Goal: Communication & Community: Answer question/provide support

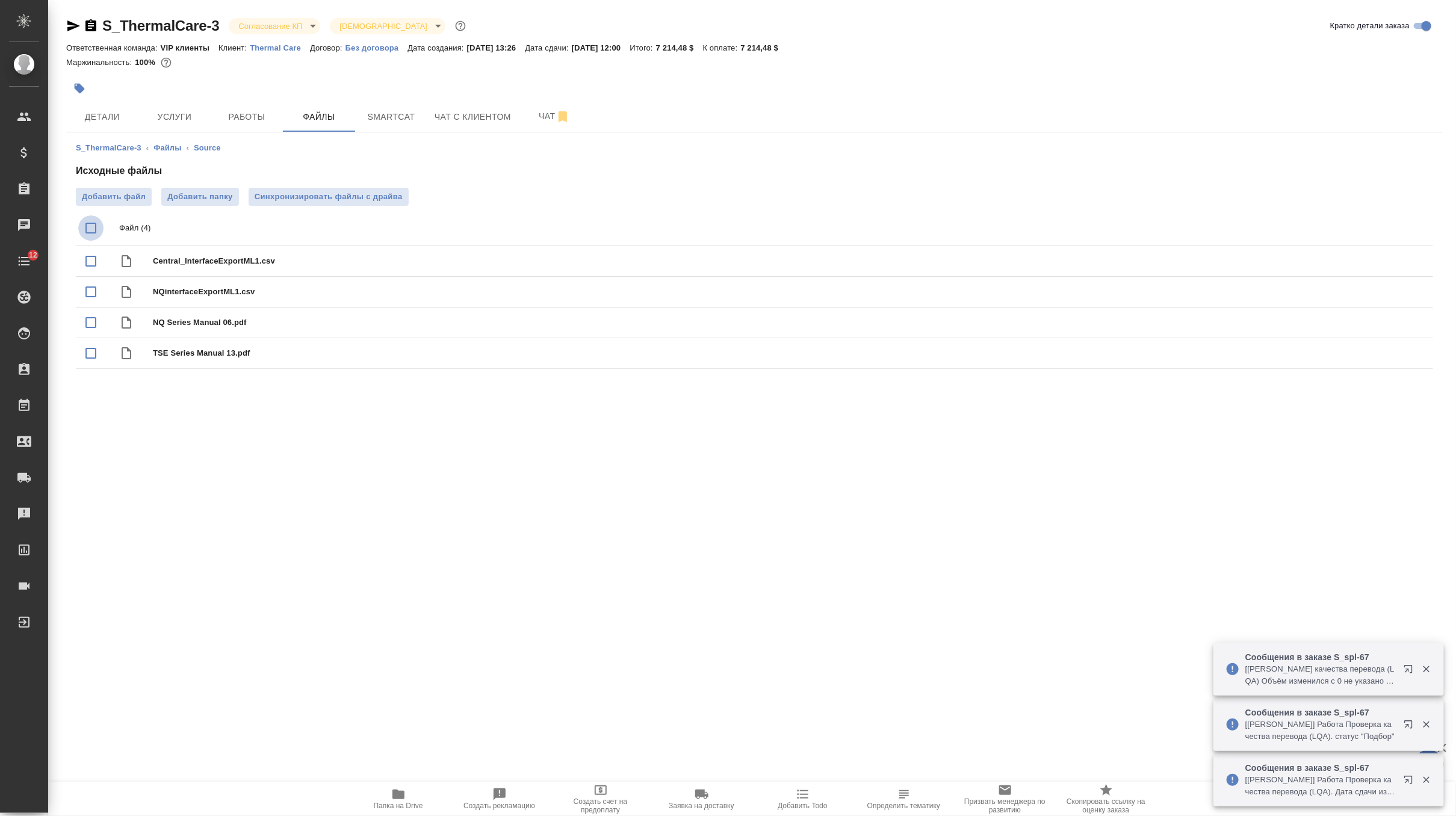
click at [87, 231] on input "checkbox" at bounding box center [91, 228] width 25 height 25
checkbox input "true"
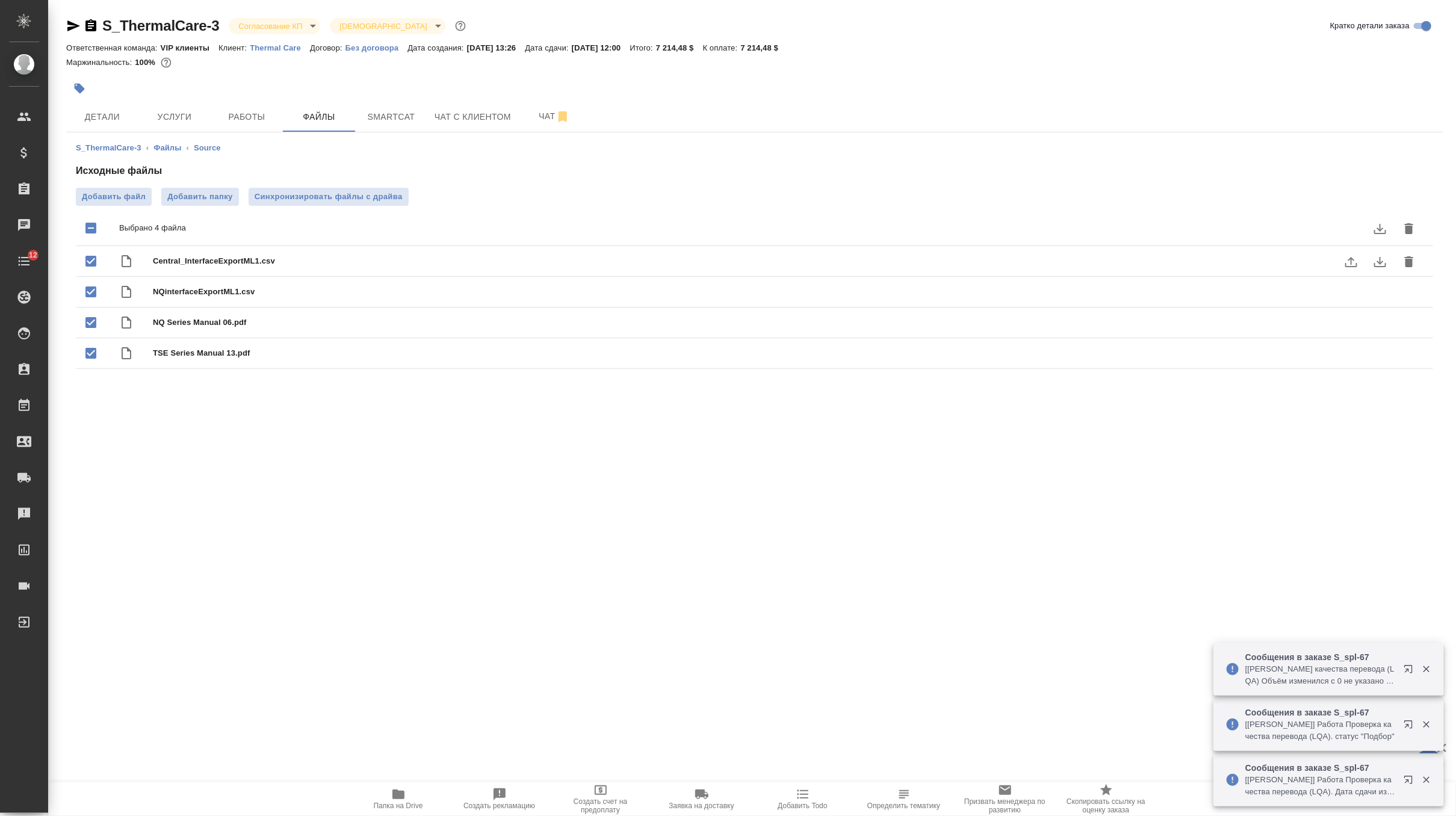
click at [1413, 228] on icon "delete" at bounding box center [1409, 229] width 15 height 15
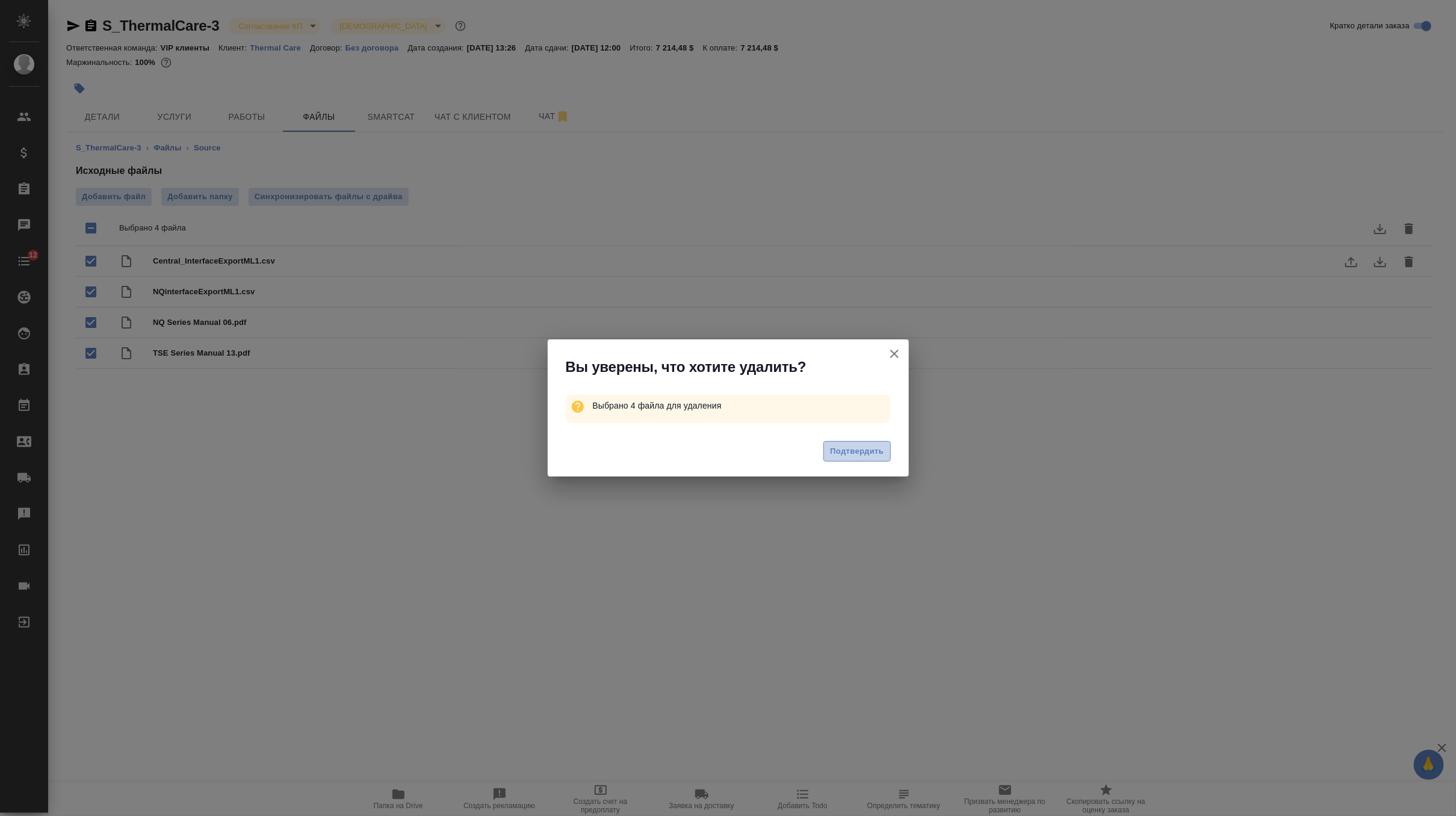
click at [825, 455] on button "Подтвердить" at bounding box center [857, 452] width 67 height 21
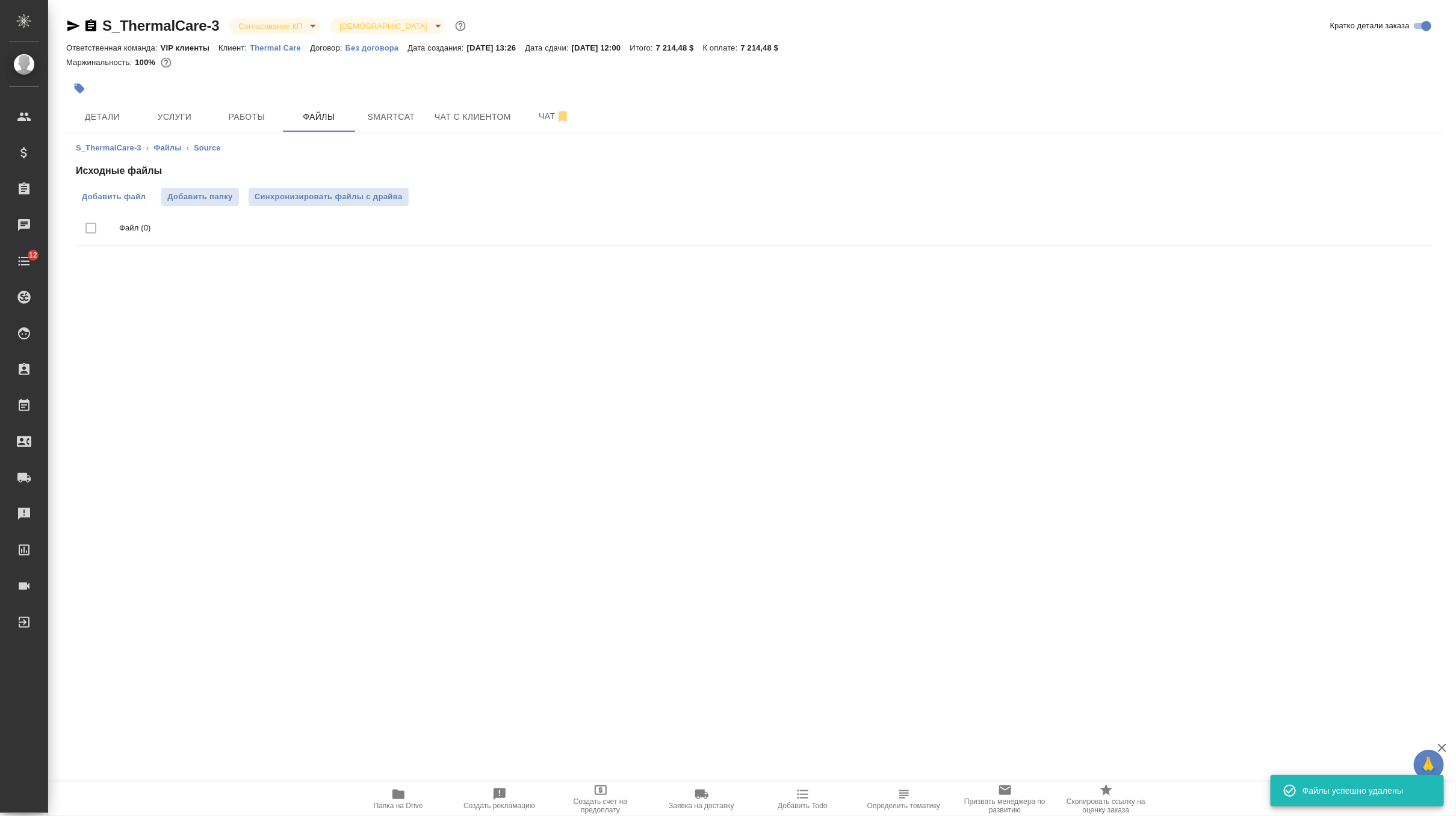
click at [119, 195] on span "Добавить файл" at bounding box center [114, 196] width 64 height 12
click at [0, 0] on input "Добавить файл" at bounding box center [0, 0] width 0 height 0
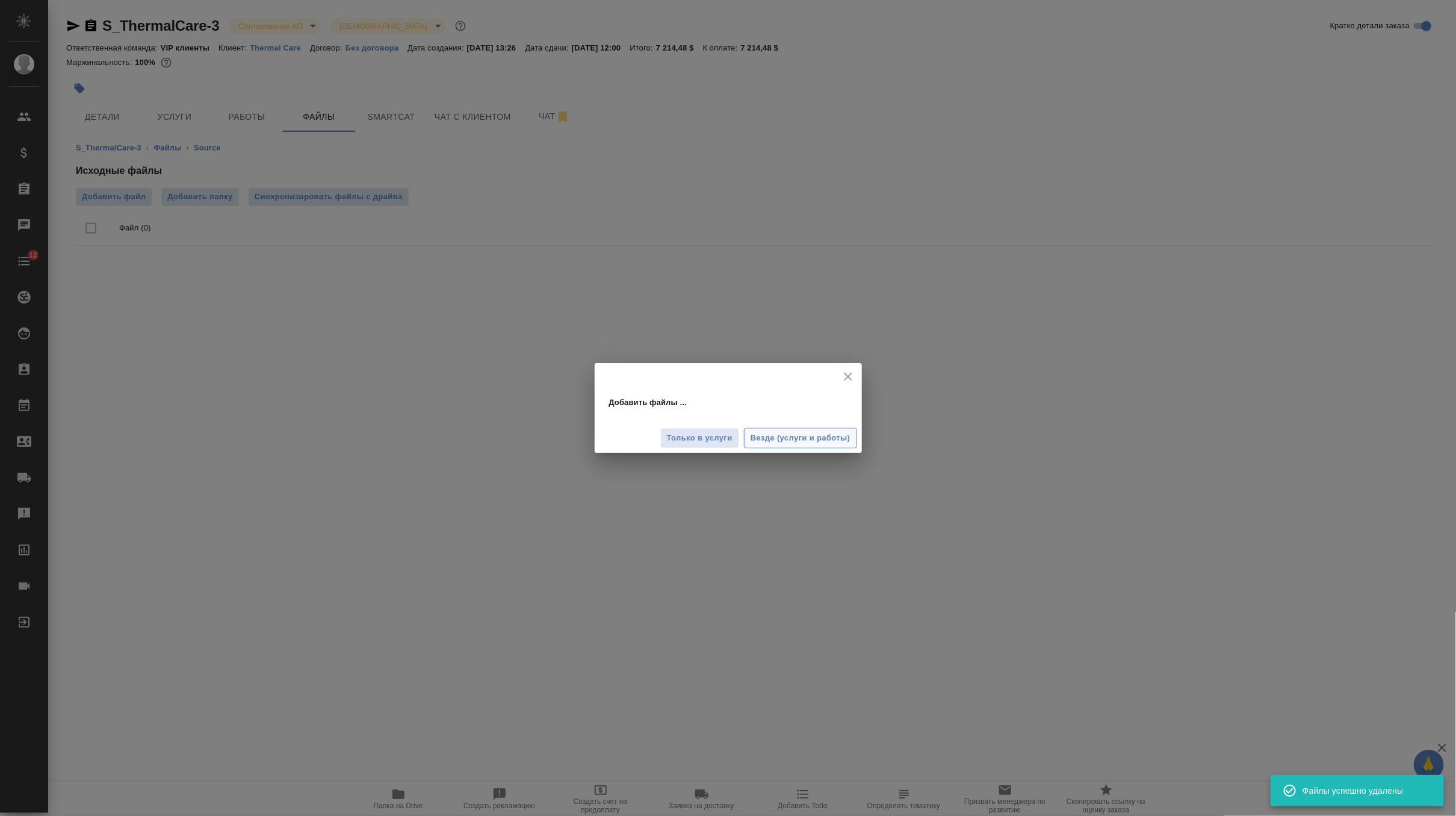
click at [794, 432] on span "Везде (услуги и работы)" at bounding box center [801, 439] width 100 height 14
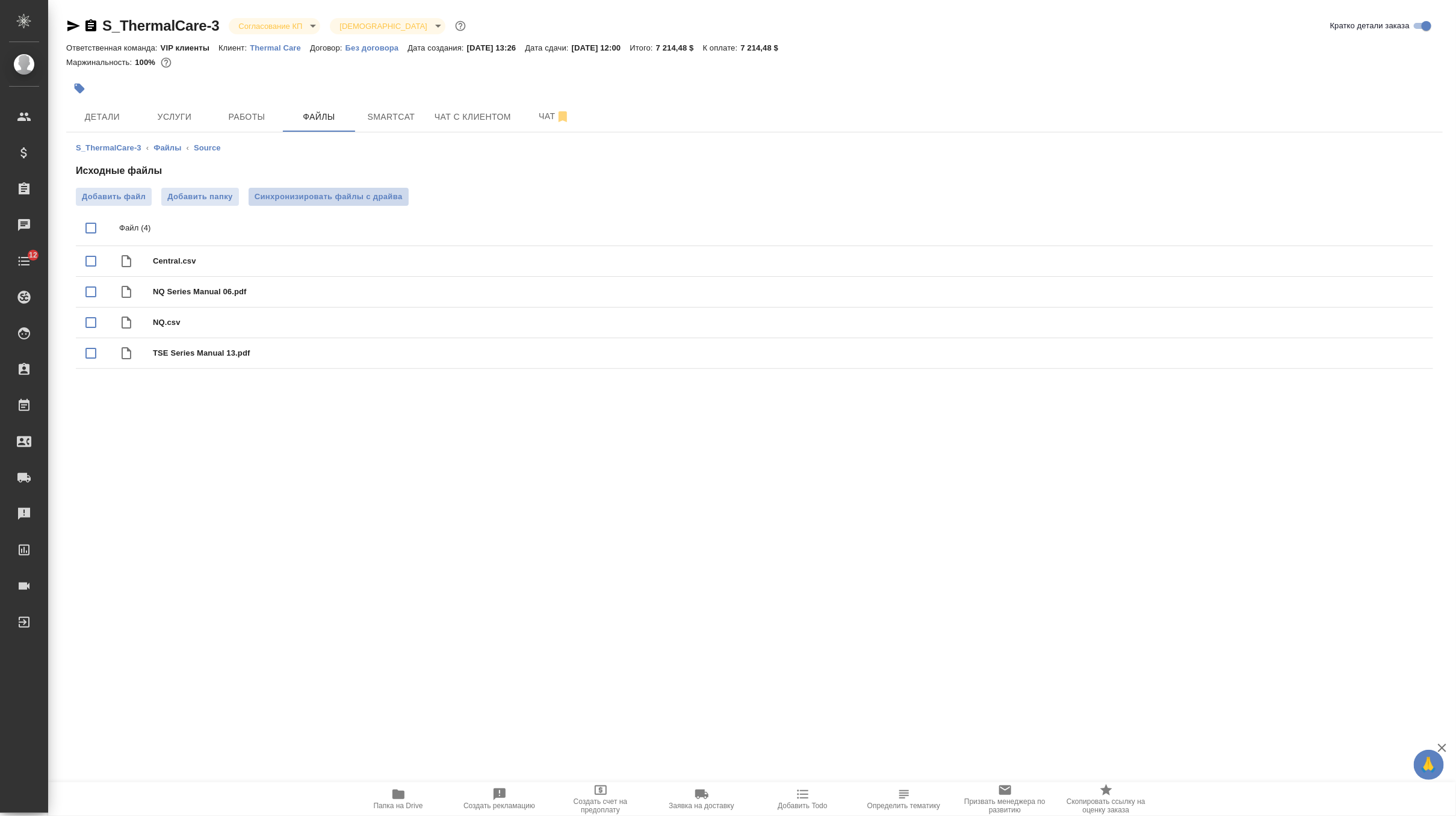
click at [367, 195] on span "Синхронизировать файлы с драйва" at bounding box center [328, 196] width 148 height 12
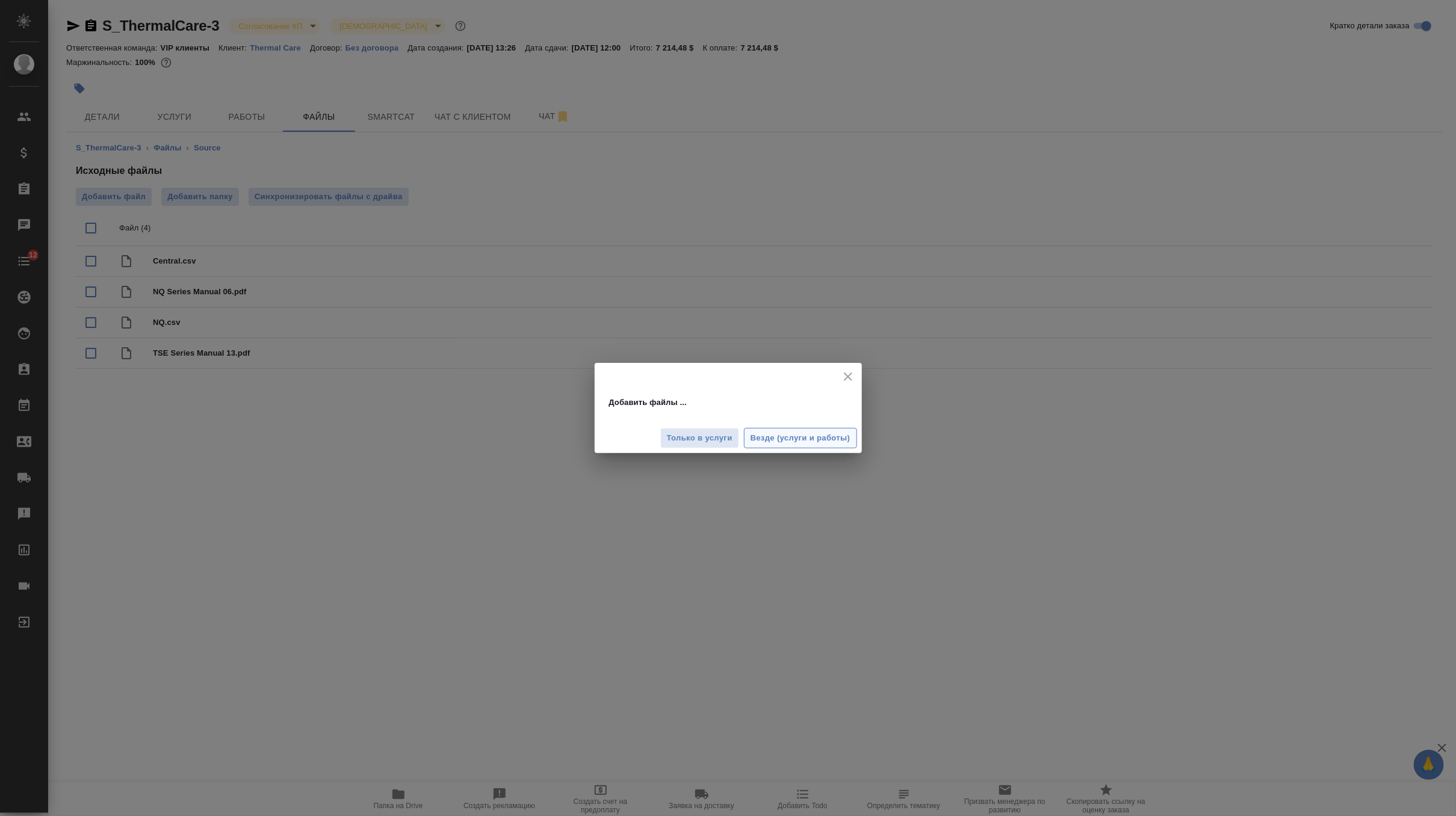
click at [799, 434] on span "Везде (услуги и работы)" at bounding box center [801, 439] width 100 height 14
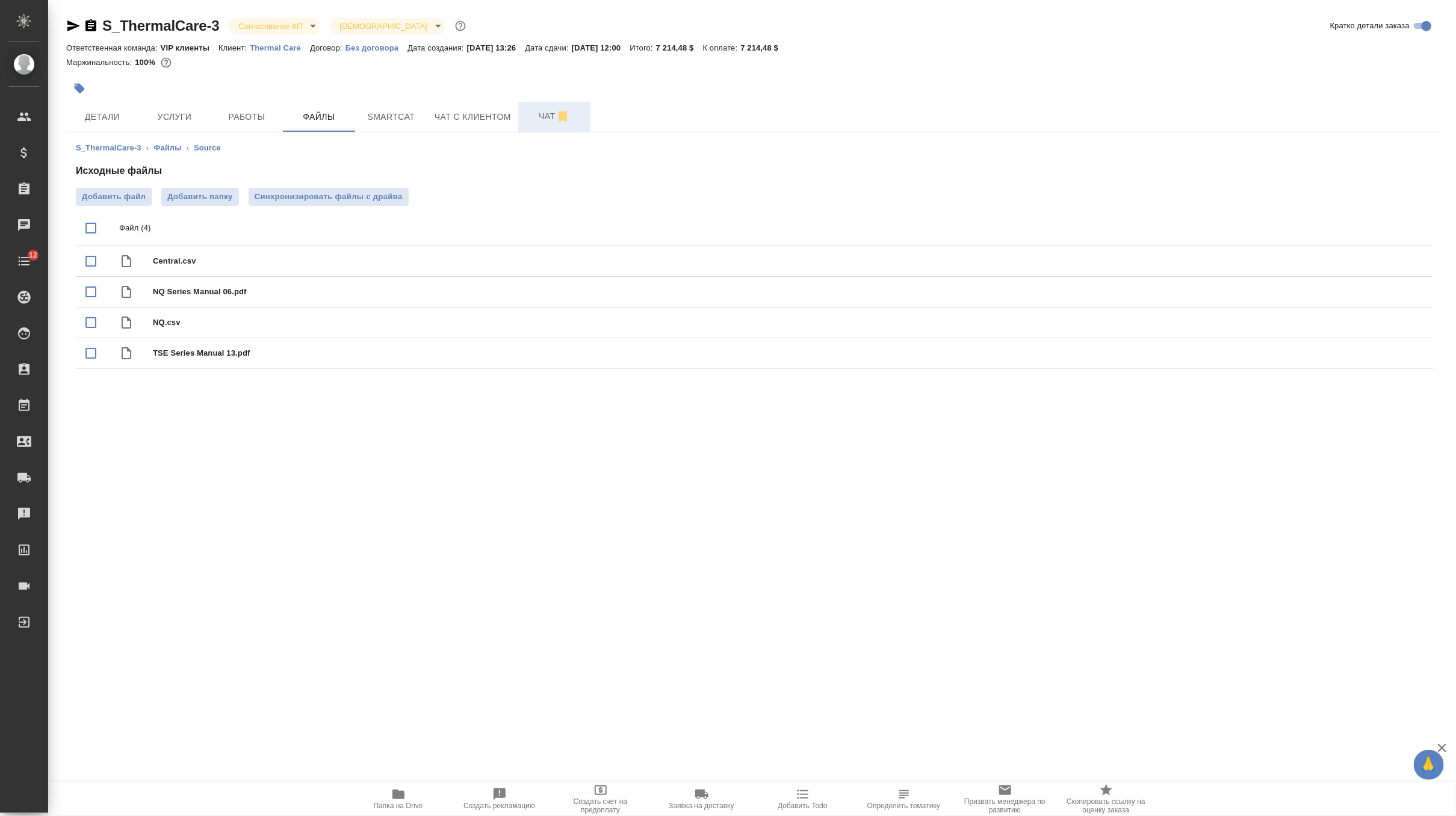
click at [554, 119] on span "Чат" at bounding box center [554, 116] width 58 height 15
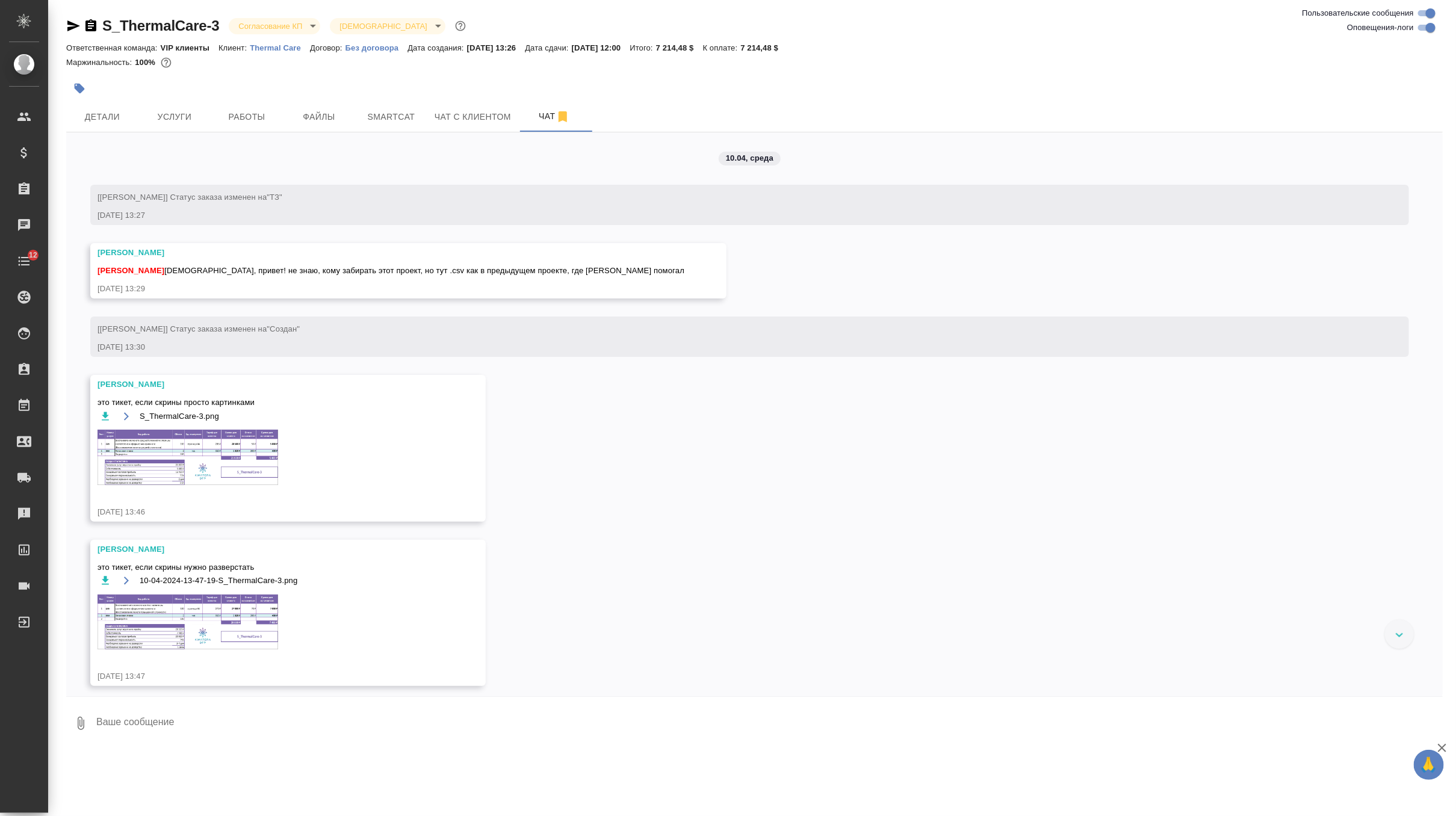
click at [236, 729] on textarea at bounding box center [769, 723] width 1348 height 41
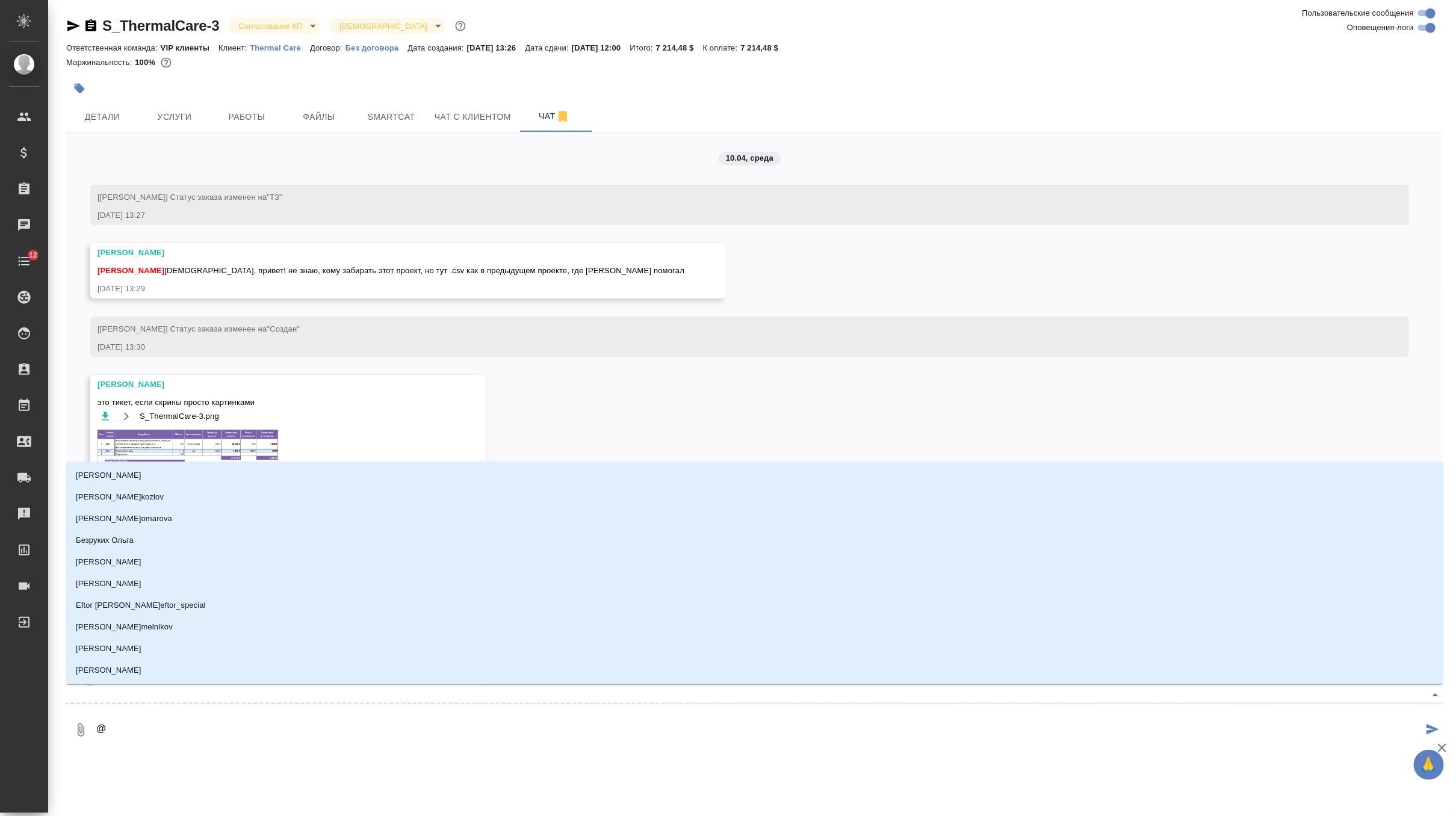
type textarea "@о"
type input "о"
type textarea "@ок"
type input "ок"
type textarea "@окс"
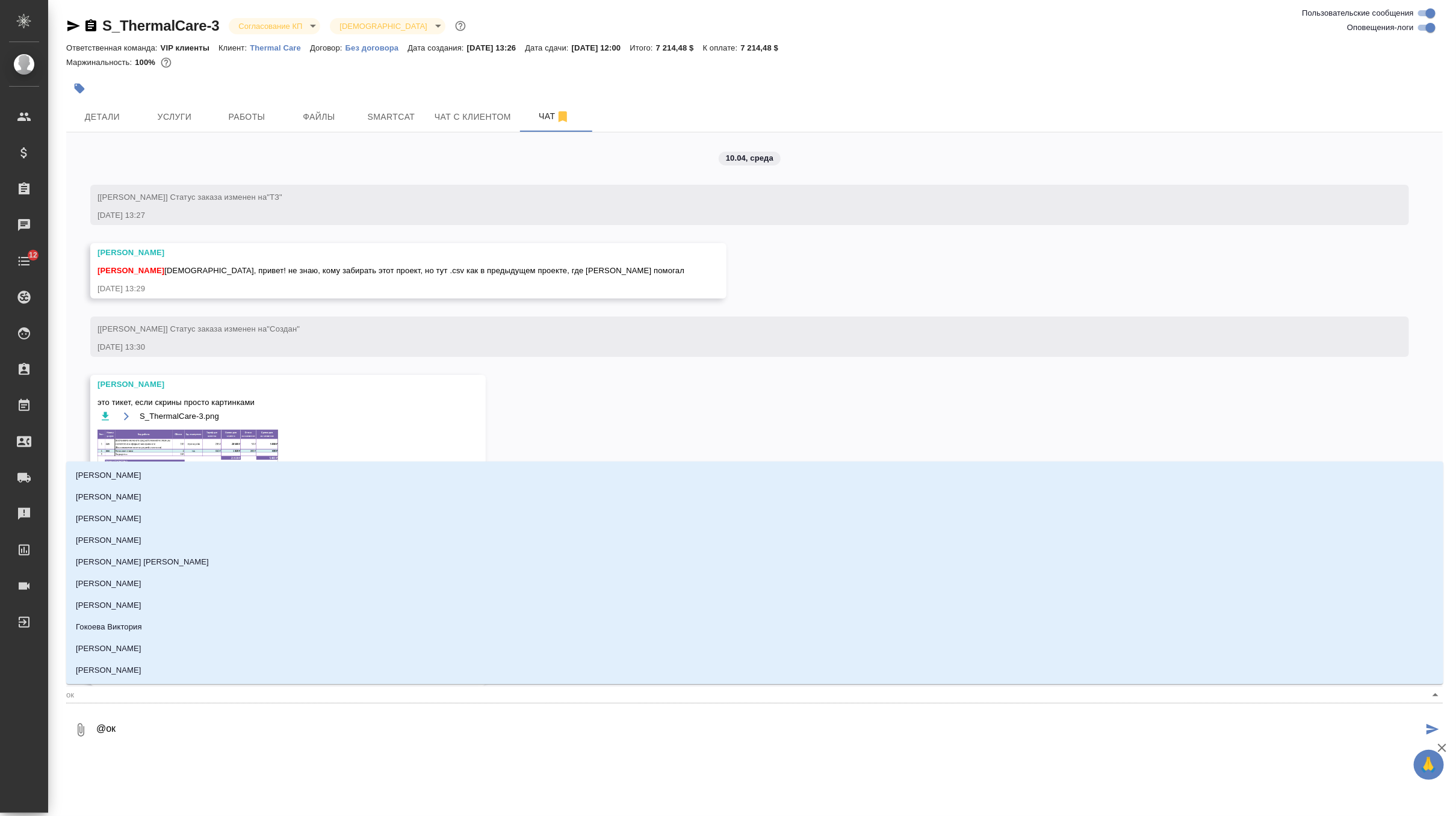
type input "окс"
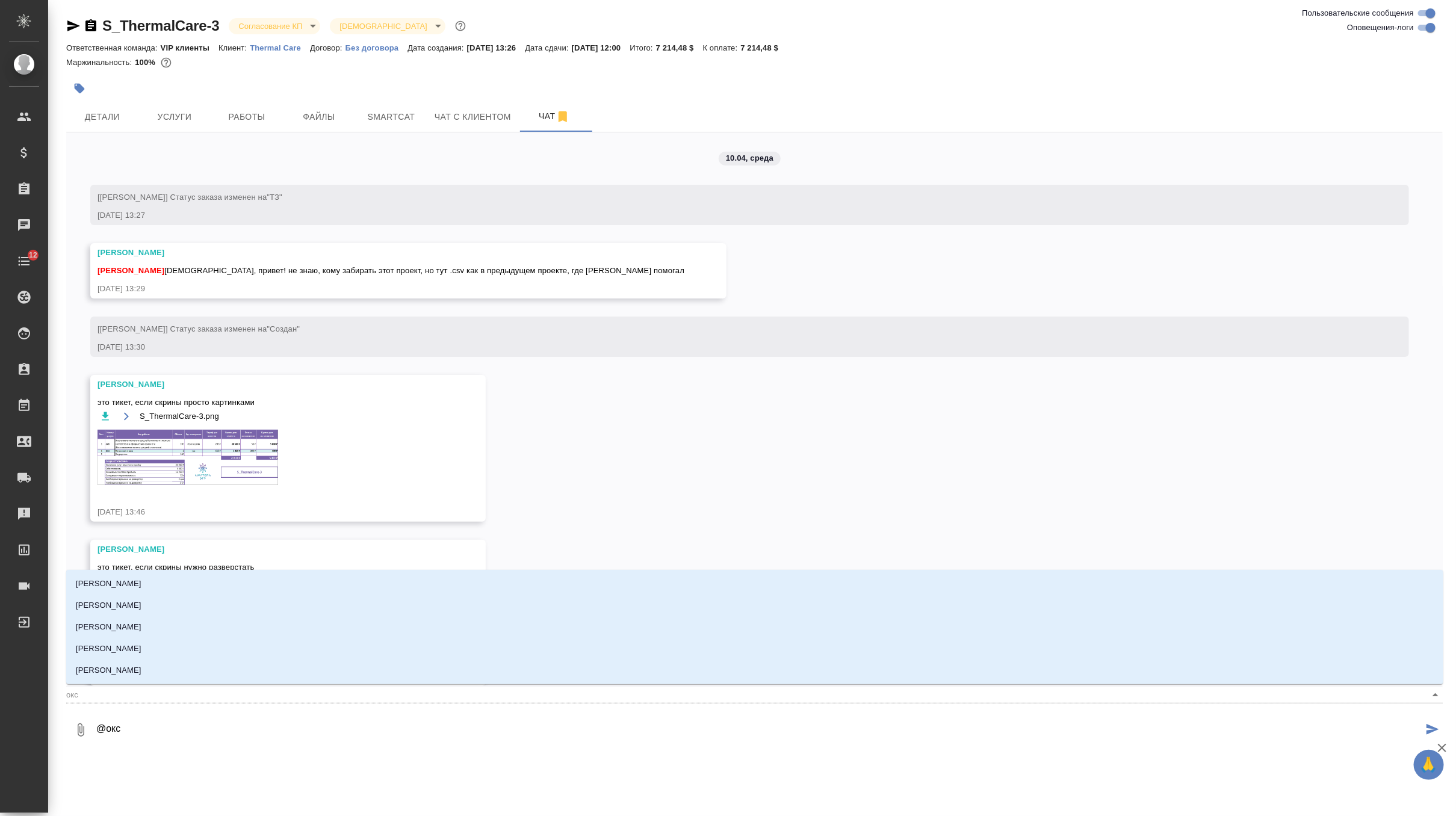
type textarea "@оксю"
type input "оксю"
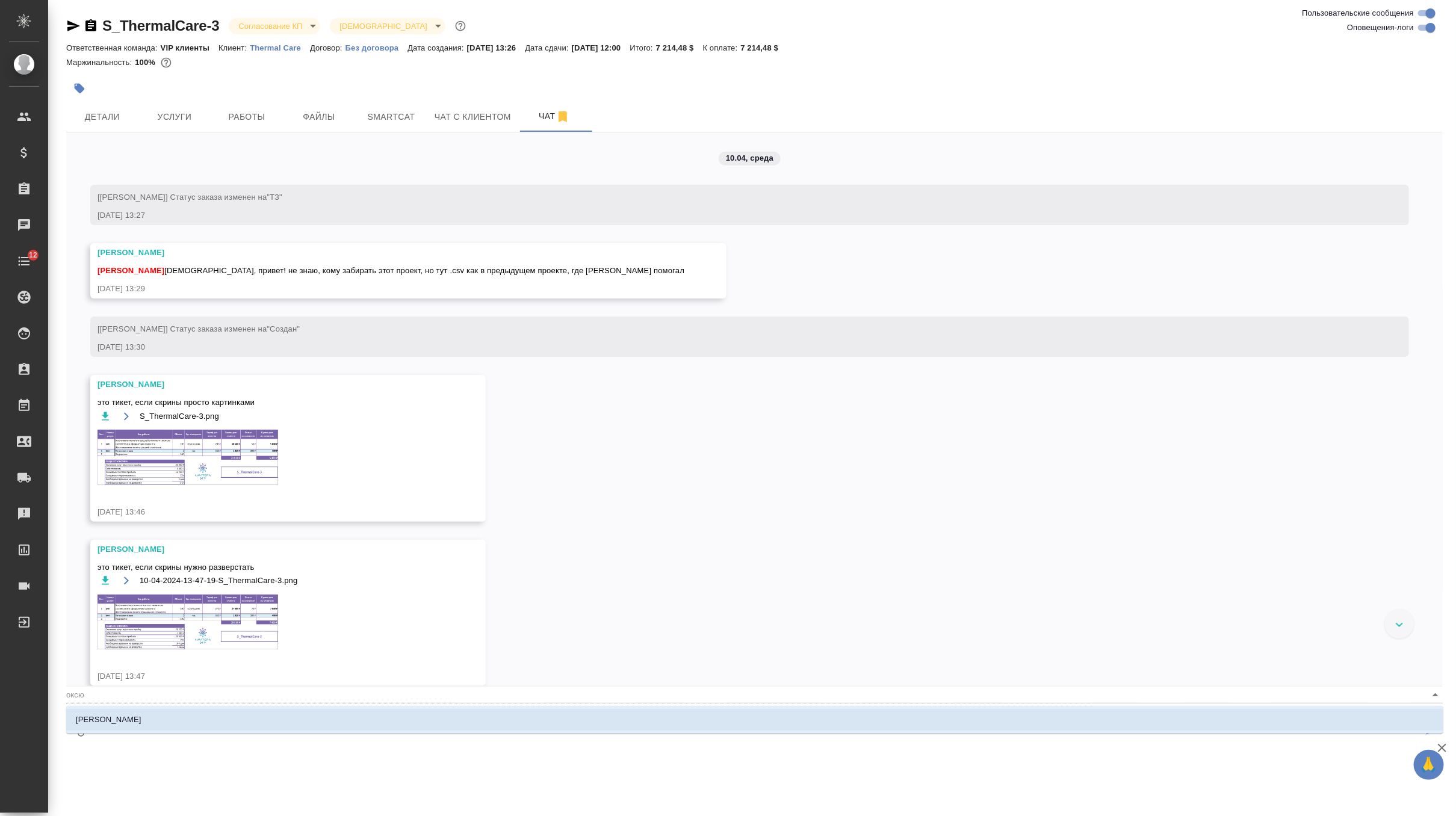
click at [189, 728] on li "[PERSON_NAME]" at bounding box center [754, 720] width 1377 height 22
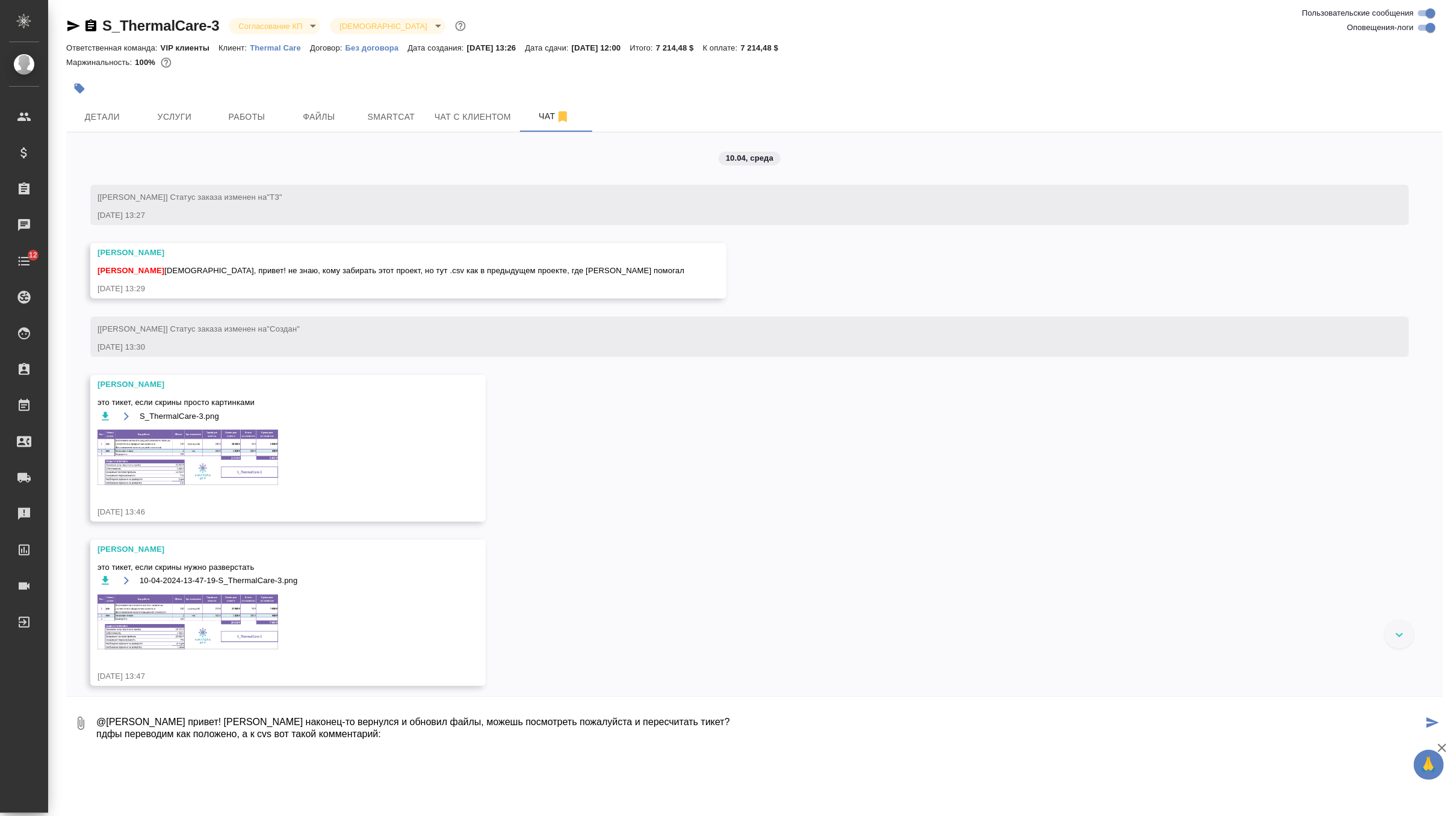
scroll to position [20, 0]
paste textarea "Переведите текст в столбце C («Английский») и введите перевод в столбец D («Япо…"
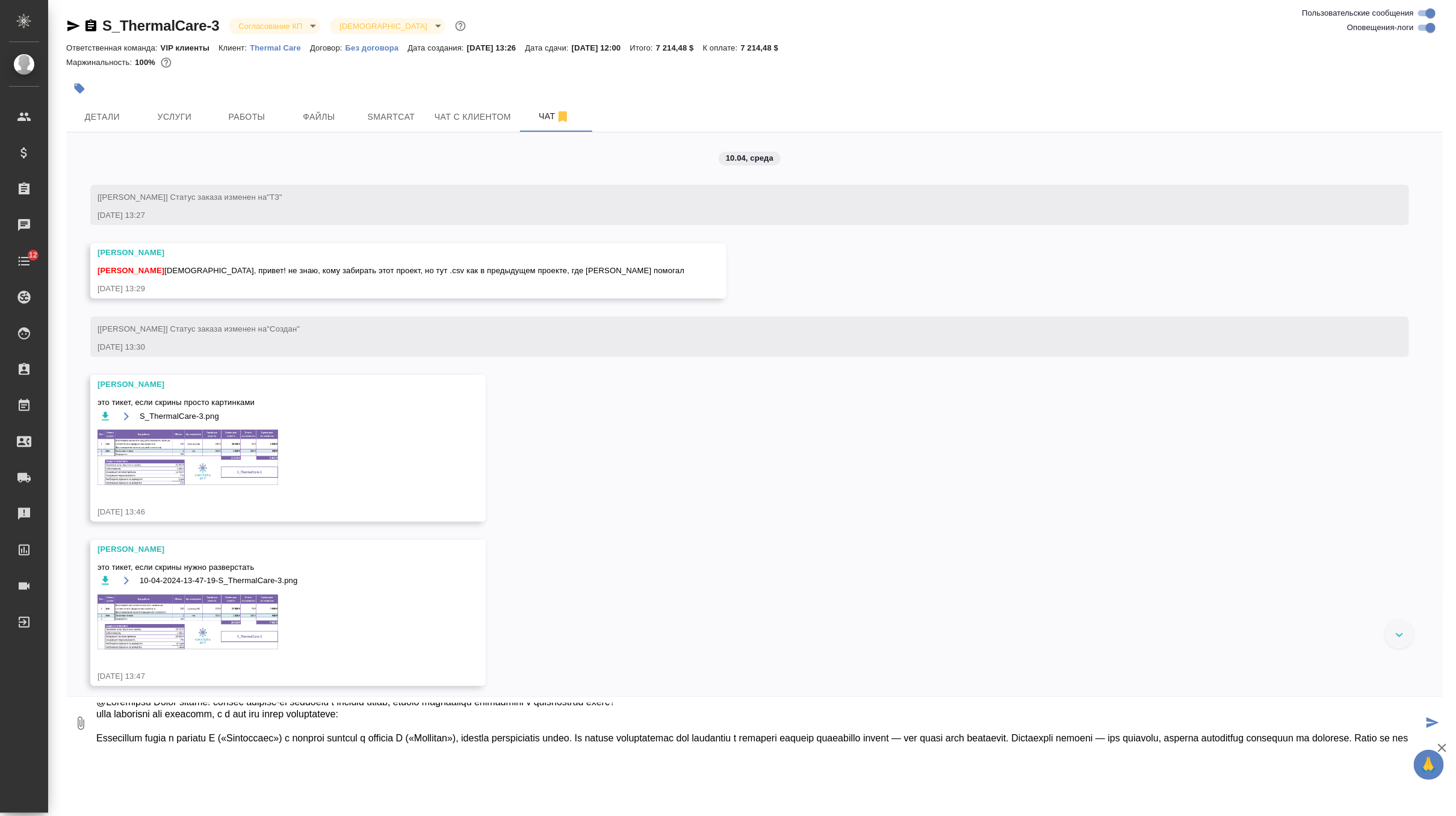
scroll to position [32, 0]
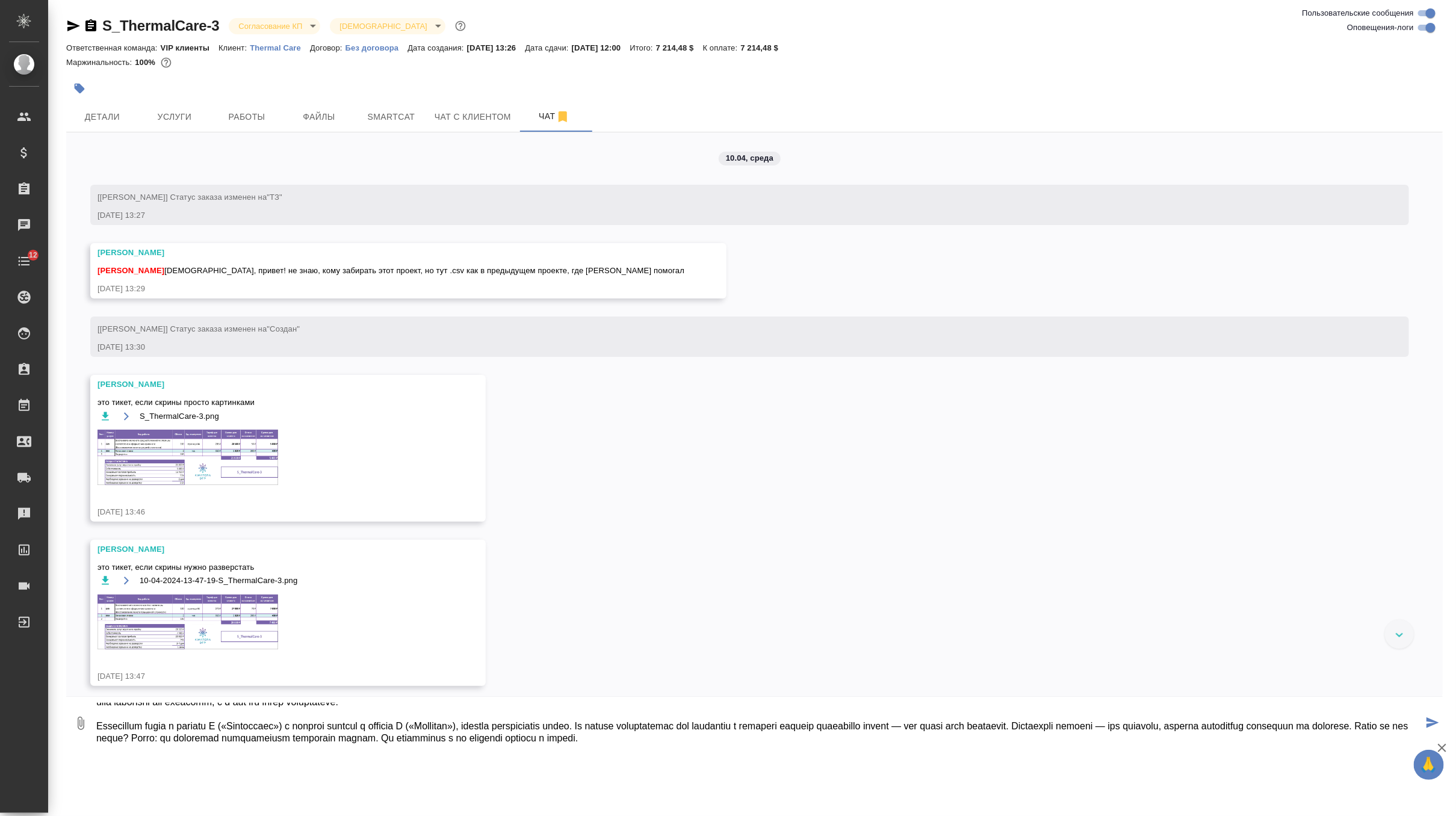
click at [1027, 725] on textarea at bounding box center [759, 723] width 1328 height 41
drag, startPoint x: 364, startPoint y: 736, endPoint x: 265, endPoint y: 740, distance: 99.1
click at [265, 740] on textarea at bounding box center [759, 723] width 1328 height 41
type textarea "@Оксютович Ирина привет! клиент наконец-то вернулся и обновил файлы, можешь пос…"
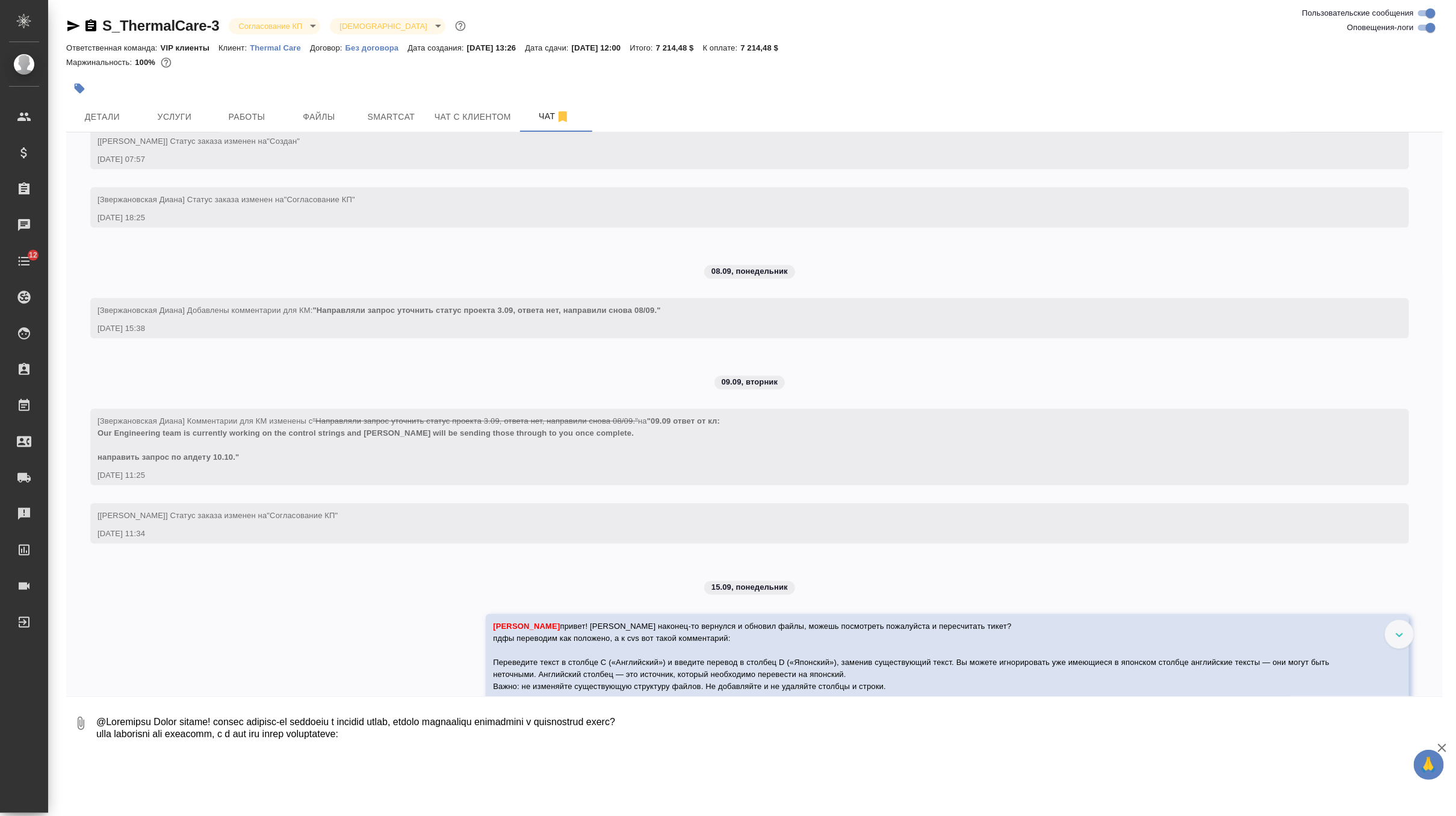
scroll to position [2033, 0]
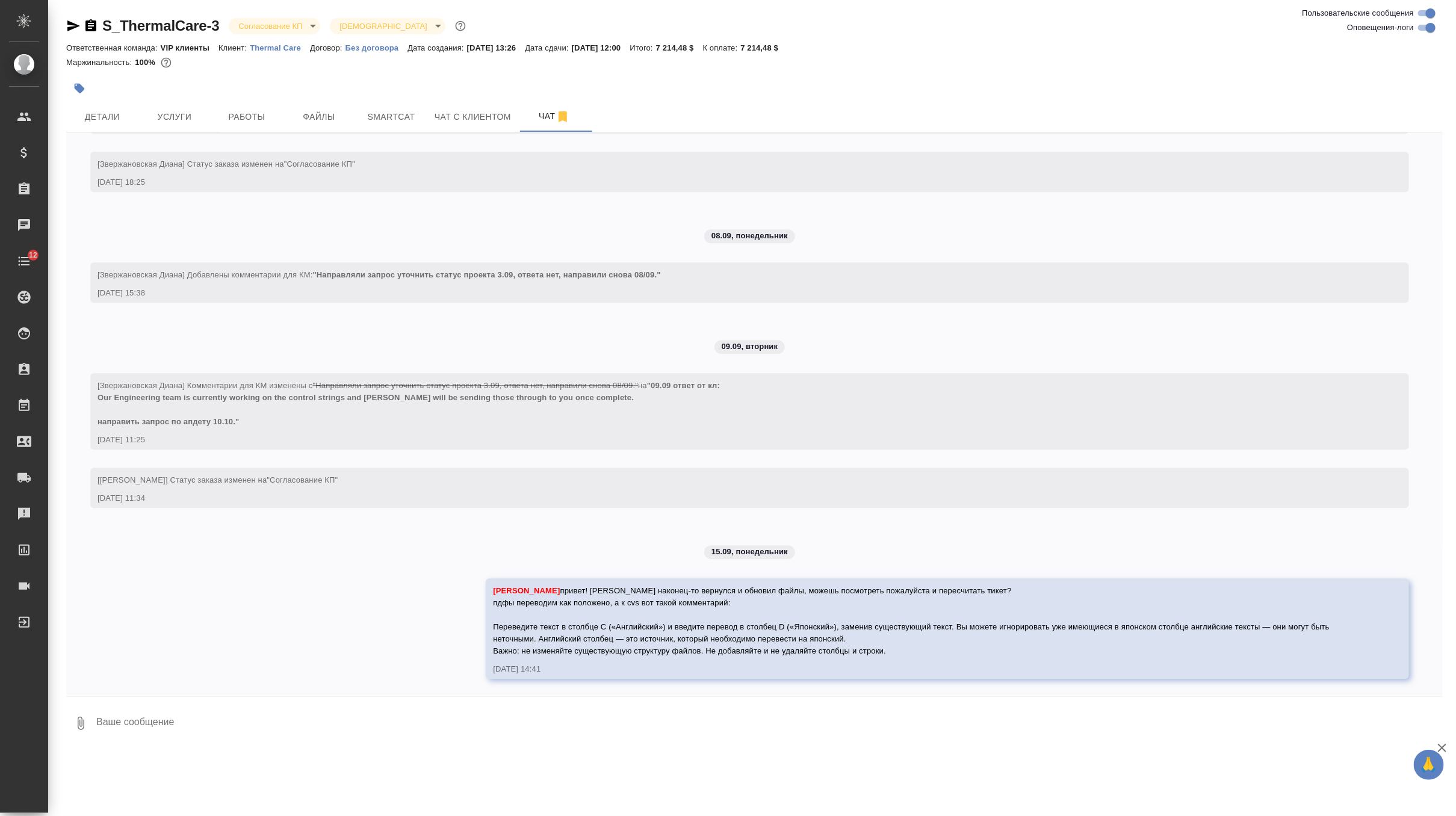
paste textarea
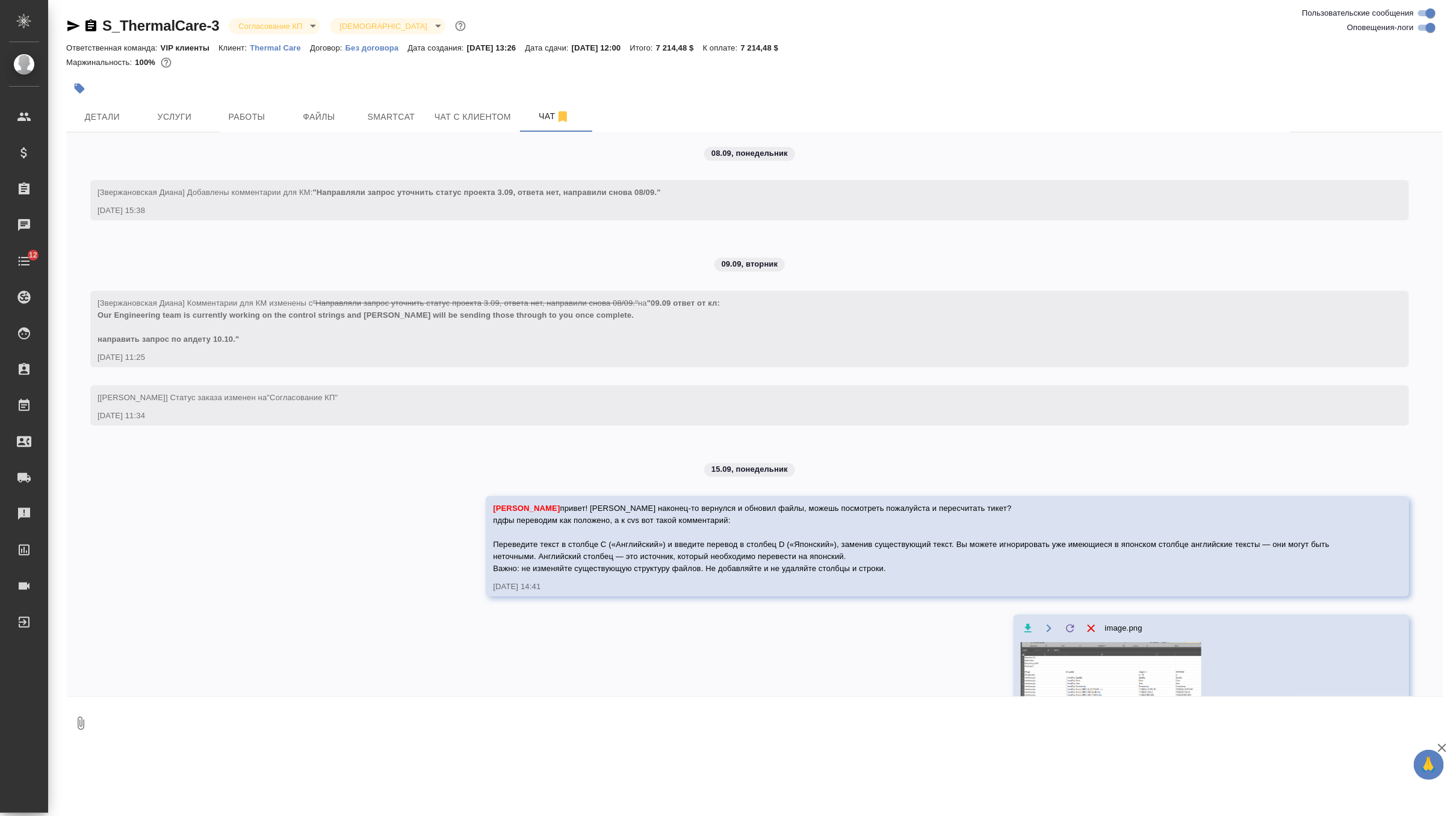
scroll to position [2172, 0]
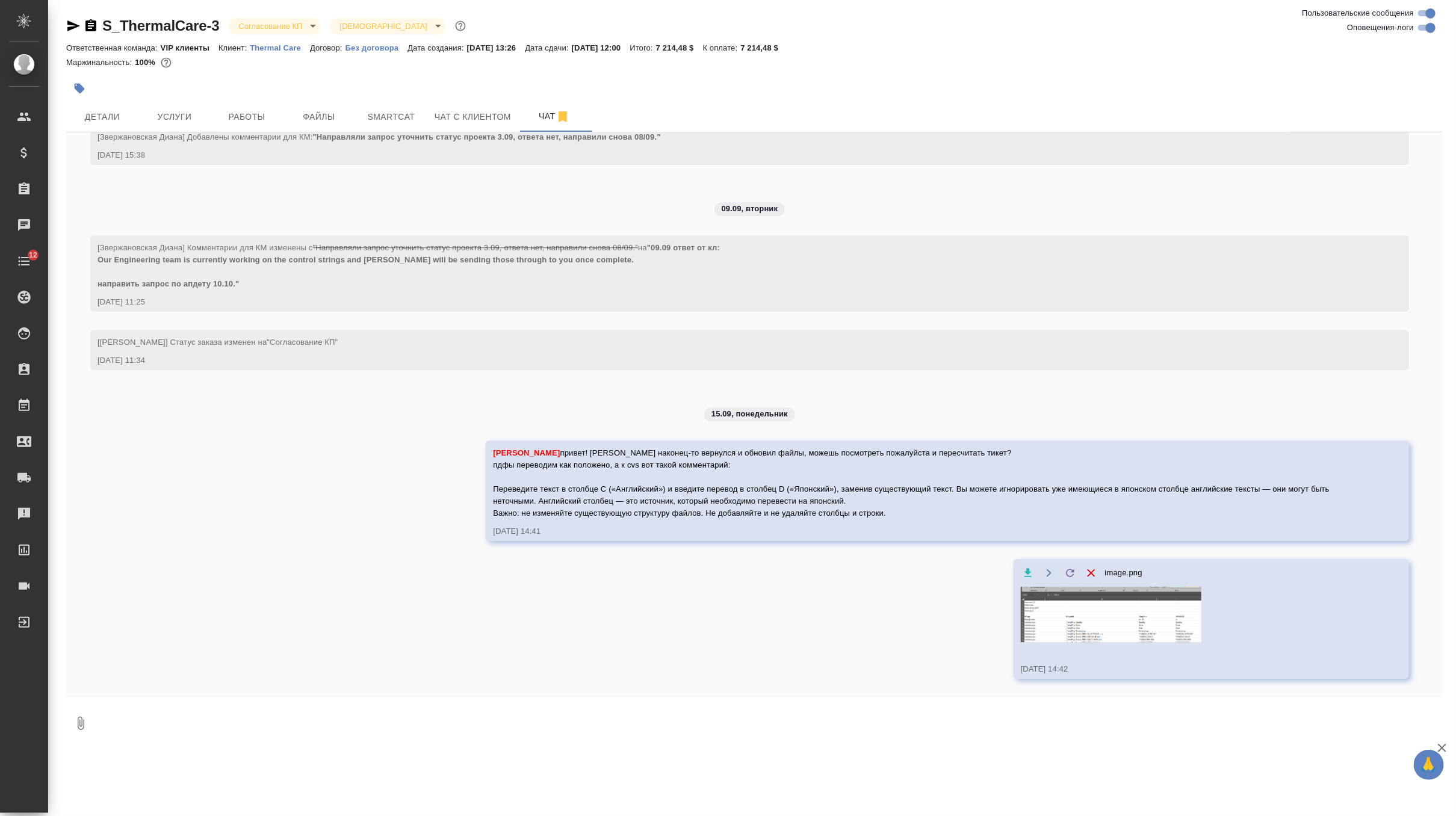
click at [1161, 618] on img at bounding box center [1111, 614] width 180 height 55
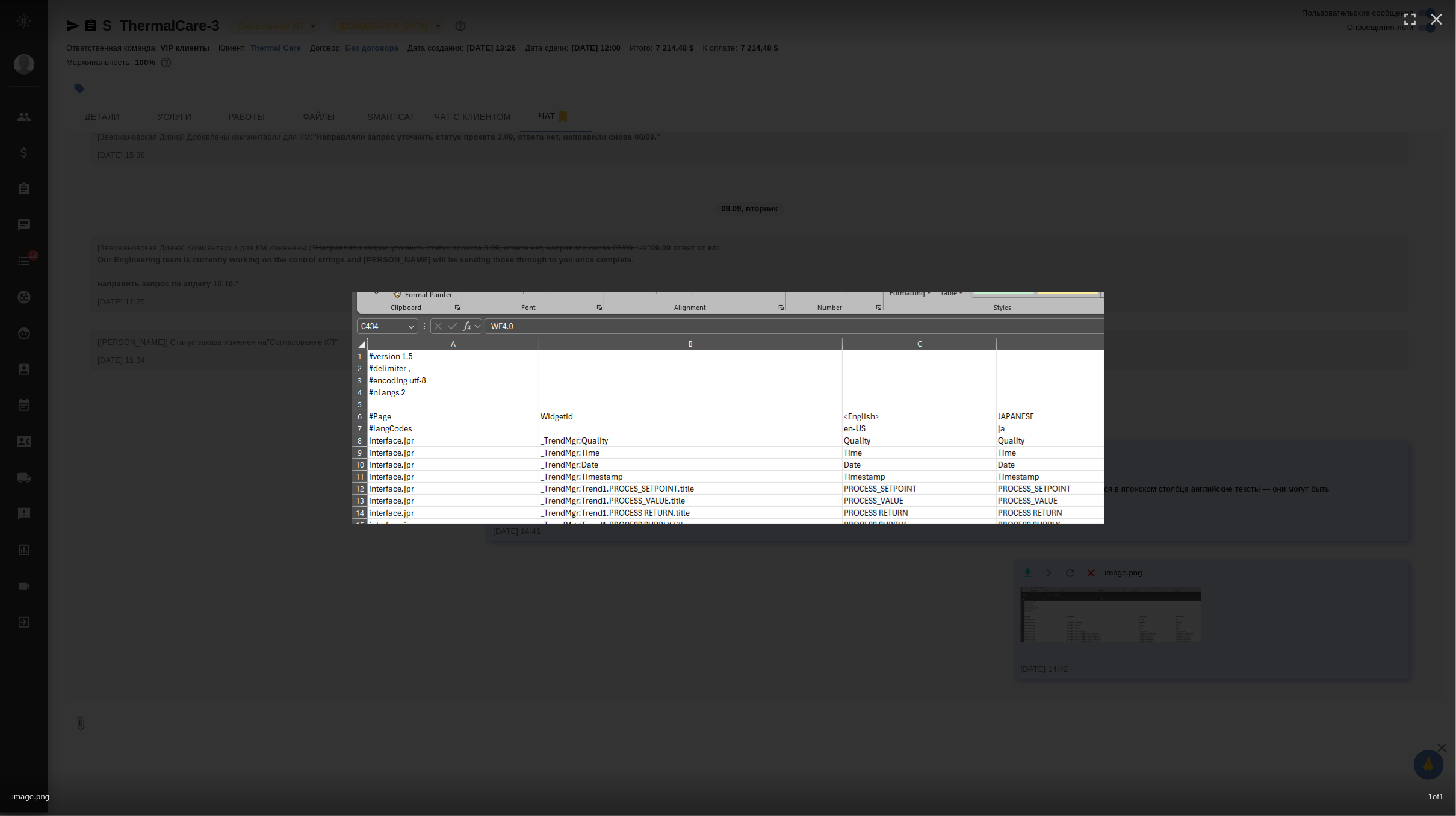
click at [825, 218] on div "image.png 1 of 1" at bounding box center [728, 408] width 1456 height 816
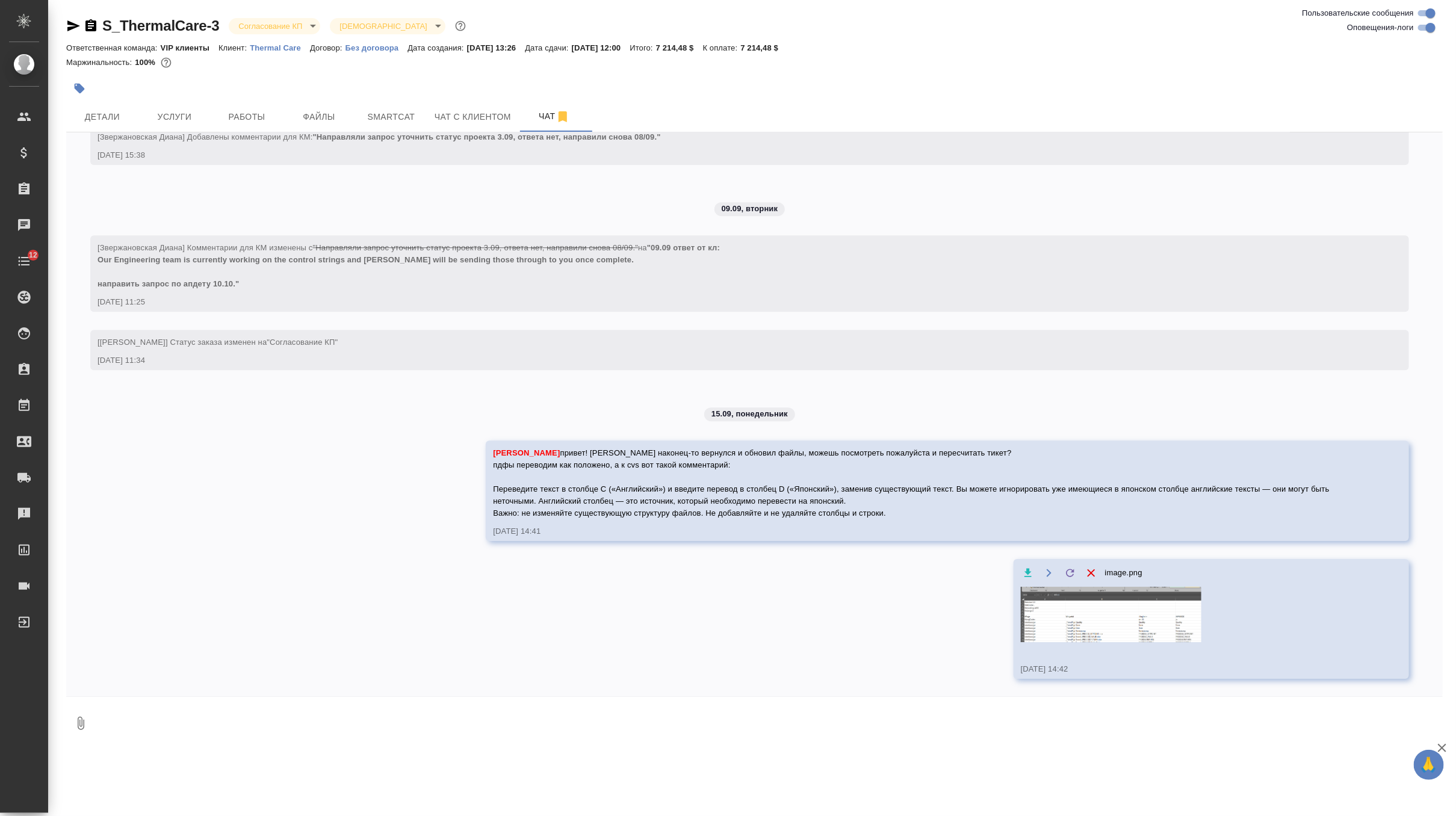
click at [394, 723] on textarea at bounding box center [769, 723] width 1348 height 41
type textarea "о"
type textarea "я положила в сорс верные файлы"
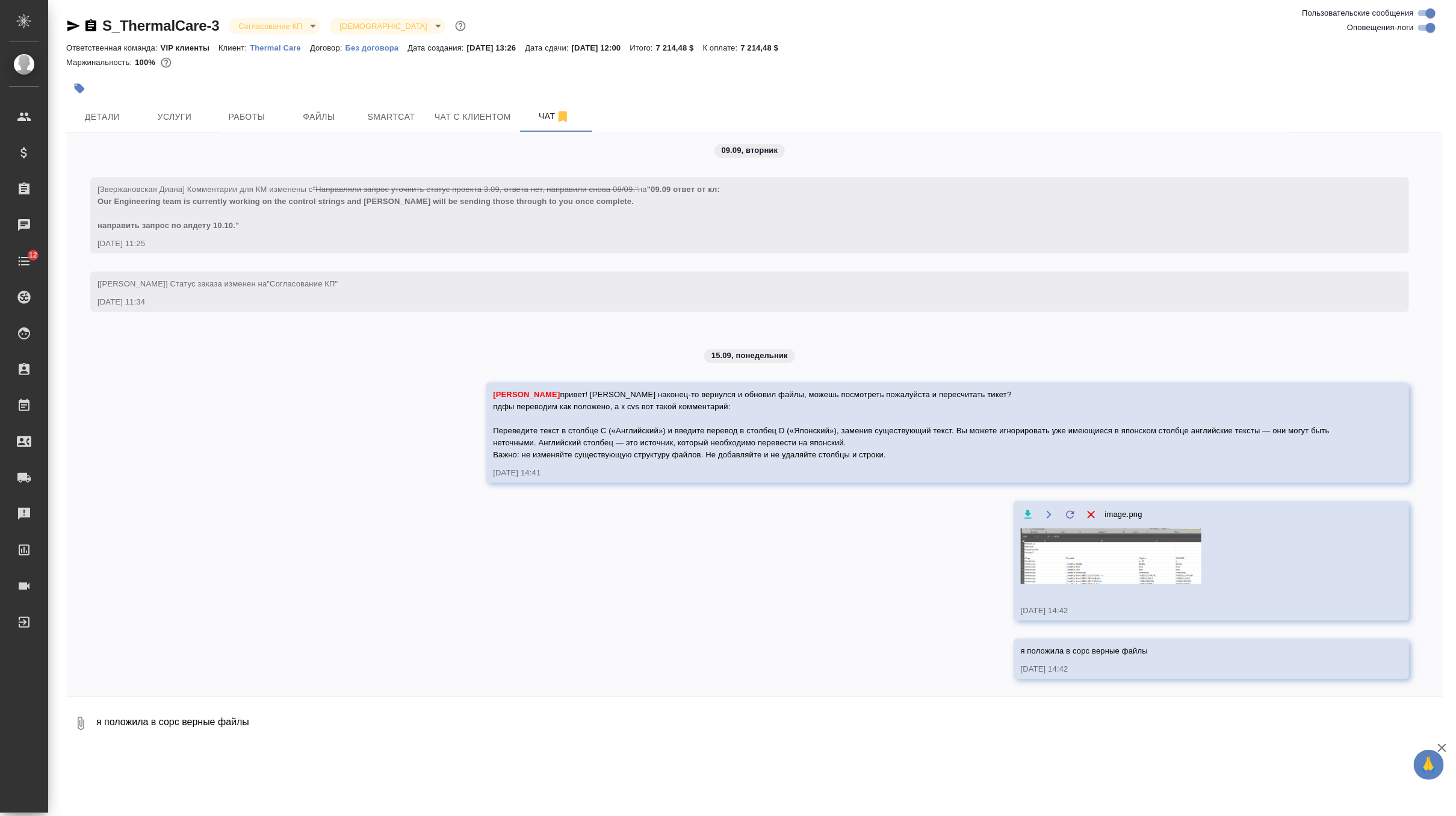
click at [290, 29] on body "🙏 .cls-1 fill:#fff; AWATERA Zverzhanovskaya Diana Клиенты Спецификации Заказы 0…" at bounding box center [728, 408] width 1456 height 816
click at [290, 228] on li "ТЗ" at bounding box center [283, 229] width 110 height 20
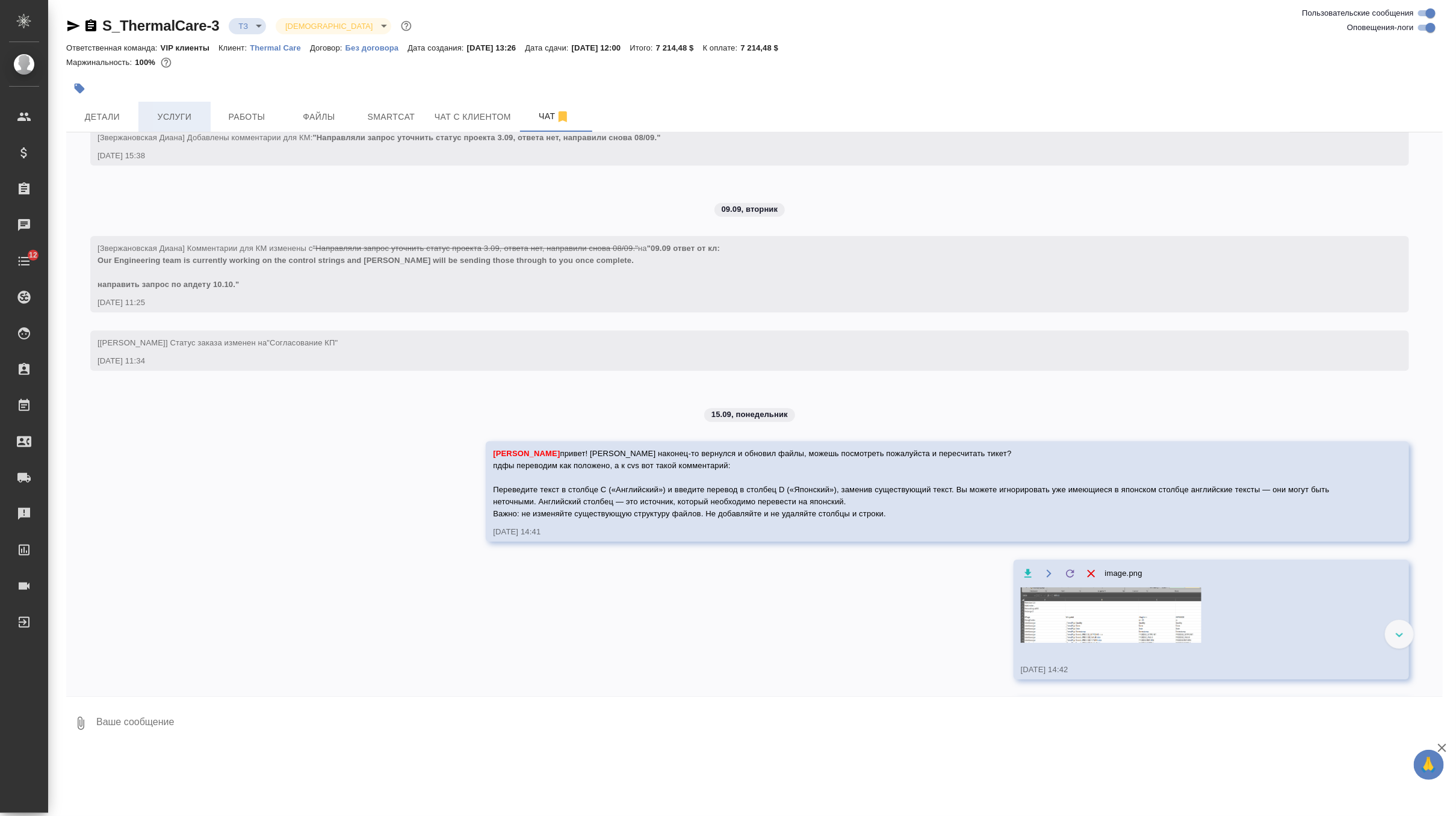
scroll to position [2178, 0]
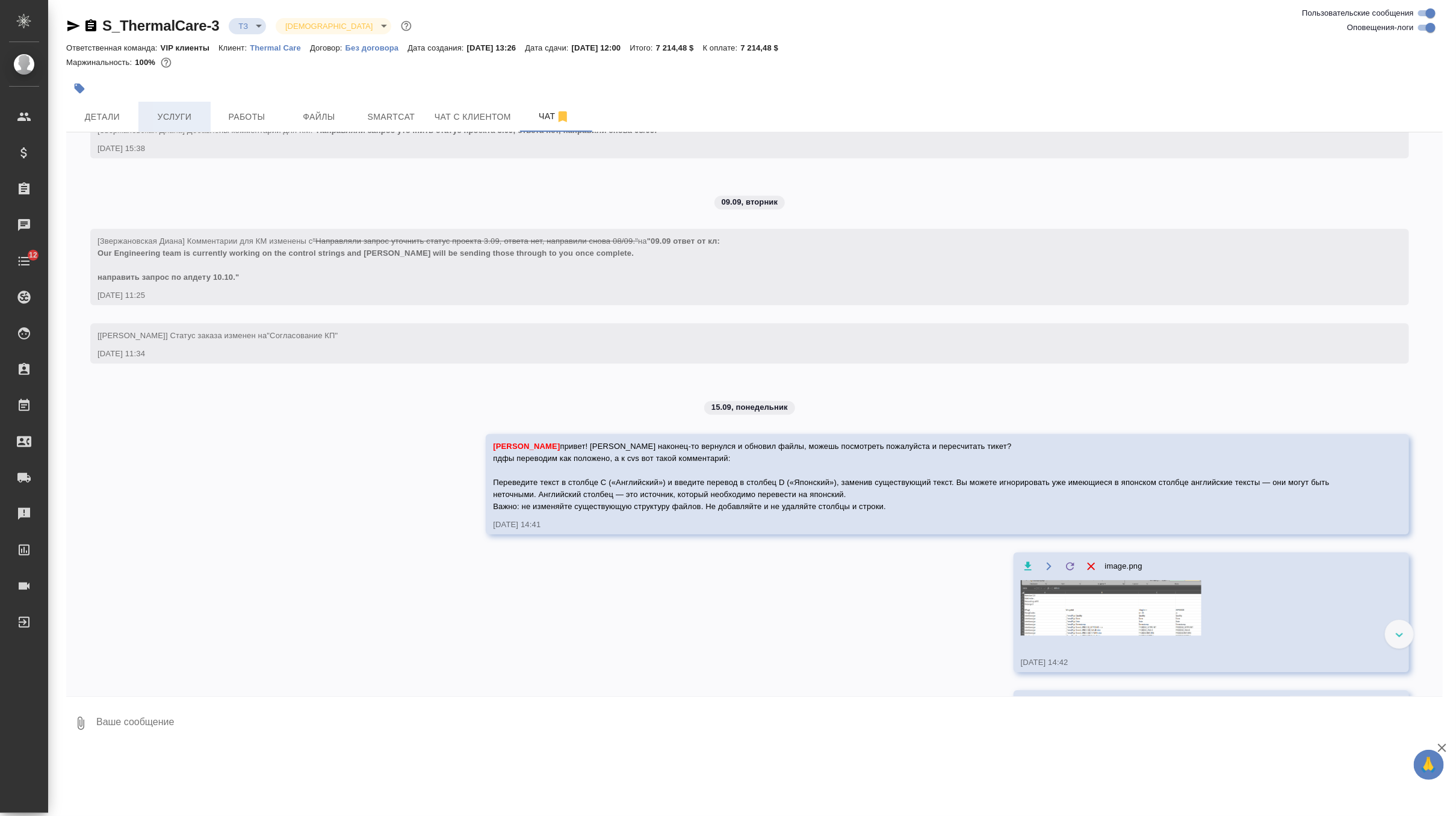
click at [174, 116] on span "Услуги" at bounding box center [175, 116] width 58 height 15
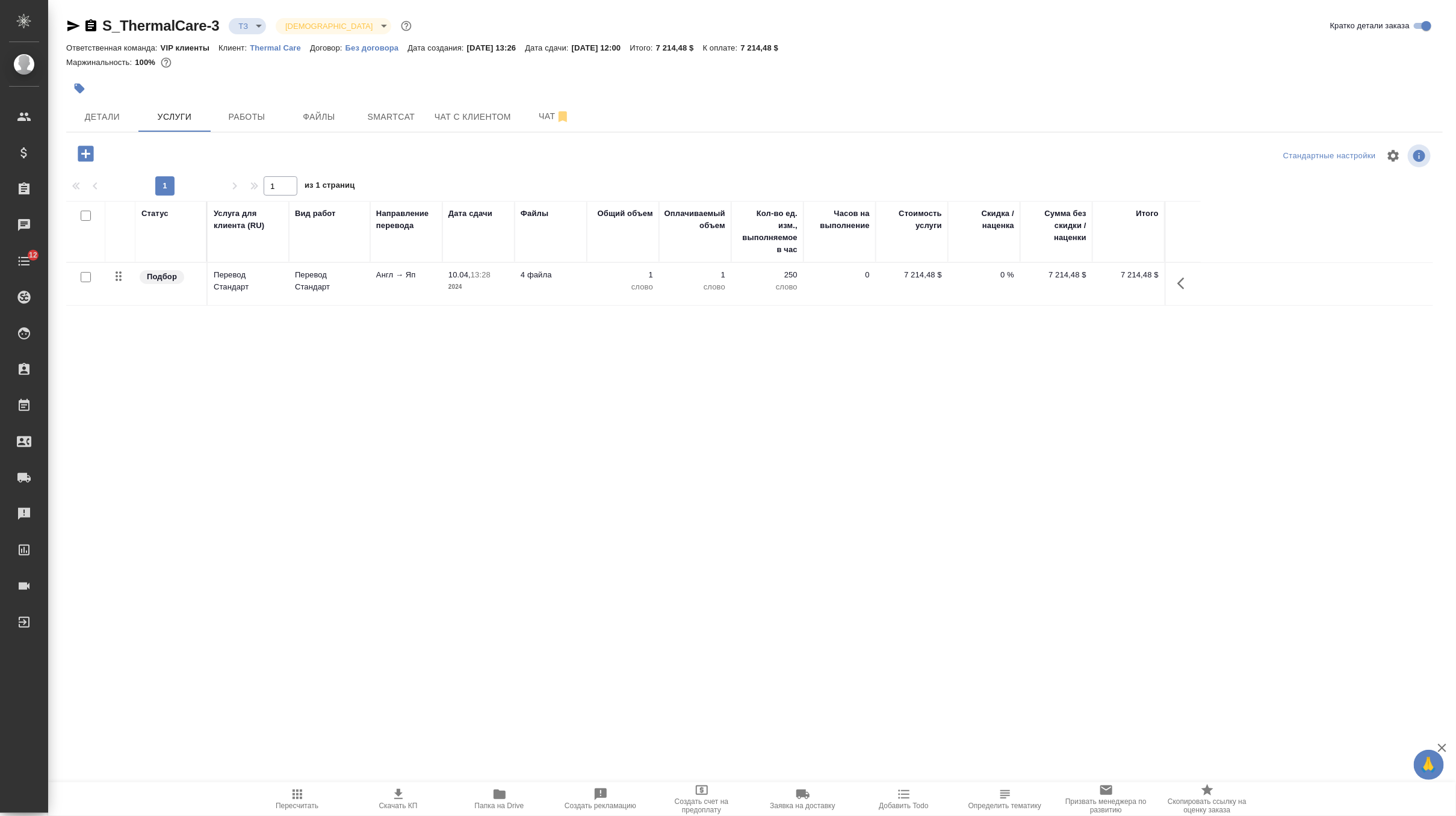
click at [486, 797] on span "Папка на Drive" at bounding box center [500, 798] width 87 height 23
click at [392, 131] on button "Smartcat" at bounding box center [391, 116] width 72 height 30
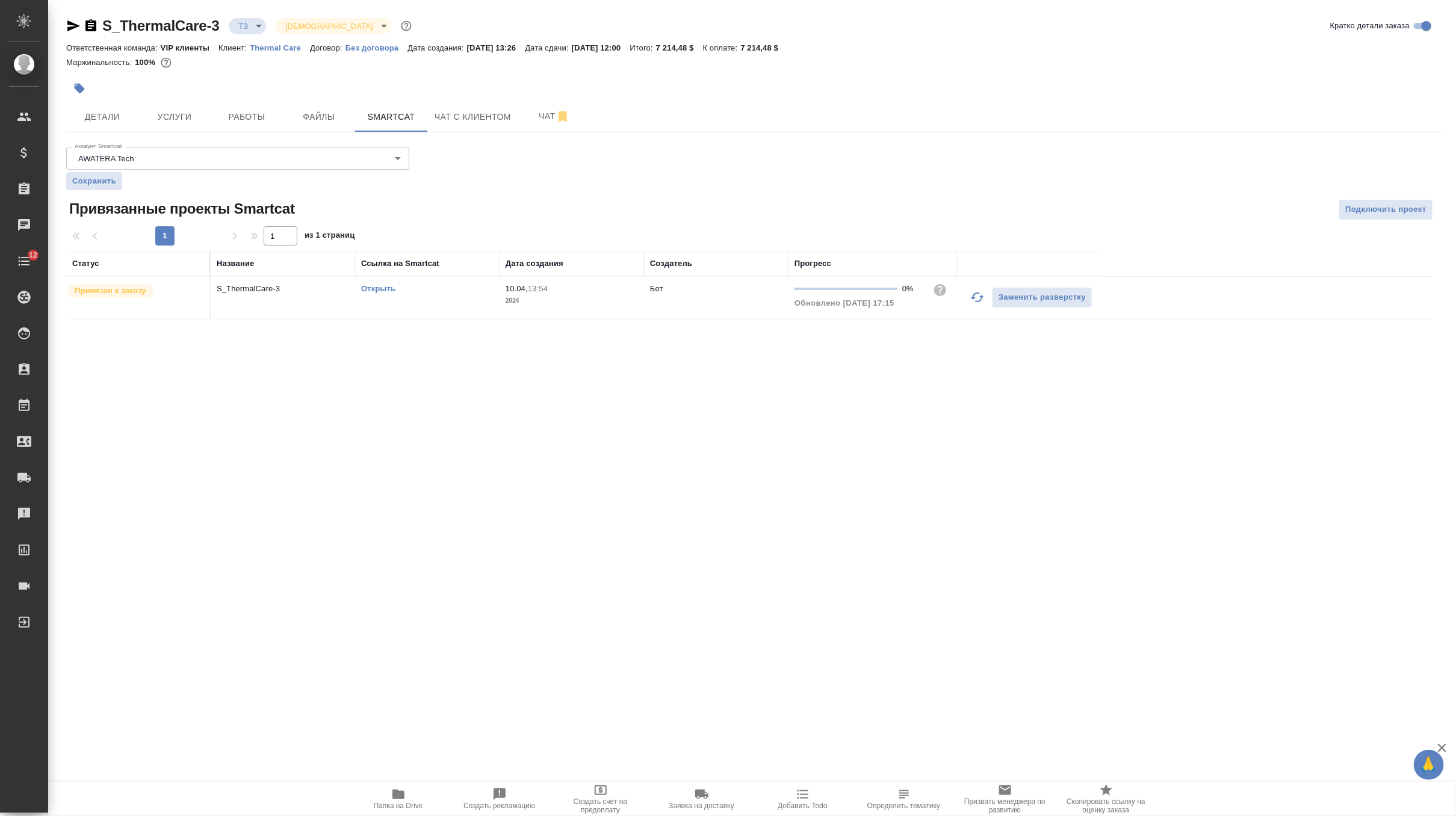
click at [382, 290] on link "Открыть" at bounding box center [378, 288] width 34 height 9
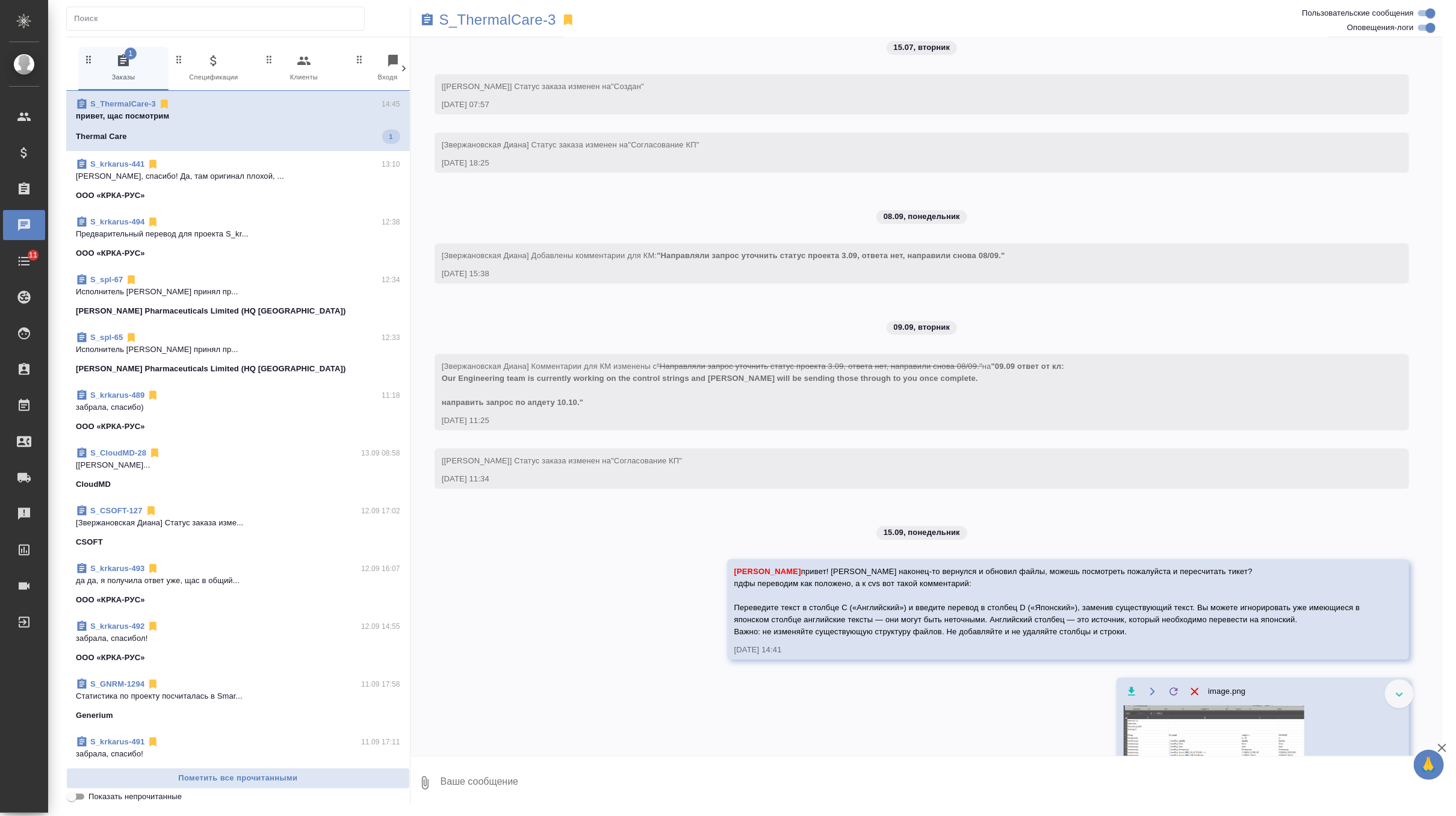
scroll to position [2205, 0]
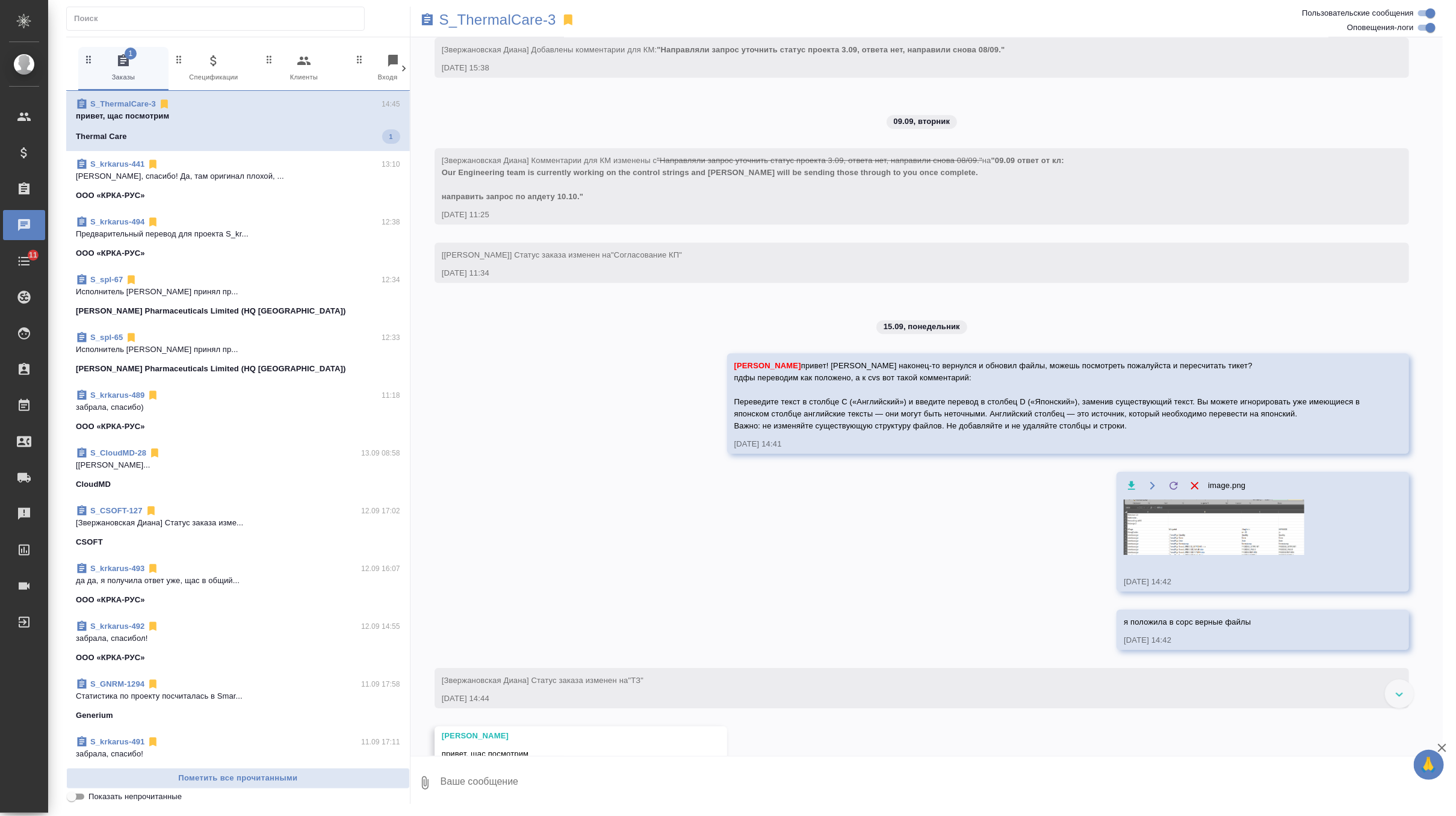
click at [1190, 555] on img at bounding box center [1214, 527] width 180 height 55
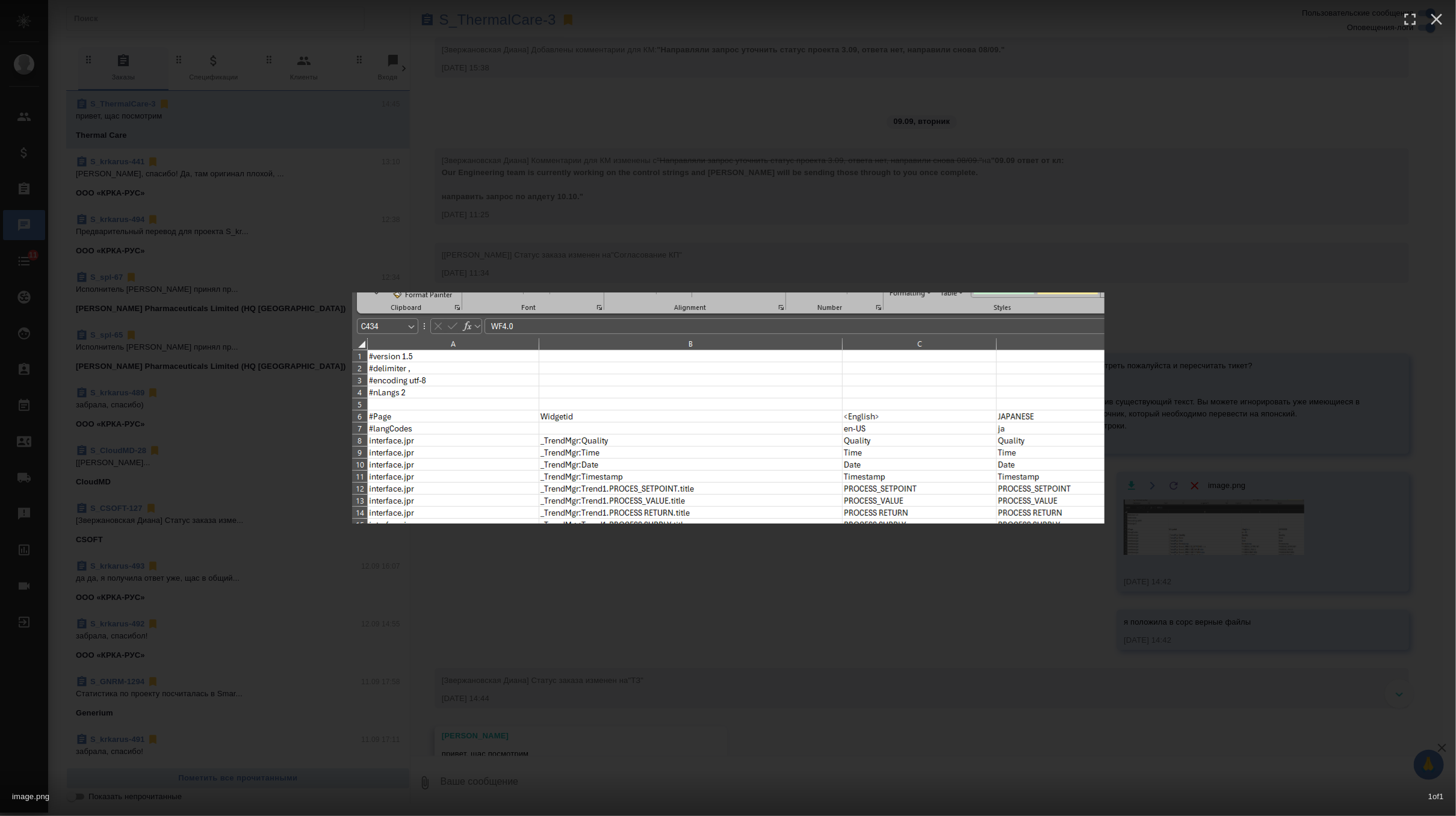
click at [929, 604] on div "image.png 1 of 1" at bounding box center [728, 408] width 1456 height 816
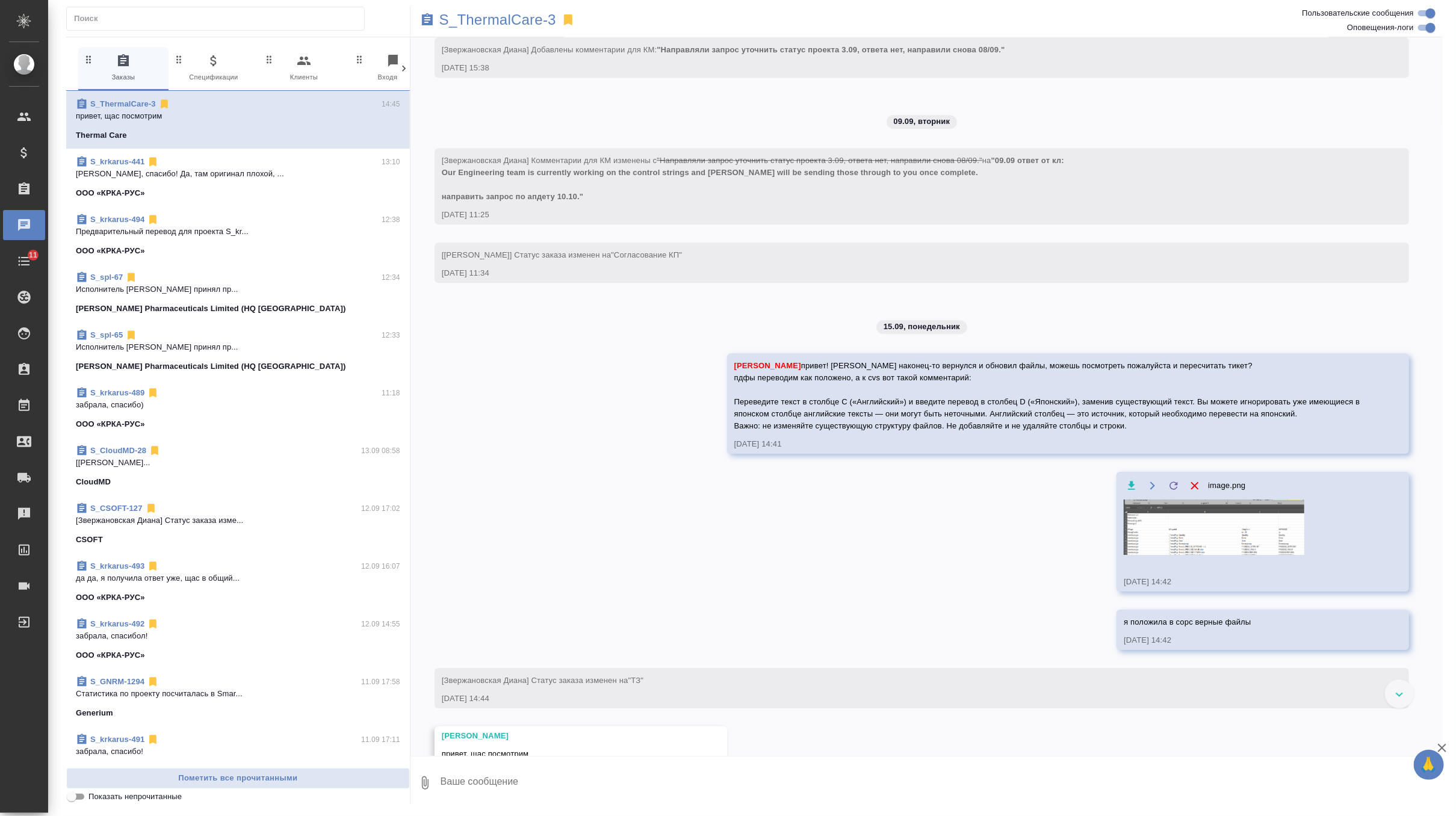
scroll to position [2261, 0]
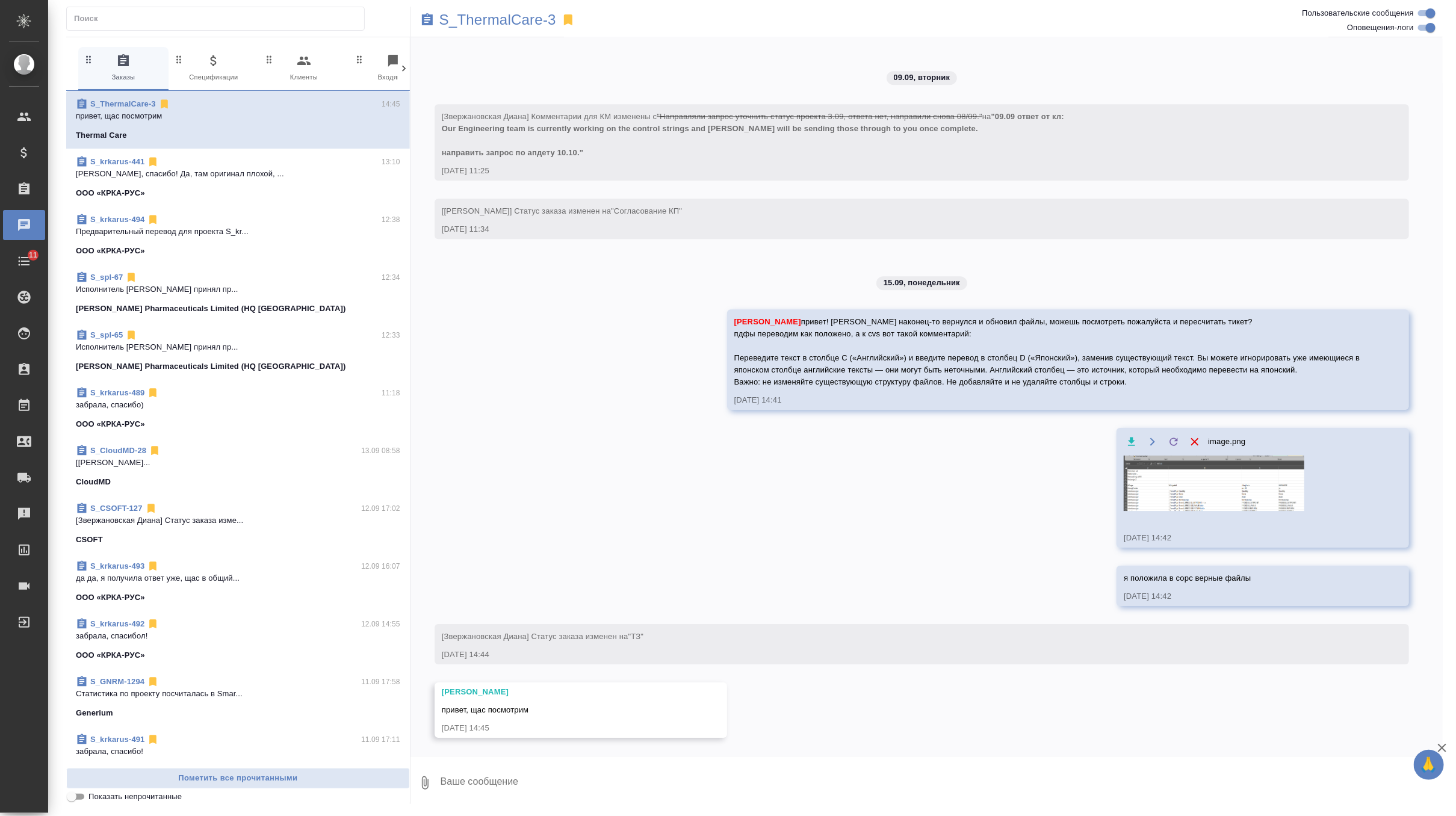
click at [494, 782] on textarea at bounding box center [941, 783] width 1003 height 41
type textarea """
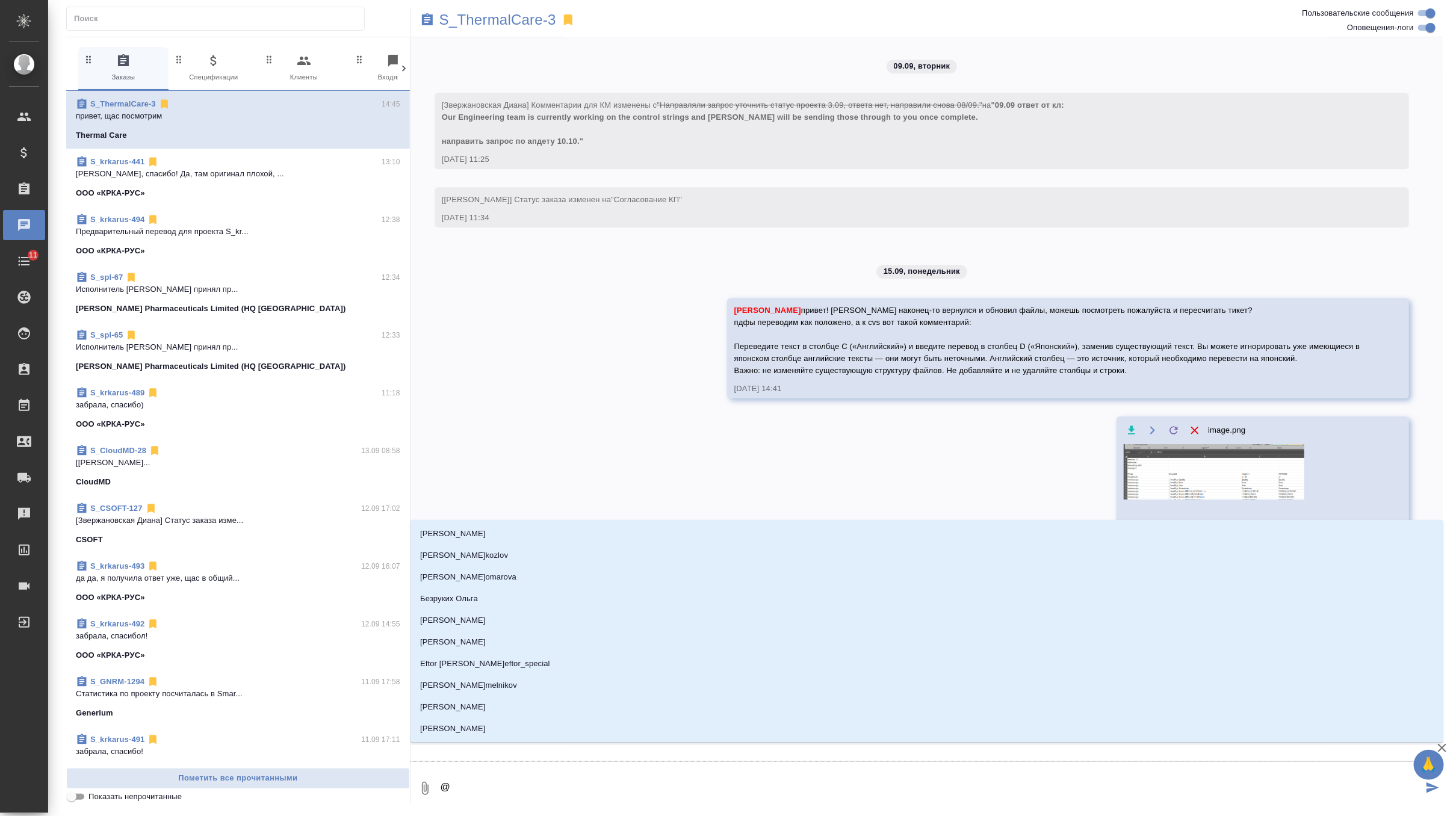
type textarea "@о"
type input "о"
type textarea "@ок"
type input "ок"
type textarea "@окс"
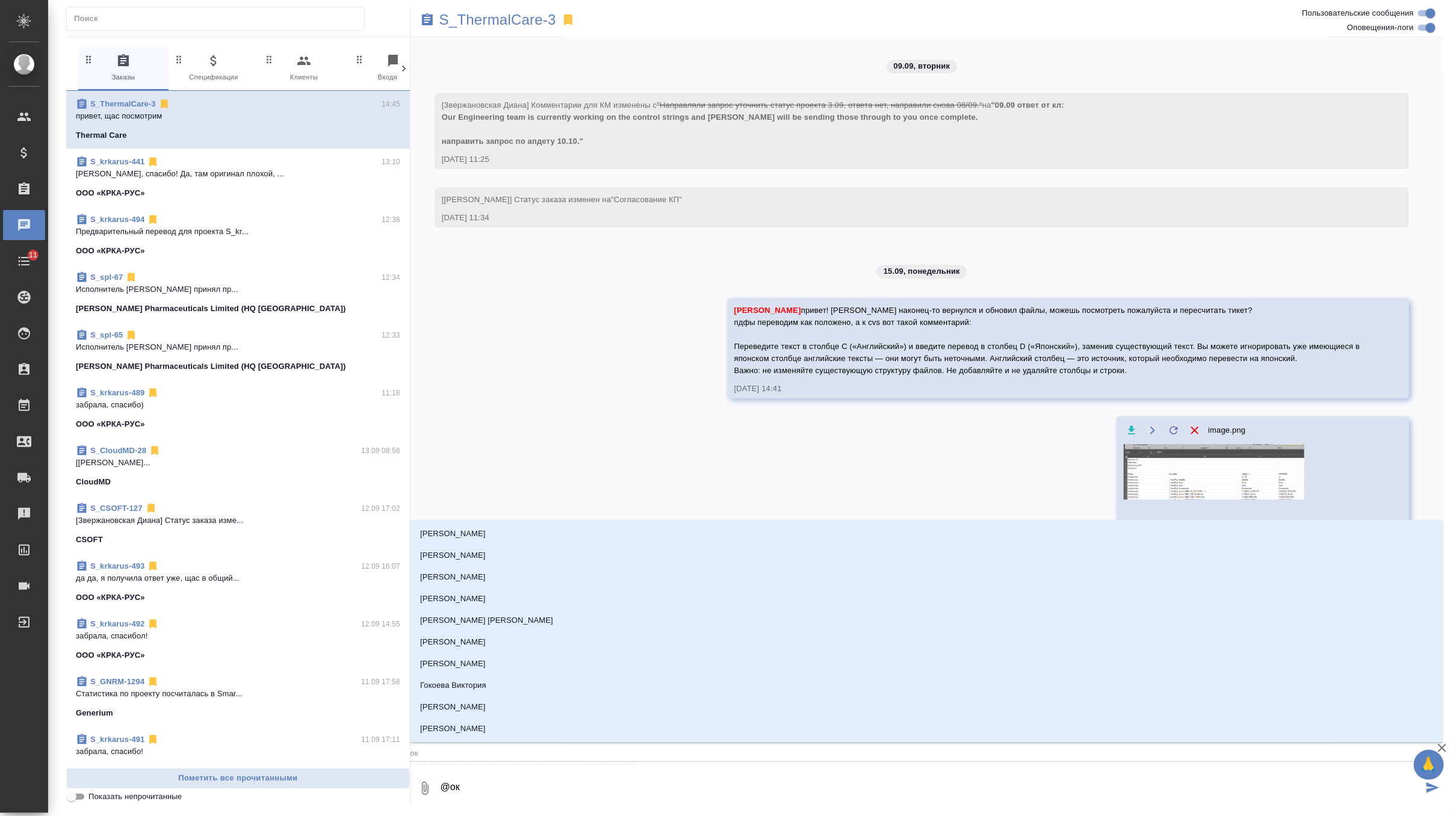
type input "окс"
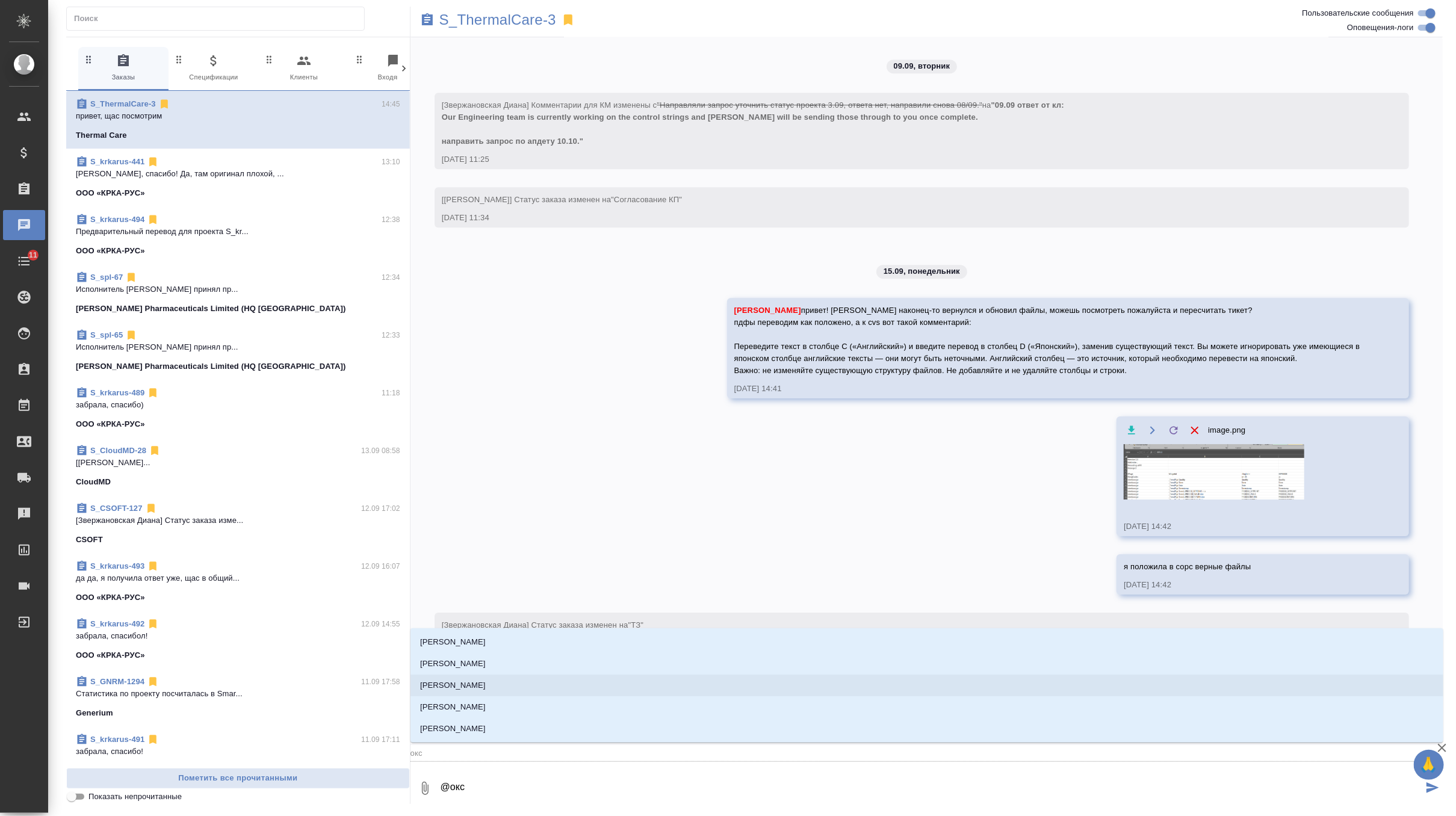
click at [516, 683] on li "Оксютович Ирина" at bounding box center [927, 685] width 1033 height 22
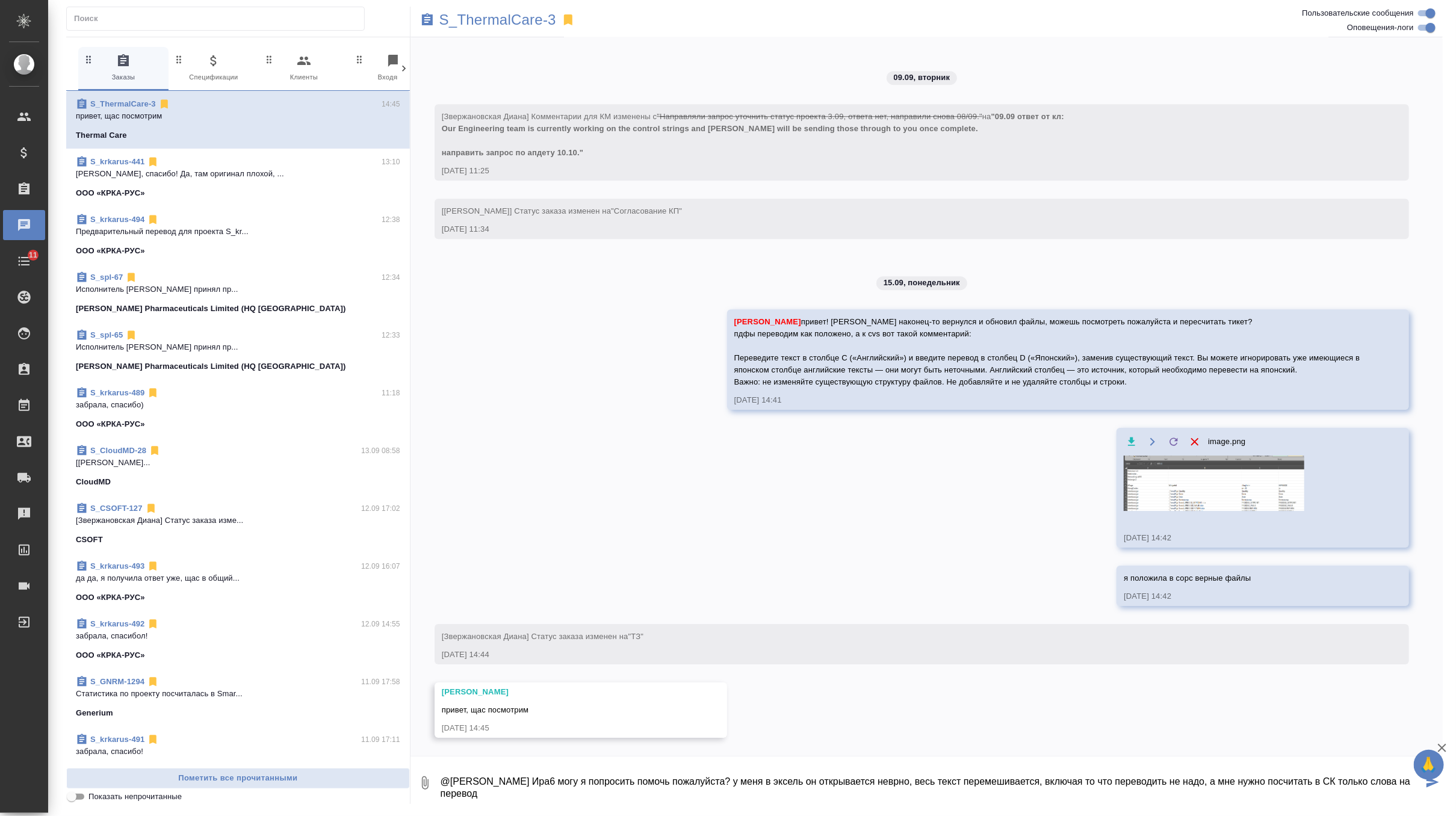
scroll to position [8, 0]
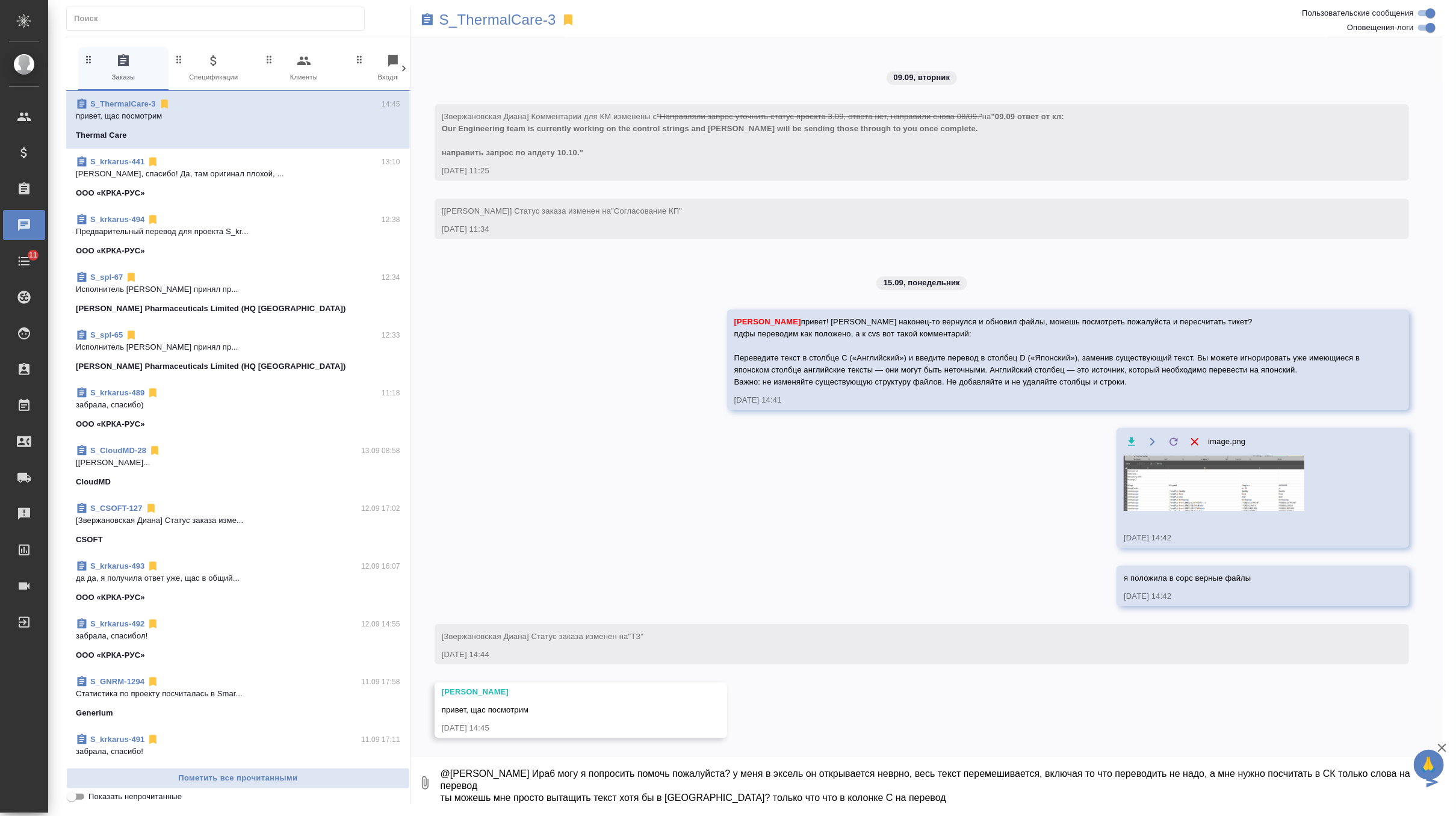
type textarea "@Оксютович Ирина Ира6 могу я попросить помочь пожалуйста? у меня в эксель он от…"
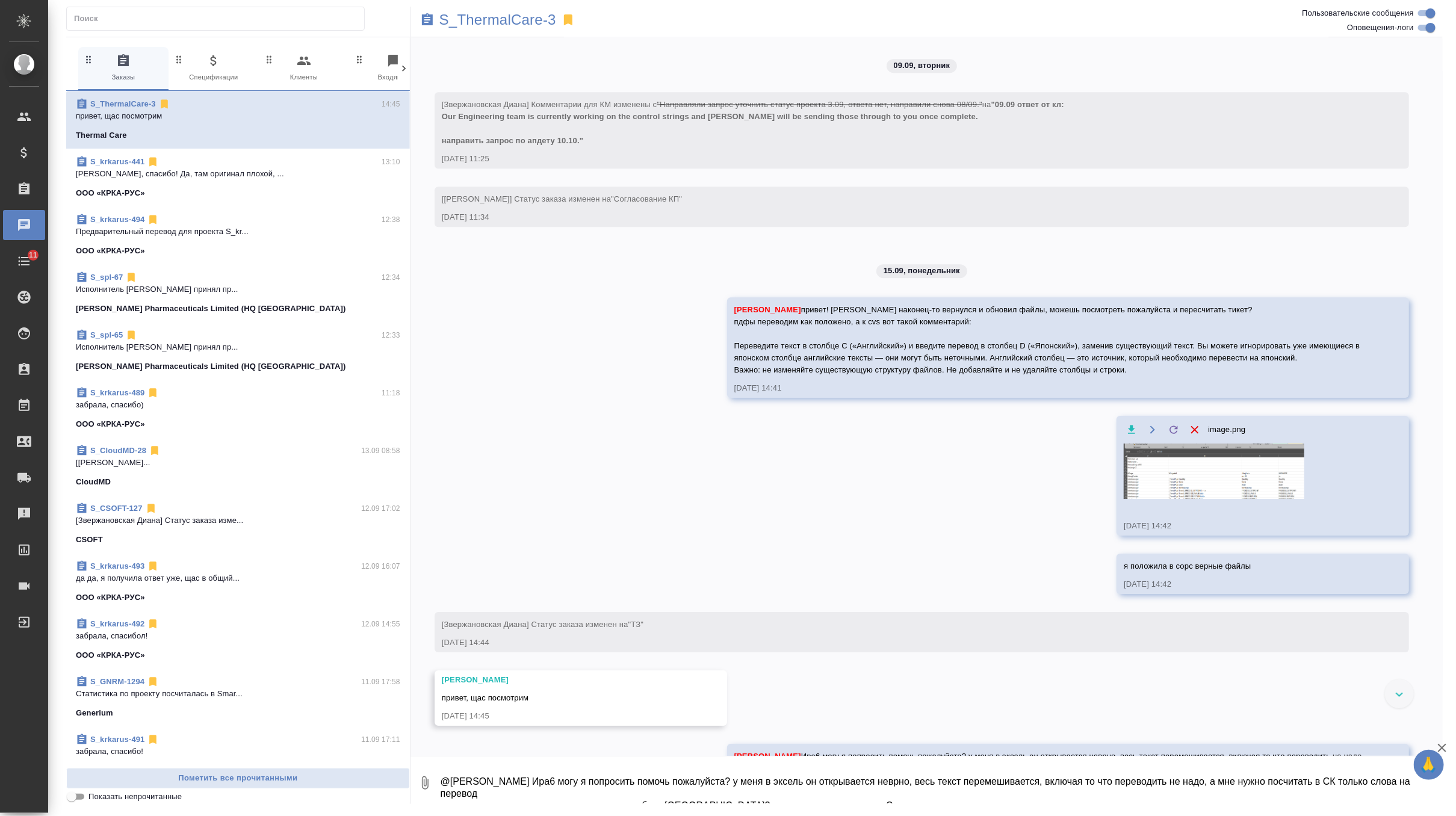
scroll to position [2343, 0]
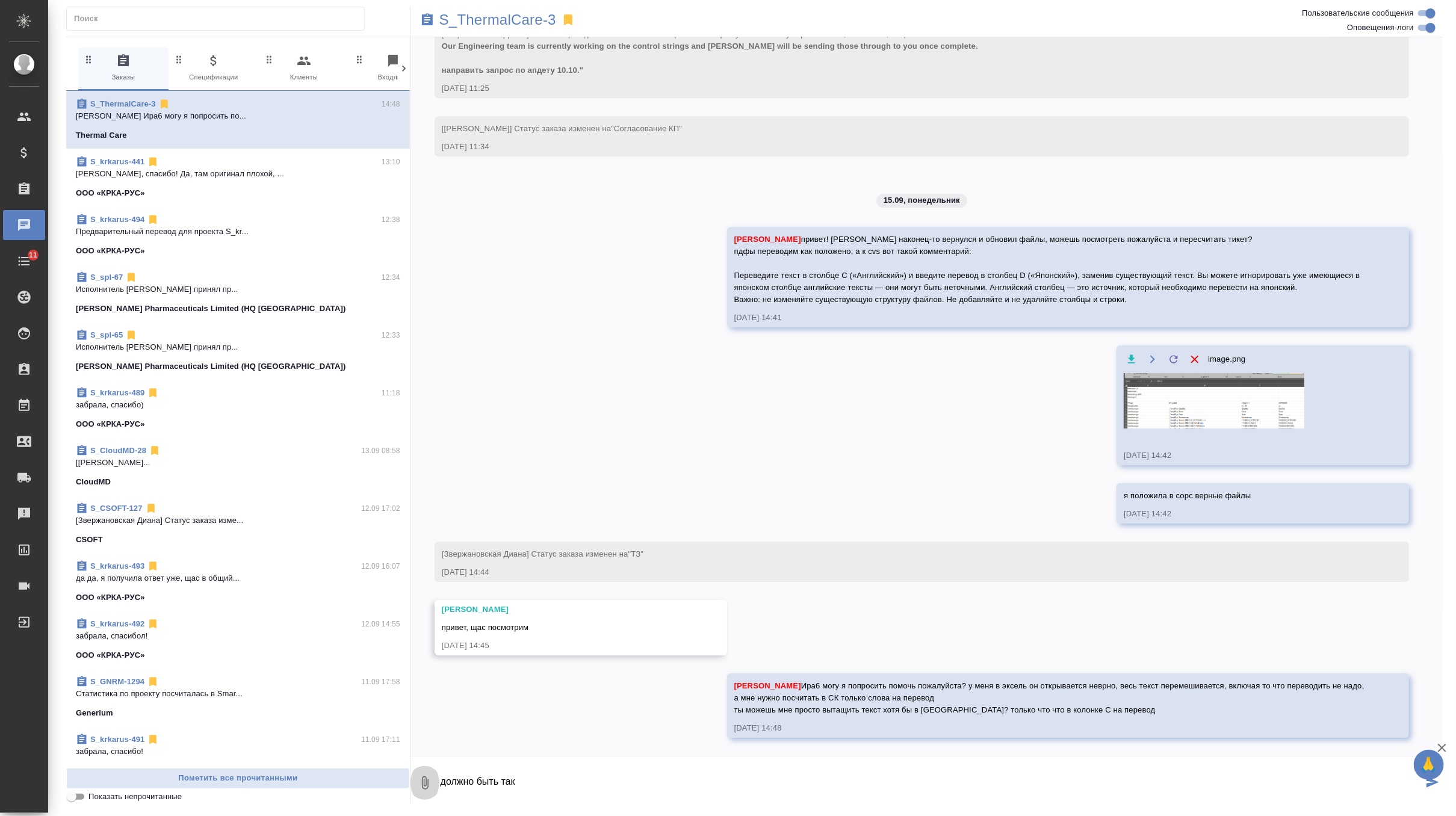
click at [422, 786] on icon "button" at bounding box center [425, 783] width 15 height 15
click at [364, 724] on span "С локального диска" at bounding box center [327, 718] width 82 height 15
click at [0, 0] on input "С локального диска" at bounding box center [0, 0] width 0 height 0
click at [589, 783] on textarea "должно быть так" at bounding box center [931, 783] width 984 height 41
click at [649, 787] on textarea "должно быть так как на 1 картинке6 а у меня на 2" at bounding box center [931, 783] width 984 height 41
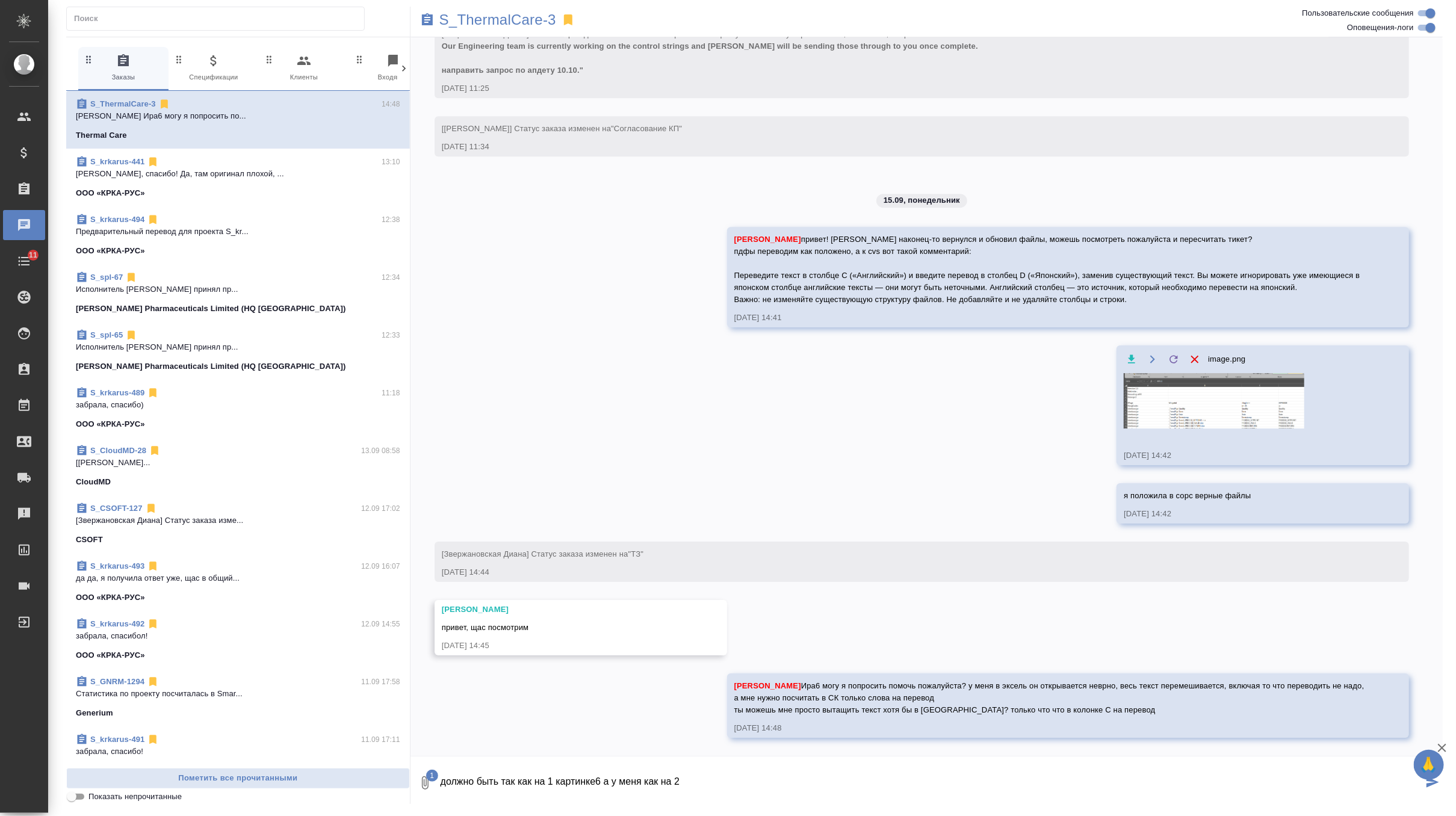
click at [610, 777] on textarea "должно быть так как на 1 картинке6 а у меня как на 2" at bounding box center [931, 783] width 984 height 41
type textarea "должно быть так как на 1 картинке, а у меня как на 2"
click at [432, 779] on span "1" at bounding box center [432, 775] width 12 height 12
click at [370, 711] on span "С локального диска" at bounding box center [335, 718] width 141 height 15
click at [0, 0] on input "С локального диска" at bounding box center [0, 0] width 0 height 0
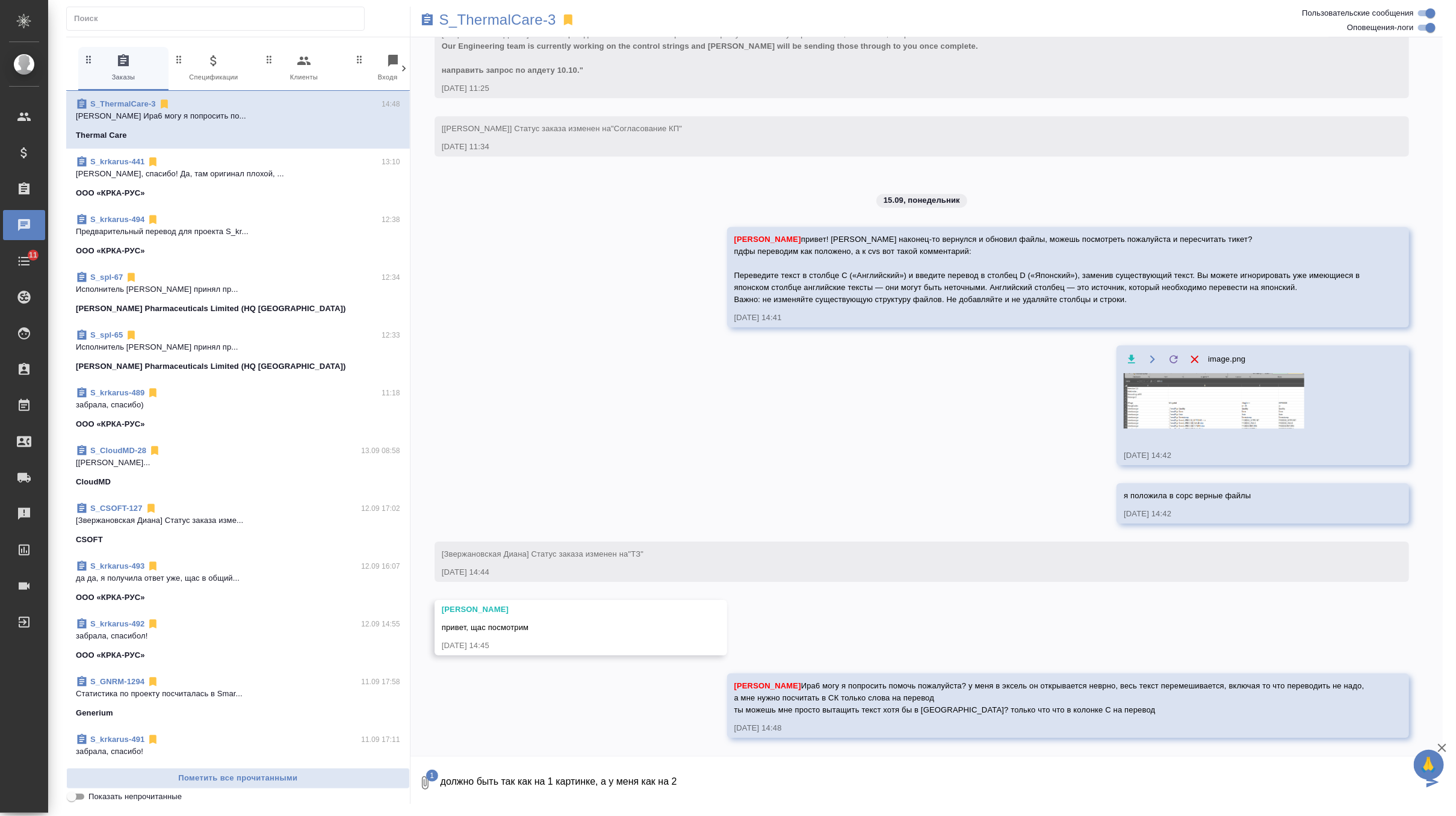
click at [410, 763] on button "1" at bounding box center [425, 783] width 29 height 41
click at [769, 774] on div at bounding box center [728, 408] width 1456 height 816
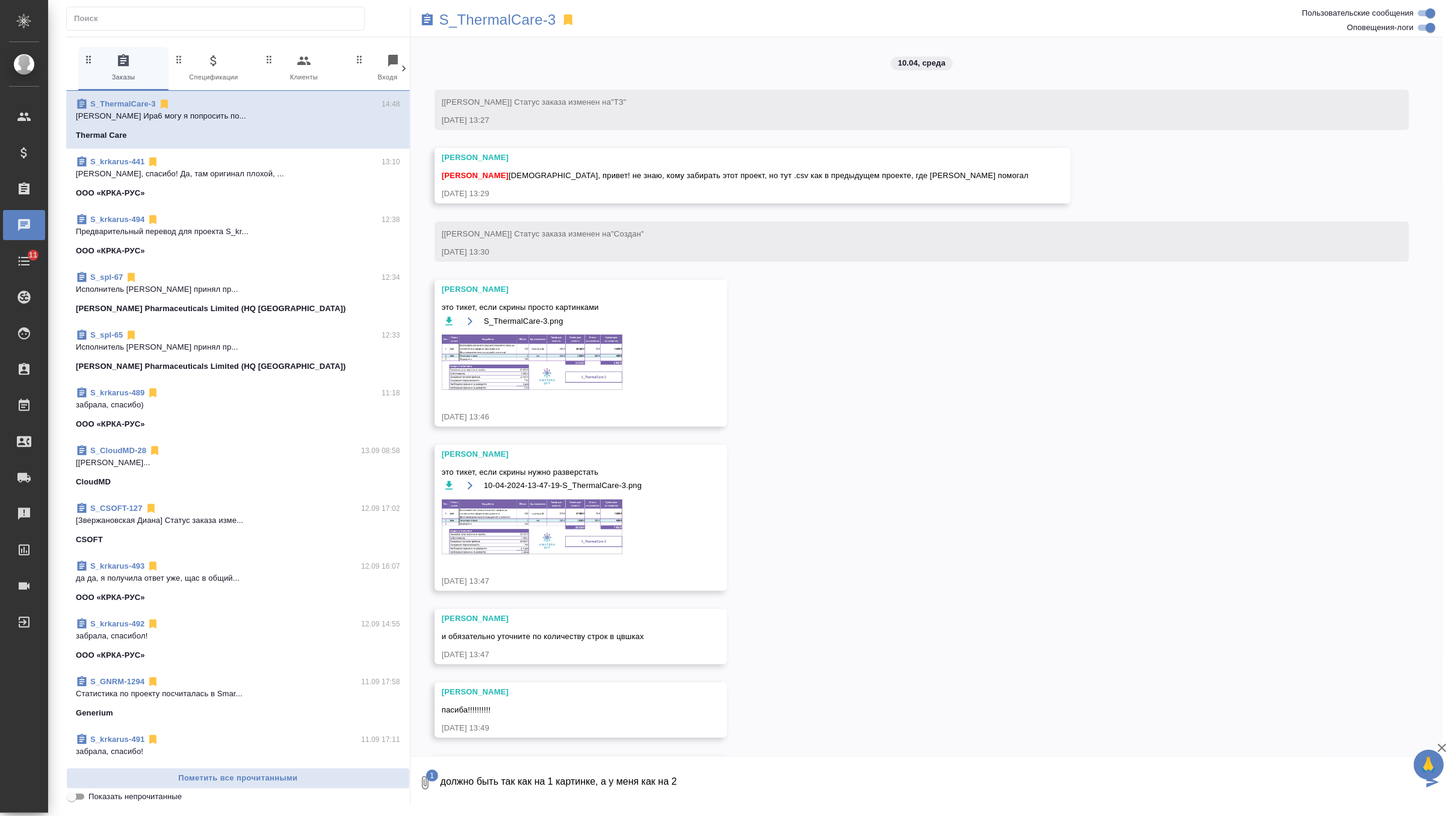
type textarea "должно быть так как на 1 картинке, а у меня как на 2"
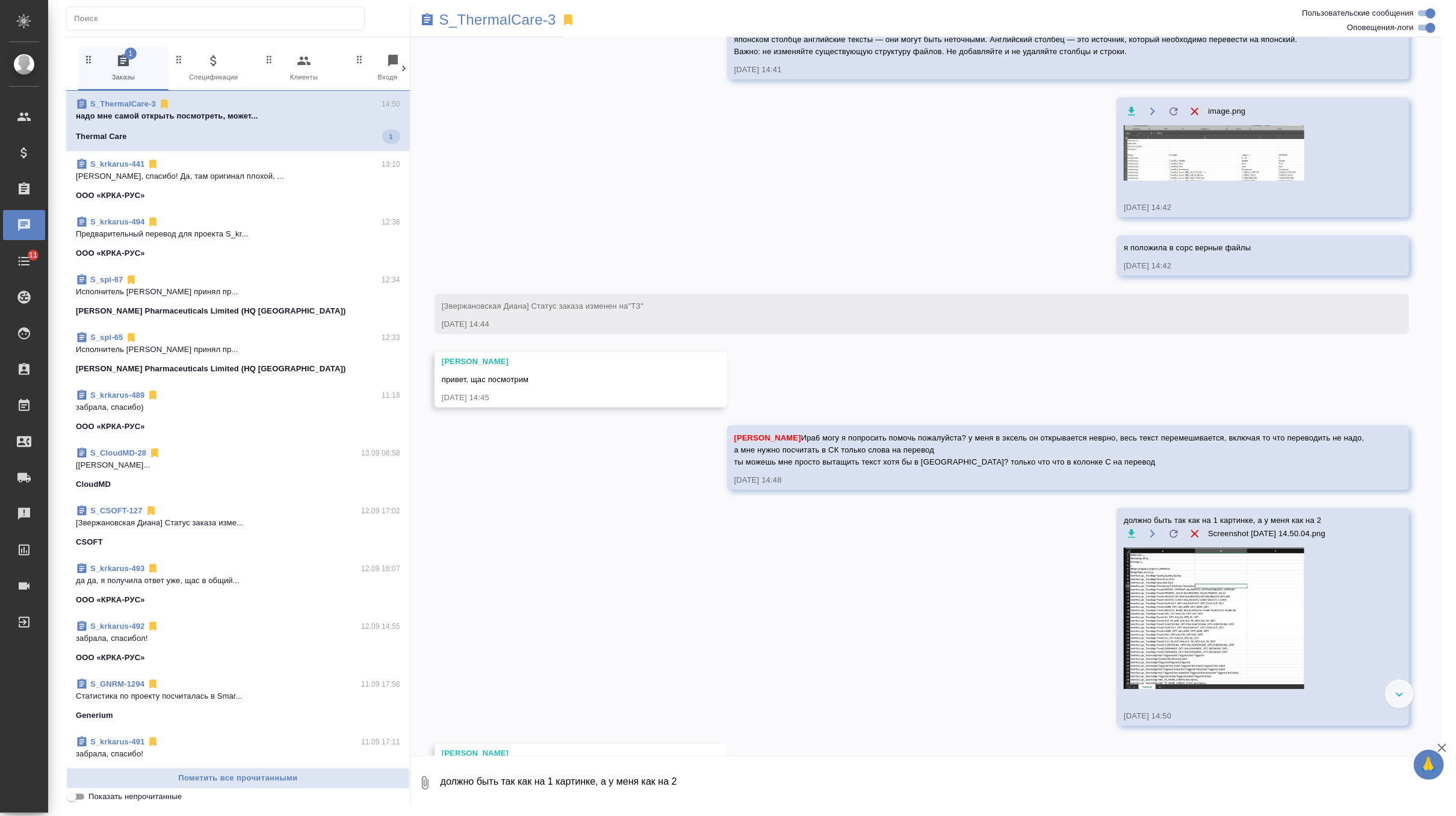
scroll to position [2653, 0]
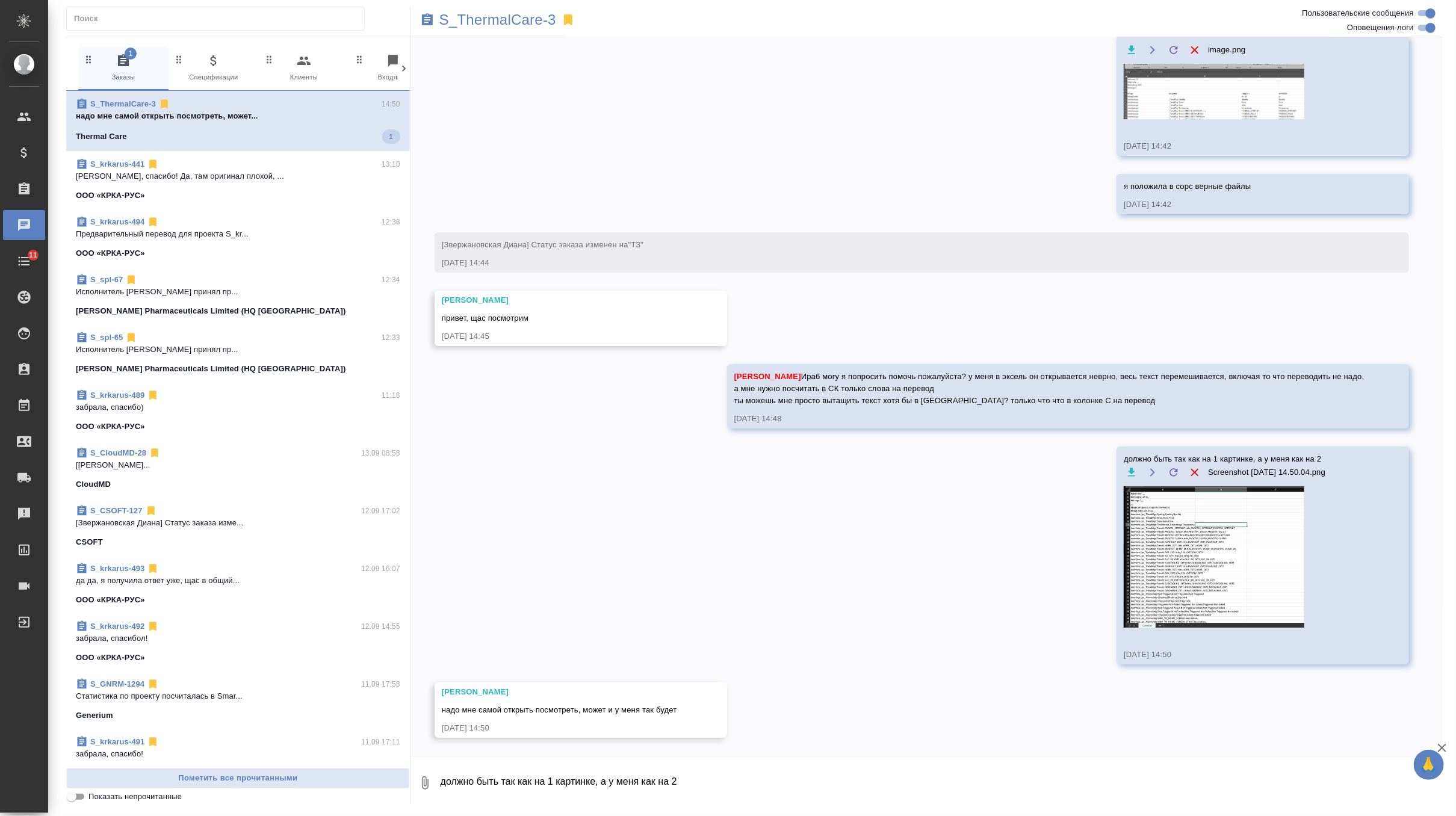
click at [601, 783] on textarea "должно быть так как на 1 картинке, а у меня как на 2" at bounding box center [941, 783] width 1003 height 41
paste textarea "[URL][DOMAIN_NAME]"
type textarea "я открыла через этот сайт, но не могу достатать текст( https://products.groupdo…"
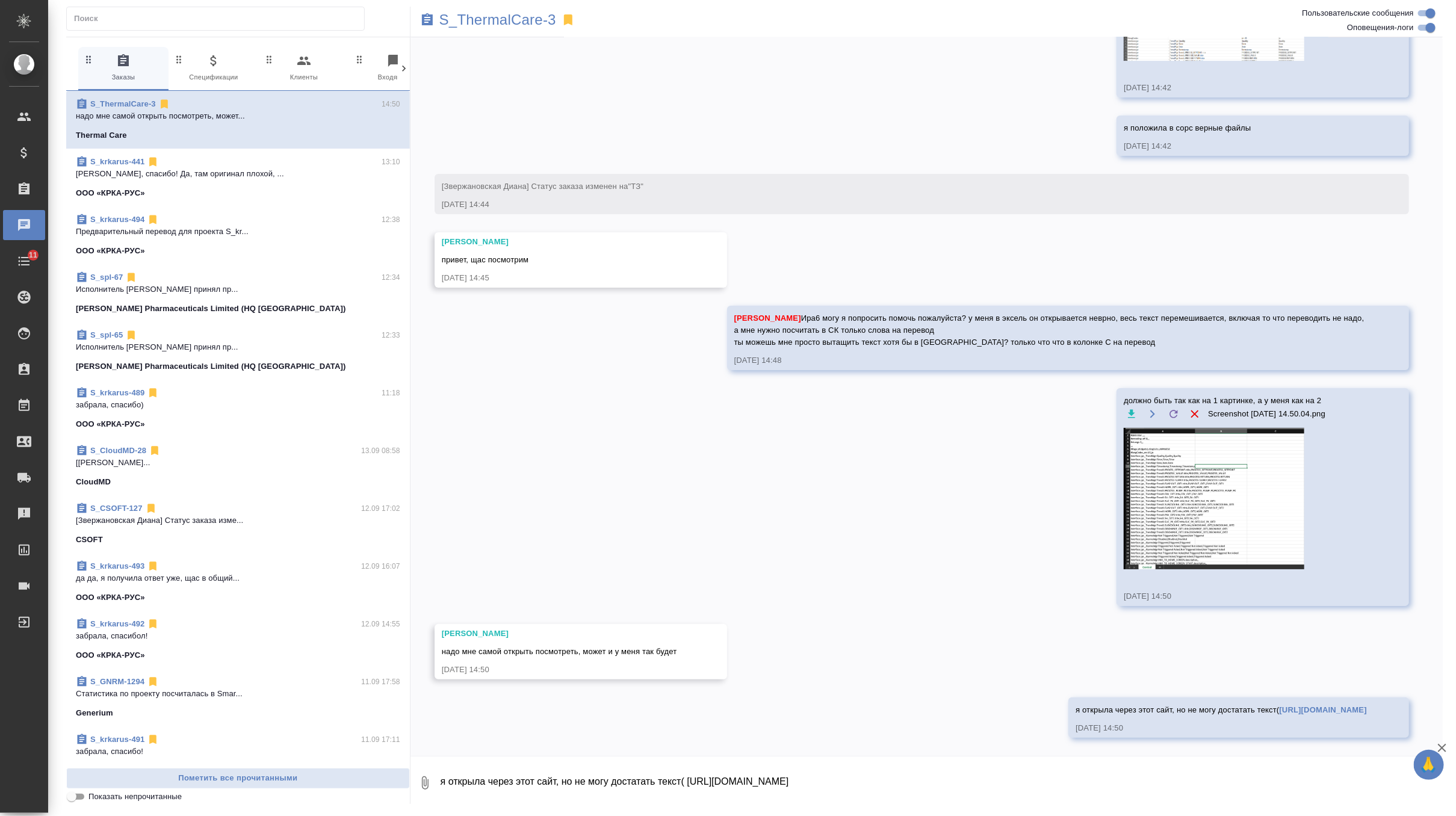
scroll to position [2711, 0]
click at [1173, 416] on icon at bounding box center [1173, 414] width 12 height 12
click at [0, 0] on input "file" at bounding box center [0, 0] width 0 height 0
click at [477, 782] on textarea at bounding box center [941, 783] width 1003 height 41
type textarea "мб кто-то из верстальщиков у вас знает как с этим работать"
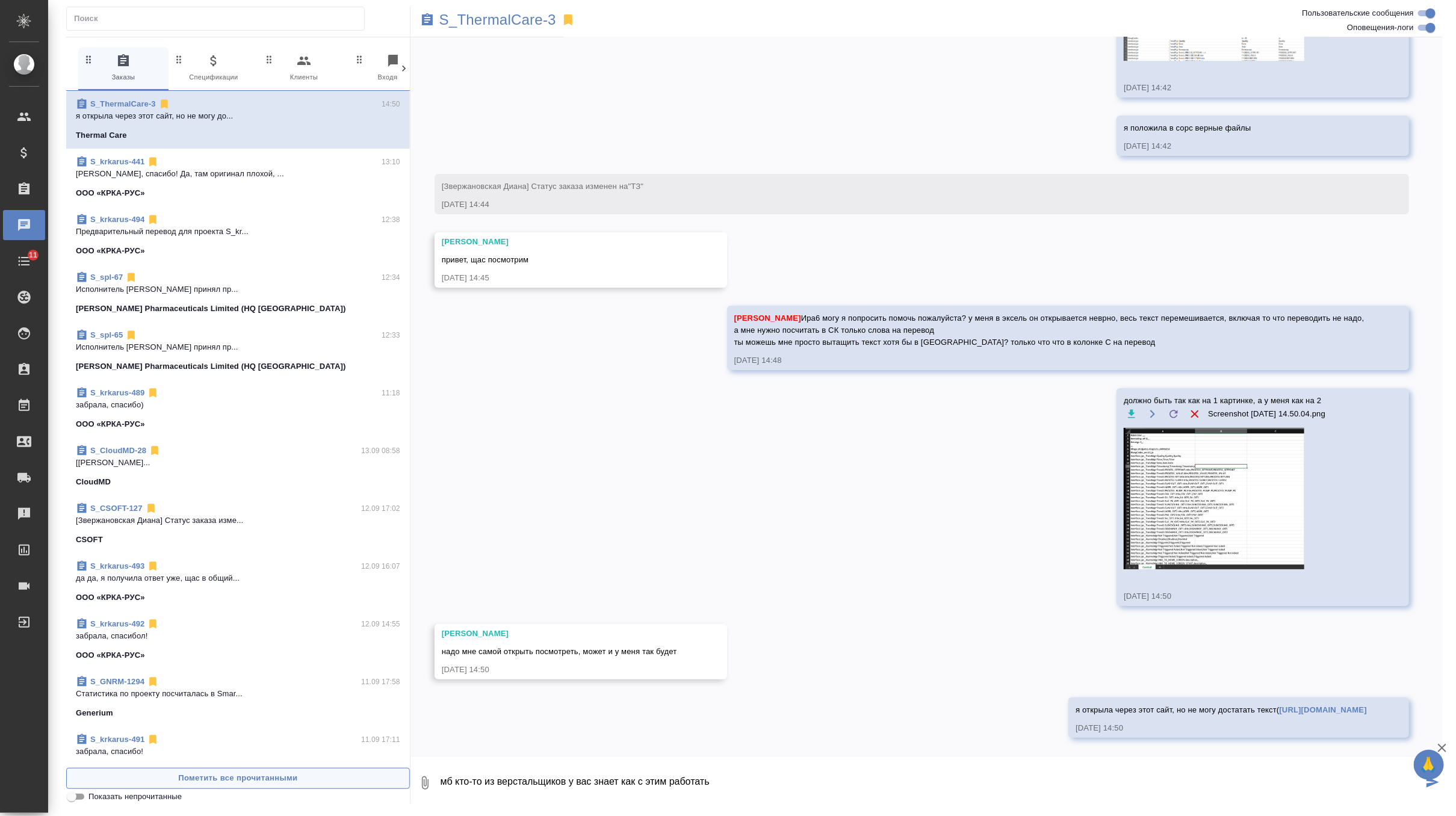
drag, startPoint x: 752, startPoint y: 791, endPoint x: 408, endPoint y: 779, distance: 344.2
click at [408, 779] on div "0 Заказы 0 Спецификации 0 Клиенты 0 Входящие 0 Тендеры 0 Исполнители 0 Подбор и…" at bounding box center [754, 420] width 1377 height 768
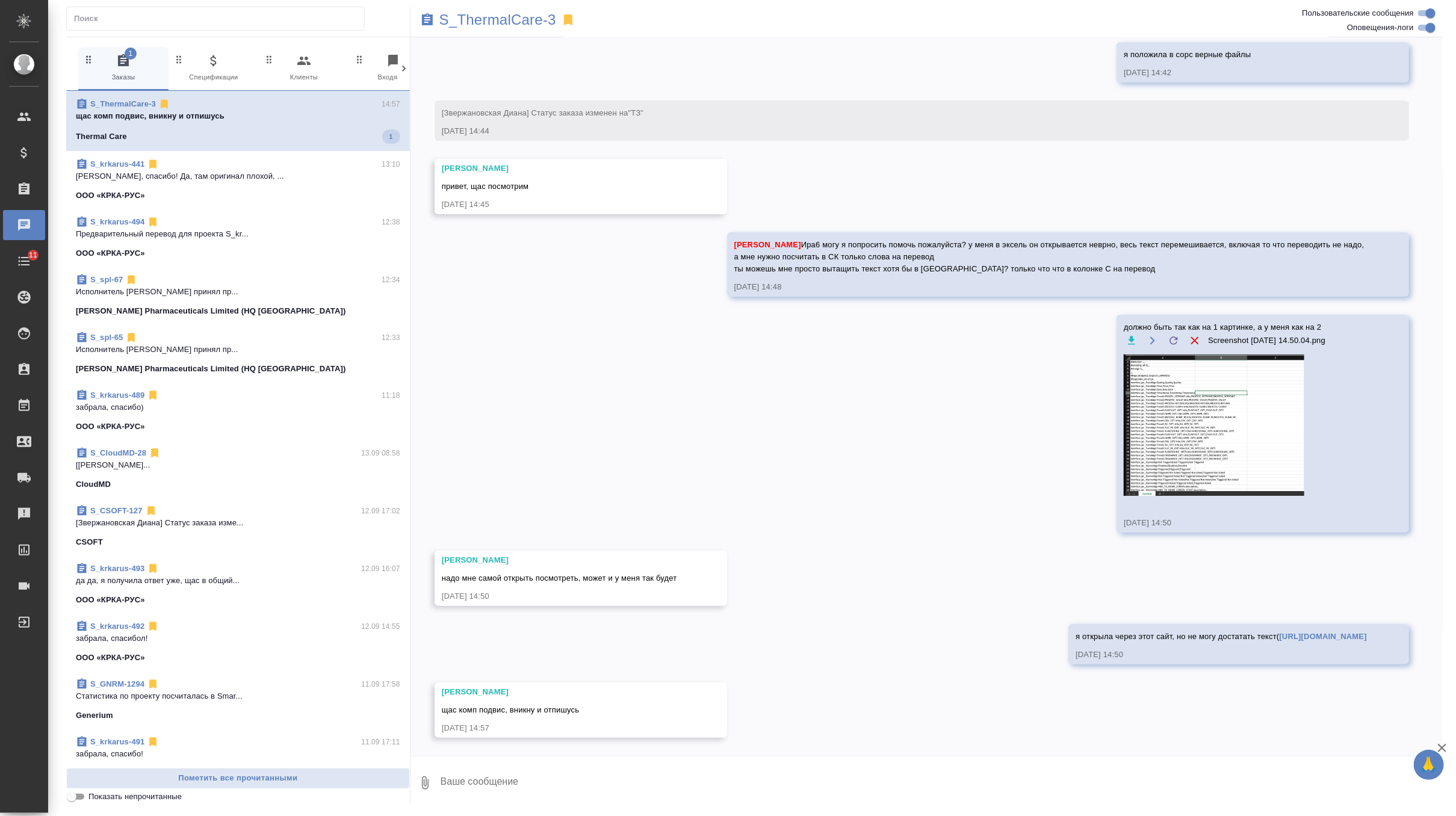
scroll to position [2785, 0]
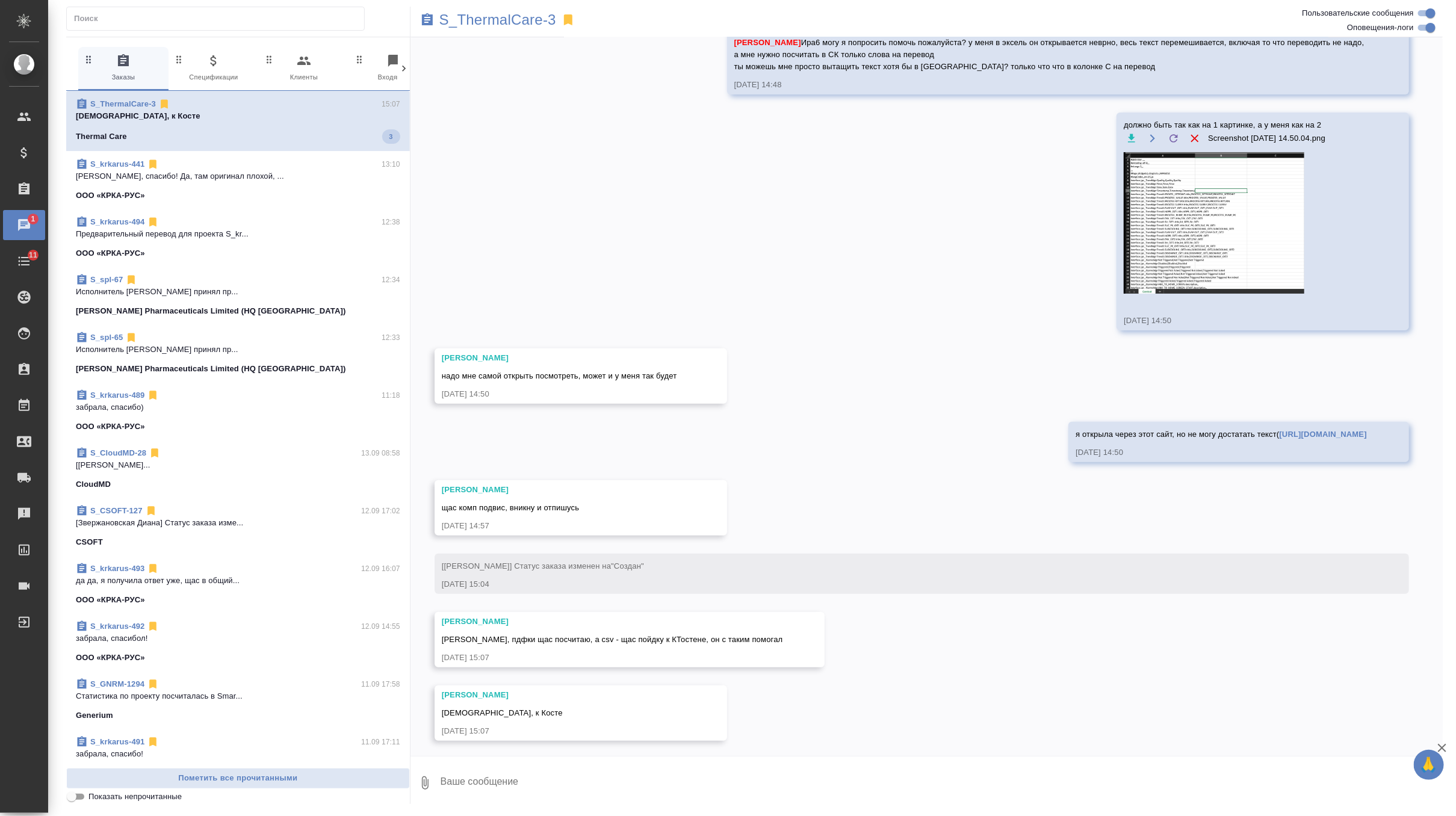
scroll to position [2990, 0]
click at [502, 770] on textarea at bounding box center [941, 783] width 1003 height 41
type textarea "спасибо! буду ждать"
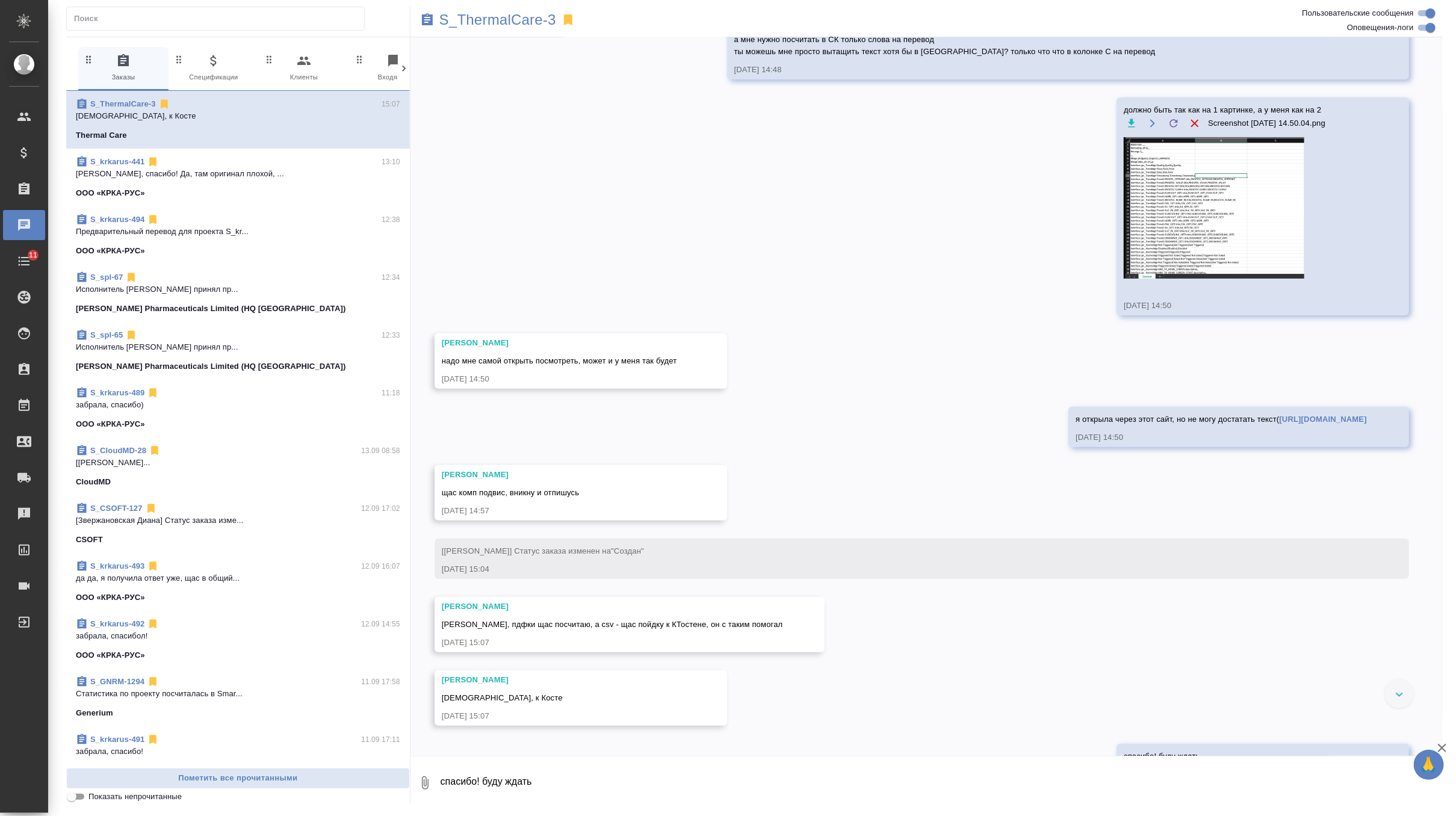
scroll to position [3049, 0]
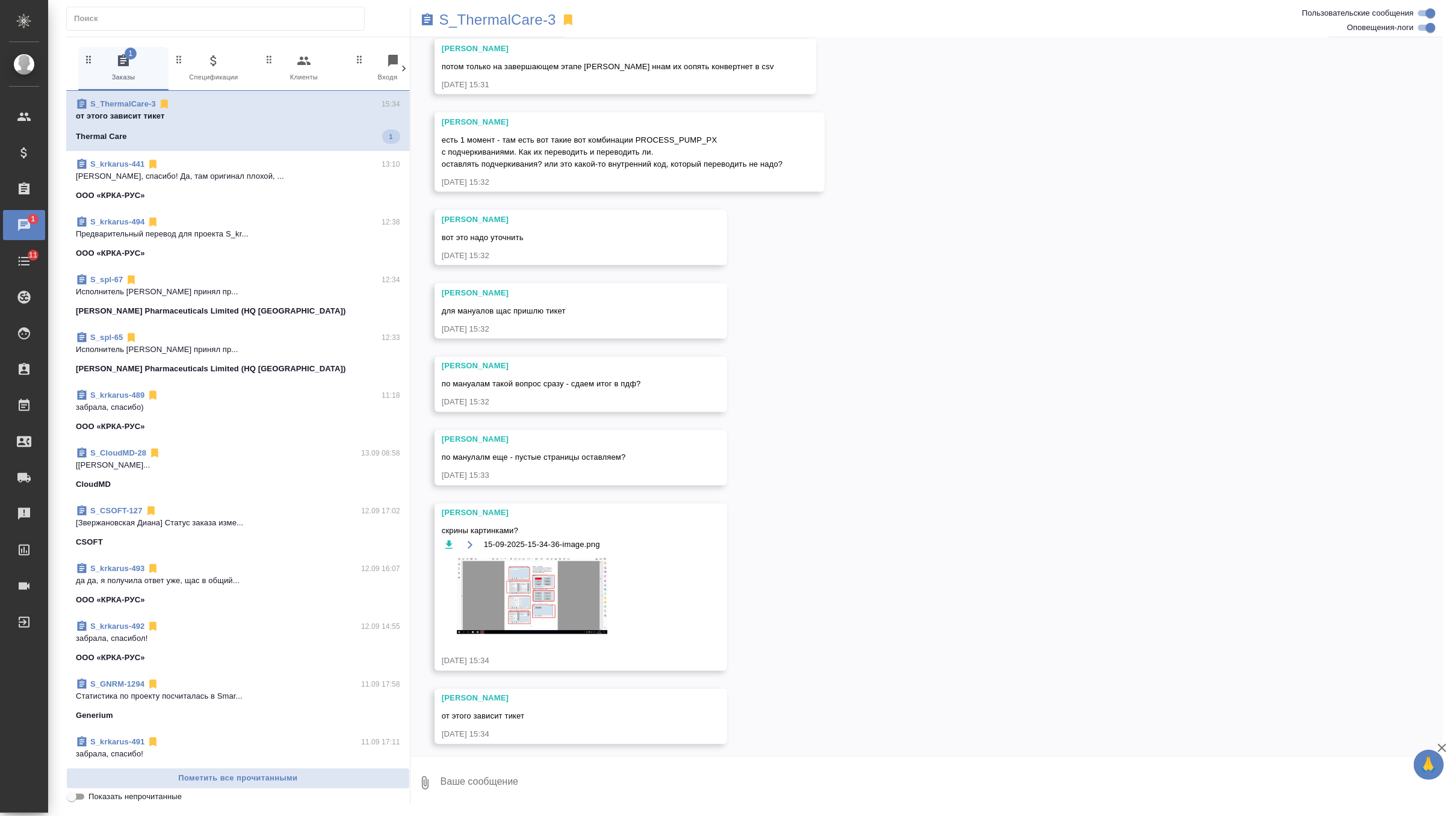
scroll to position [4066, 0]
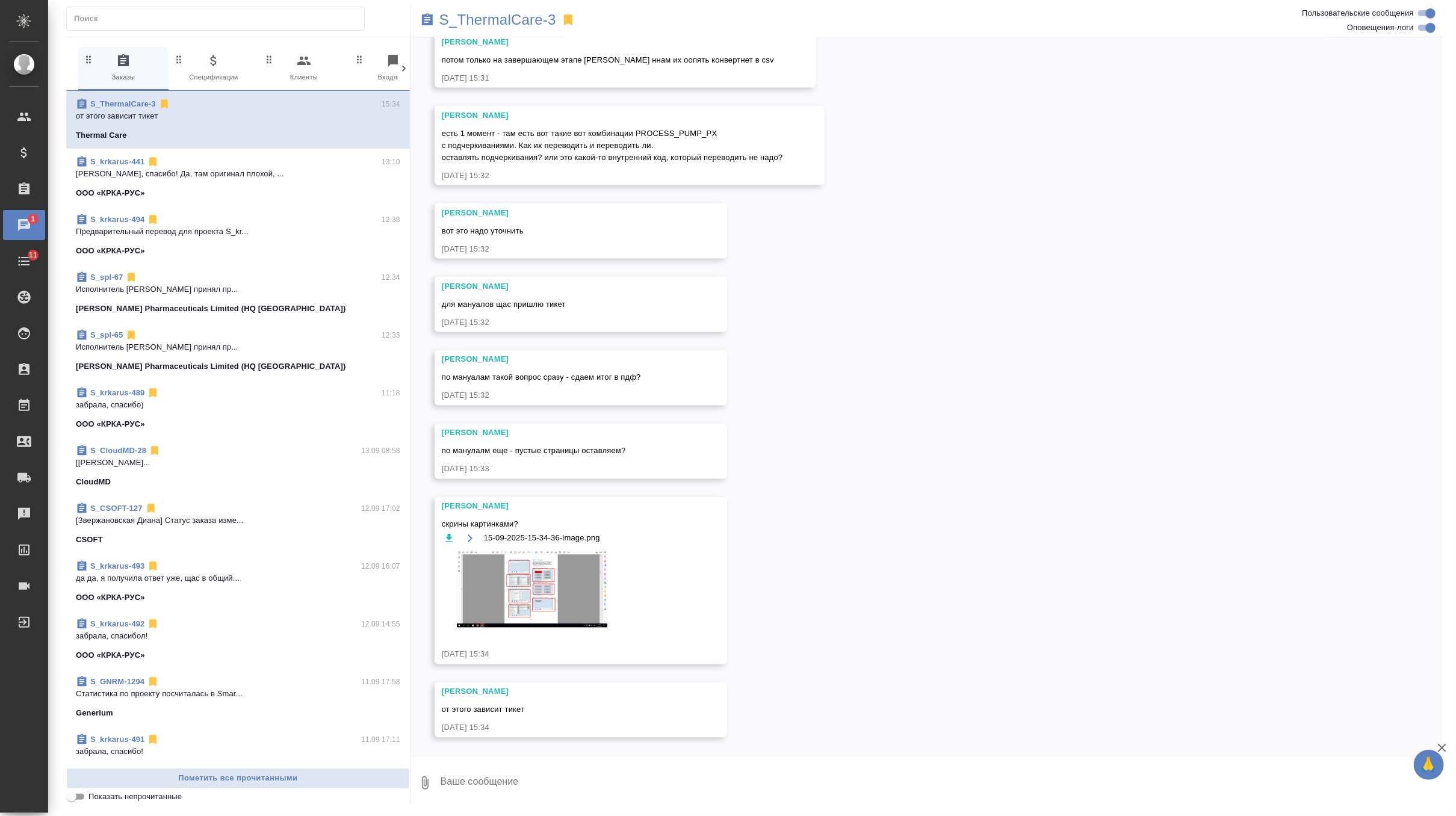
click at [557, 589] on img at bounding box center [532, 590] width 180 height 76
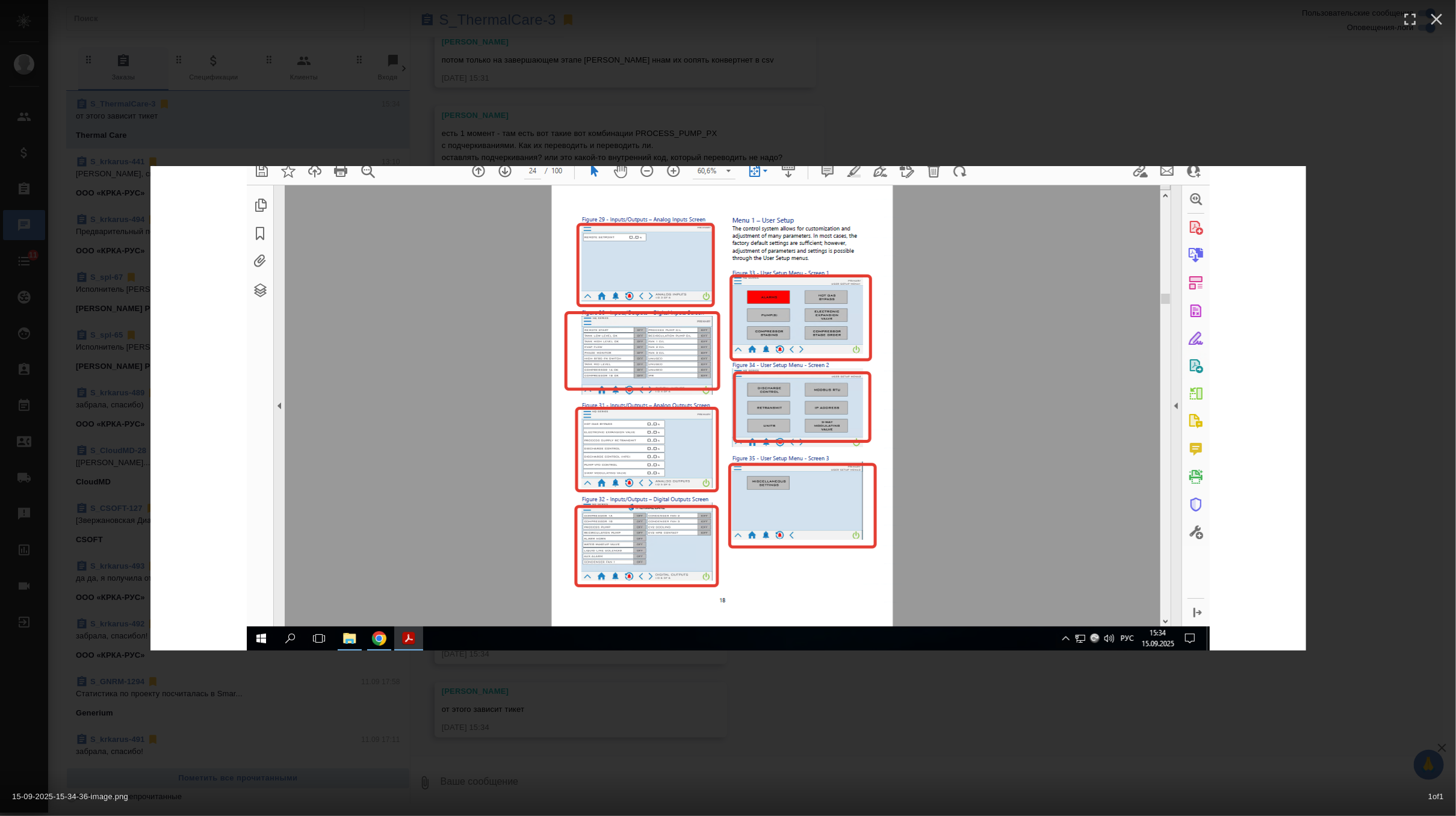
click at [871, 112] on div "15-09-2025-15-34-36-image.png 1 of 1" at bounding box center [728, 408] width 1456 height 816
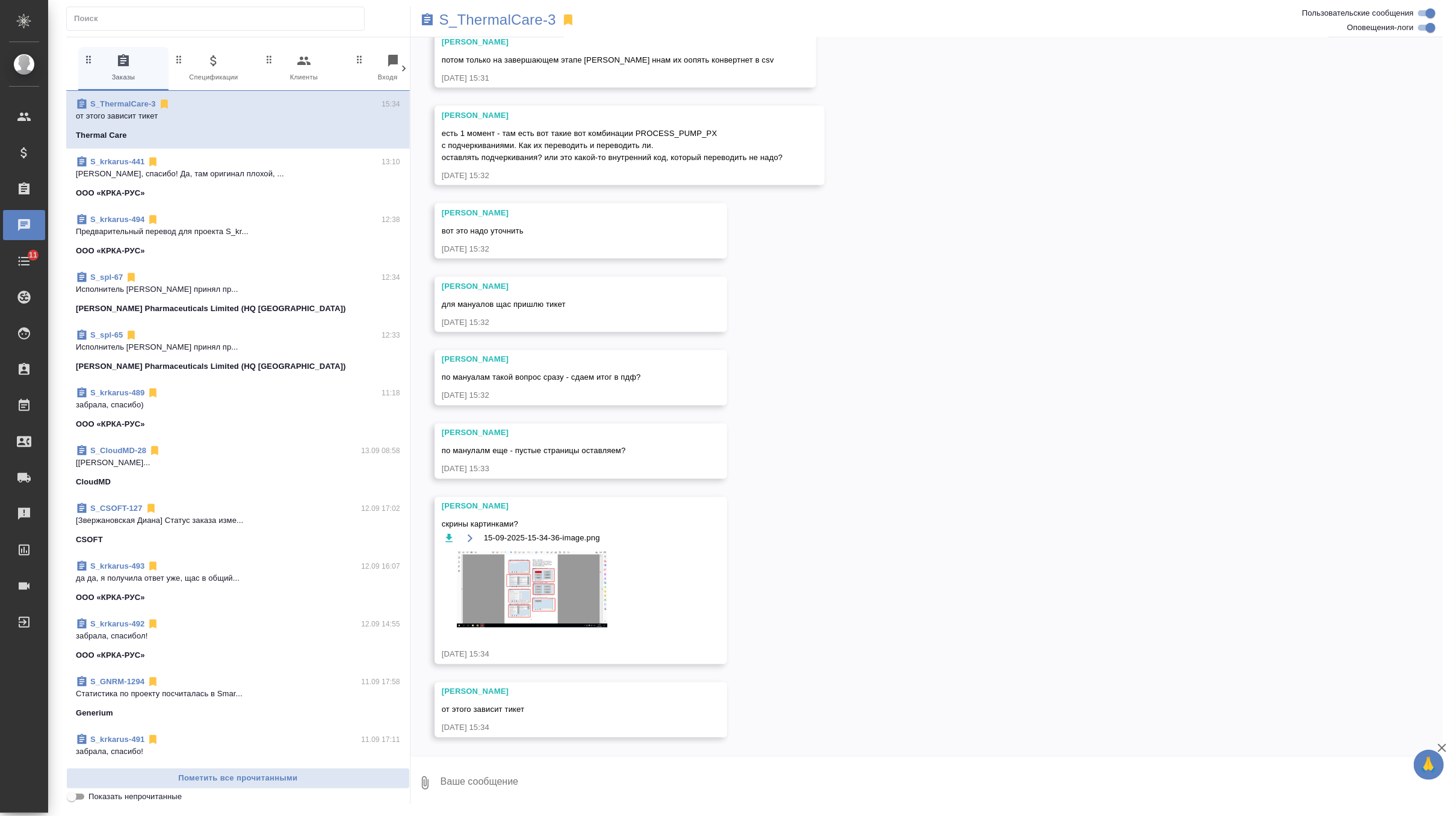
click at [536, 782] on textarea at bounding box center [941, 783] width 1003 height 41
type textarea "давай я сейчас все вопросы соберу и уточню, клиент быстро отвечает"
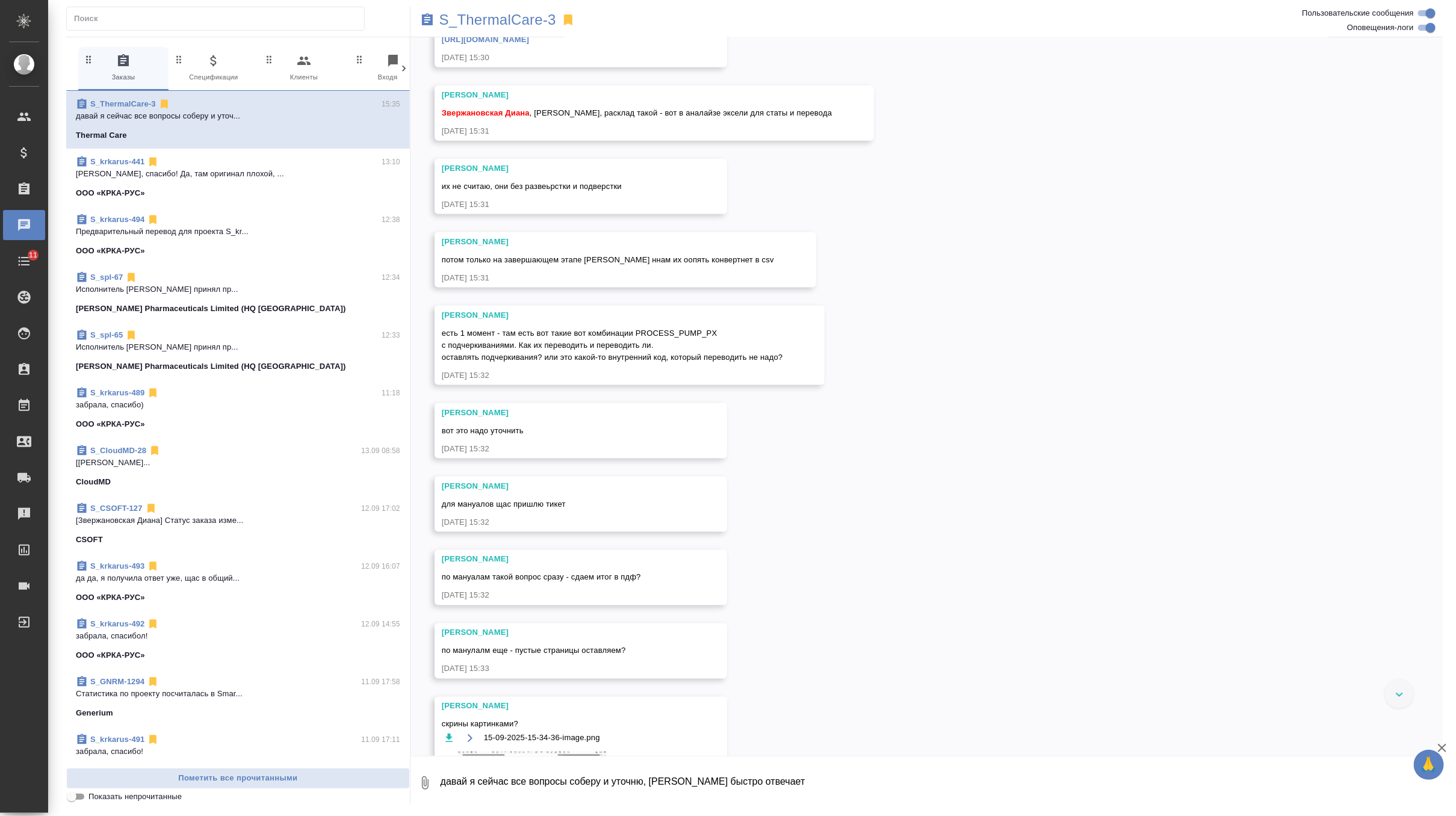
scroll to position [3830, 0]
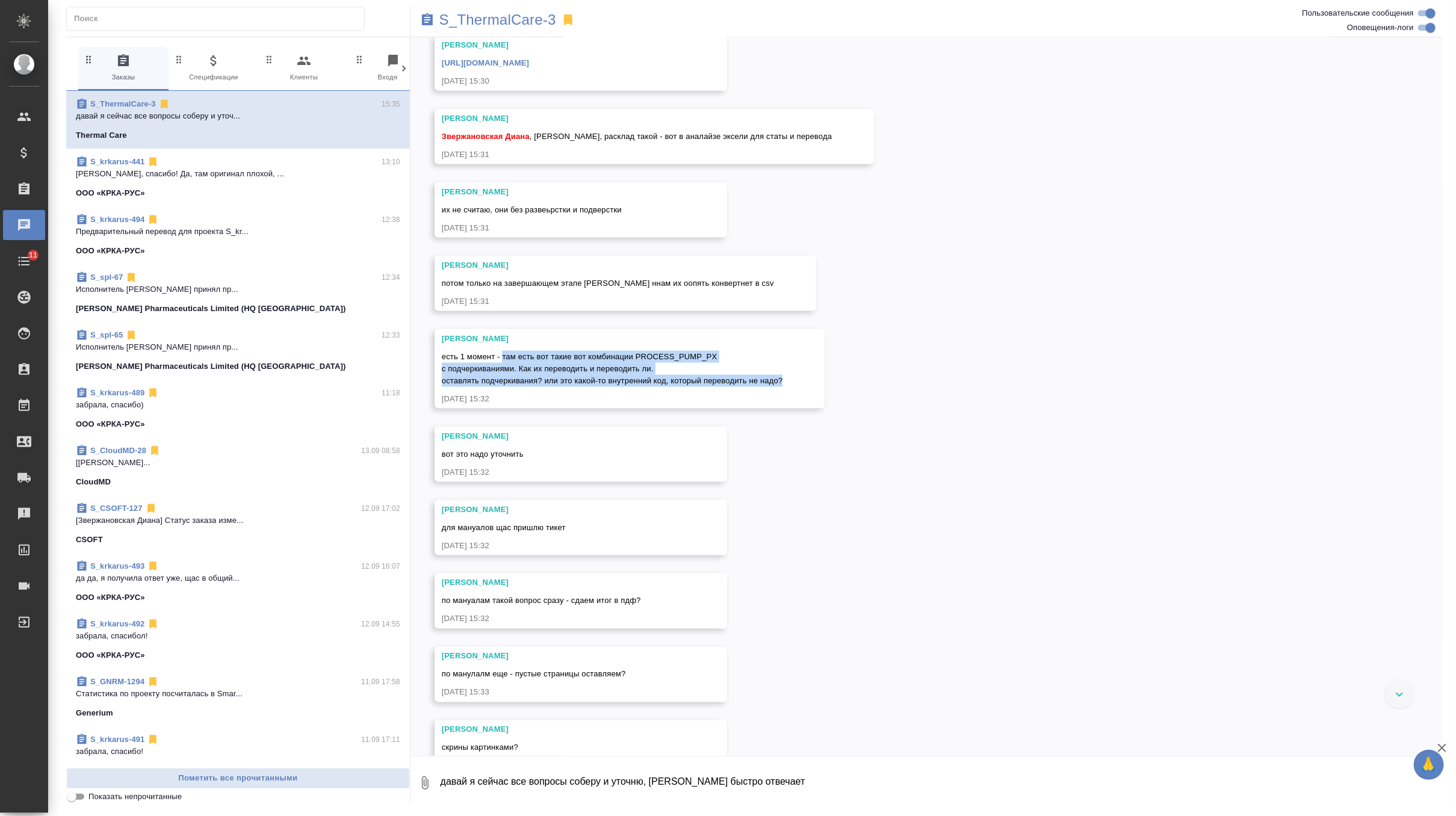
drag, startPoint x: 505, startPoint y: 370, endPoint x: 813, endPoint y: 390, distance: 308.6
click at [813, 390] on div "Оксютович Ирина есть 1 момент - там есть вот такие вот комбинации PROCESS_PUMP_…" at bounding box center [629, 368] width 391 height 79
copy span "там есть вот такие вот комбинации PROCESS_PUMP_PX с подчеркиваниями. Как их пер…"
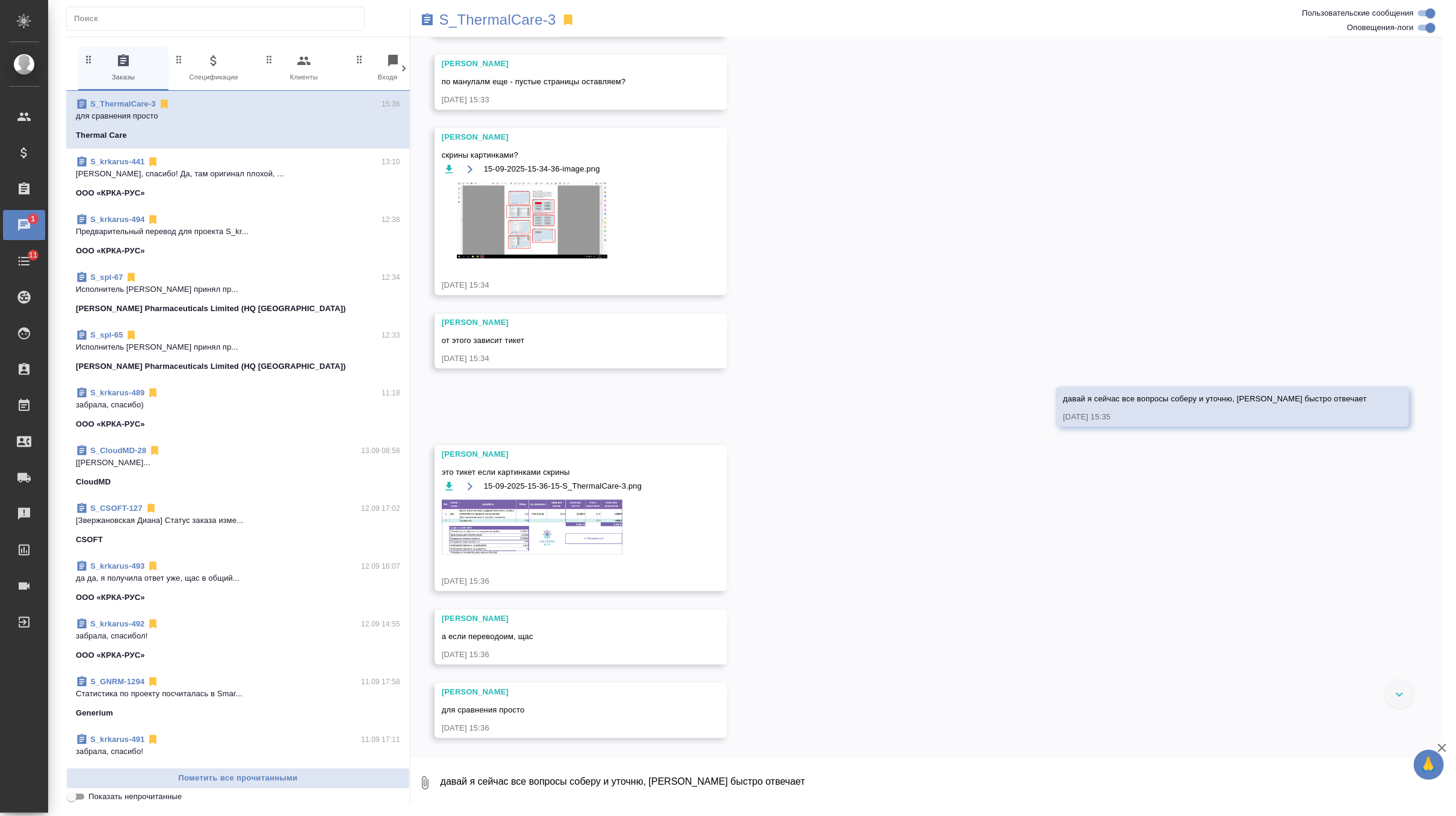
scroll to position [4359, 0]
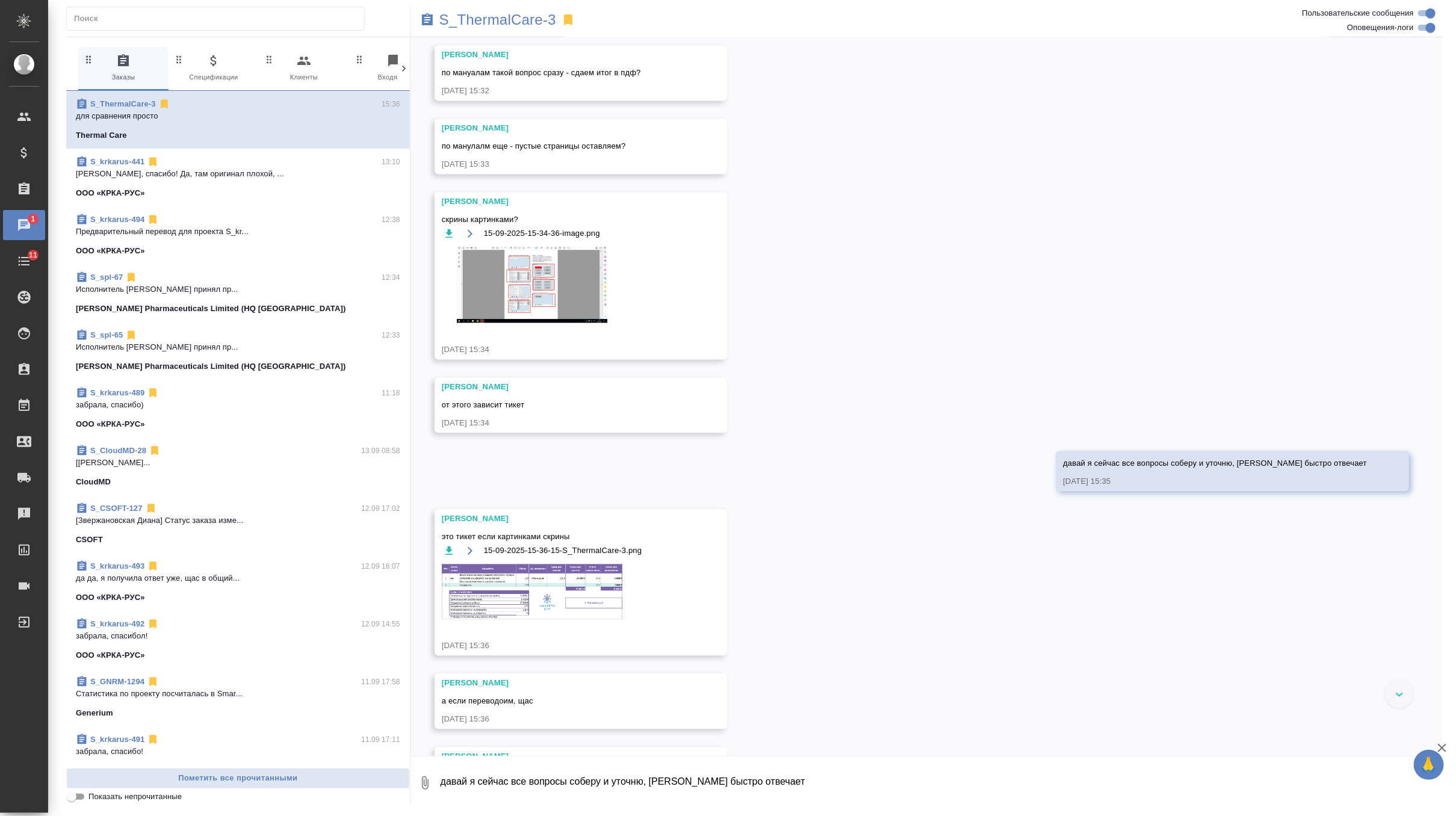
click at [577, 312] on img at bounding box center [532, 286] width 180 height 76
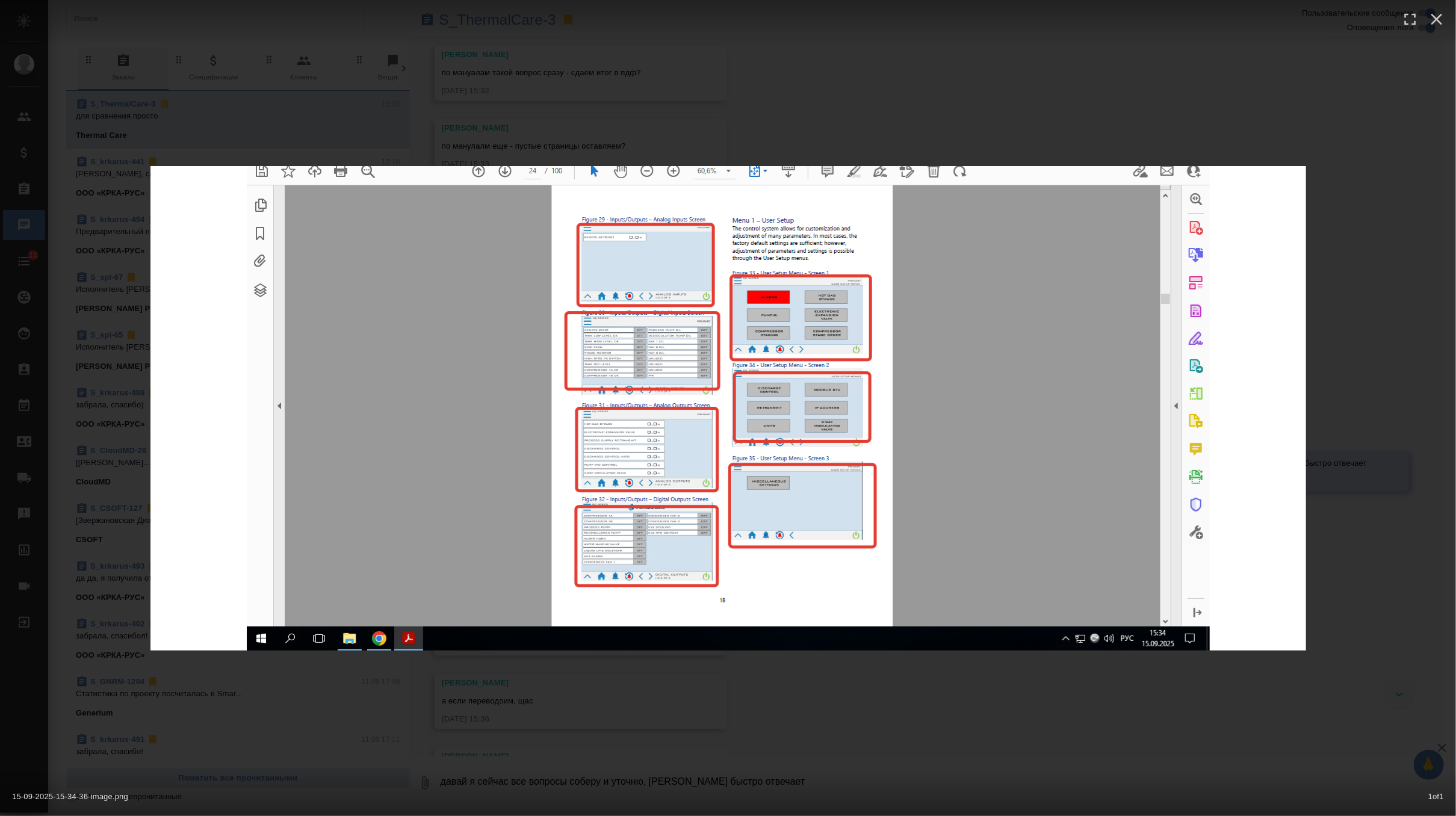
click at [1059, 8] on div at bounding box center [728, 22] width 1456 height 45
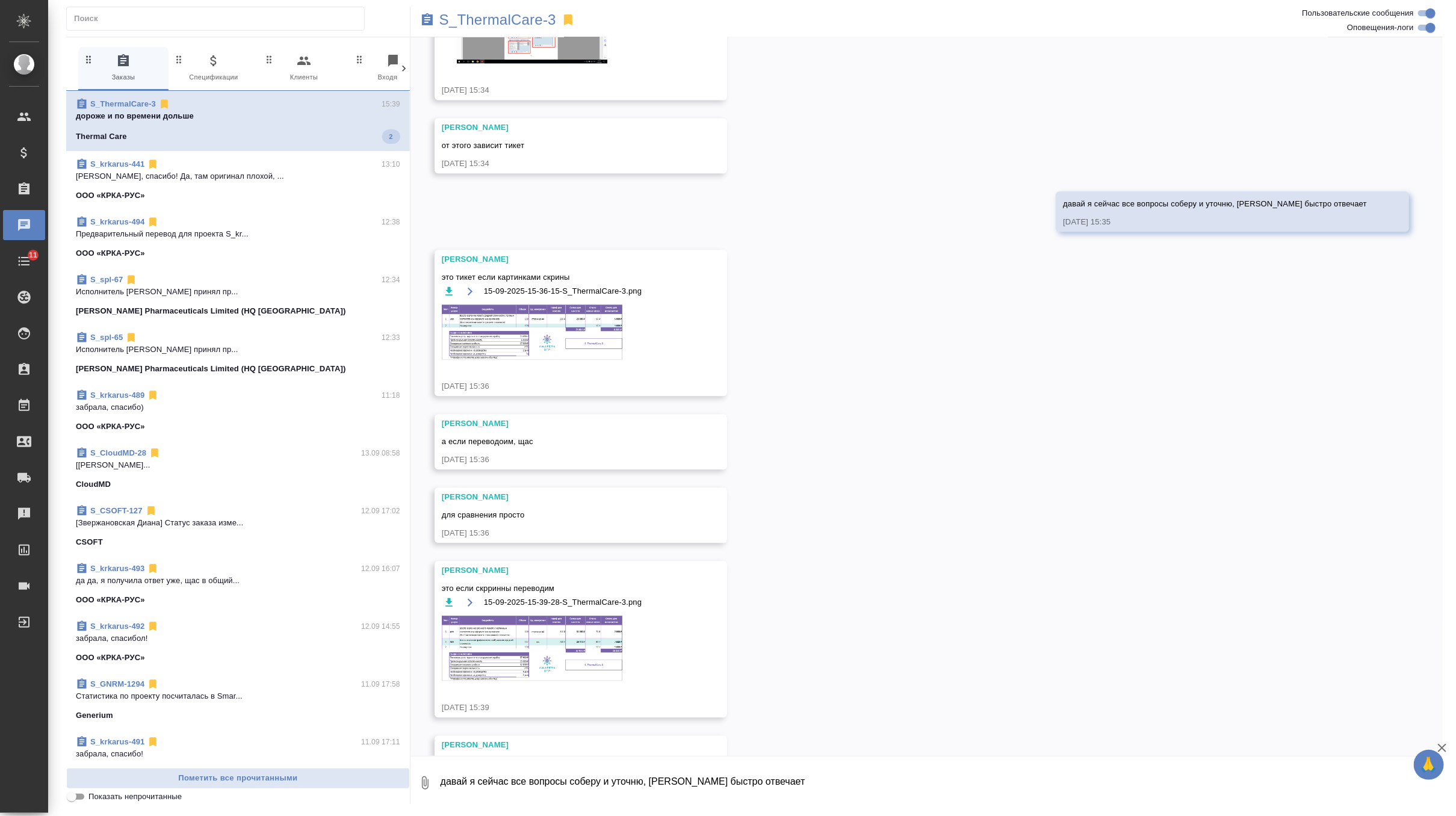
scroll to position [4683, 0]
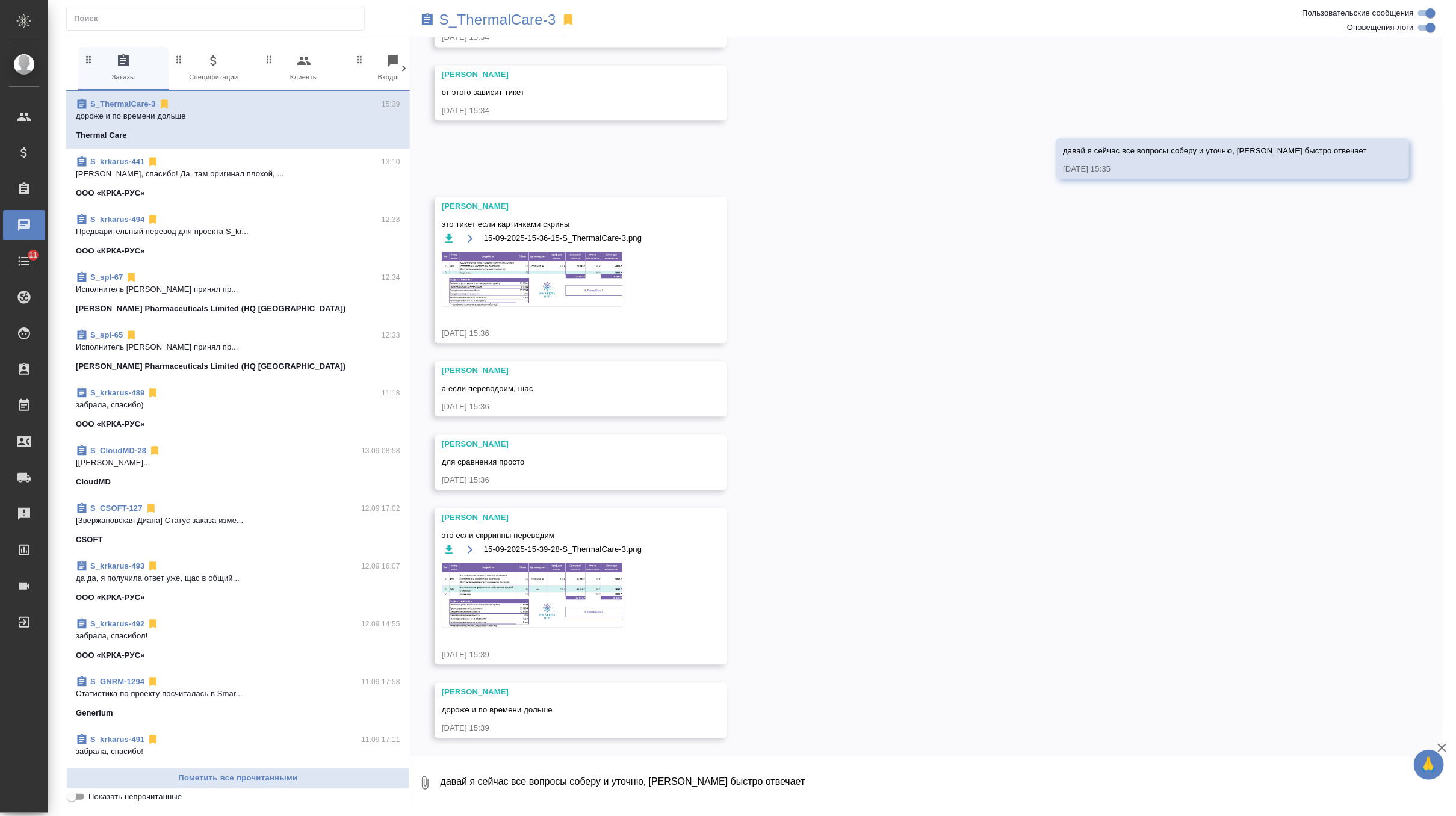
click at [571, 606] on img at bounding box center [532, 595] width 180 height 65
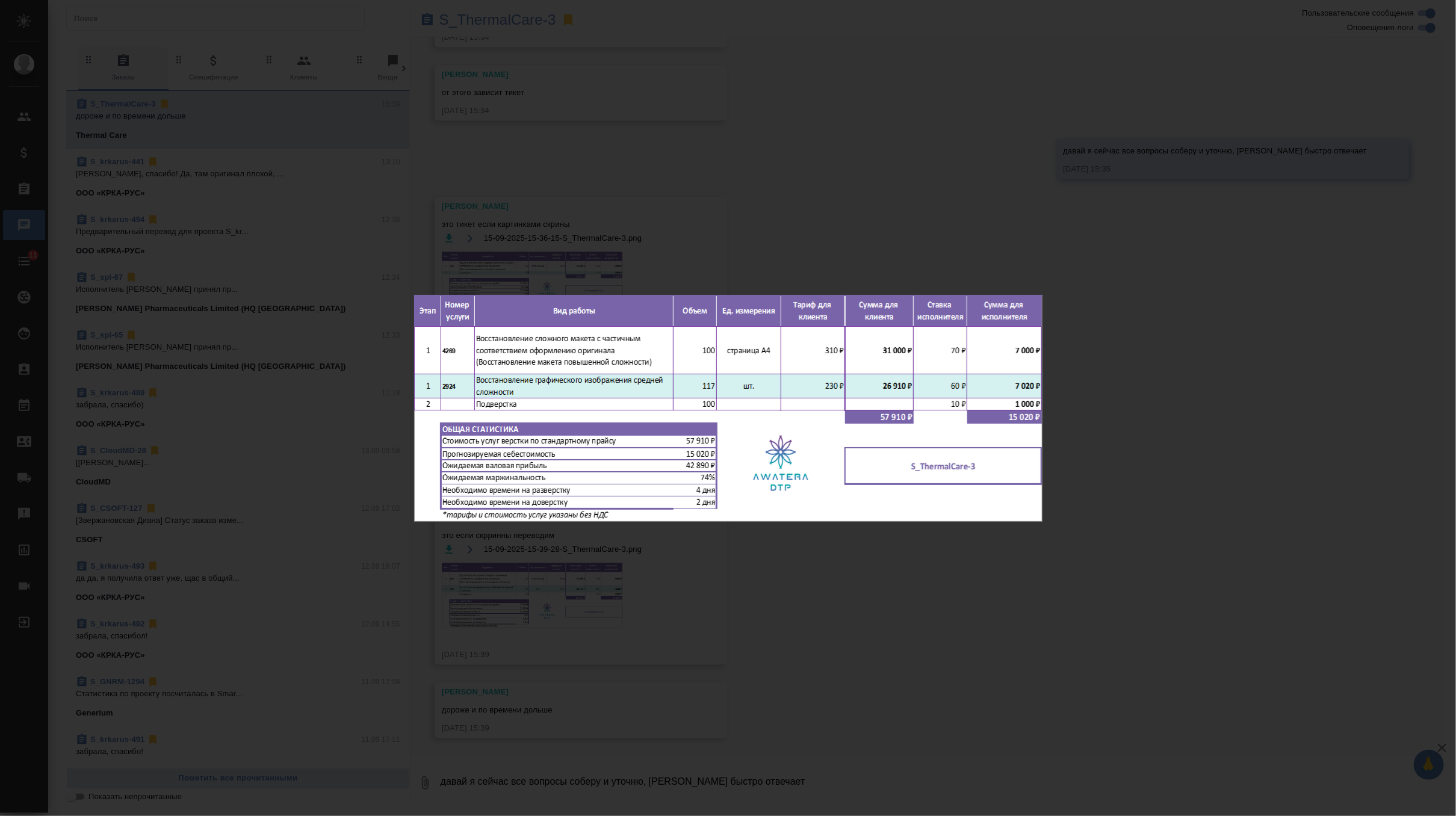
click at [916, 197] on div "15-09-2025-15-39-28-S_ThermalCare-3.png 1 of 1" at bounding box center [728, 408] width 1456 height 816
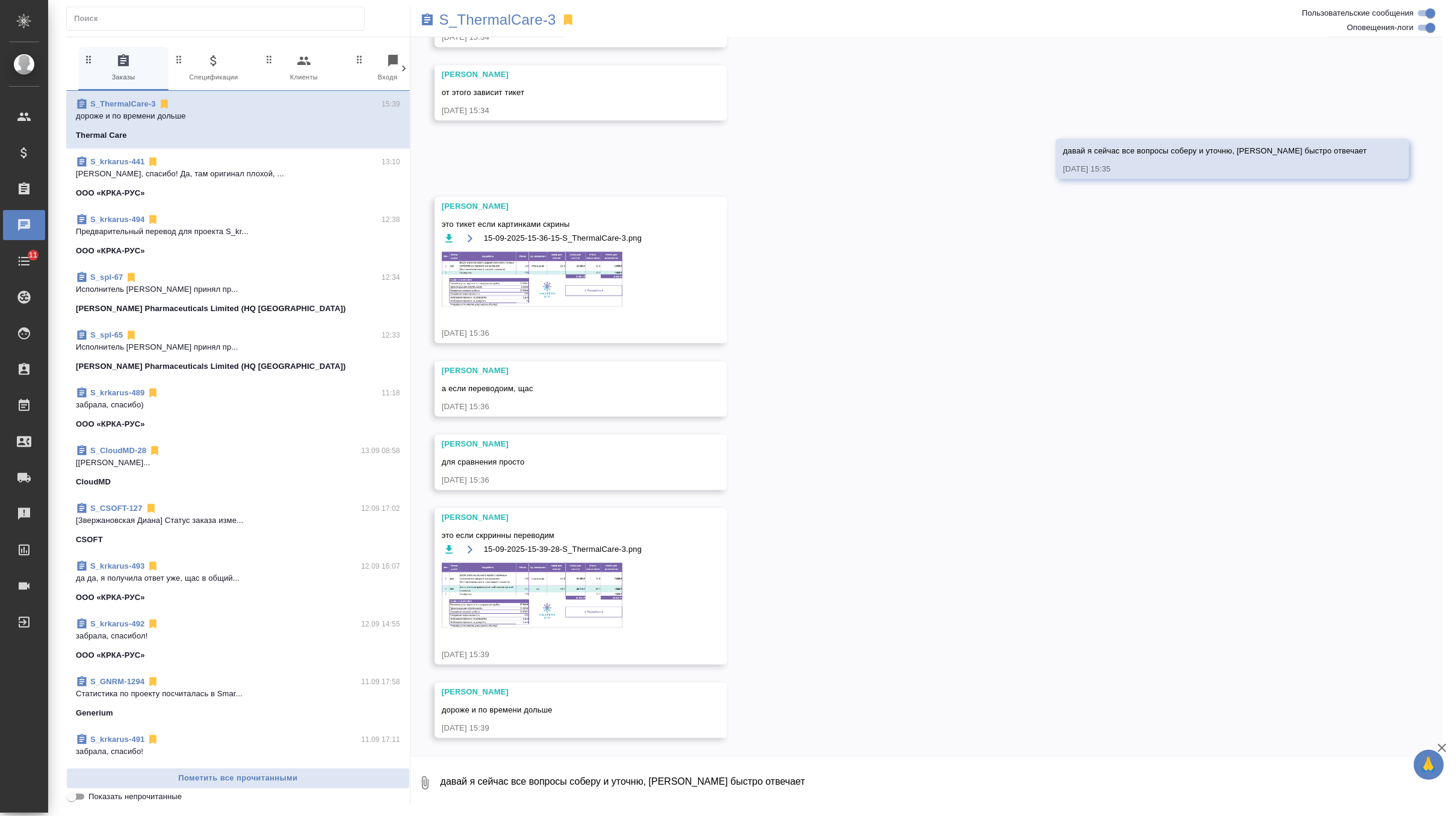
click at [474, 767] on textarea "давай я сейчас все вопросы соберу и уточню, клиент быстро отвечает" at bounding box center [941, 783] width 1003 height 41
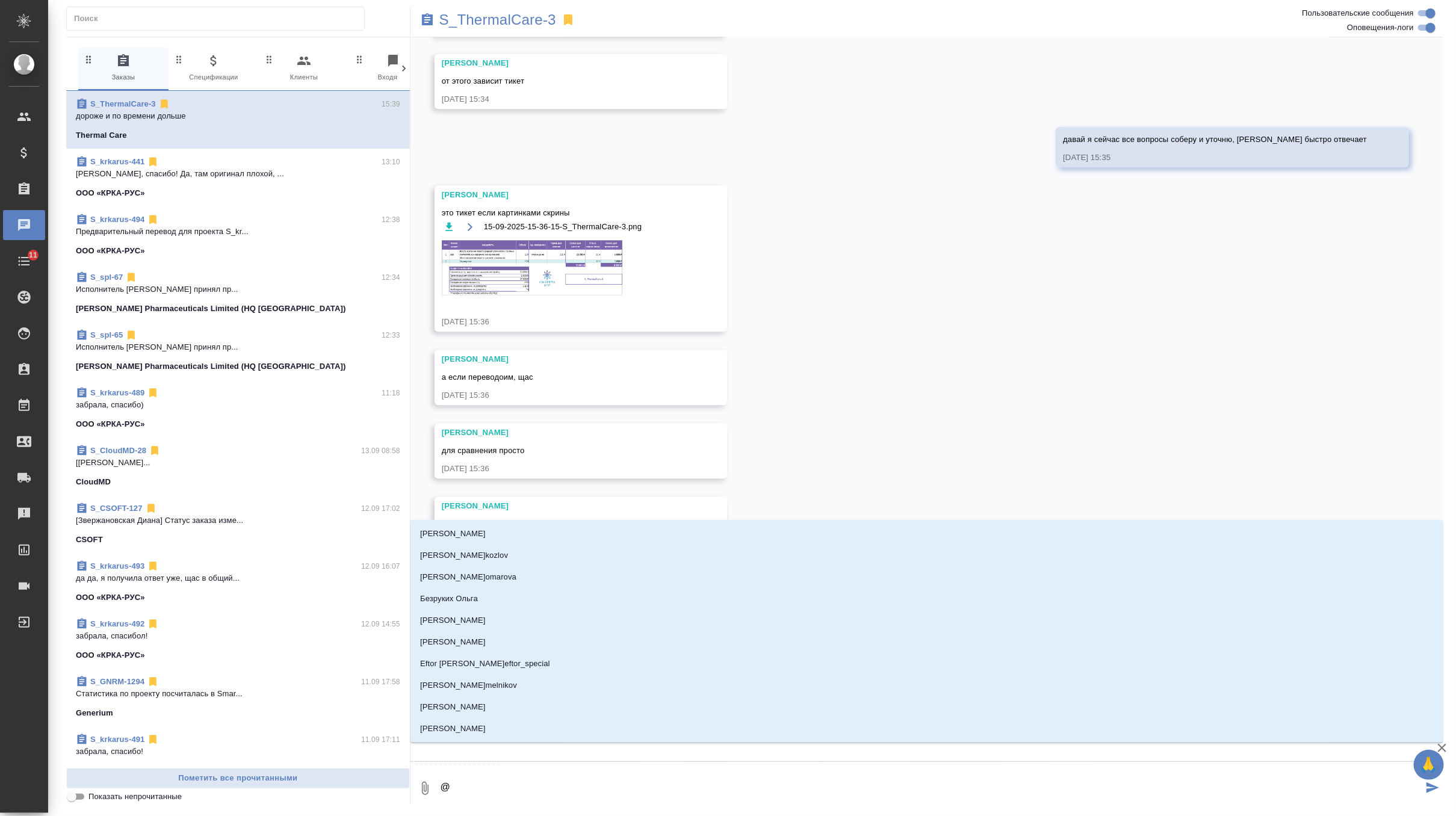
type textarea "@о"
type input "о"
type textarea "@ок"
type input "ок"
type textarea "@оксю"
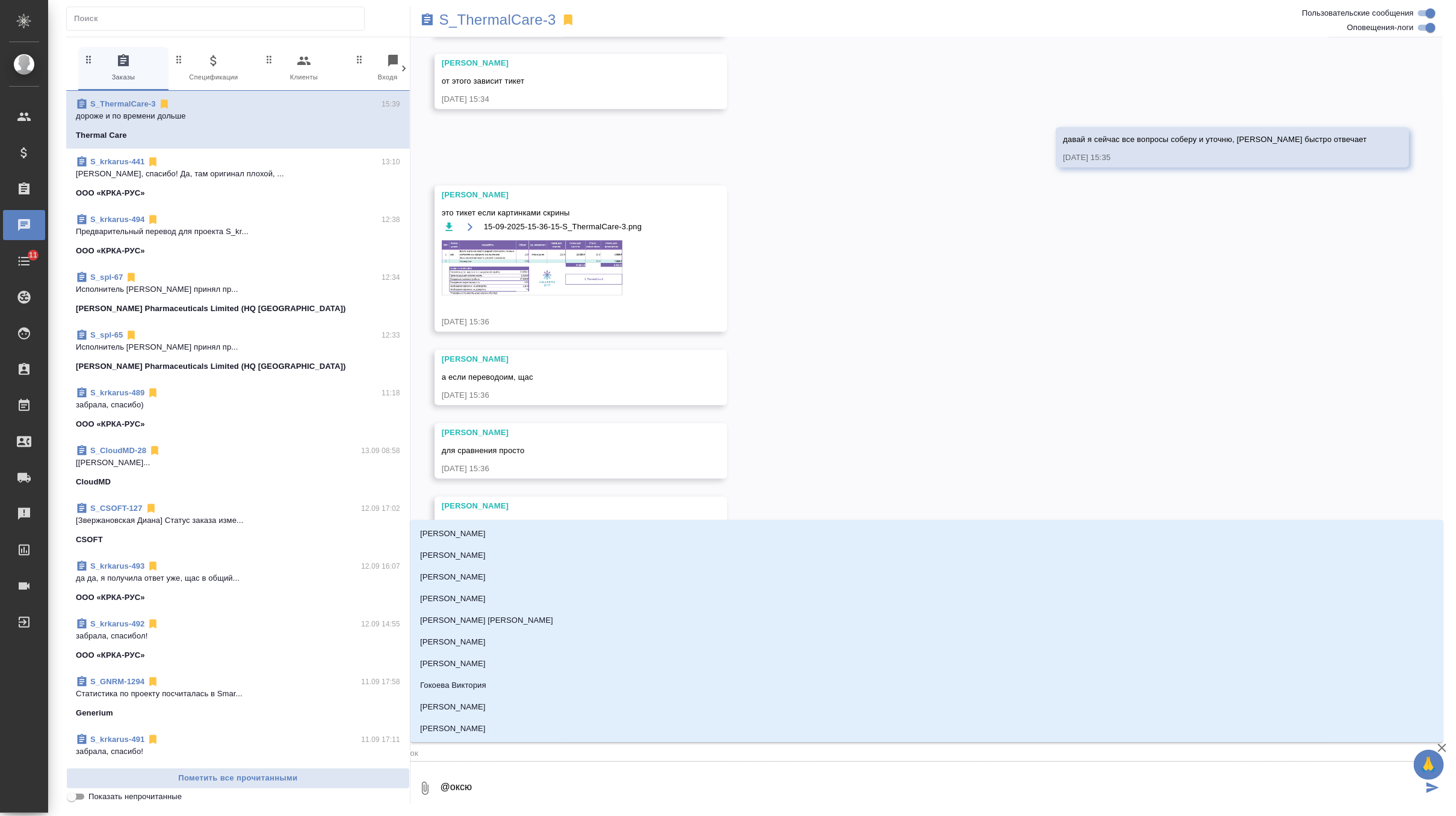
type input "оксю"
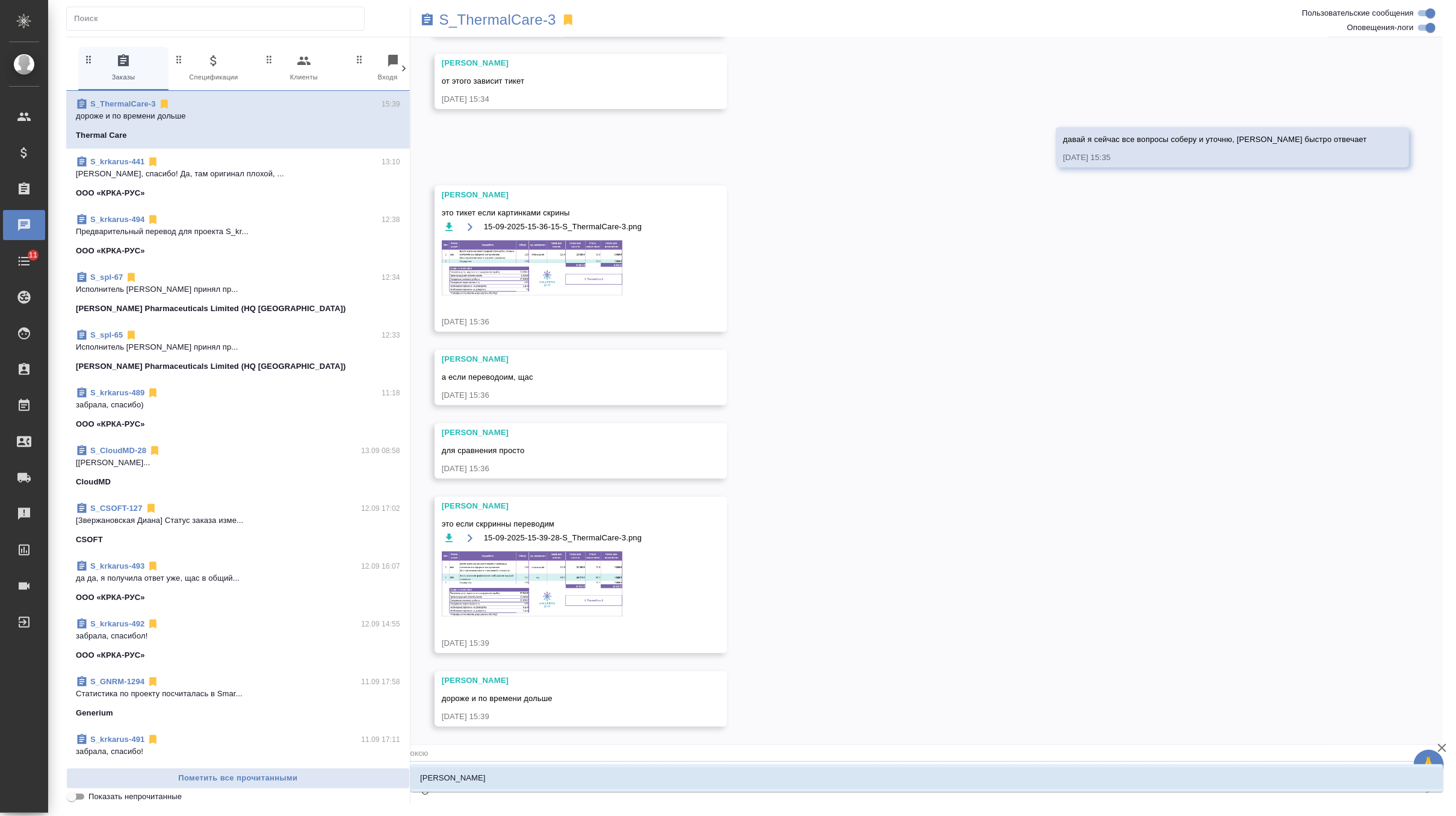
click at [464, 784] on li "Оксютович Ирина" at bounding box center [927, 778] width 1033 height 22
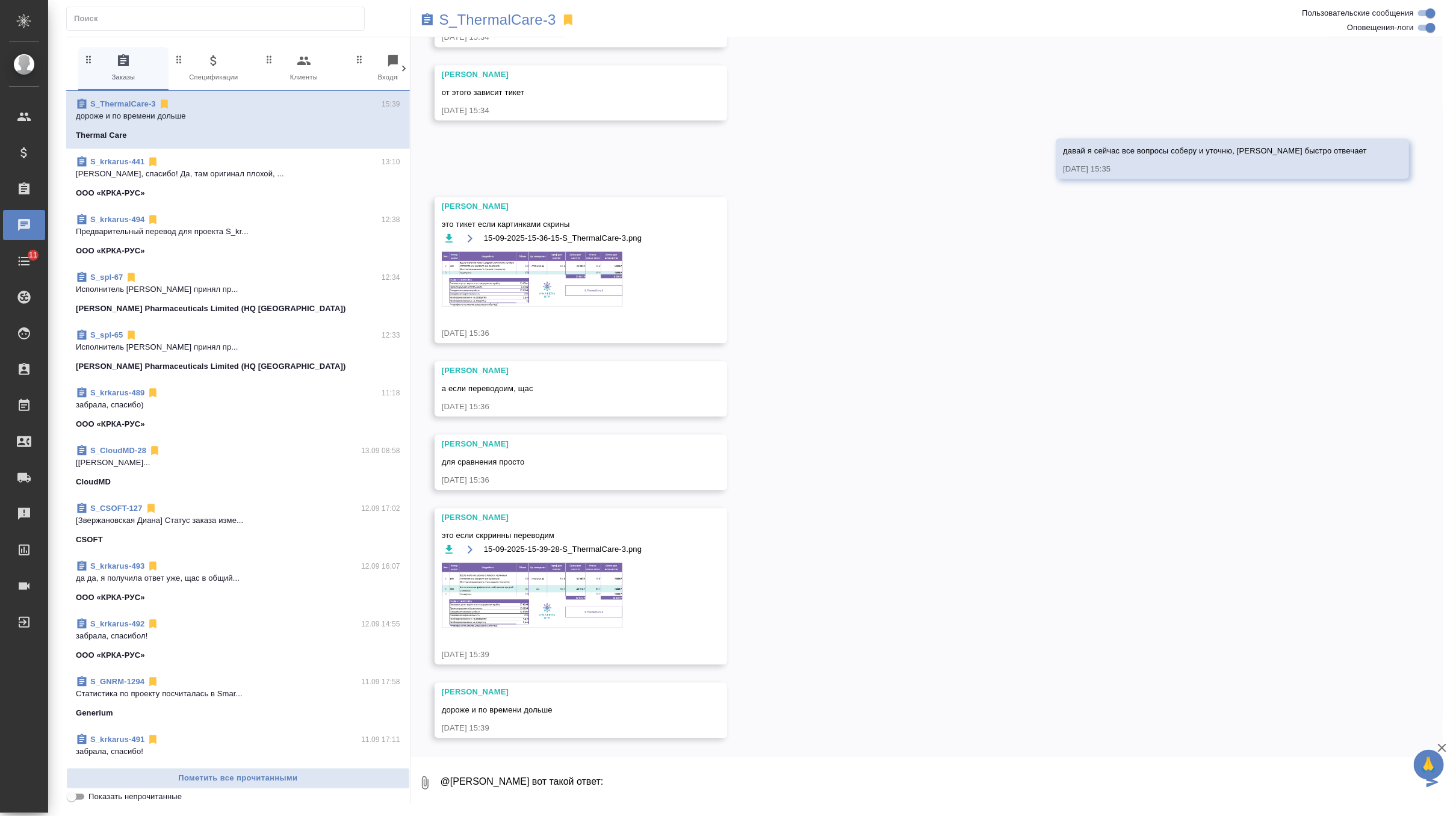
paste textarea "Если в столбце C (английский язык) есть подчёркивание, пожалуйста, проигнорируй…"
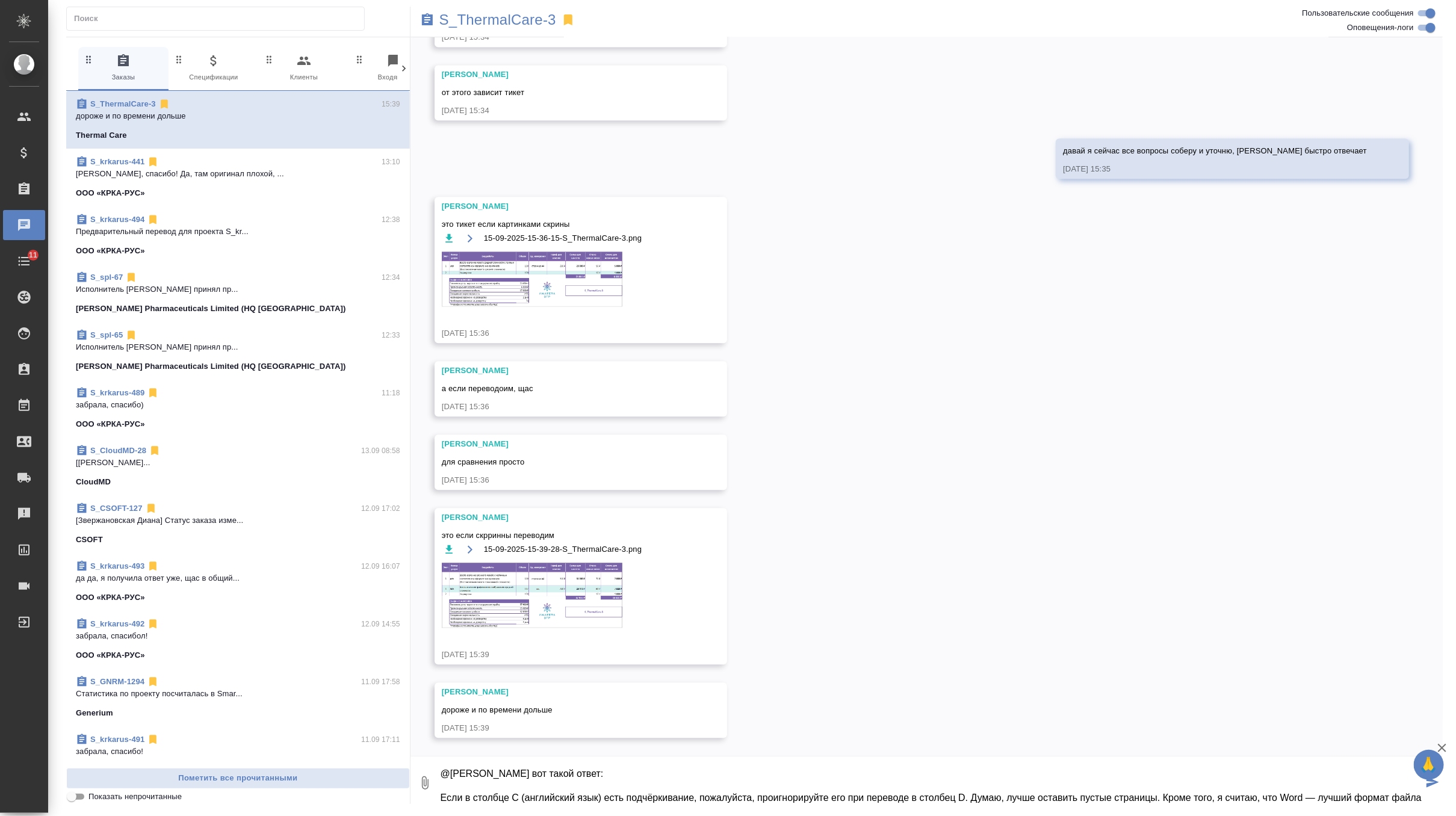
scroll to position [20, 0]
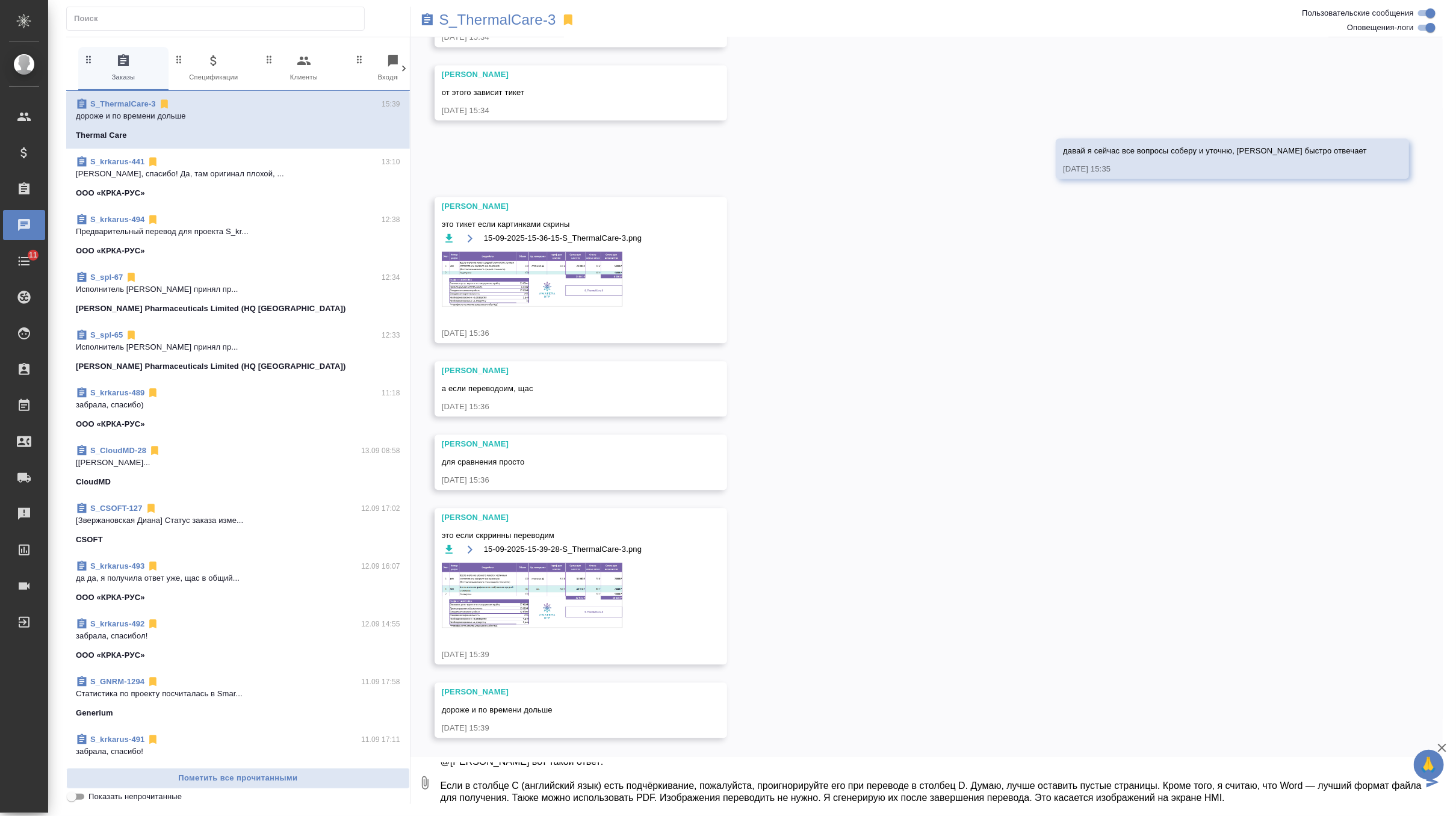
click at [442, 784] on textarea "@Оксютович Ирина вот такой ответ: Если в столбце C (английский язык) есть подчё…" at bounding box center [931, 783] width 984 height 41
click at [996, 782] on textarea "@Оксютович Ирина вот такой ответ: 1. Если в столбце C (английский язык) есть по…" at bounding box center [931, 783] width 984 height 41
click at [954, 785] on textarea "@Оксютович Ирина вот такой ответ: 1. Если в столбце C (английский язык) есть по…" at bounding box center [931, 783] width 984 height 41
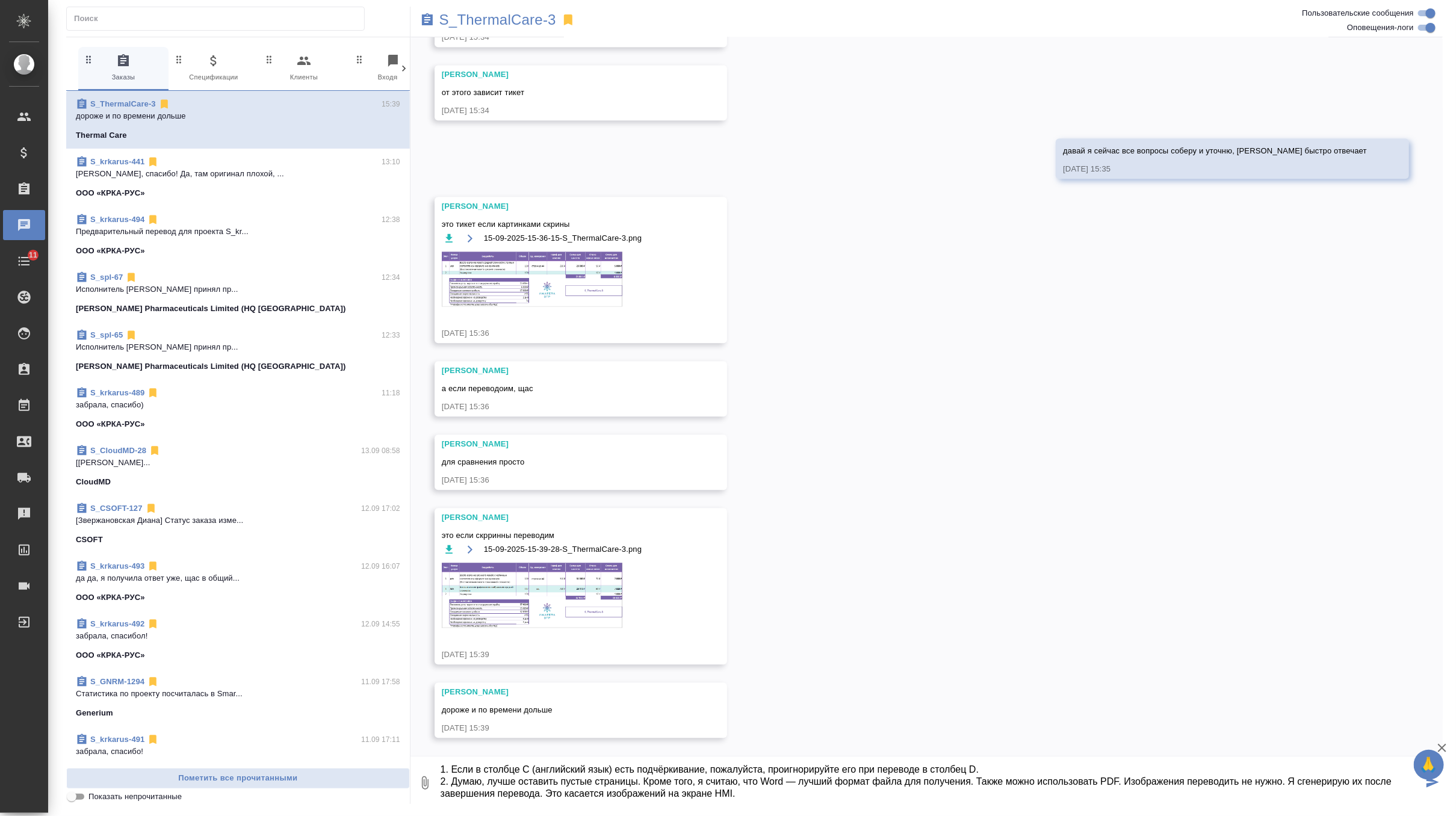
click at [1138, 777] on textarea "@Оксютович Ирина вот такой ответ: 1. Если в столбце C (английский язык) есть по…" at bounding box center [931, 783] width 984 height 41
click at [493, 781] on textarea "@Оксютович Ирина вот такой ответ: 1. Если в столбце C (английский язык) есть по…" at bounding box center [931, 783] width 984 height 41
drag, startPoint x: 516, startPoint y: 781, endPoint x: 451, endPoint y: 782, distance: 65.0
click at [451, 782] on textarea "@Оксютович Ирина вот такой ответ: 1. Если в столбце C (английский язык) есть по…" at bounding box center [931, 783] width 984 height 41
click at [492, 781] on textarea "@Оксютович Ирина вот такой ответ: 1. Если в столбце C (английский язык) есть по…" at bounding box center [931, 783] width 984 height 41
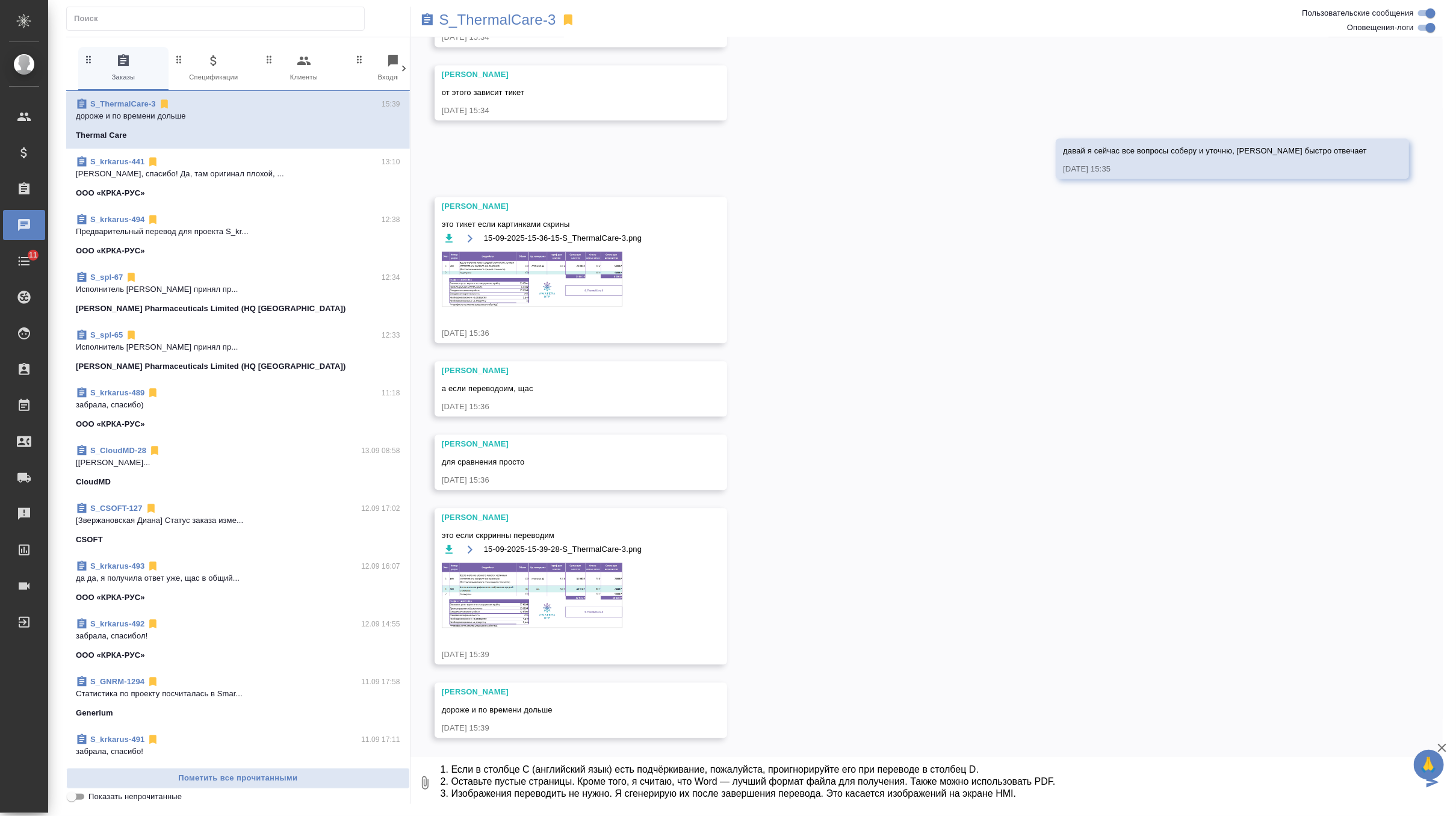
drag, startPoint x: 919, startPoint y: 782, endPoint x: 582, endPoint y: 781, distance: 337.0
click at [582, 781] on textarea "@Оксютович Ирина вот такой ответ: 1. Если в столбце C (английский язык) есть по…" at bounding box center [931, 783] width 984 height 41
drag, startPoint x: 893, startPoint y: 782, endPoint x: 740, endPoint y: 779, distance: 153.0
click at [740, 779] on textarea "@Оксютович Ирина вот такой ответ: 1. Если в столбце C (английский язык) есть по…" at bounding box center [931, 783] width 984 height 41
click at [636, 780] on textarea "@Оксютович Ирина вот такой ответ: 1. Если в столбце C (английский язык) есть по…" at bounding box center [931, 783] width 984 height 41
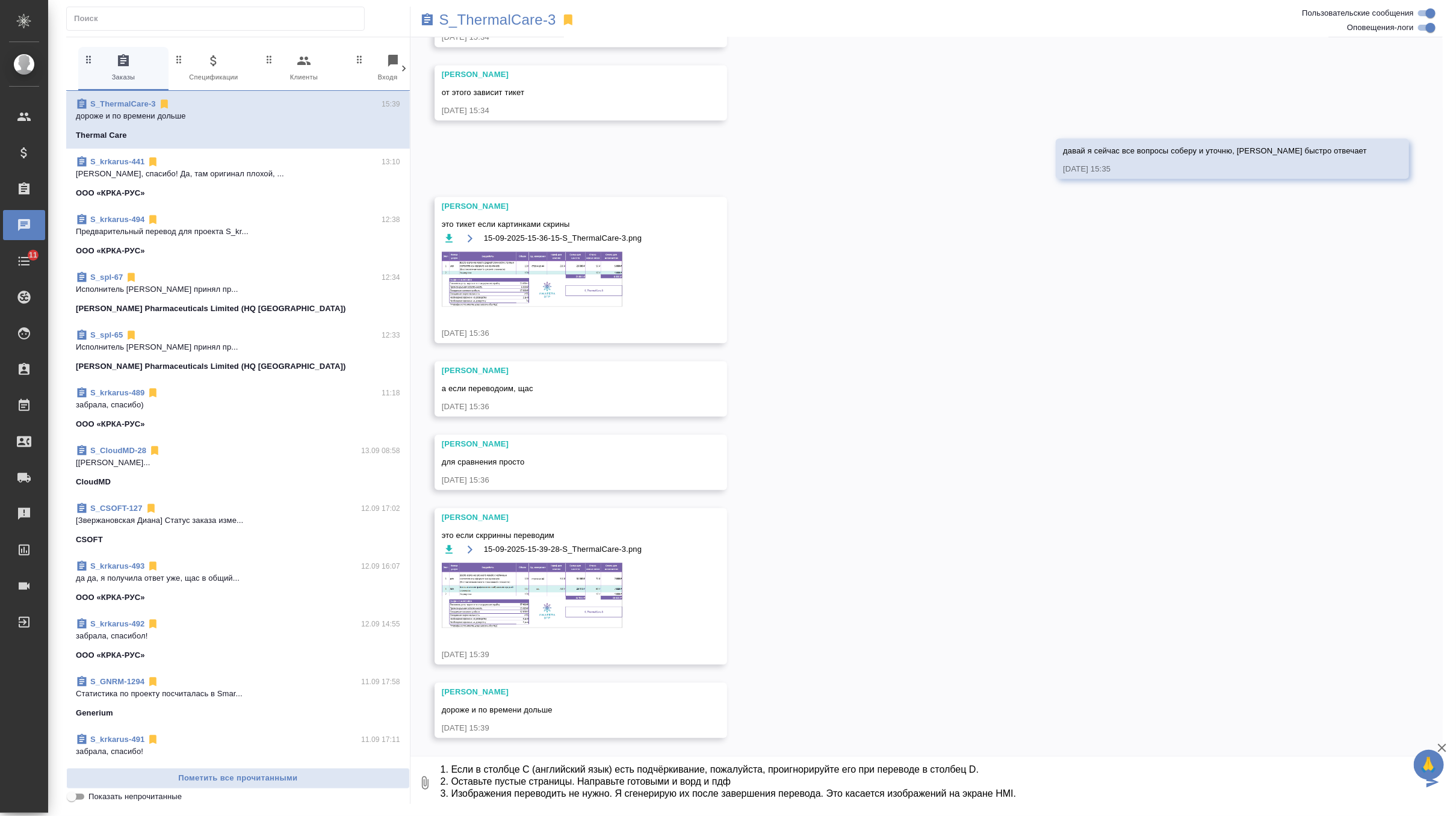
click at [742, 782] on textarea "@Оксютович Ирина вот такой ответ: 1. Если в столбце C (английский язык) есть по…" at bounding box center [931, 783] width 984 height 41
drag, startPoint x: 833, startPoint y: 794, endPoint x: 621, endPoint y: 791, distance: 212.0
click at [621, 791] on textarea "@Оксютович Ирина вот такой ответ: 1. Если в столбце C (английский язык) есть по…" at bounding box center [931, 783] width 984 height 41
type textarea "@Оксютович Ирина вот такой ответ: 1. Если в столбце C (английский язык) есть по…"
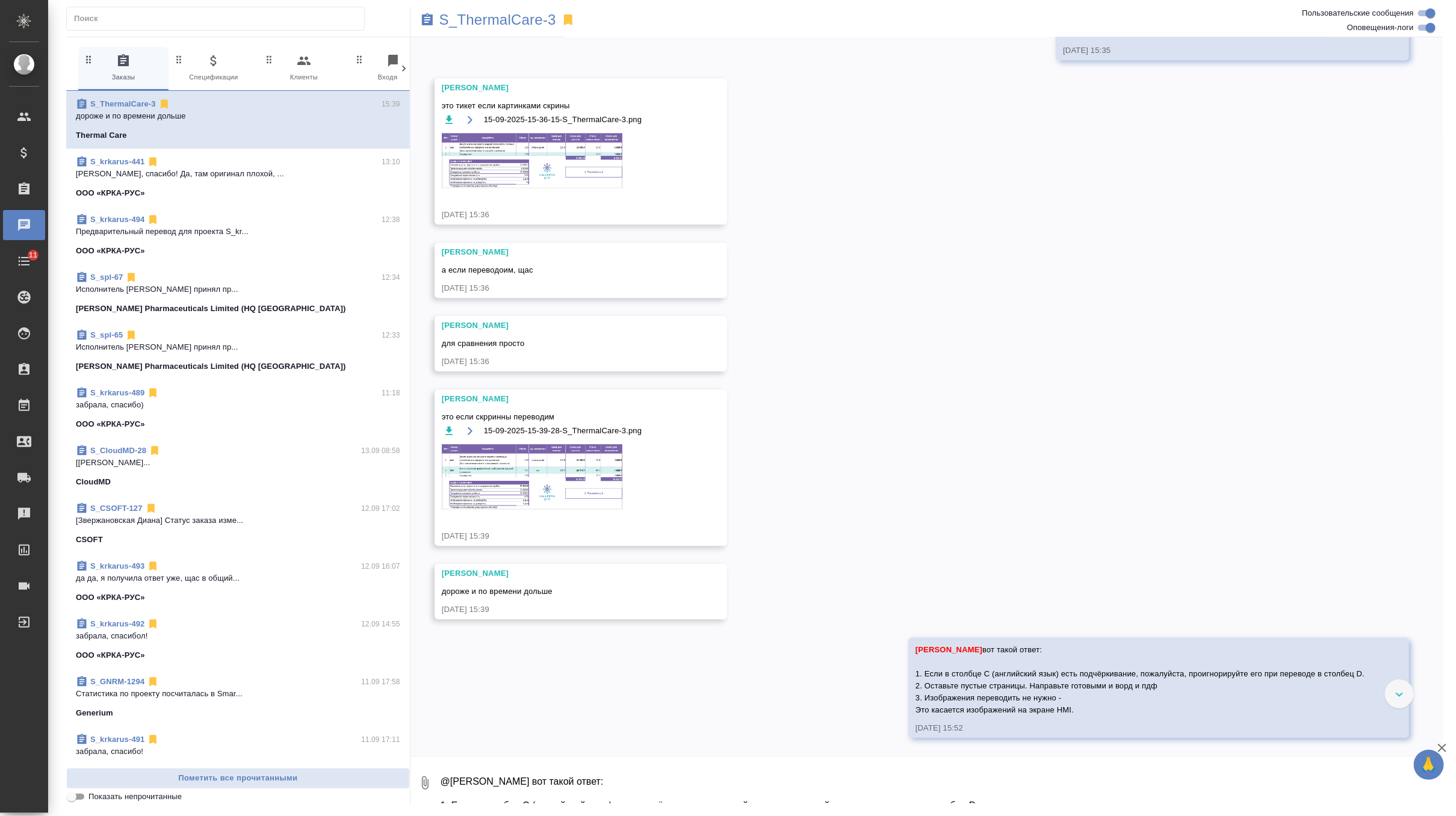
scroll to position [4802, 0]
type textarea "какой тикет тогда использу? первы"
click button "submit" at bounding box center [1433, 783] width 20 height 41
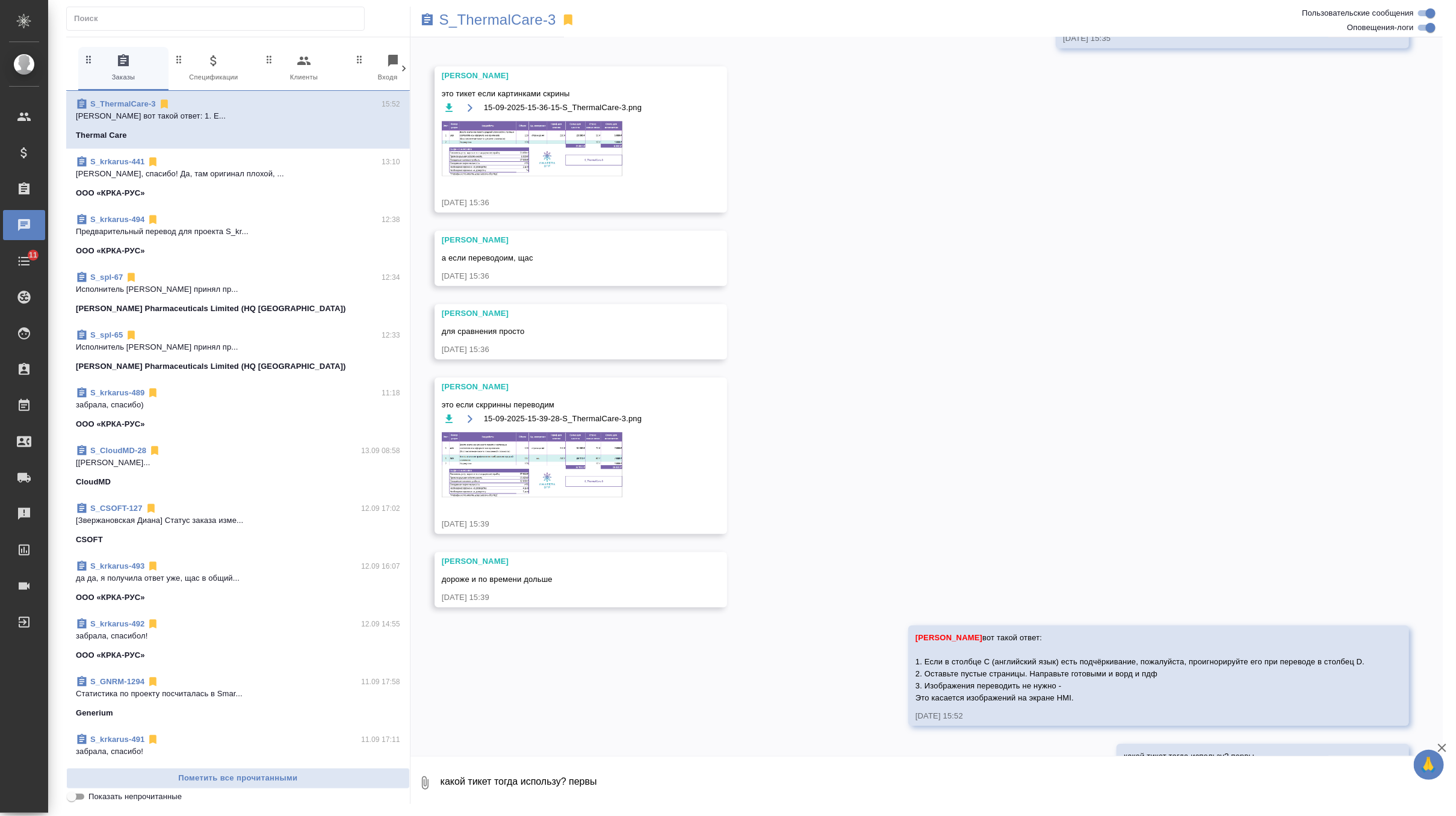
scroll to position [4860, 0]
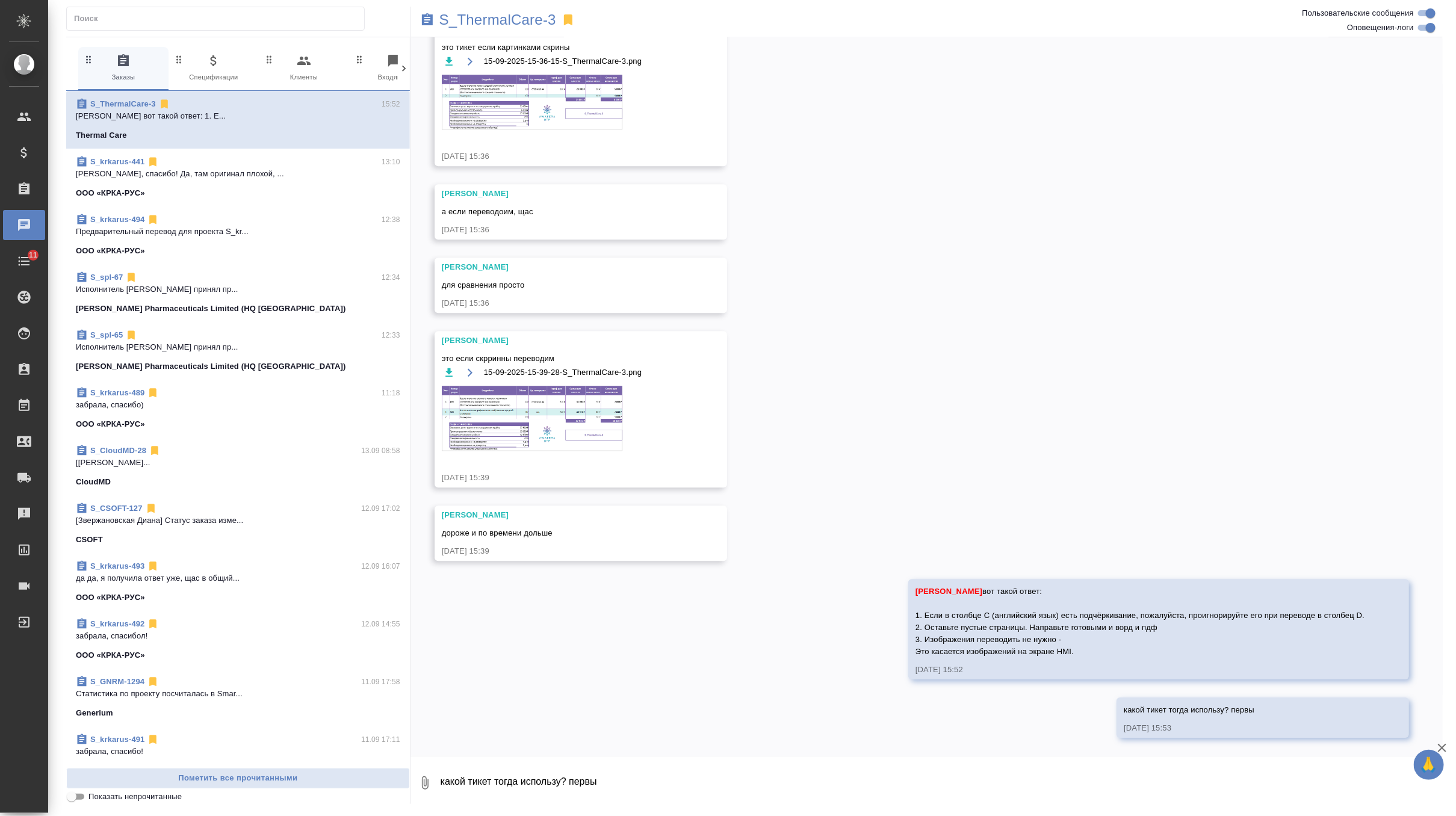
click at [512, 791] on textarea "какой тикет тогда использу? первы" at bounding box center [941, 783] width 1003 height 41
type textarea "первый, правильно?"
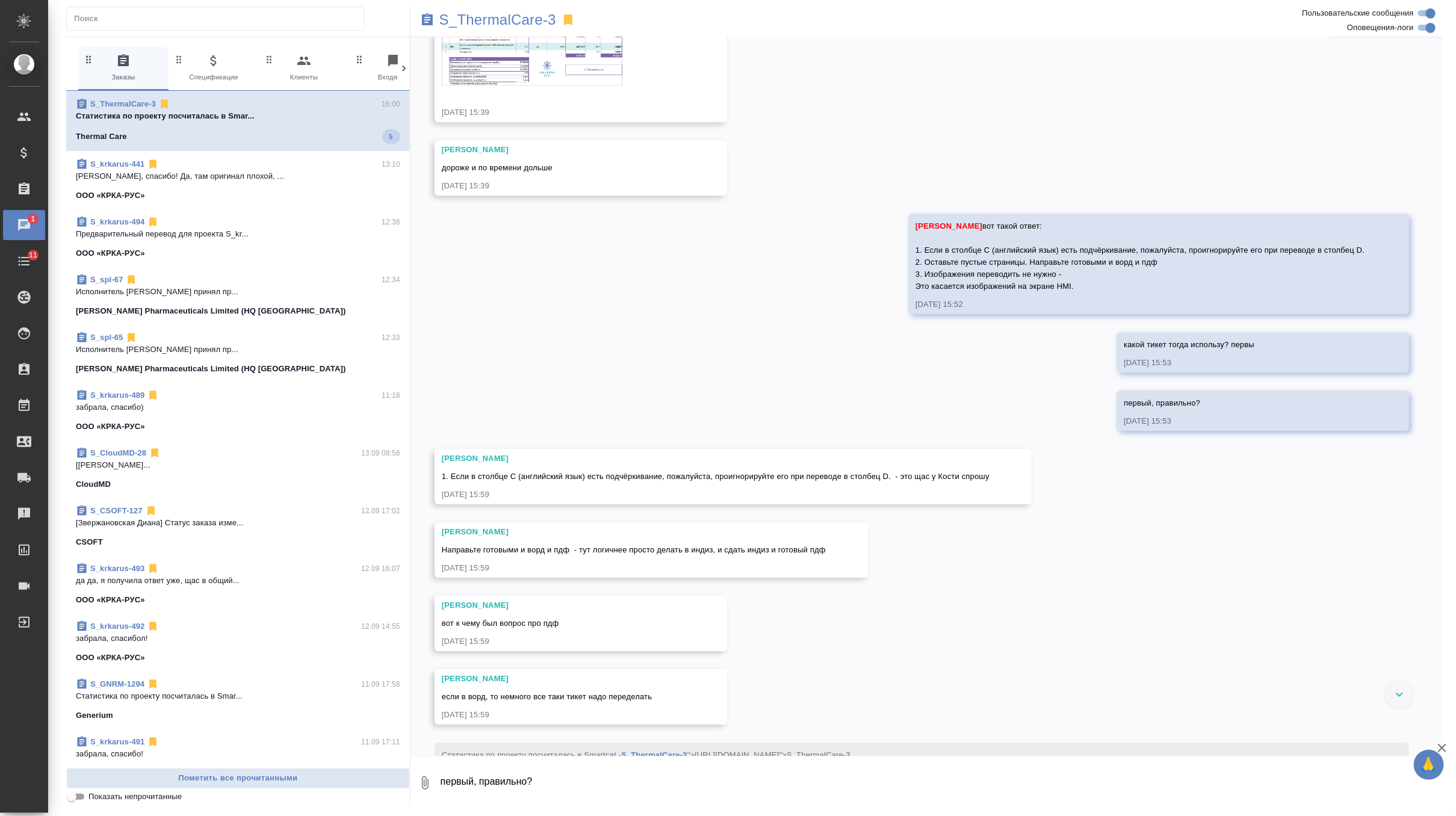
scroll to position [5271, 0]
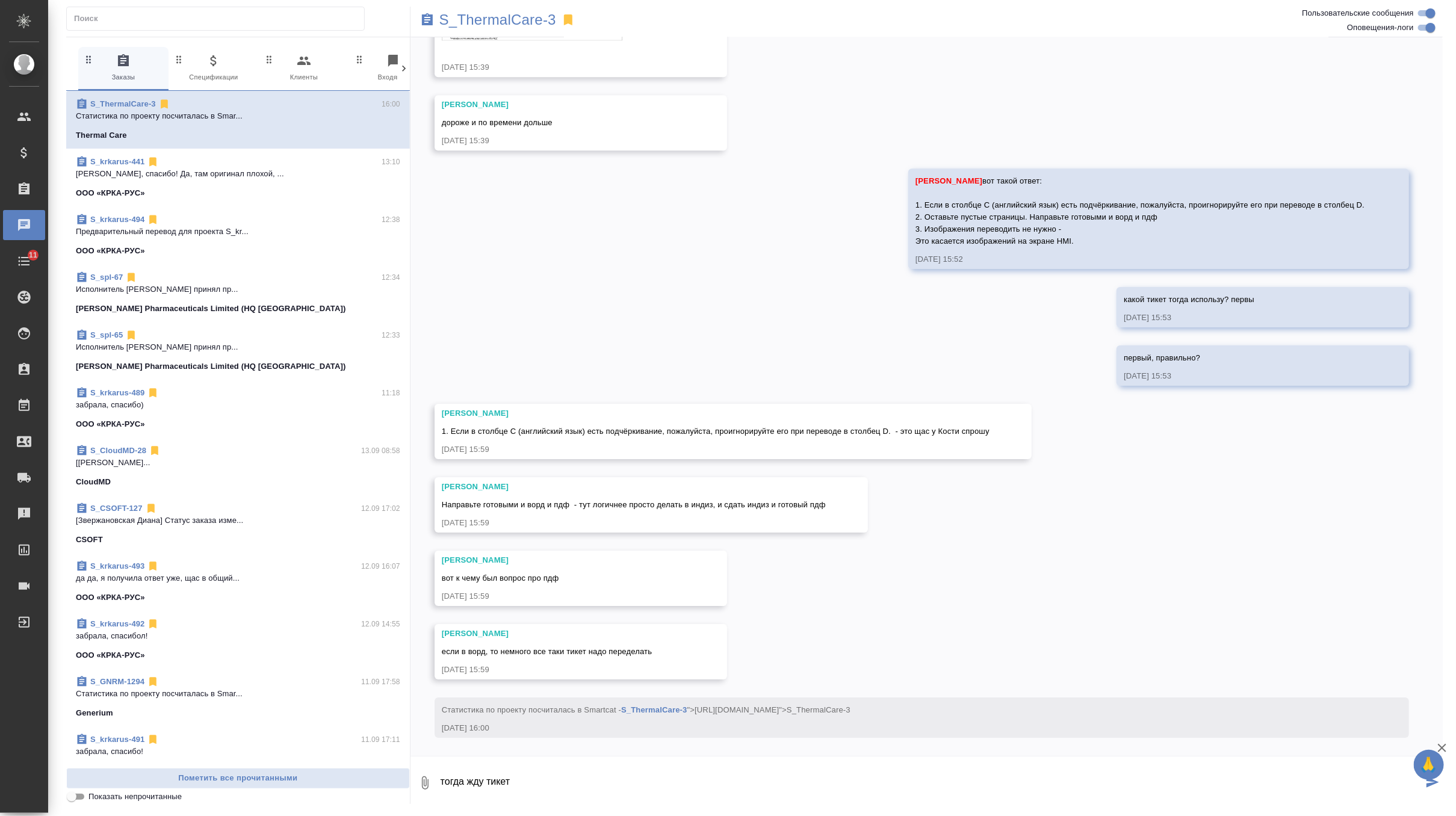
type textarea "тогда жду тикет"
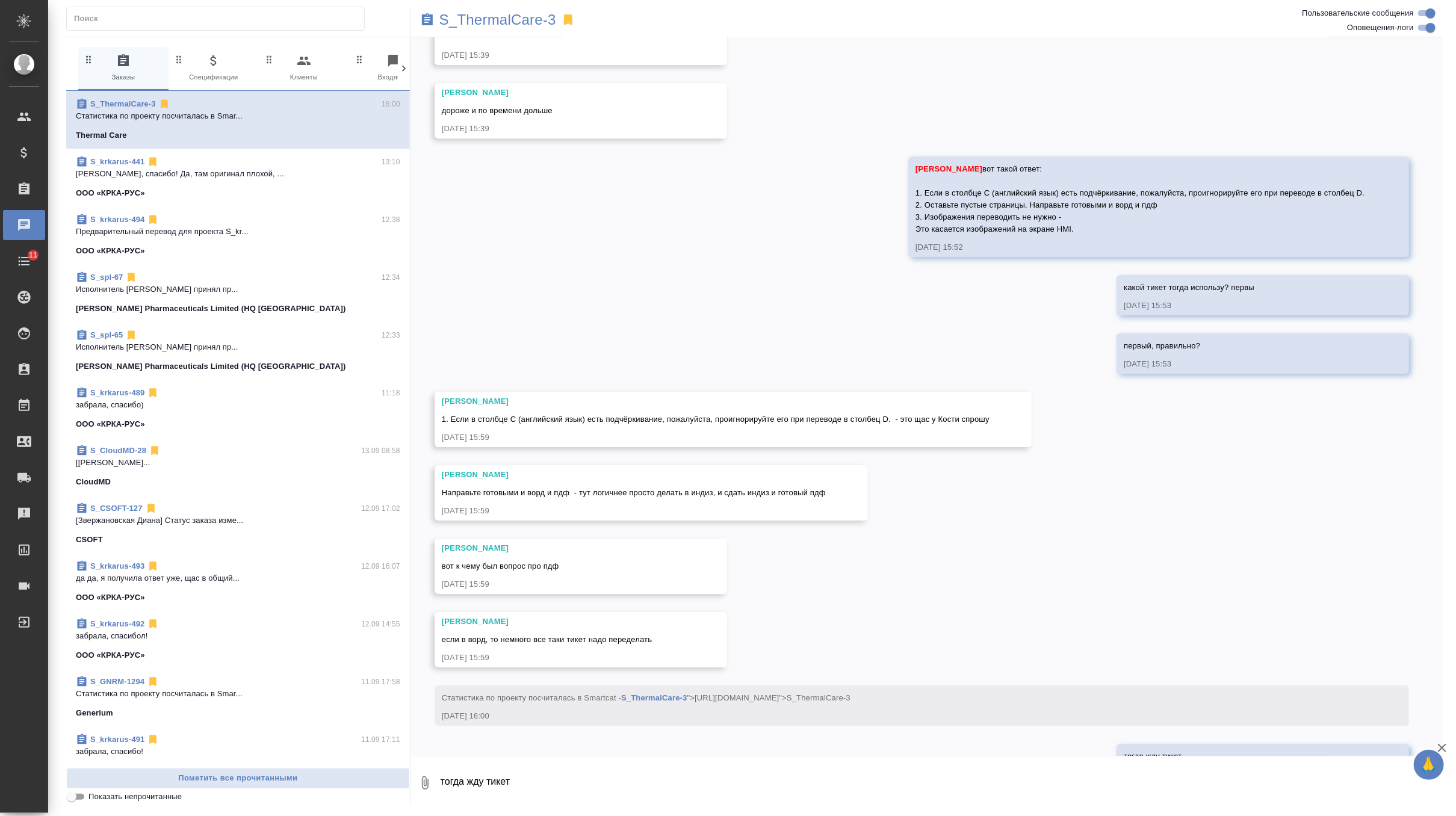
scroll to position [5329, 0]
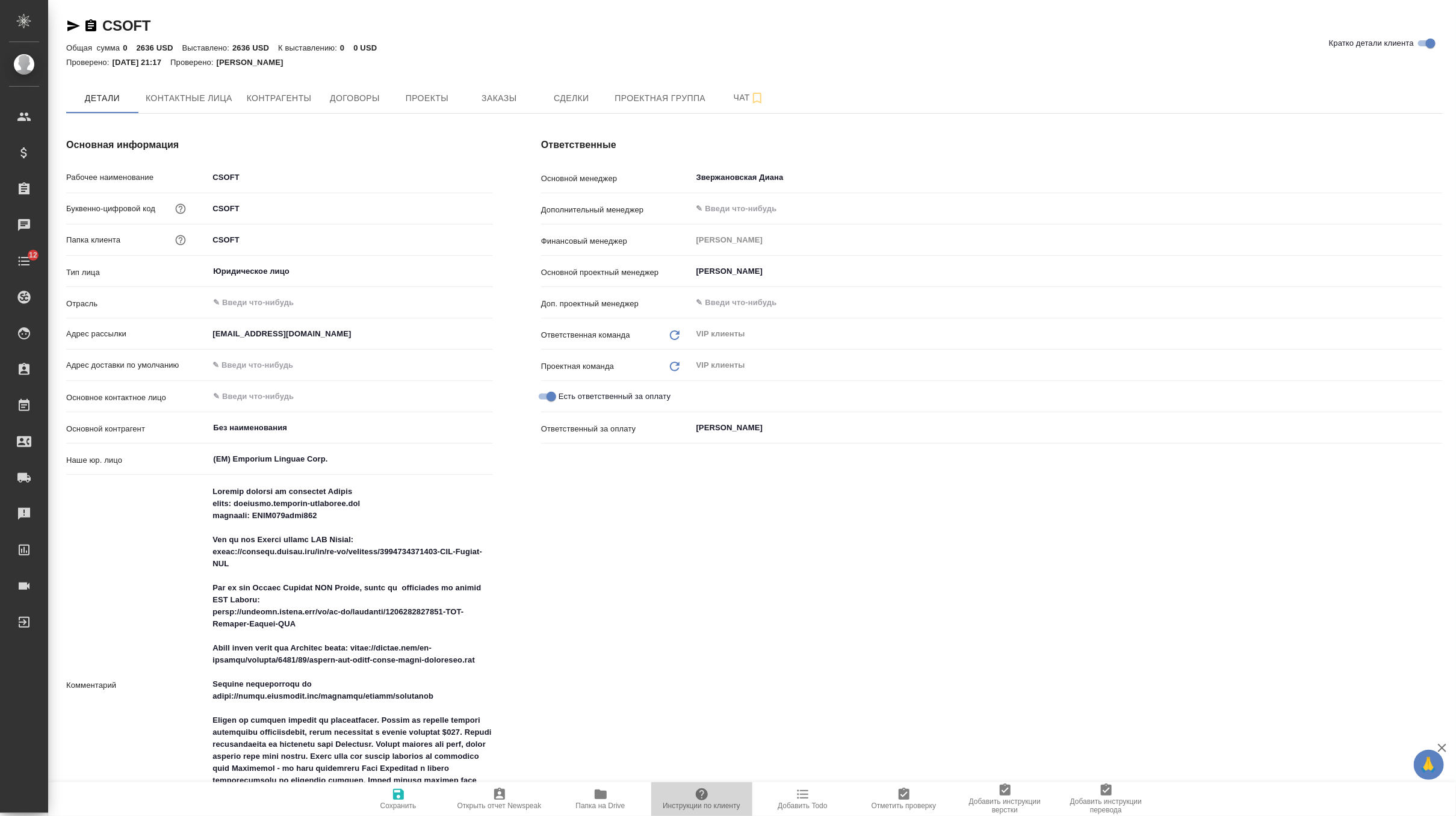
click at [687, 794] on span "Инструкции по клиенту" at bounding box center [702, 798] width 87 height 23
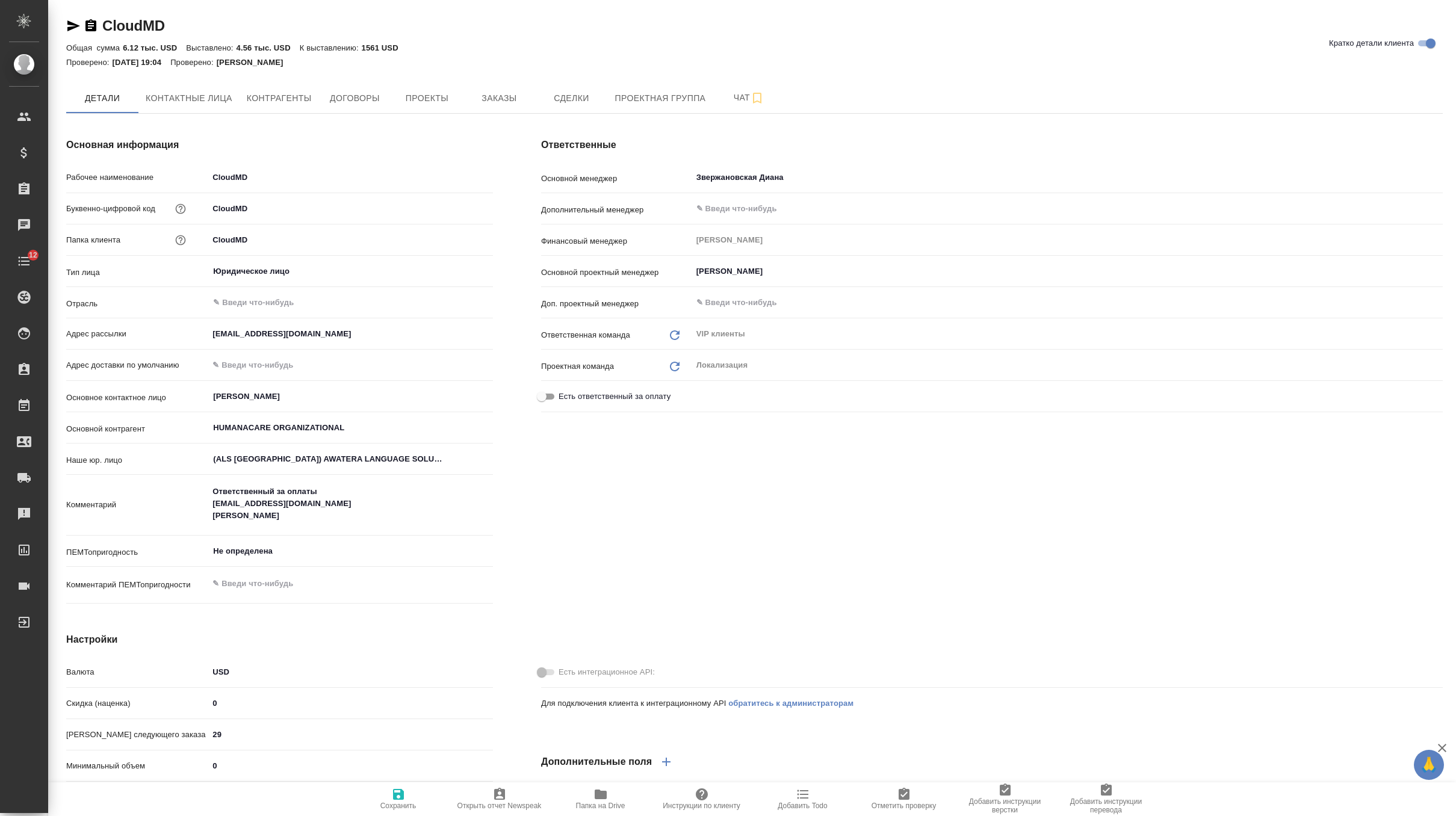
type textarea "x"
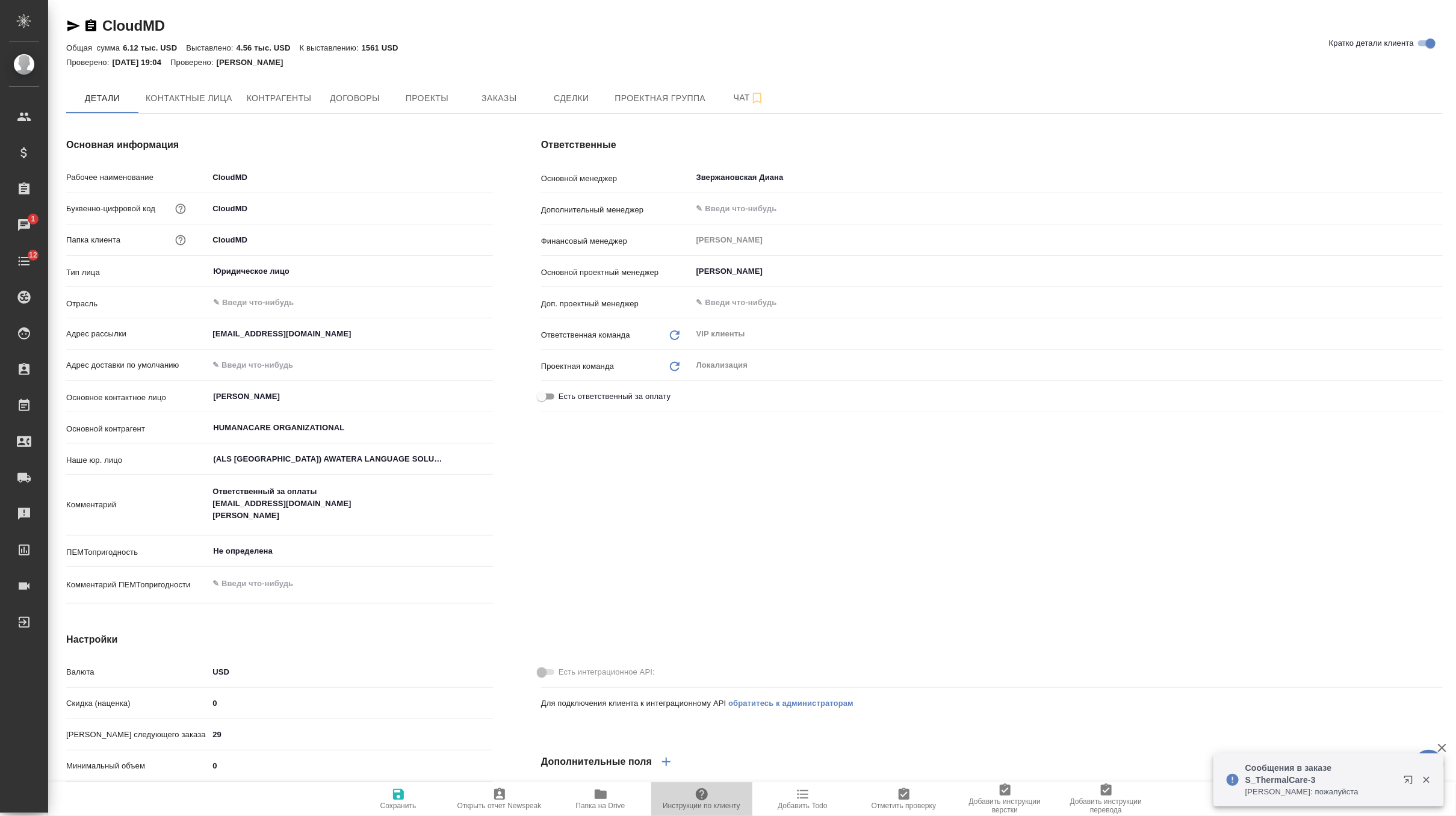
click at [697, 802] on span "Инструкции по клиенту" at bounding box center [702, 806] width 78 height 8
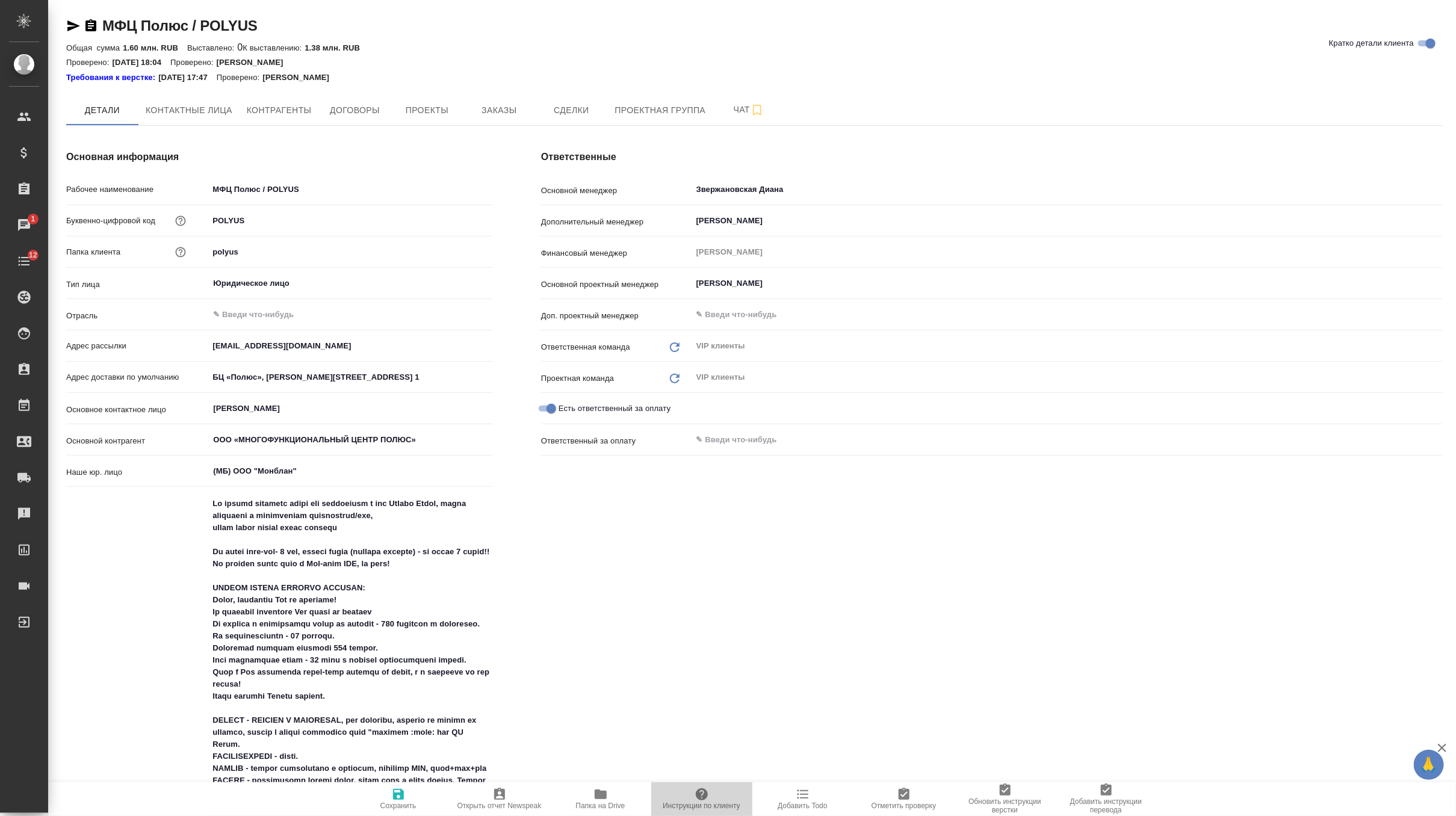
click at [712, 811] on button "Инструкции по клиенту" at bounding box center [702, 799] width 101 height 34
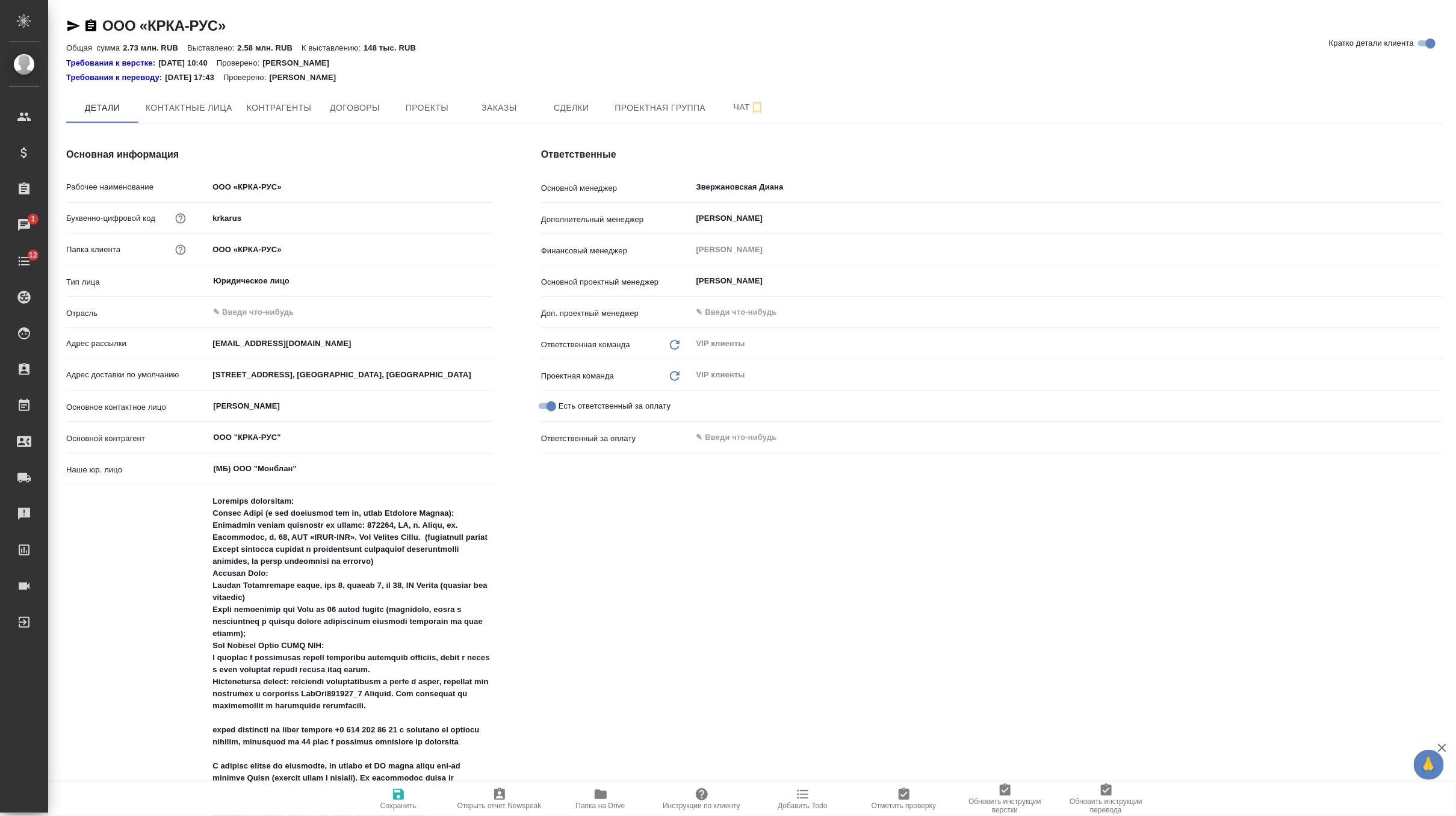
click at [686, 802] on span "Инструкции по клиенту" at bounding box center [702, 806] width 78 height 8
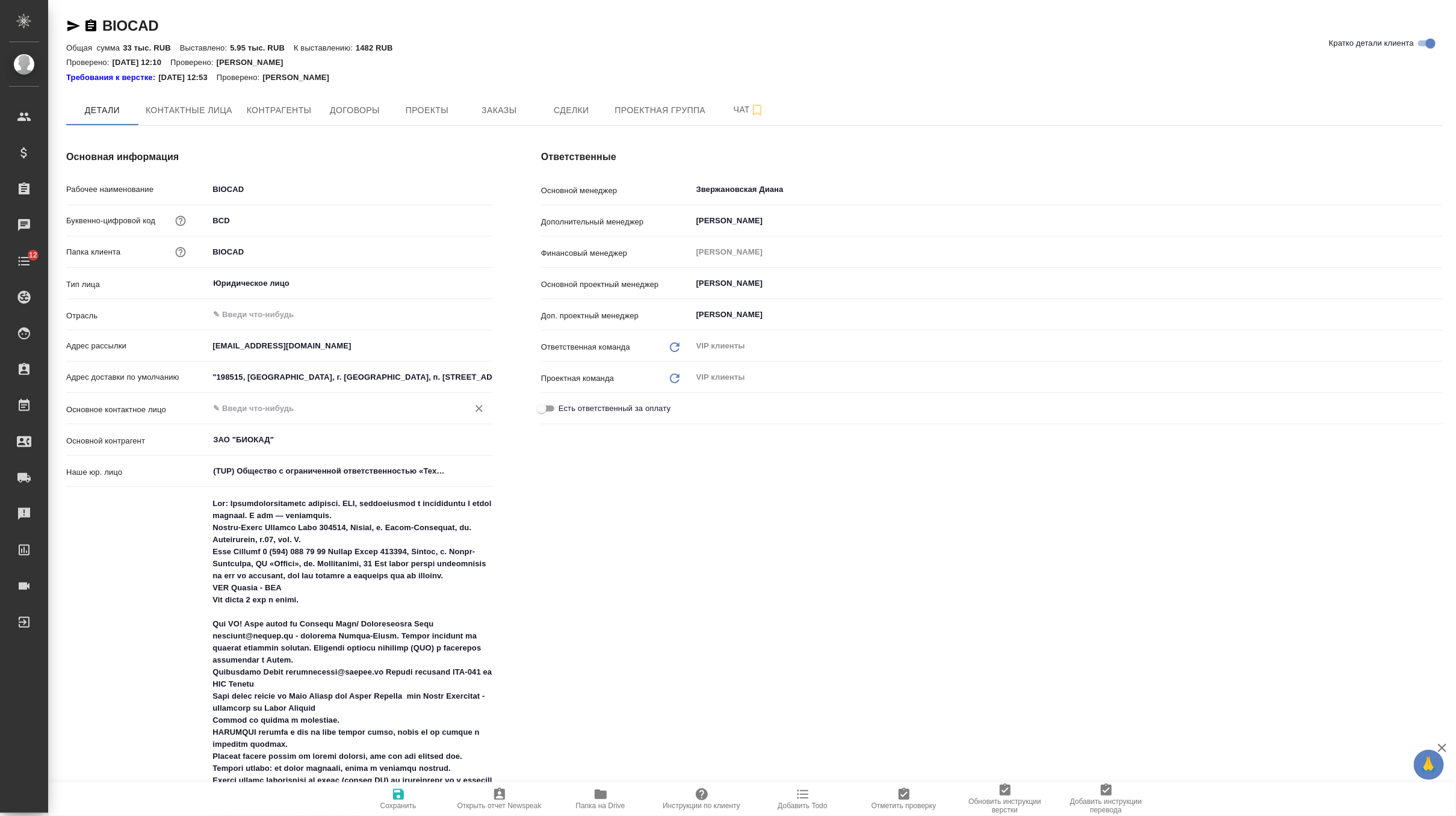
click at [265, 408] on input "text" at bounding box center [330, 408] width 237 height 15
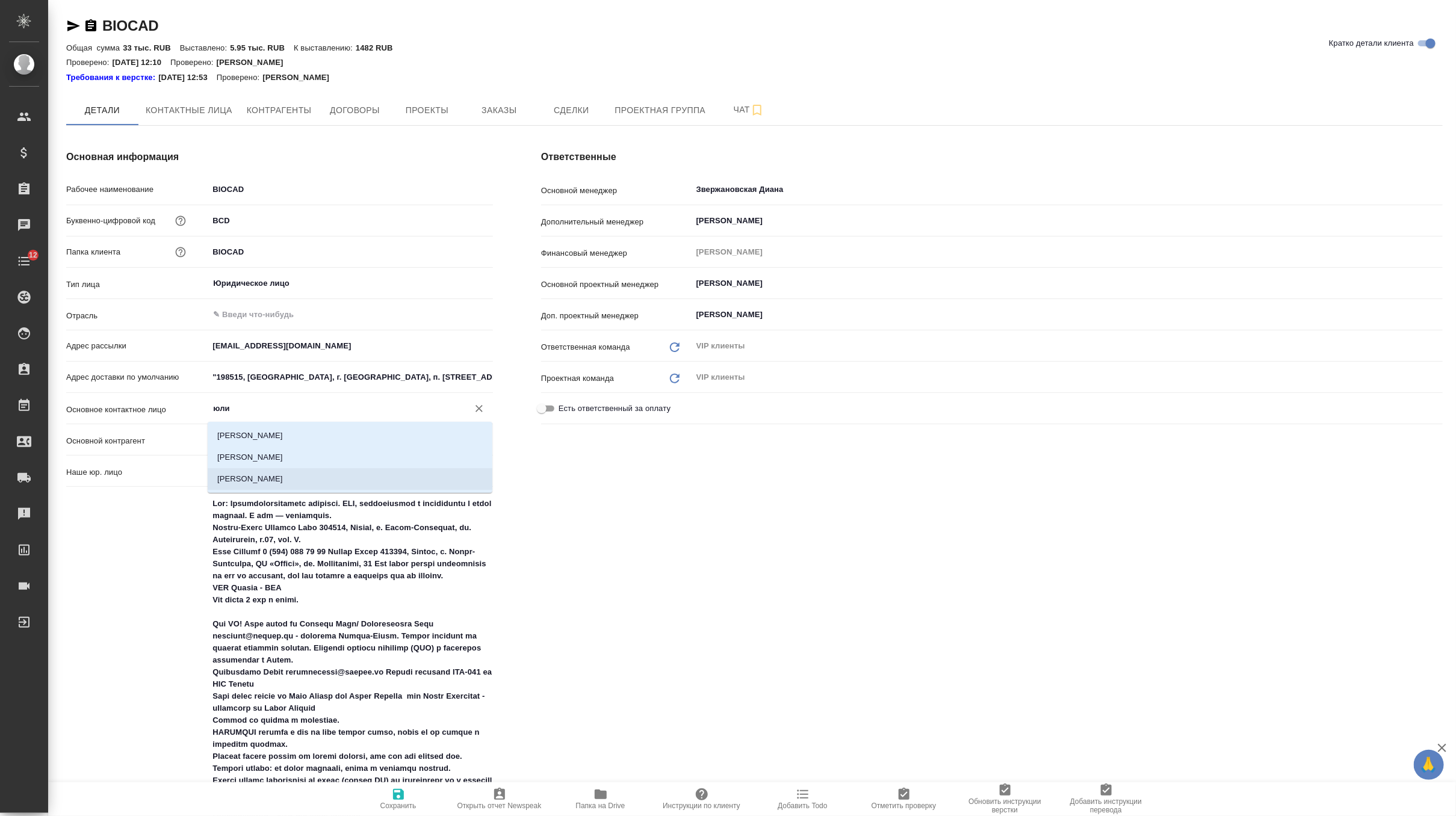
click at [260, 469] on li "[PERSON_NAME]" at bounding box center [350, 479] width 285 height 22
type input "[PERSON_NAME]"
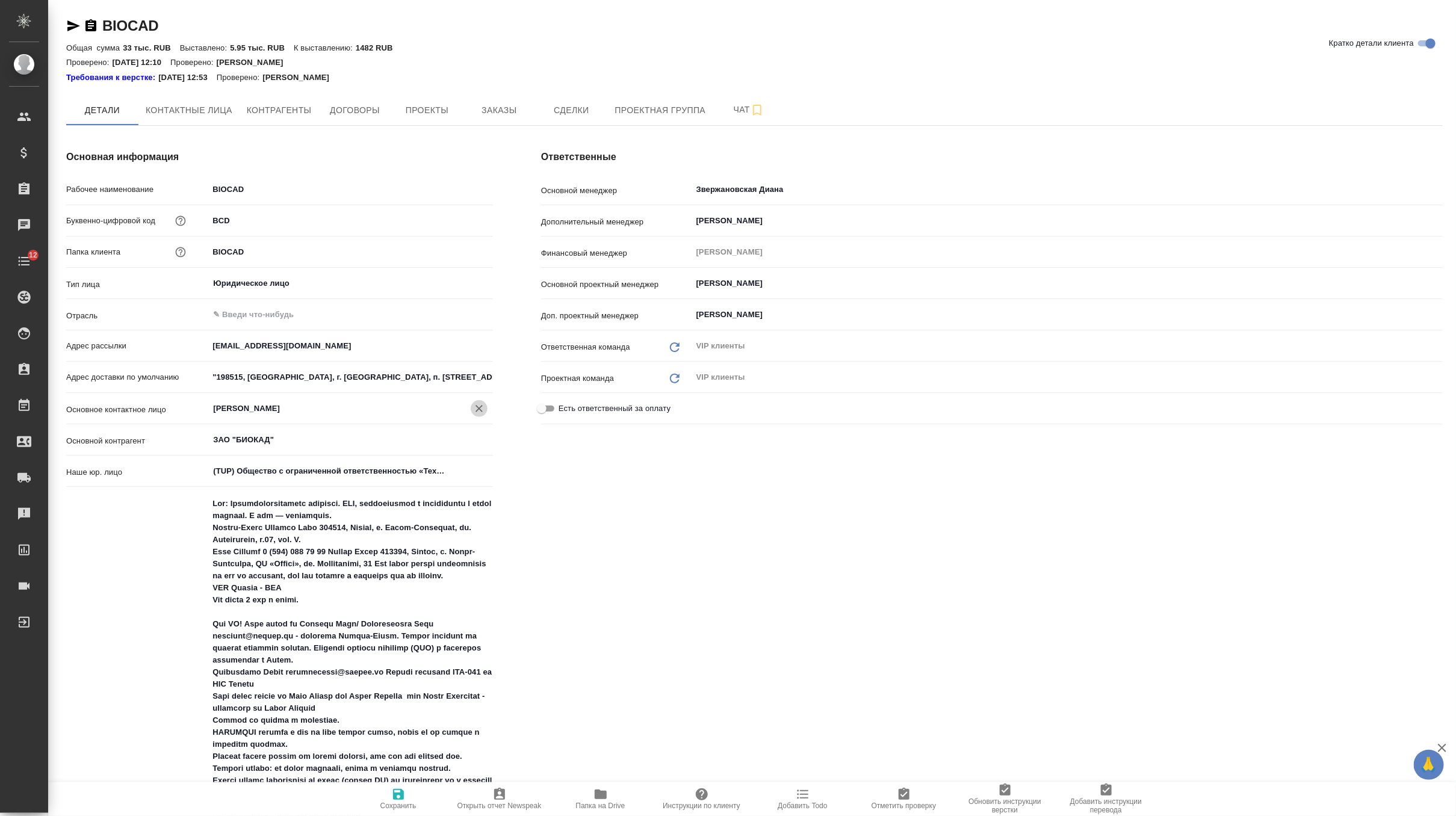
click at [478, 406] on icon "Очистить" at bounding box center [479, 408] width 12 height 12
click at [210, 114] on span "Контактные лица" at bounding box center [189, 110] width 87 height 15
select select "RU"
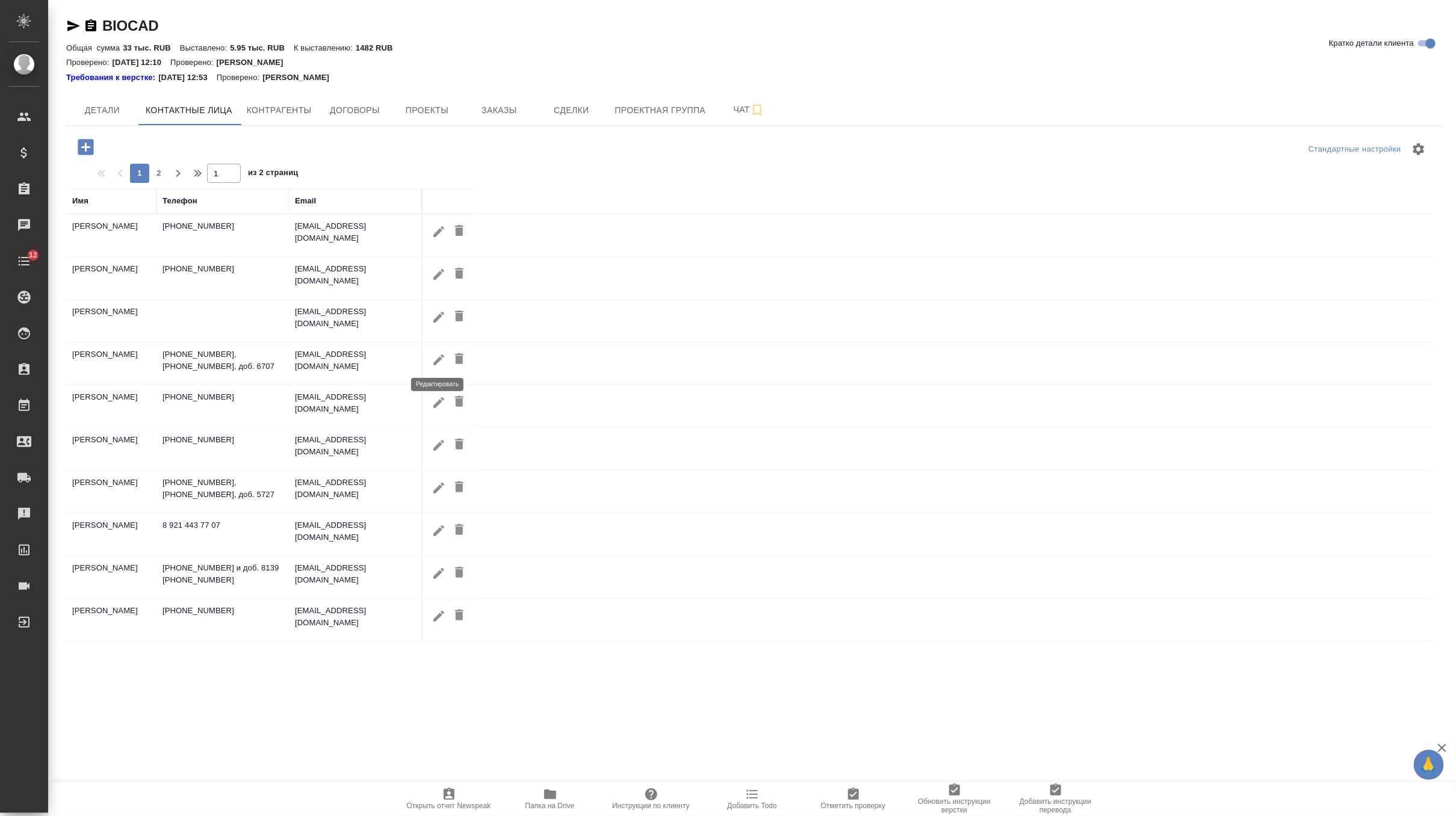
click at [437, 357] on icon "button" at bounding box center [439, 360] width 15 height 15
type input "Юлия"
type input "Землеглядова"
type textarea "191186, Россия, г. Санкт-Петербург, ул. Итальянская, д.17, лит. А."
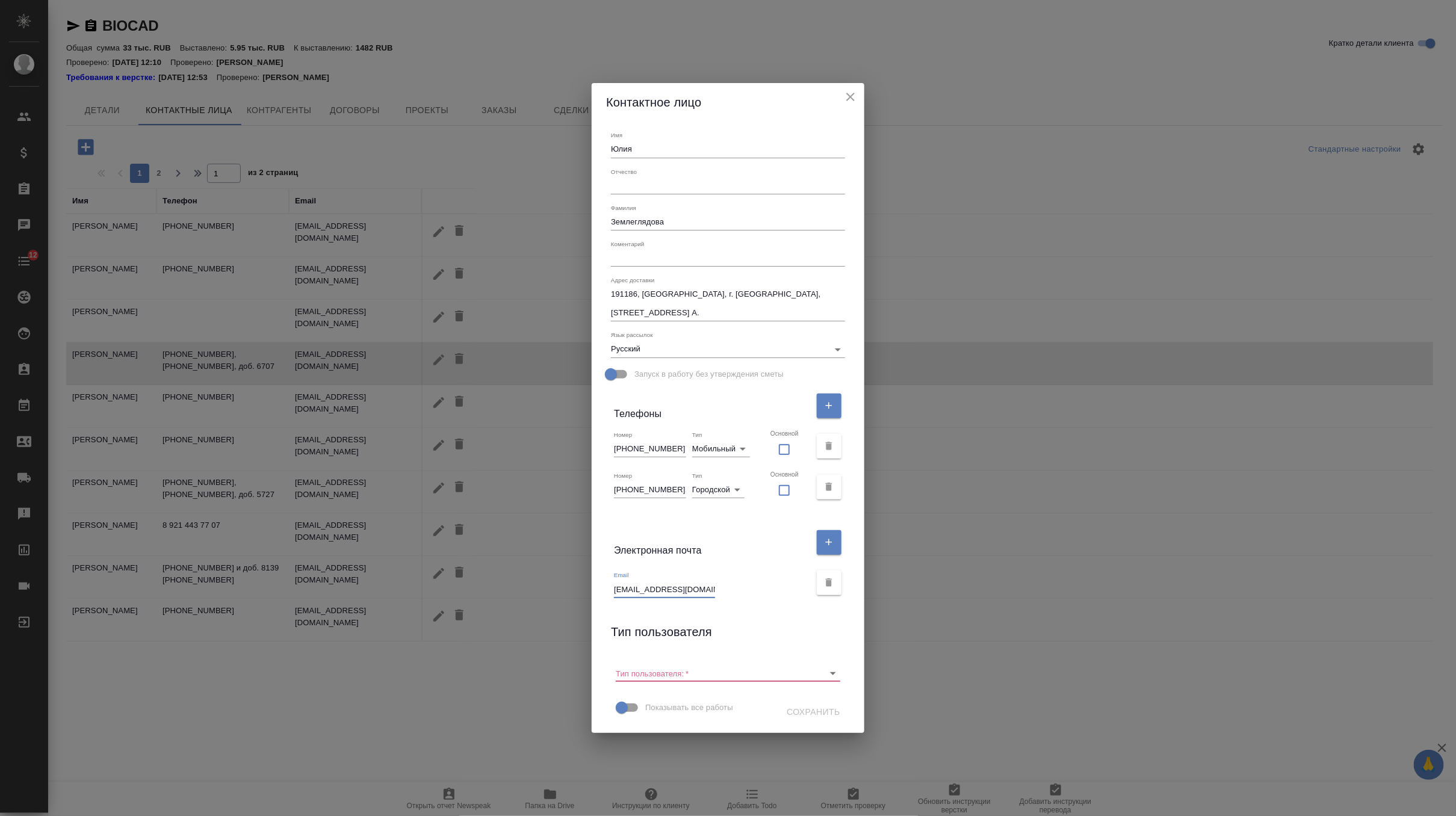
click at [646, 588] on input "zemleglyadova@biocad.ru" at bounding box center [664, 589] width 101 height 17
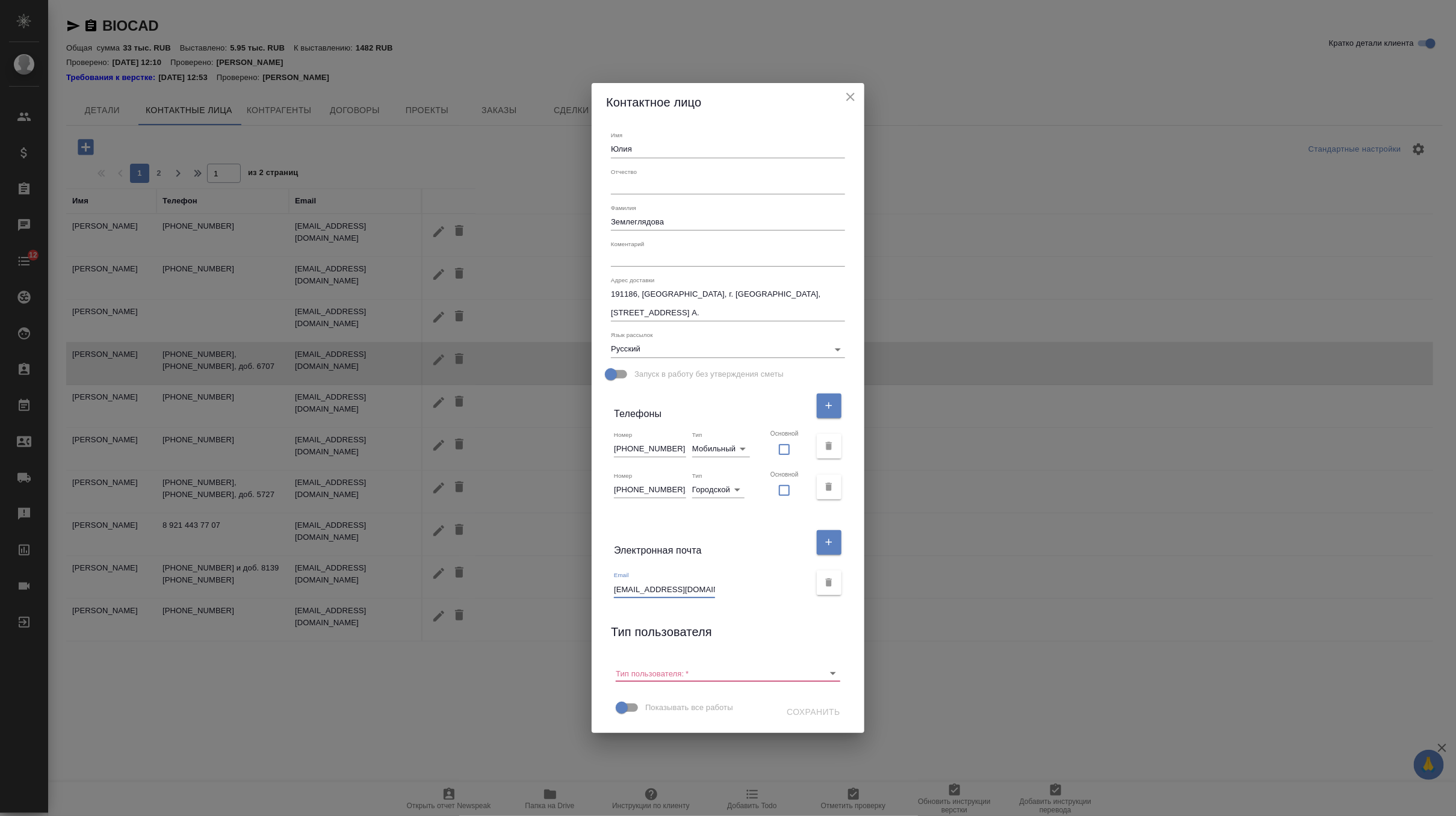
click at [646, 588] on input "zemleglyadova@biocad.ru" at bounding box center [664, 589] width 101 height 17
click at [846, 95] on icon "close" at bounding box center [850, 97] width 8 height 8
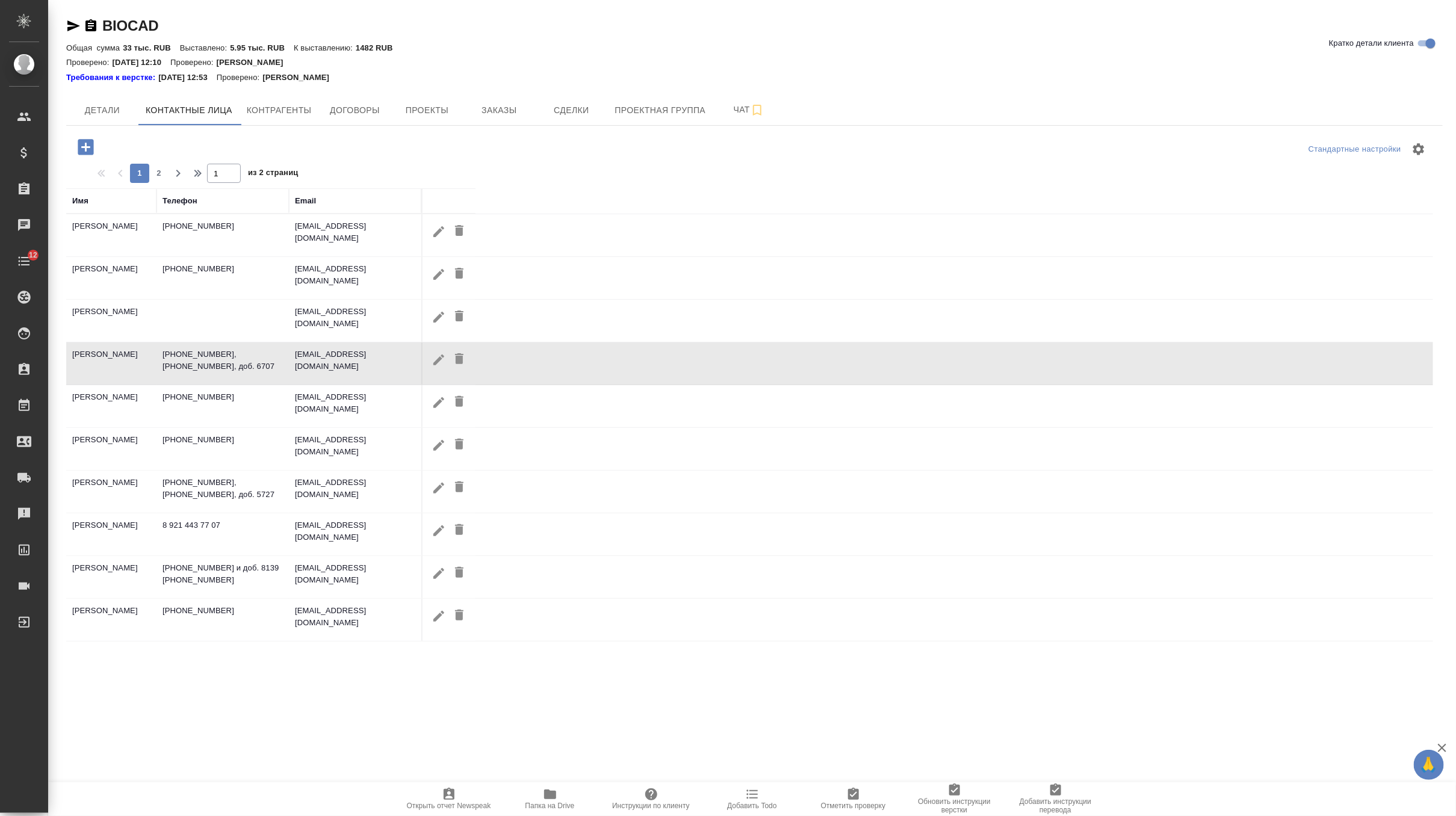
click at [432, 274] on icon "button" at bounding box center [439, 274] width 15 height 15
type input "Маргарита"
type input "Пацай"
type textarea "191186, Россия, г. Санкт-Петербург, БЦ «Пассаж», ул. Итальянская, 17"
type input "7 (965) 029 36 56"
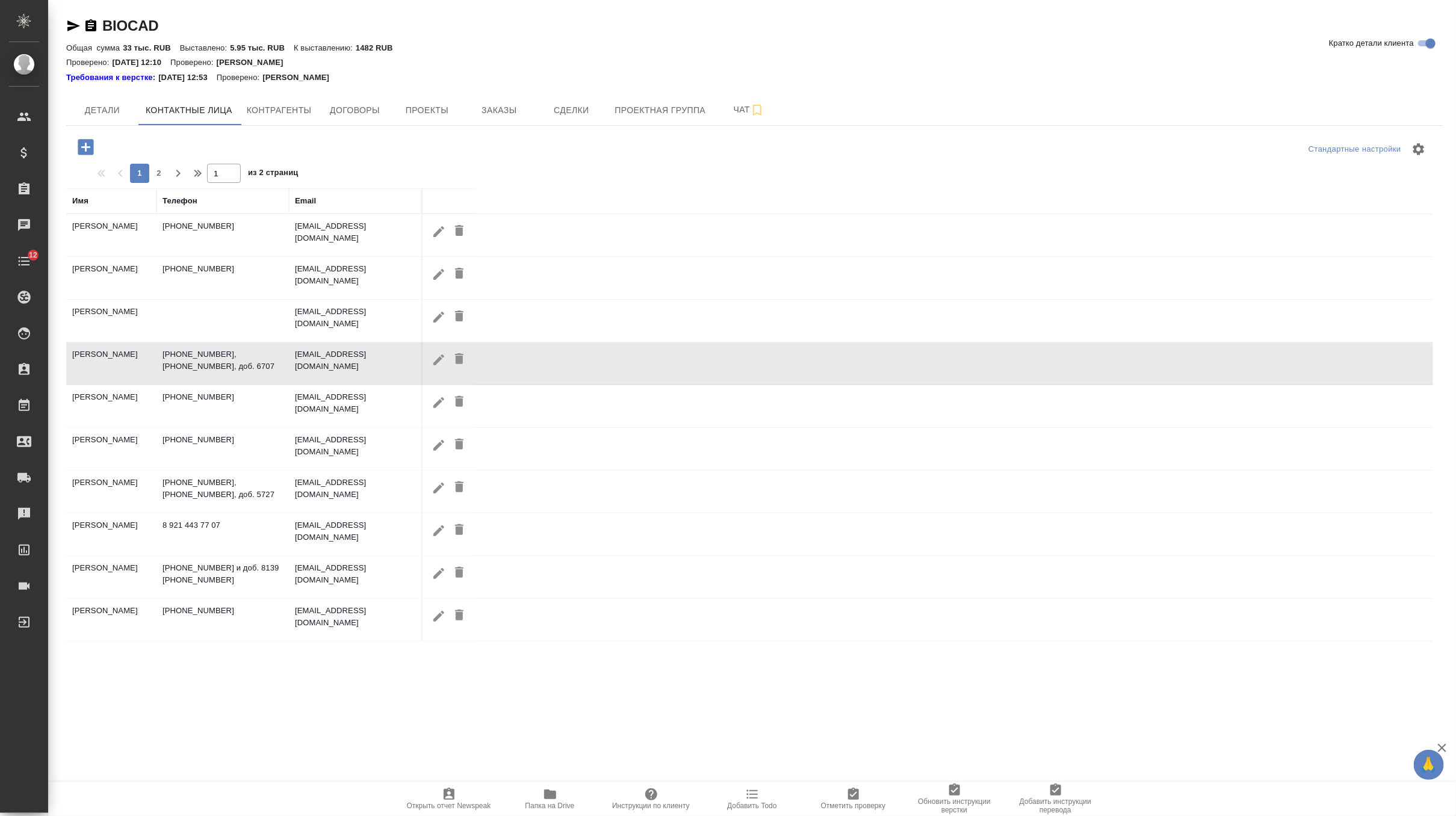
checkbox input "false"
type input "patsai@biocad.ru"
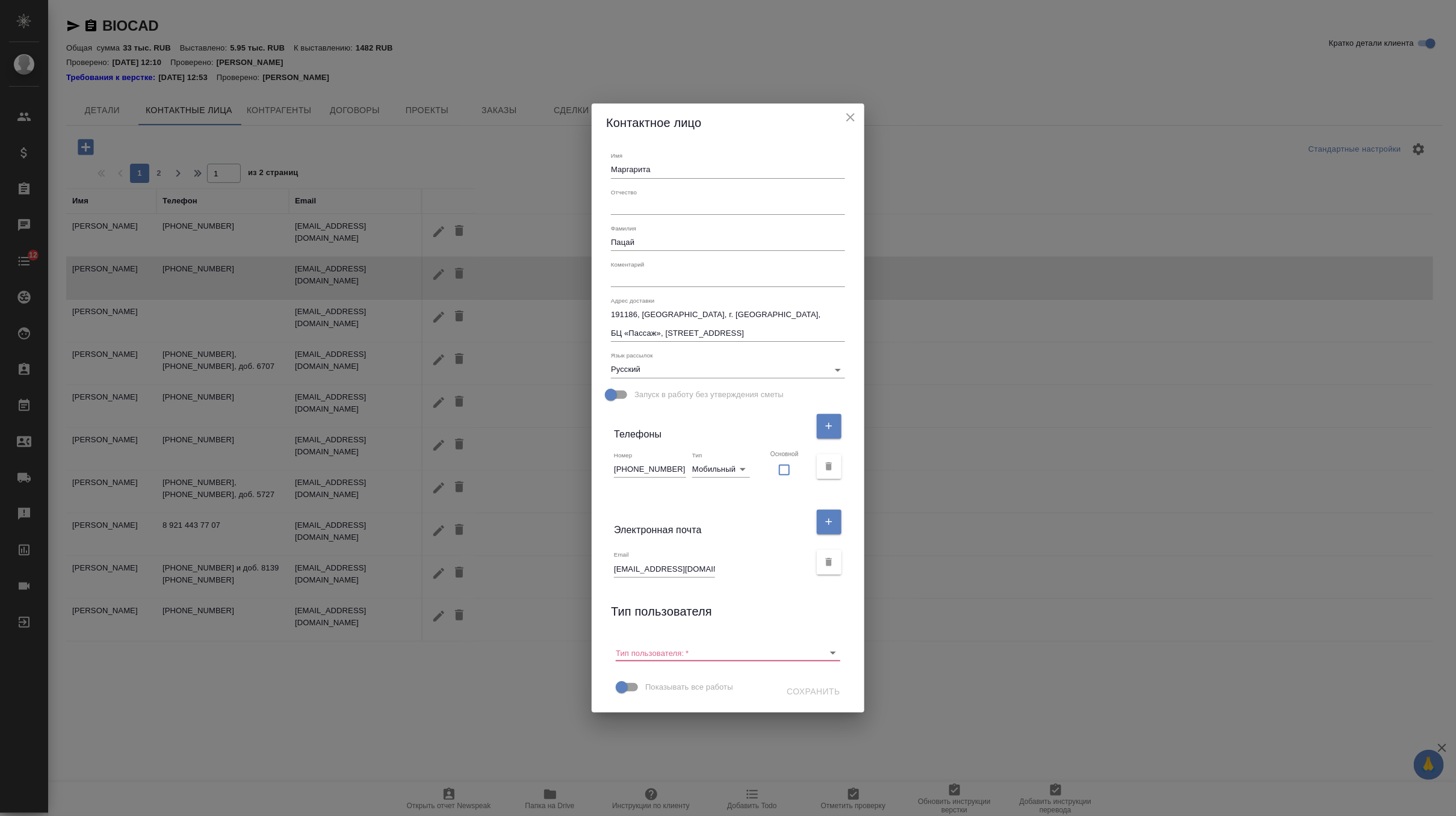
click at [632, 574] on input "patsai@biocad.ru" at bounding box center [664, 569] width 101 height 17
click at [843, 114] on icon "close" at bounding box center [850, 117] width 15 height 15
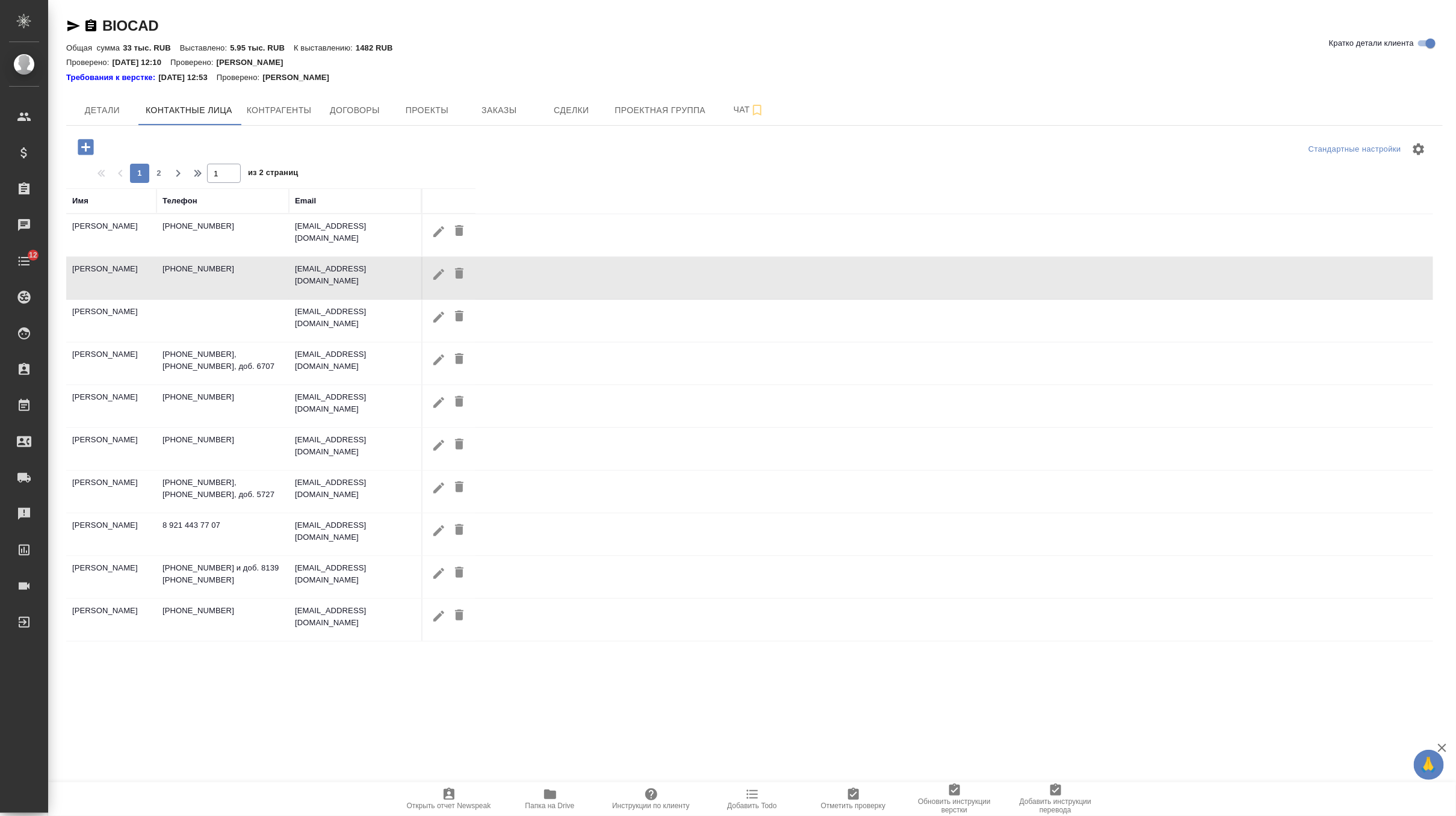
click at [437, 614] on icon "button" at bounding box center [439, 615] width 11 height 11
type input "Клим"
type input "Петров"
type input "Пользователь"
type input "+7 (921) 381 28 24"
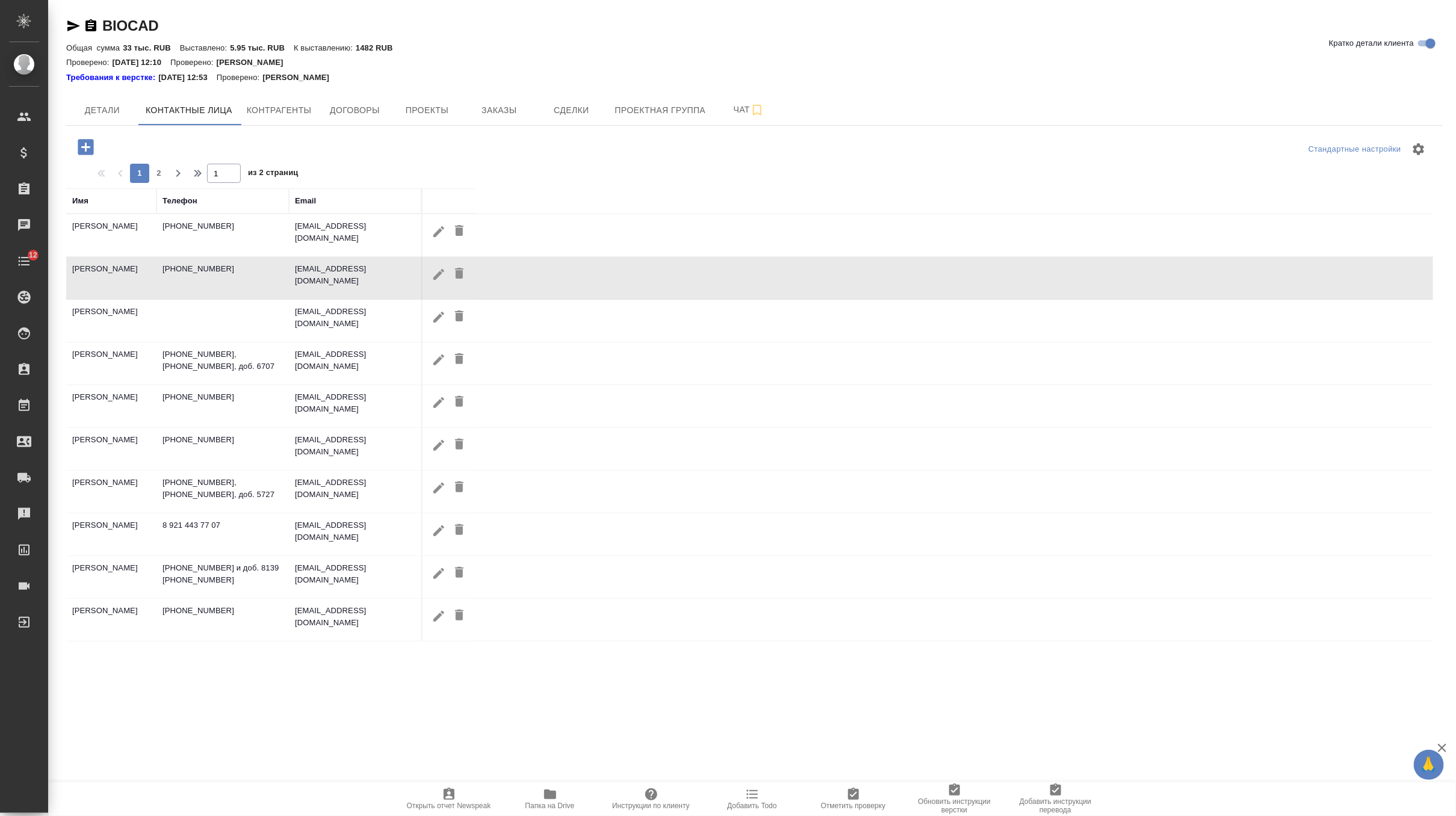
checkbox input "false"
type input "petrovk@biocad.ru"
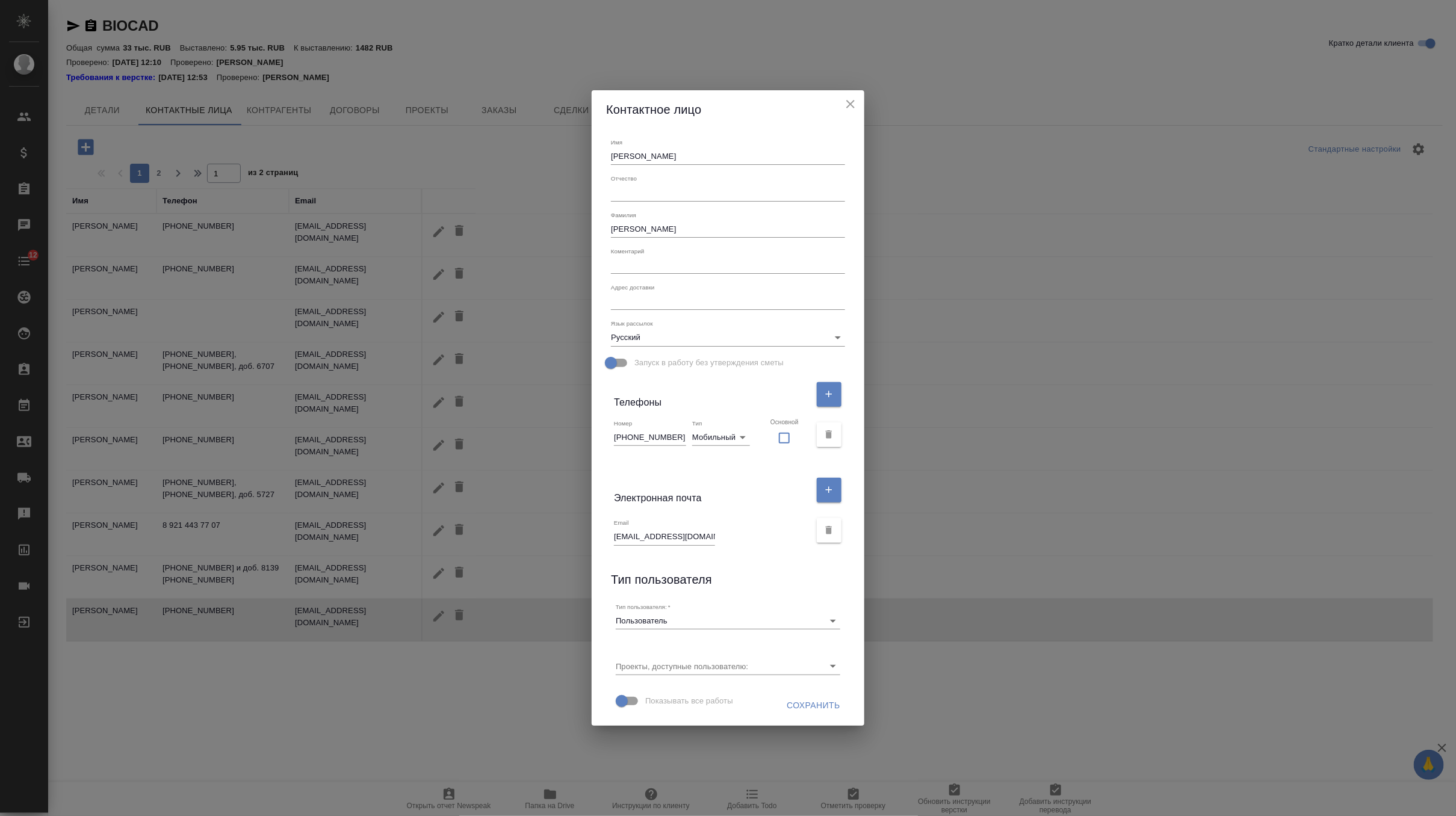
click at [645, 535] on input "petrovk@biocad.ru" at bounding box center [664, 537] width 101 height 17
click at [843, 106] on icon "close" at bounding box center [850, 104] width 15 height 15
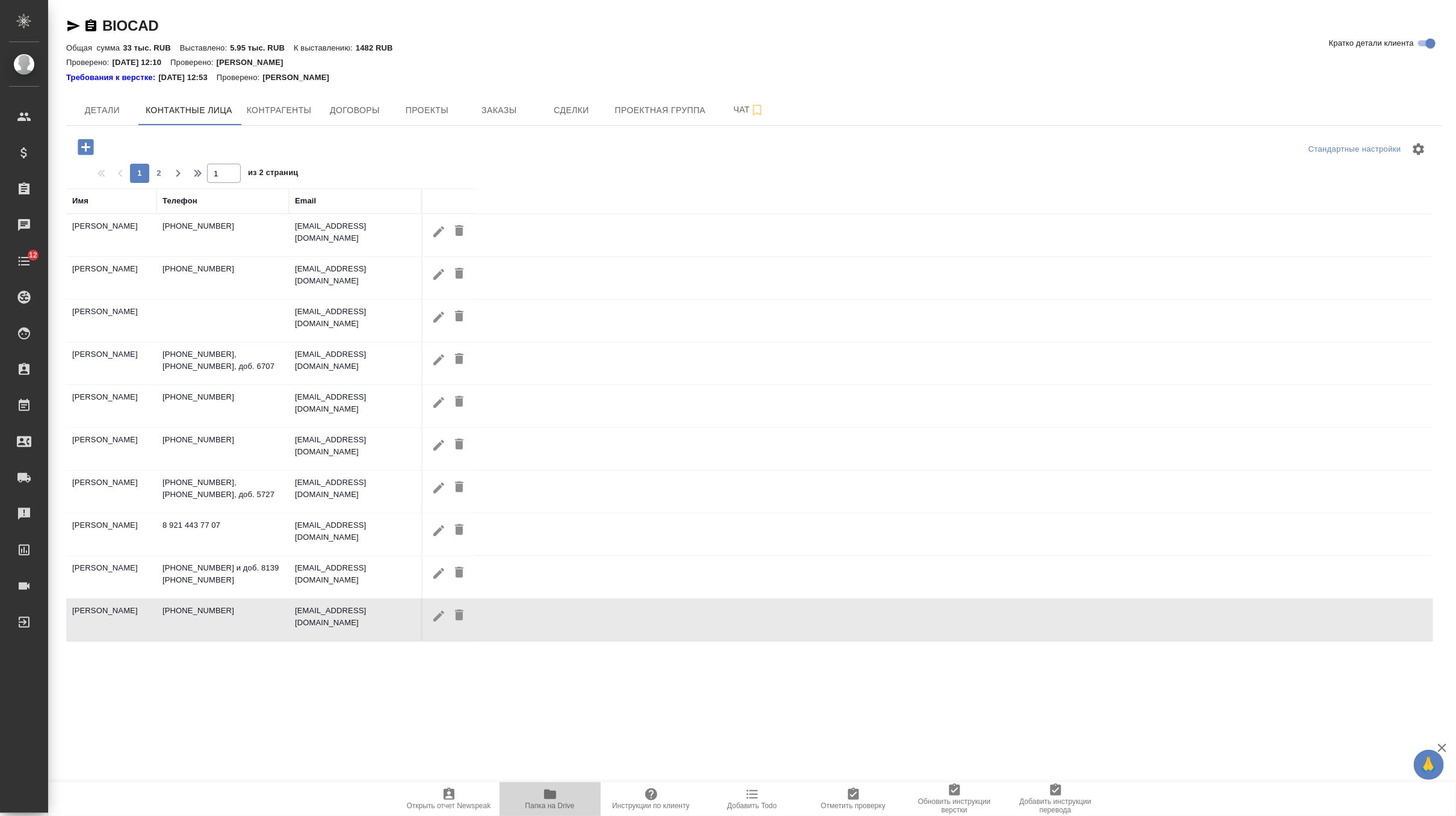
click at [540, 793] on span "Папка на Drive" at bounding box center [550, 798] width 87 height 23
click at [515, 103] on span "Заказы" at bounding box center [499, 110] width 58 height 15
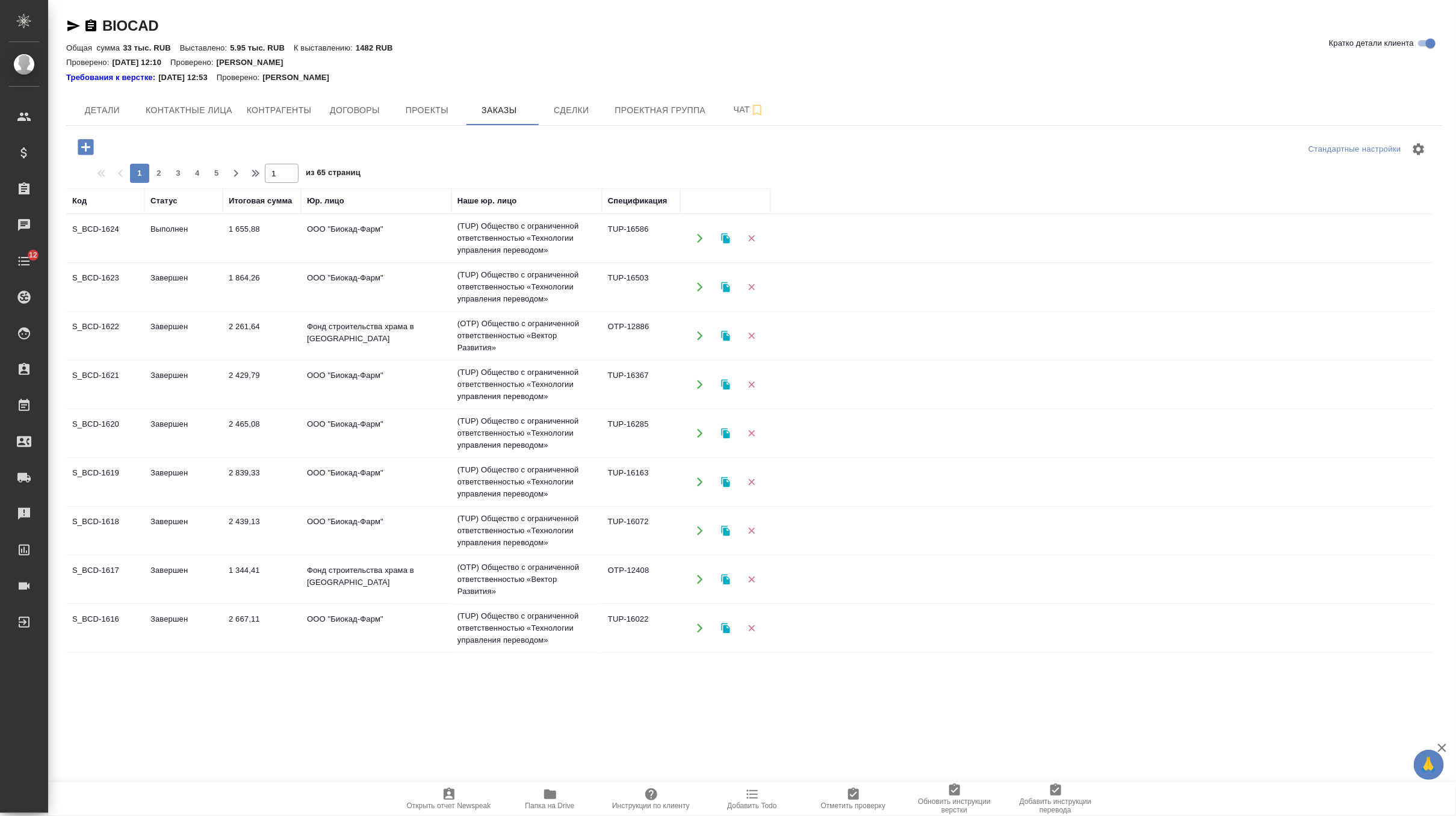
click at [239, 239] on td "1 655,88" at bounding box center [262, 239] width 79 height 42
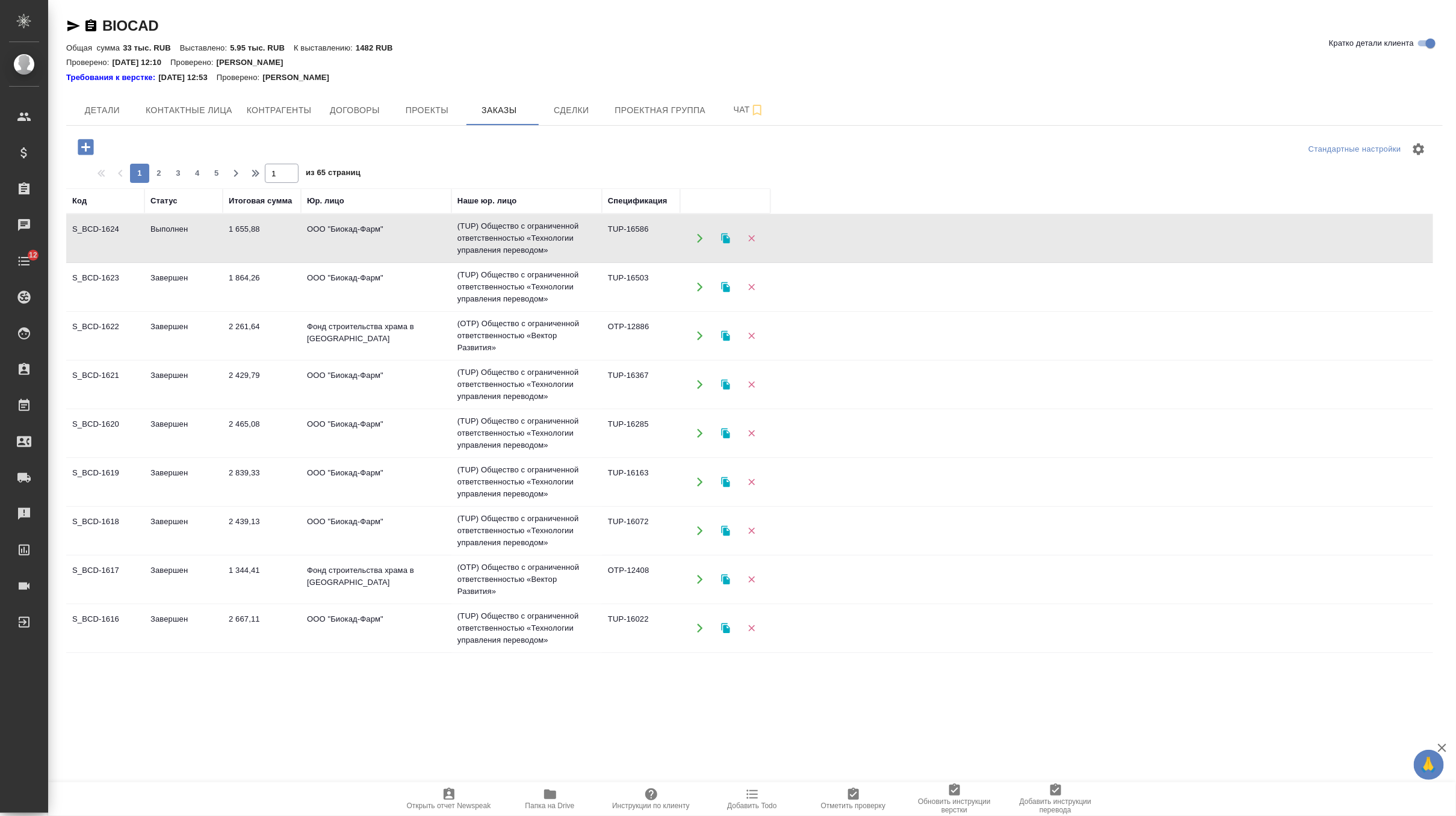
click at [239, 239] on td "1 655,88" at bounding box center [262, 239] width 79 height 42
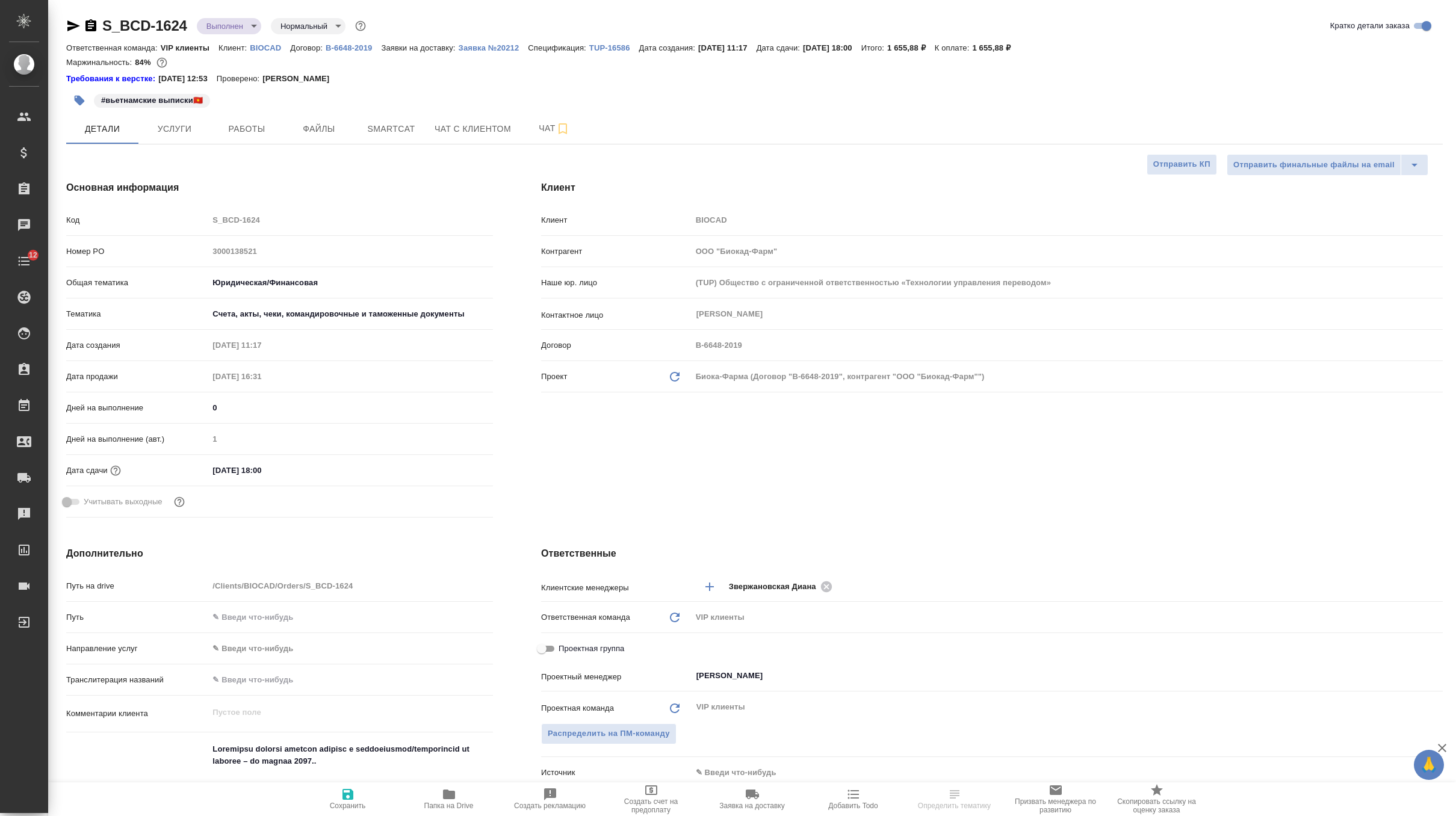
select select "RU"
click at [173, 117] on button "Услуги" at bounding box center [174, 128] width 72 height 30
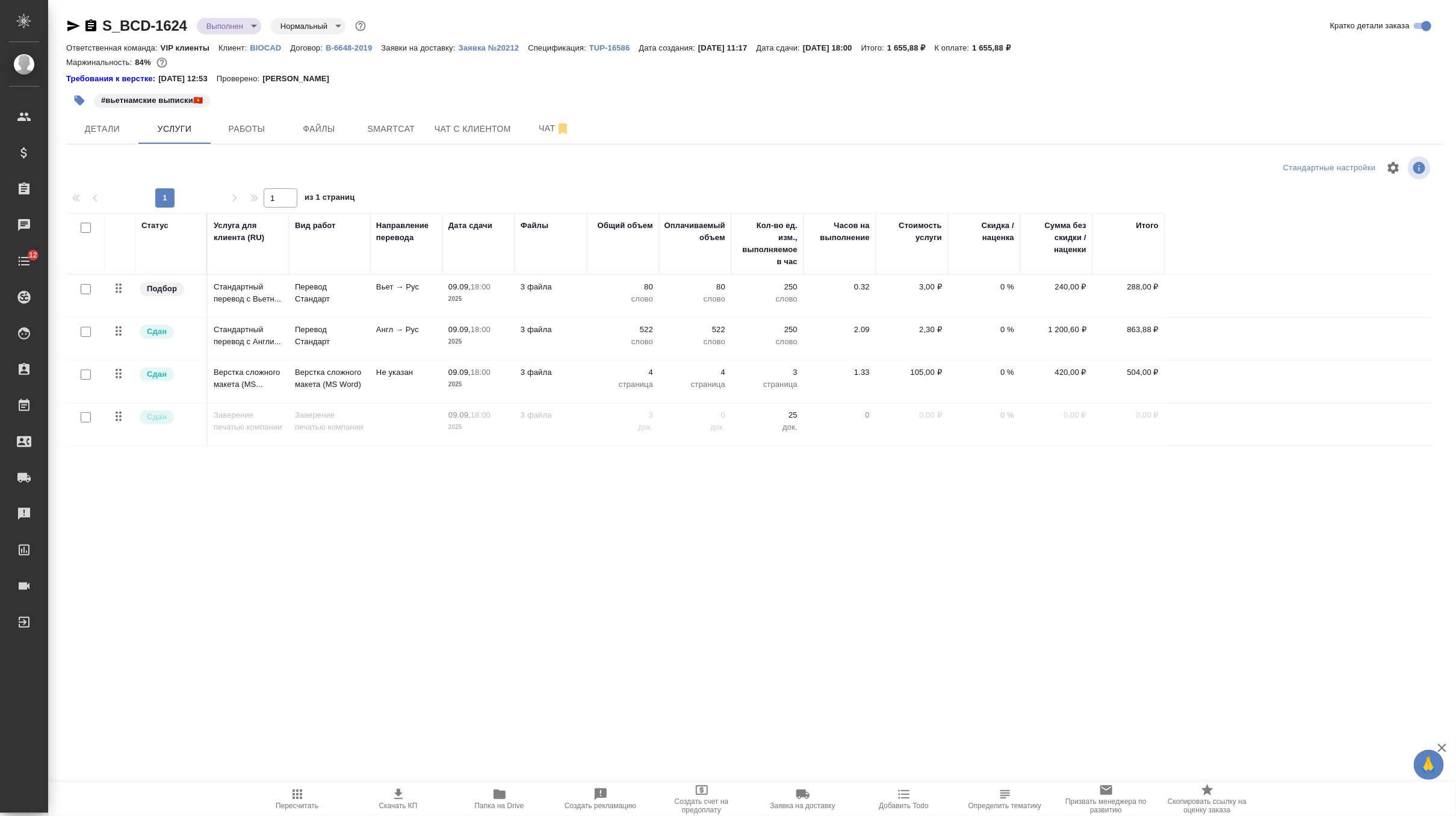
click at [594, 346] on p "слово" at bounding box center [623, 342] width 60 height 12
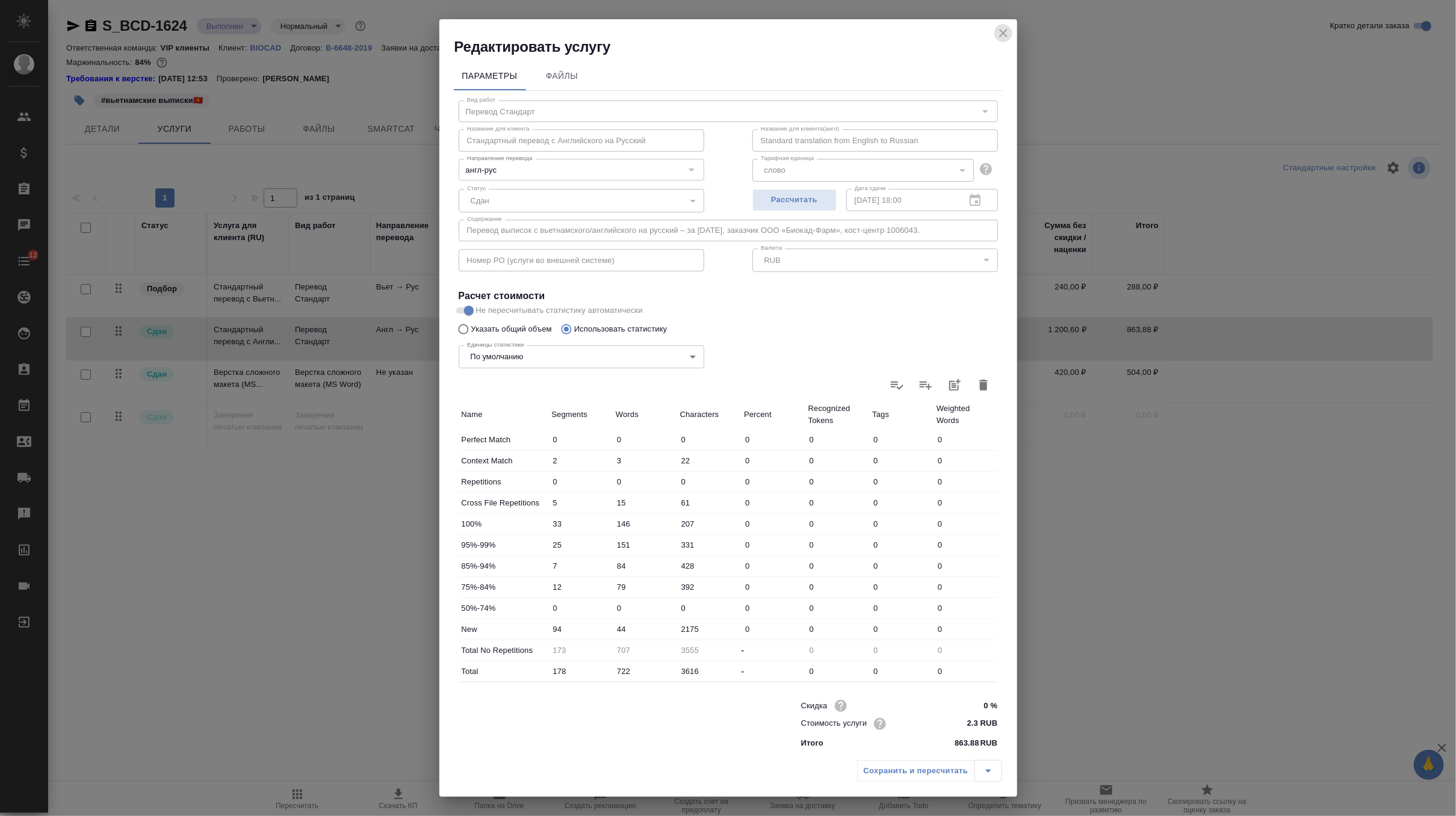
click at [1005, 29] on icon "close" at bounding box center [1003, 33] width 15 height 15
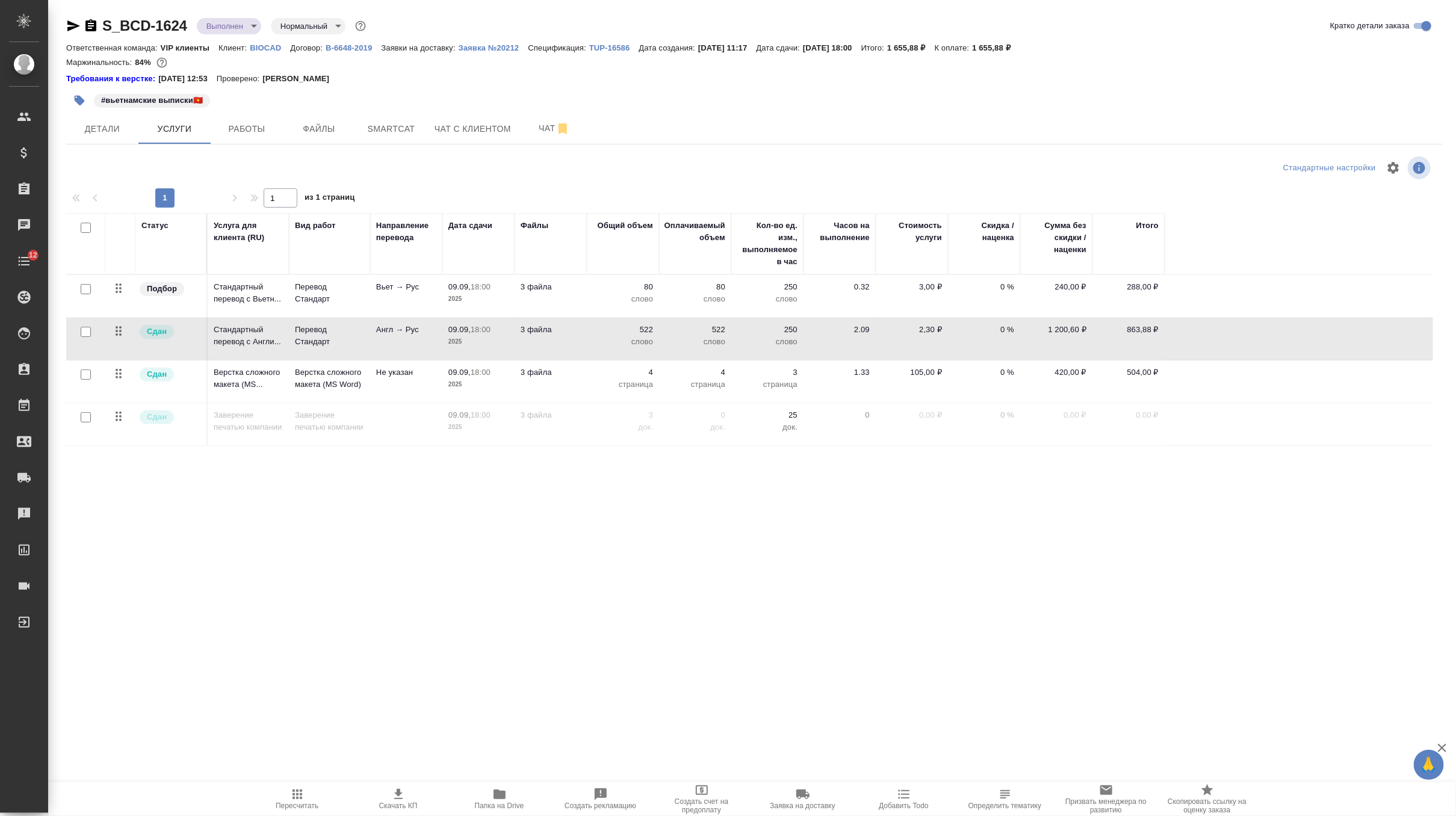
click at [662, 627] on div ".cls-1 fill:#fff; AWATERA Zverzhanovskaya [PERSON_NAME] Спецификации Заказы 0 Ч…" at bounding box center [728, 408] width 1456 height 816
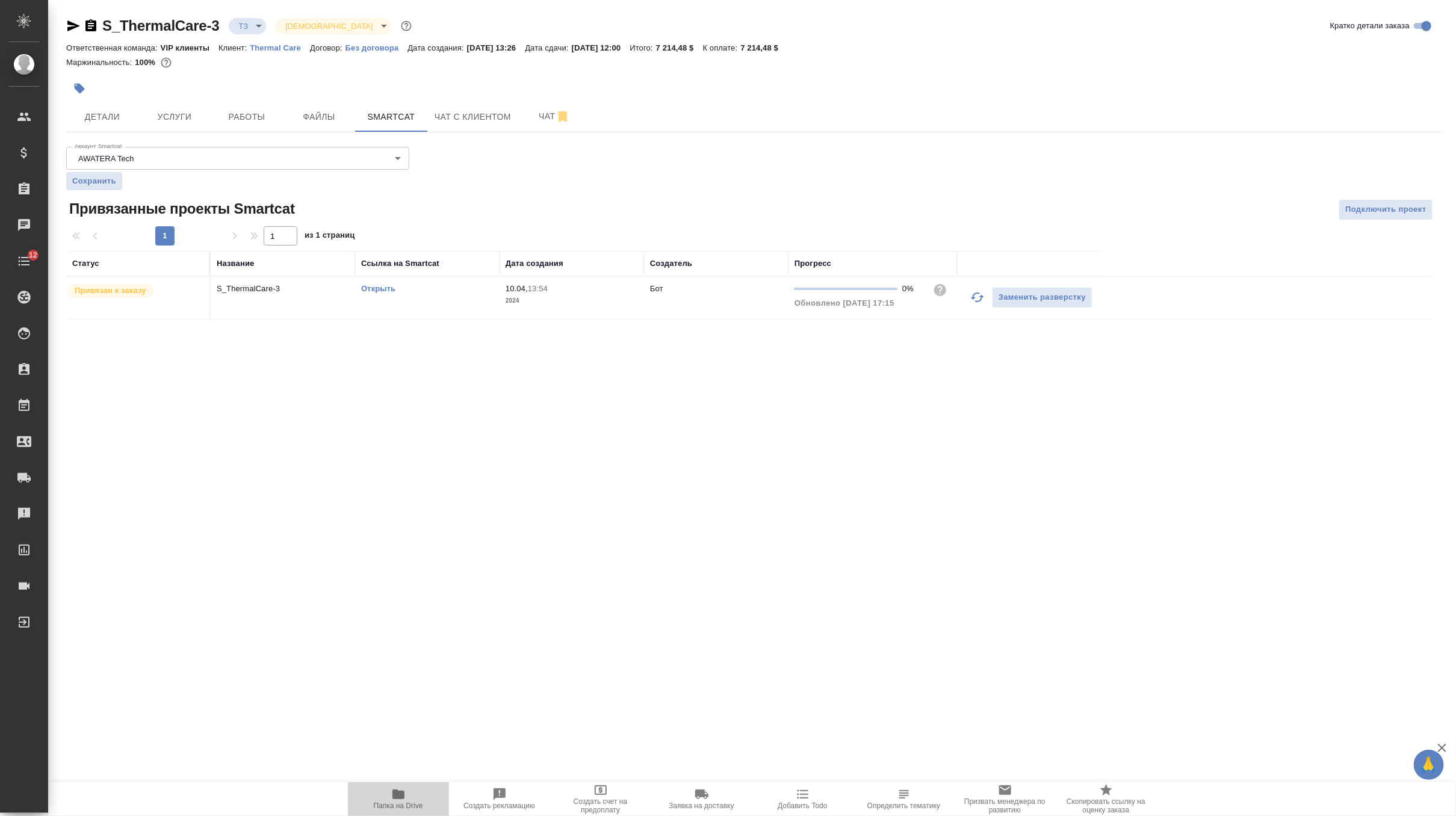
click at [395, 794] on icon "button" at bounding box center [398, 795] width 12 height 10
click at [165, 111] on span "Услуги" at bounding box center [175, 116] width 58 height 15
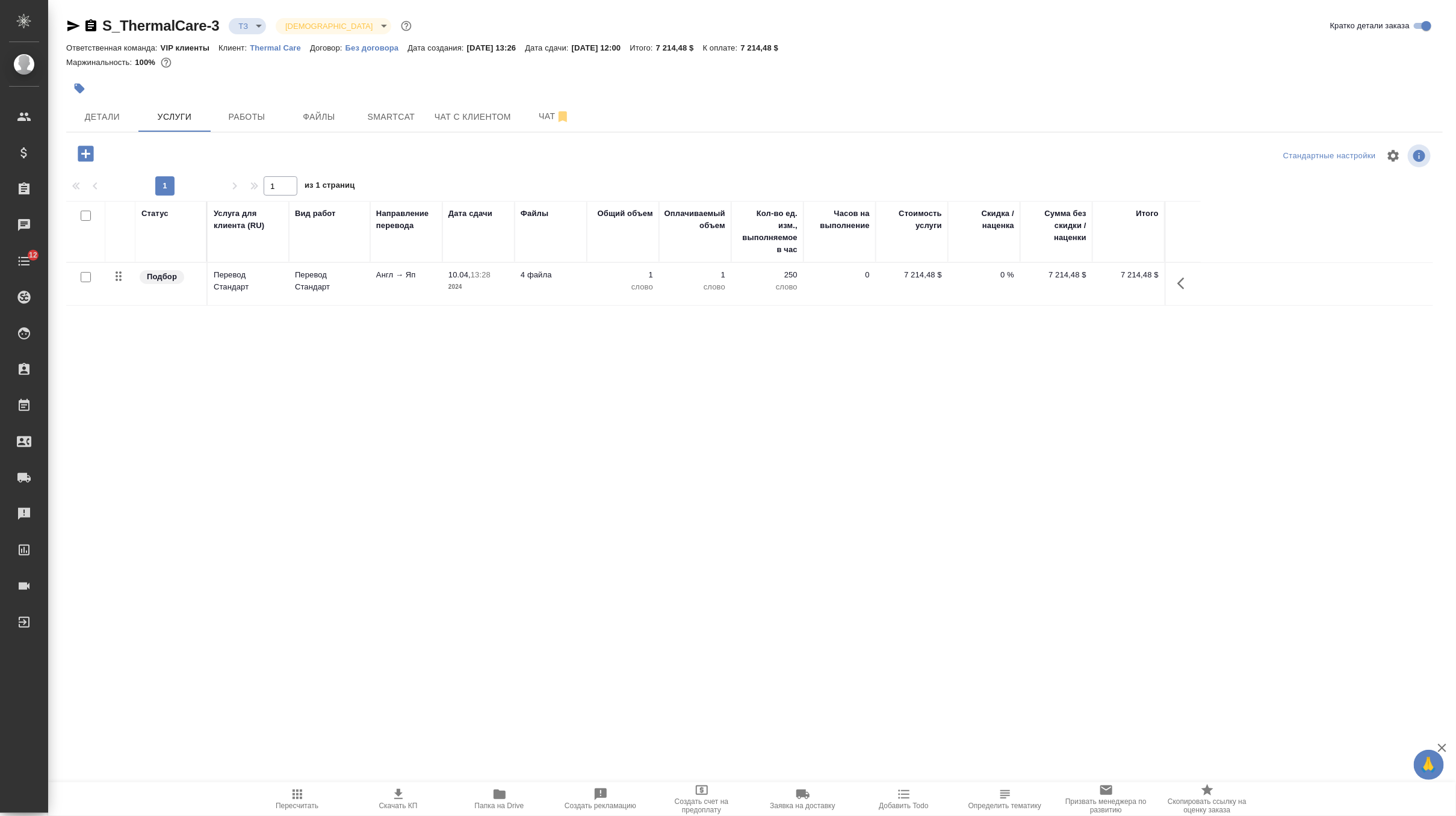
click at [424, 292] on td "Англ → Яп" at bounding box center [406, 284] width 72 height 42
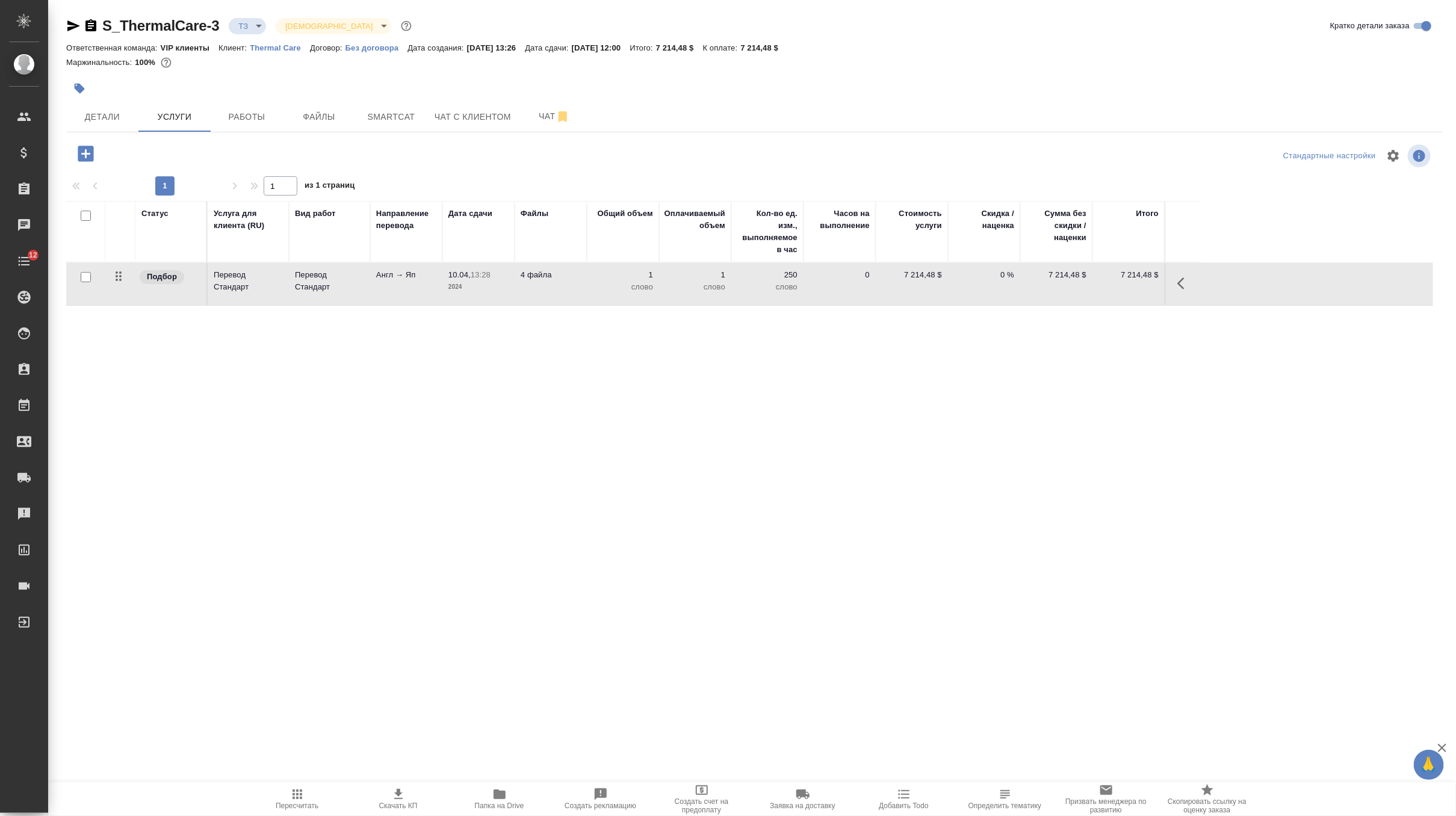
click at [424, 292] on td "Англ → Яп" at bounding box center [406, 284] width 72 height 42
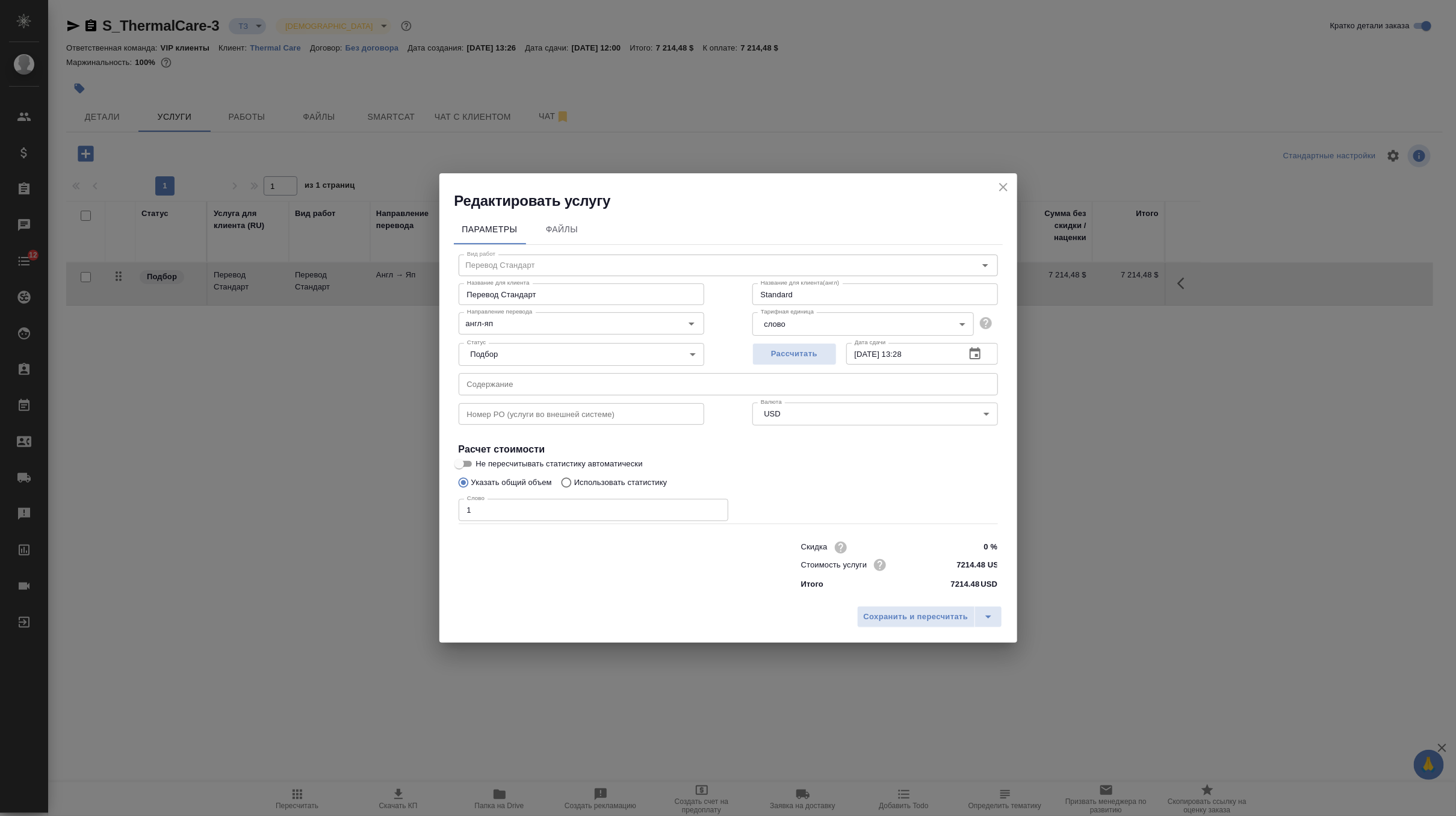
drag, startPoint x: 950, startPoint y: 566, endPoint x: 999, endPoint y: 566, distance: 49.0
click at [999, 566] on div "Скидка 0 % Стоимость услуги 7214.48 USD Итого 7214.48 USD" at bounding box center [900, 565] width 245 height 100
click at [984, 565] on input "7214.48 USD" at bounding box center [975, 565] width 44 height 18
drag, startPoint x: 987, startPoint y: 562, endPoint x: 921, endPoint y: 561, distance: 66.0
click at [921, 561] on div "Стоимость услуги 7214.48 USD" at bounding box center [900, 565] width 197 height 19
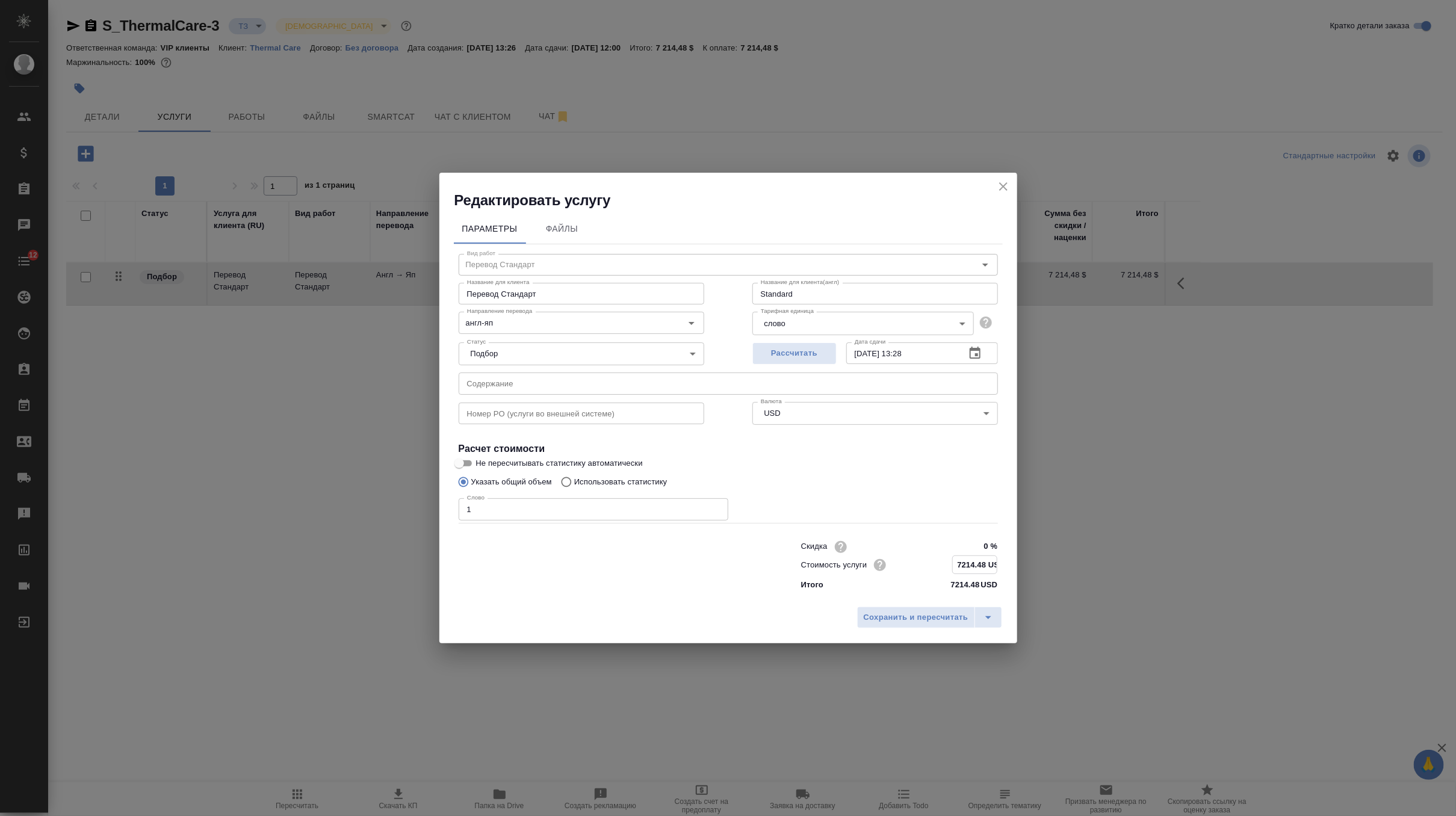
paste input "7742"
click at [976, 568] on input "727742 USD" at bounding box center [975, 565] width 44 height 18
type input "7277.42 USD"
click at [928, 620] on span "Сохранить и пересчитать" at bounding box center [916, 618] width 105 height 14
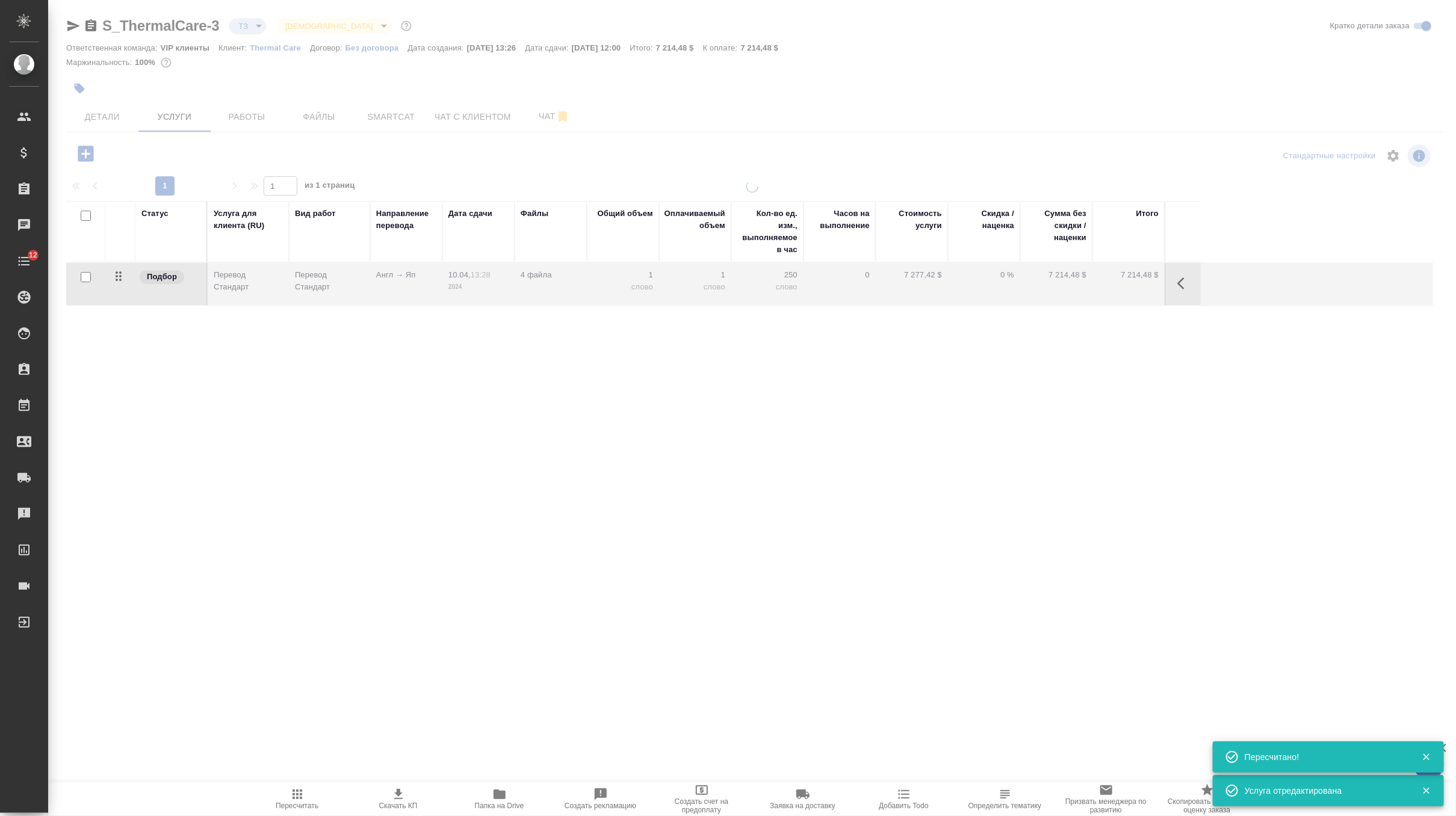
type input "new"
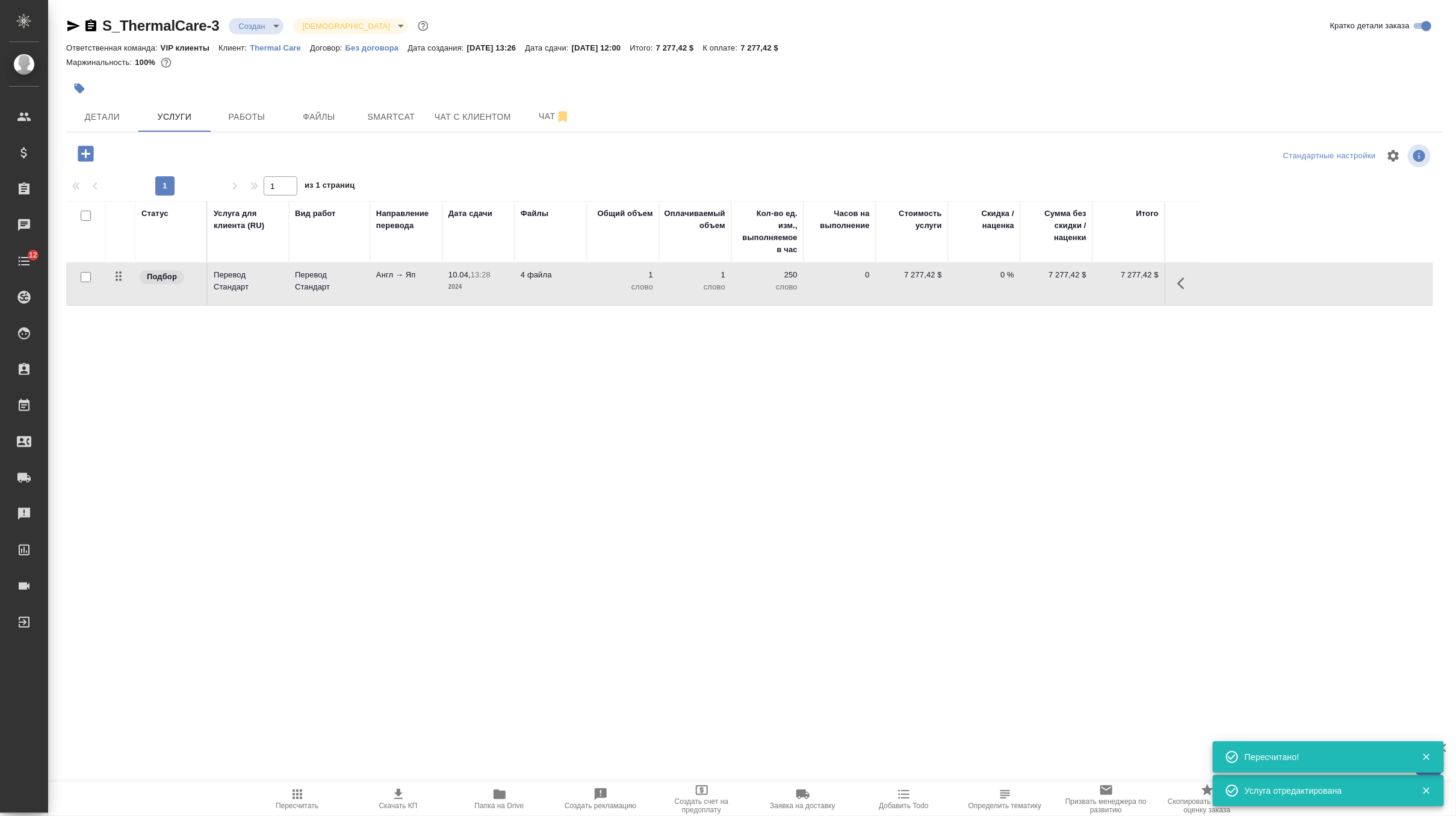
click at [384, 803] on span "Скачать КП" at bounding box center [399, 806] width 39 height 8
click at [119, 119] on span "Детали" at bounding box center [102, 116] width 58 height 15
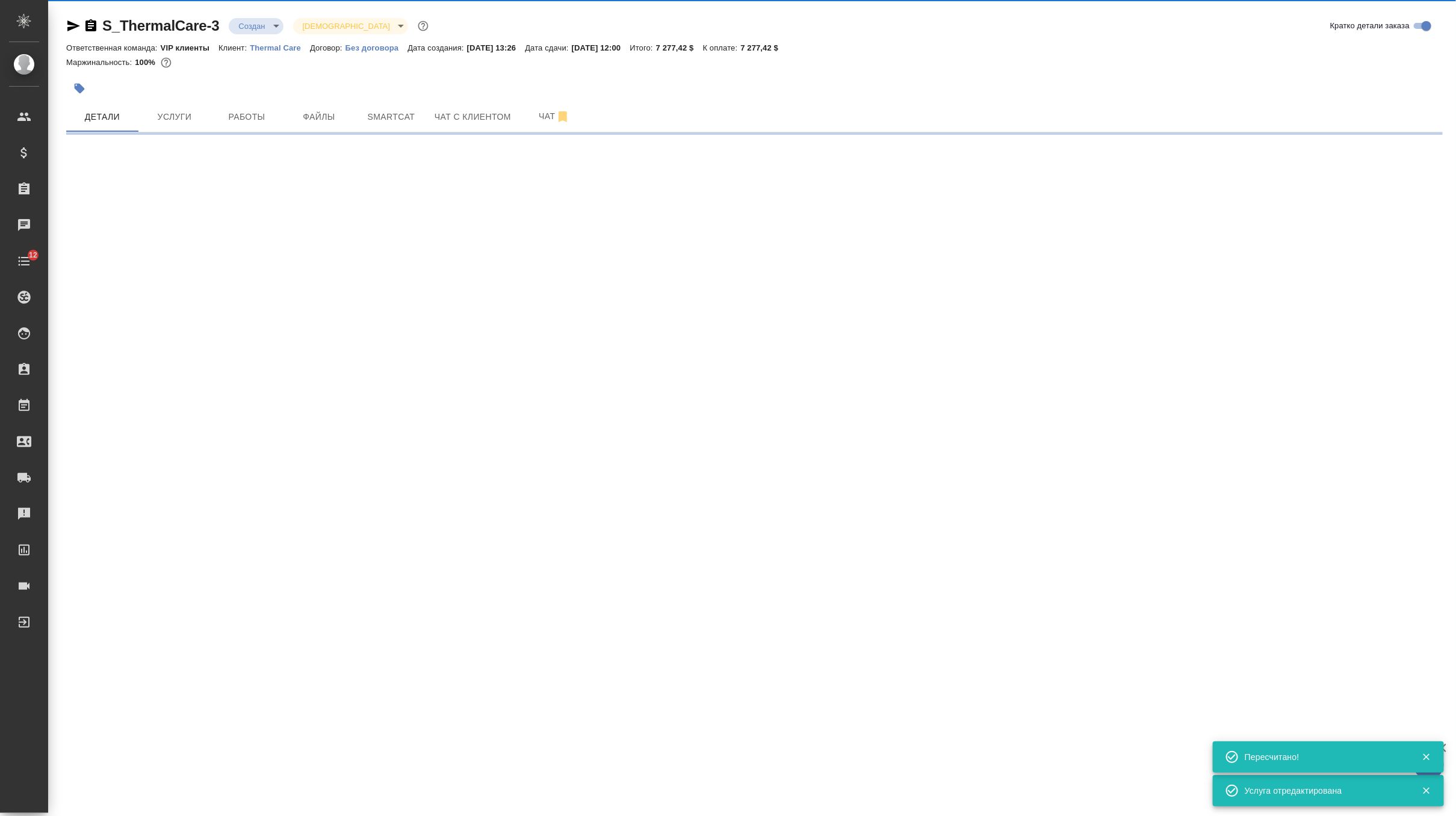
select select "RU"
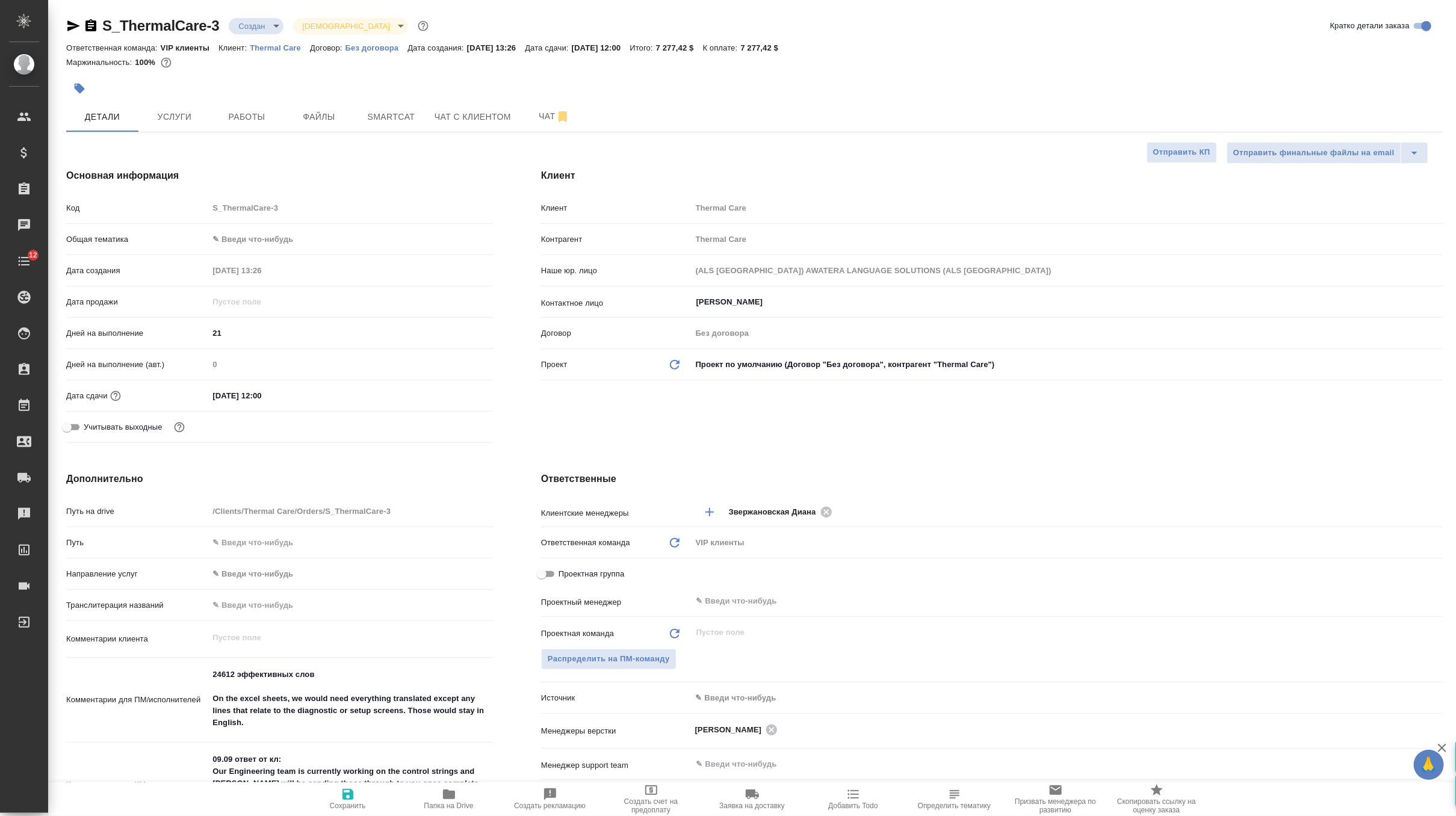
type textarea "x"
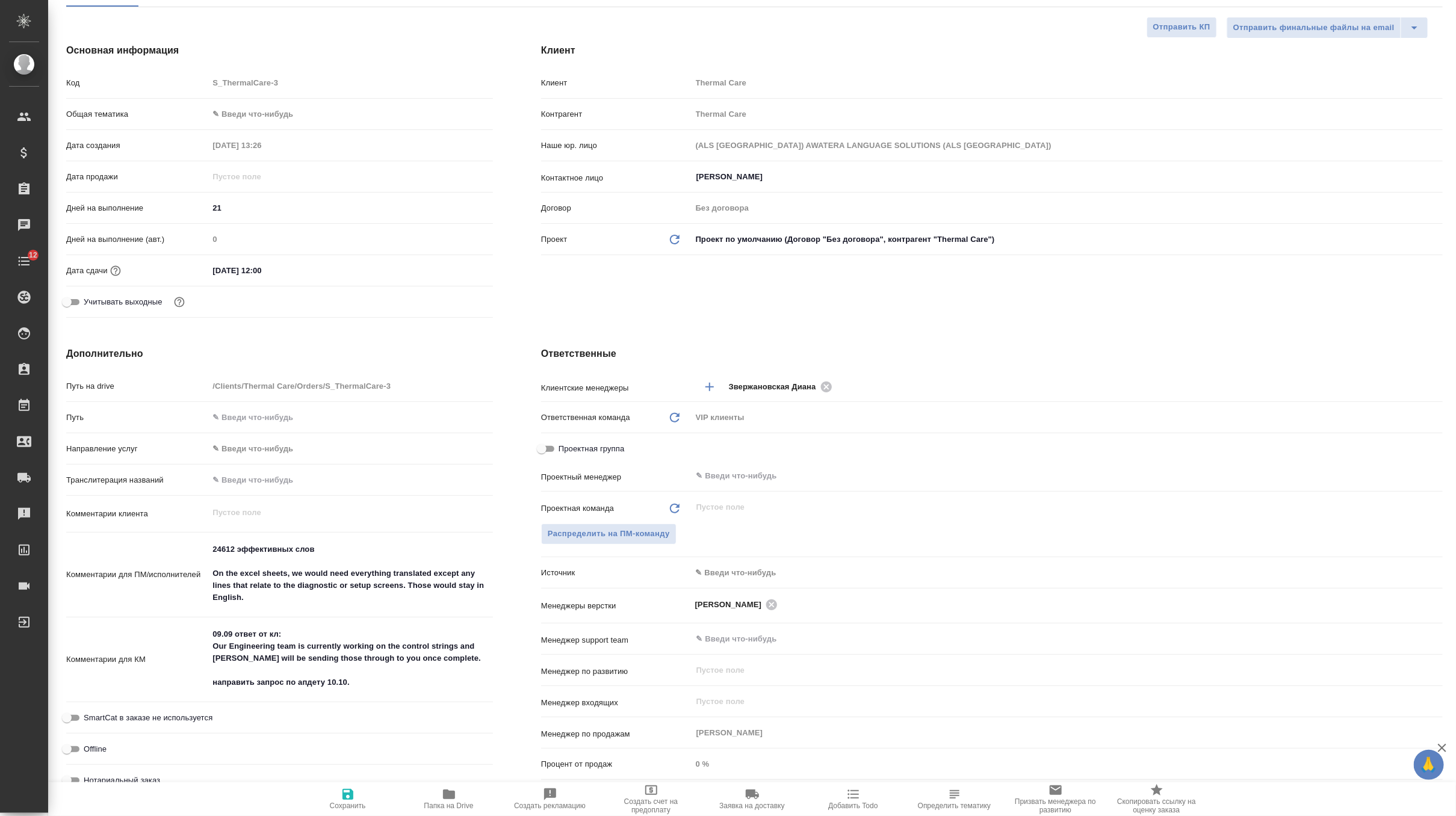
scroll to position [128, 0]
type textarea "x"
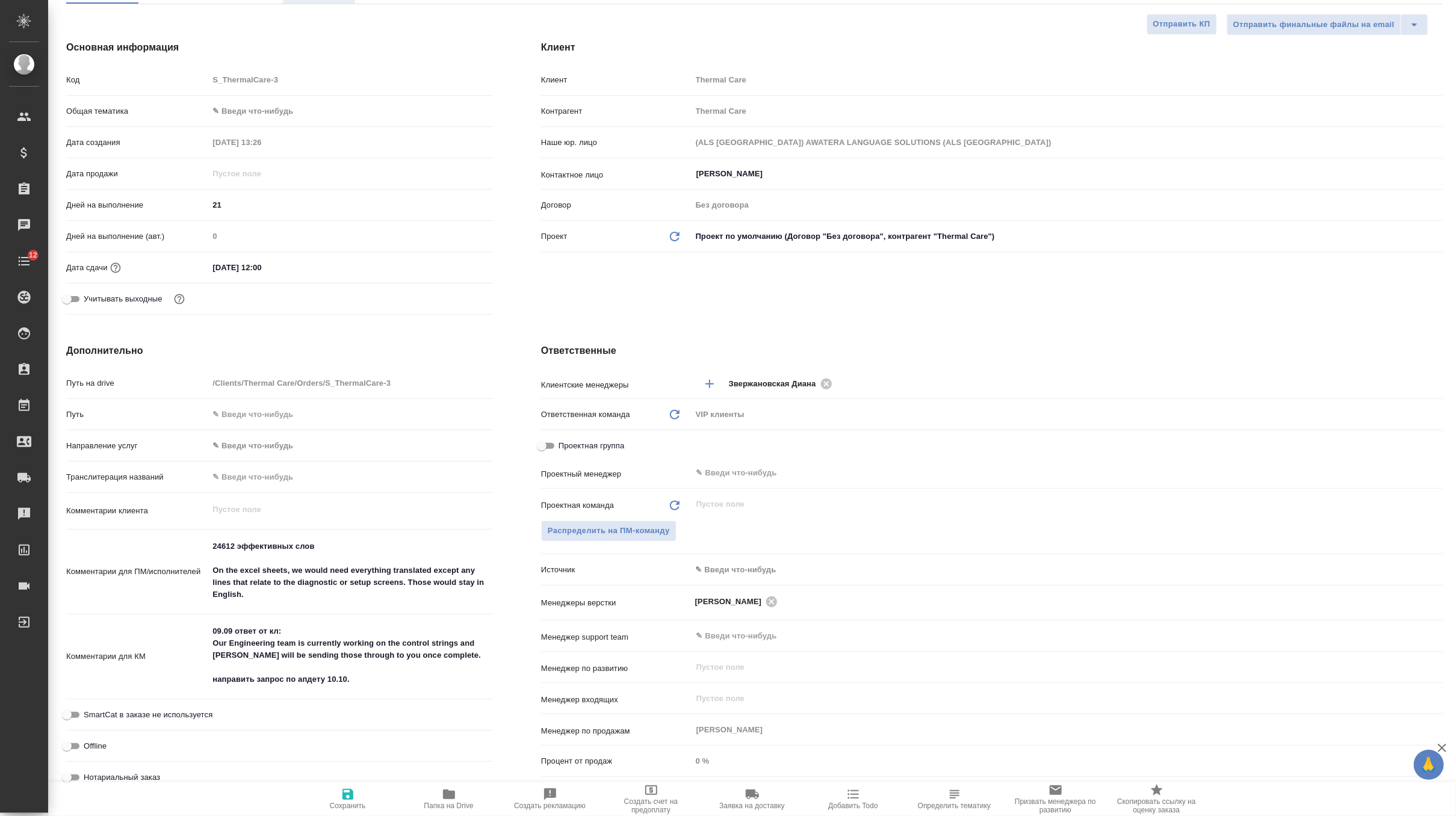
type textarea "x"
drag, startPoint x: 356, startPoint y: 679, endPoint x: 173, endPoint y: 606, distance: 197.0
click at [173, 606] on div "Путь на drive /Clients/Thermal Care/Orders/S_ThermalCare-3 Путь Направление усл…" at bounding box center [279, 586] width 427 height 427
type textarea "x"
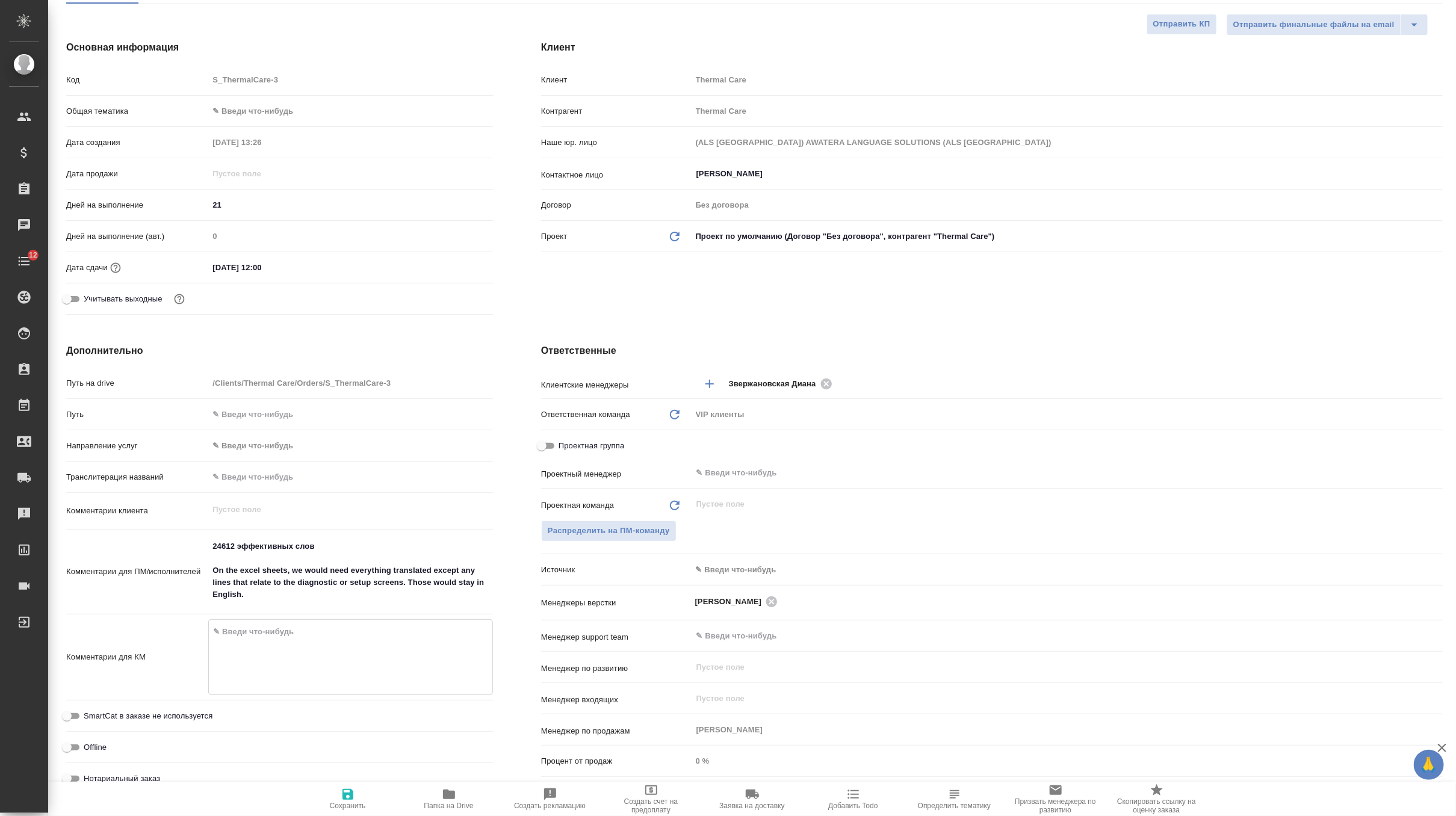
type textarea "x"
click at [347, 796] on icon "button" at bounding box center [348, 794] width 15 height 15
type textarea "x"
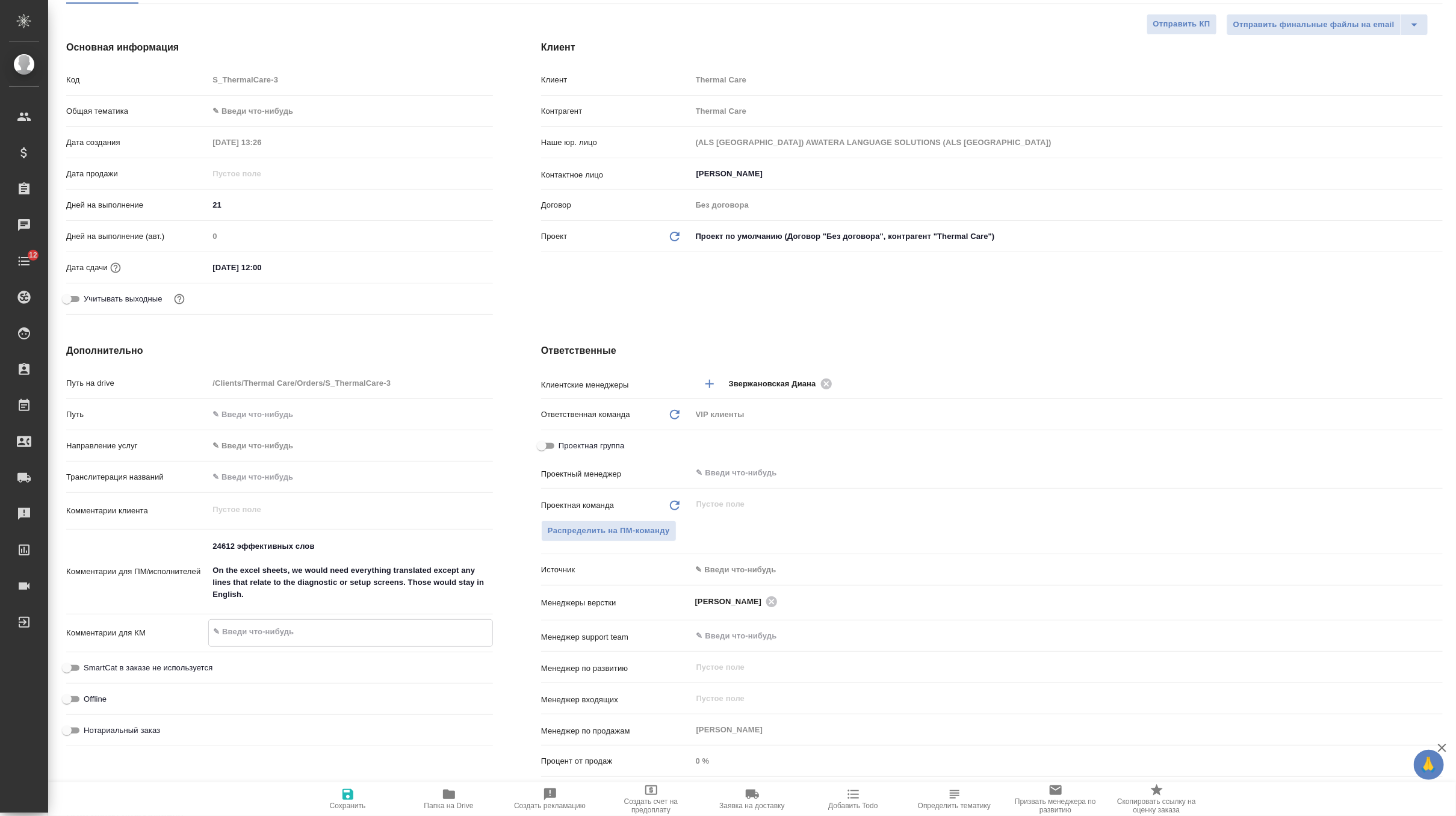
type textarea "x"
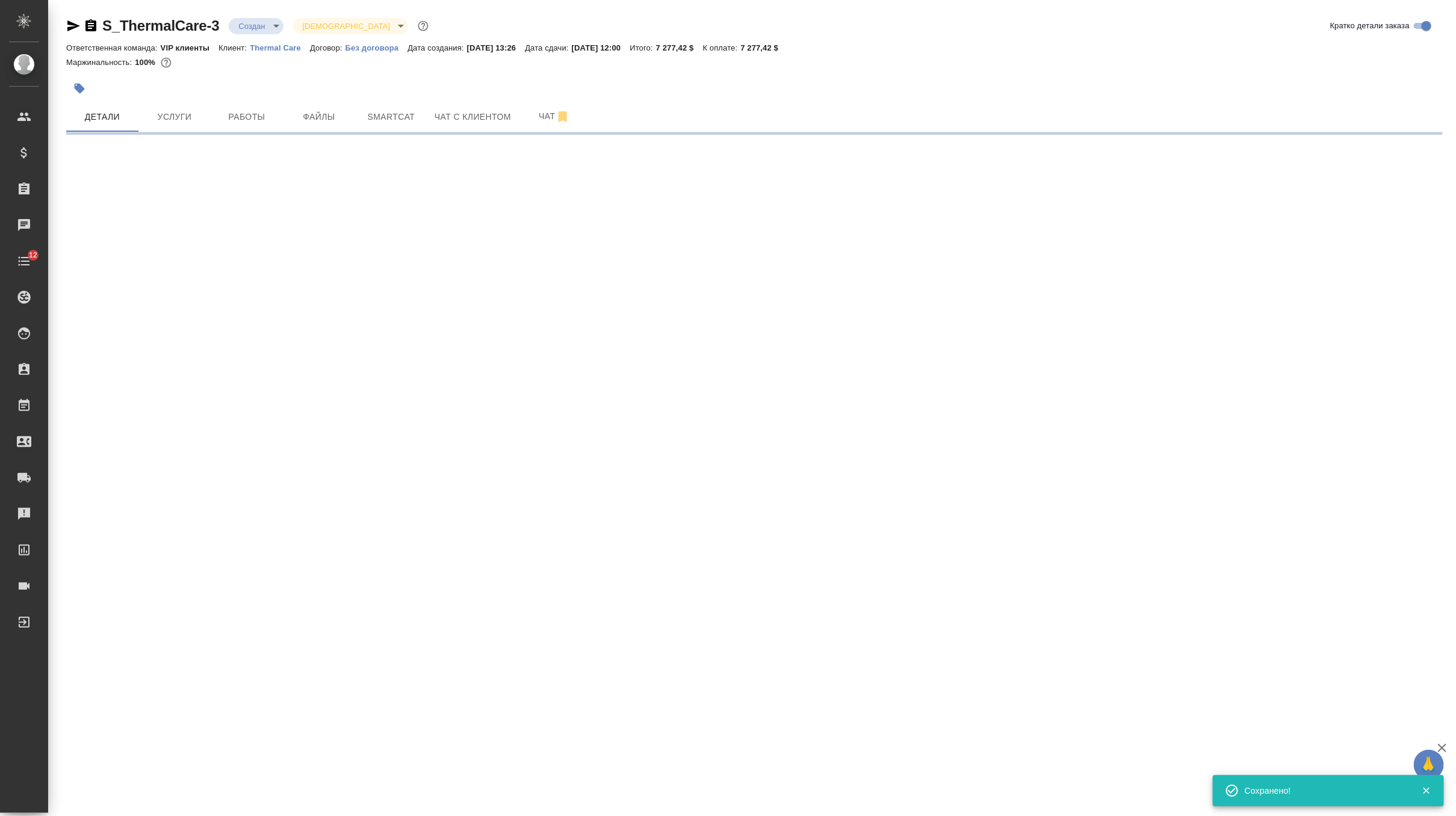
scroll to position [0, 0]
select select "RU"
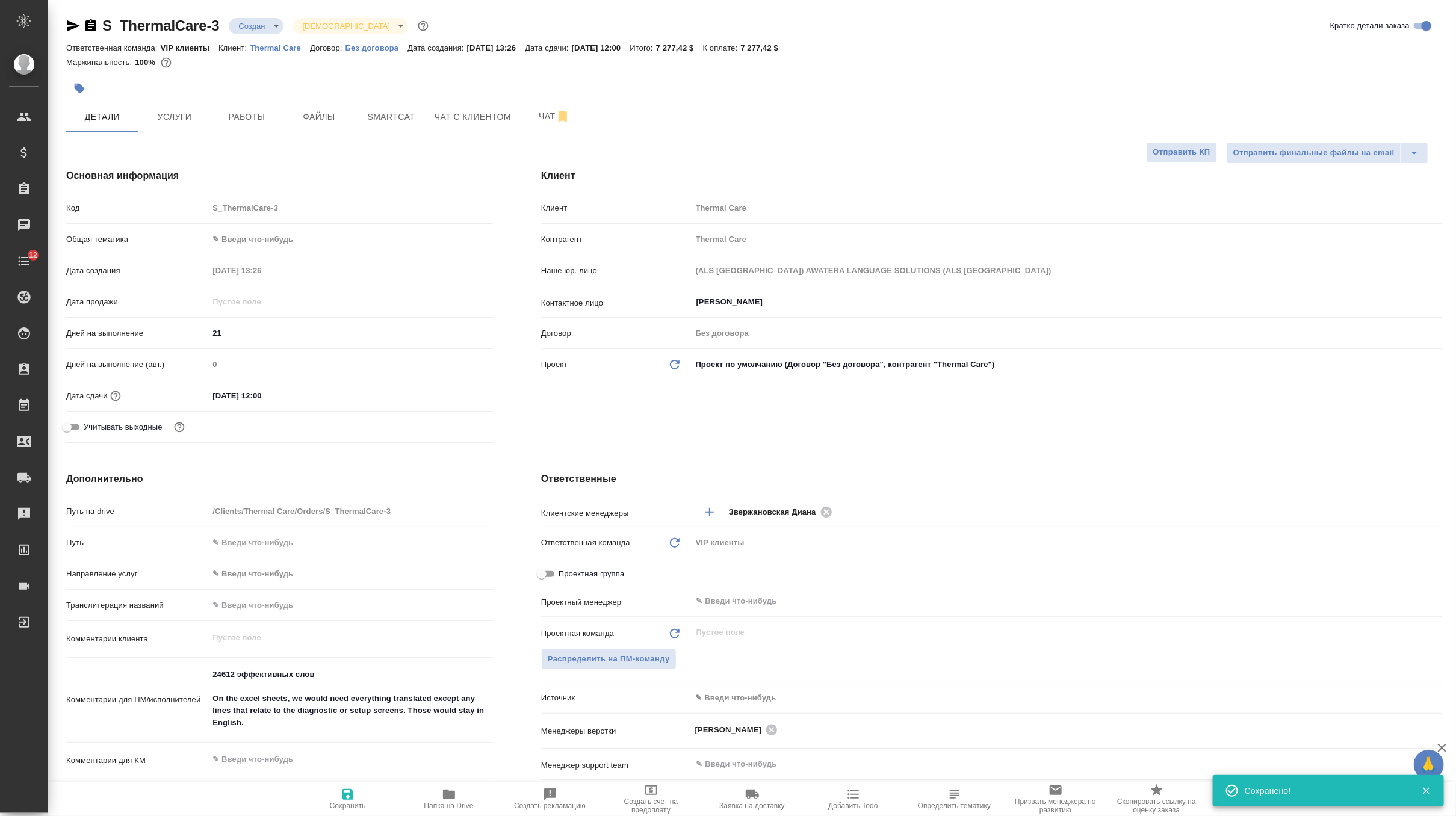
type textarea "x"
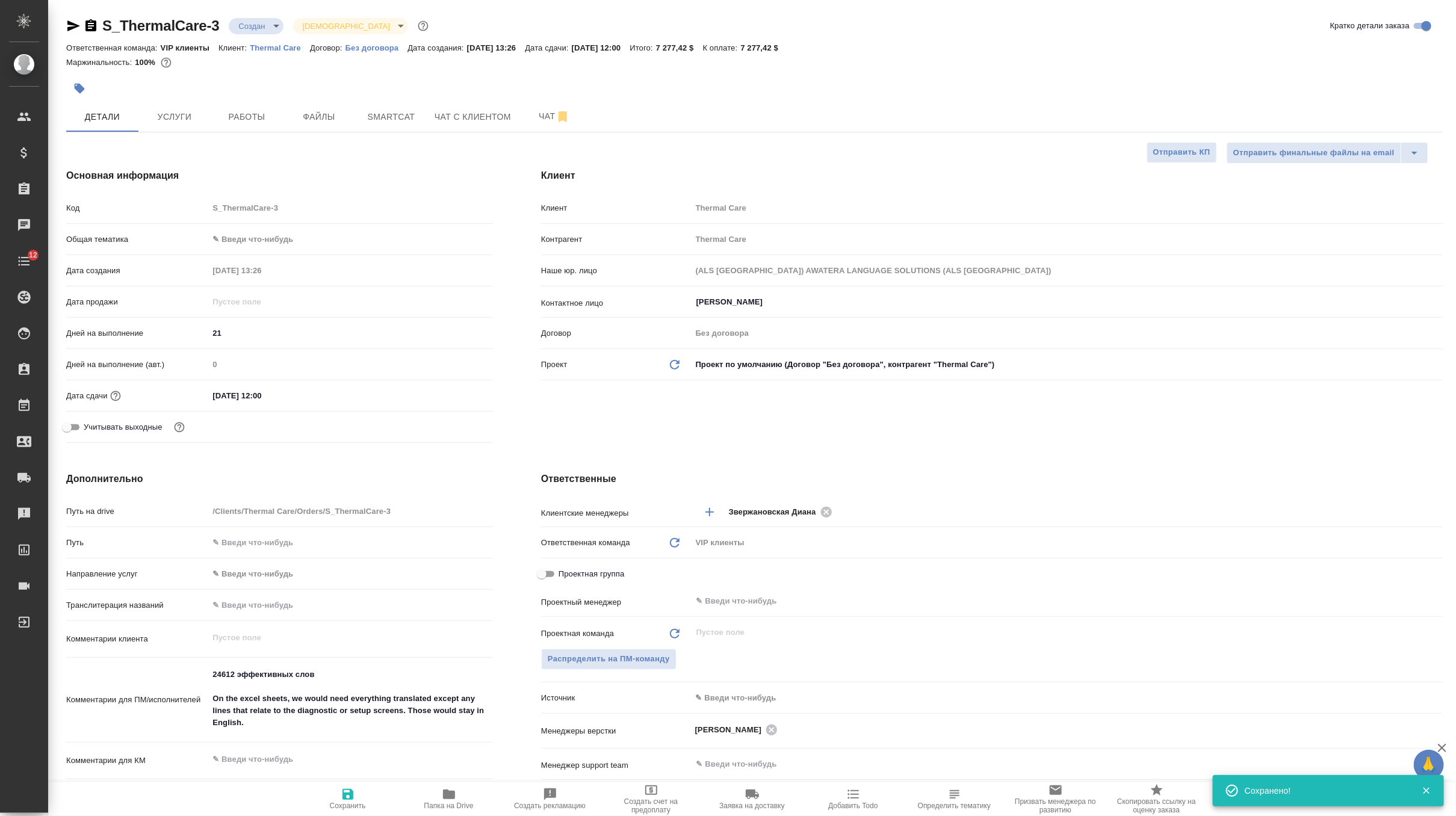
type textarea "x"
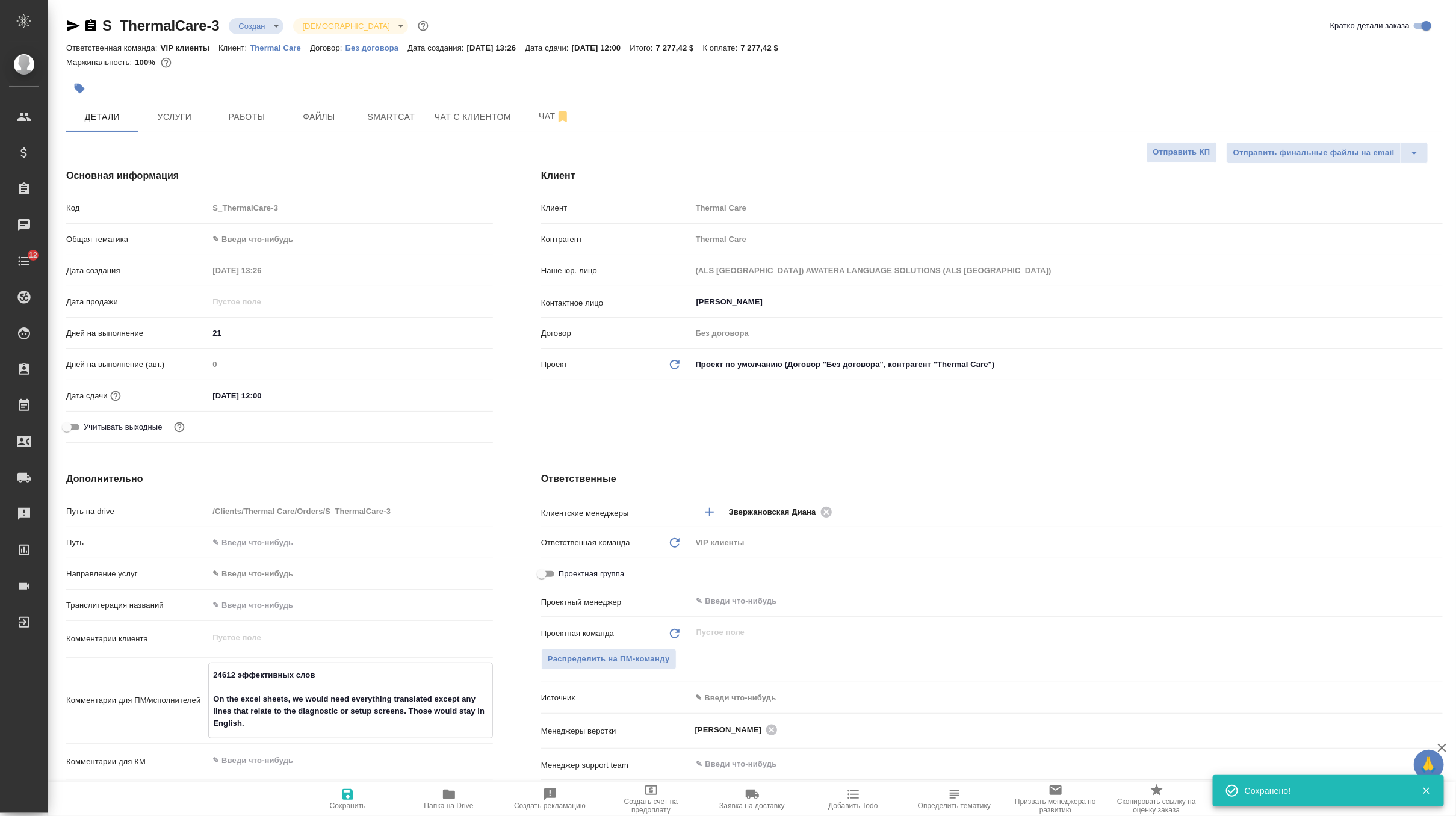
click at [260, 731] on textarea "24612 эффективных слов On the excel sheets, we would need everything translated…" at bounding box center [351, 700] width 283 height 69
type textarea "24612 эффективных слов On the excel sheets, we would need everything translated…"
type textarea "x"
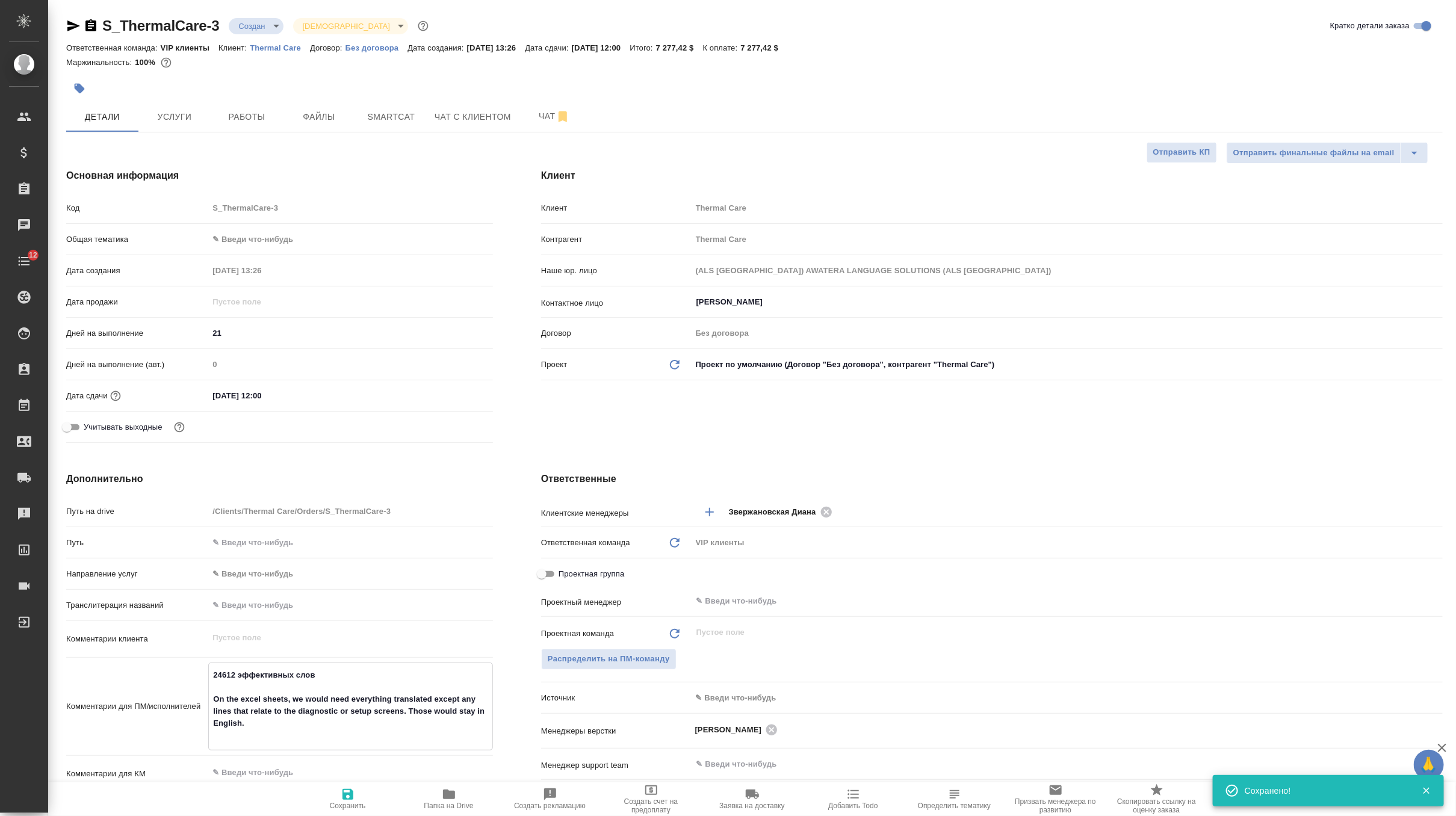
type textarea "x"
type textarea "24612 эффективных слов On the excel sheets, we would need everything translated…"
type textarea "x"
paste textarea "1. Если в столбце C (английский язык) есть подчёркивание, пожалуйста, проигнори…"
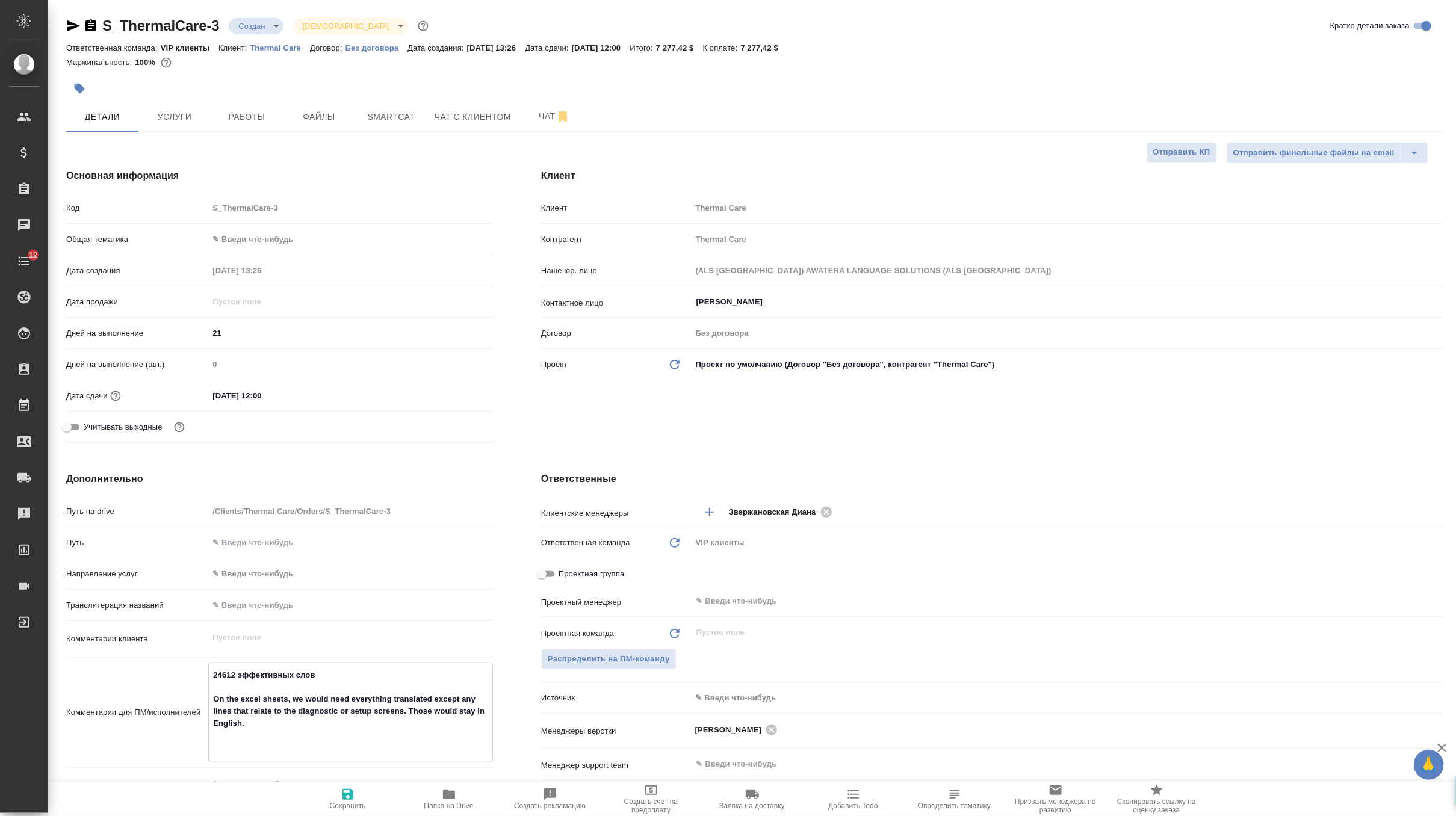
type textarea "x"
type textarea "24612 эффективных слов On the excel sheets, we would need everything translated…"
type textarea "x"
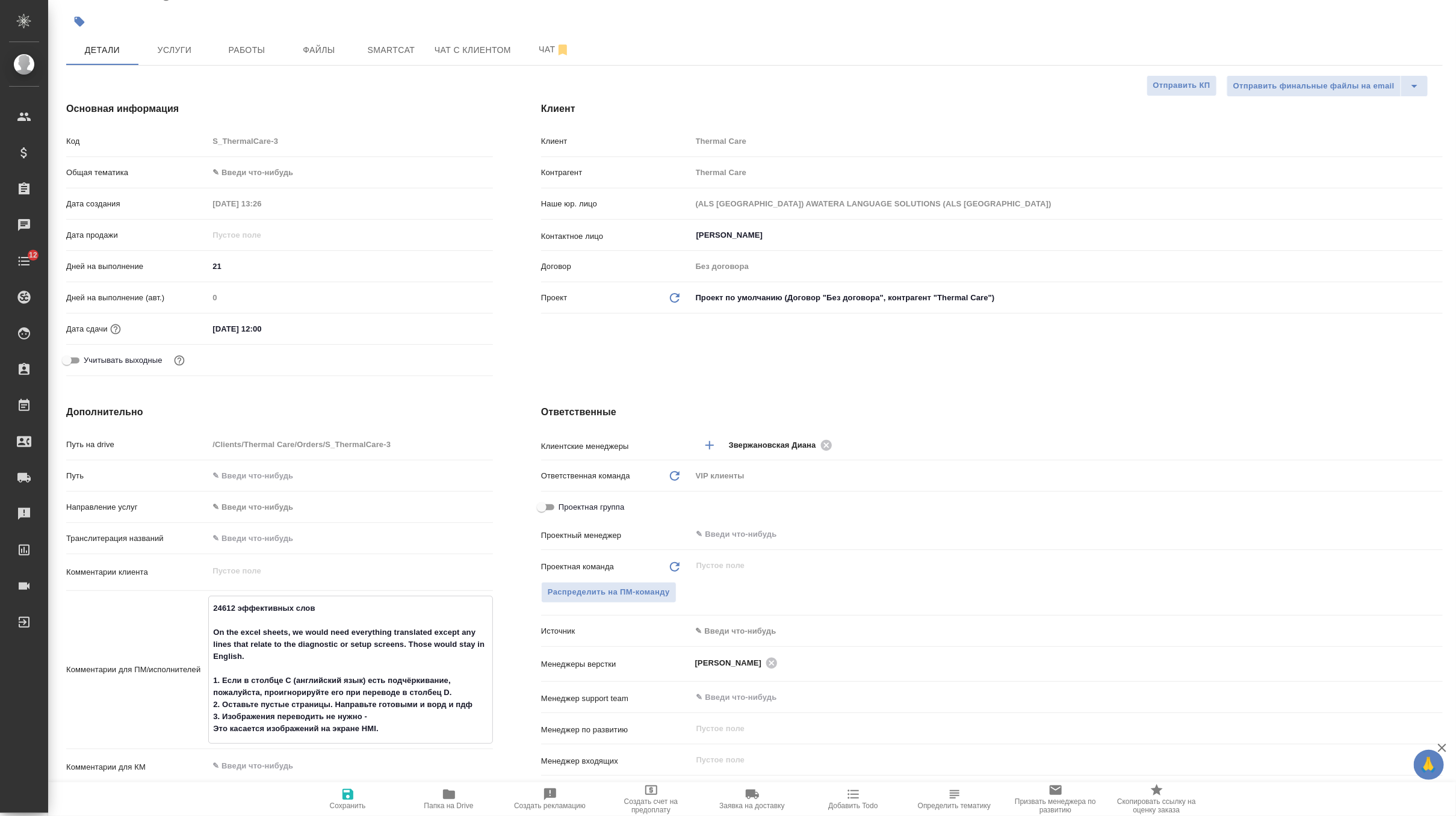
scroll to position [103, 0]
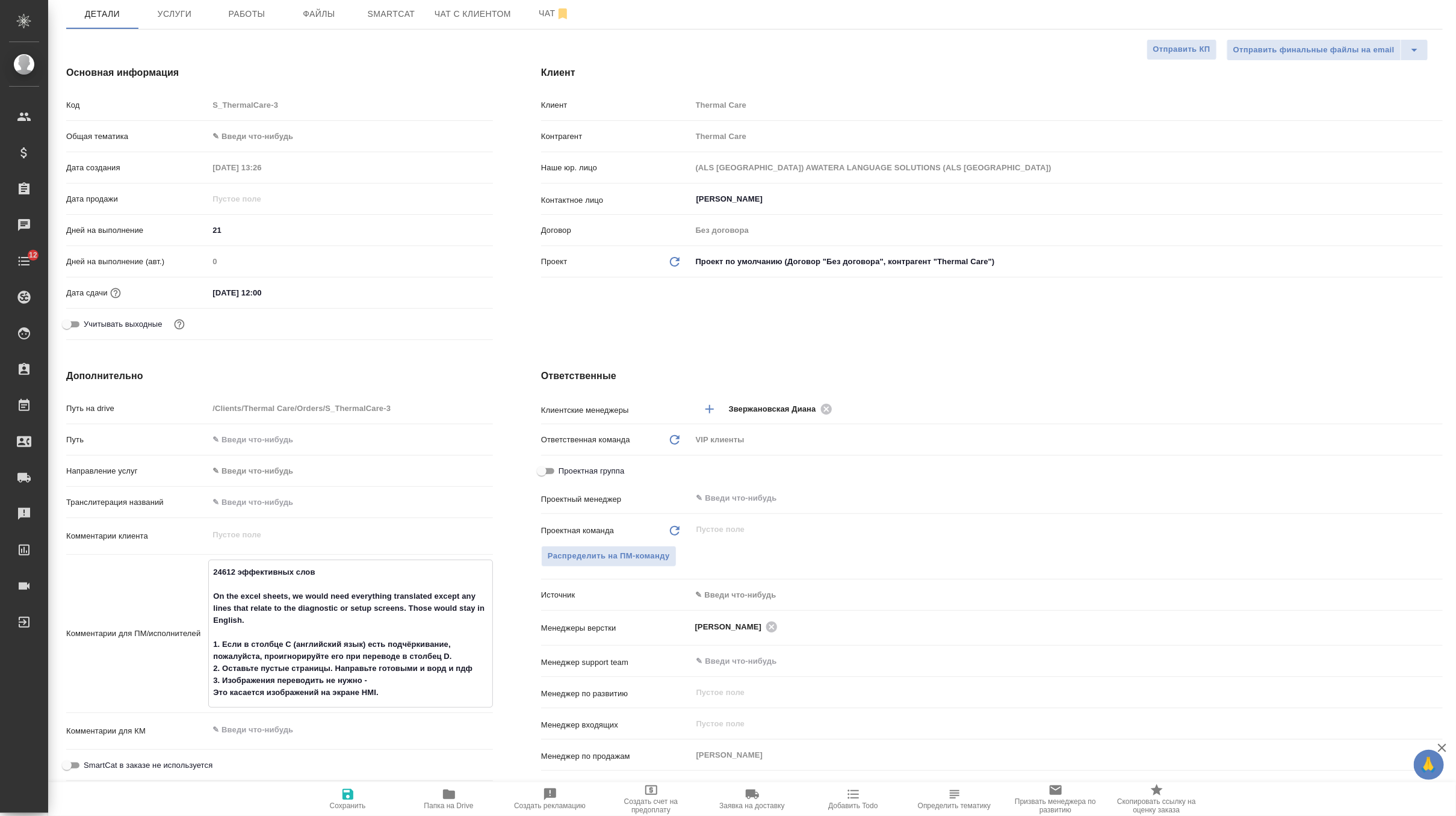
click at [213, 690] on textarea "24612 эффективных слов On the excel sheets, we would need everything translated…" at bounding box center [351, 632] width 283 height 141
type textarea "x"
type textarea "24612 эффективных слов On the excel sheets, we would need everything translated…"
type textarea "x"
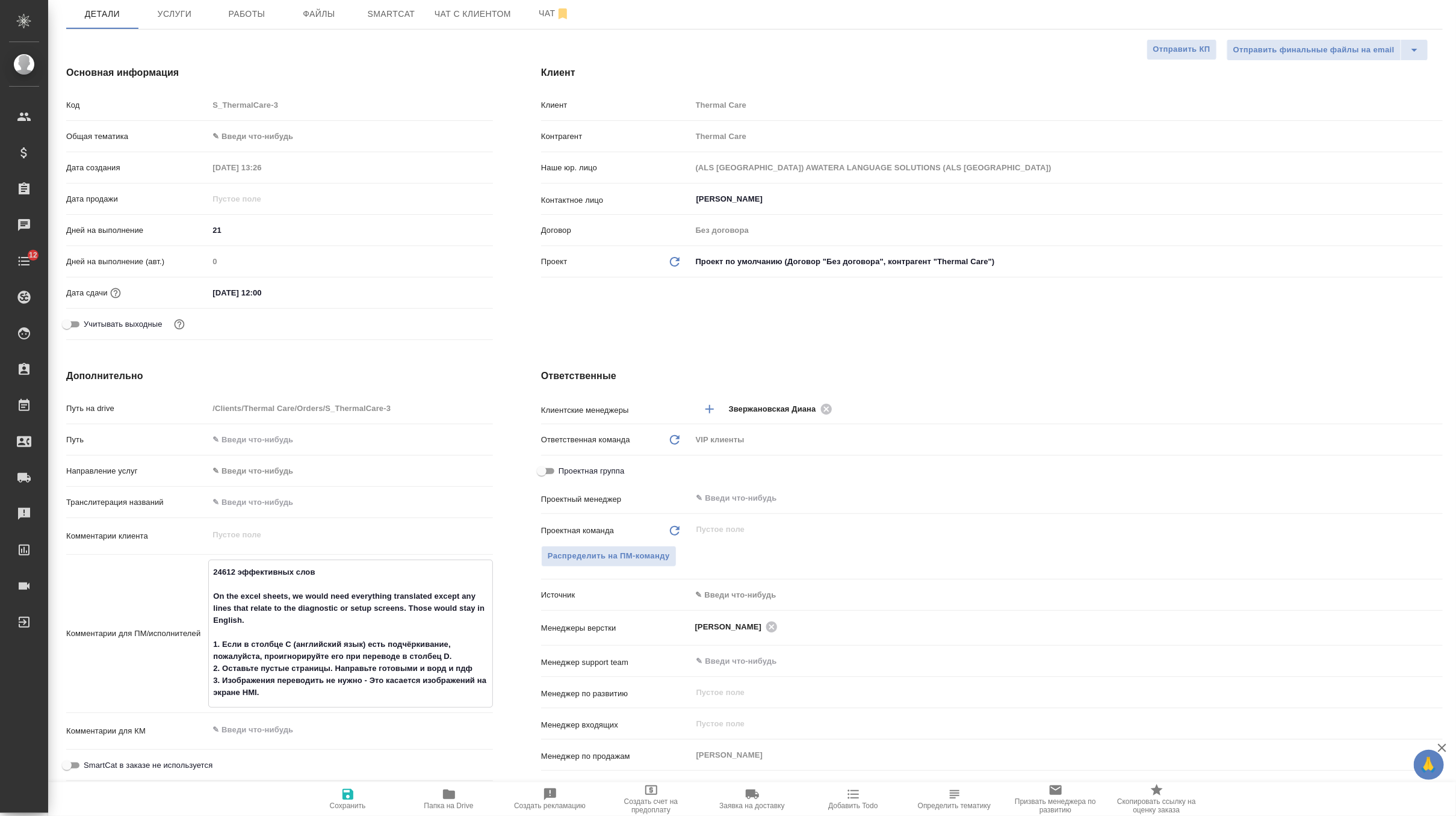
type textarea "24612 эффективных слов On the excel sheets, we would need everything translated…"
type textarea "x"
click at [352, 795] on icon "button" at bounding box center [347, 794] width 11 height 11
type textarea "x"
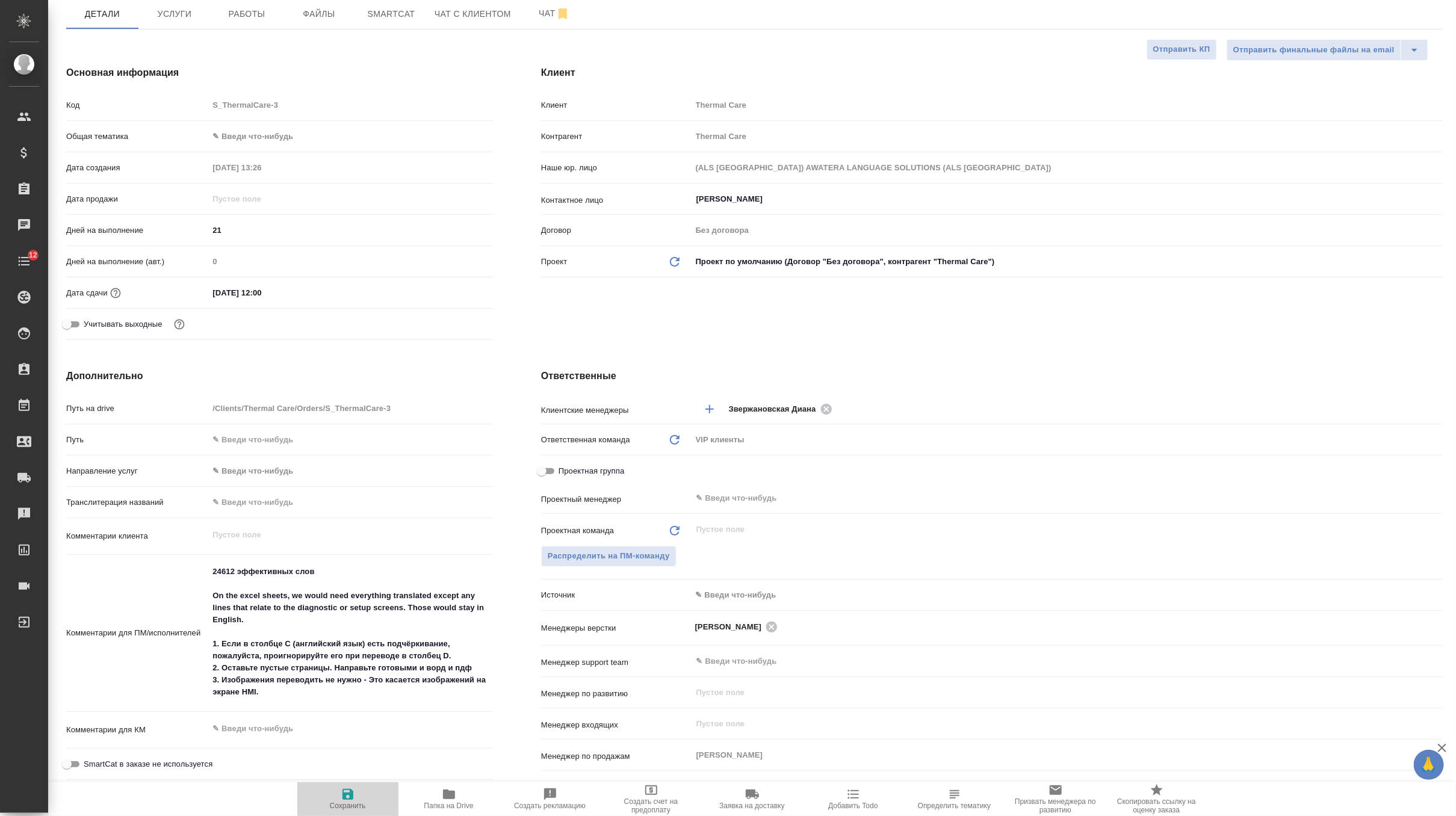
type textarea "x"
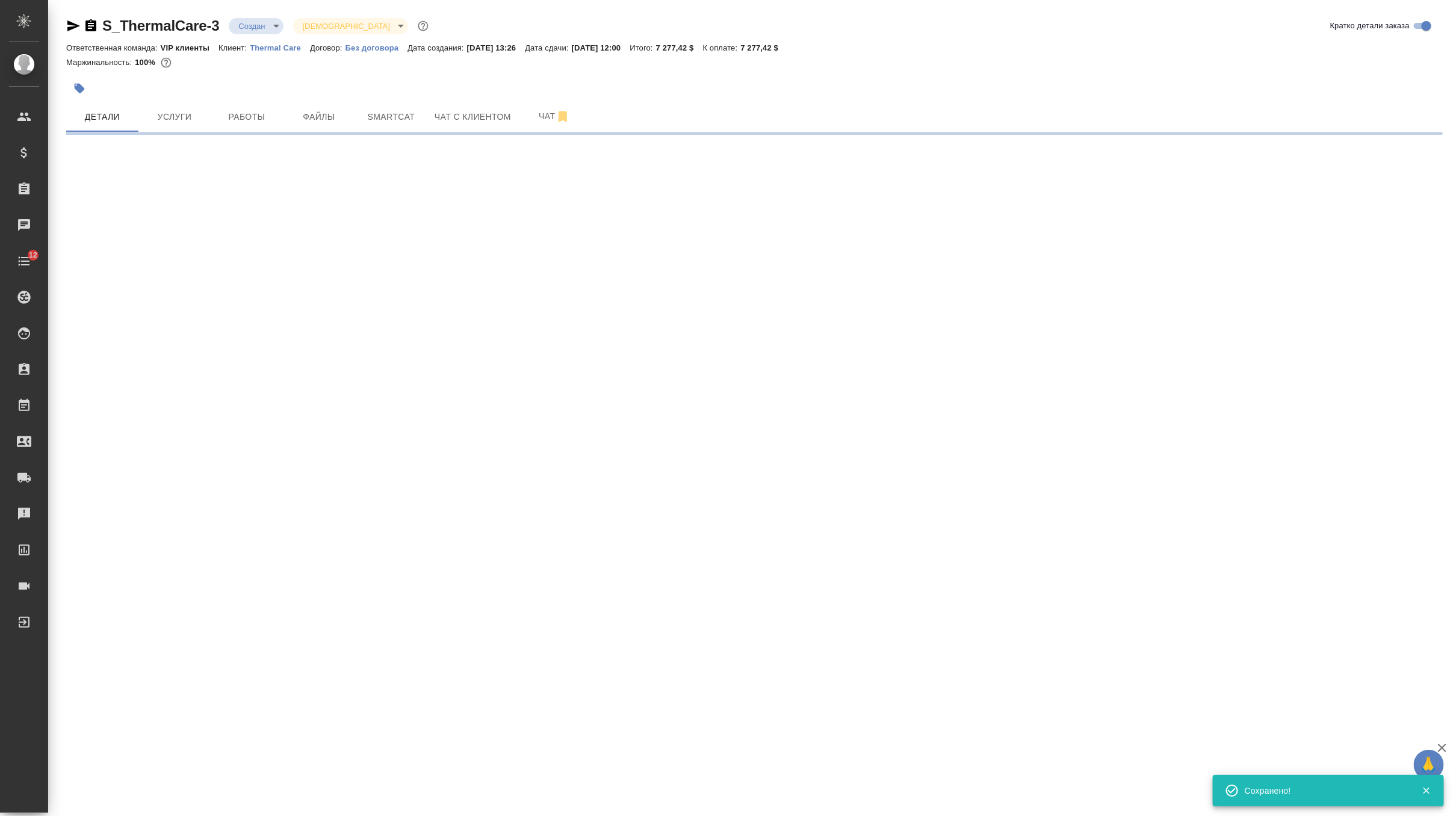
scroll to position [0, 0]
select select "RU"
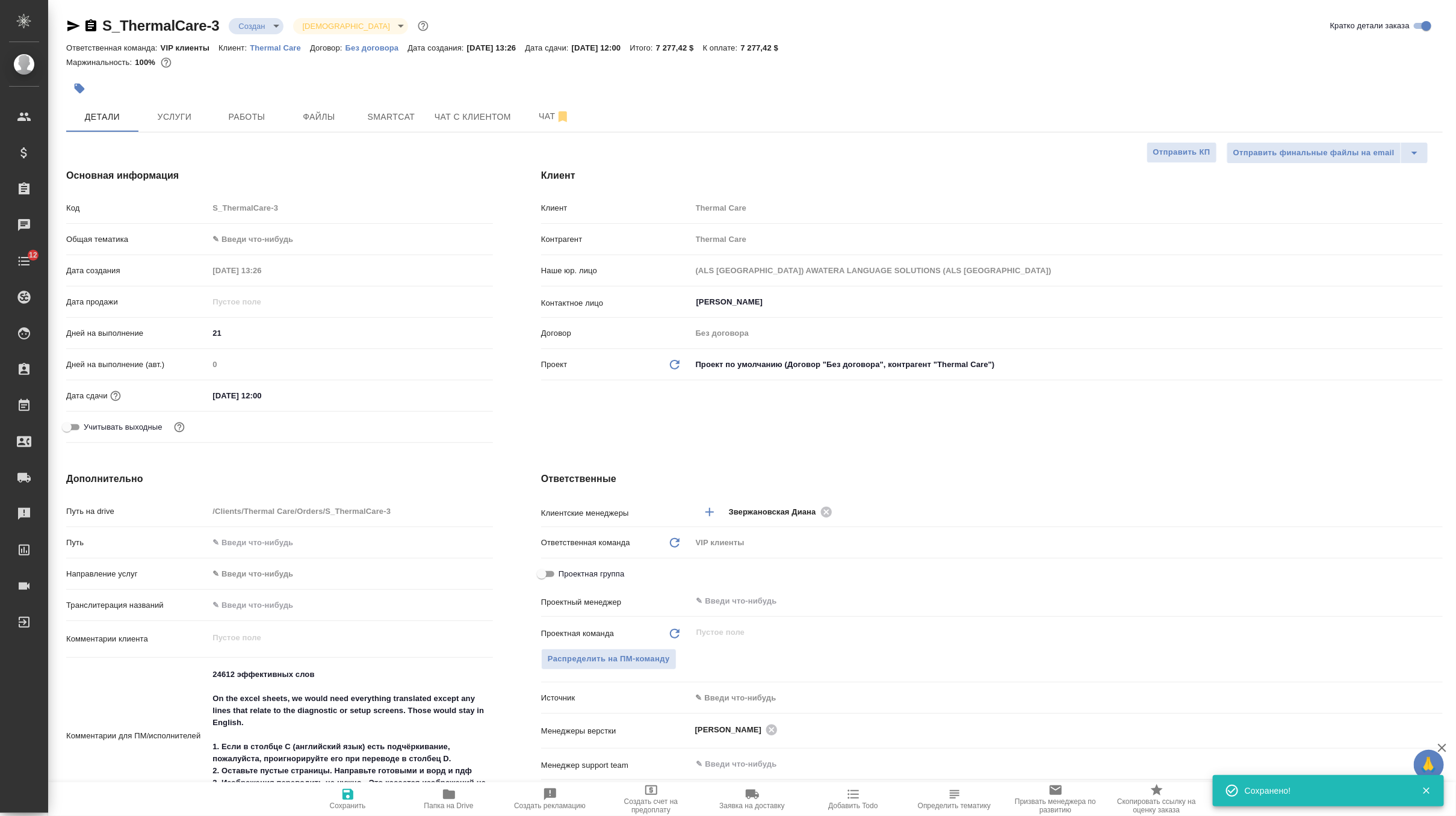
type textarea "x"
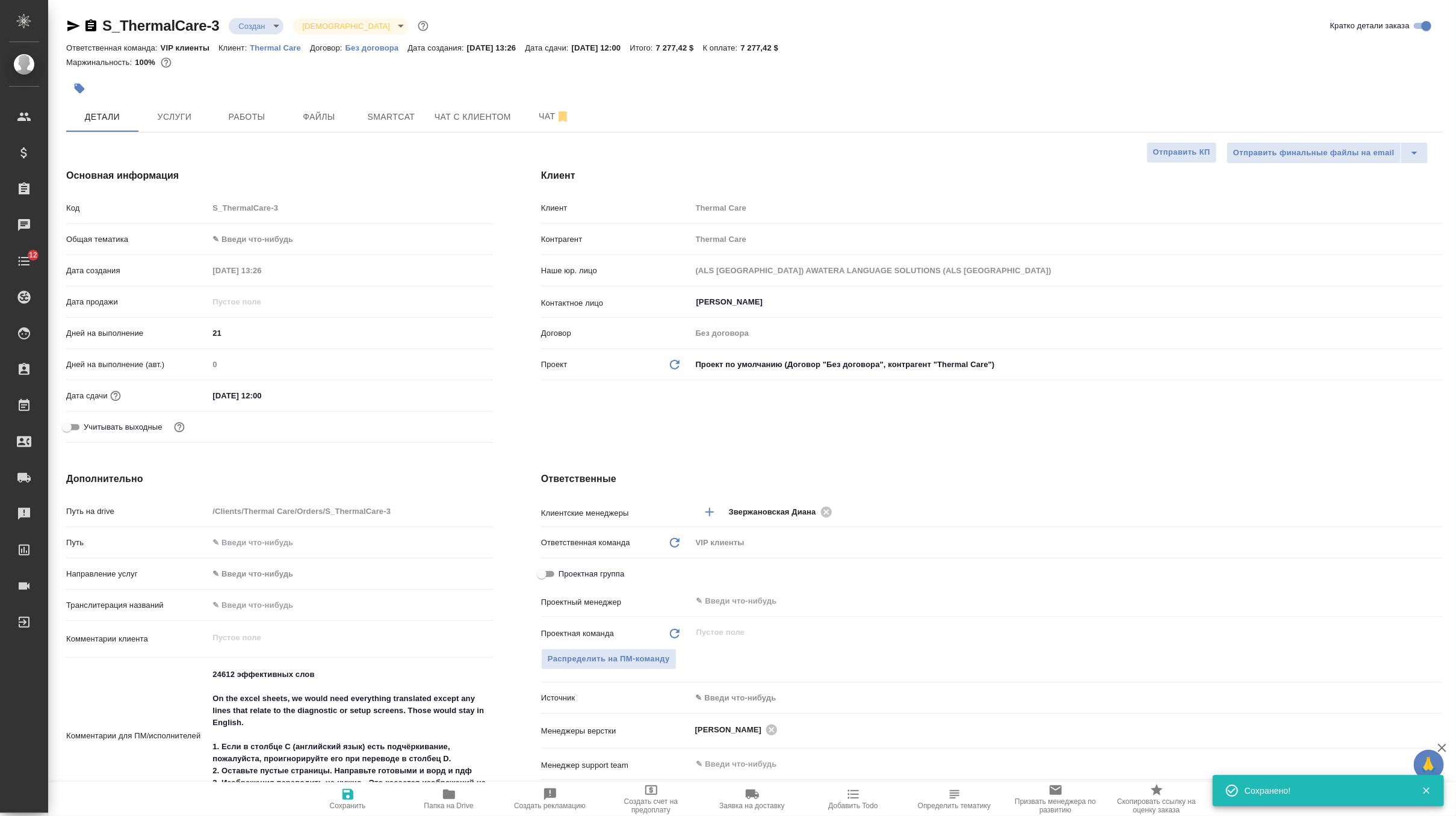
type textarea "x"
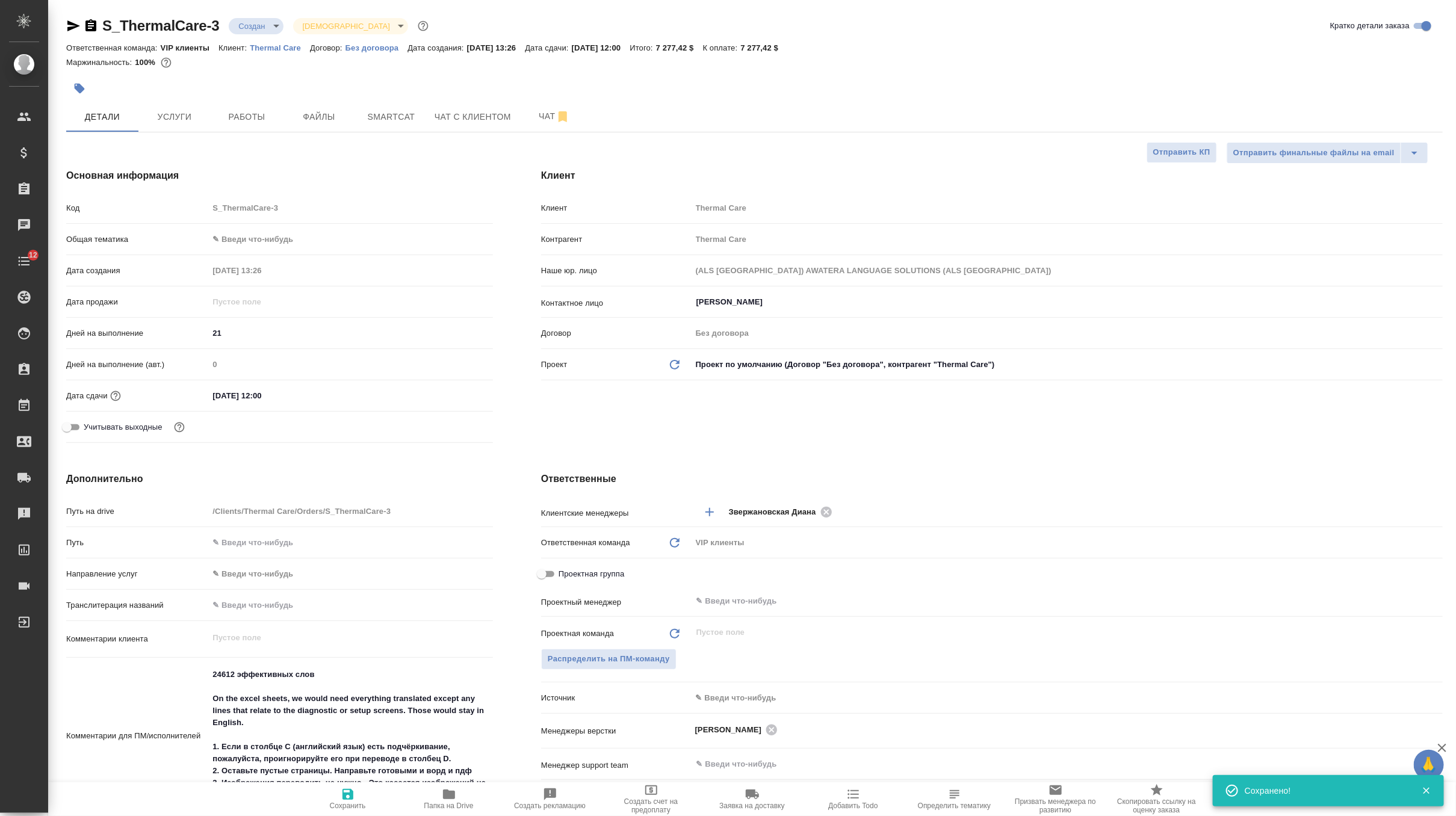
click at [269, 735] on textarea "24612 эффективных слов On the excel sheets, we would need everything translated…" at bounding box center [351, 735] width 285 height 141
type textarea "x"
type textarea "24612 эффективных слов On the excel sheets, we would need everything translated…"
type textarea "x"
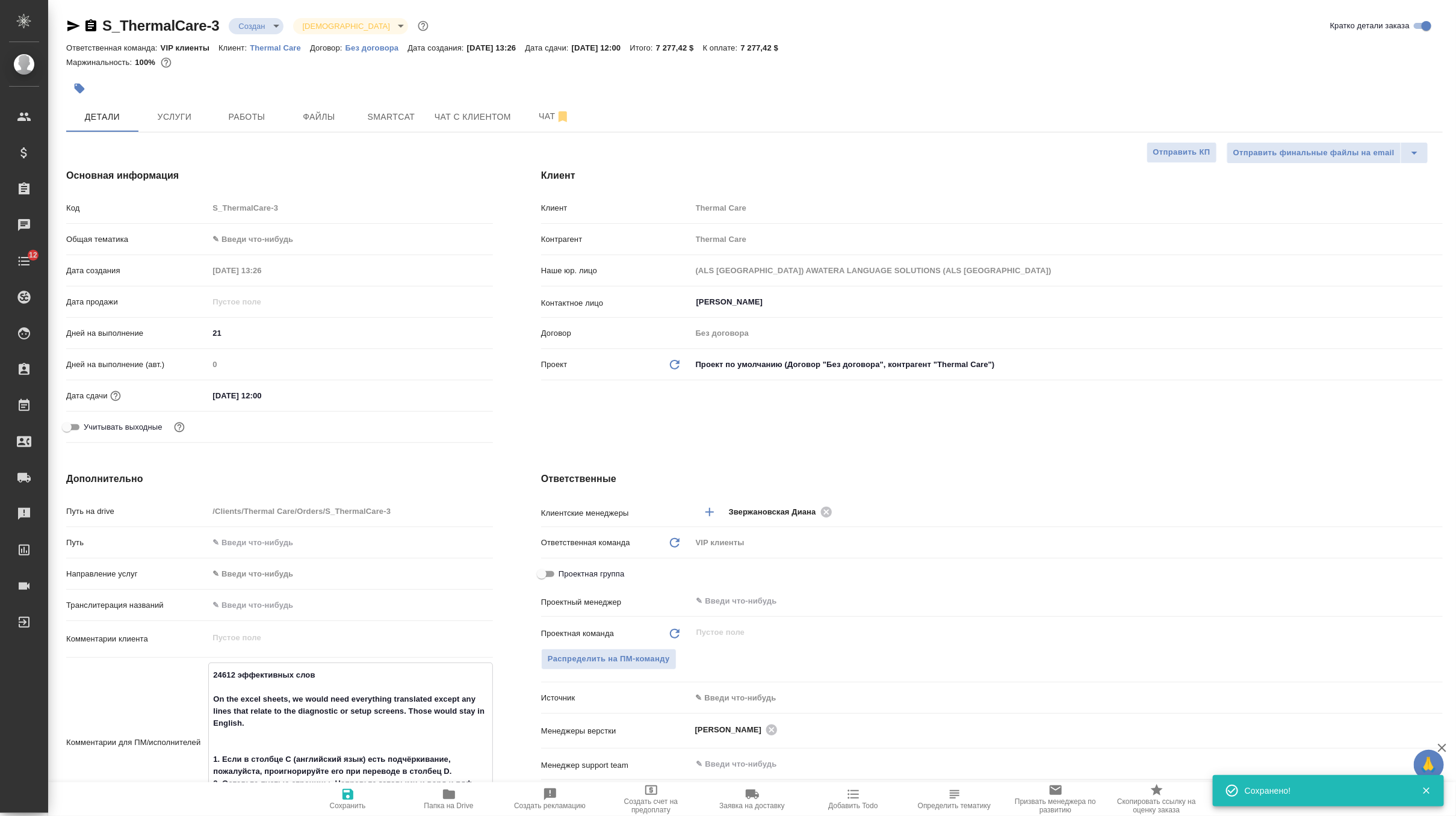
type textarea "x"
type textarea "24612 эффективных слов On the excel sheets, we would need everything translated…"
type textarea "x"
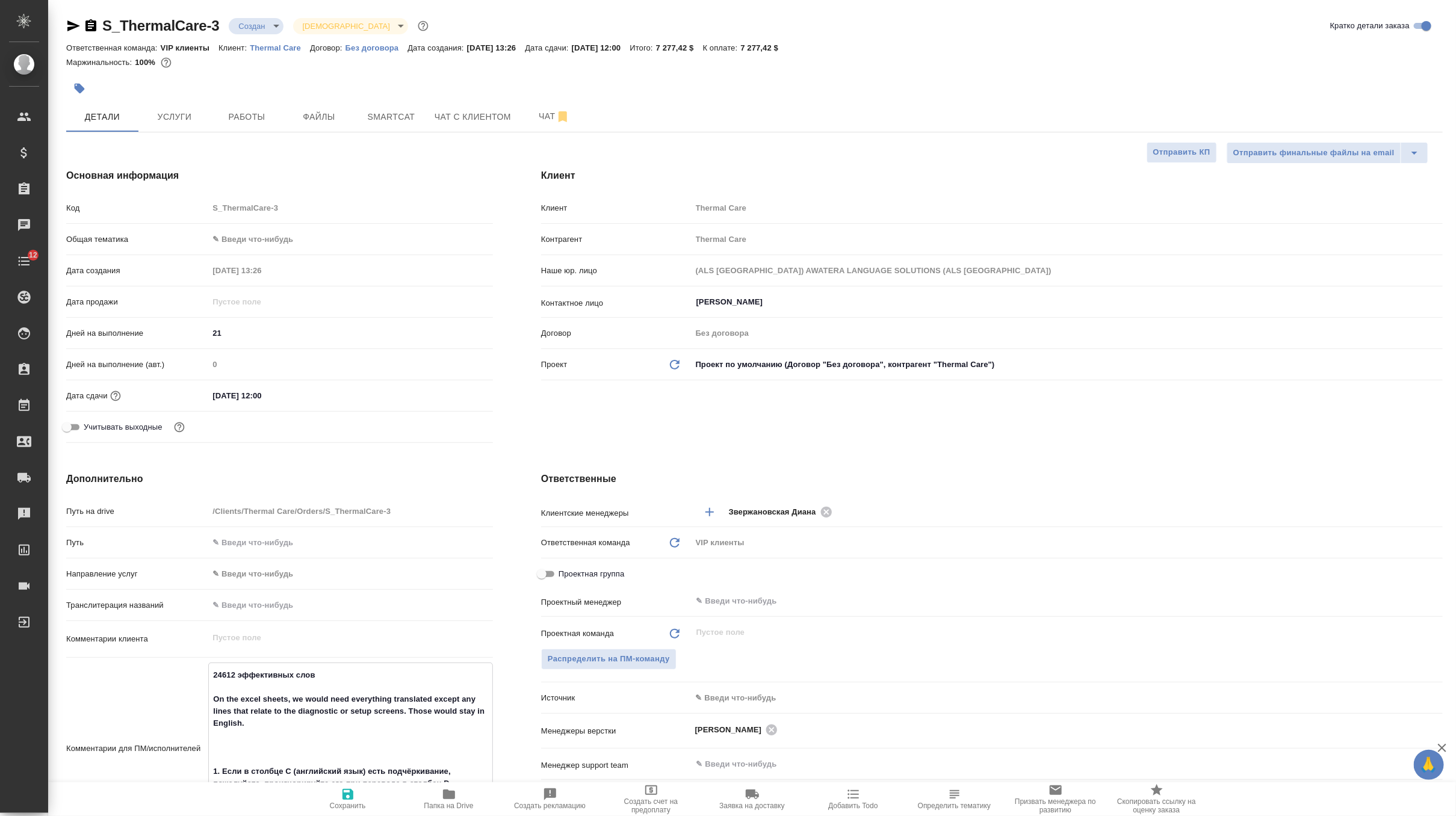
paste textarea "Переведите текст в столбце C («Английский») и введите перевод в столбец D («Япо…"
type textarea "x"
type textarea "24612 эффективных слов On the excel sheets, we would need everything translated…"
type textarea "x"
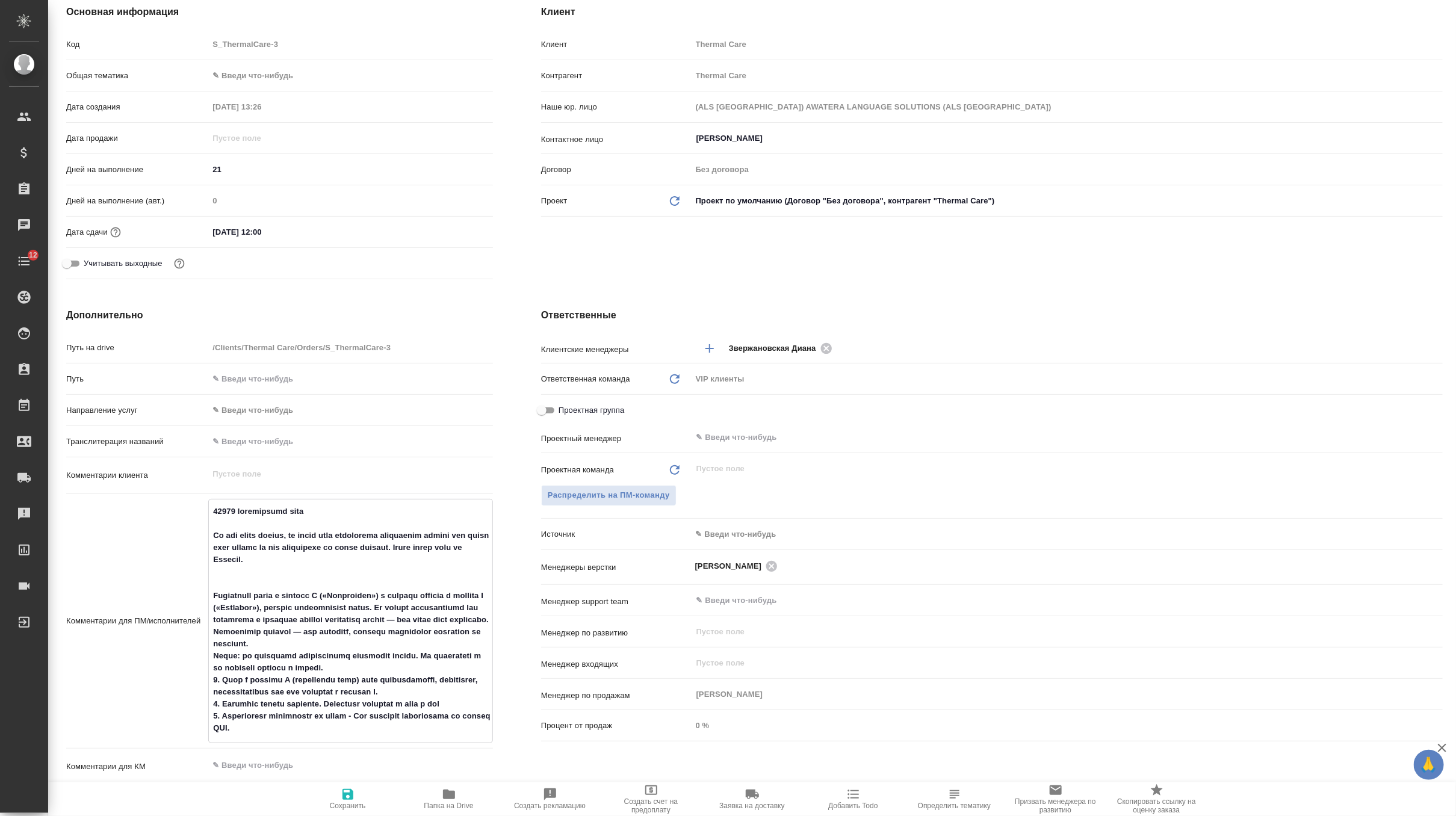
scroll to position [178, 0]
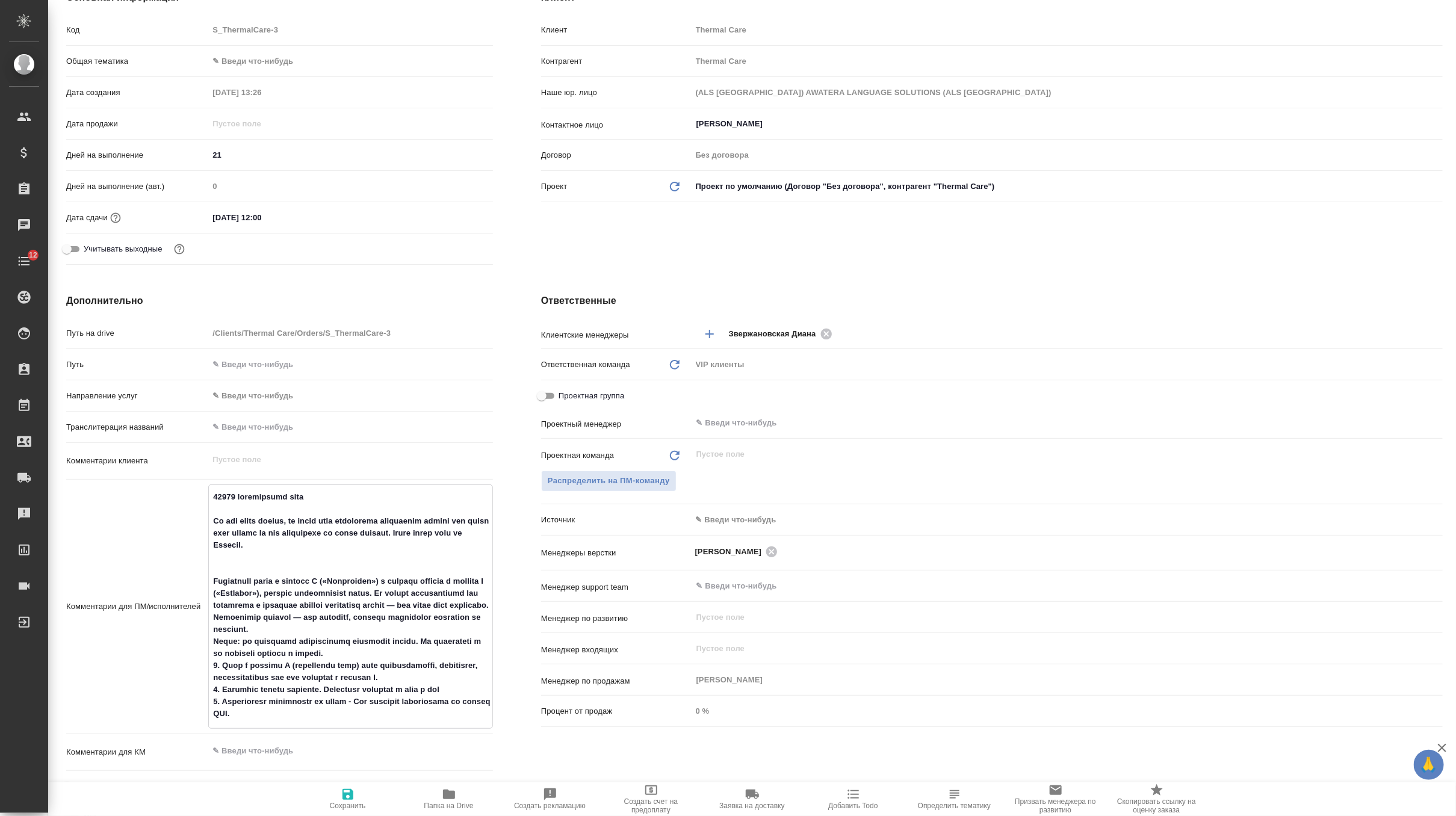
type textarea "24612 эффективных слов On the excel sheets, we would need everything translated…"
type textarea "x"
click at [344, 794] on icon "button" at bounding box center [347, 794] width 11 height 11
type textarea "x"
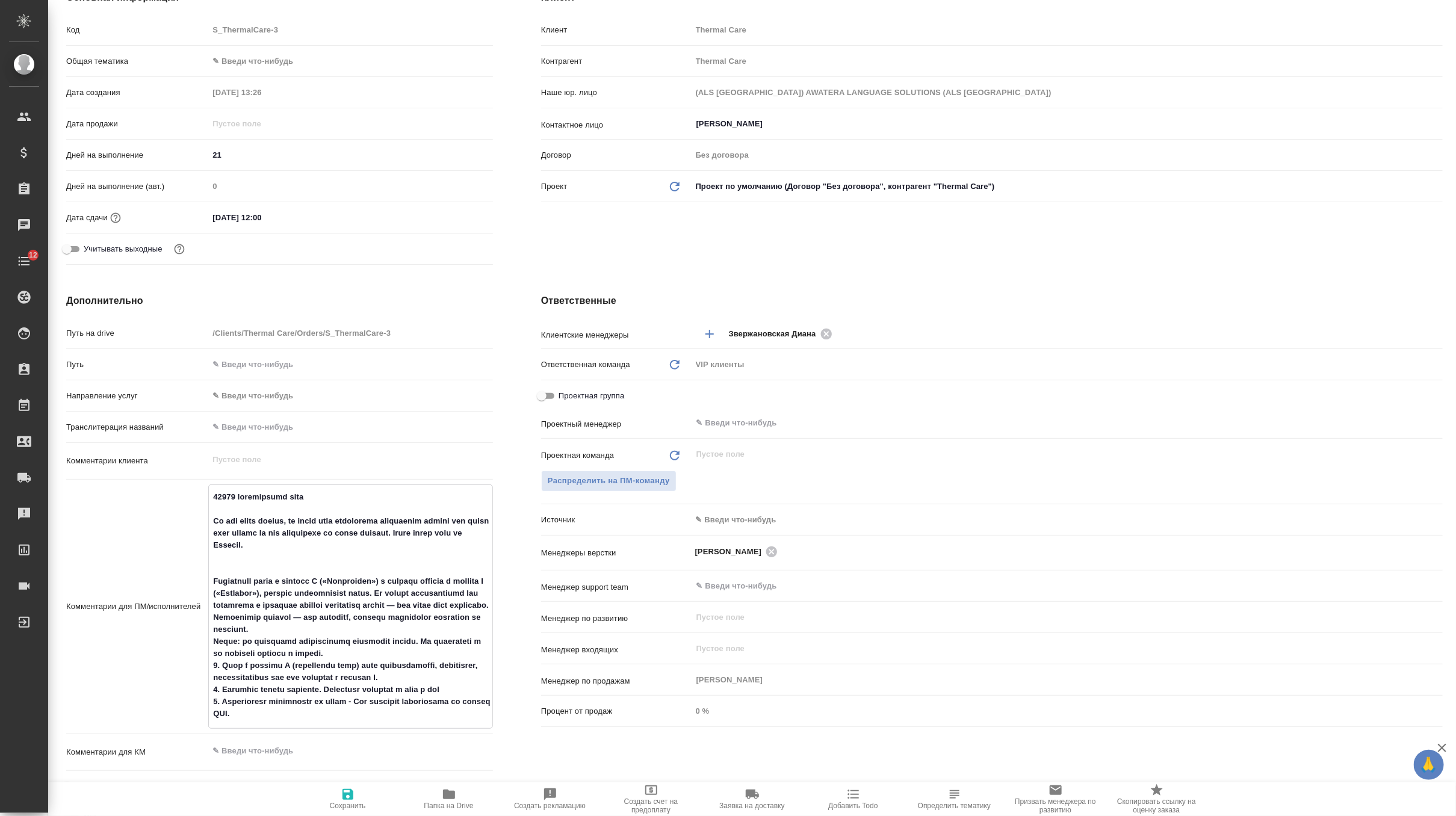
type textarea "x"
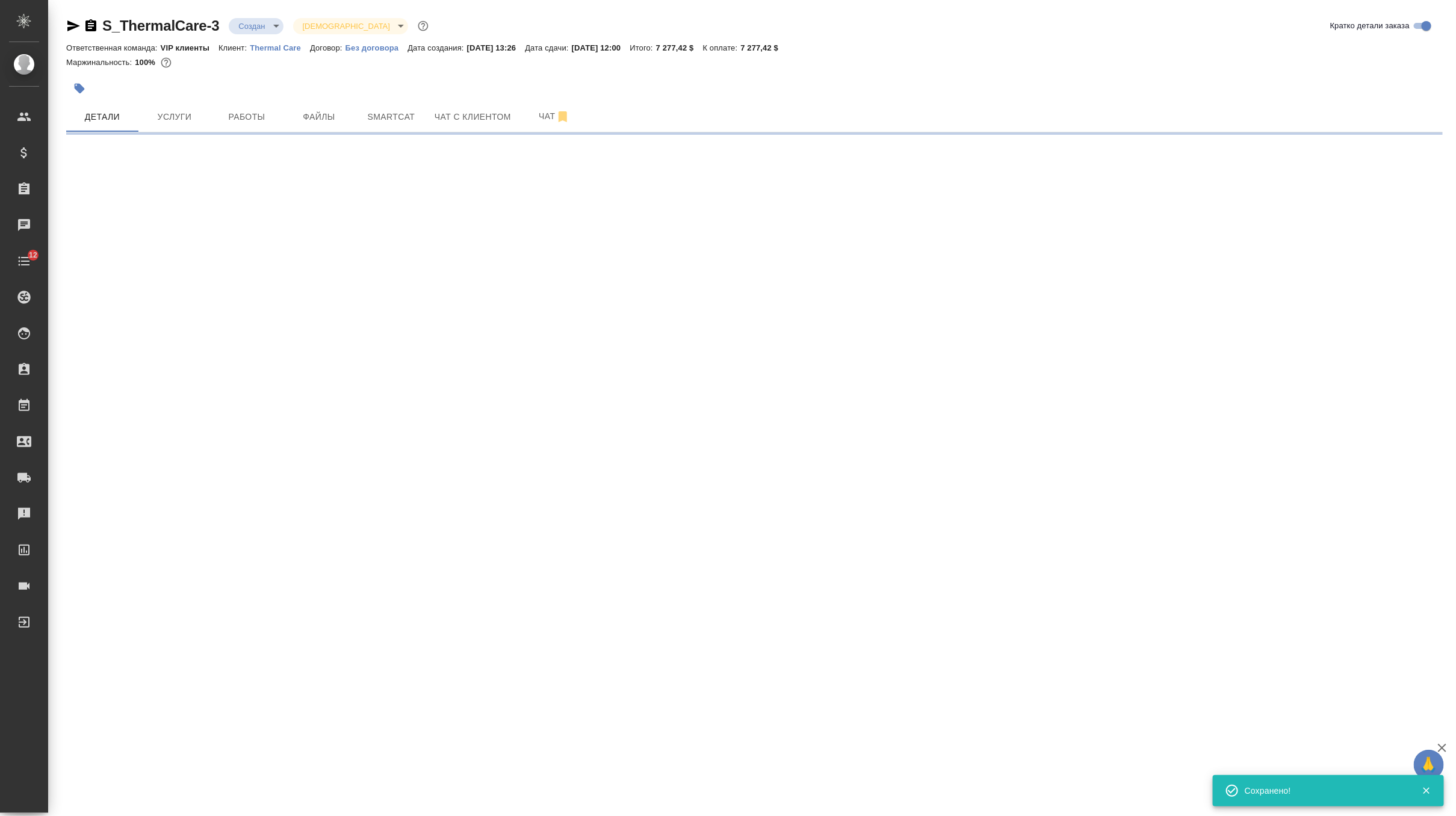
scroll to position [0, 0]
select select "RU"
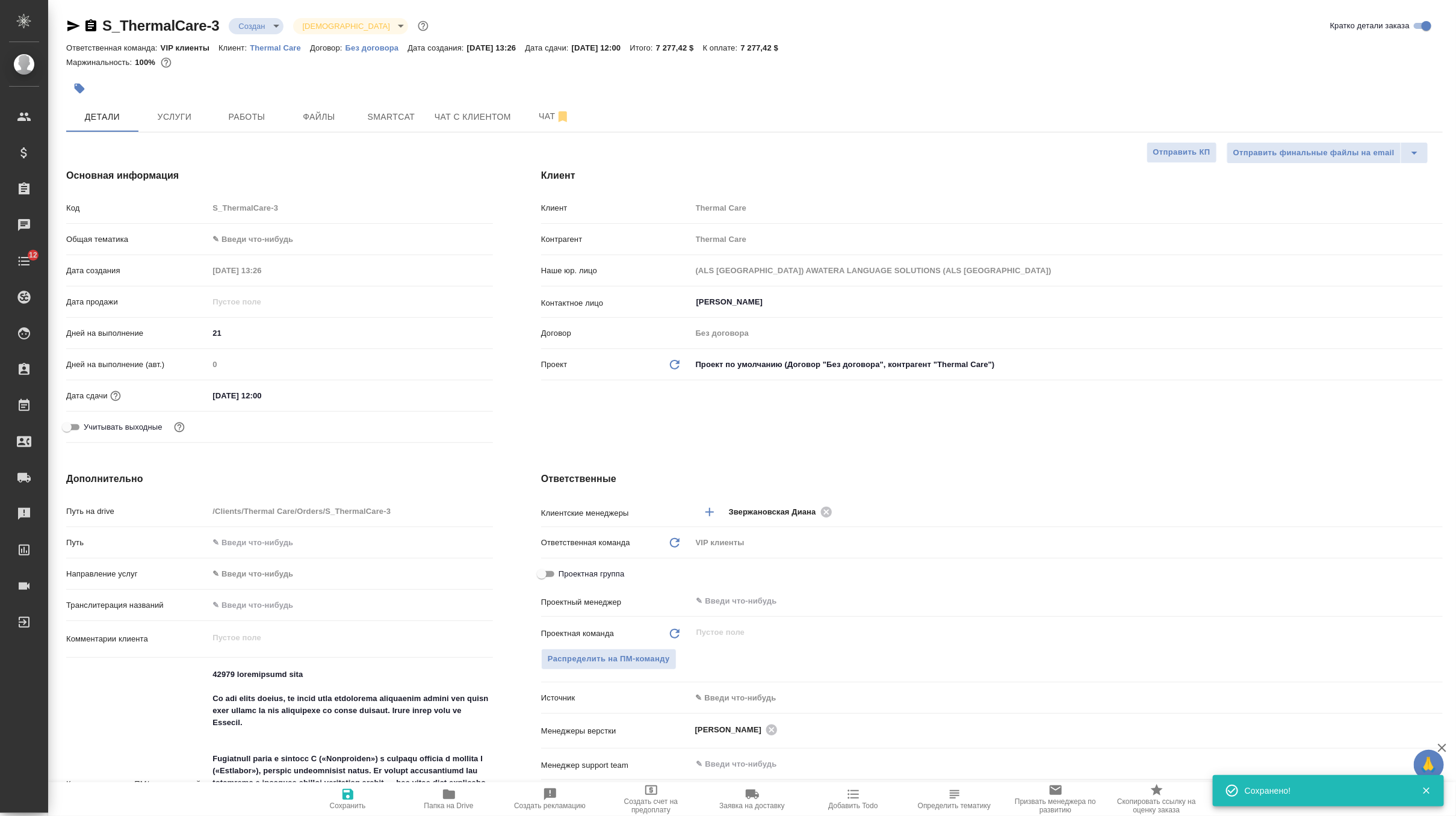
type textarea "x"
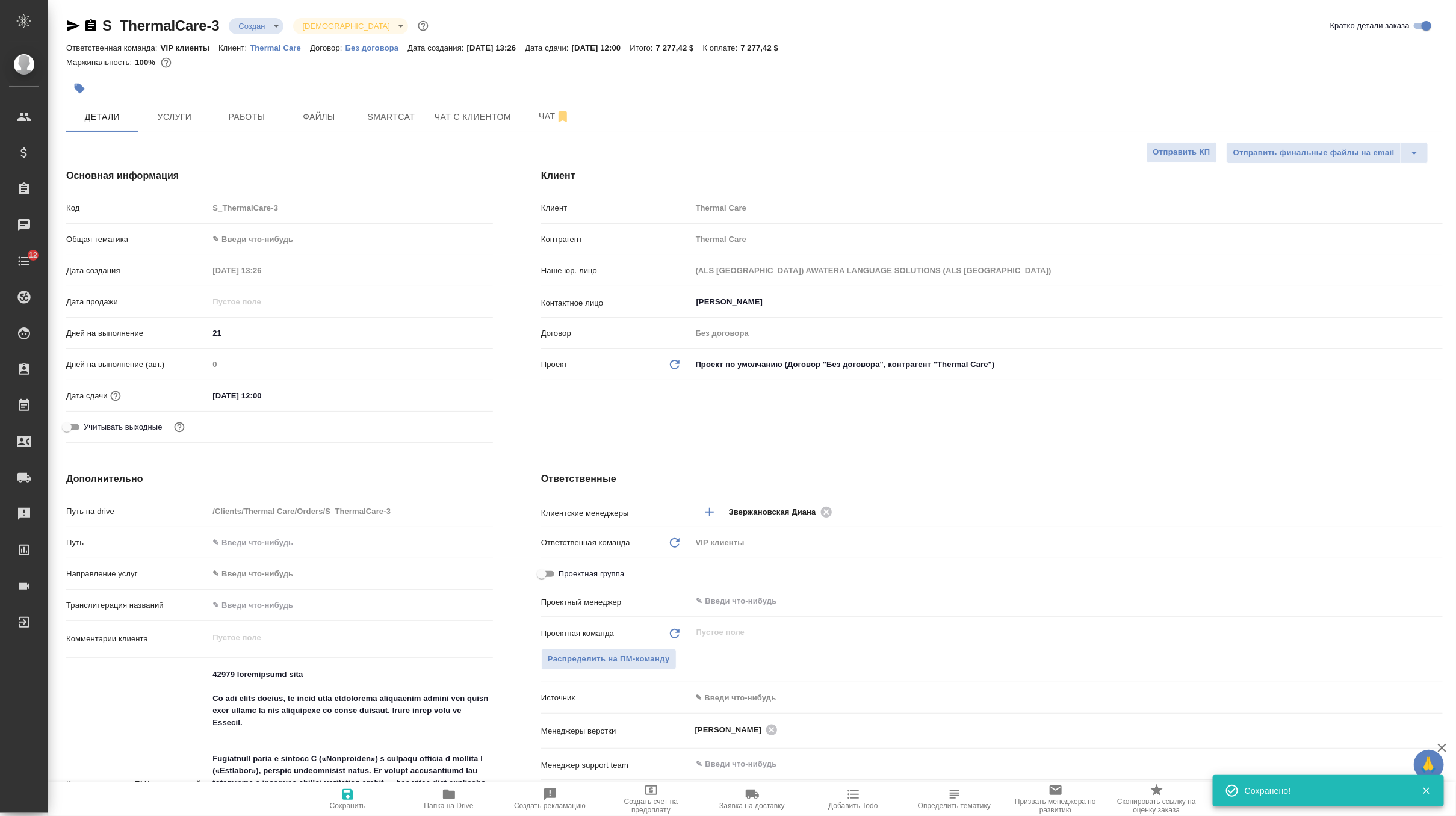
type textarea "x"
click at [175, 120] on span "Услуги" at bounding box center [175, 116] width 58 height 15
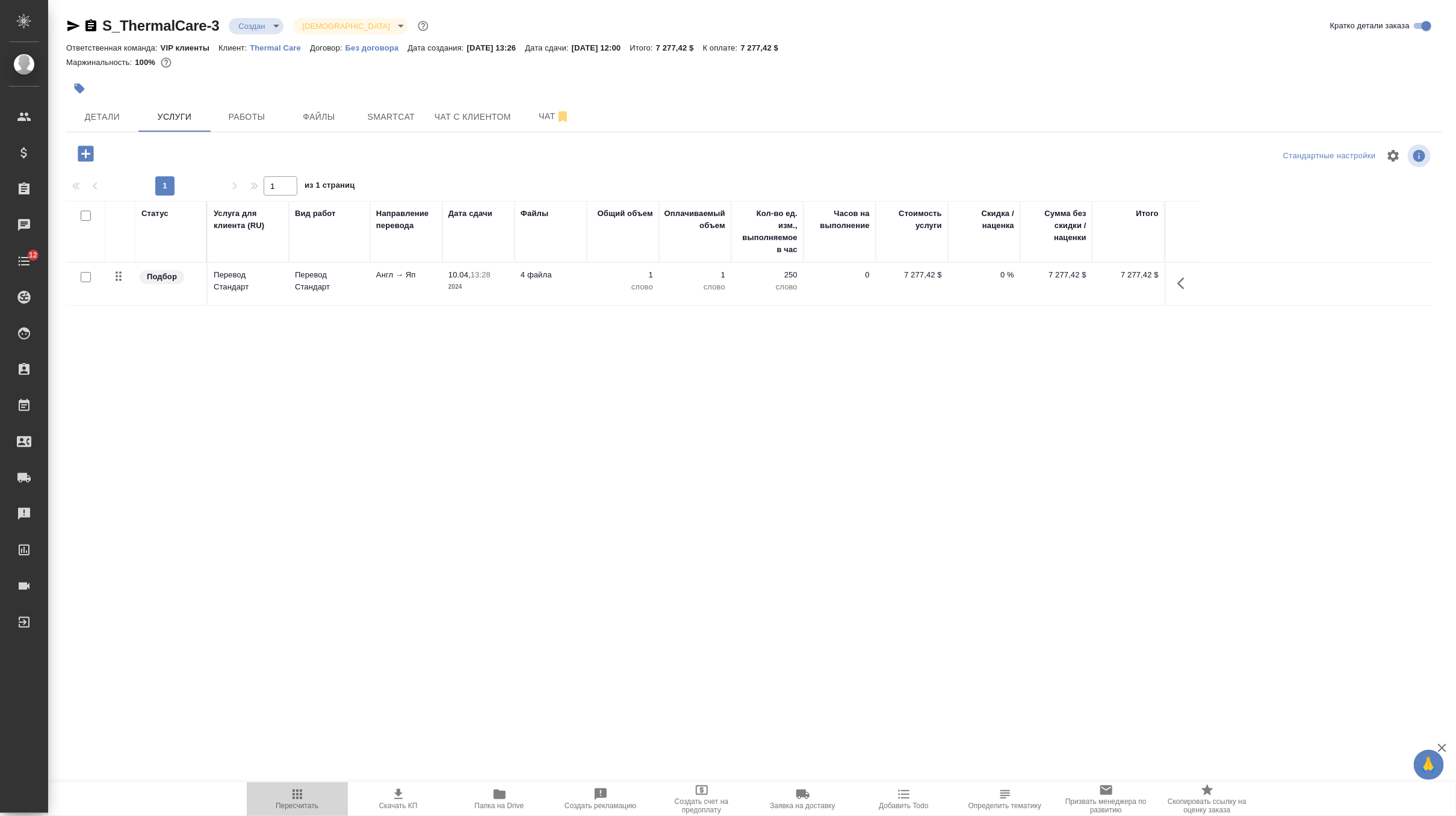
click at [293, 801] on icon "button" at bounding box center [298, 794] width 15 height 15
click at [119, 114] on span "Детали" at bounding box center [102, 116] width 58 height 15
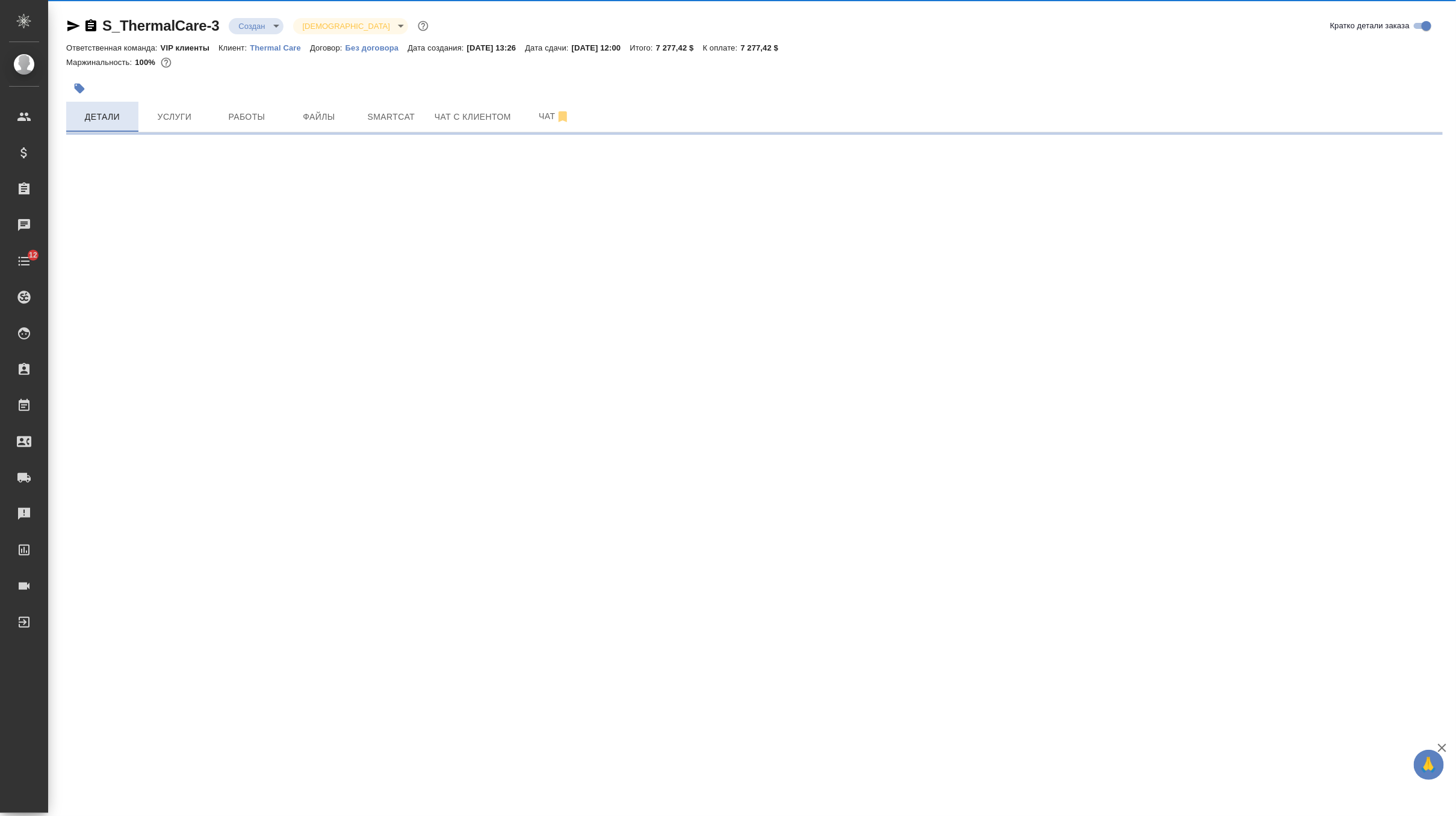
select select "RU"
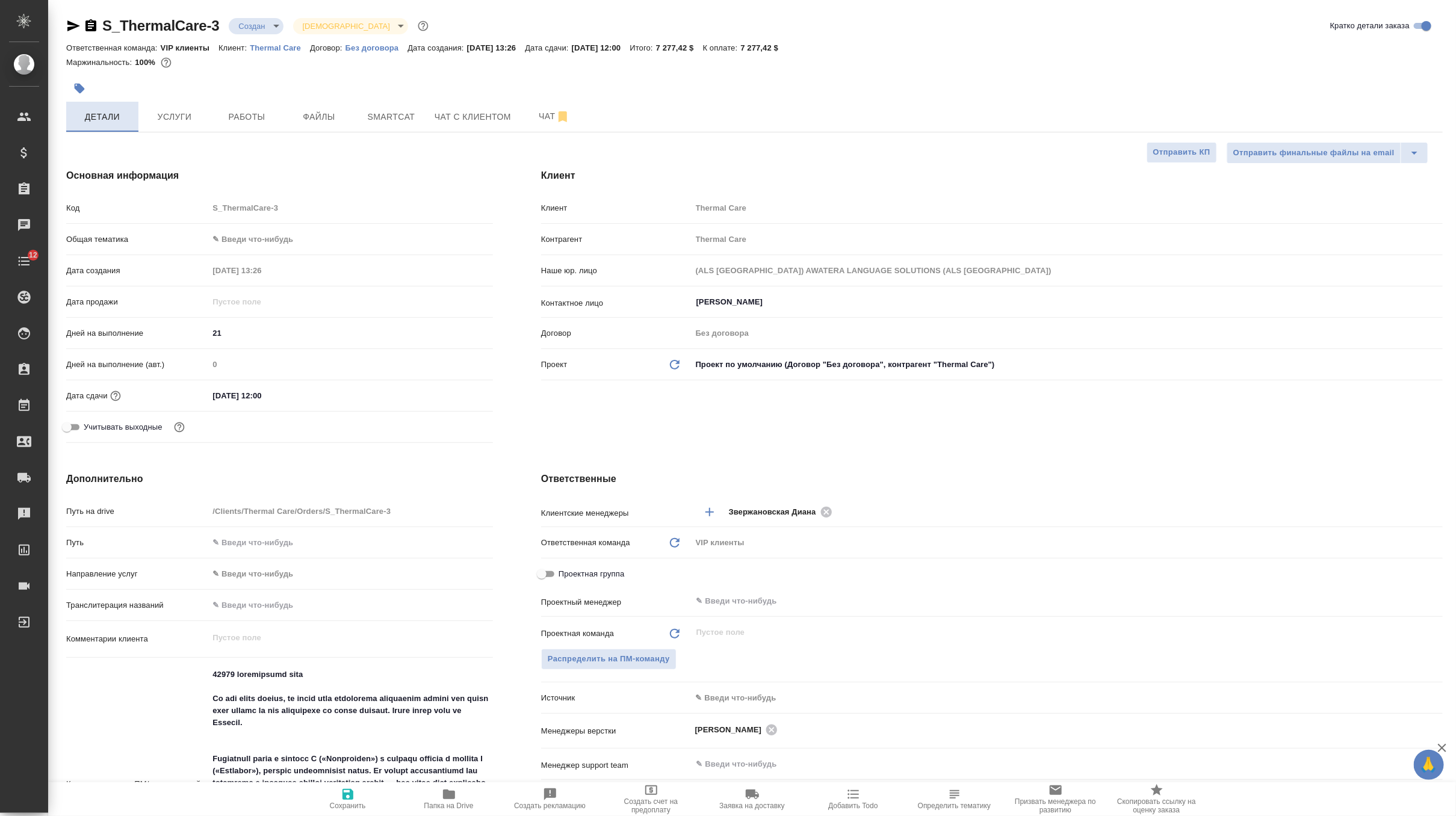
type textarea "x"
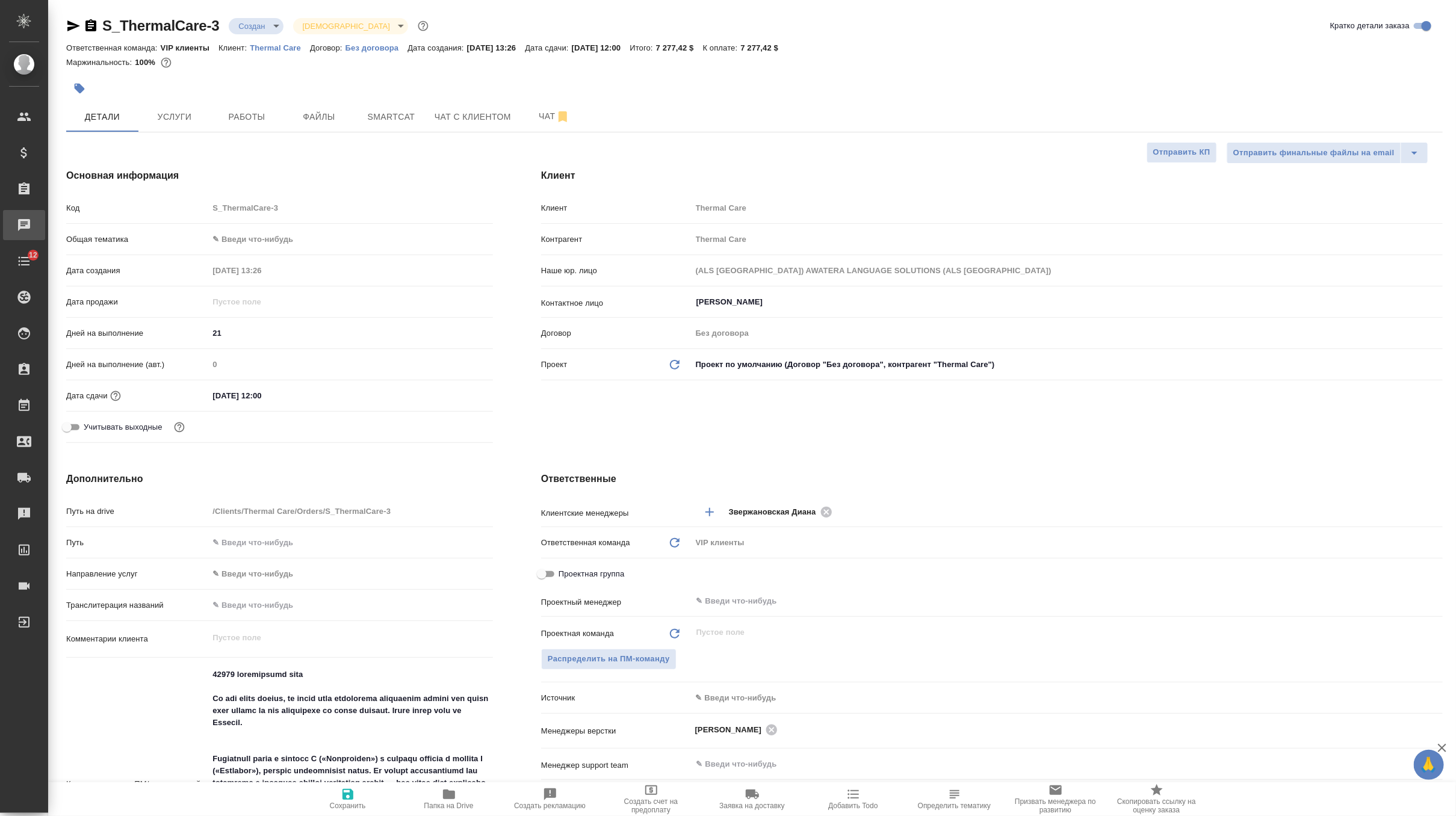
type textarea "x"
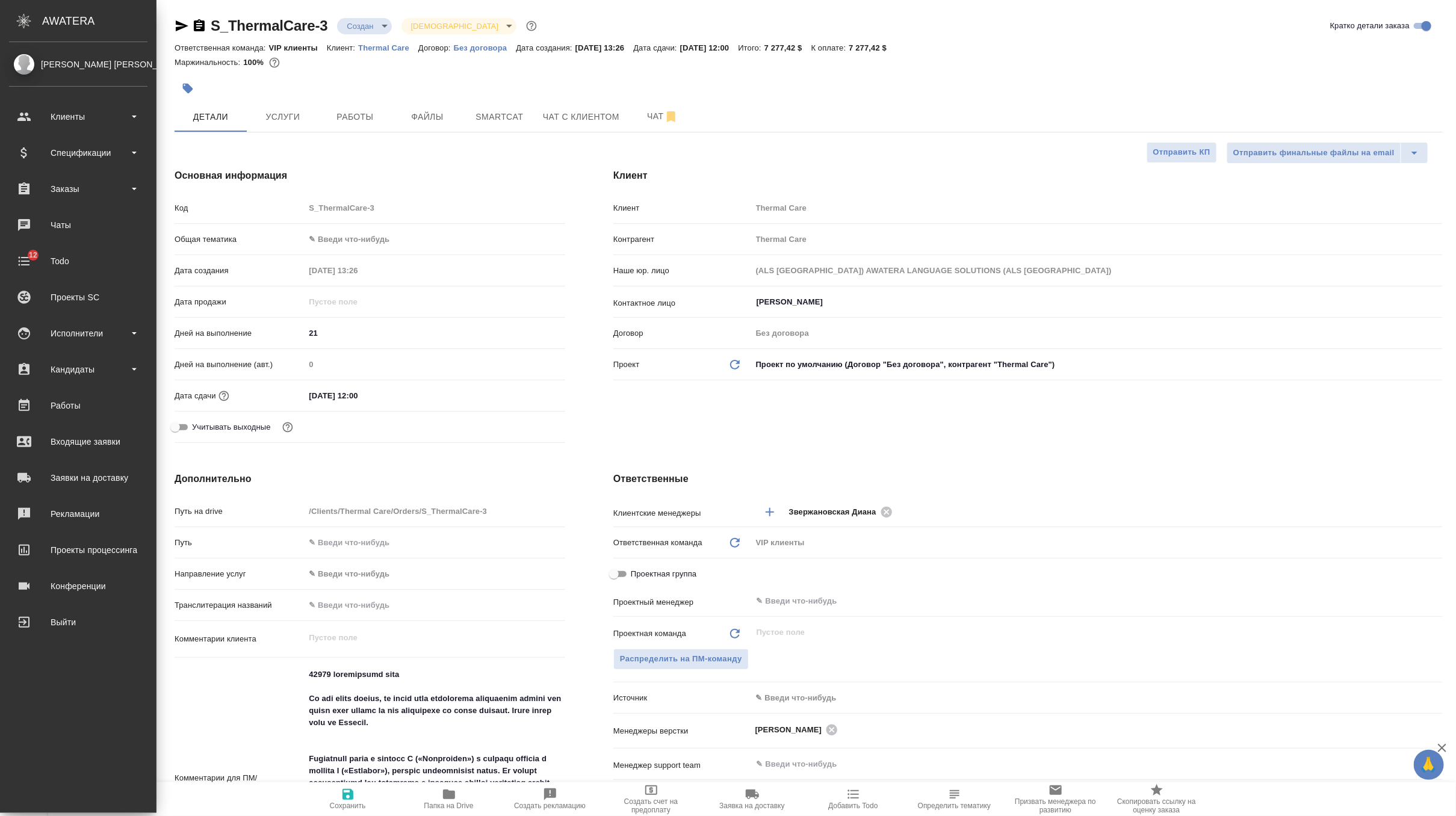
type textarea "x"
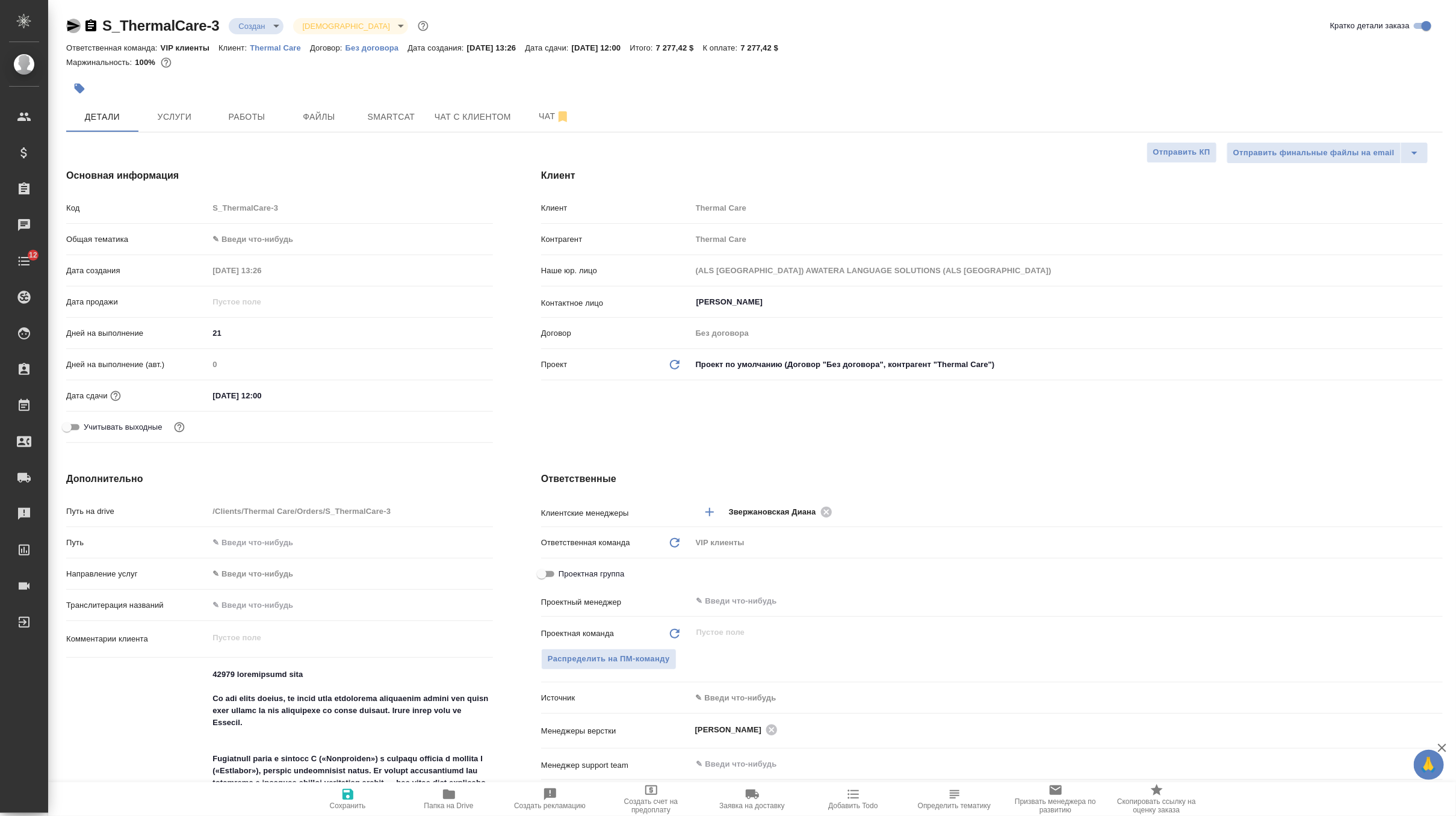
click at [70, 28] on icon "button" at bounding box center [74, 25] width 13 height 11
type textarea "x"
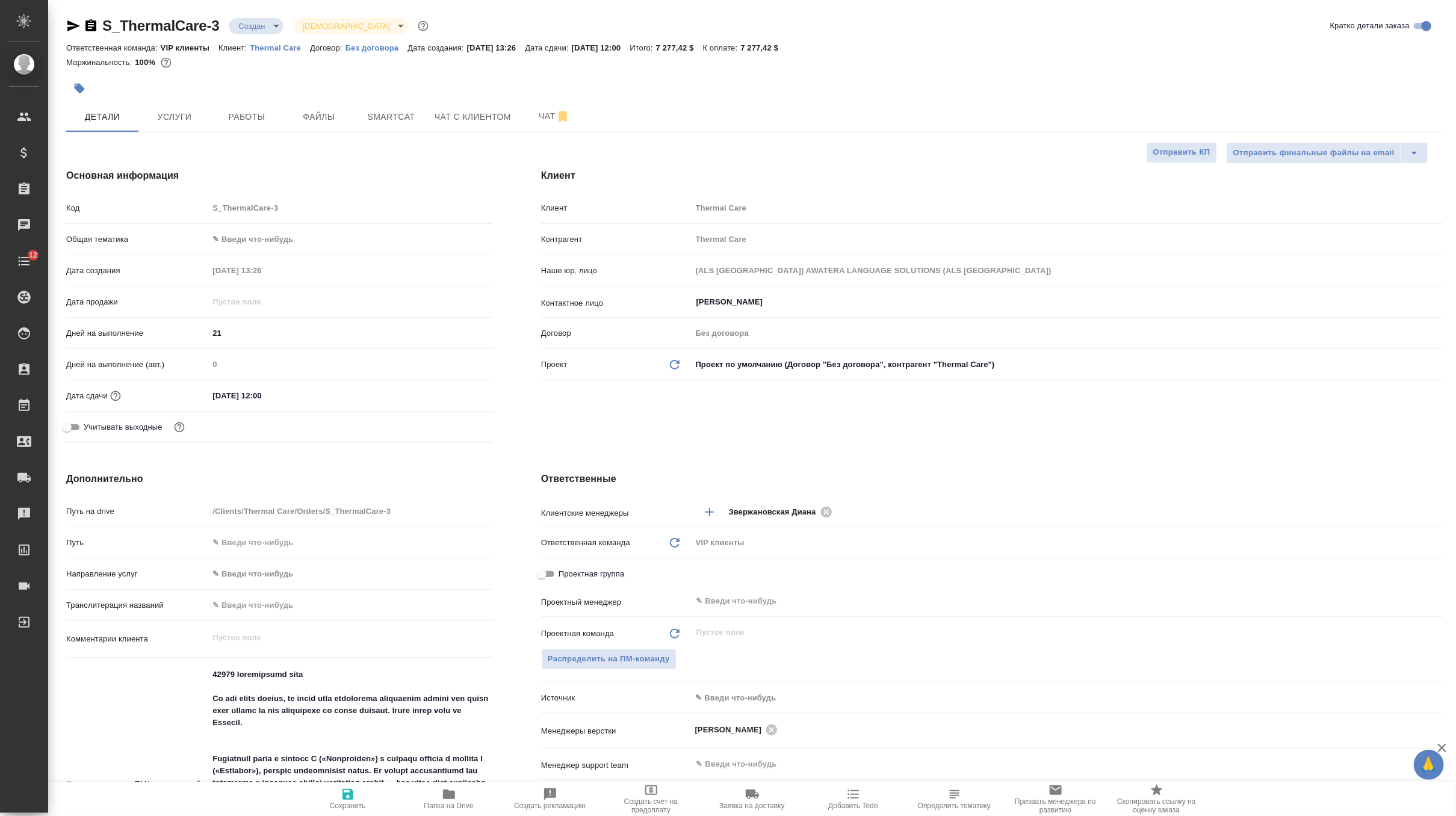
type textarea "x"
click at [84, 87] on icon "button" at bounding box center [79, 88] width 12 height 12
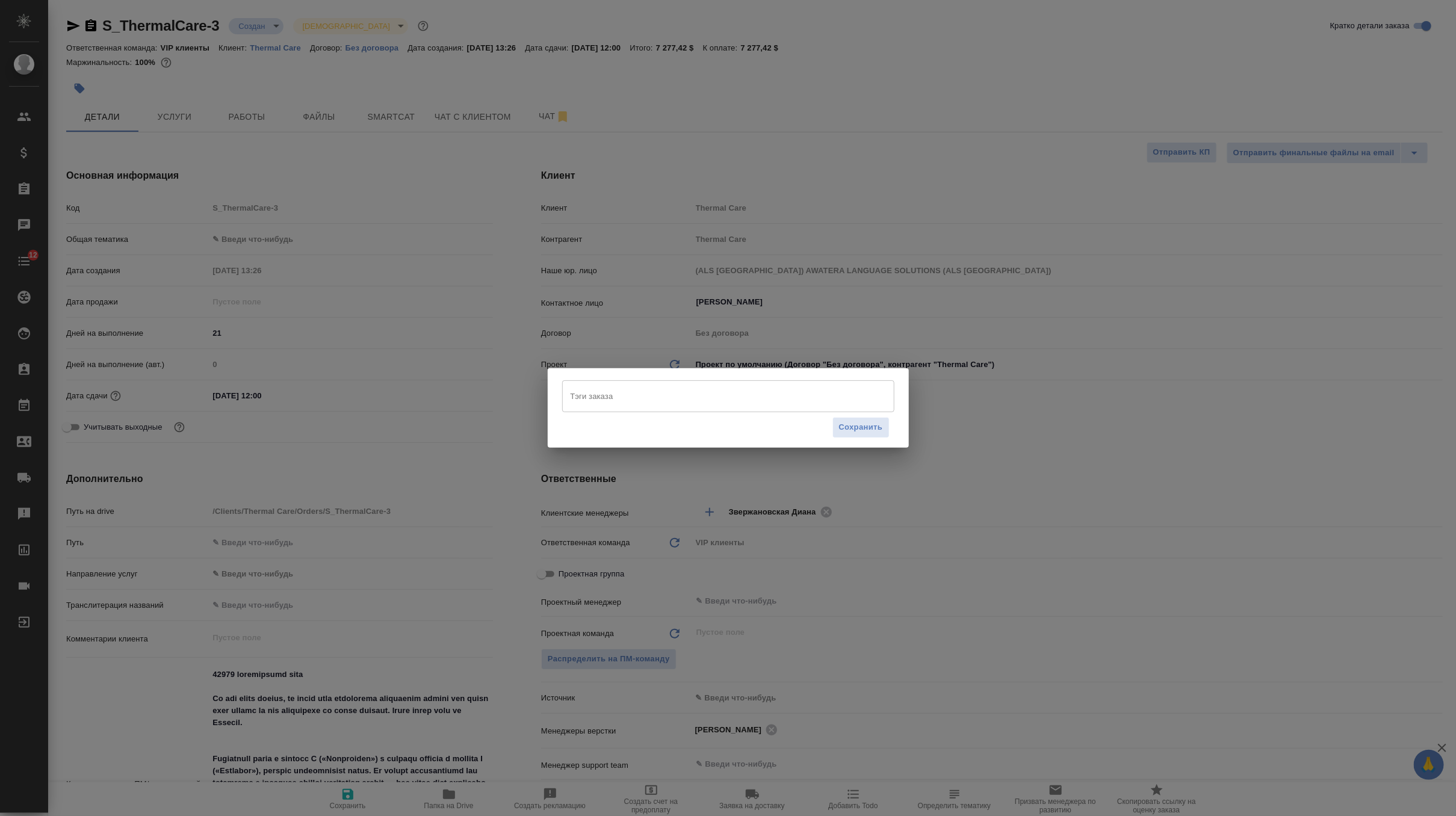
click at [635, 395] on input "Тэги заказа" at bounding box center [717, 396] width 299 height 20
type input "у"
type input "en-jap"
click at [661, 421] on li "Добавить "en-jap"" at bounding box center [728, 428] width 333 height 22
click at [850, 431] on span "Сохранить" at bounding box center [861, 428] width 44 height 14
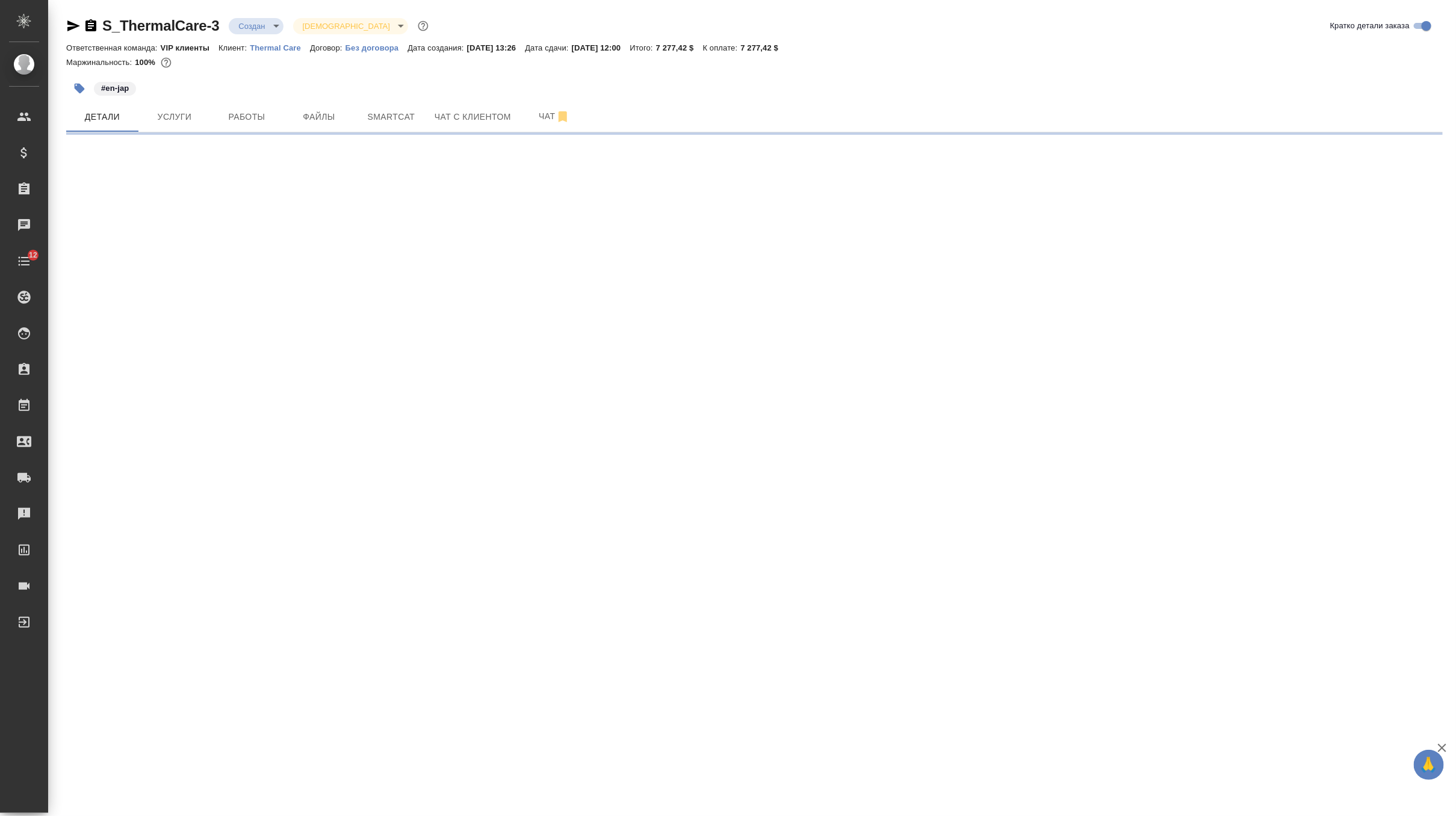
select select "RU"
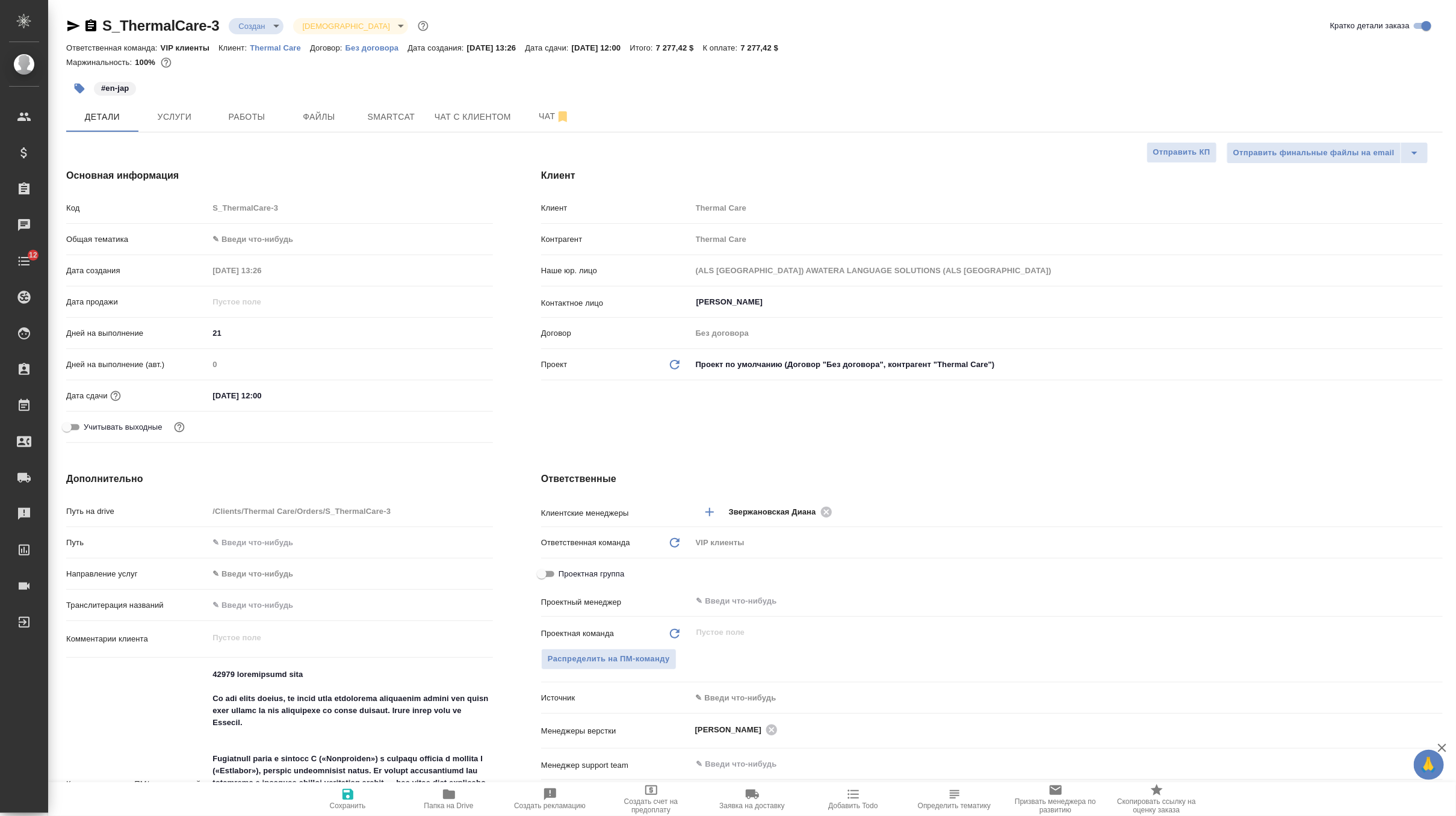
type textarea "x"
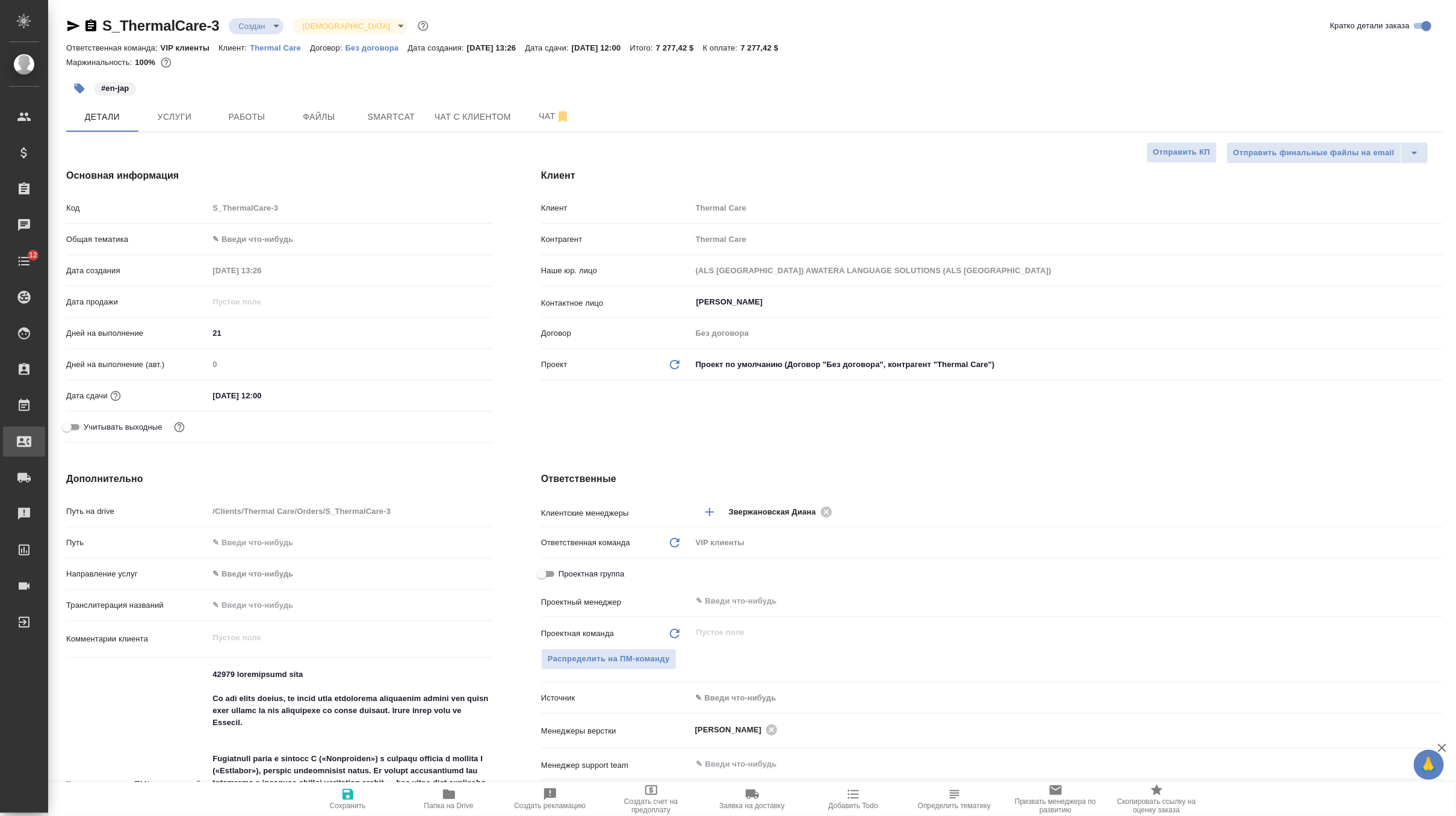
type textarea "x"
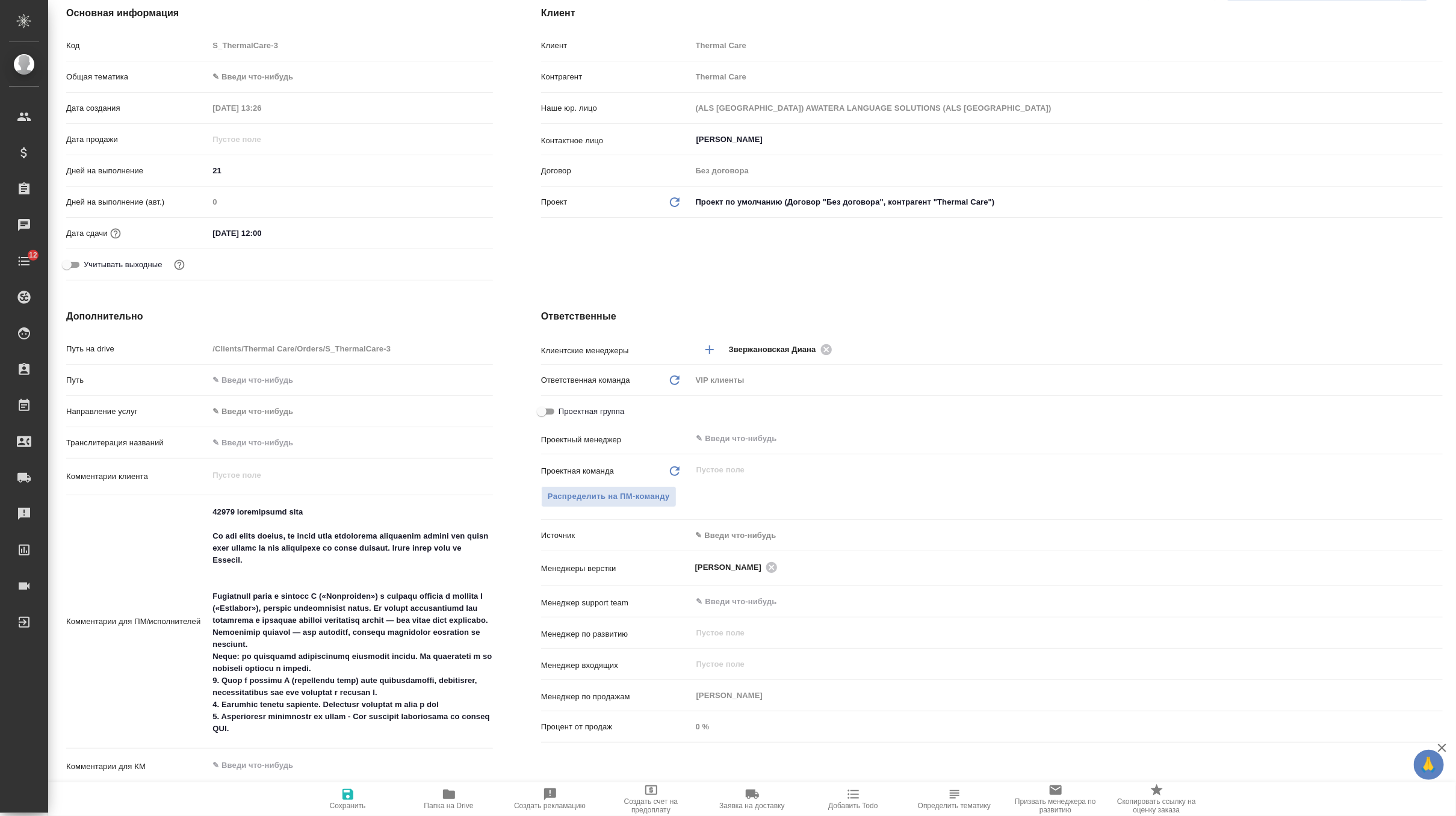
scroll to position [163, 0]
type textarea "x"
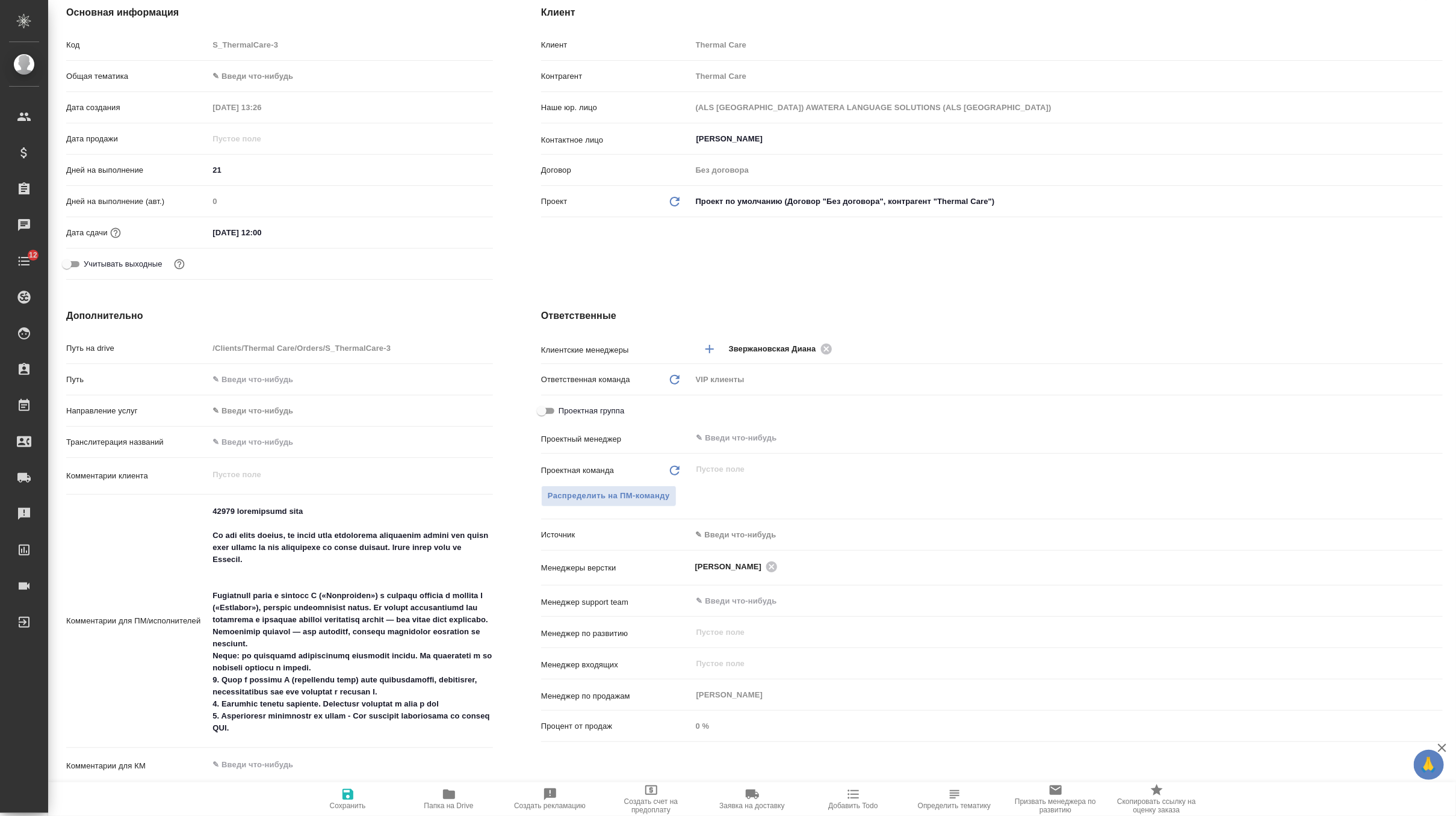
type textarea "x"
click at [354, 800] on span "Сохранить" at bounding box center [348, 798] width 87 height 23
type textarea "x"
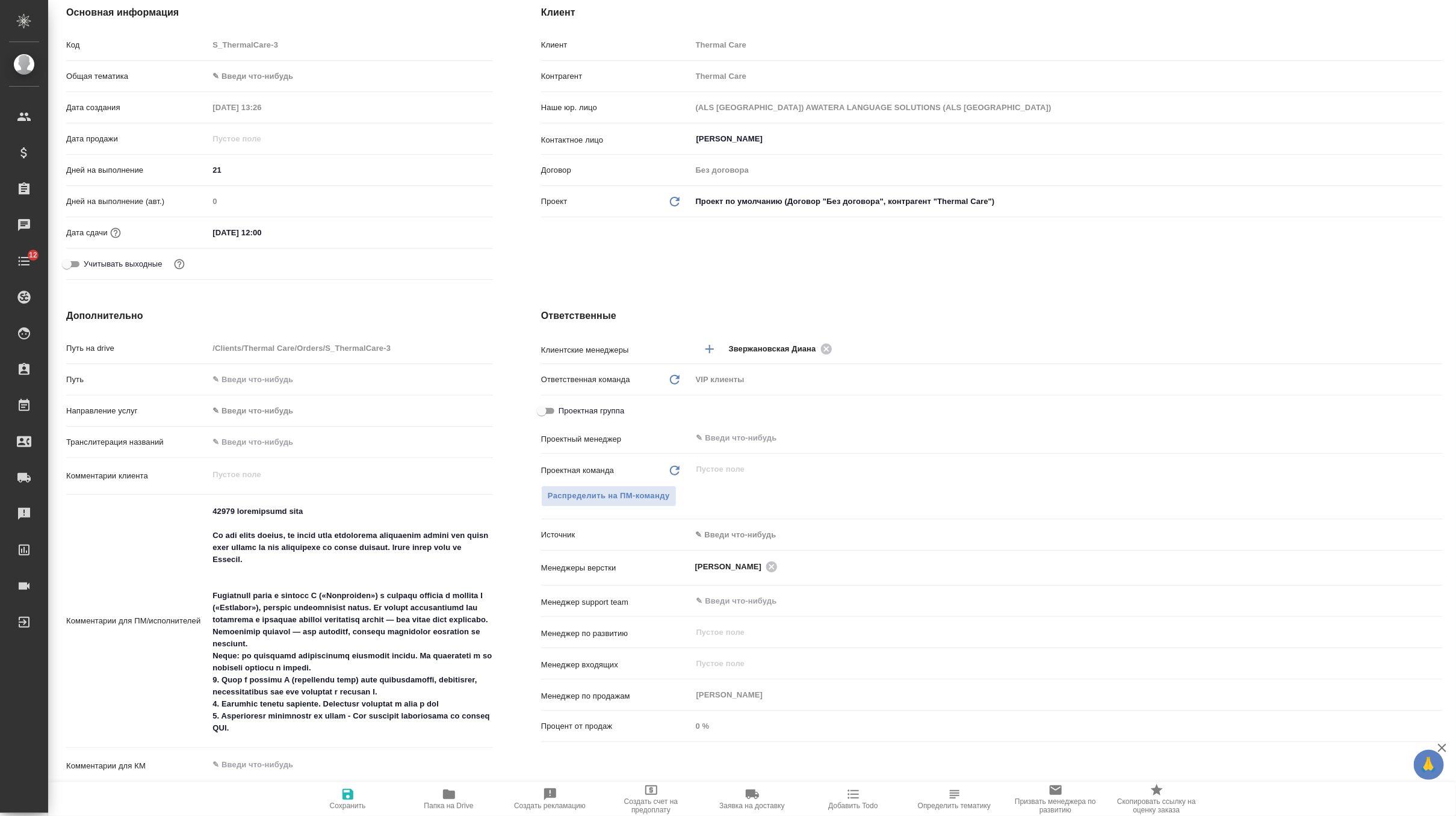
type textarea "x"
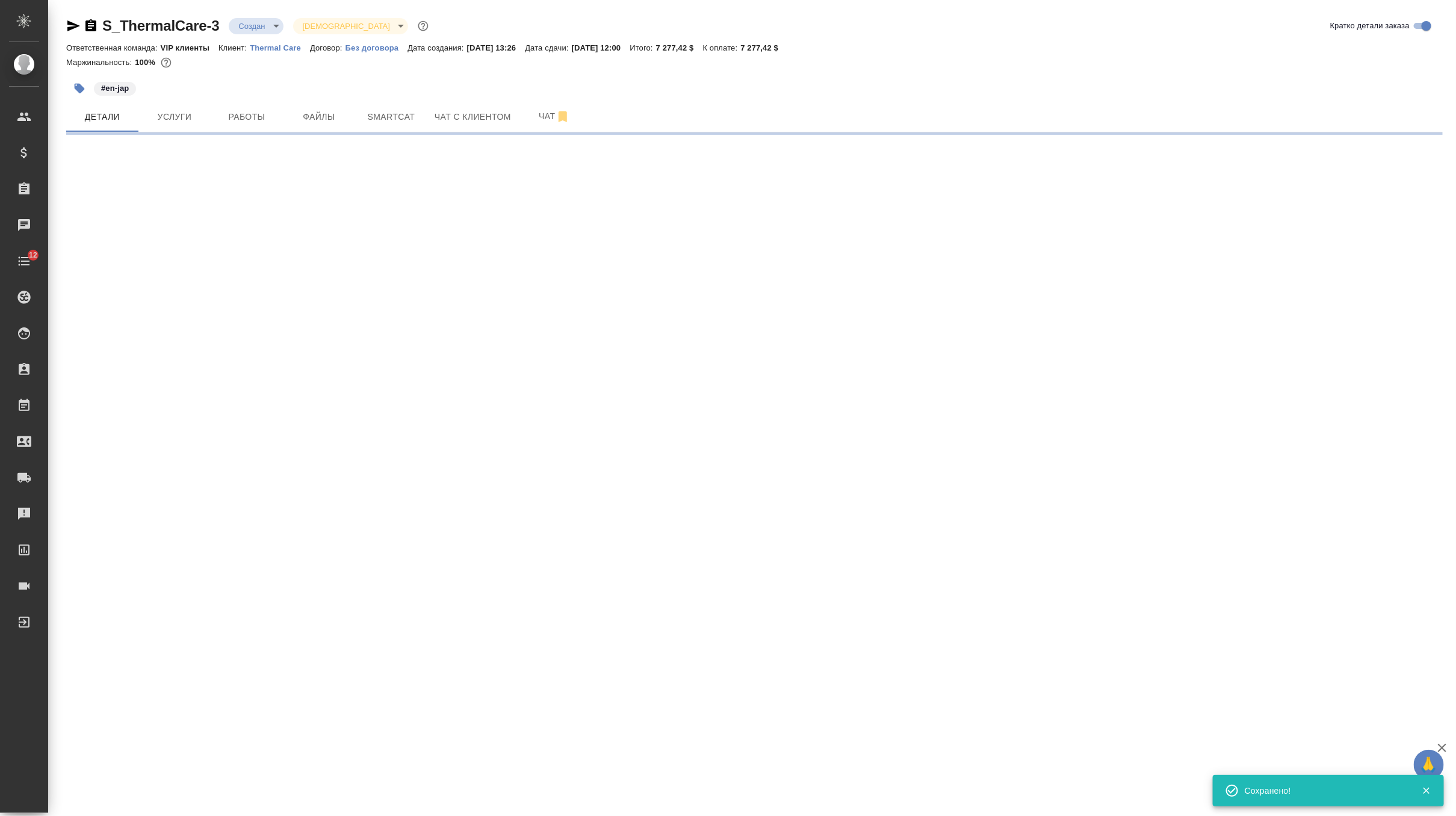
scroll to position [0, 0]
click at [448, 799] on div ".cls-1 fill:#fff; AWATERA Zverzhanovskaya Diana Клиенты Спецификации Заказы 0 Ч…" at bounding box center [728, 408] width 1456 height 816
select select "RU"
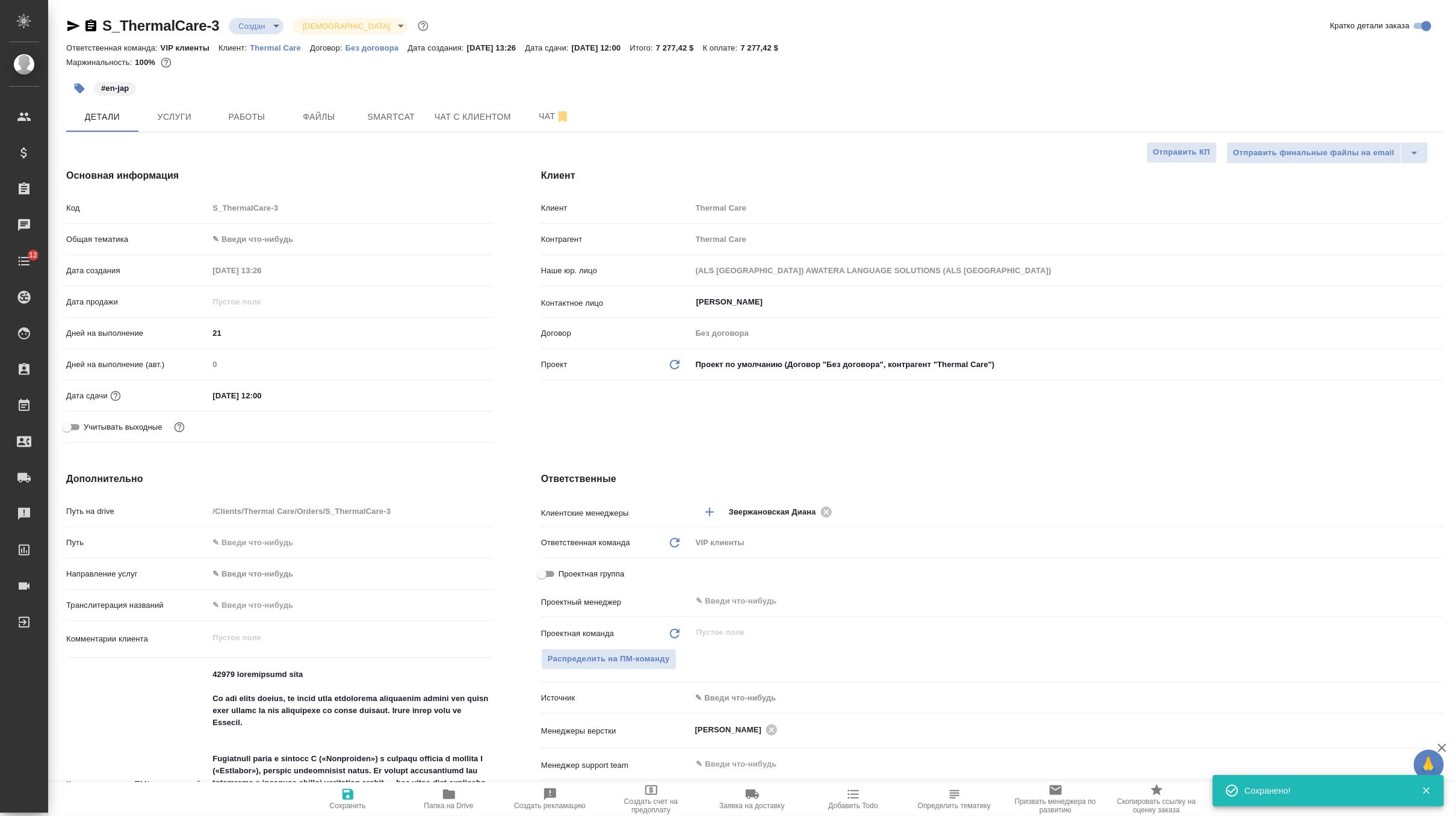
type textarea "x"
click at [448, 799] on icon "button" at bounding box center [449, 794] width 15 height 15
type textarea "x"
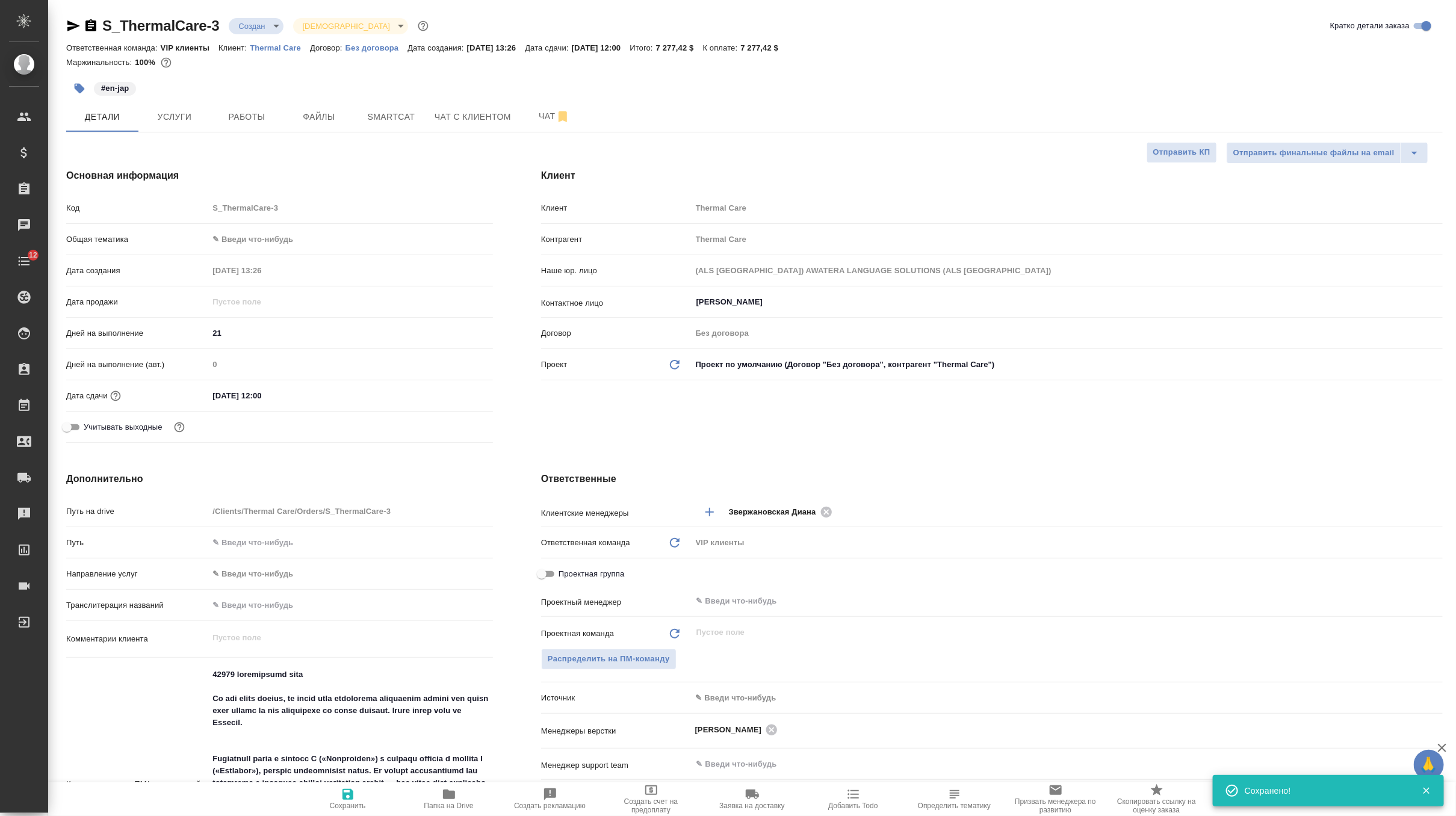
type textarea "x"
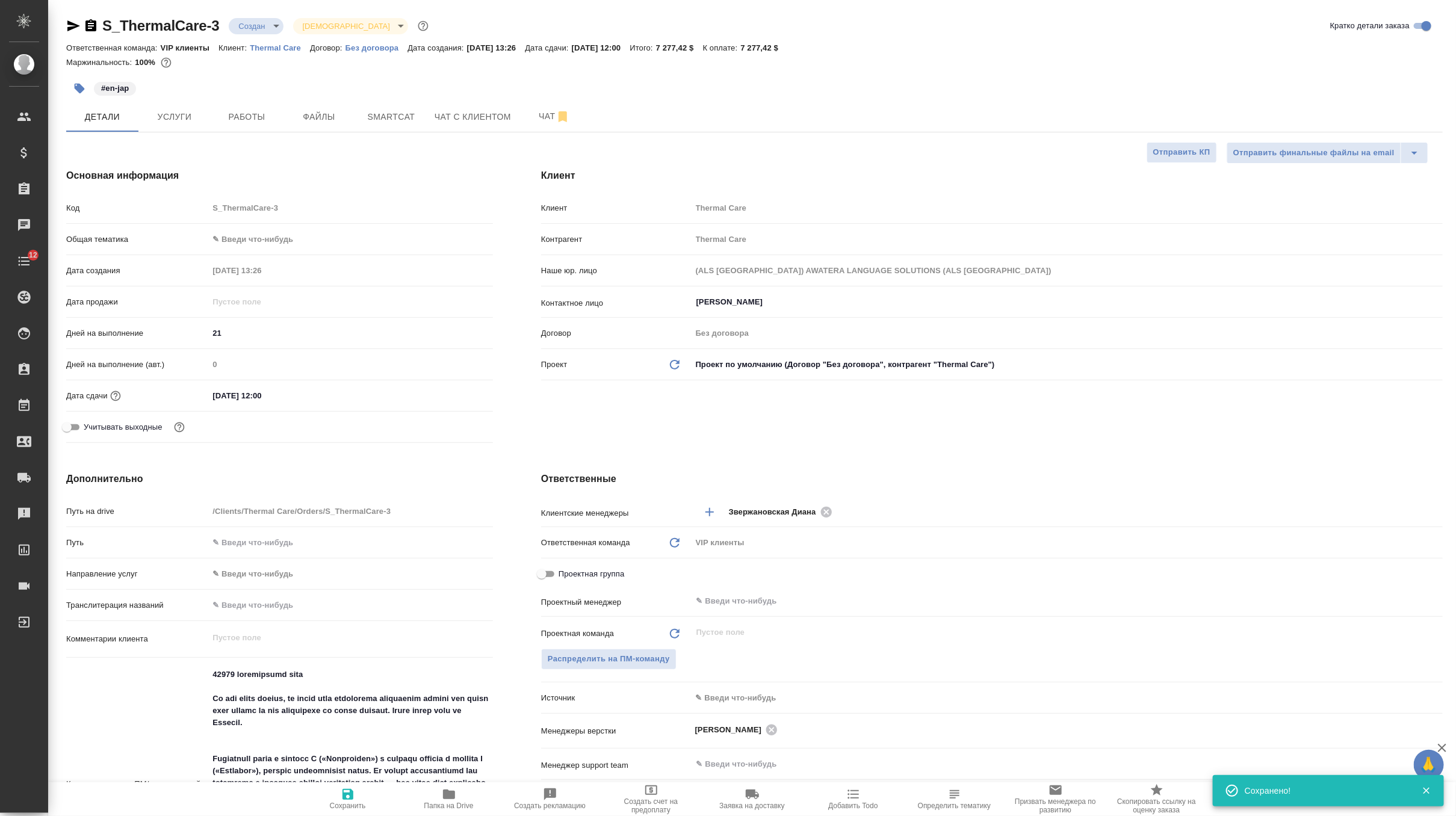
type textarea "x"
click at [220, 676] on textarea at bounding box center [351, 784] width 283 height 237
paste textarea "745,9"
type textarea "x"
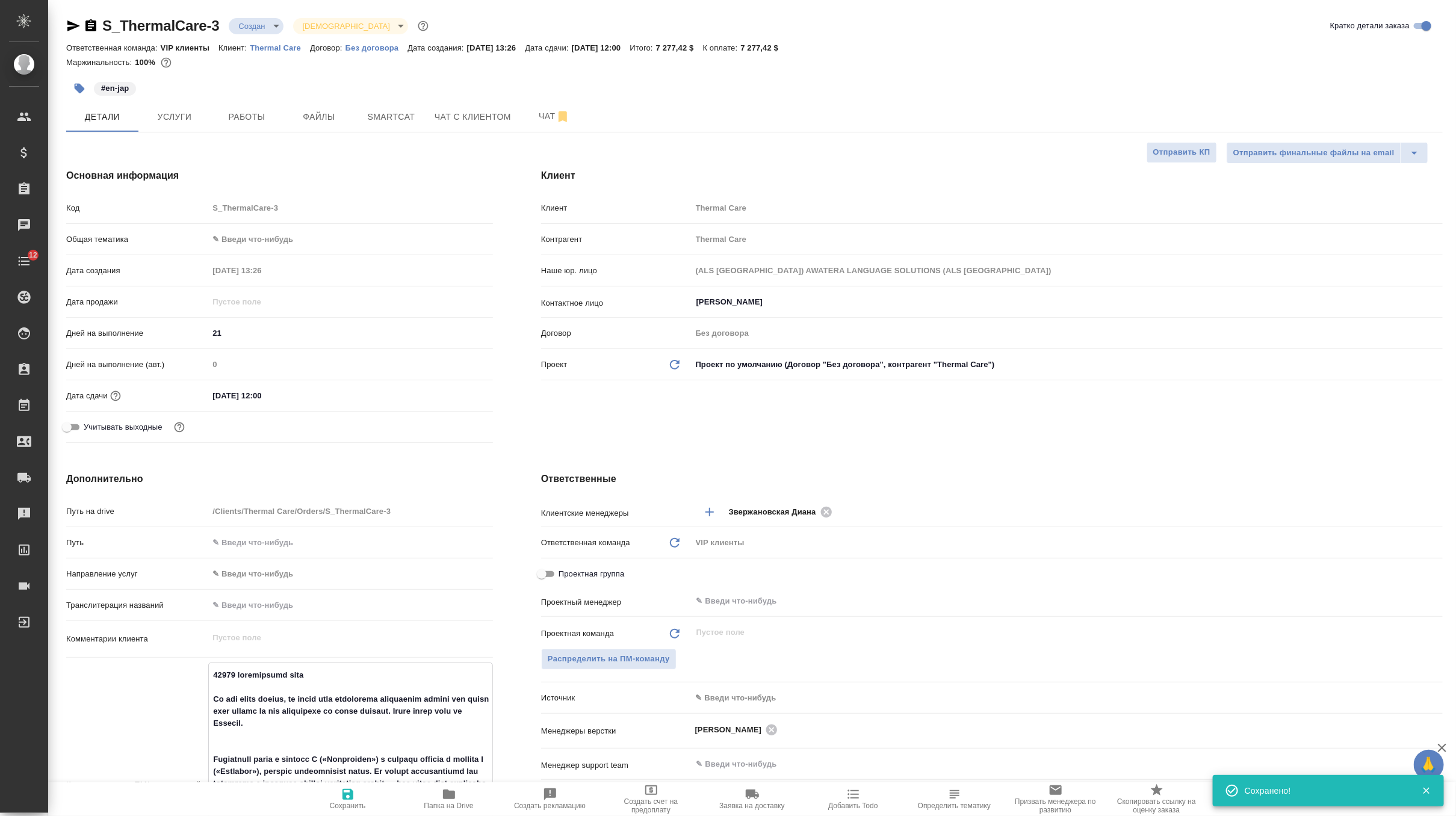
type textarea "24745,9 эффективных слов On the excel sheets, we would need everything translat…"
type textarea "x"
type textarea "24745,9 эффективных слов On the excel sheets, we would need everything translat…"
type textarea "x"
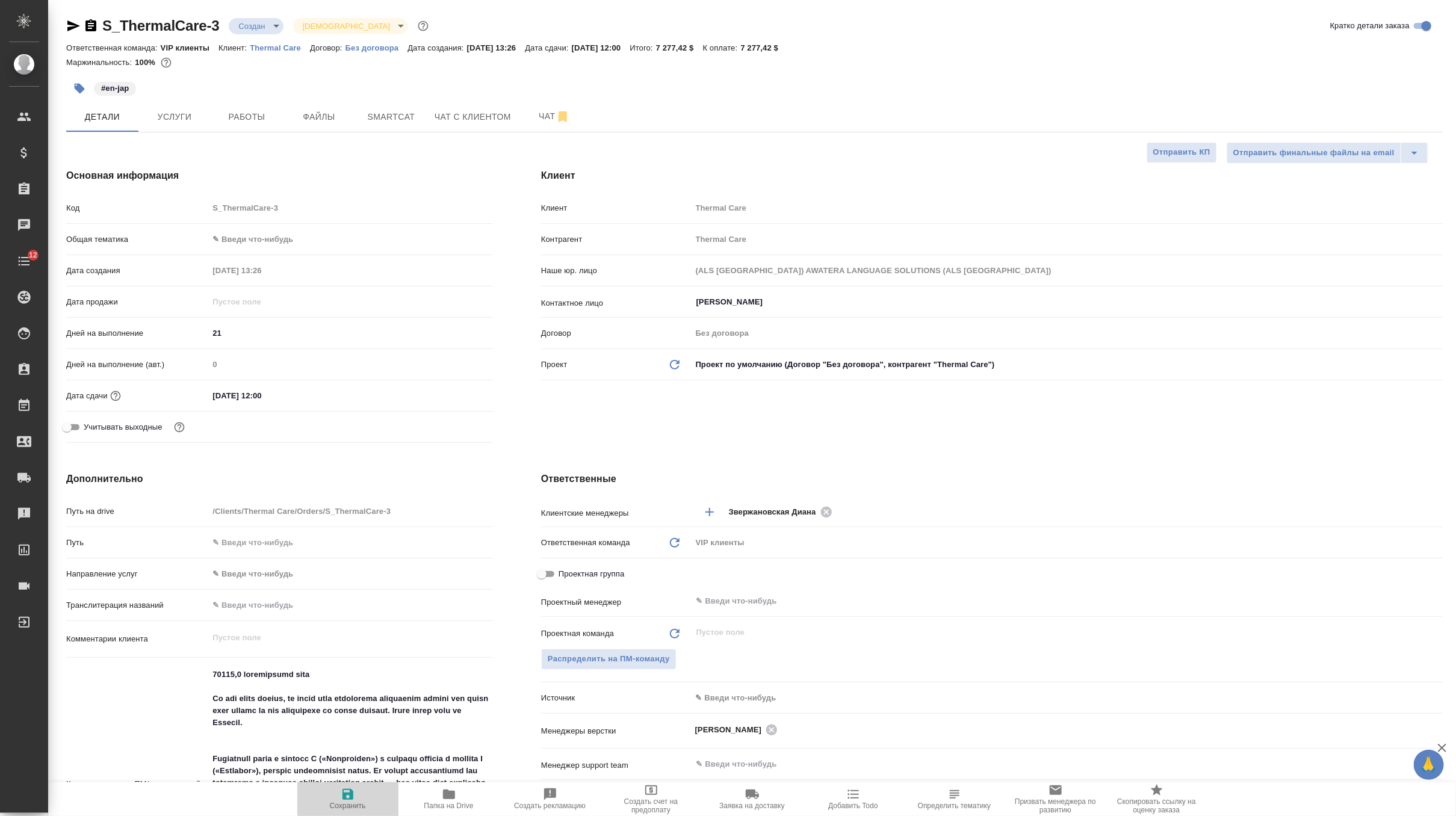
click at [342, 803] on span "Сохранить" at bounding box center [347, 806] width 36 height 8
type textarea "x"
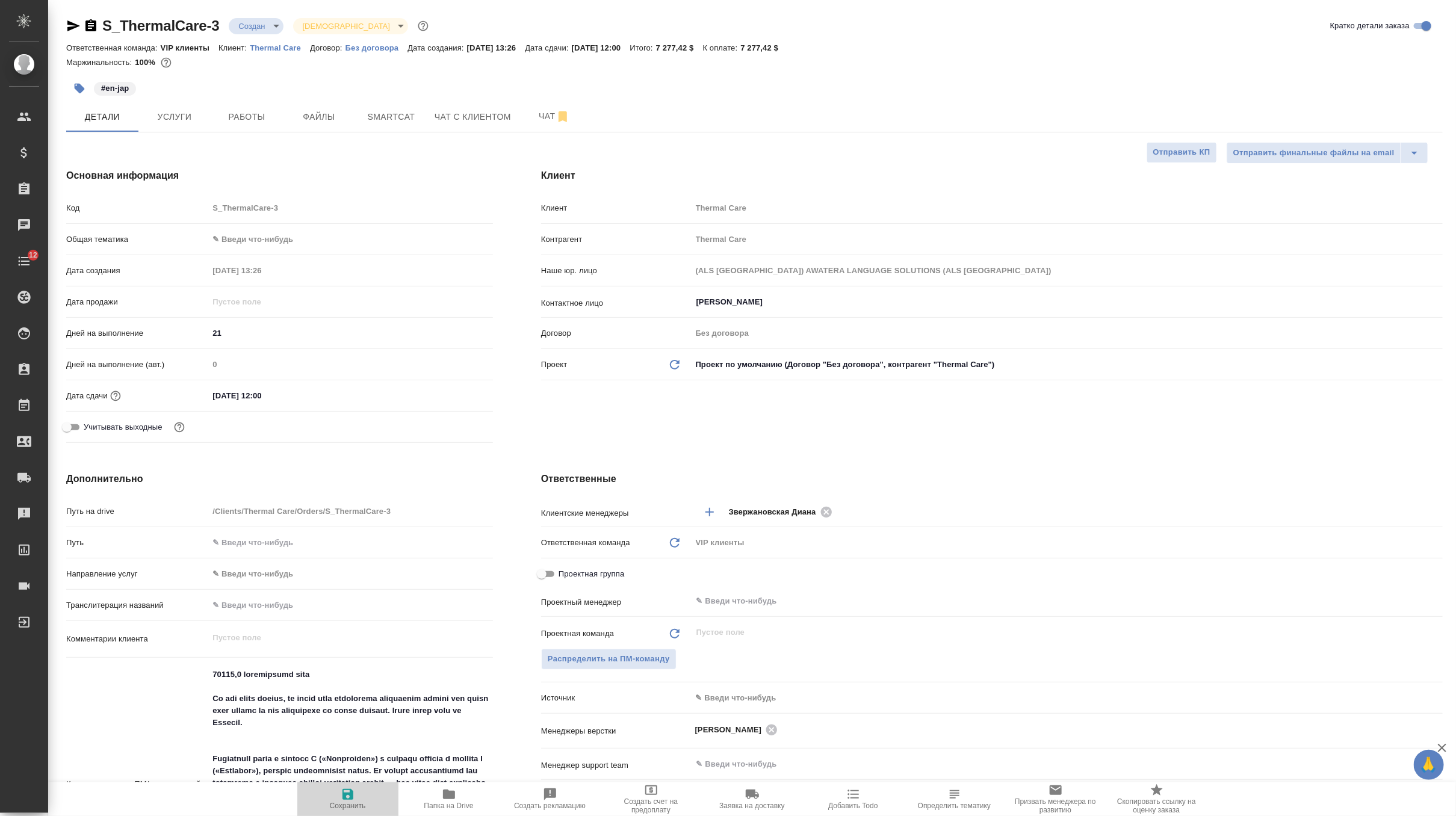
type textarea "x"
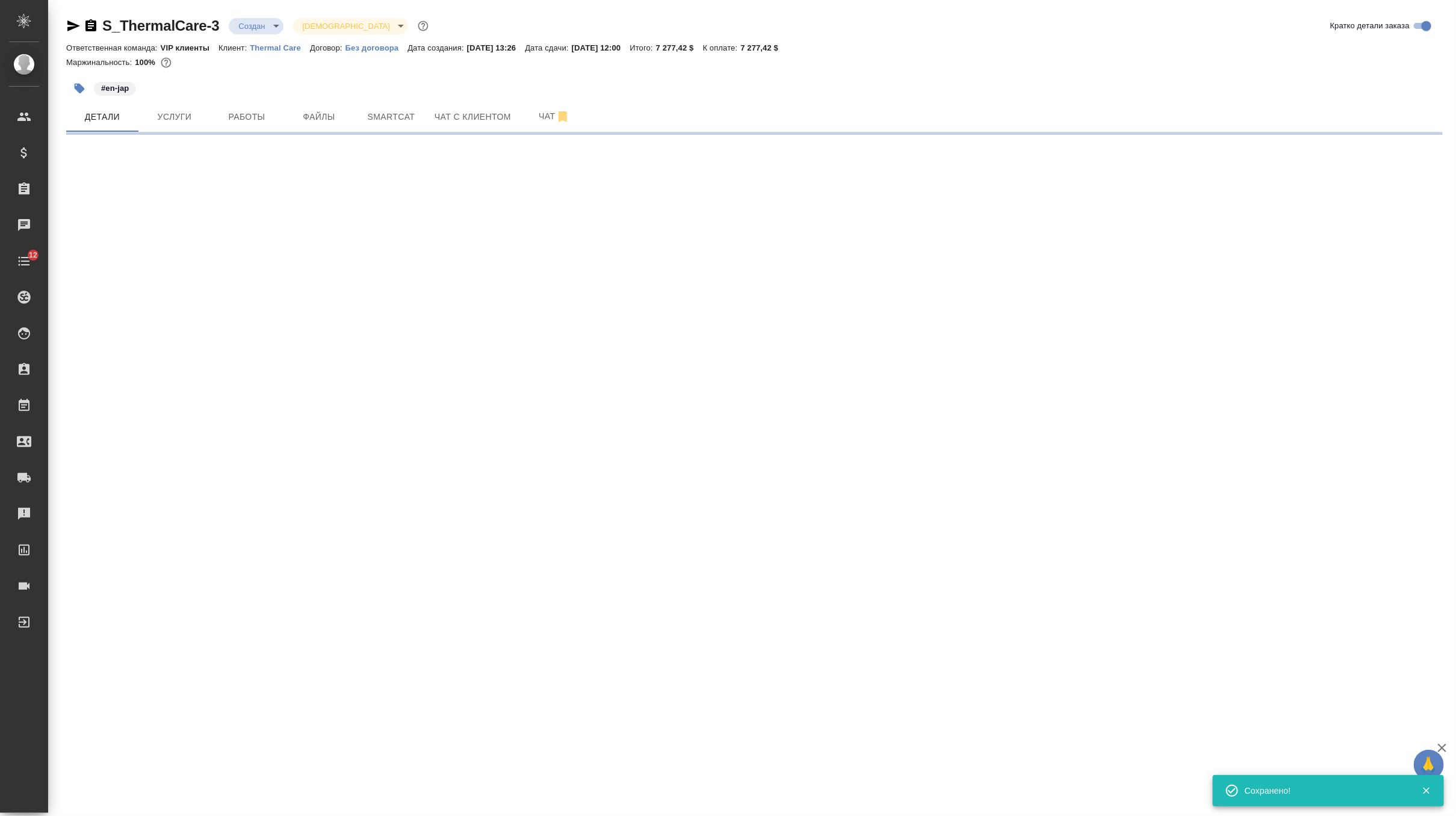
select select "RU"
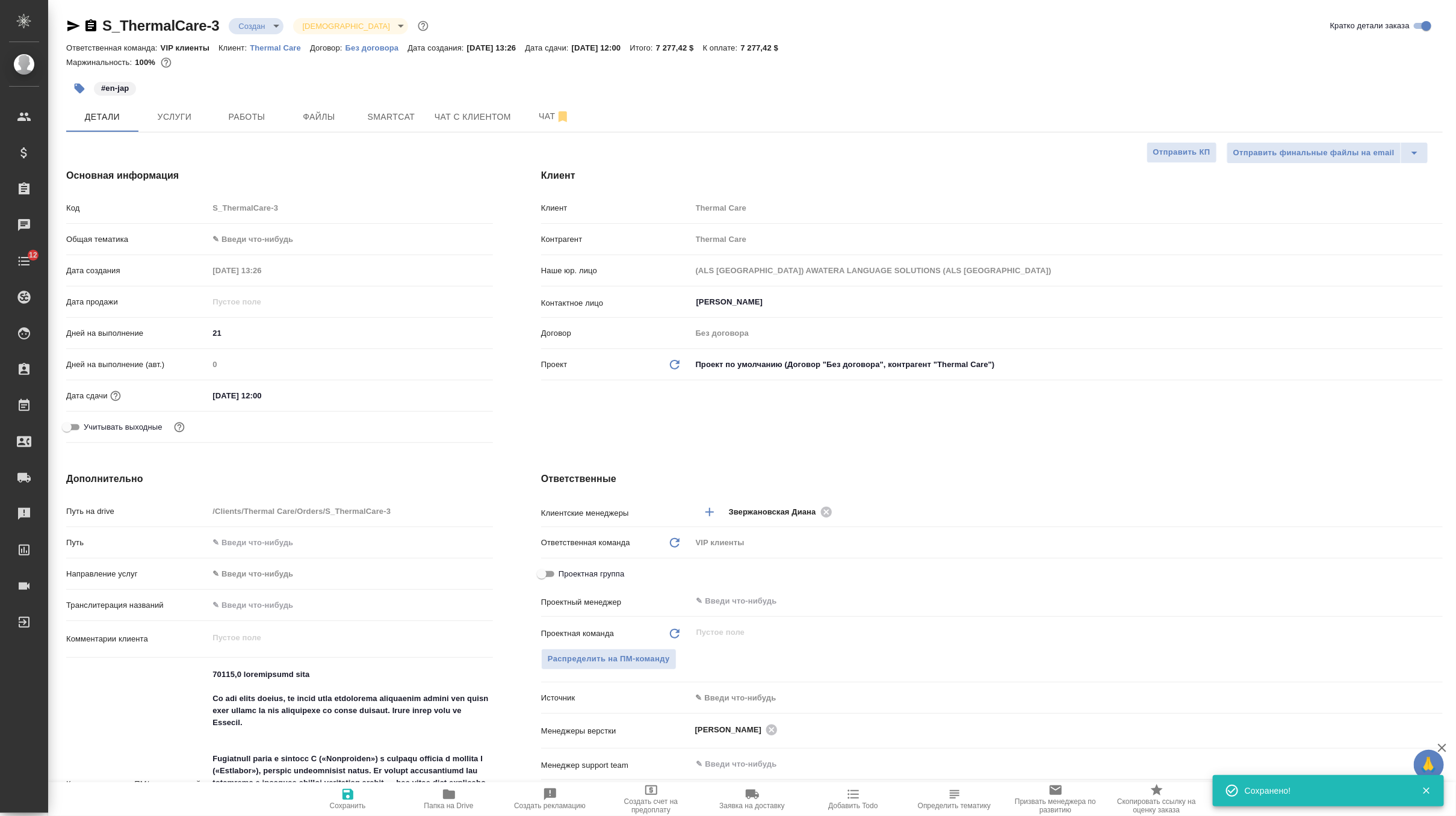
type textarea "x"
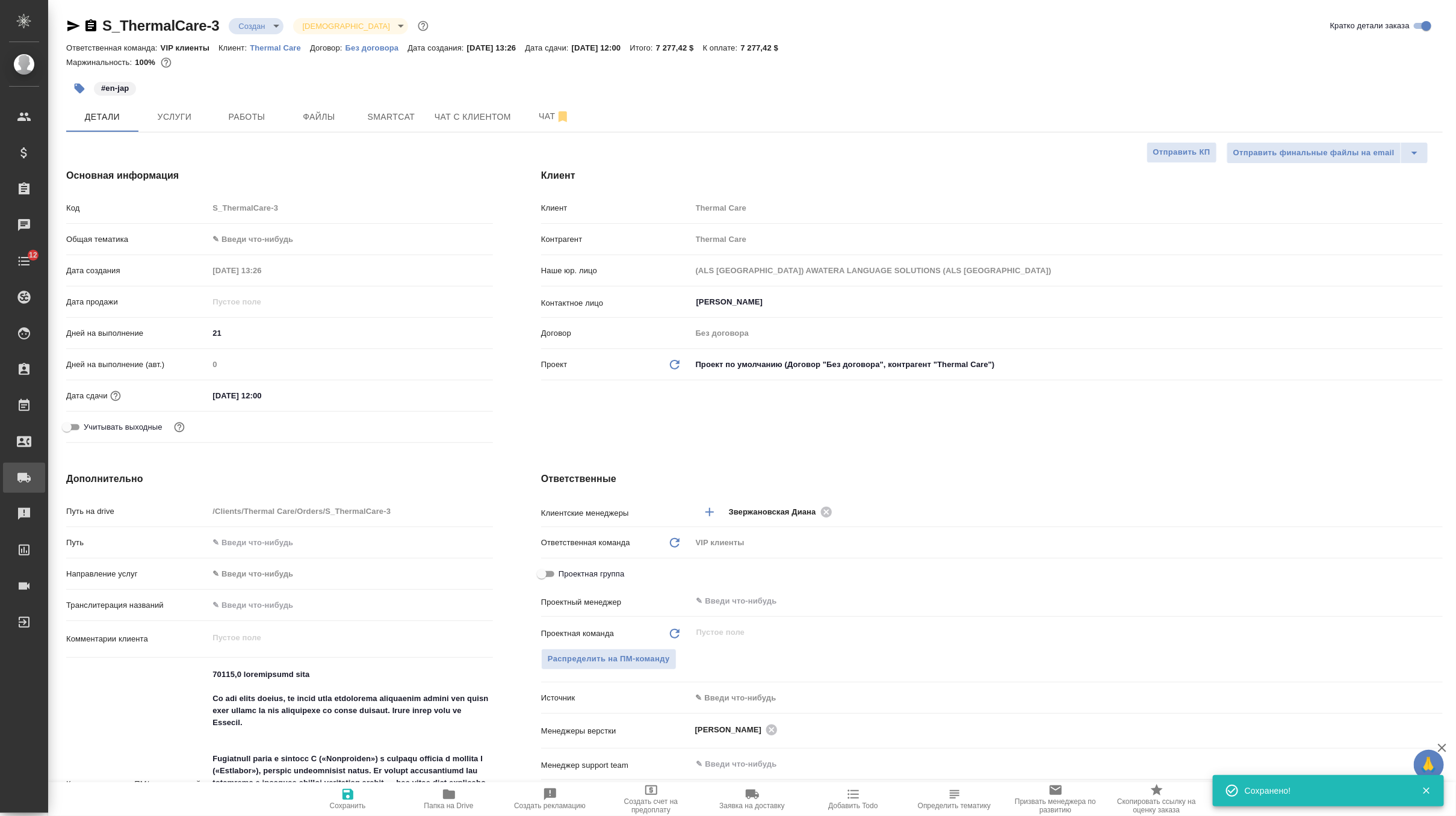
type textarea "x"
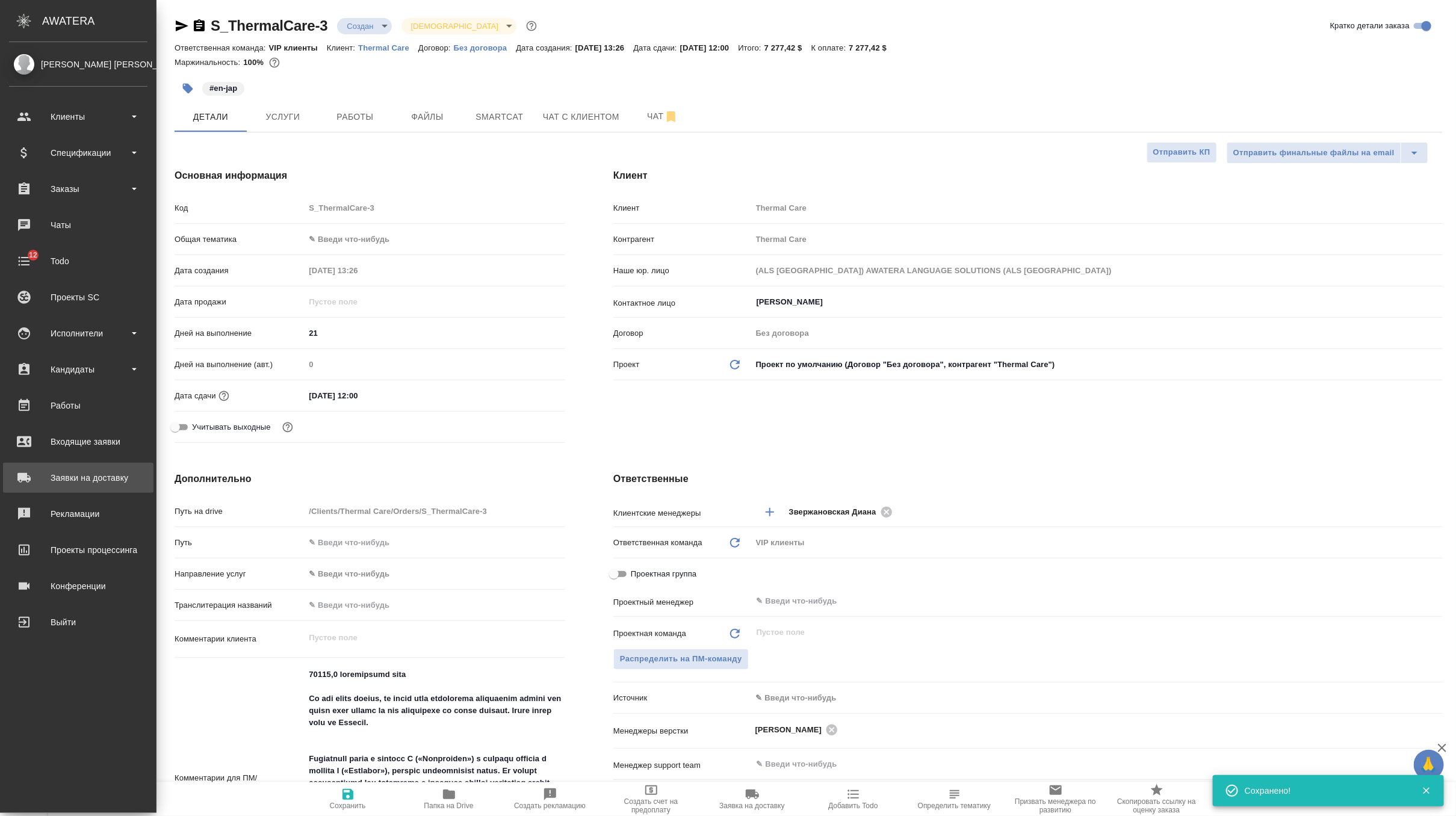
type textarea "x"
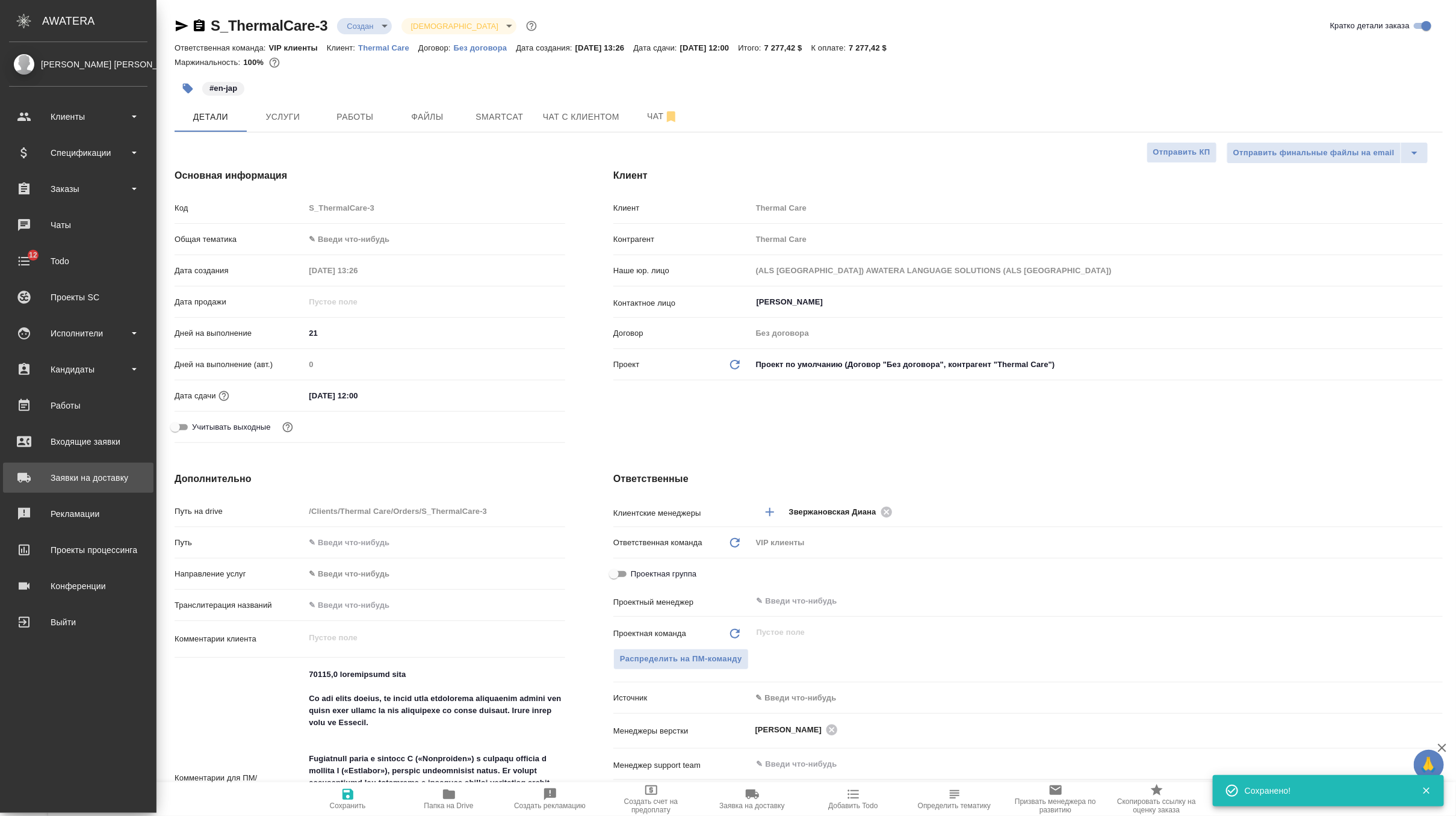
type textarea "x"
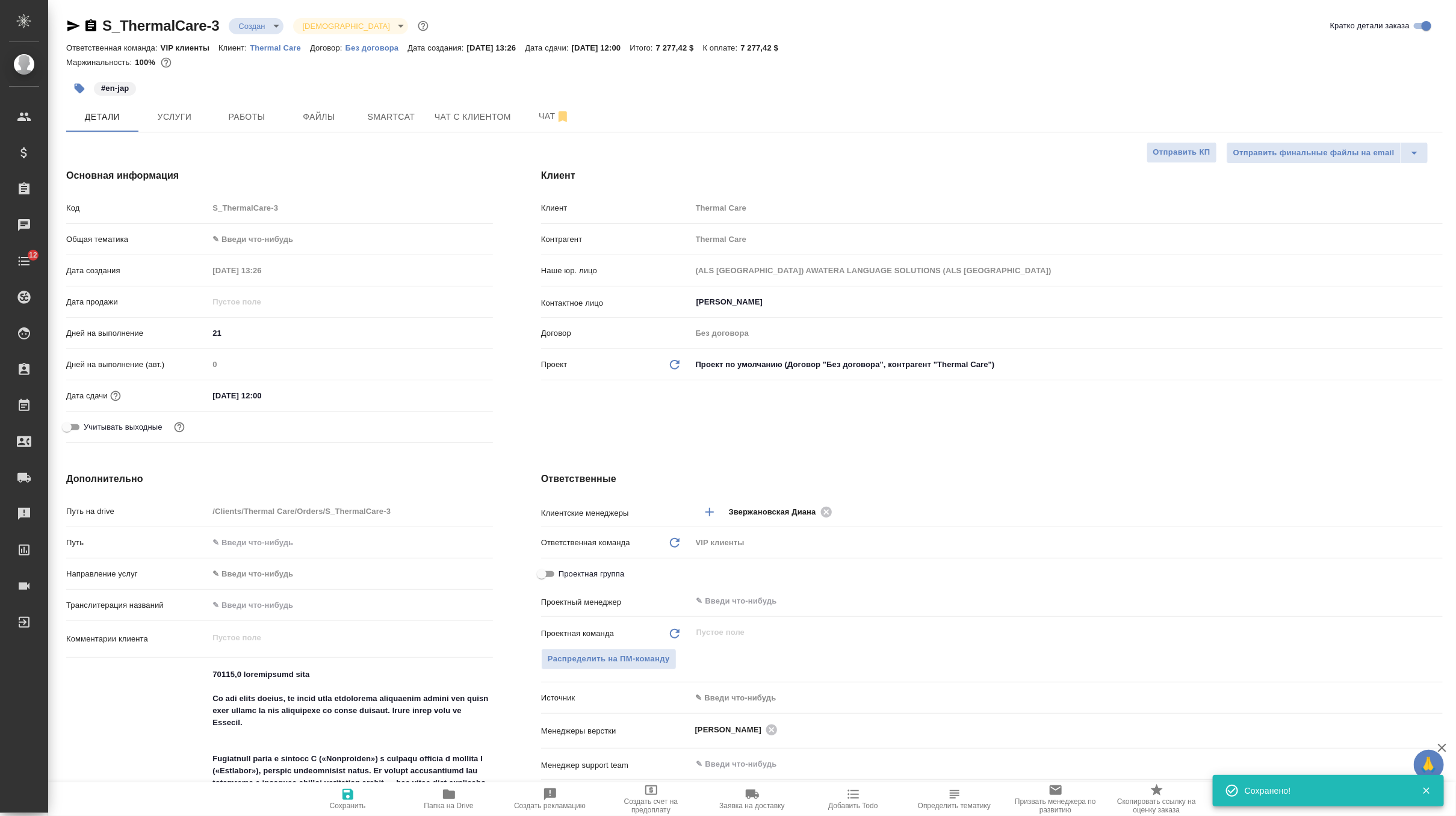
type textarea "x"
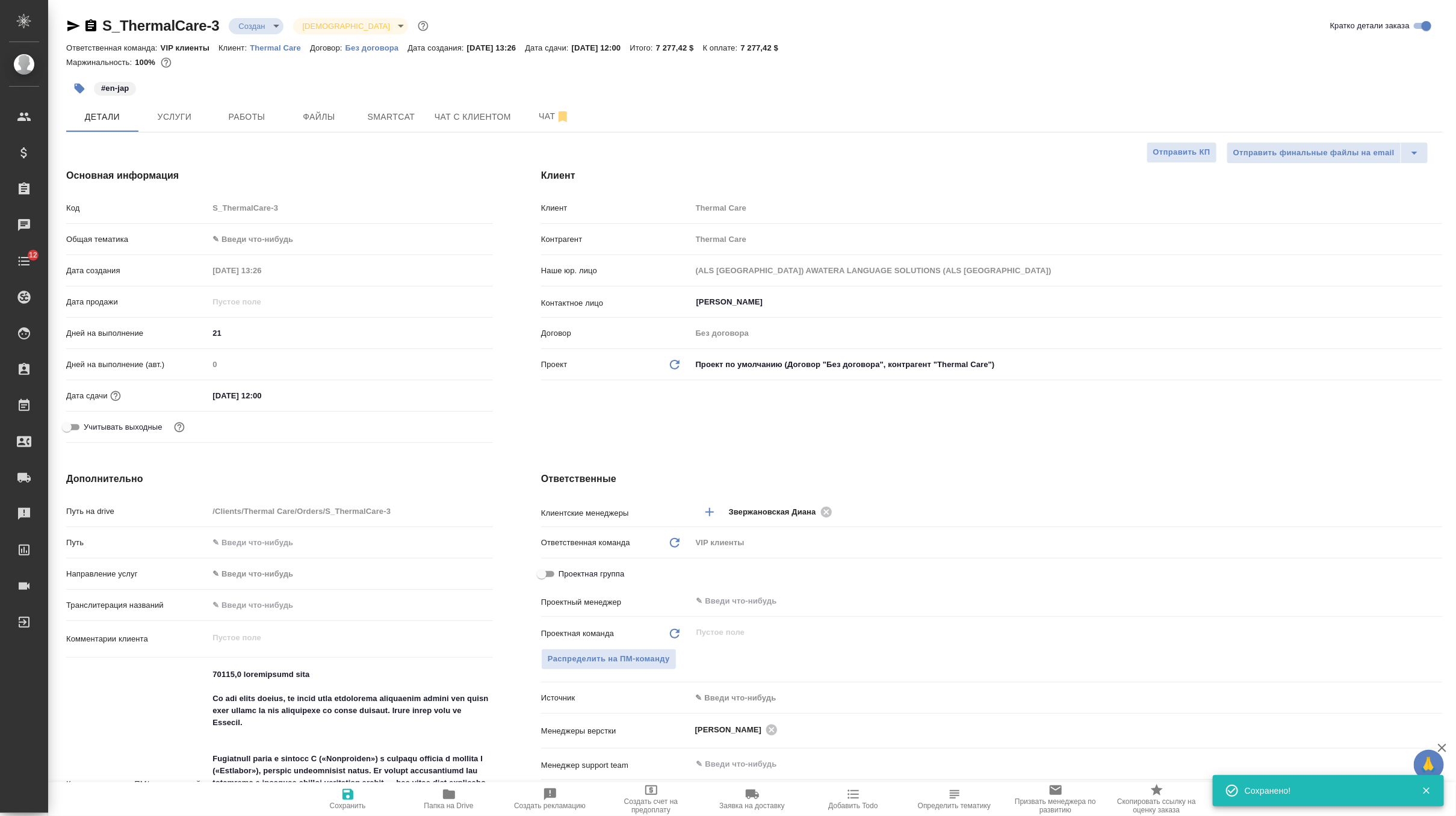
type textarea "x"
click at [550, 575] on input "Проектная группа" at bounding box center [542, 574] width 44 height 15
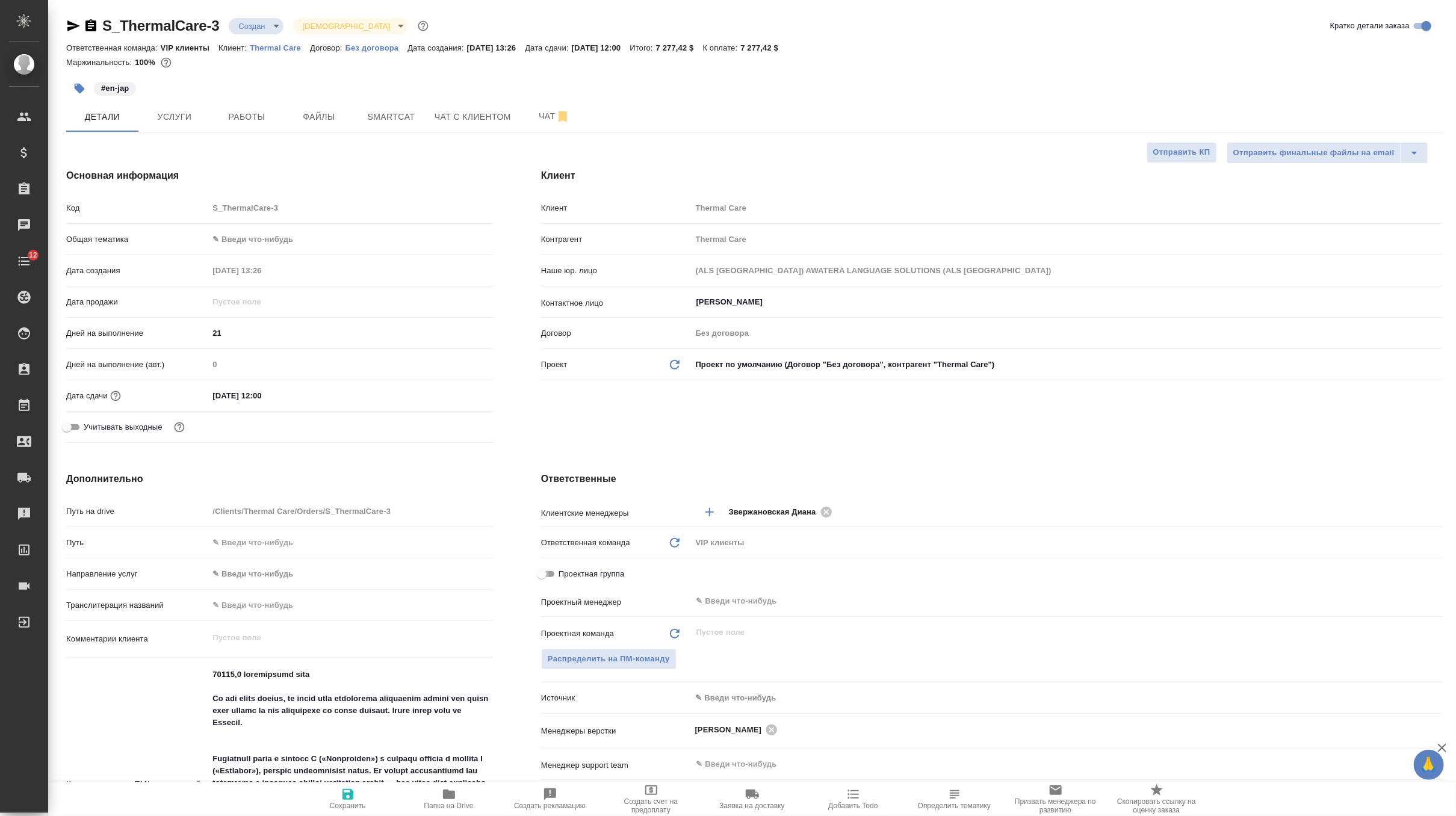
checkbox input "true"
type textarea "x"
click at [553, 575] on input "Проектная группа" at bounding box center [552, 574] width 44 height 15
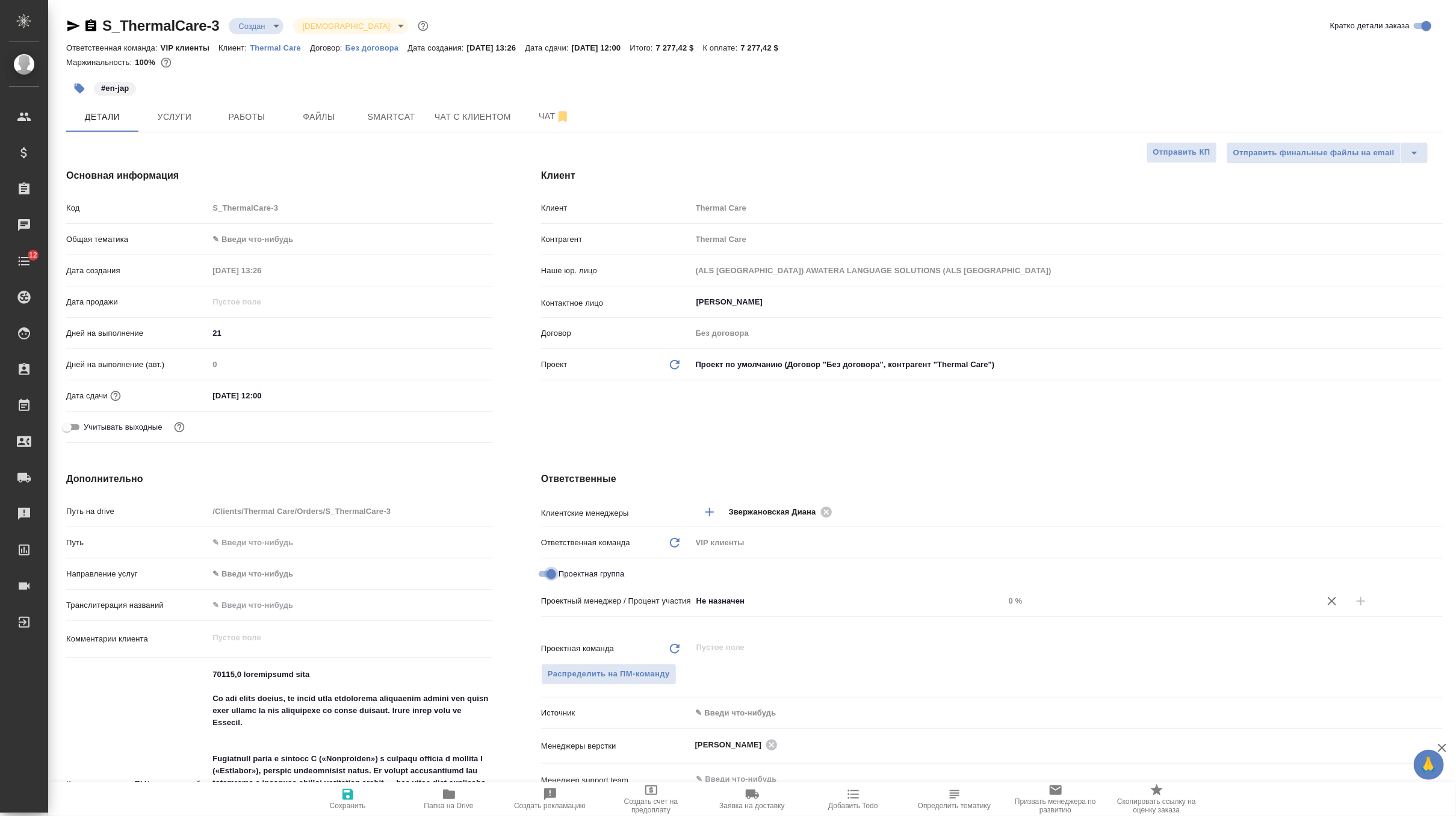
checkbox input "false"
type textarea "x"
click at [674, 634] on icon "Обновить" at bounding box center [674, 634] width 15 height 15
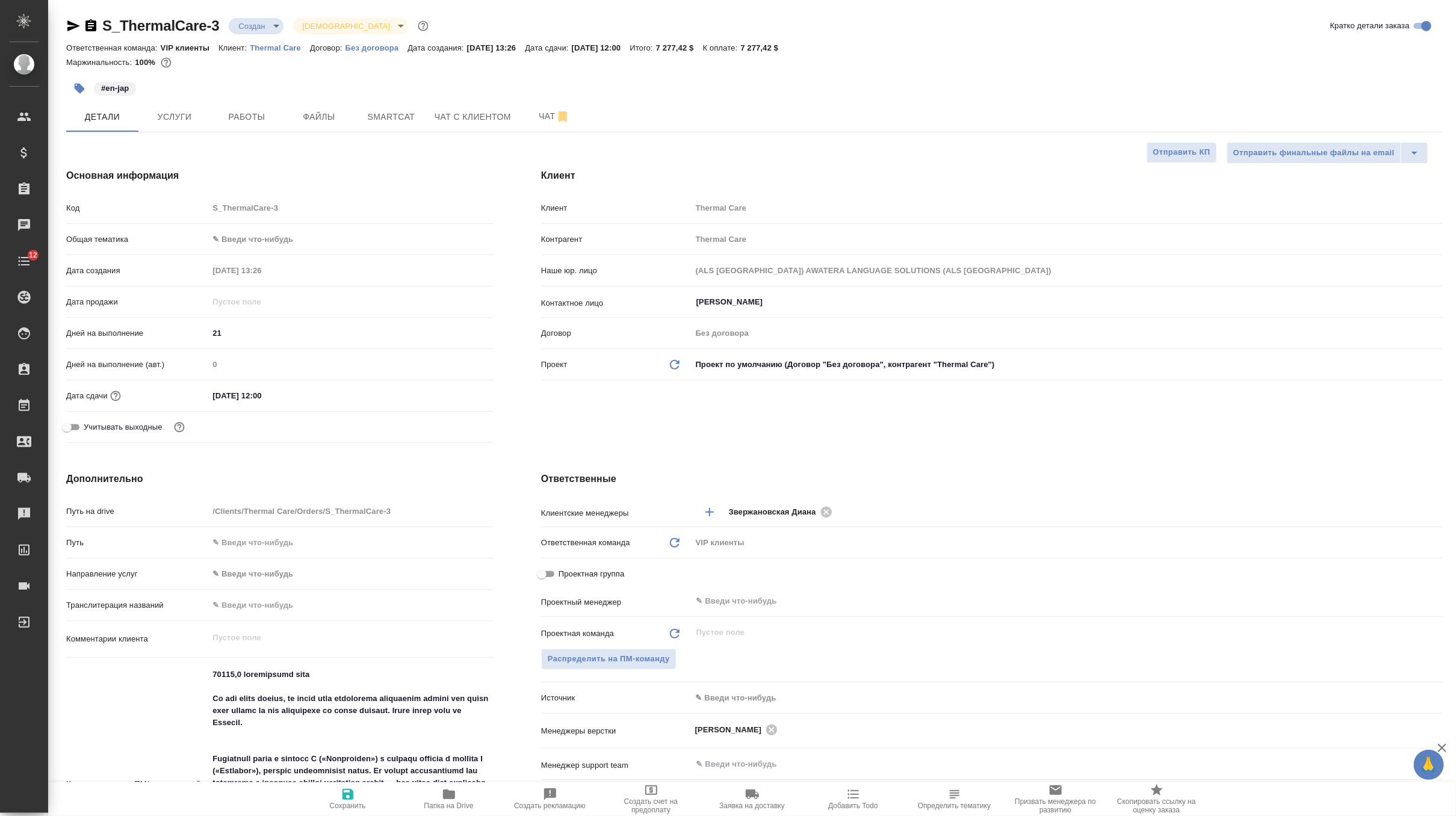
type textarea "x"
click at [650, 659] on span "Распределить на ПМ-команду" at bounding box center [609, 660] width 122 height 14
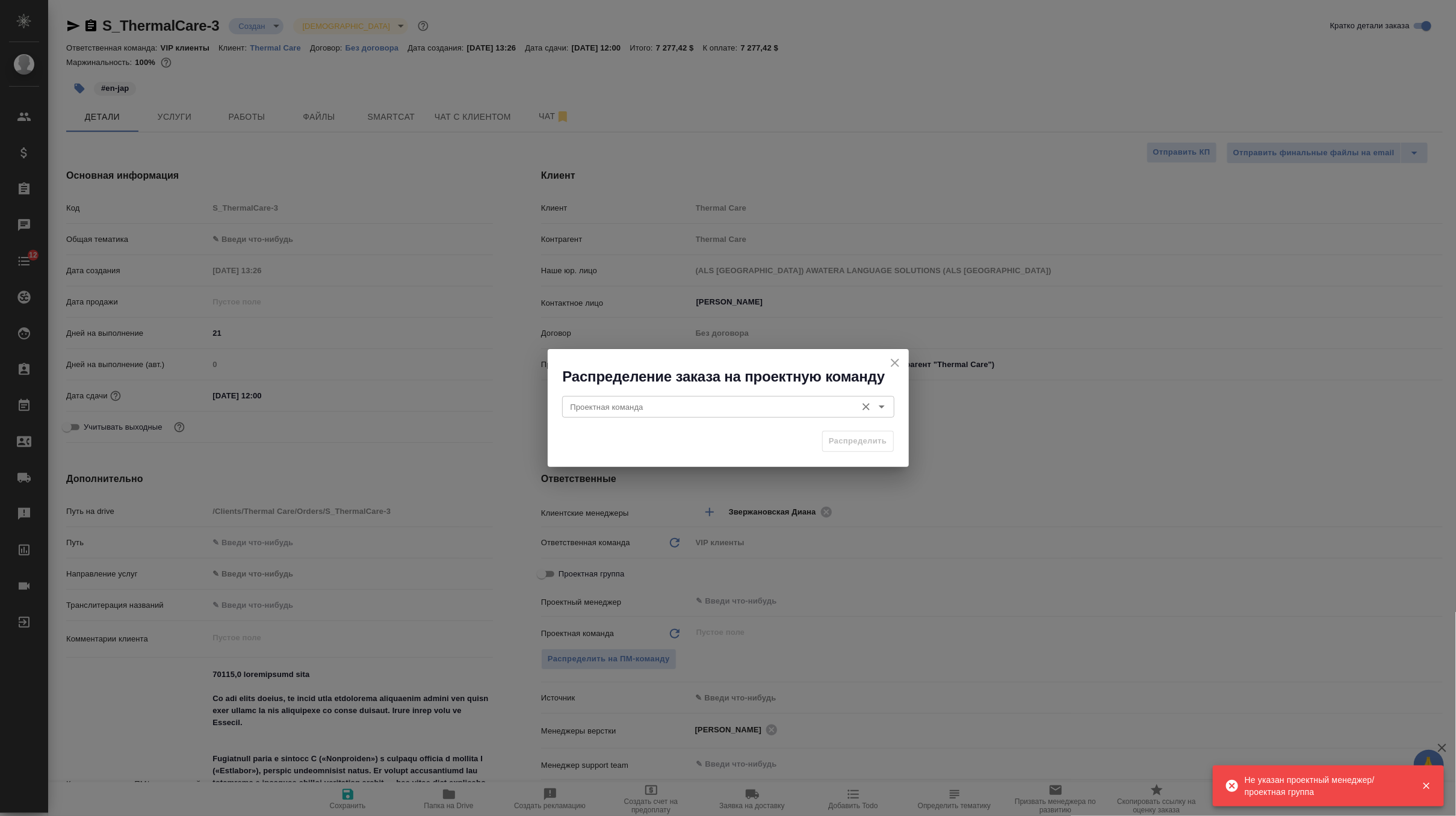
click at [697, 403] on input "Проектная команда" at bounding box center [708, 407] width 285 height 15
type input "d"
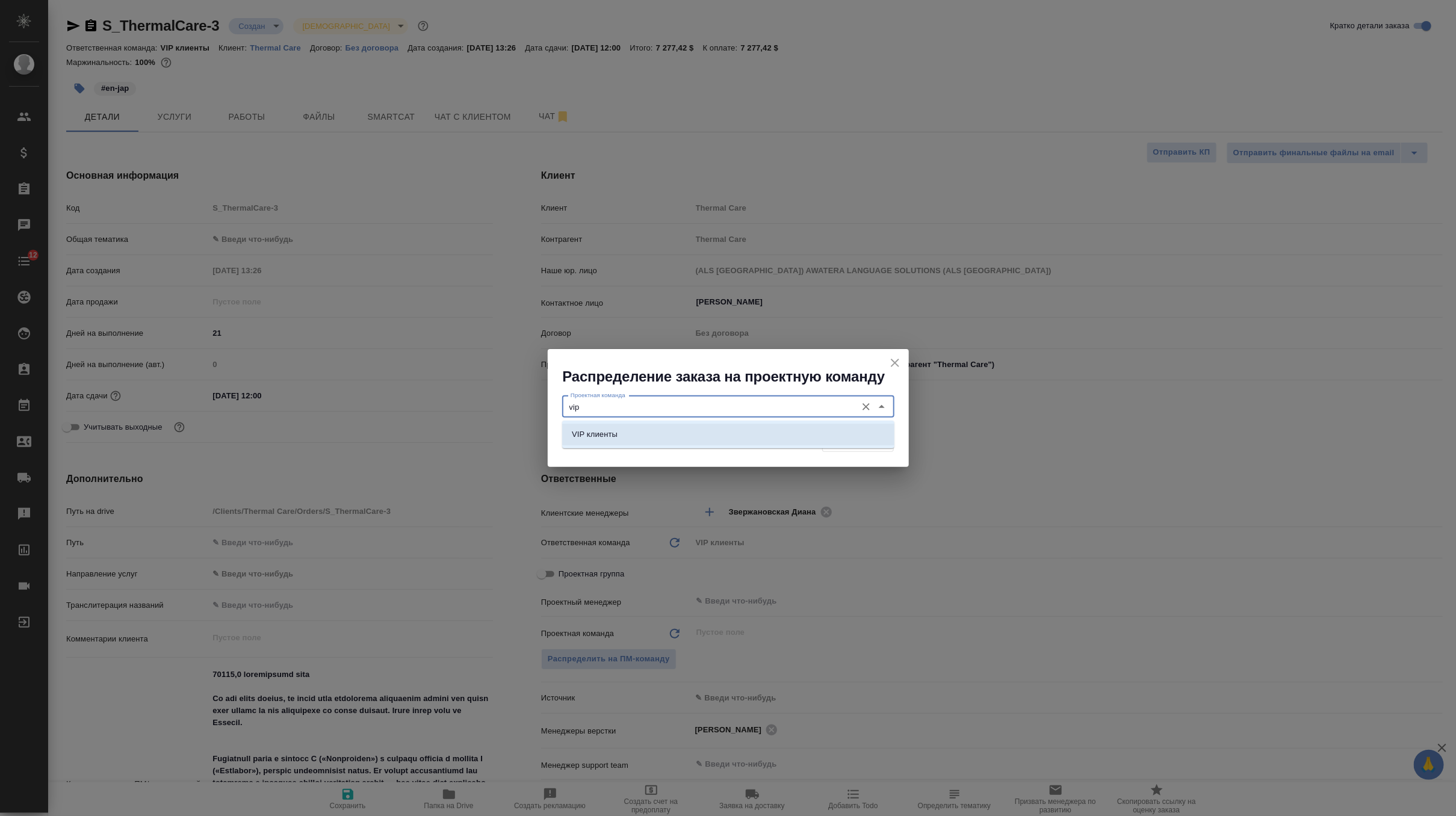
click at [688, 447] on ul "VIP клиенты" at bounding box center [728, 444] width 333 height 22
click at [700, 439] on li "VIP клиенты" at bounding box center [728, 434] width 333 height 22
type input "VIP клиенты"
click at [837, 443] on span "Распределить" at bounding box center [857, 441] width 58 height 14
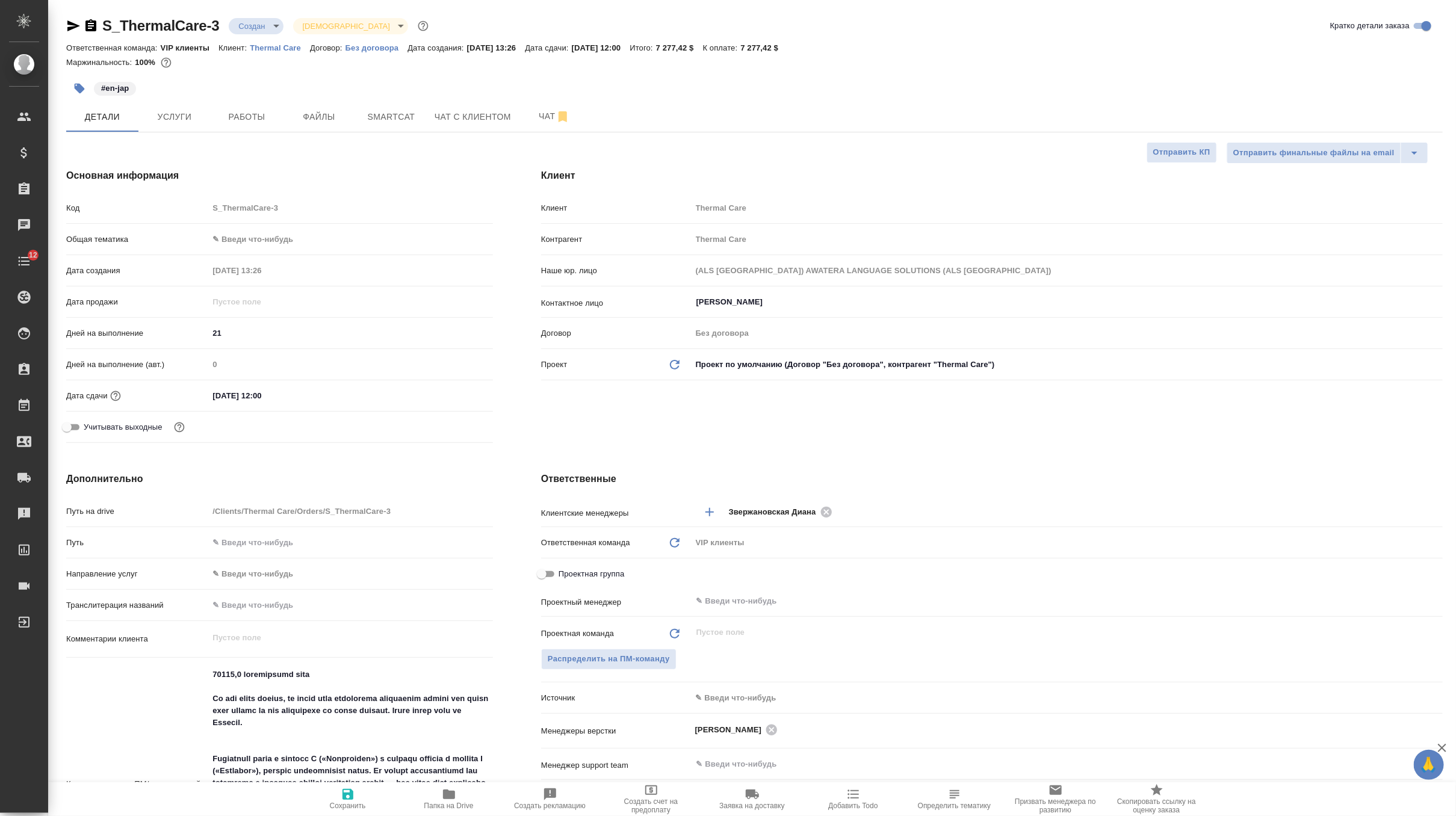
type textarea "x"
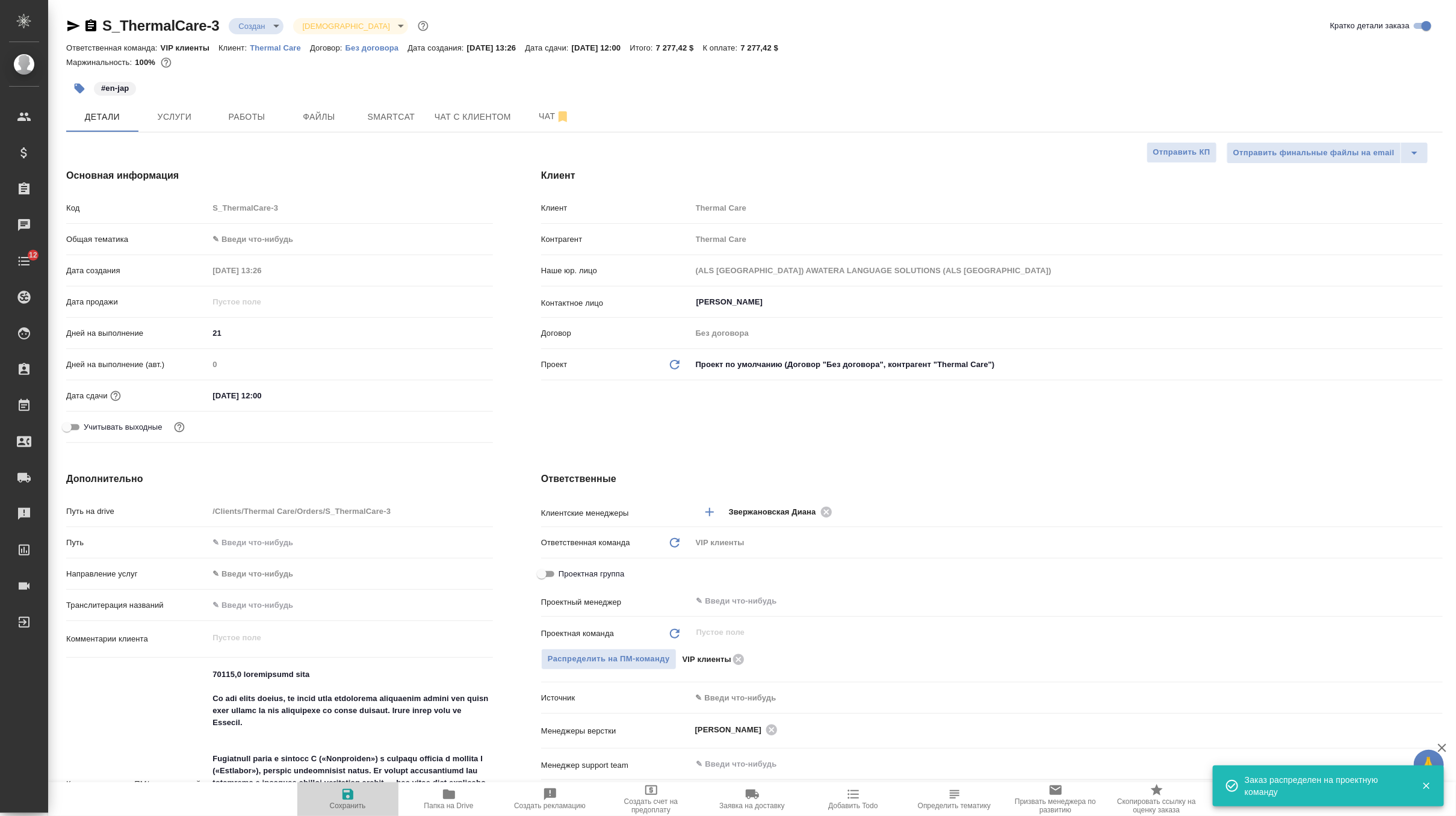
click at [342, 800] on icon "button" at bounding box center [348, 794] width 15 height 15
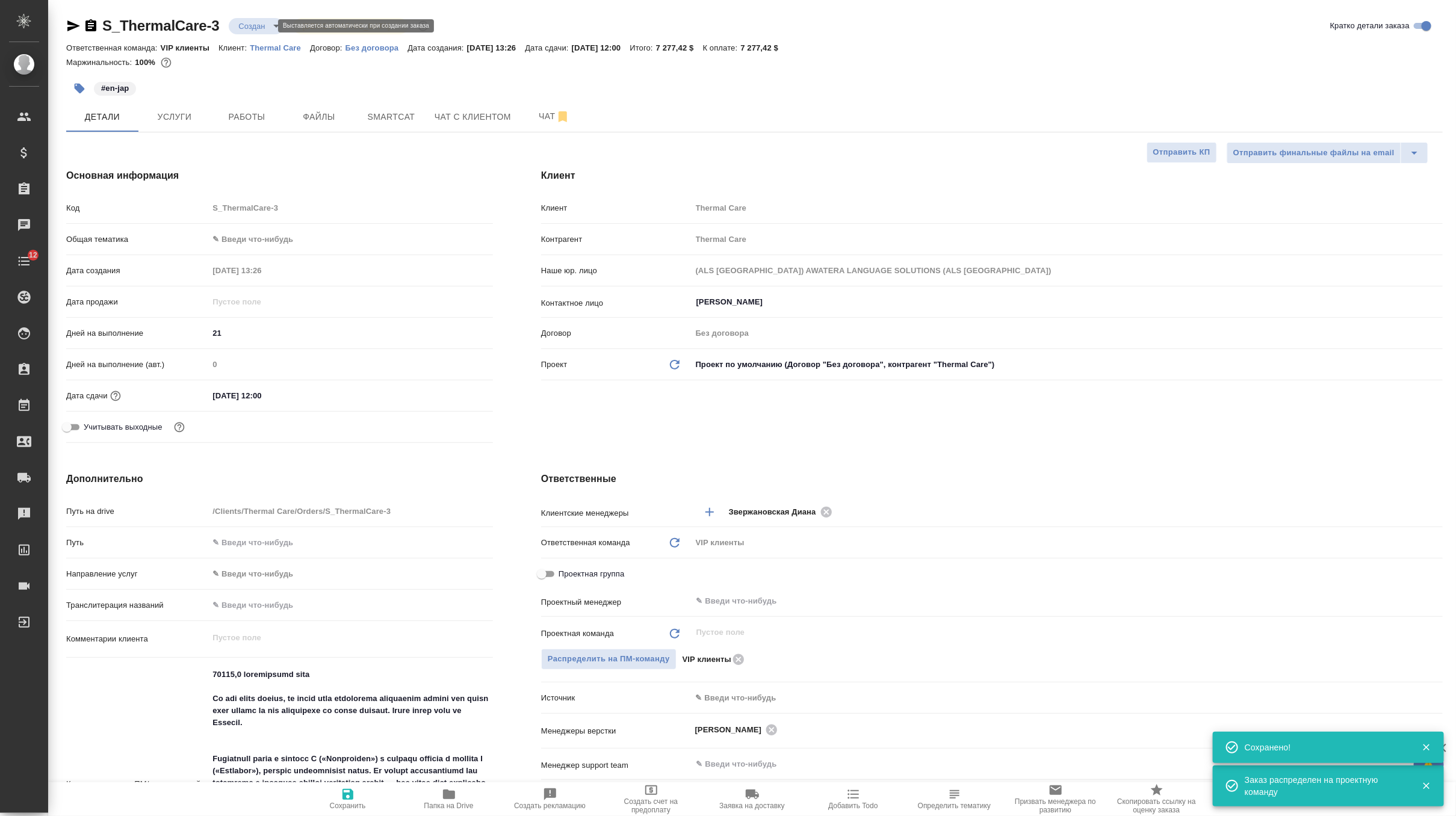
click at [262, 28] on body "🙏 .cls-1 fill:#fff; AWATERA Zverzhanovskaya Diana Клиенты Спецификации Заказы 0…" at bounding box center [728, 408] width 1456 height 816
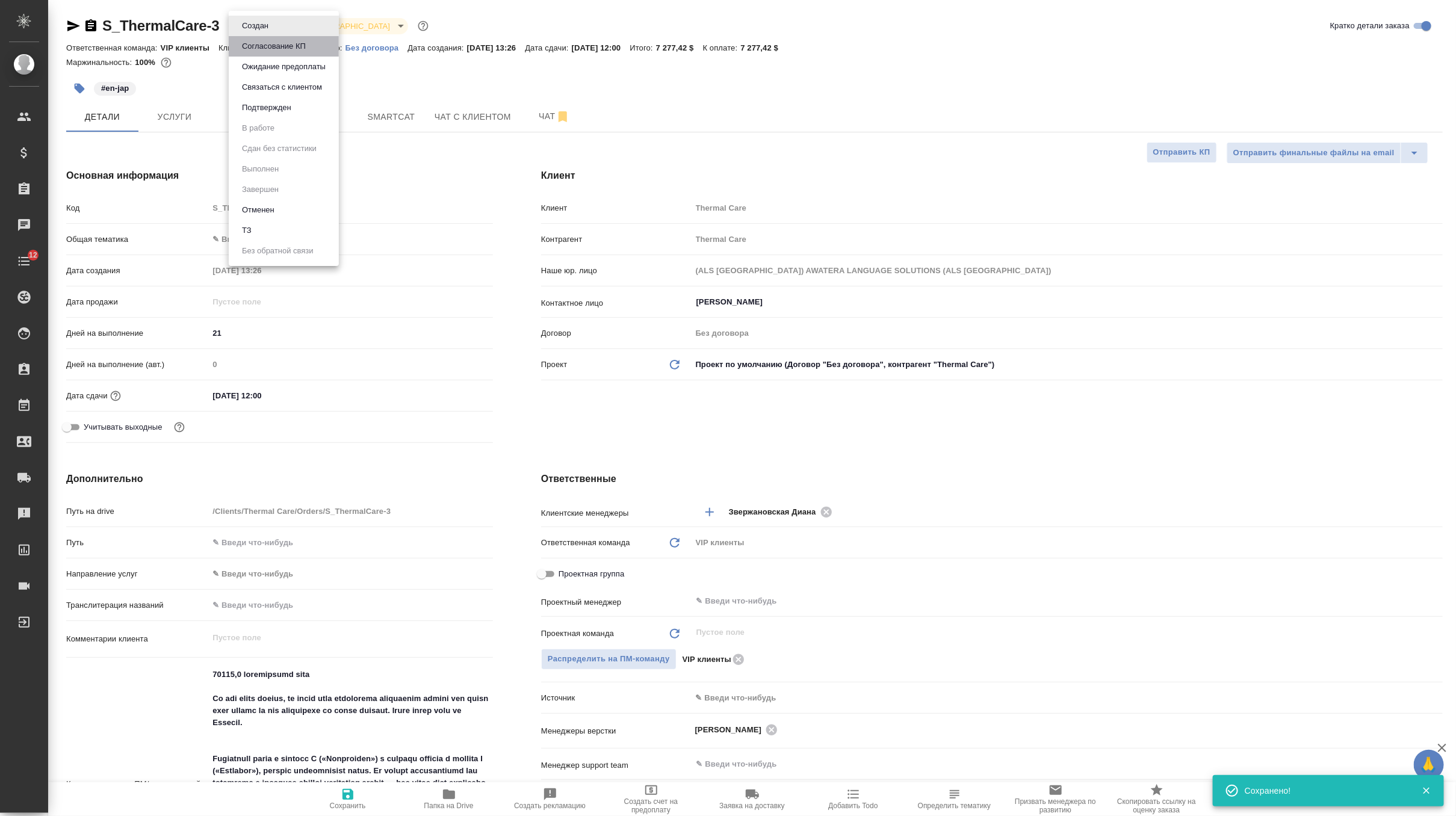
click at [282, 48] on button "Согласование КП" at bounding box center [274, 46] width 71 height 13
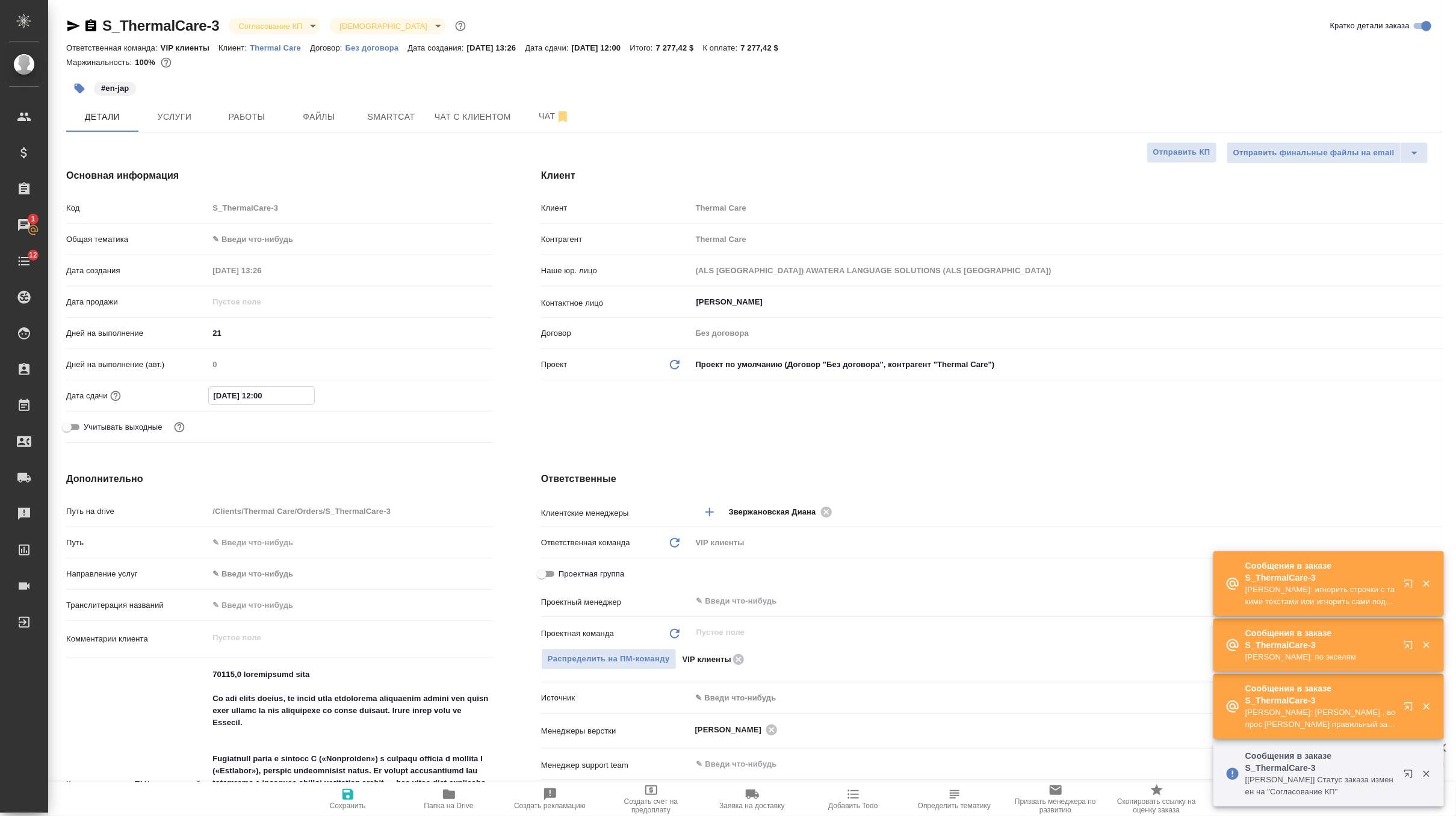
click at [301, 389] on input "15.05.2024 12:00" at bounding box center [262, 396] width 105 height 18
drag, startPoint x: 300, startPoint y: 393, endPoint x: 166, endPoint y: 392, distance: 134.0
click at [166, 392] on div "Дата сдачи 15.05.2024 12:00" at bounding box center [279, 396] width 427 height 21
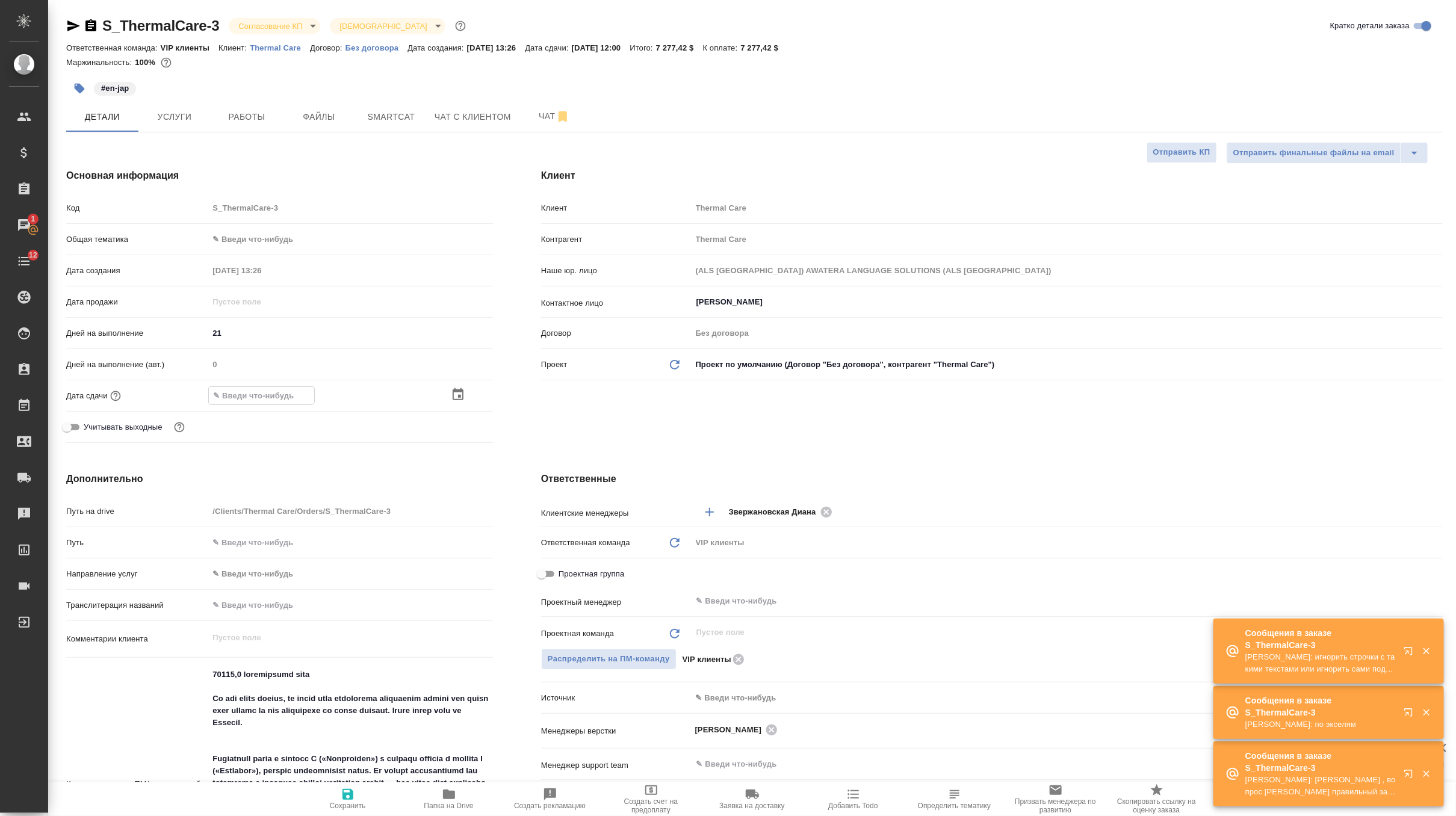
click at [351, 803] on span "Сохранить" at bounding box center [347, 806] width 36 height 8
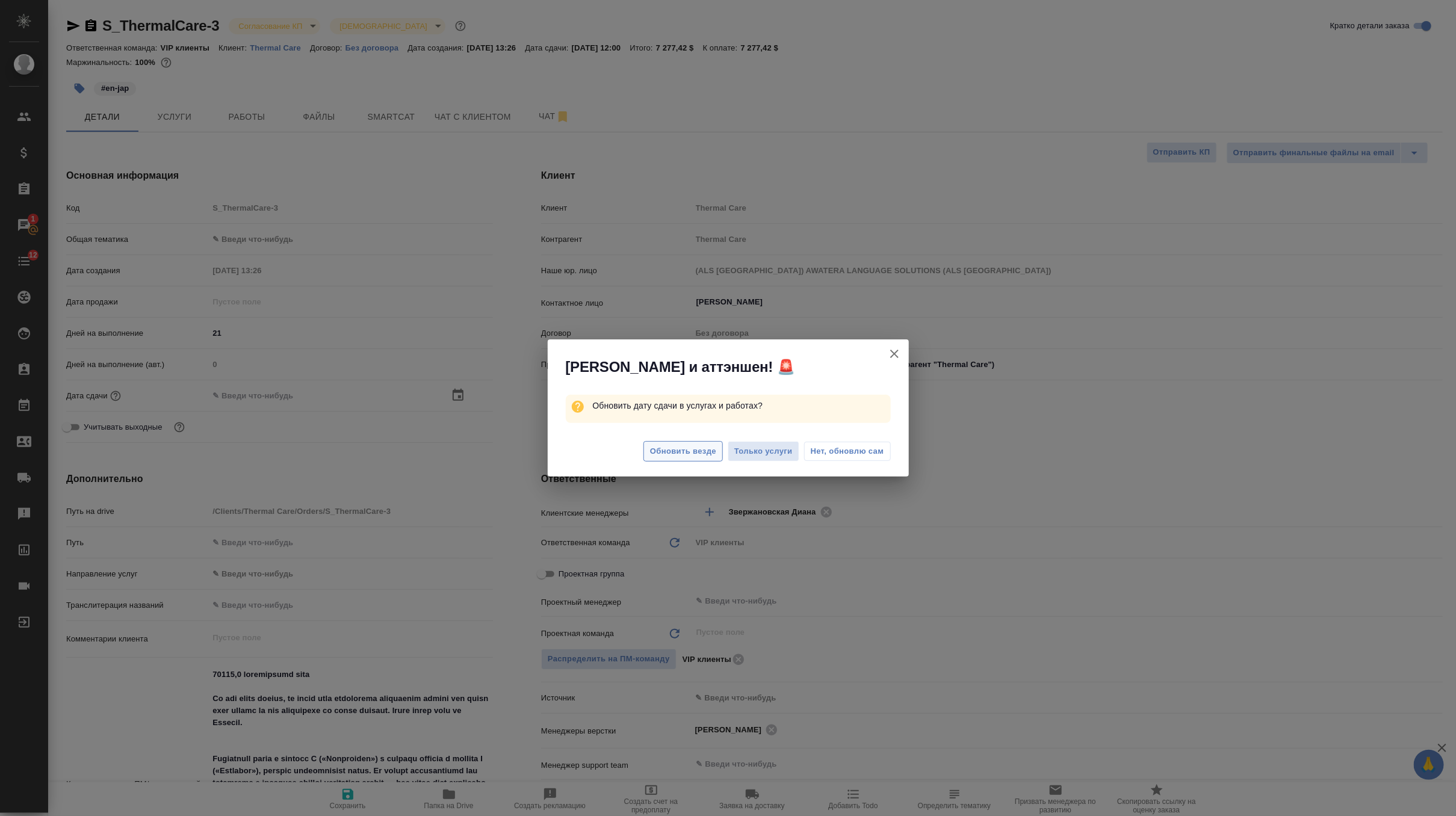
click at [687, 456] on span "Обновить везде" at bounding box center [683, 452] width 66 height 14
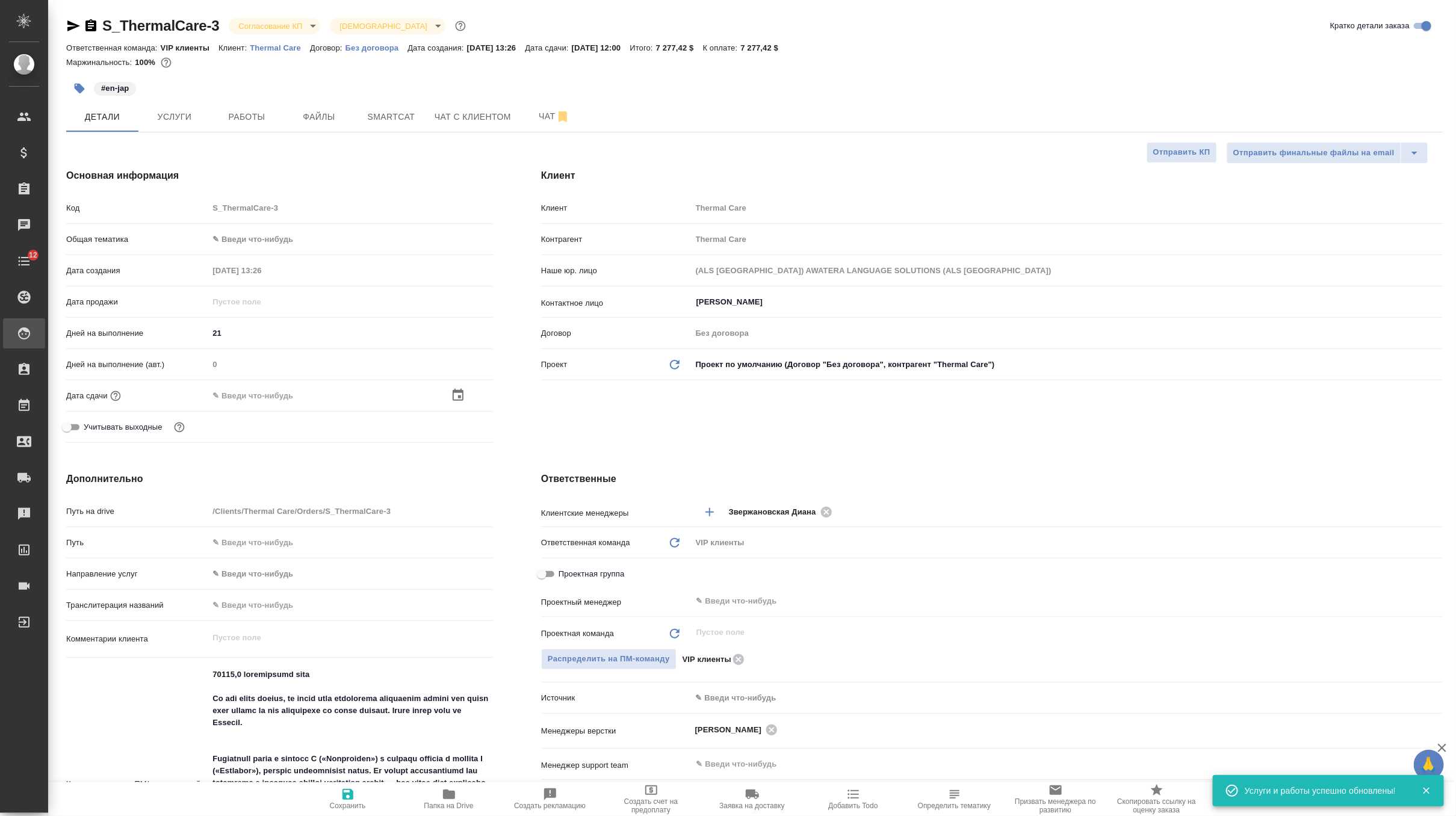
scroll to position [56, 0]
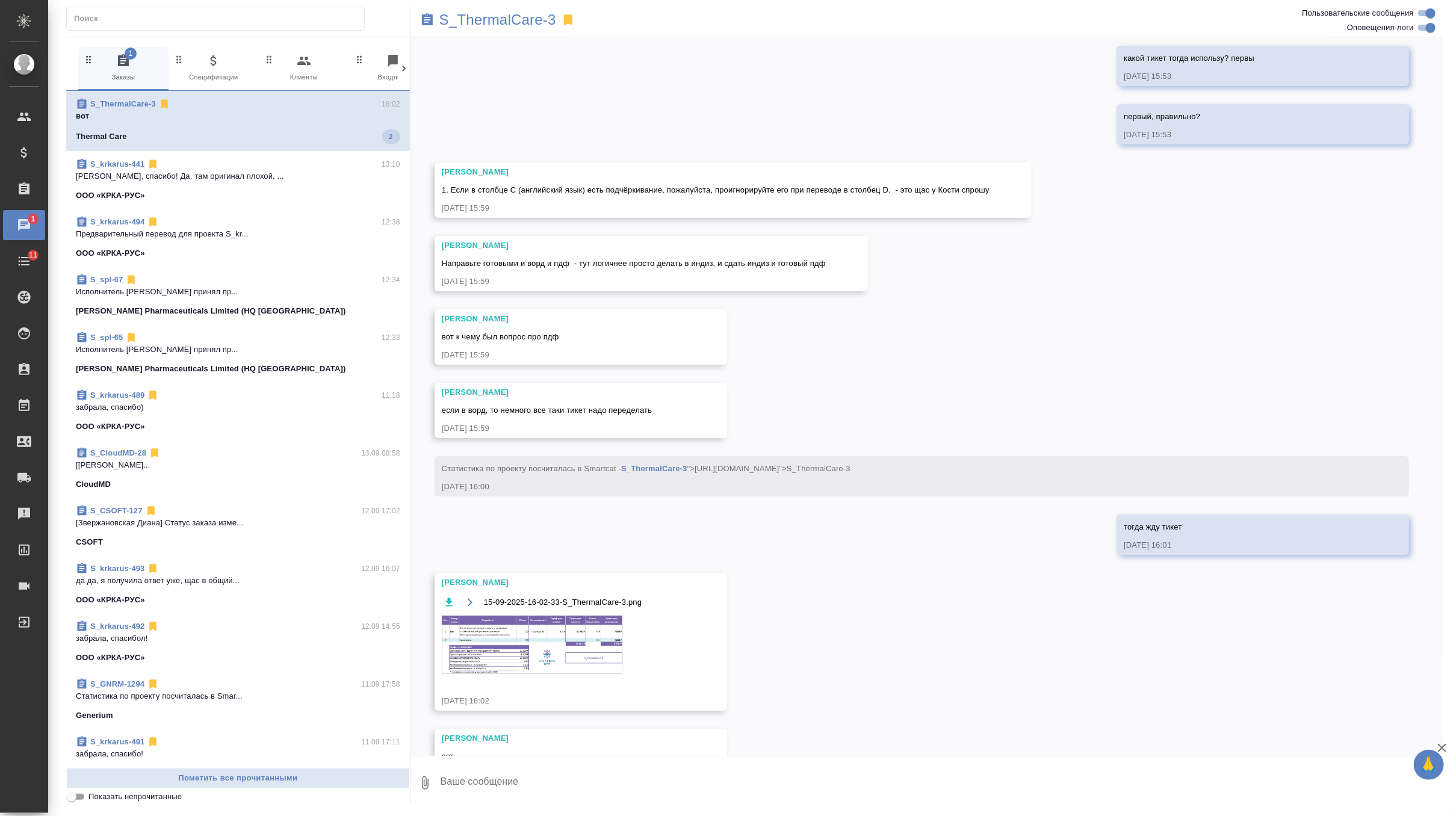
scroll to position [5558, 0]
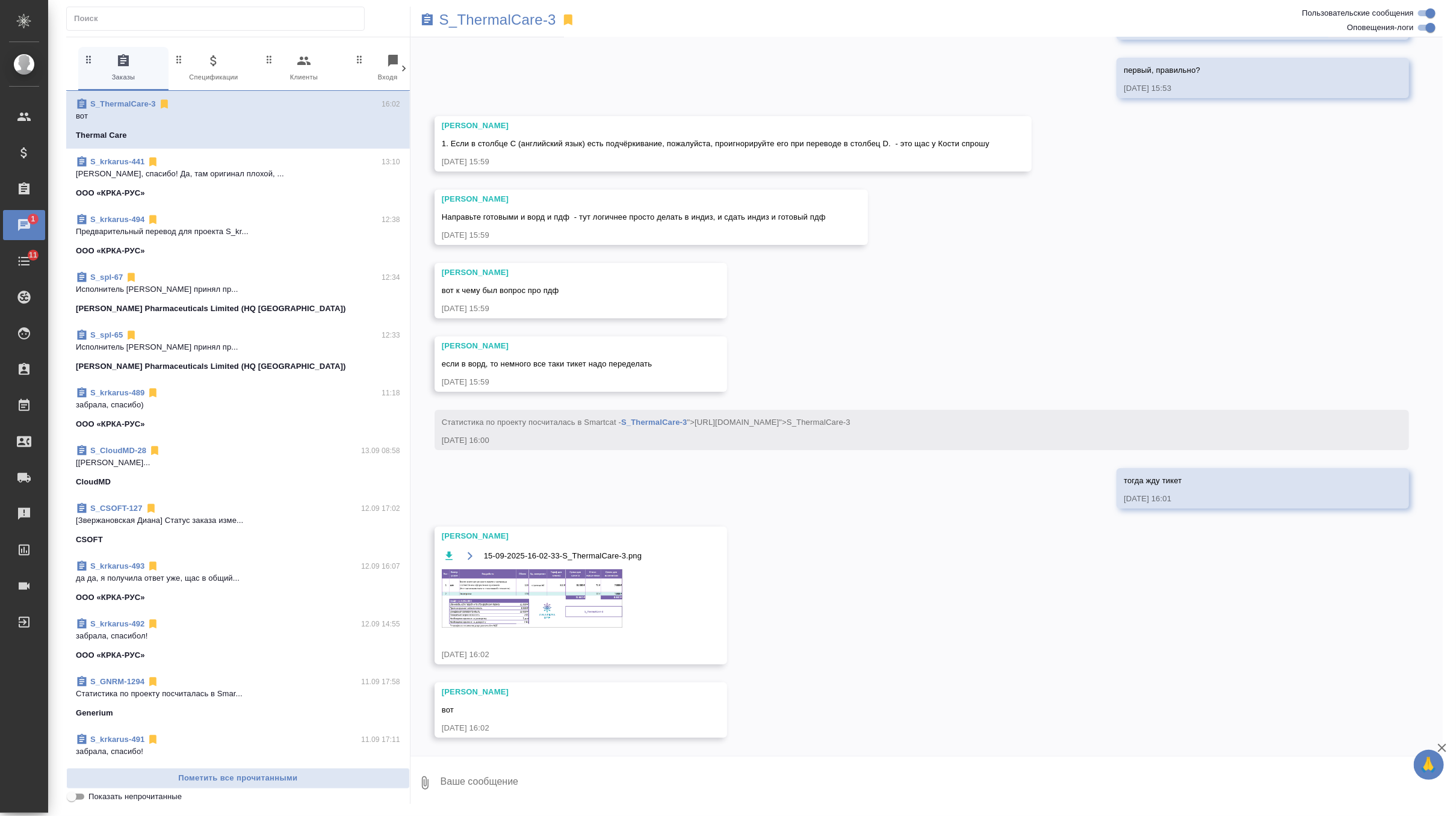
click at [521, 599] on img at bounding box center [532, 598] width 180 height 58
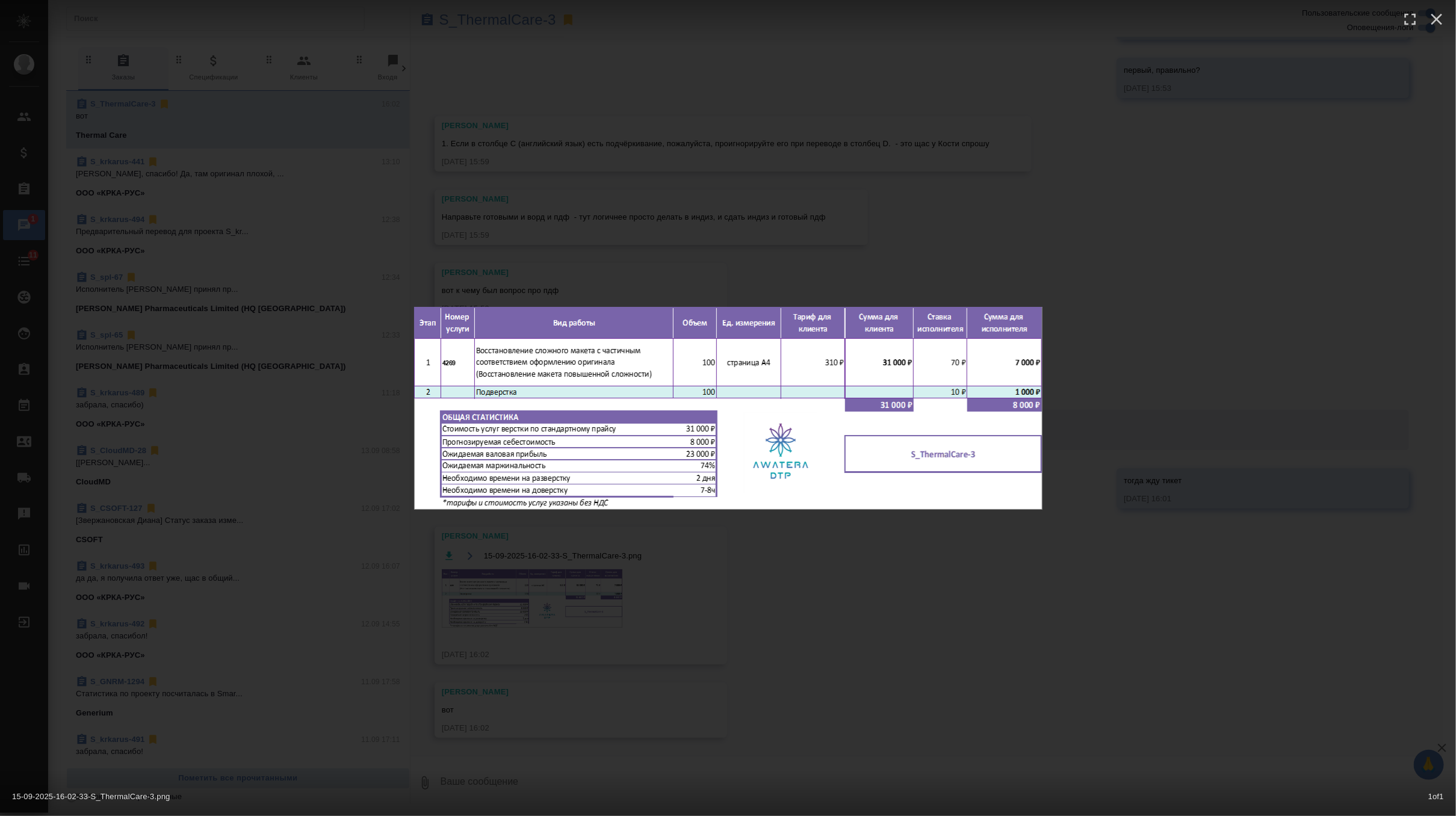
click at [782, 209] on div "15-09-2025-16-02-33-S_ThermalCare-3.png 1 of 1" at bounding box center [728, 408] width 1456 height 816
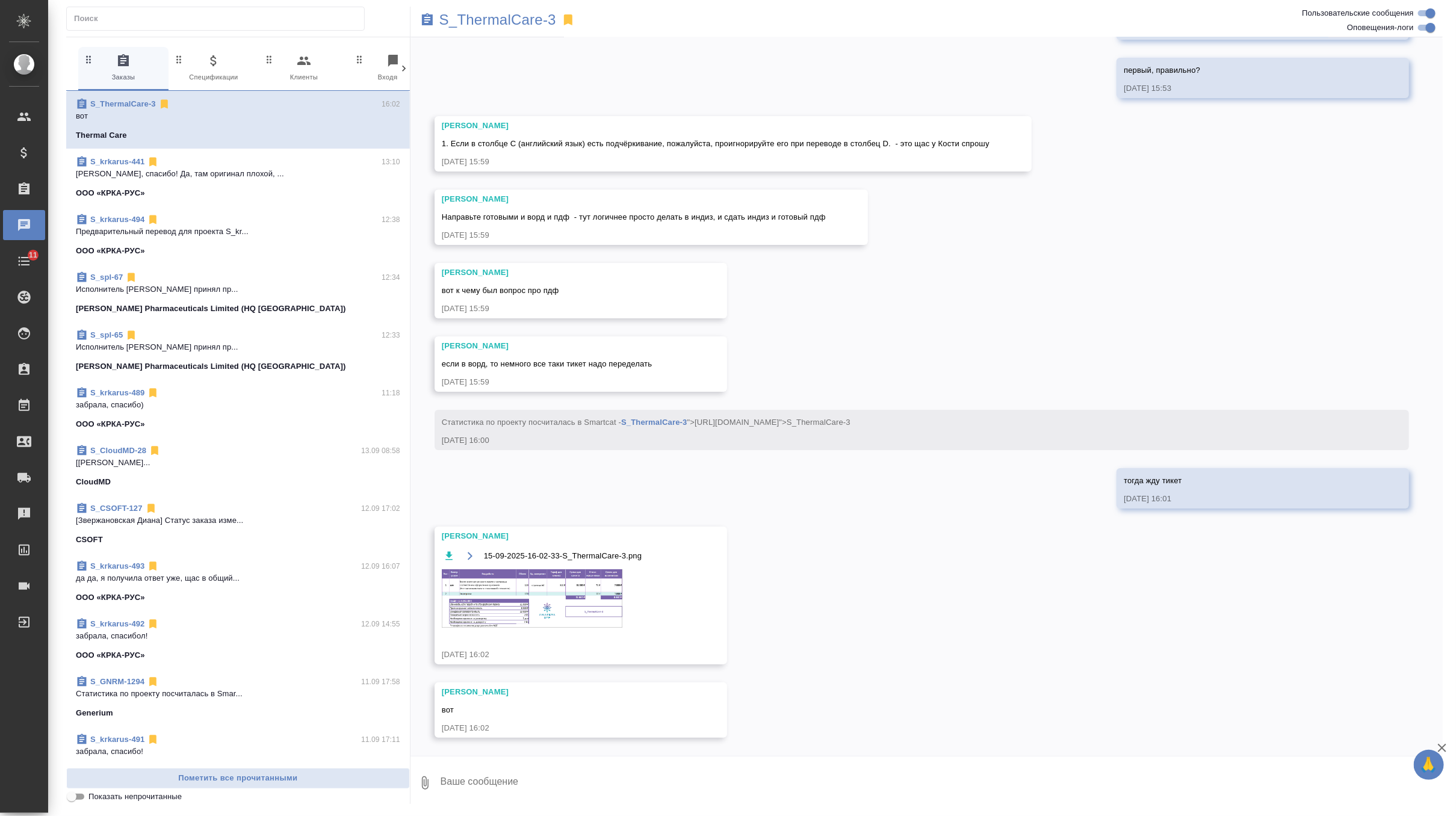
click at [480, 781] on textarea at bounding box center [941, 783] width 1003 height 41
type textarea "спасибо большое!"
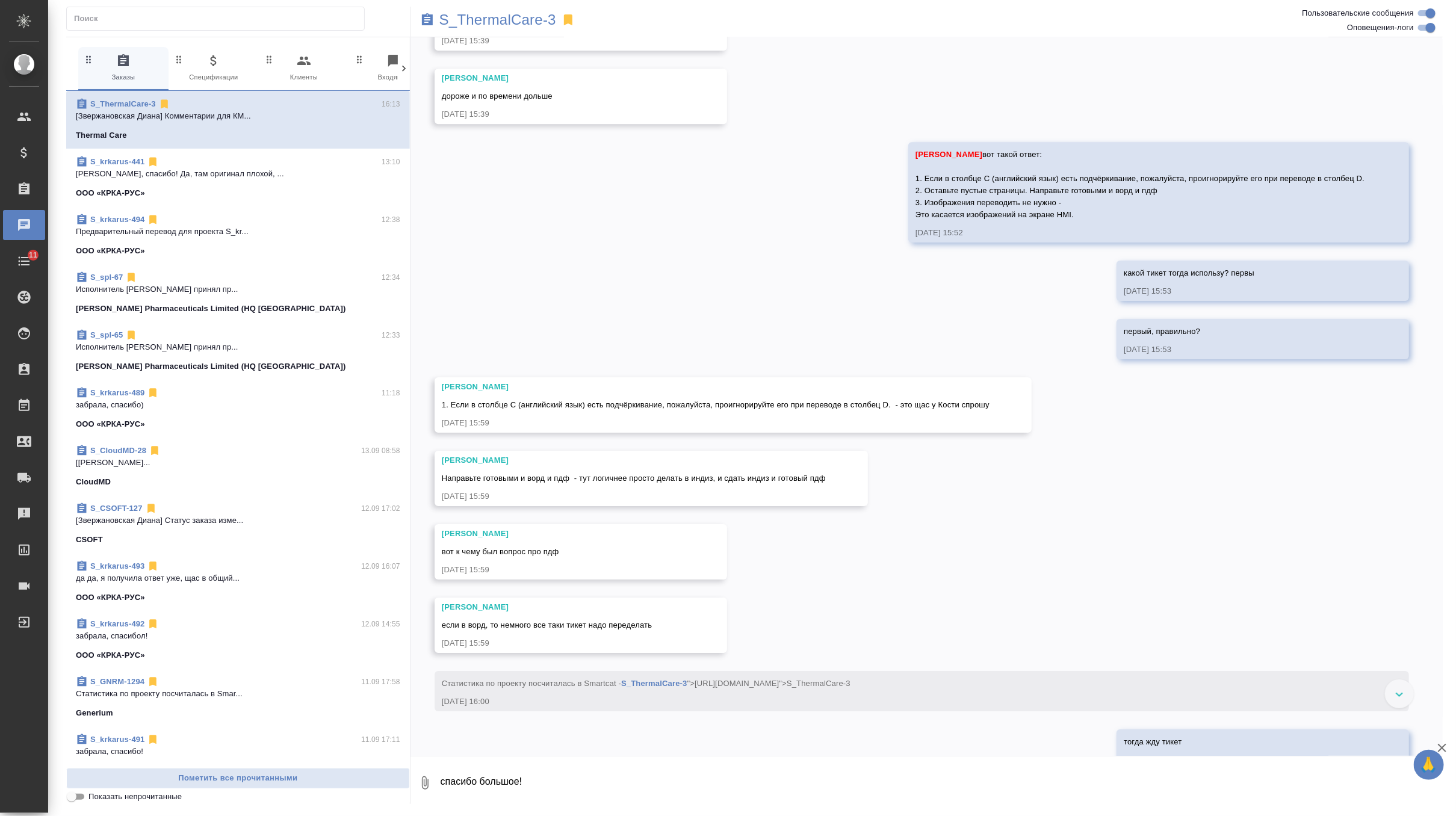
scroll to position [5277, 0]
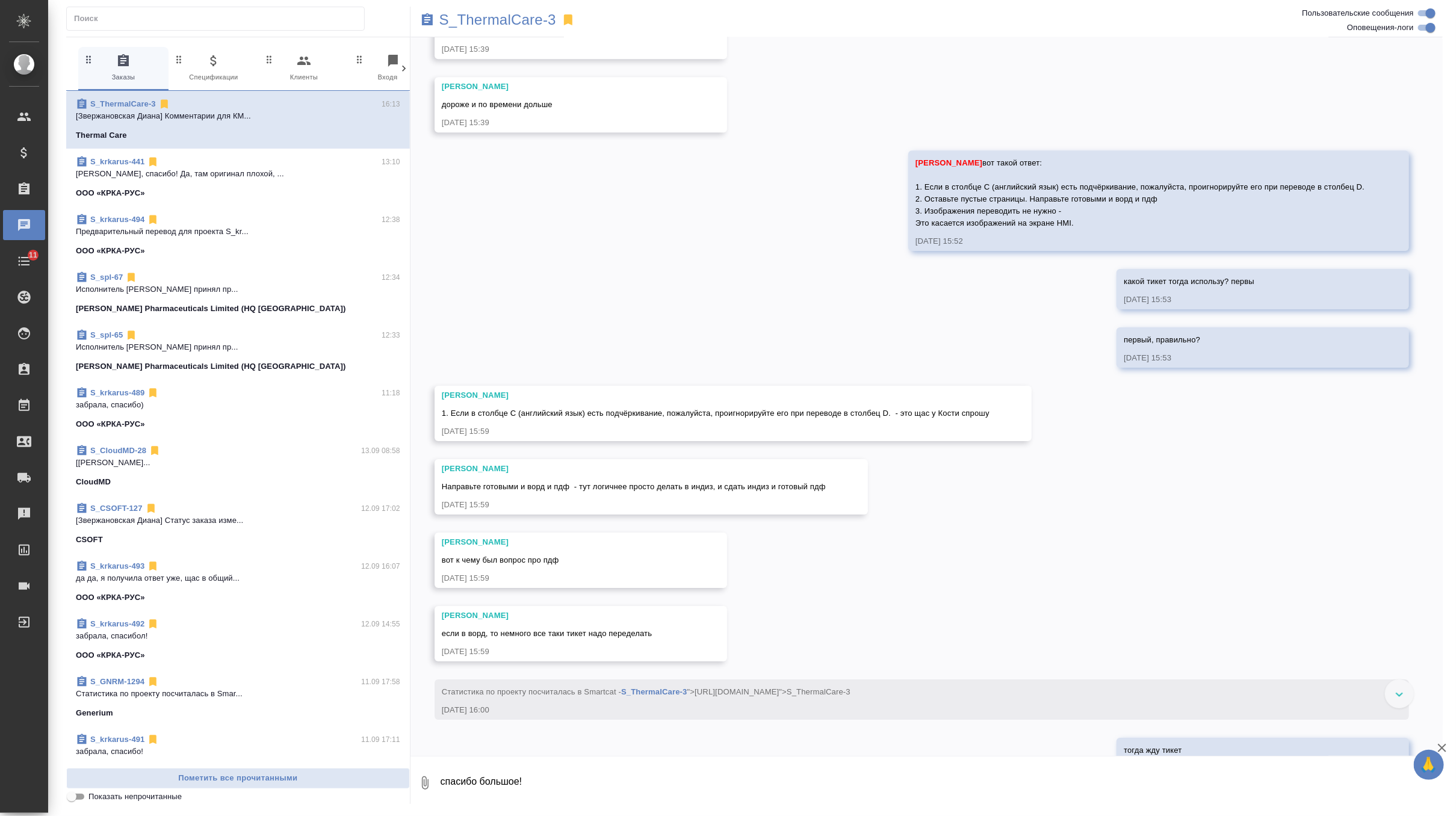
drag, startPoint x: 1067, startPoint y: 232, endPoint x: 896, endPoint y: 195, distance: 175.0
click at [896, 195] on div "10.04, среда [Каплина Евгения] Статус заказа изменен на "ТЗ" 10.04.24, 13:27 Ка…" at bounding box center [926, 396] width 1032 height 718
copy span "1. Если в столбце C (английский язык) есть подчёркивание, пожалуйста, проигнори…"
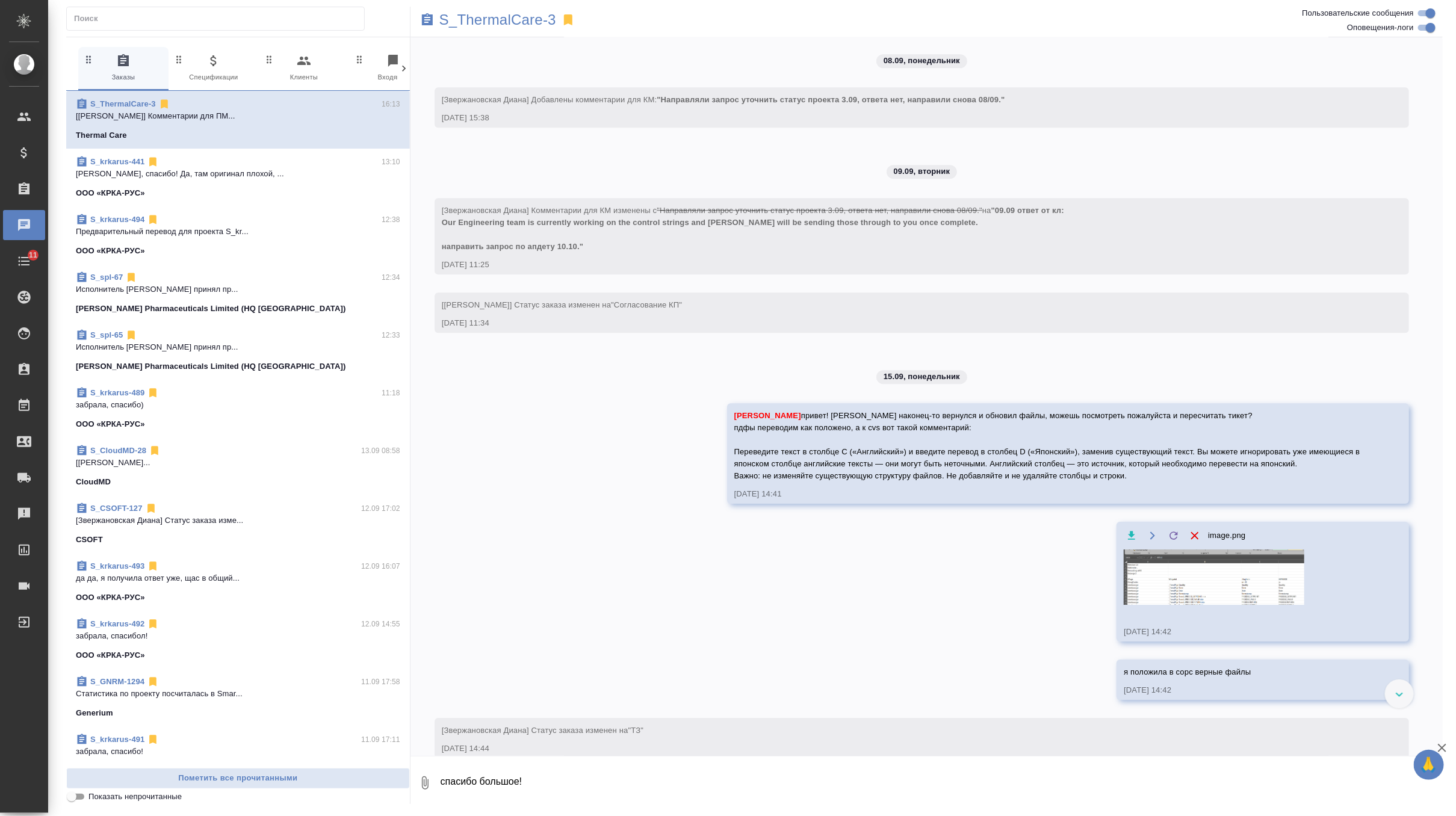
scroll to position [2155, 0]
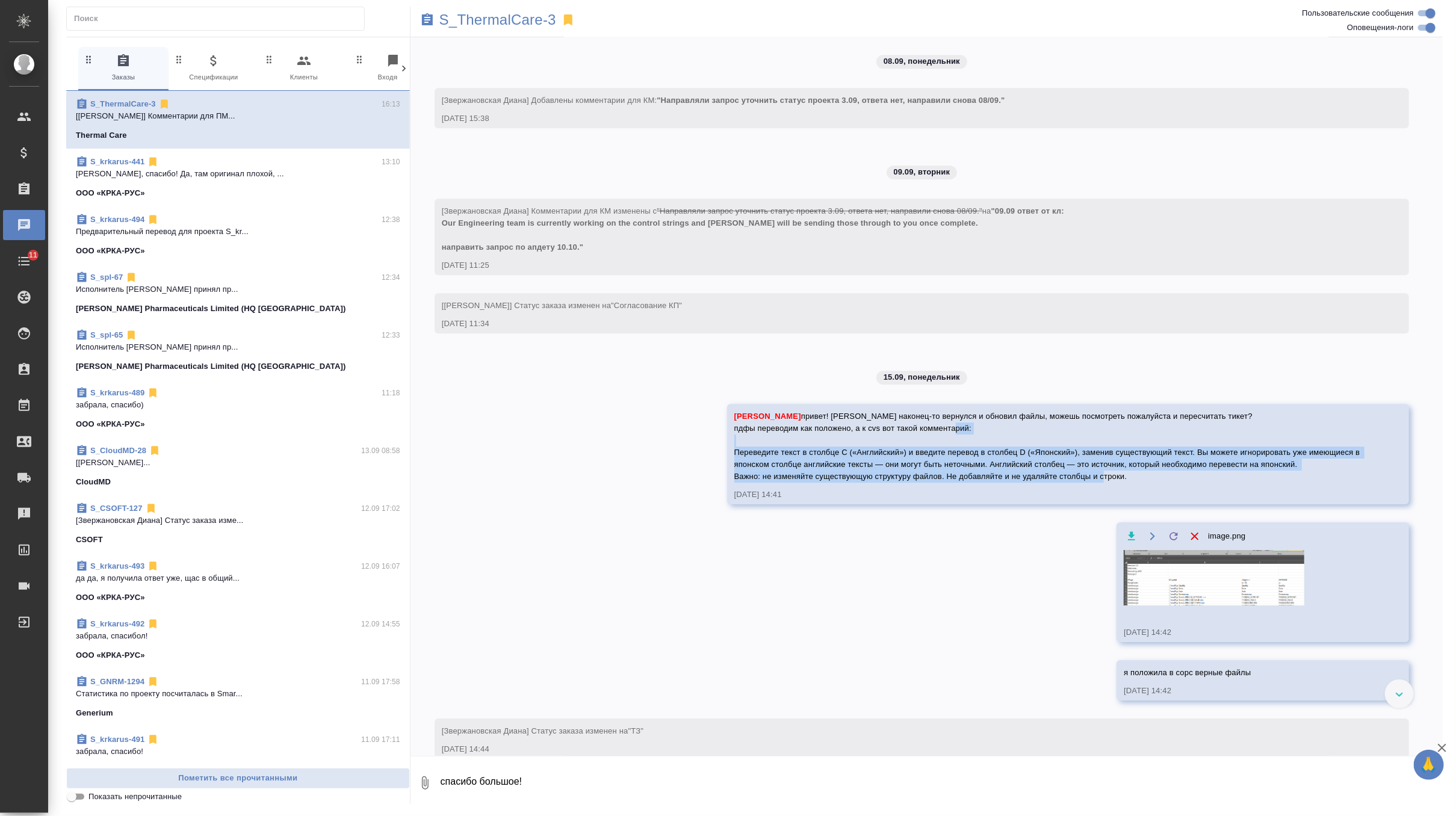
drag, startPoint x: 735, startPoint y: 452, endPoint x: 1191, endPoint y: 486, distance: 457.3
click at [1191, 483] on div "Оксютович Ирина" at bounding box center [1051, 445] width 633 height 75
copy span "Переведите текст в столбце C («Английский») и введите перевод в столбец D («Япо…"
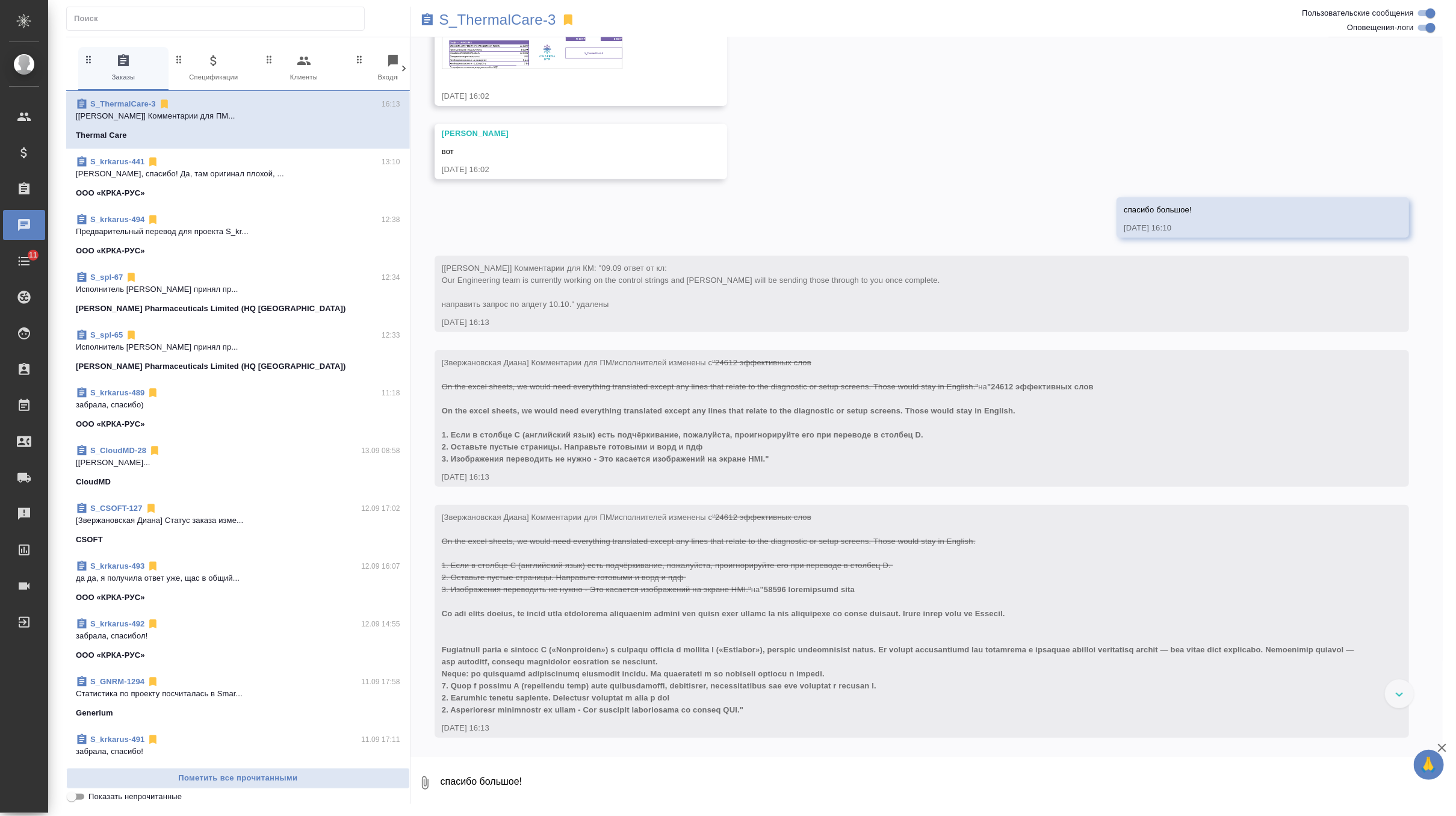
scroll to position [5671, 0]
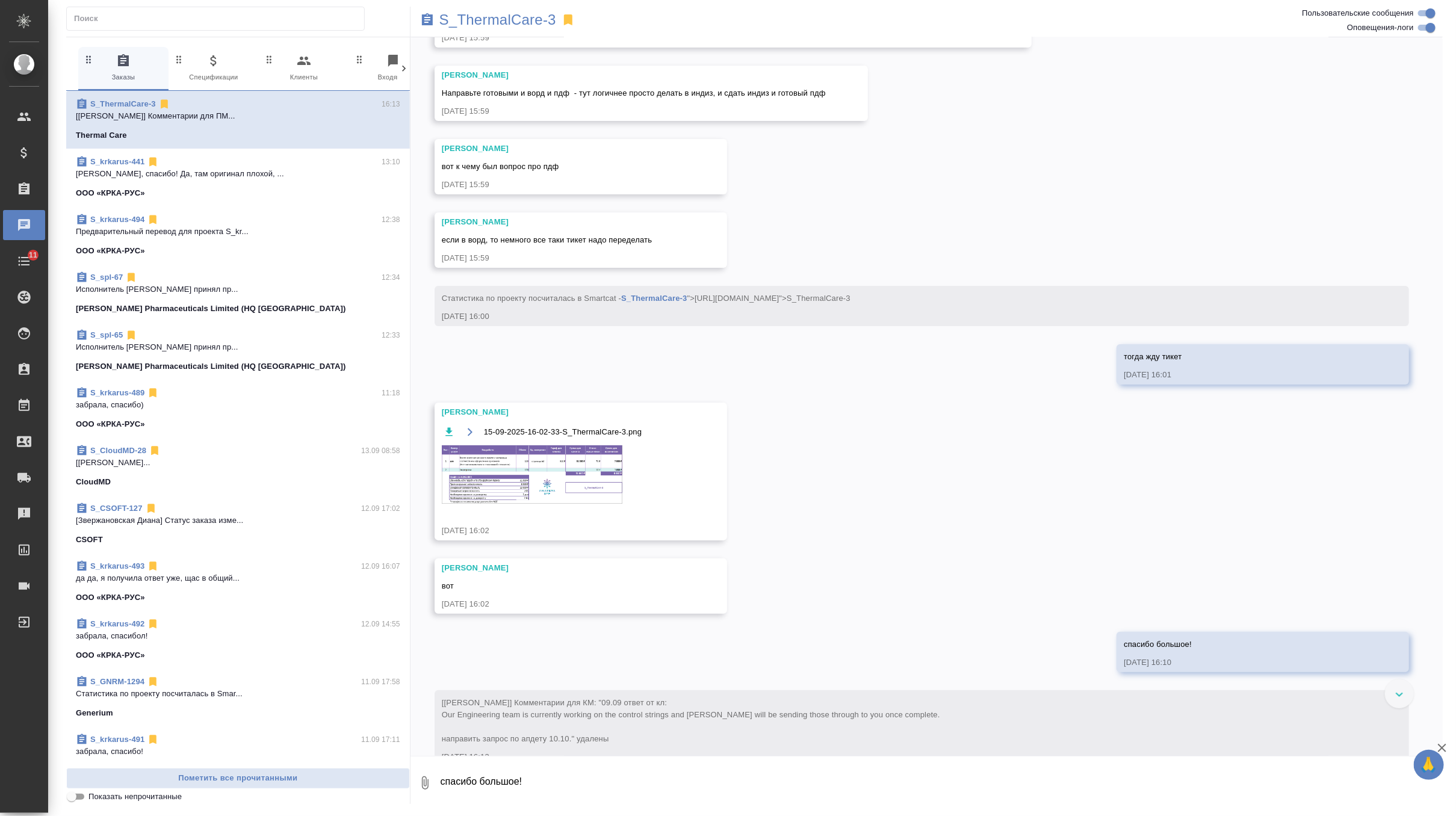
click at [558, 472] on img at bounding box center [532, 474] width 180 height 58
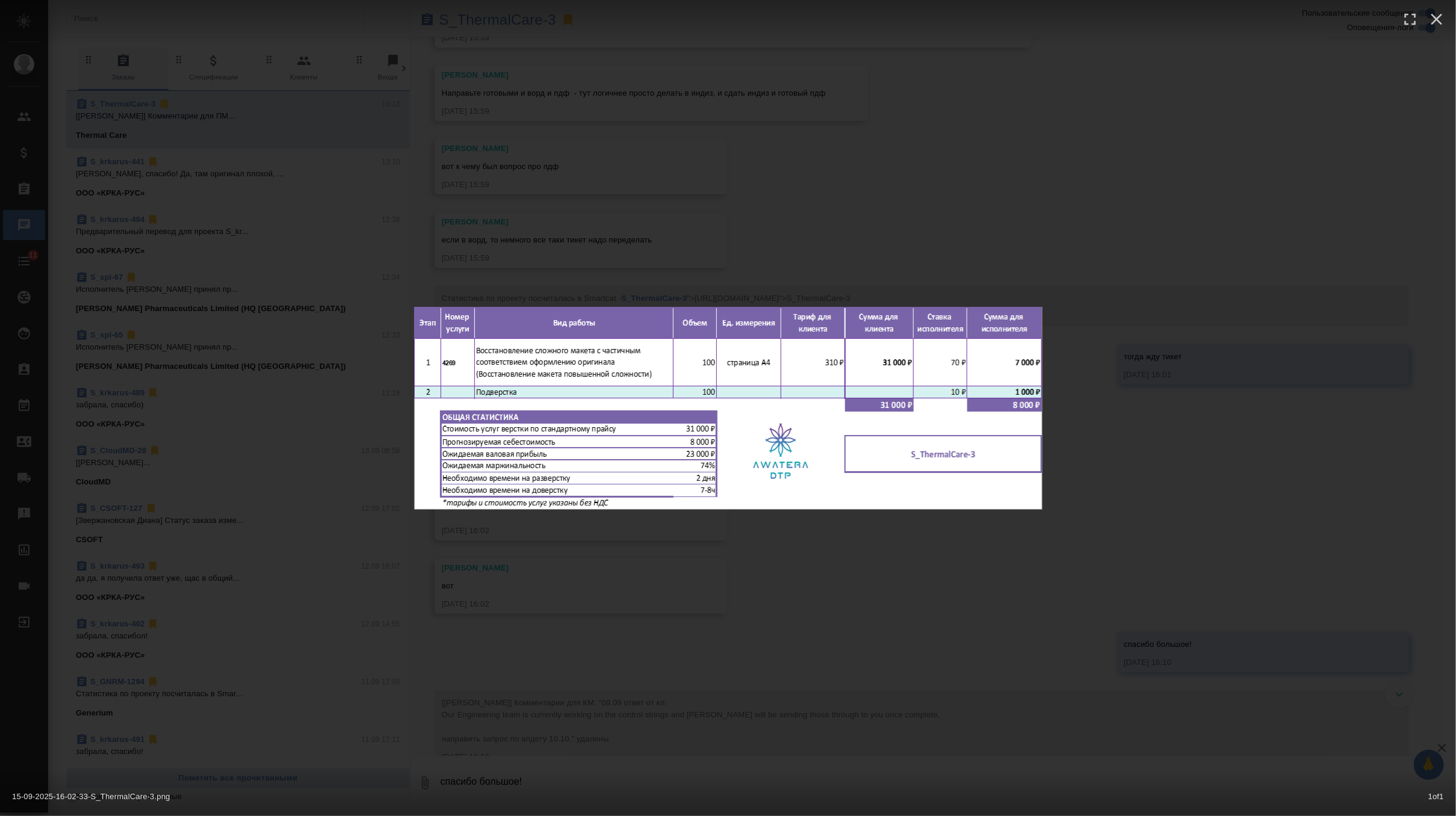
click at [766, 145] on div "15-09-2025-16-02-33-S_ThermalCare-3.png 1 of 1" at bounding box center [728, 408] width 1456 height 816
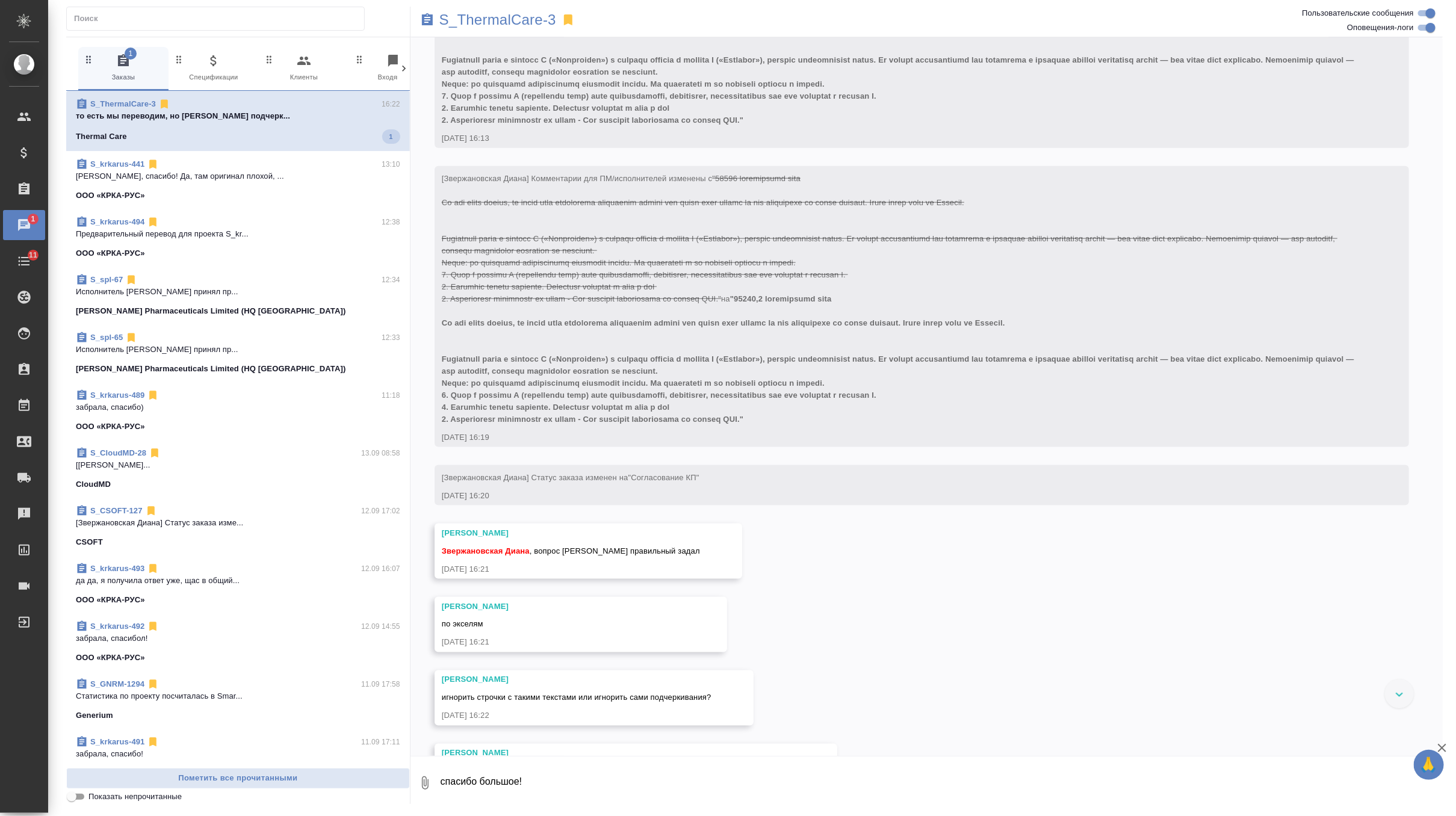
scroll to position [6769, 0]
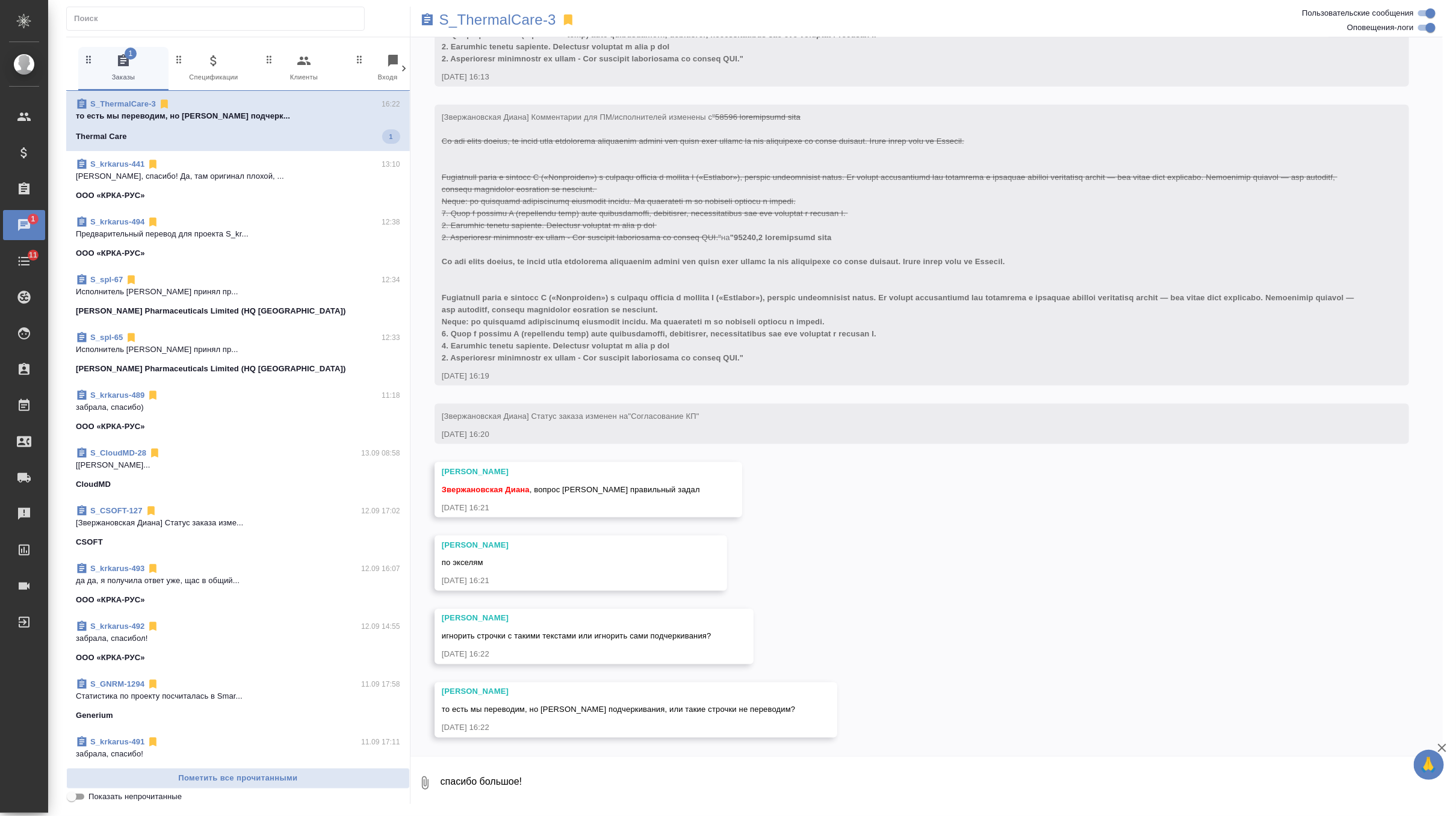
click at [531, 775] on textarea "спасибо большое!" at bounding box center [941, 783] width 1003 height 41
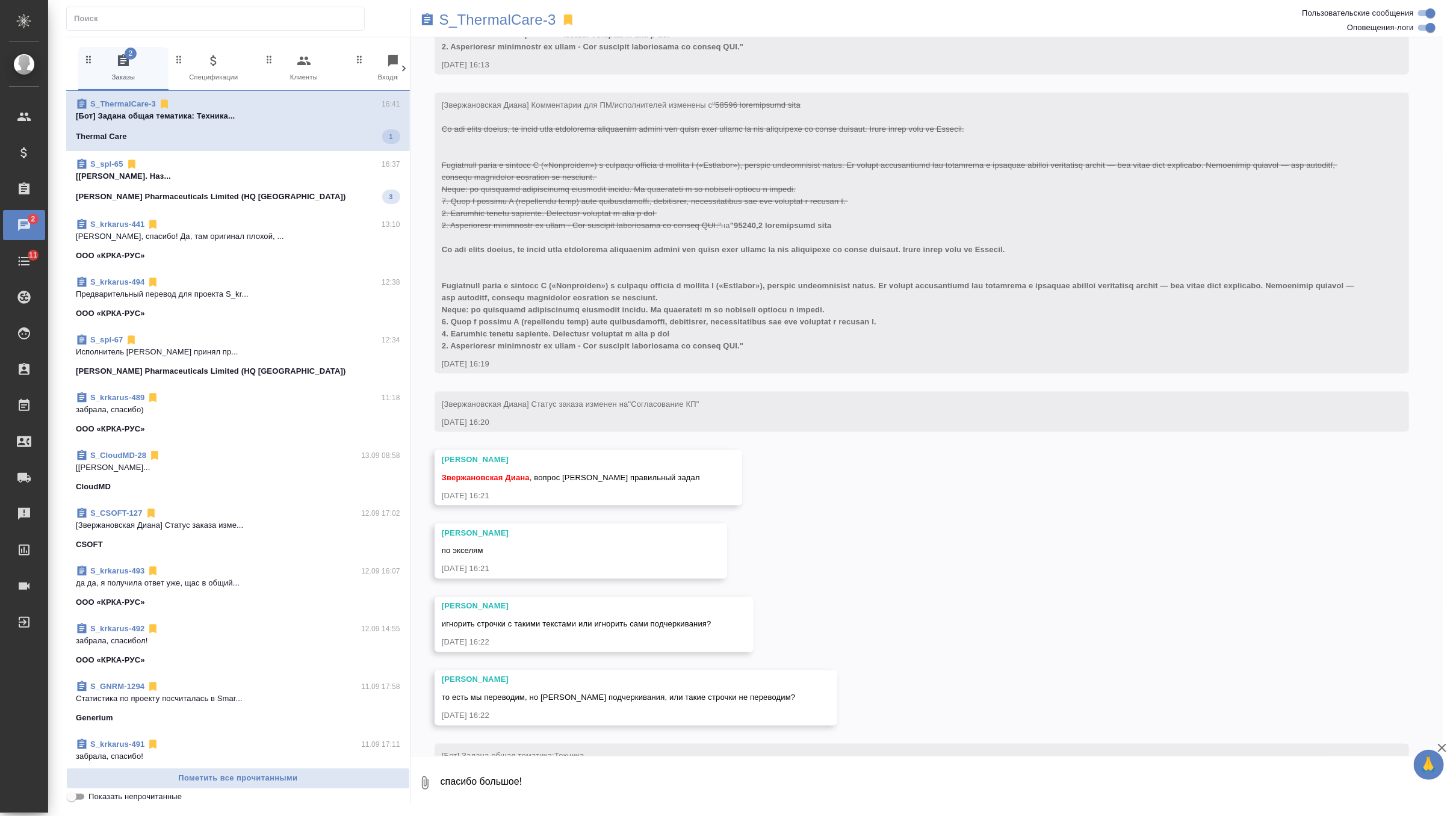
scroll to position [6827, 0]
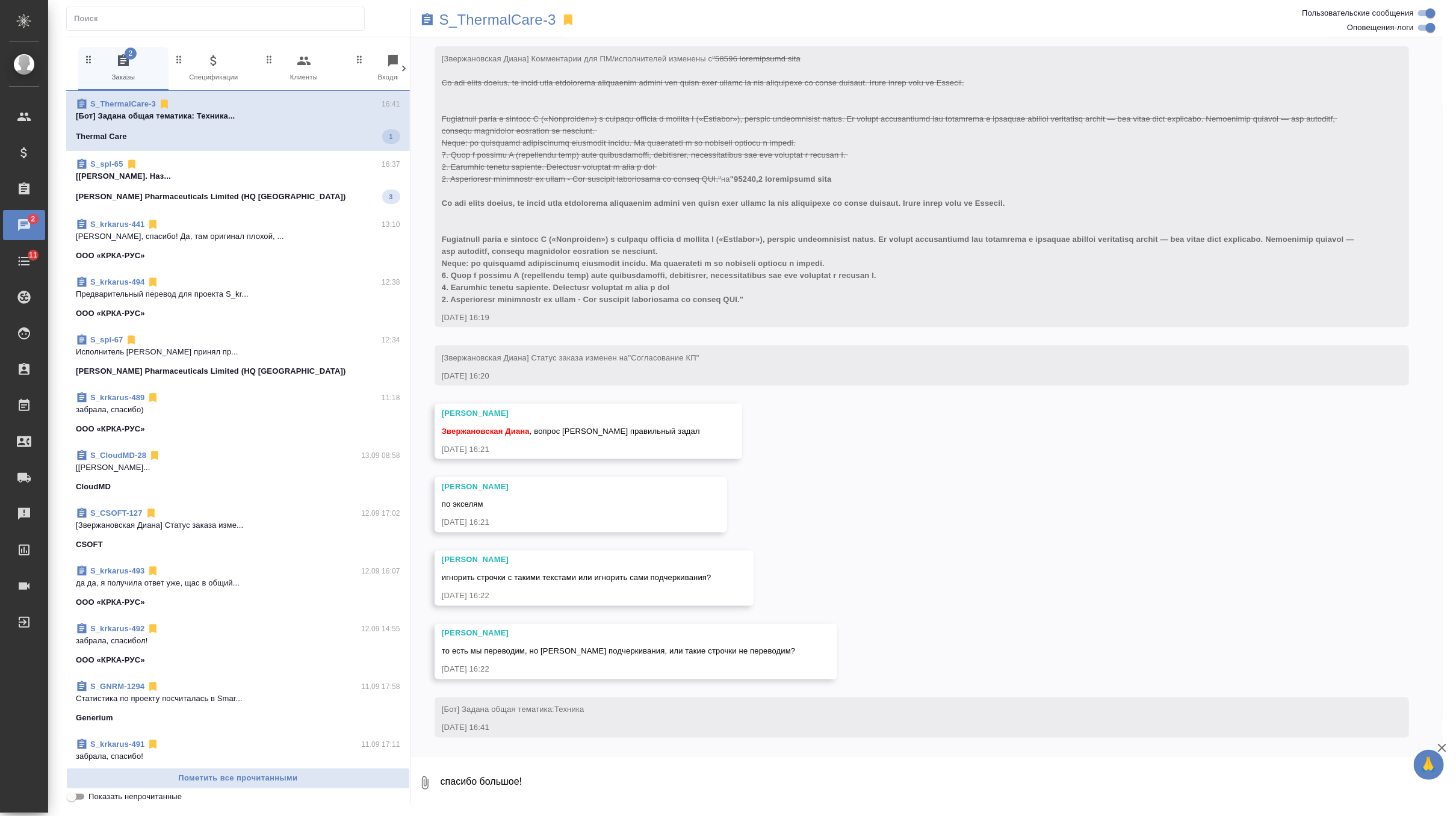
click at [325, 192] on div "Sinclair Pharmaceuticals Limited (HQ UK) 3" at bounding box center [238, 196] width 324 height 15
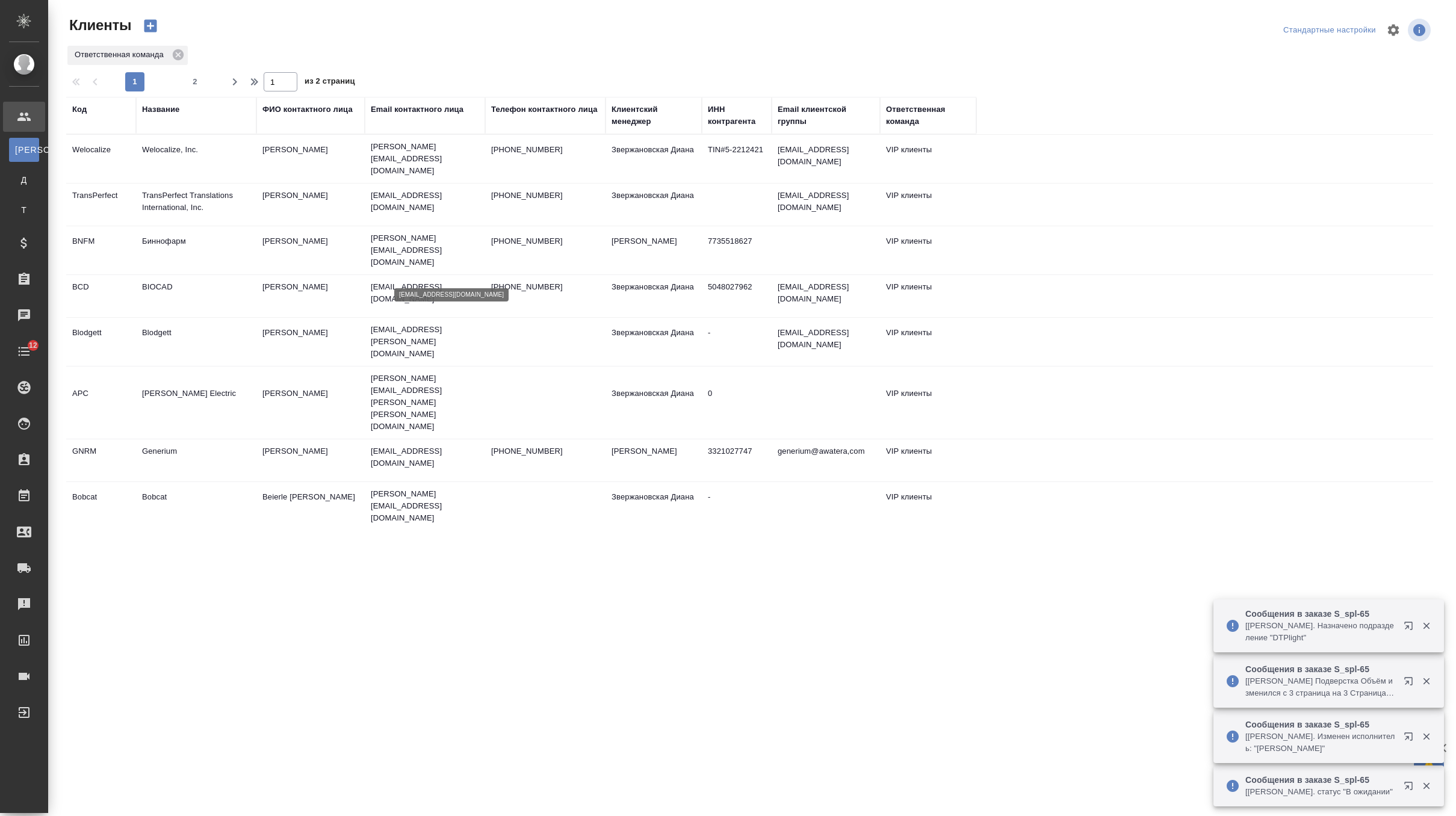
select select "RU"
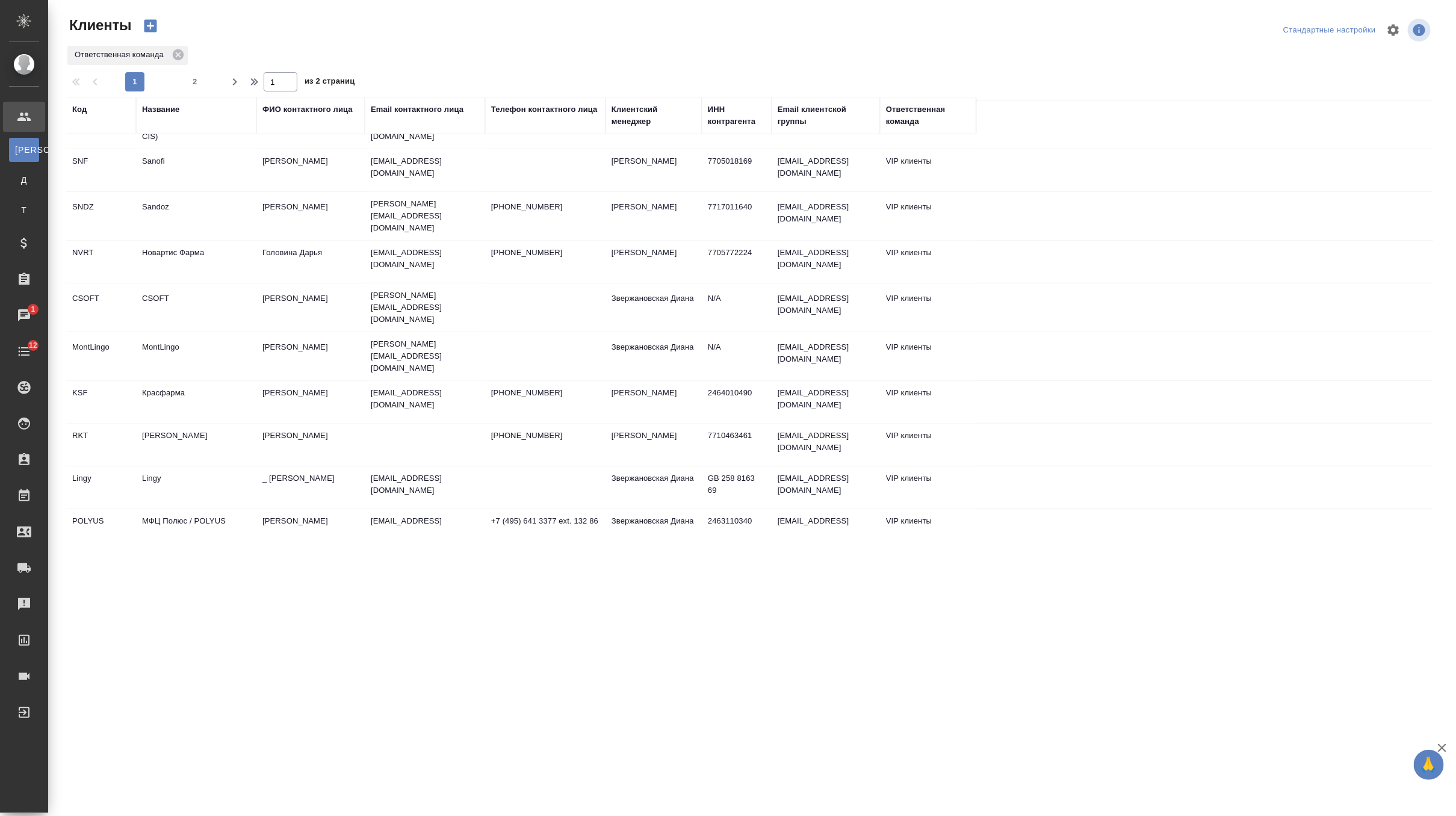
scroll to position [519, 0]
click at [197, 88] on button "2" at bounding box center [194, 81] width 19 height 19
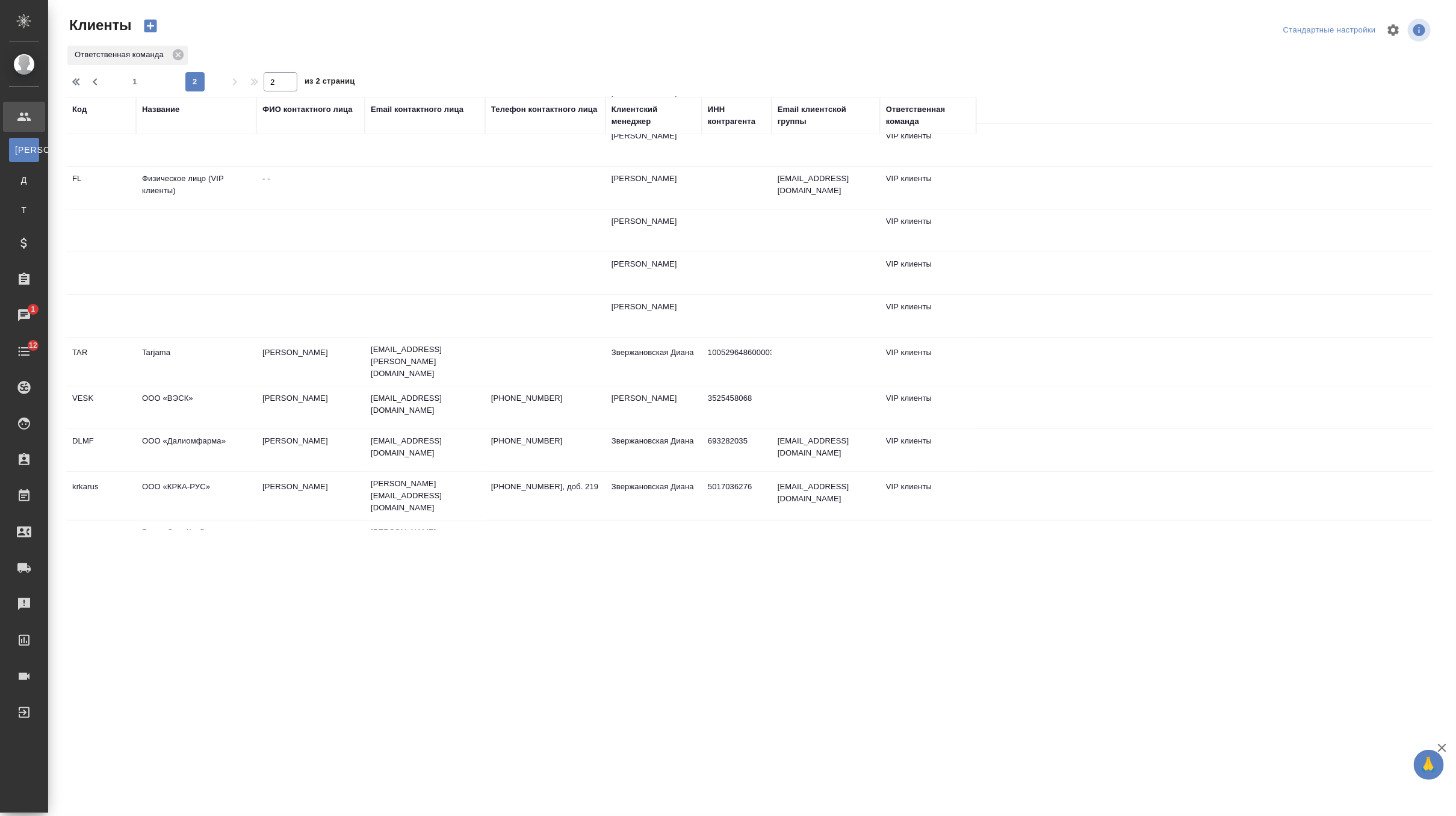
scroll to position [44, 0]
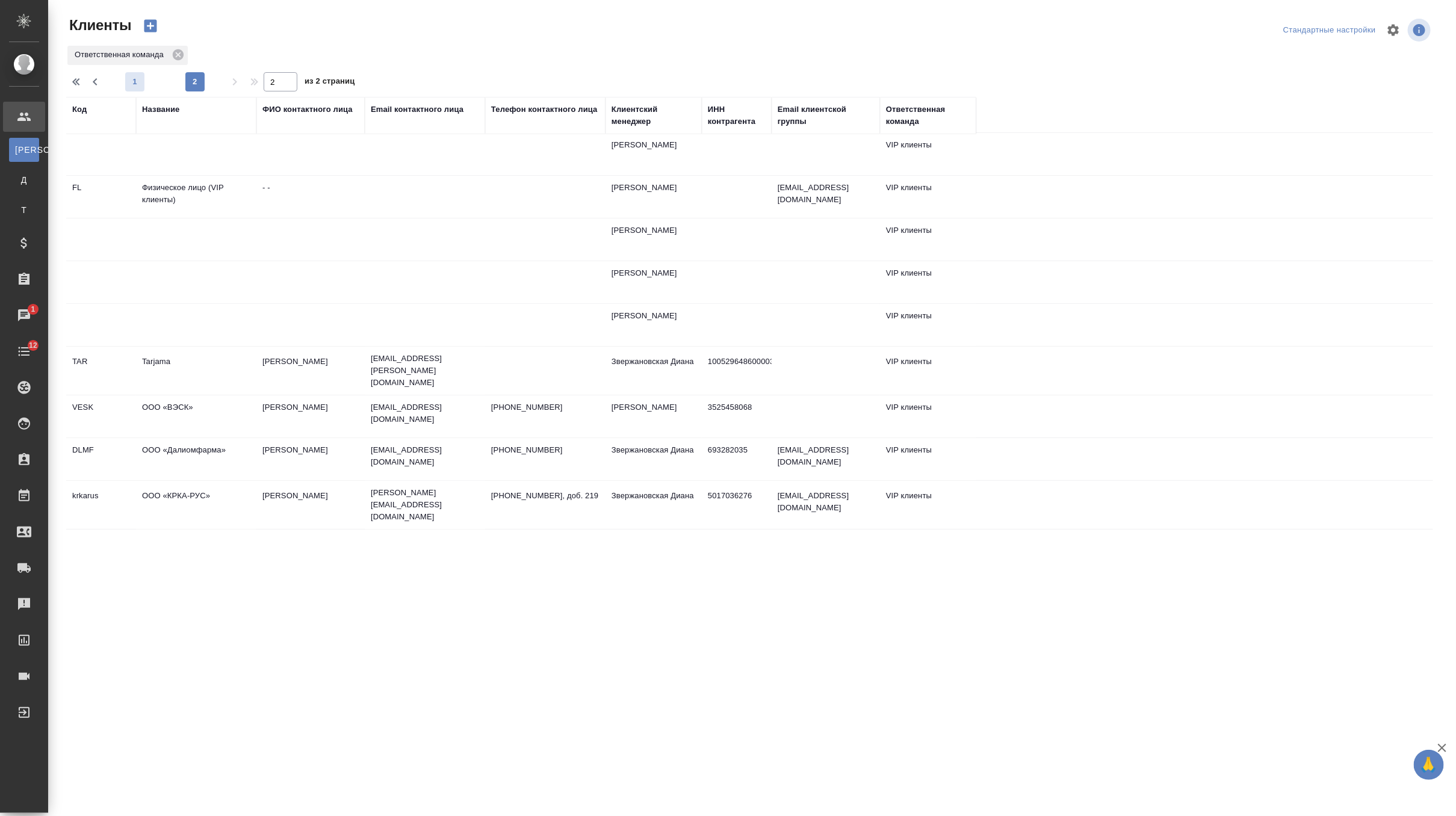
click at [133, 82] on span "1" at bounding box center [134, 81] width 19 height 12
type input "1"
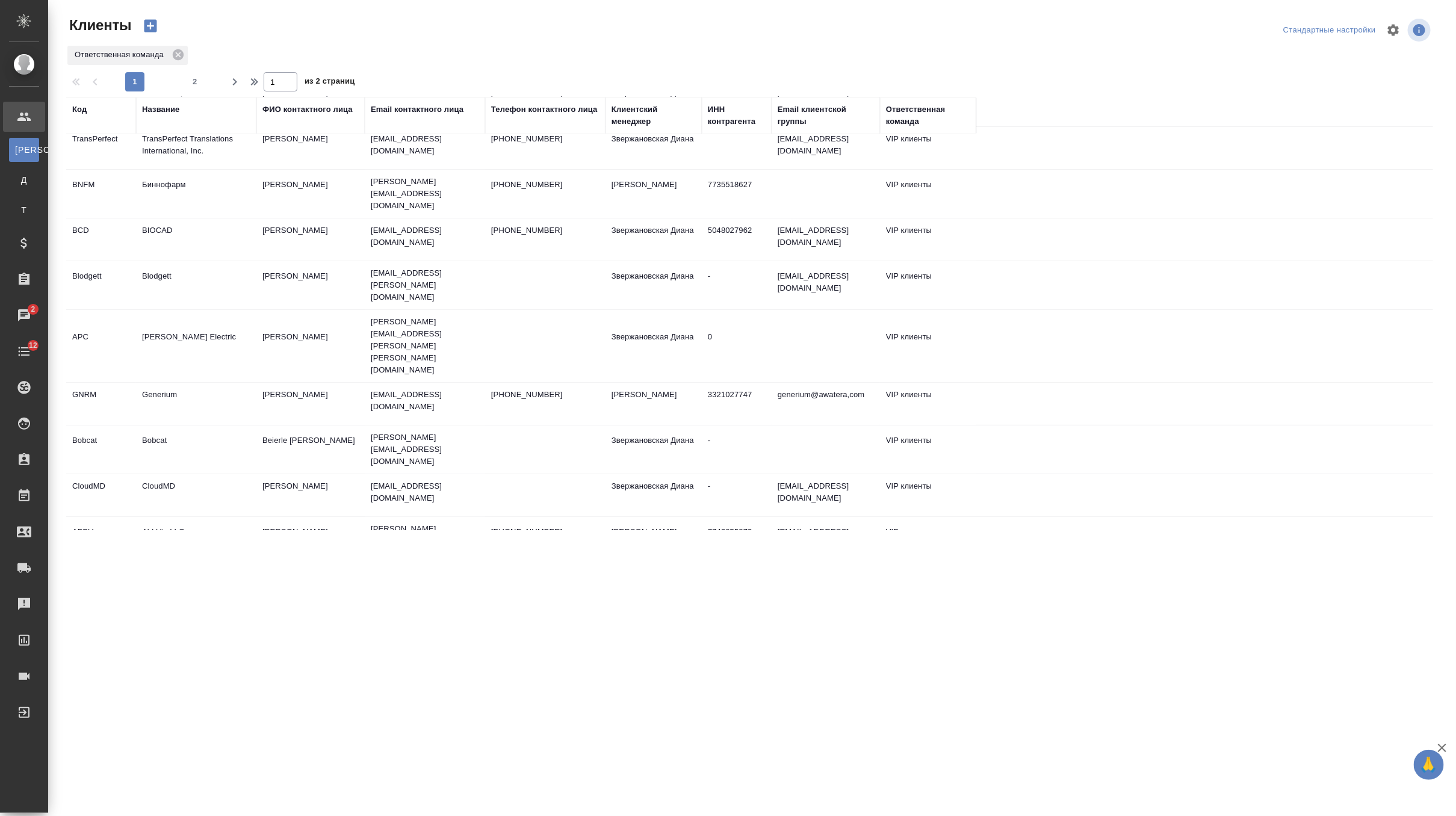
scroll to position [0, 0]
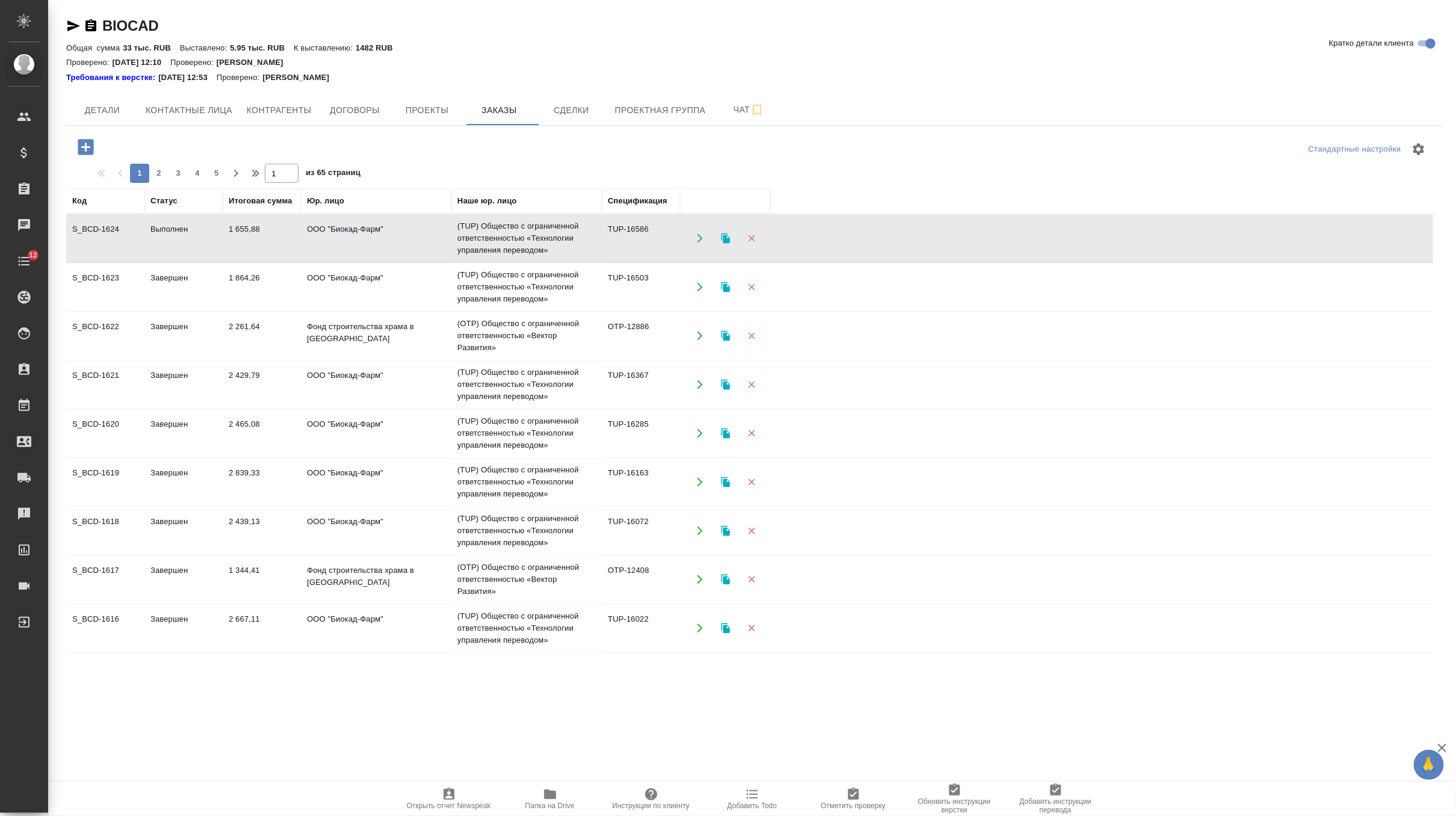
click at [387, 340] on td "Фонд строительства храма в [GEOGRAPHIC_DATA]" at bounding box center [376, 336] width 150 height 42
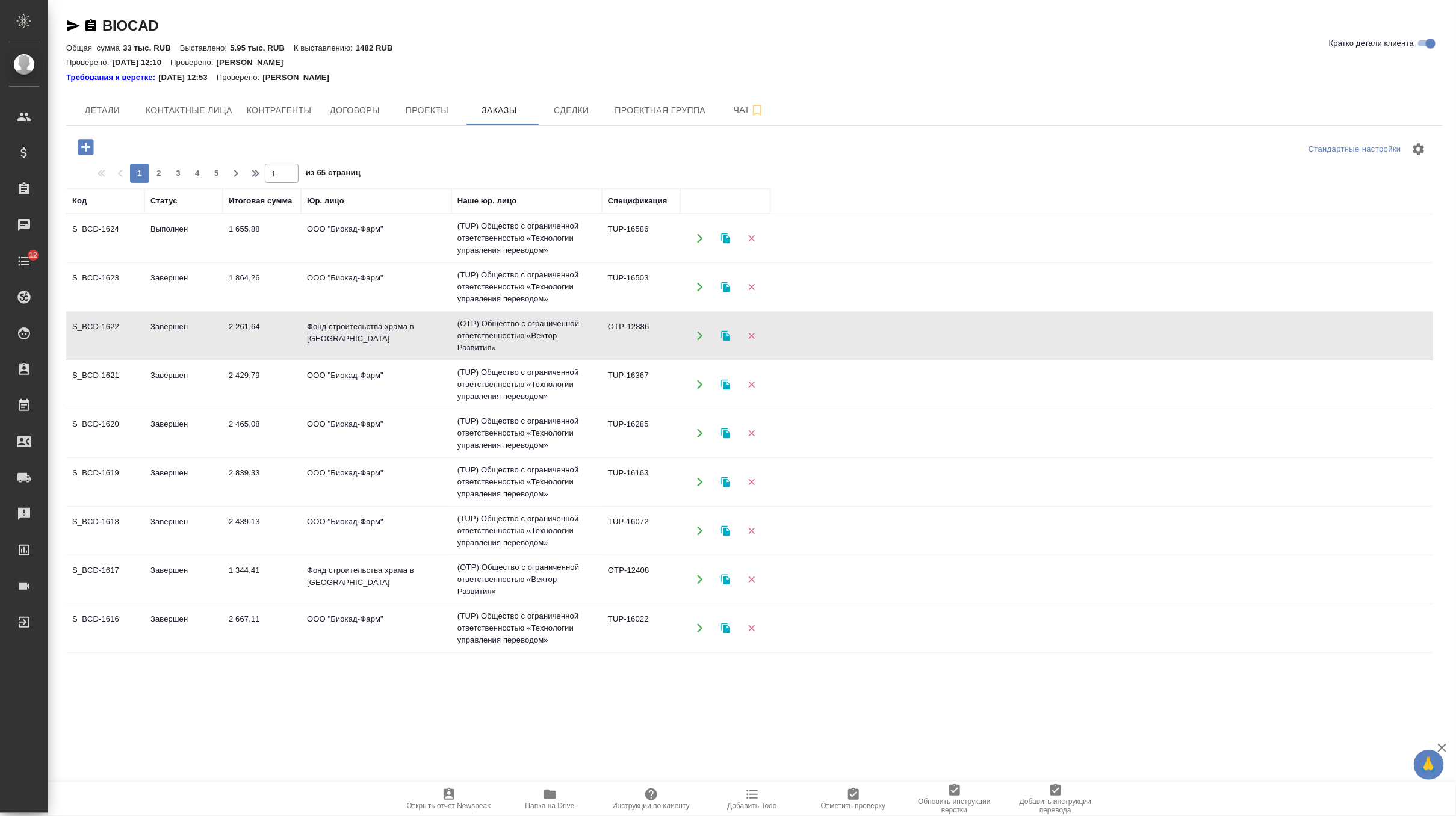
click at [387, 340] on td "Фонд строительства храма в [GEOGRAPHIC_DATA]" at bounding box center [376, 336] width 150 height 42
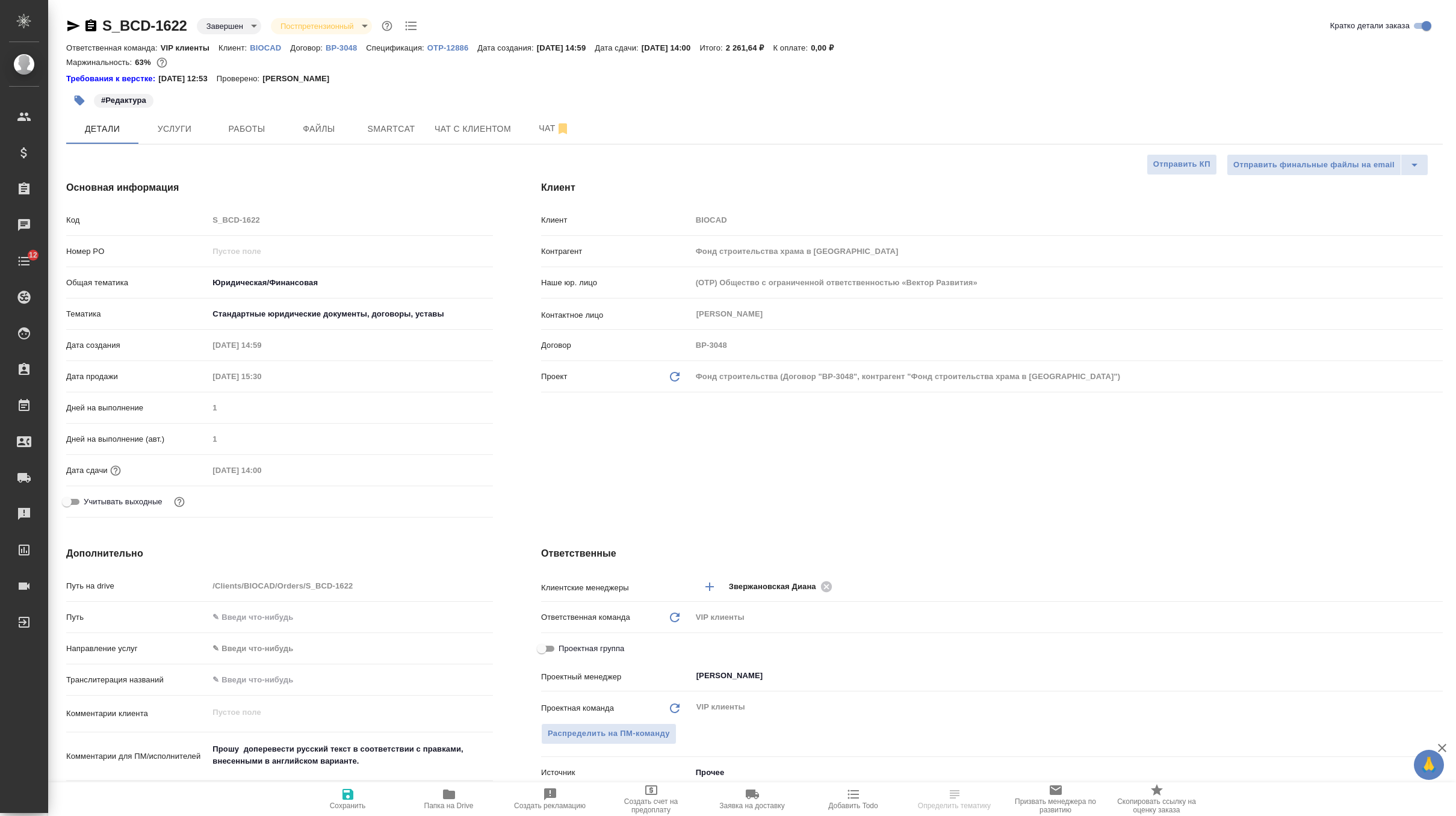
select select "RU"
click at [472, 48] on p "OTP-12886" at bounding box center [452, 48] width 50 height 9
select select "RU"
type textarea "x"
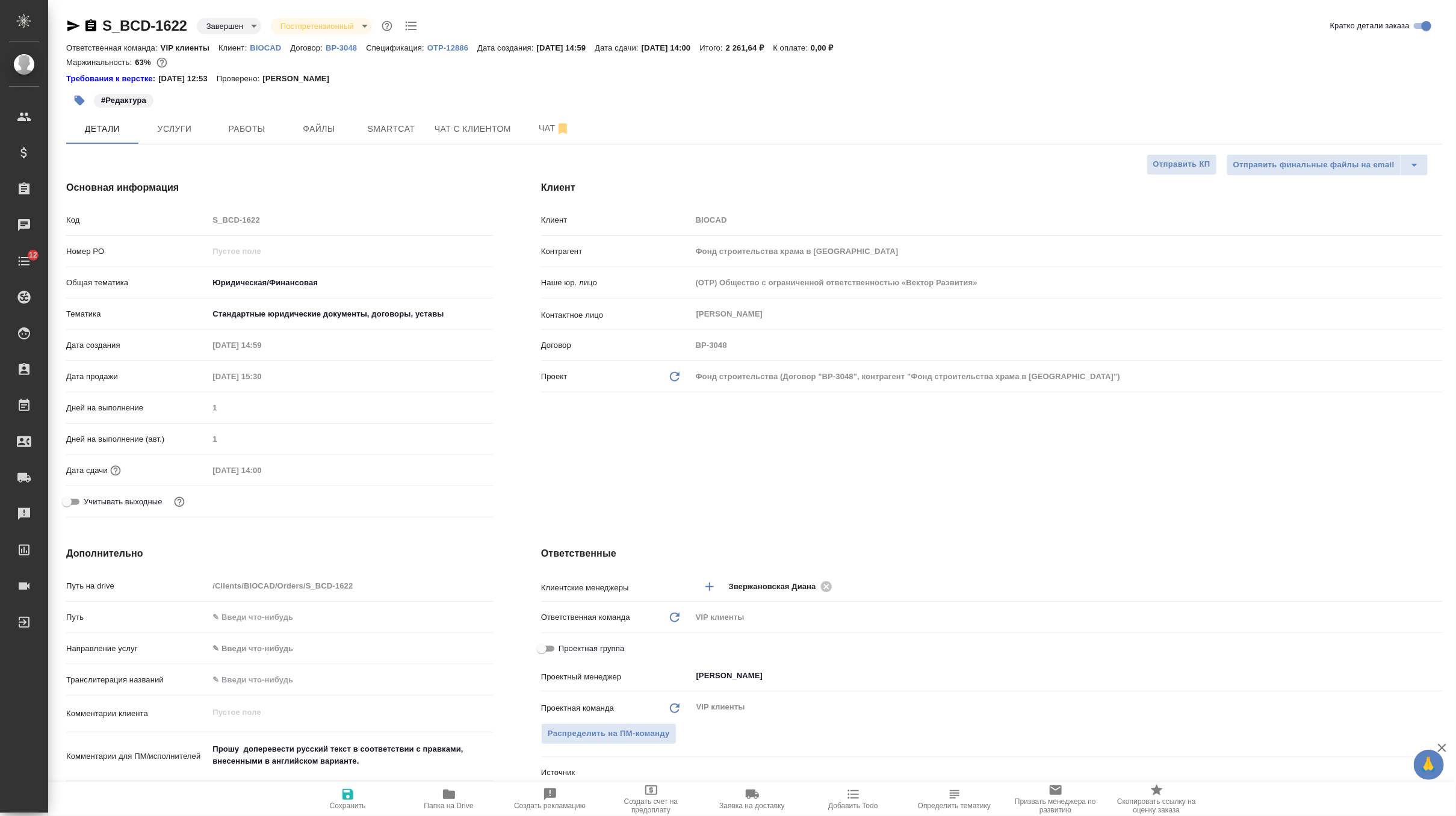
type textarea "x"
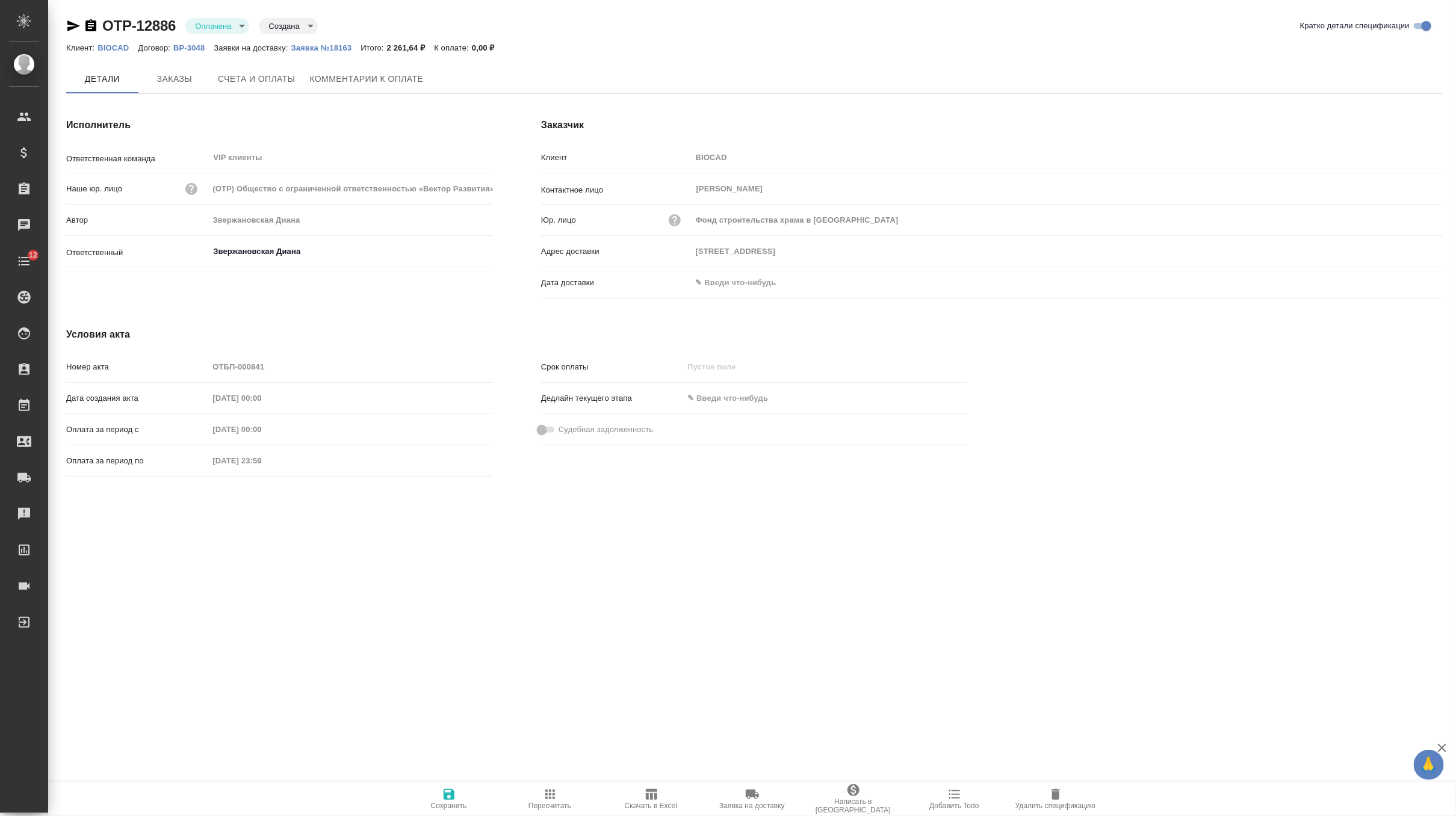
type input "191186, Россия, г. Санкт-Петербург,БЦ «Пассаж», ул. Итальянская, 17"
click at [279, 70] on button "Счета и оплаты" at bounding box center [256, 79] width 92 height 30
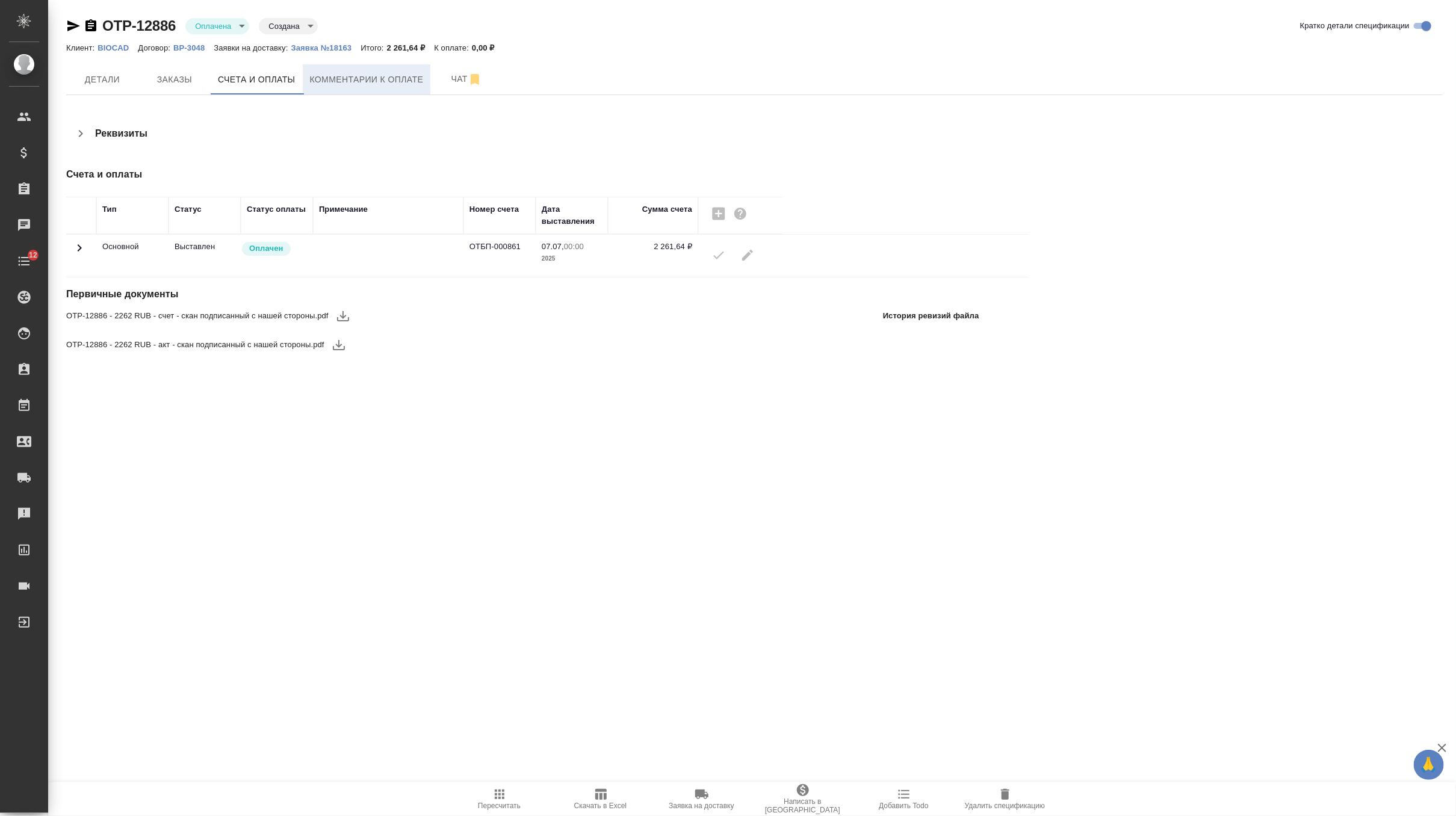
click at [375, 79] on span "Комментарии к оплате" at bounding box center [367, 79] width 114 height 15
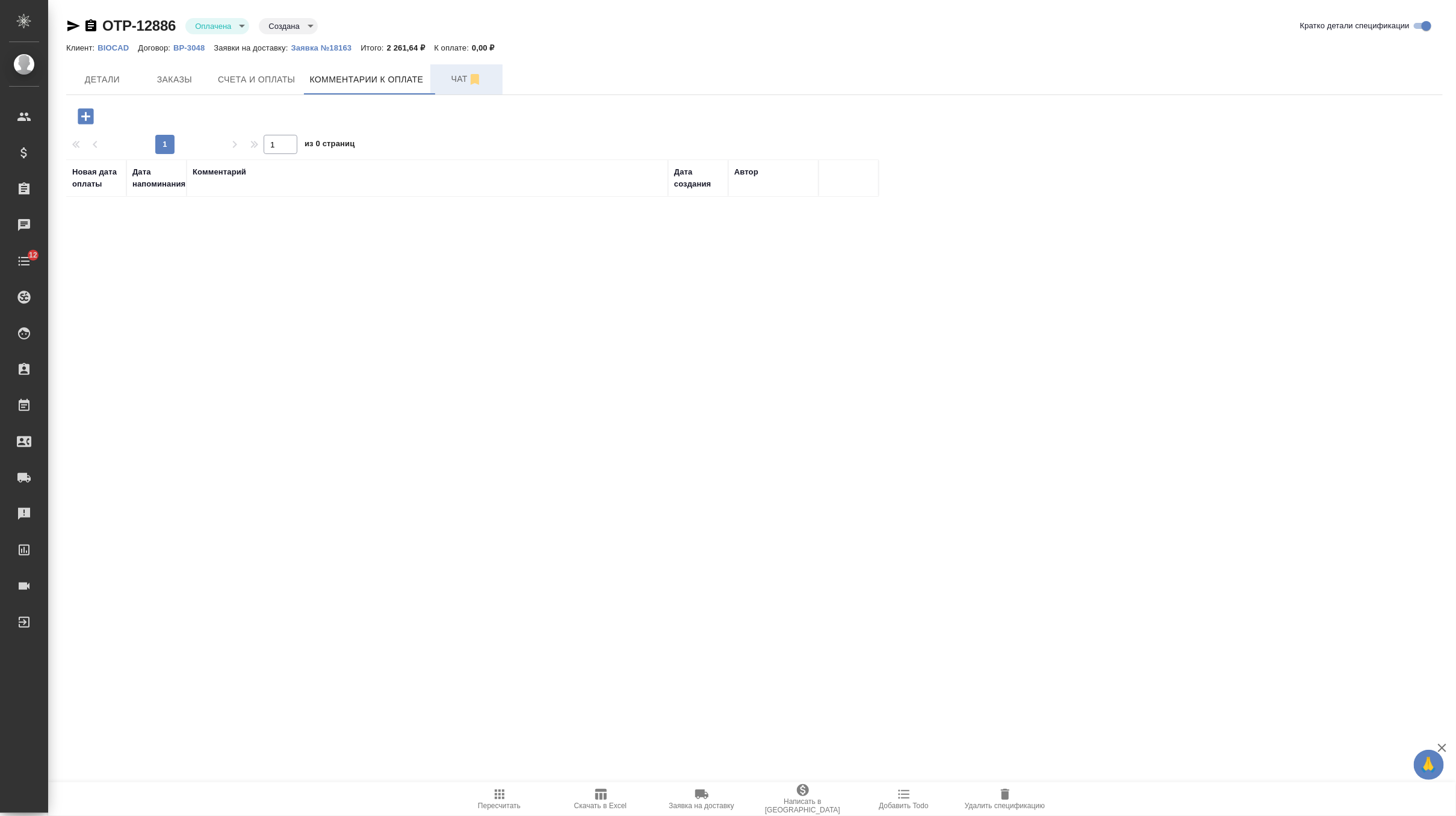
click at [460, 88] on button "Чат" at bounding box center [466, 79] width 72 height 30
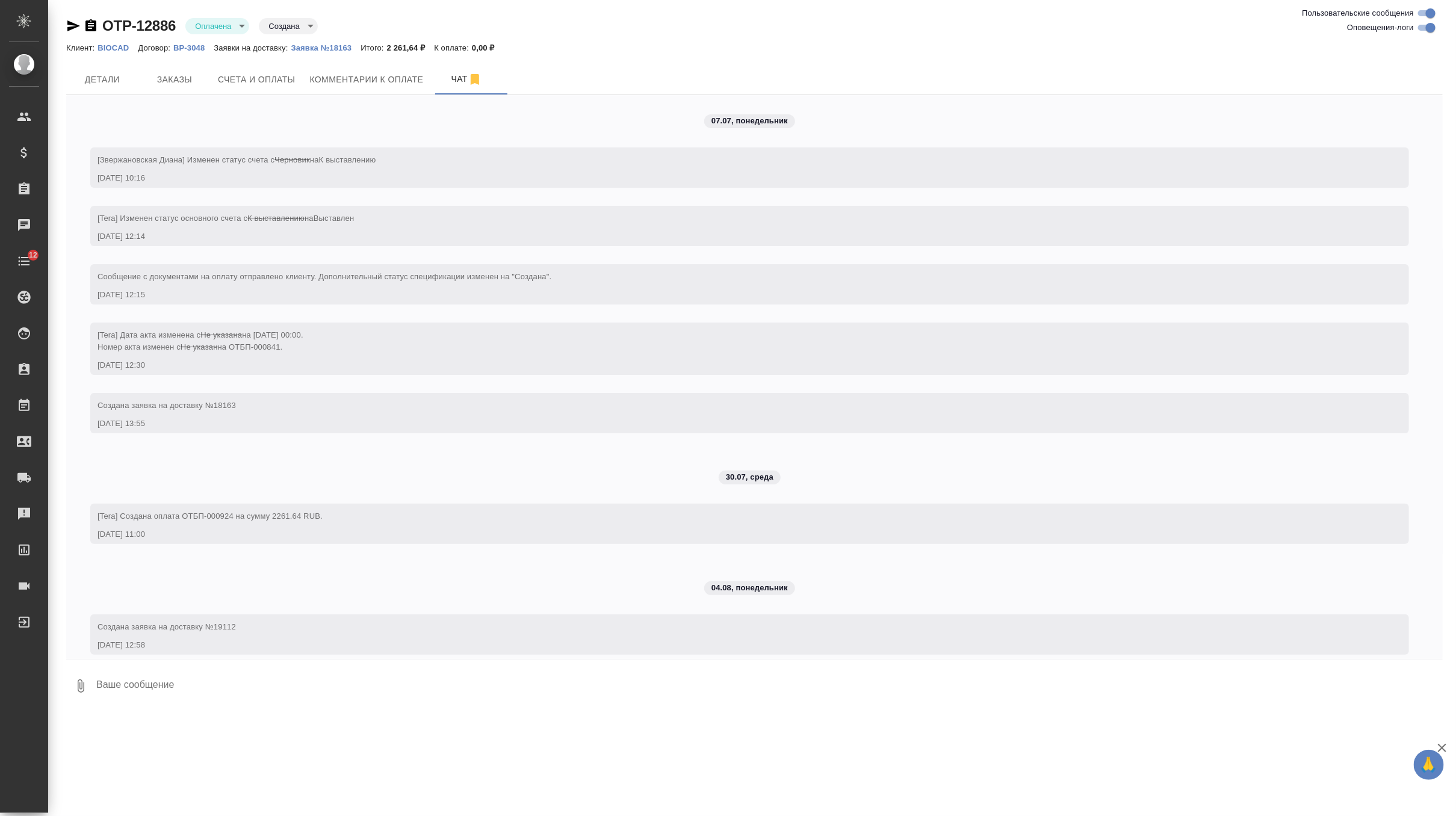
scroll to position [14, 0]
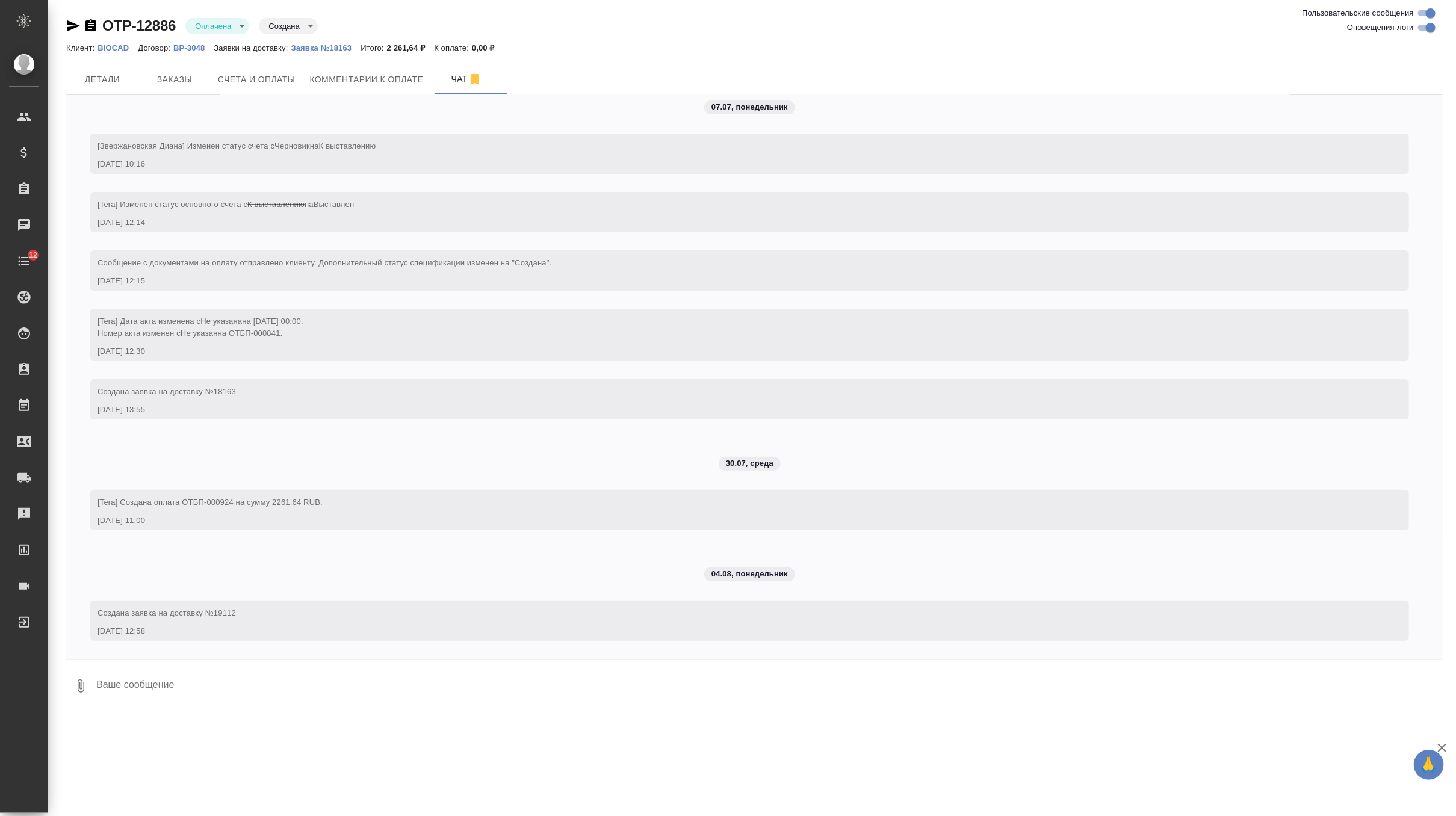
click at [90, 27] on icon "button" at bounding box center [91, 25] width 11 height 12
click at [119, 47] on p "BIOCAD" at bounding box center [117, 48] width 40 height 9
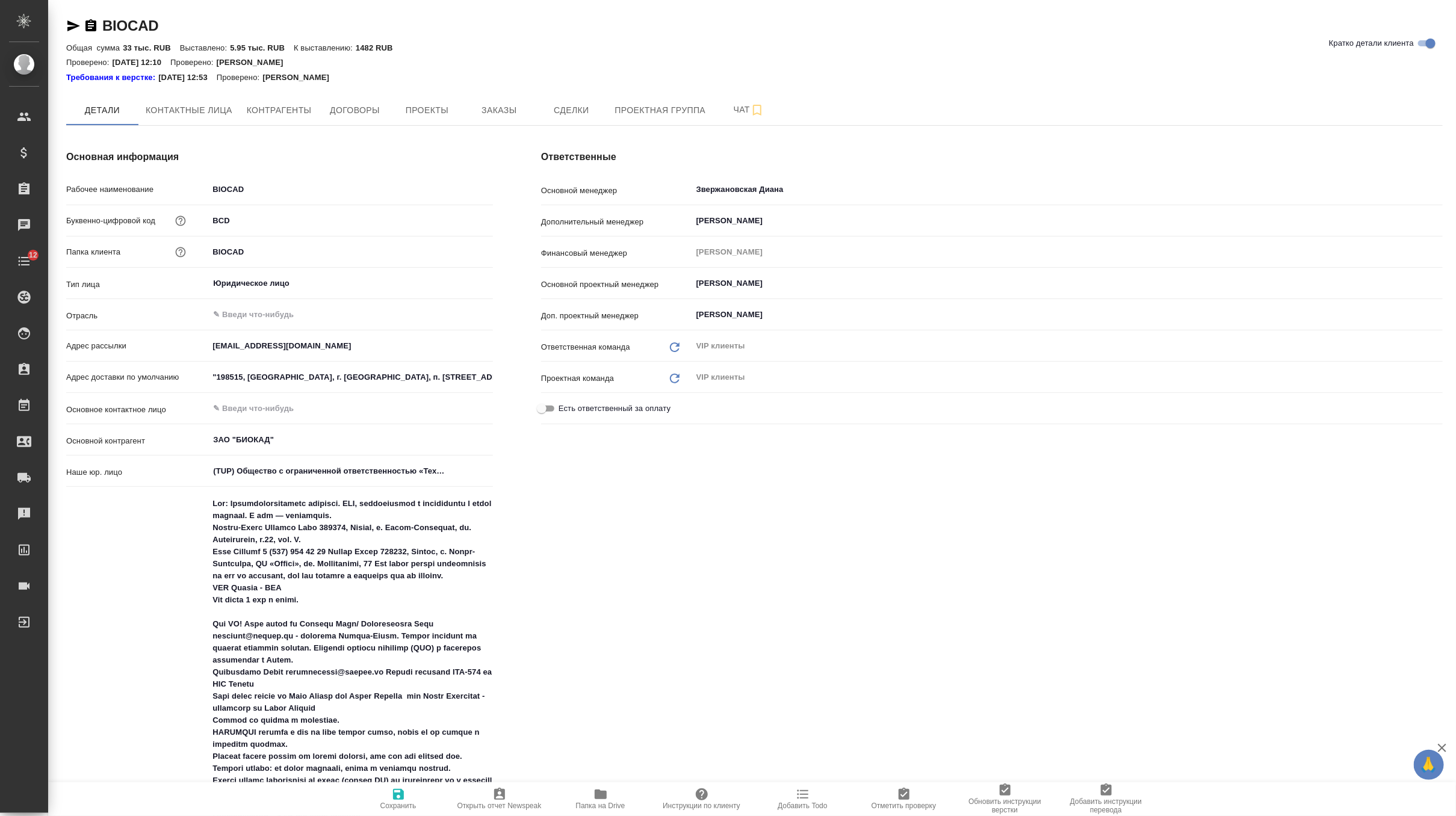
click at [596, 784] on button "Папка на Drive" at bounding box center [601, 799] width 101 height 34
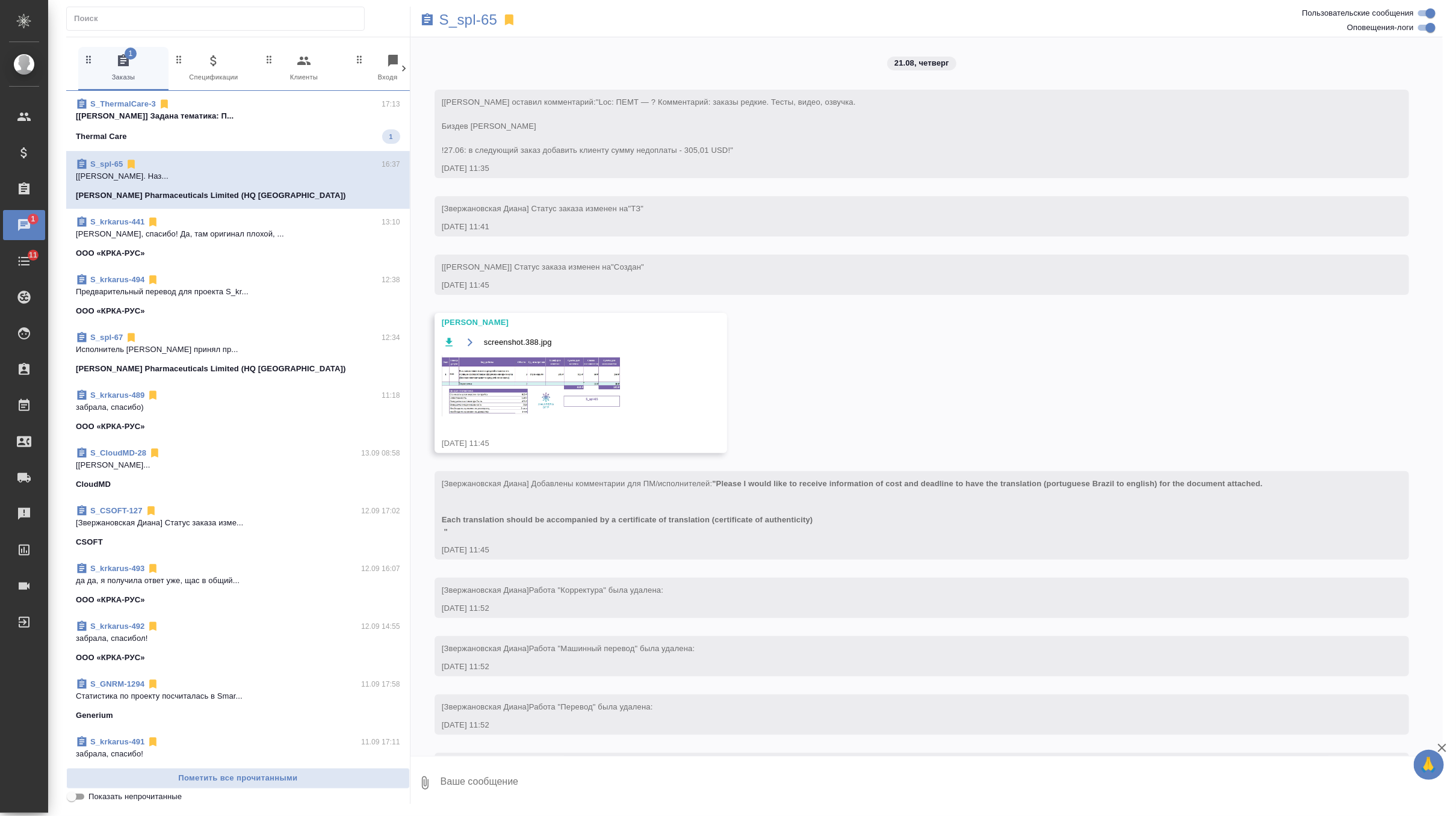
scroll to position [4218, 0]
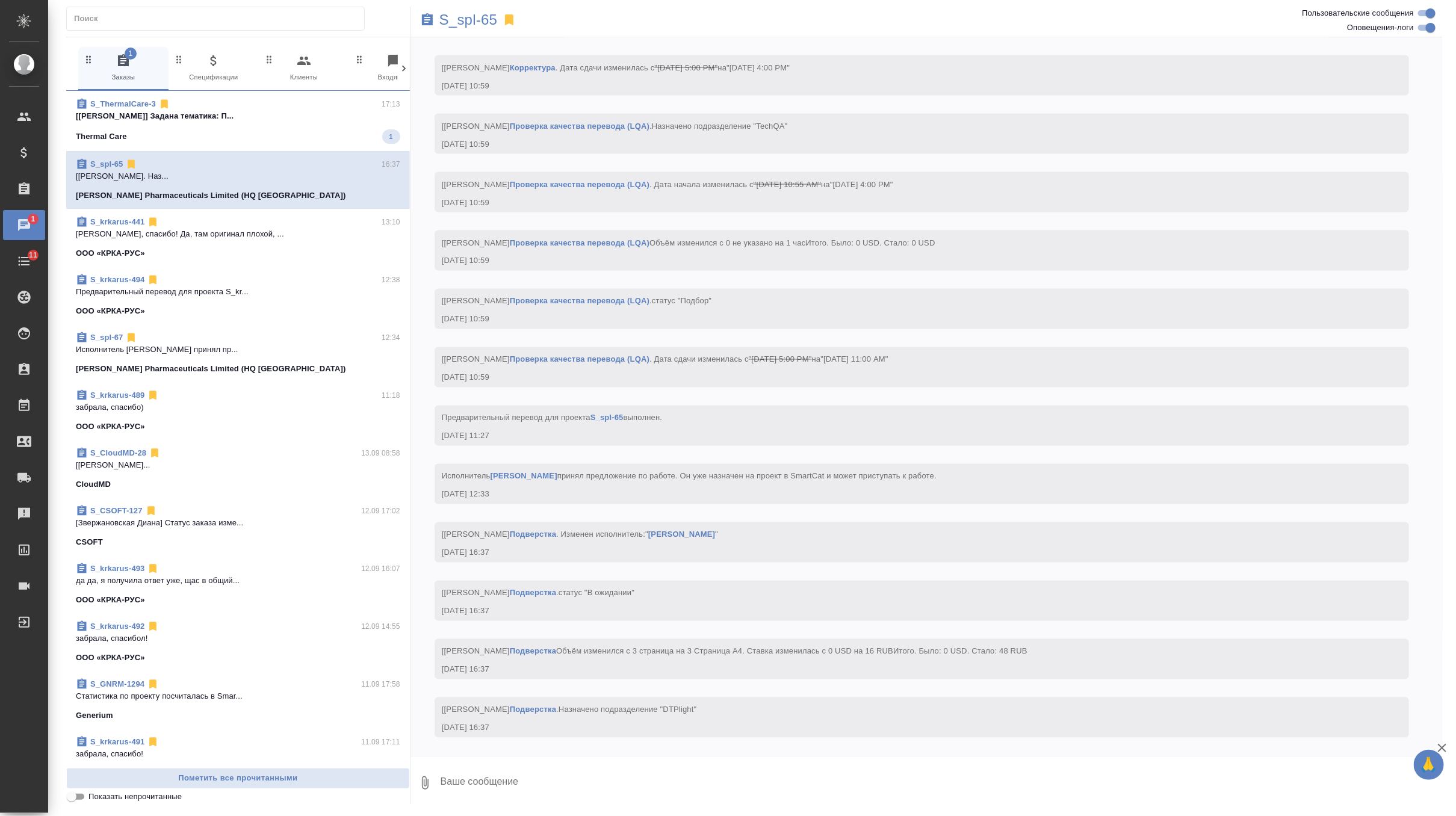
click at [322, 112] on p "[[PERSON_NAME]] Задана тематика: П..." at bounding box center [238, 116] width 324 height 12
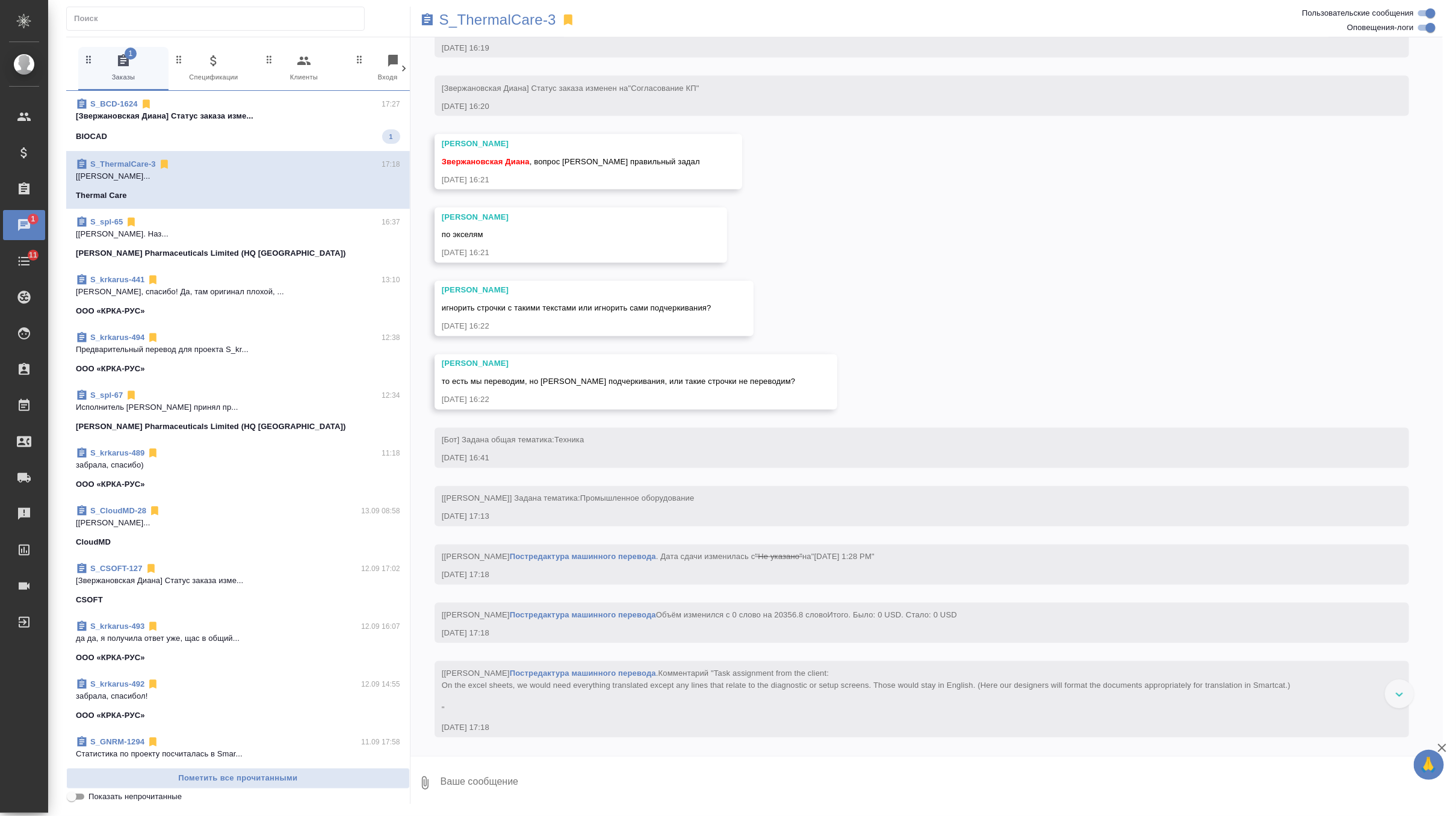
scroll to position [7089, 0]
drag, startPoint x: 442, startPoint y: 316, endPoint x: 781, endPoint y: 319, distance: 339.0
click at [781, 319] on div "10.04, [DATE] [[PERSON_NAME]] Статус заказа изменен на "ТЗ" [DATE] 13:27 [PERSO…" at bounding box center [926, 396] width 1032 height 718
copy span "игнорить строчки с такими текстами или игнорить сами подчеркивания?"
drag, startPoint x: 441, startPoint y: 390, endPoint x: 794, endPoint y: 389, distance: 353.0
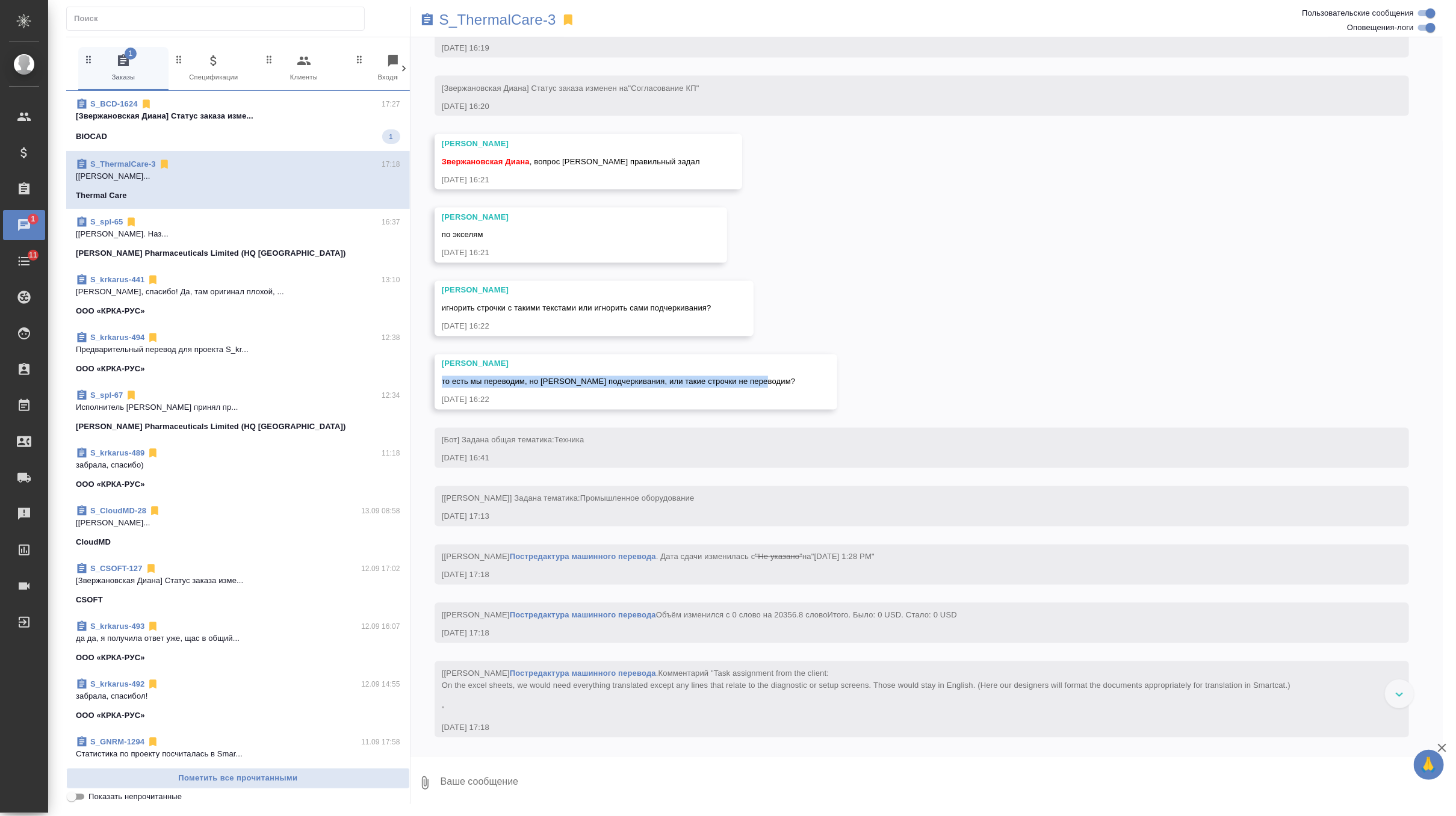
click at [794, 389] on div "[PERSON_NAME] то есть мы переводим, но [PERSON_NAME] подчеркивания, или такие с…" at bounding box center [636, 382] width 403 height 55
copy span "то есть мы переводим, но [PERSON_NAME] подчеркивания, или такие строчки не пере…"
click at [514, 19] on p "S_ThermalCare-3" at bounding box center [497, 20] width 116 height 12
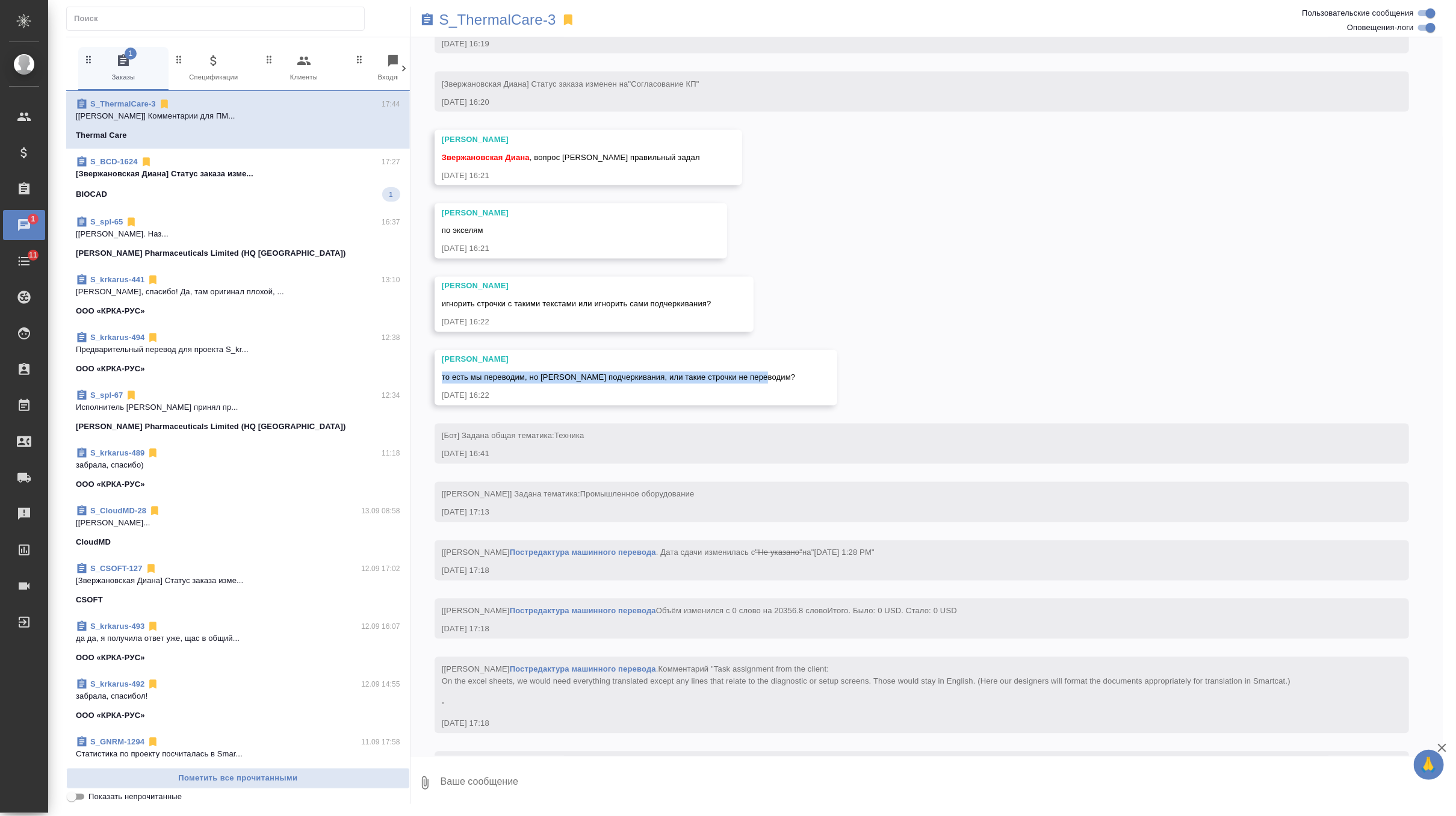
scroll to position [7432, 0]
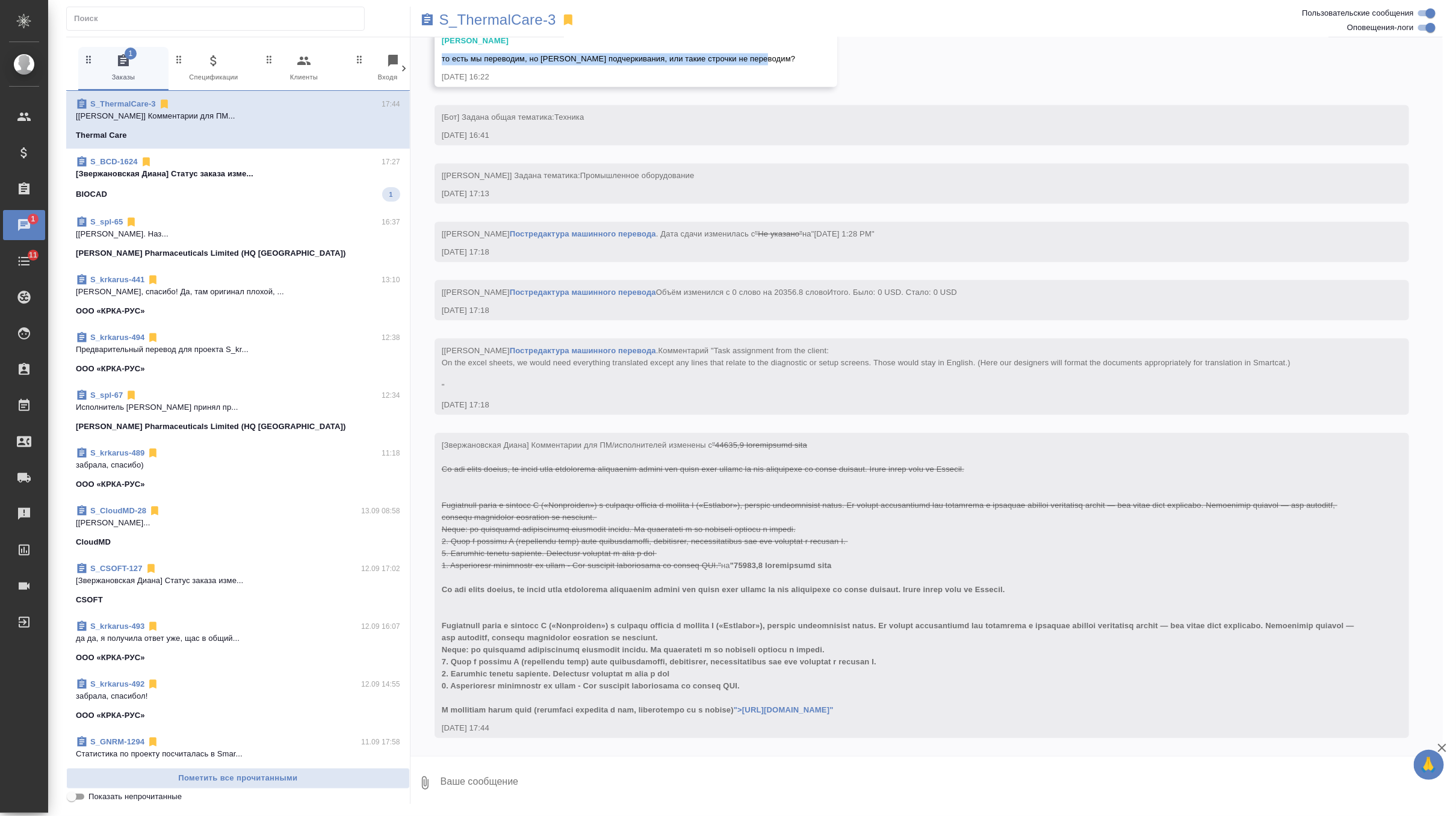
click at [527, 781] on textarea at bounding box center [941, 783] width 1003 height 41
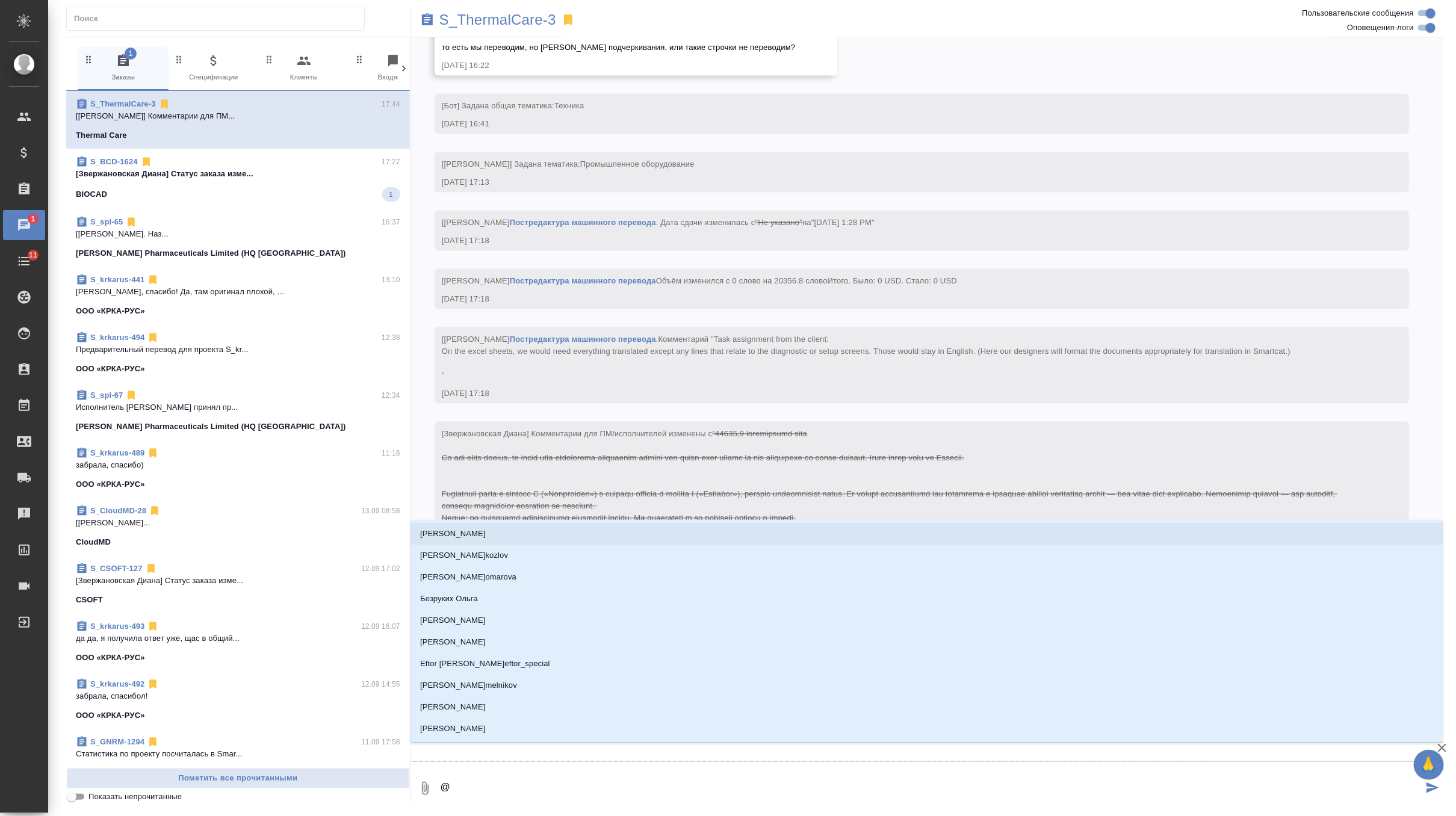
type textarea "@о"
type input "о"
type textarea "@ок"
type input "ок"
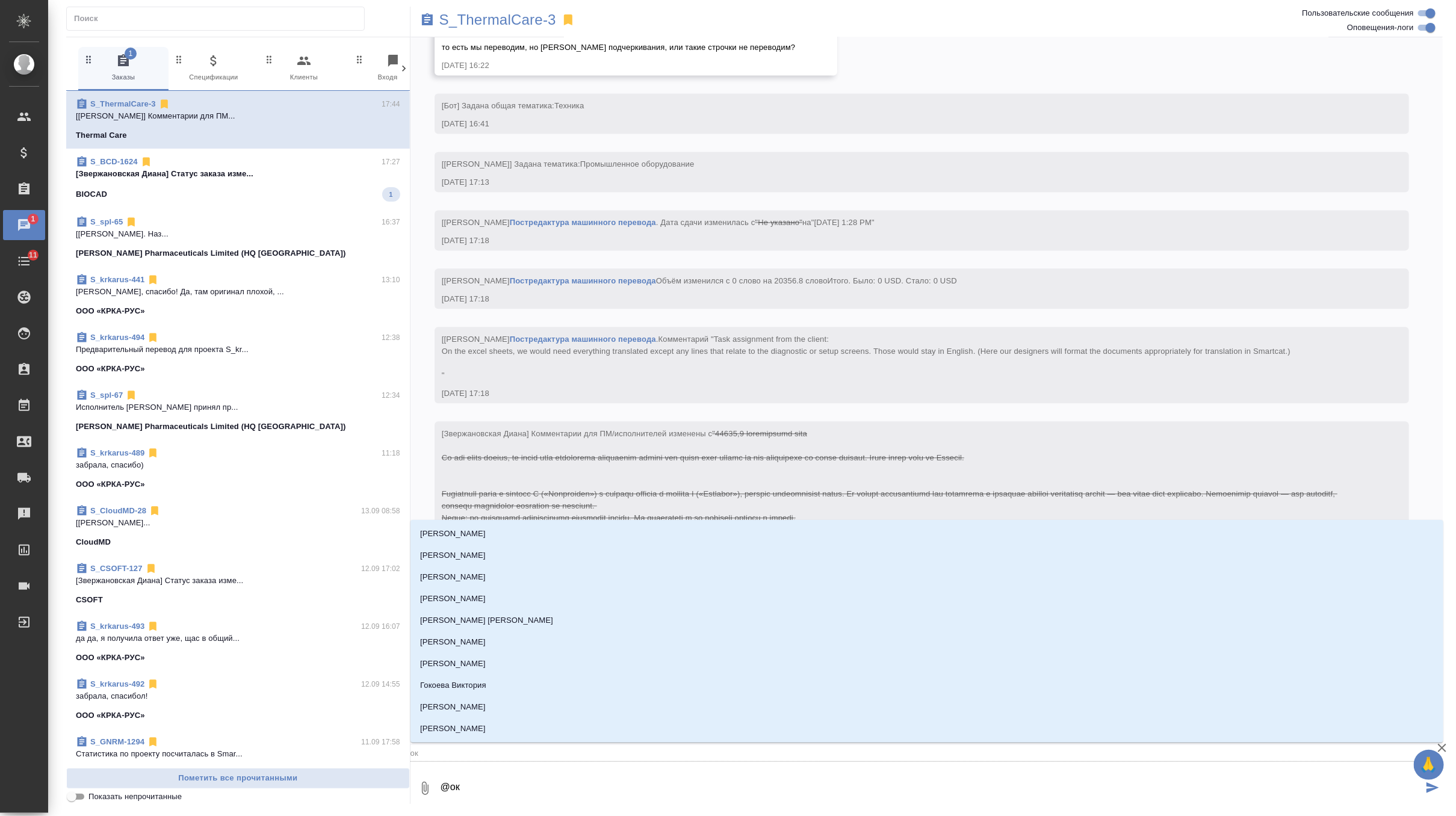
type textarea "@окс"
type input "окс"
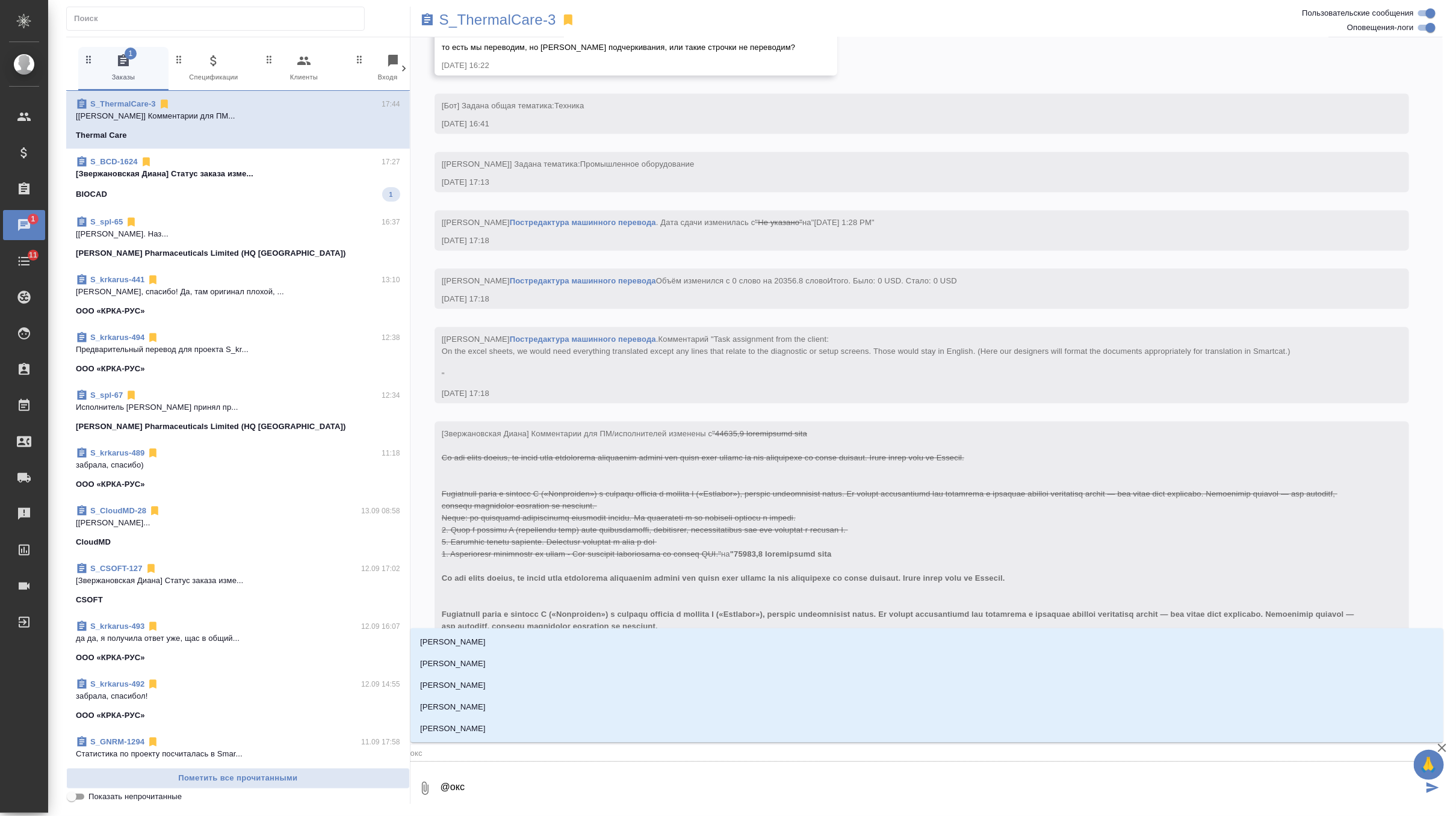
type textarea "@оксю"
type input "оксю"
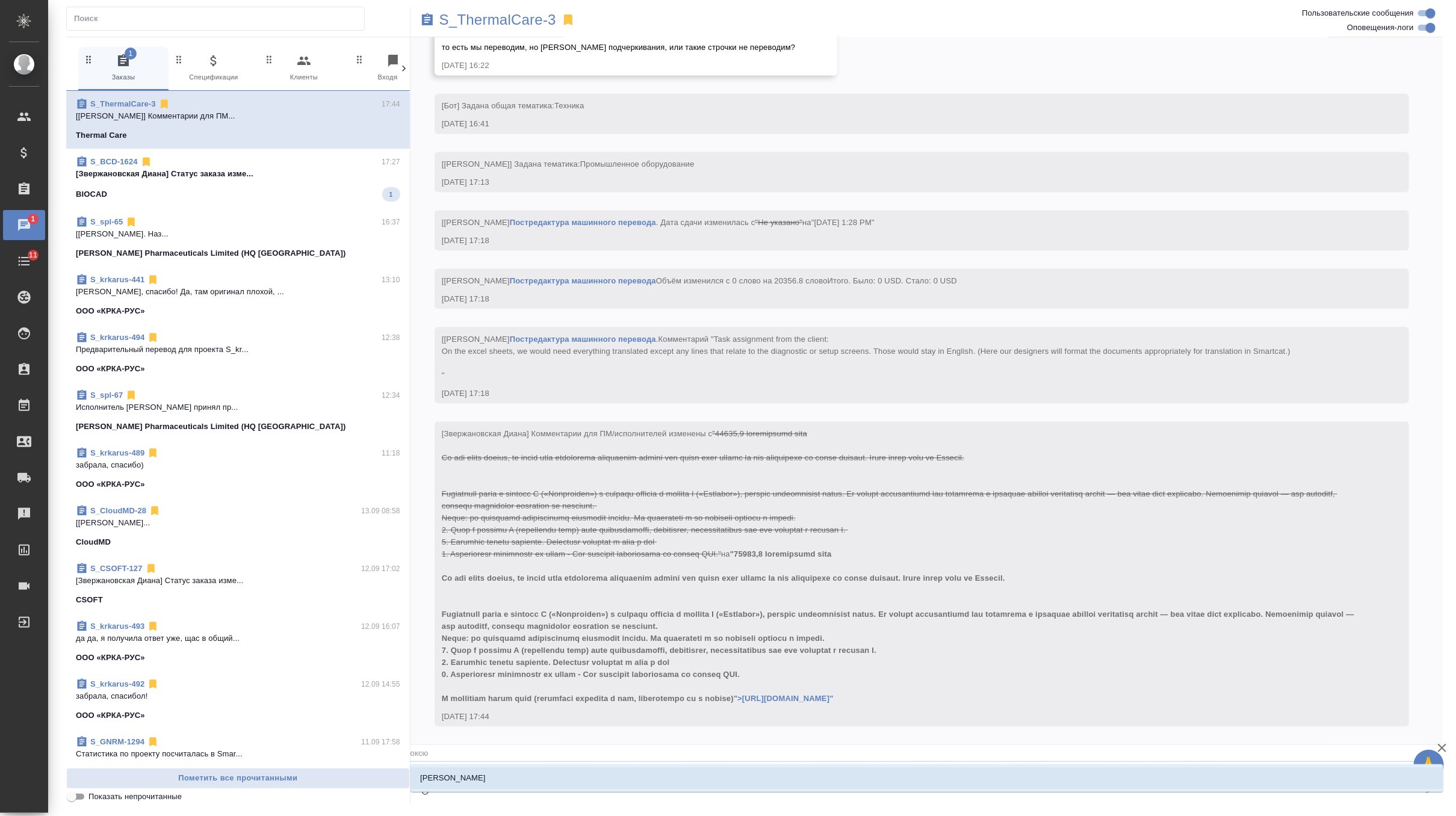
click at [523, 773] on li "[PERSON_NAME]" at bounding box center [927, 778] width 1033 height 22
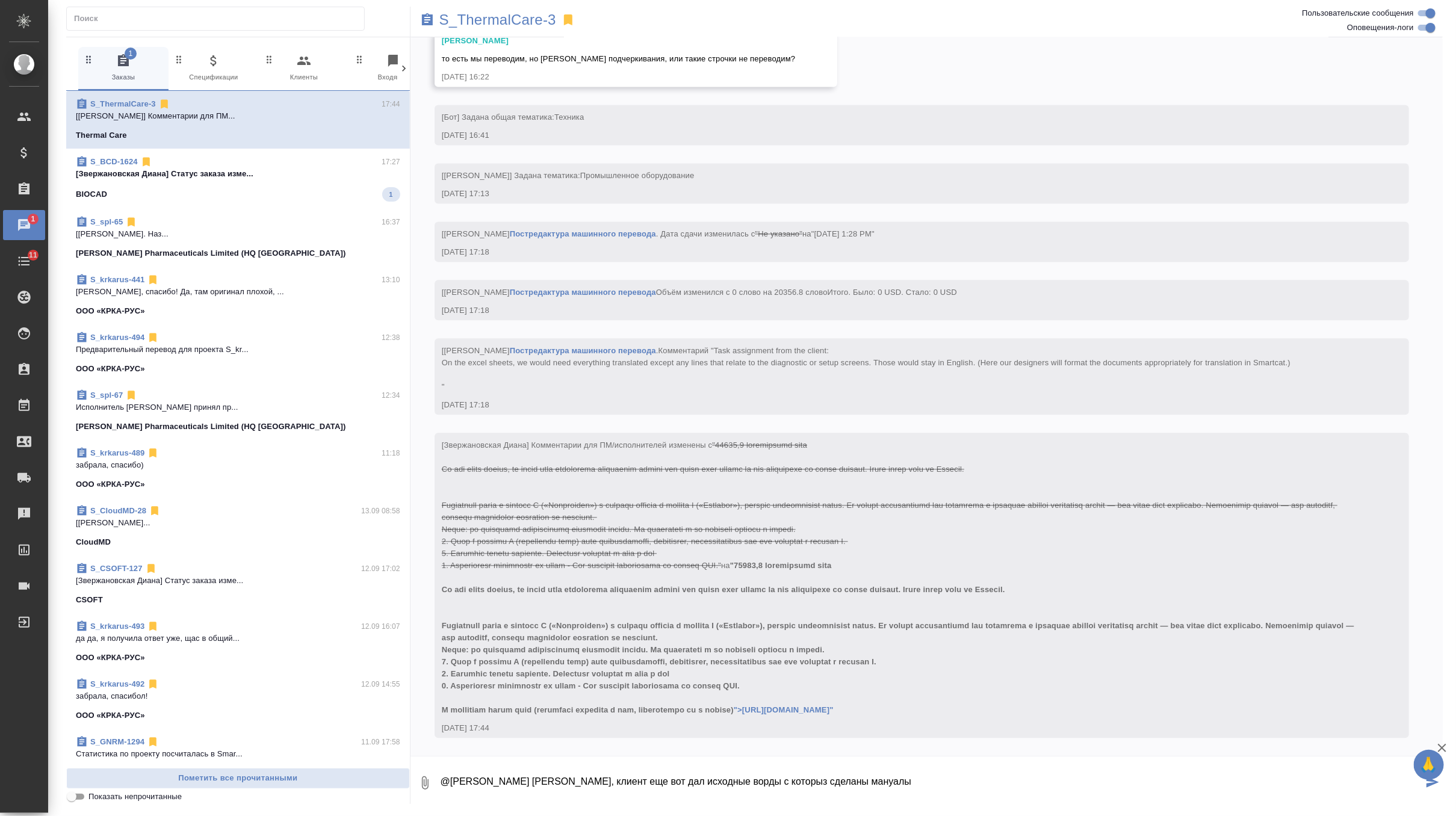
paste textarea "[URL][DOMAIN_NAME]"
click at [775, 781] on textarea "@[PERSON_NAME] [PERSON_NAME], клиент еще вот дал исходные ворды с которыз сдела…" at bounding box center [931, 783] width 984 height 41
type textarea "@[PERSON_NAME] [PERSON_NAME], клиент еще вот дал исходные ворды с которых сдела…"
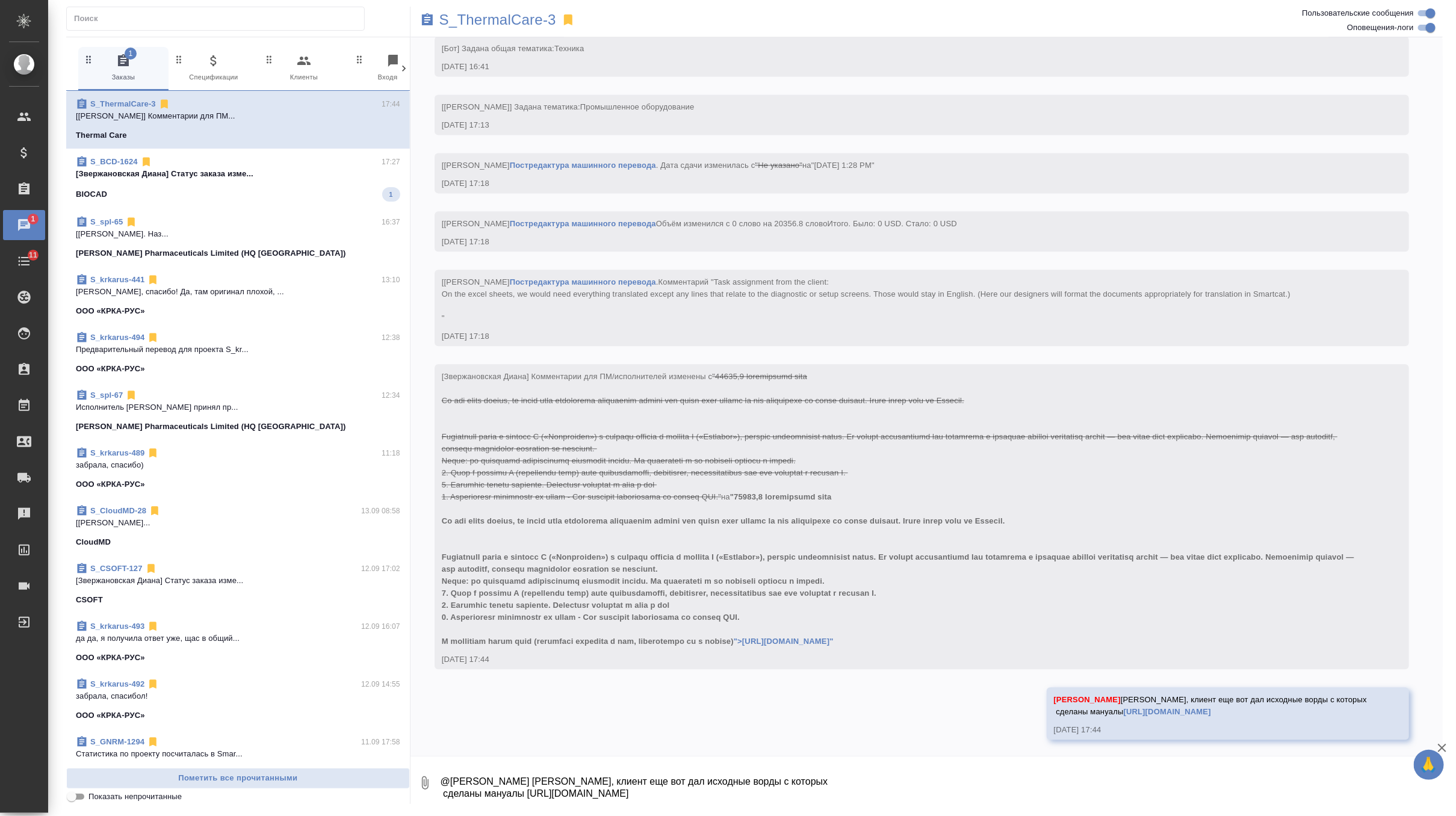
scroll to position [7503, 0]
click at [485, 782] on textarea "будем их спользовать как референс или возьмем их в работу вместо пдф? [PERSON_N…" at bounding box center [931, 783] width 984 height 41
type textarea "будем их и спользовать как референс или возьмем их в работу вместо пдф? [PERSON…"
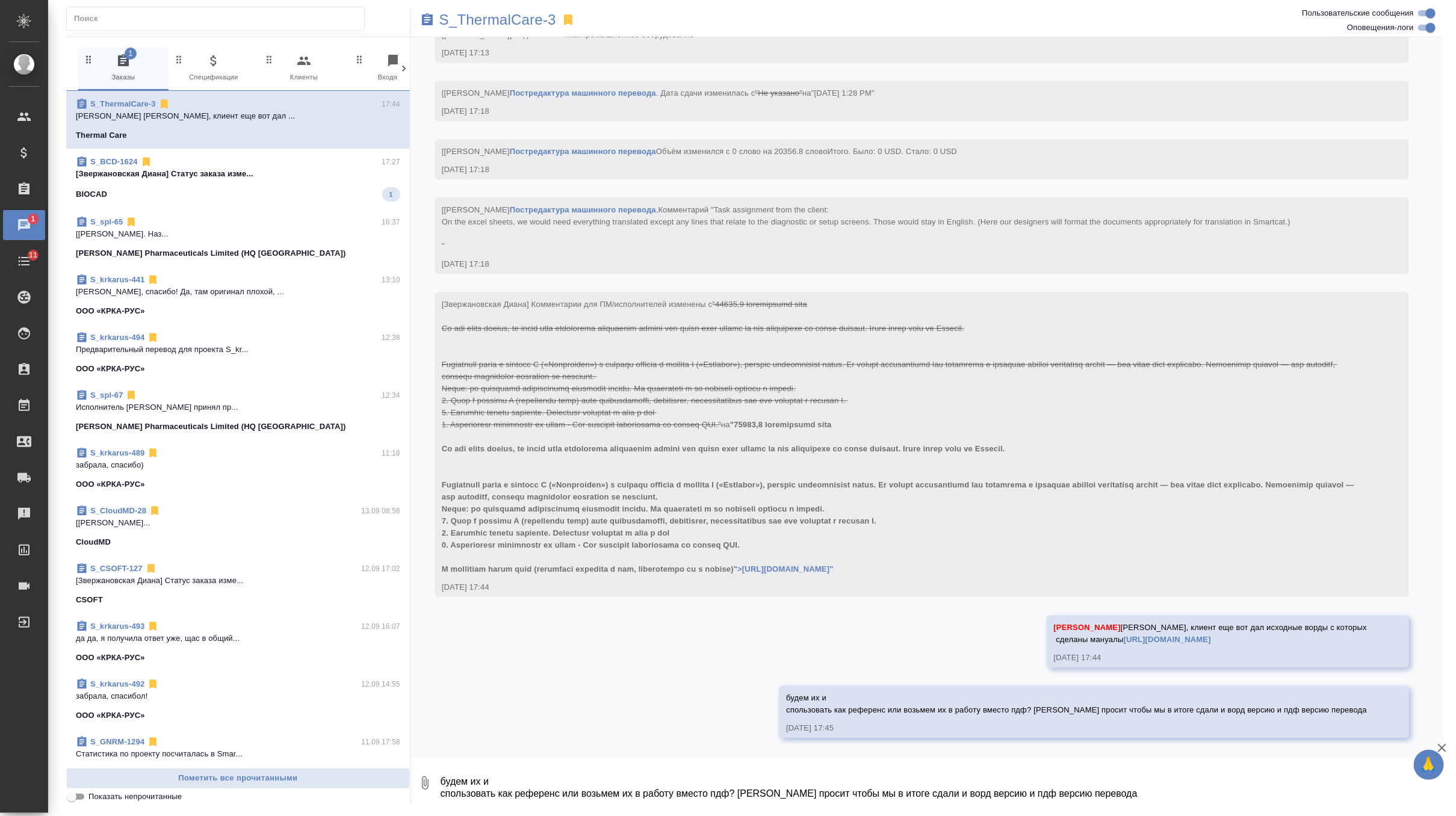
scroll to position [7573, 0]
click at [586, 785] on textarea "я предлагаю их взять в работу6 но клиенту не пересчитывать уже ничего," at bounding box center [931, 783] width 984 height 41
click at [796, 784] on textarea "я предлагаю их взять в работу, но [PERSON_NAME] не пересчитывать уже ничего," at bounding box center [931, 783] width 984 height 41
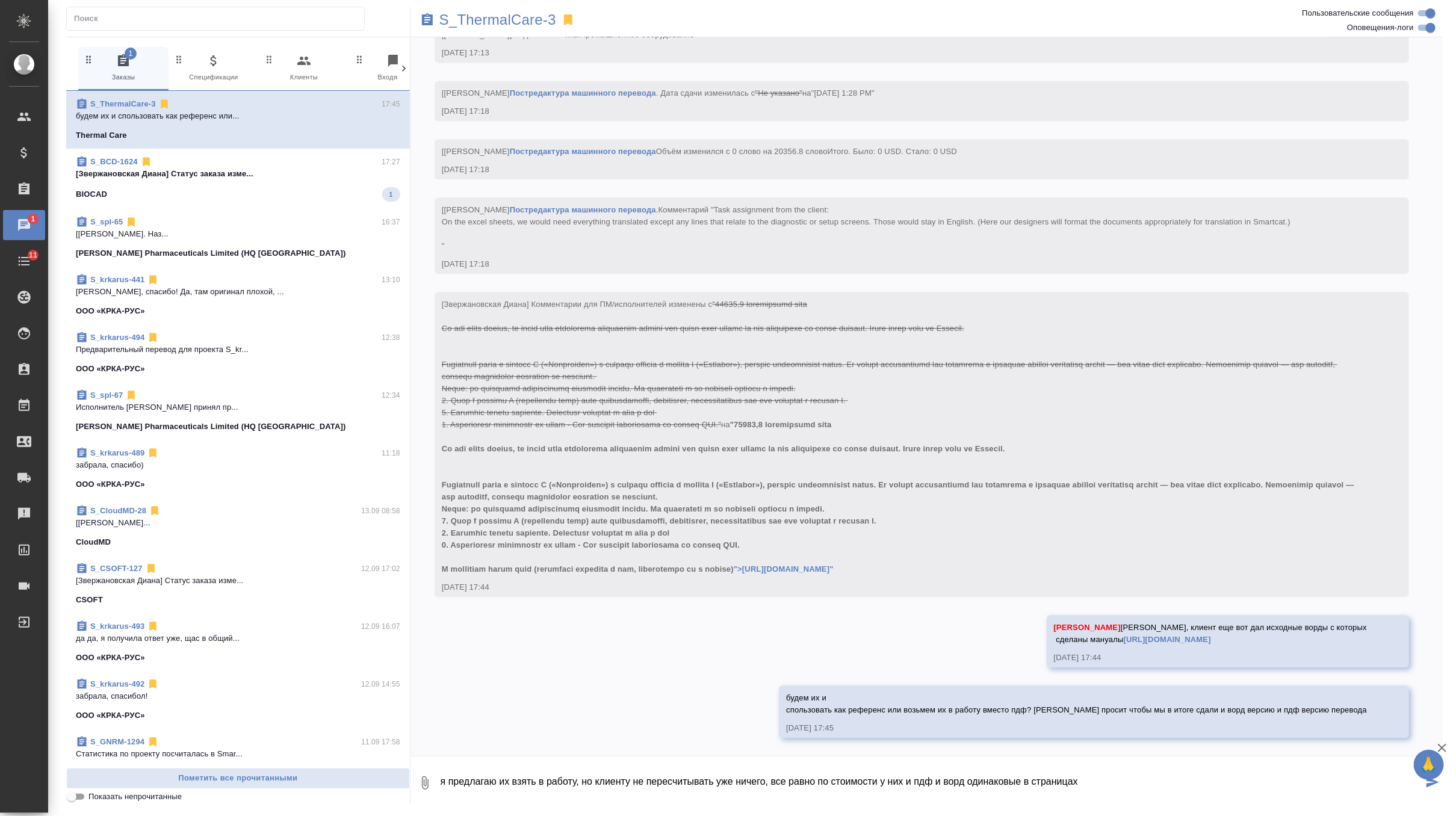
type textarea "я предлагаю их взять в работу, но клиенту не пересчитывать уже ничего, все равн…"
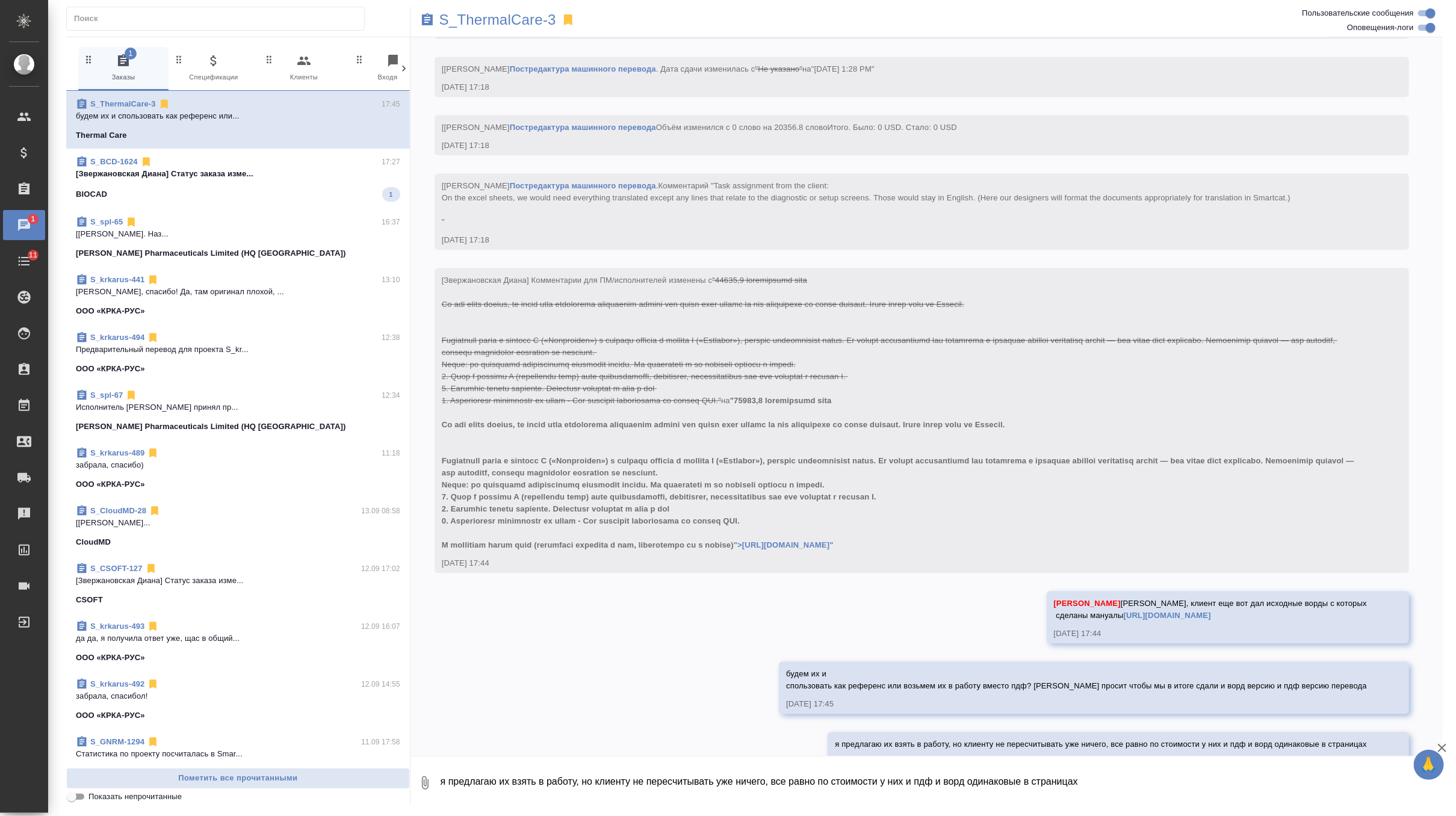
scroll to position [7631, 0]
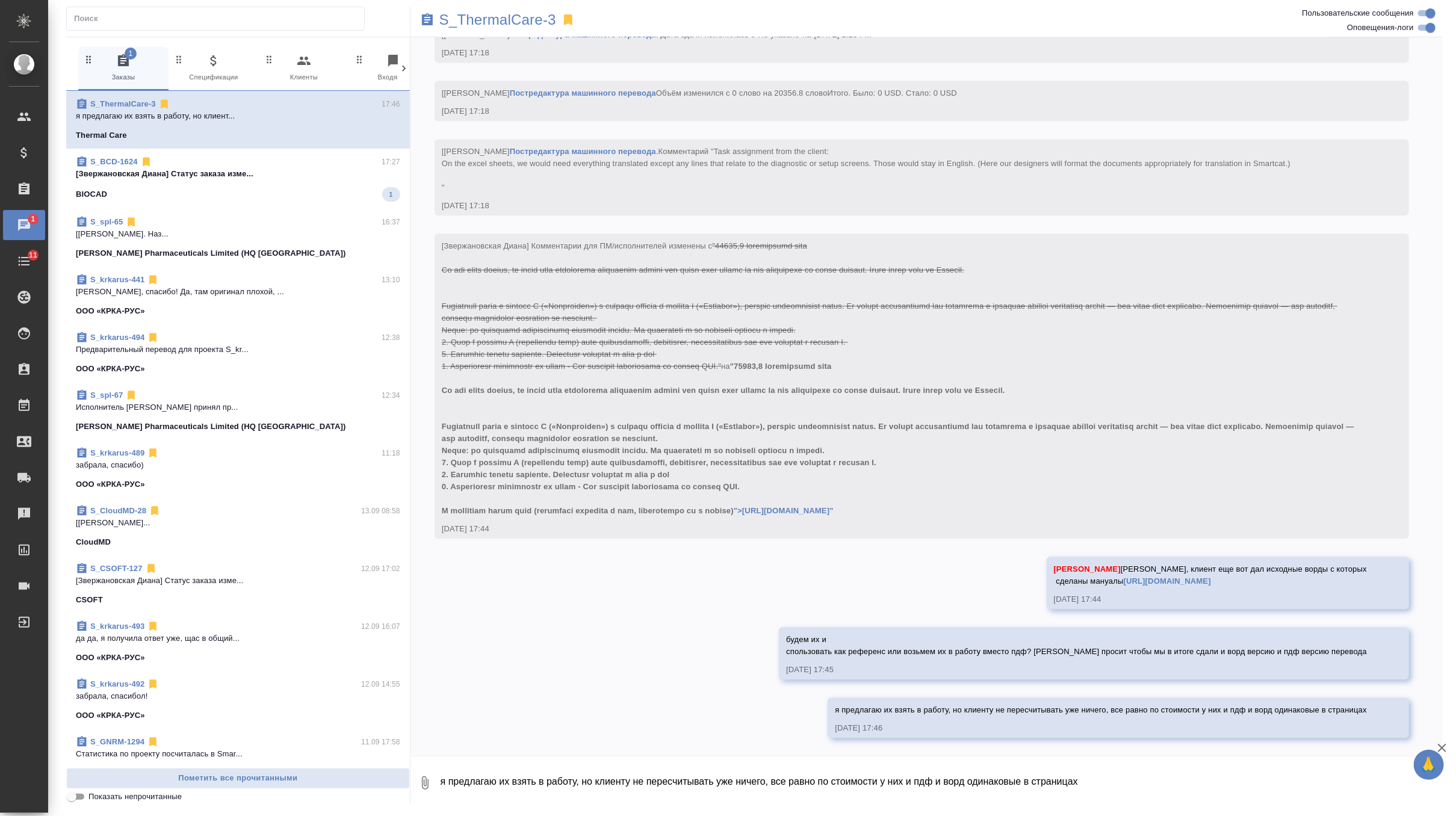
click at [286, 180] on span "S_BCD-1624 17:27 [Звержановская Диана] Статус заказа изме... BIOCAD 1" at bounding box center [238, 178] width 324 height 46
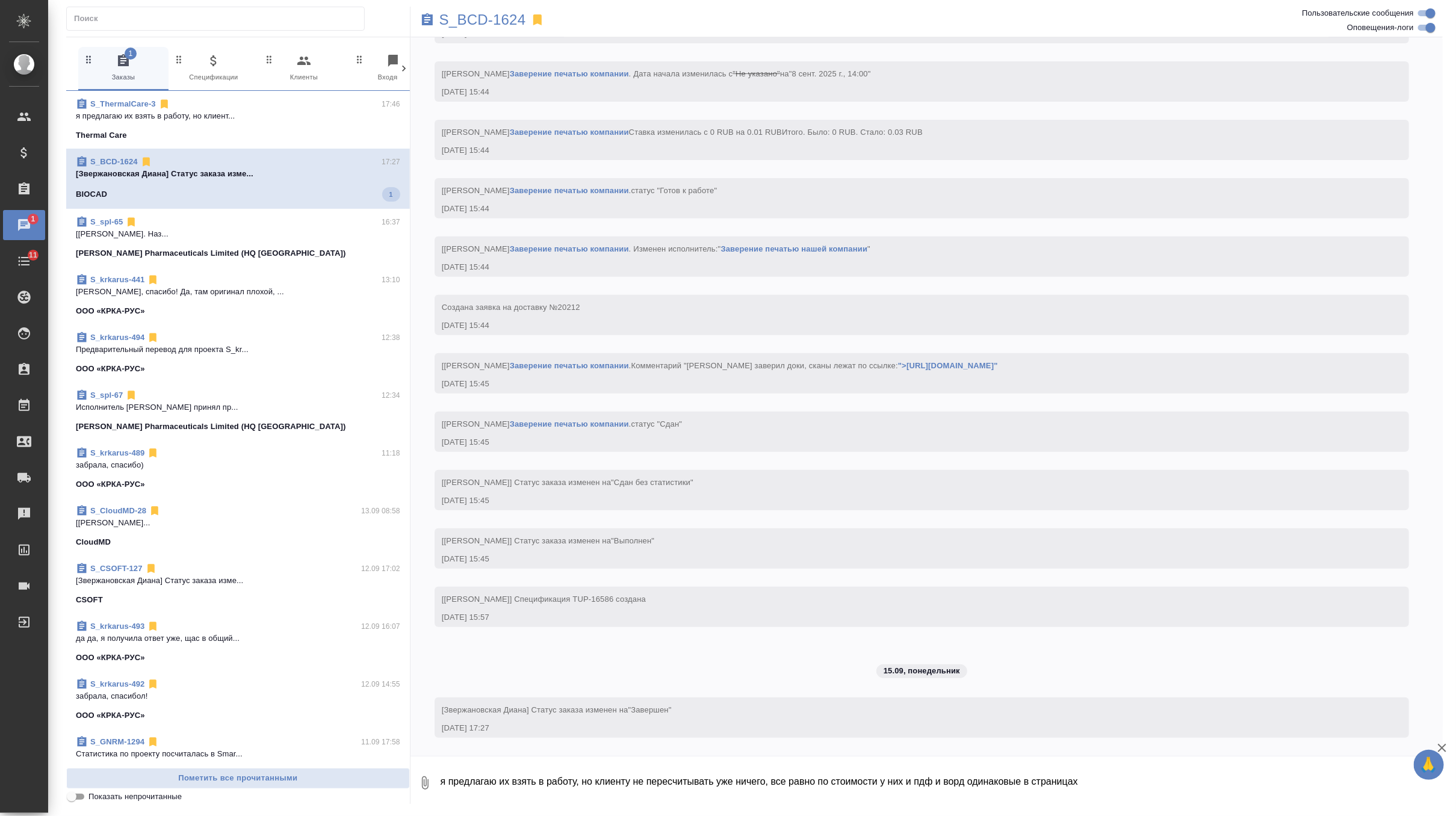
scroll to position [6231, 0]
click at [284, 125] on span "S_ThermalCare-3 17:47 по экселям уточнила? Thermal Care 3" at bounding box center [238, 121] width 324 height 46
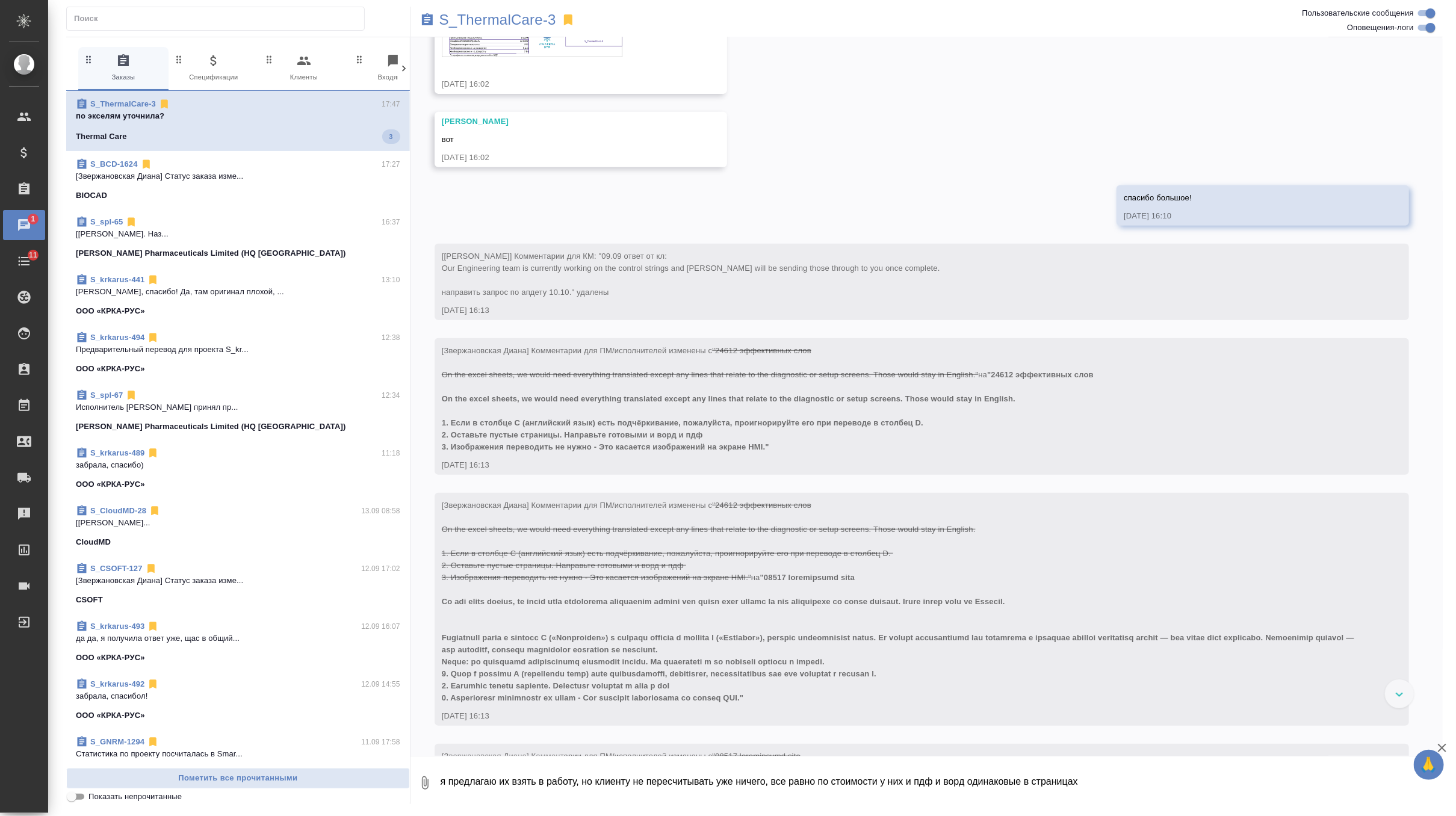
click at [513, 781] on textarea "я предлагаю их взять в работу, но клиенту не пересчитывать уже ничего, все равн…" at bounding box center [941, 783] width 1003 height 41
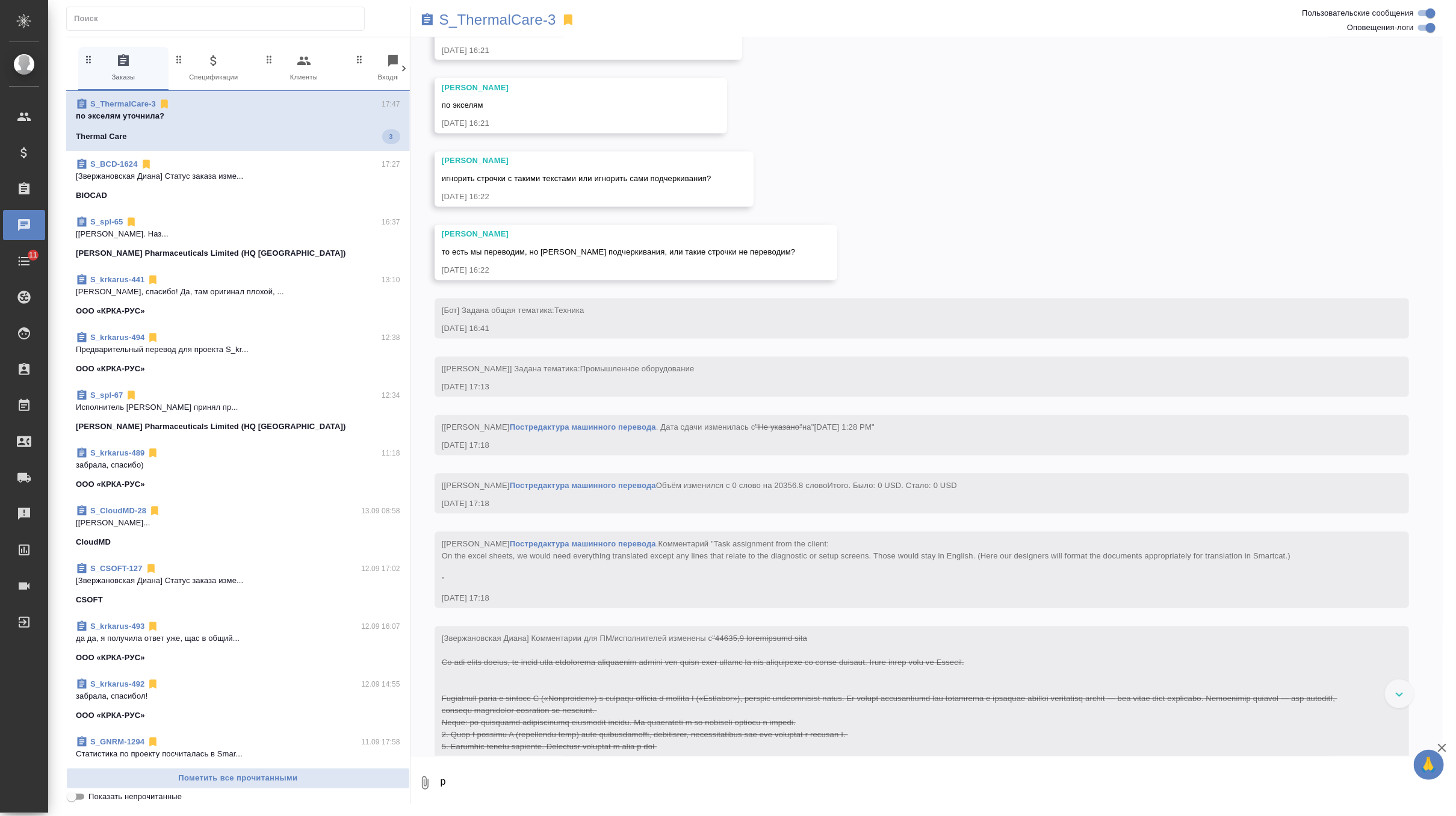
scroll to position [7194, 0]
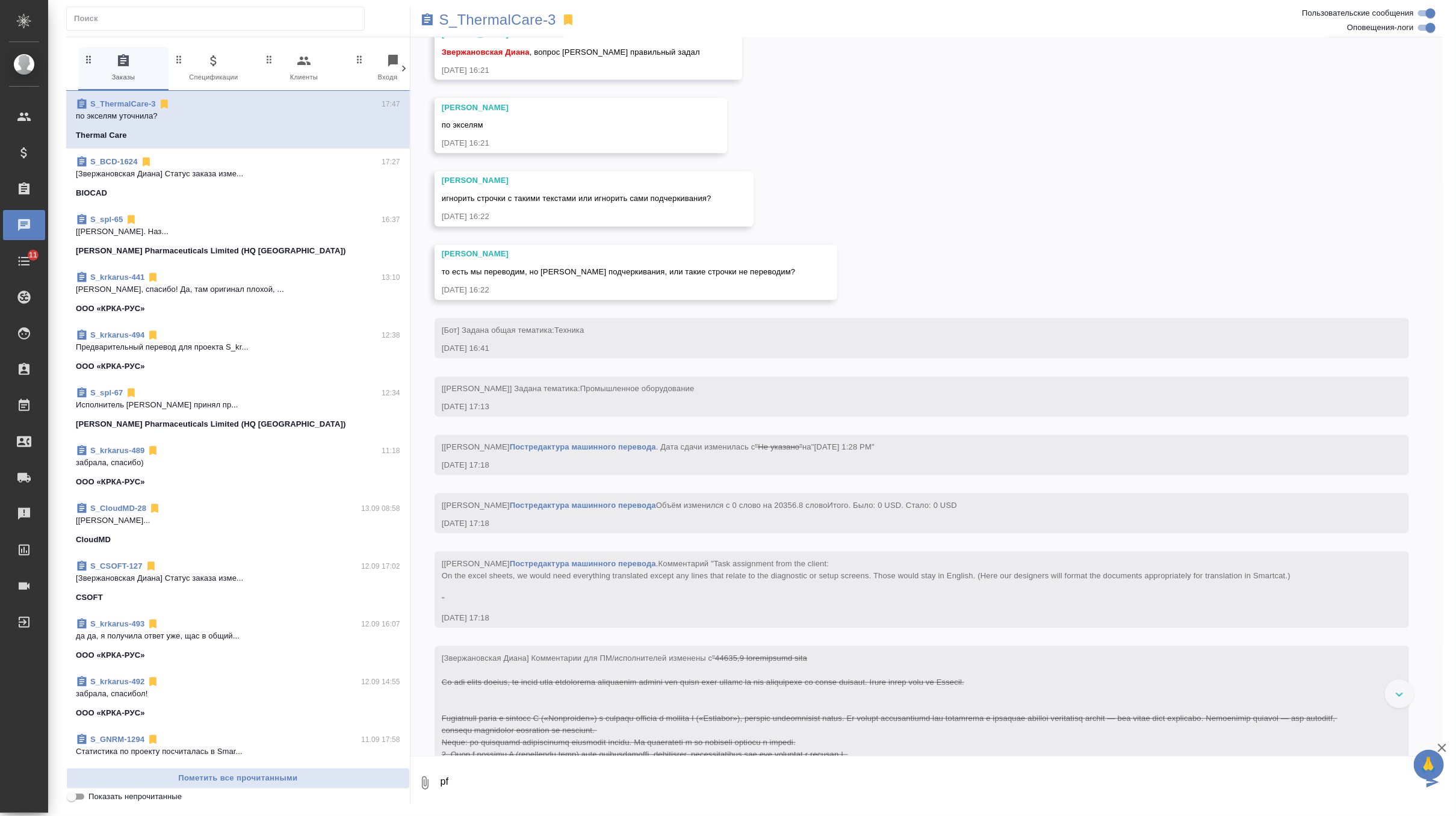
type textarea "p"
type textarea "по экселям уточнила, жду"
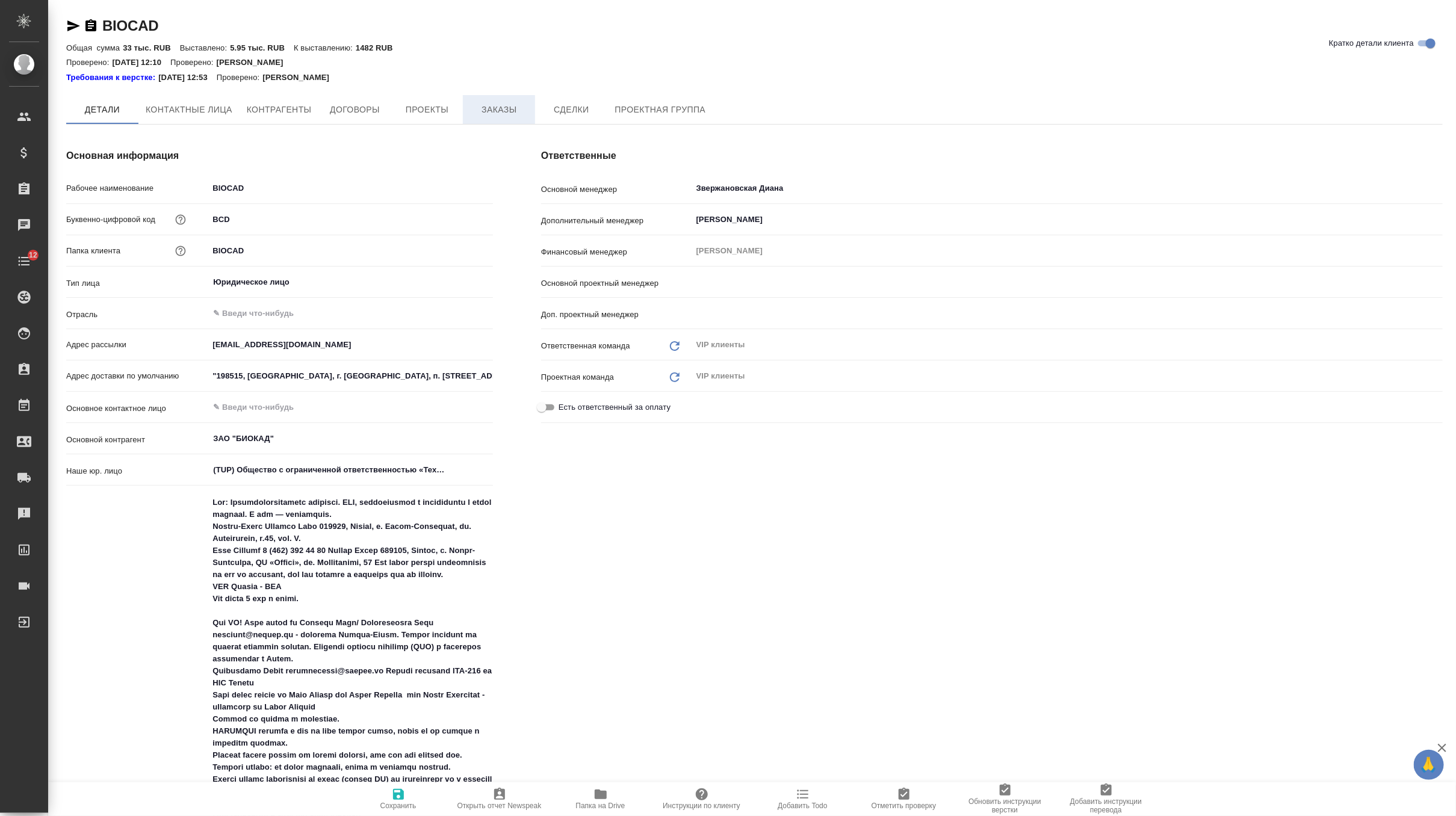
type input "[PERSON_NAME]"
type input "Грабко Мария"
click at [507, 108] on span "Заказы" at bounding box center [499, 109] width 58 height 15
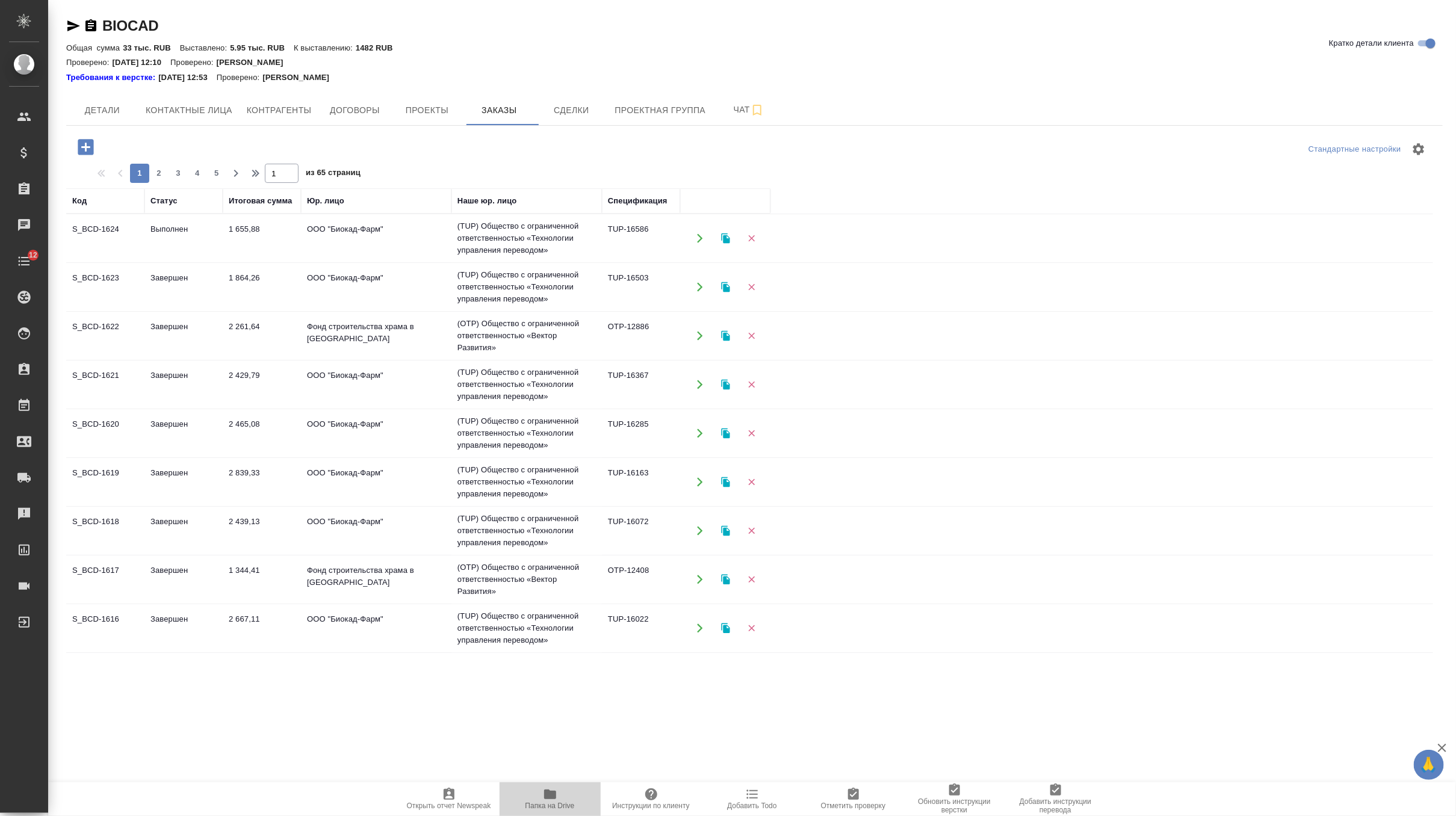
click at [542, 798] on span "Папка на Drive" at bounding box center [550, 798] width 87 height 23
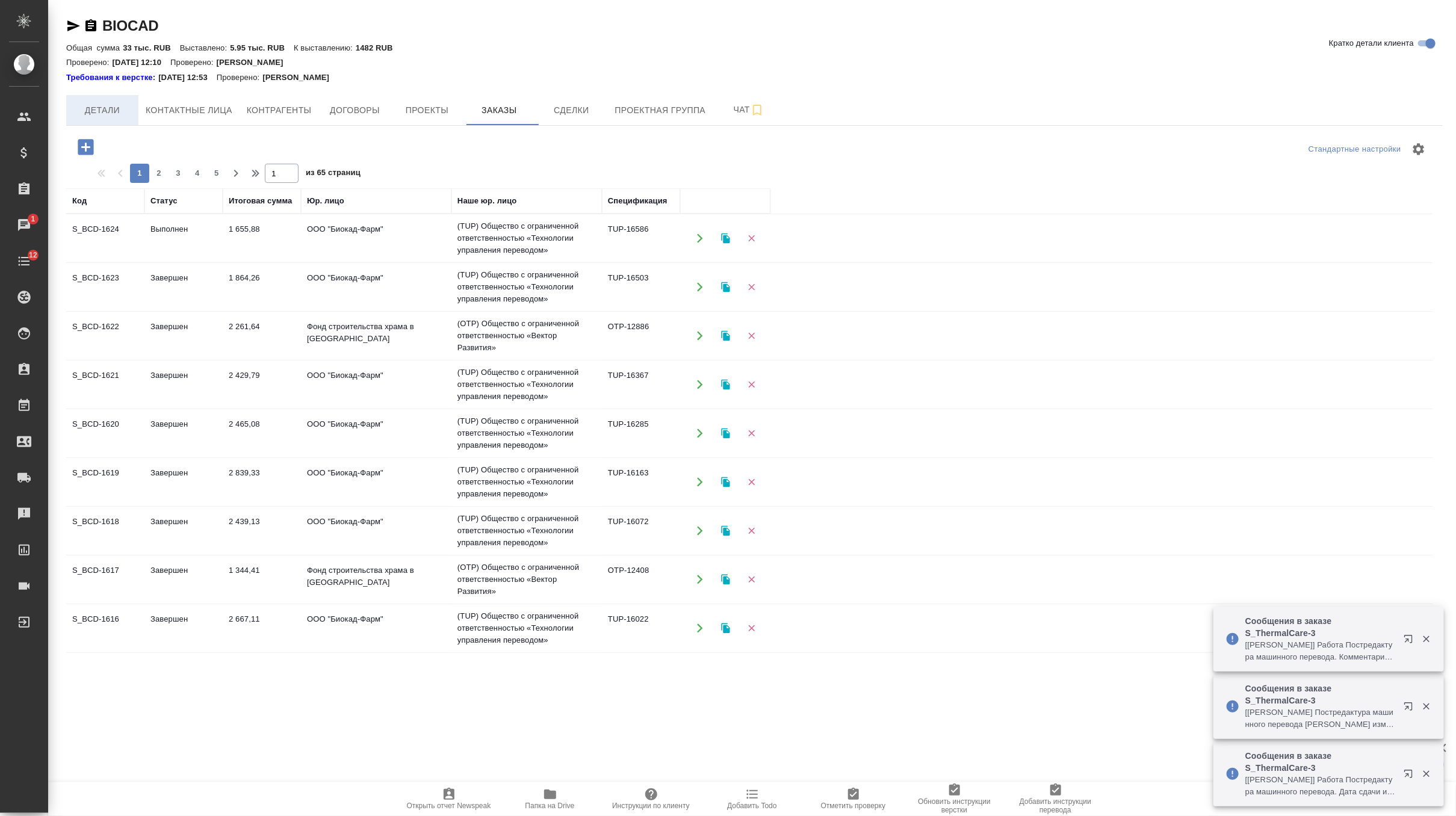
click at [111, 113] on span "Детали" at bounding box center [102, 110] width 58 height 15
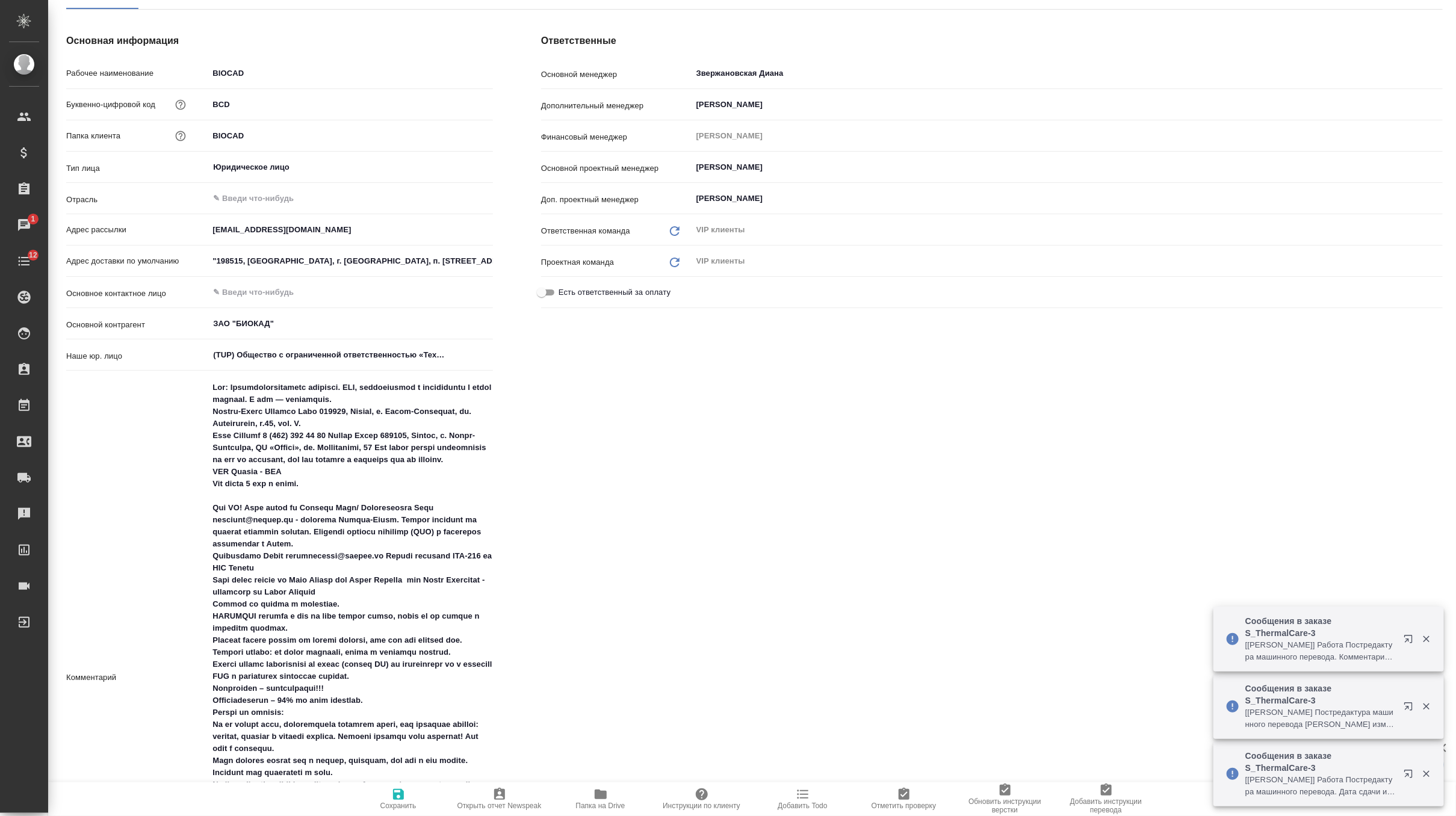
type textarea "x"
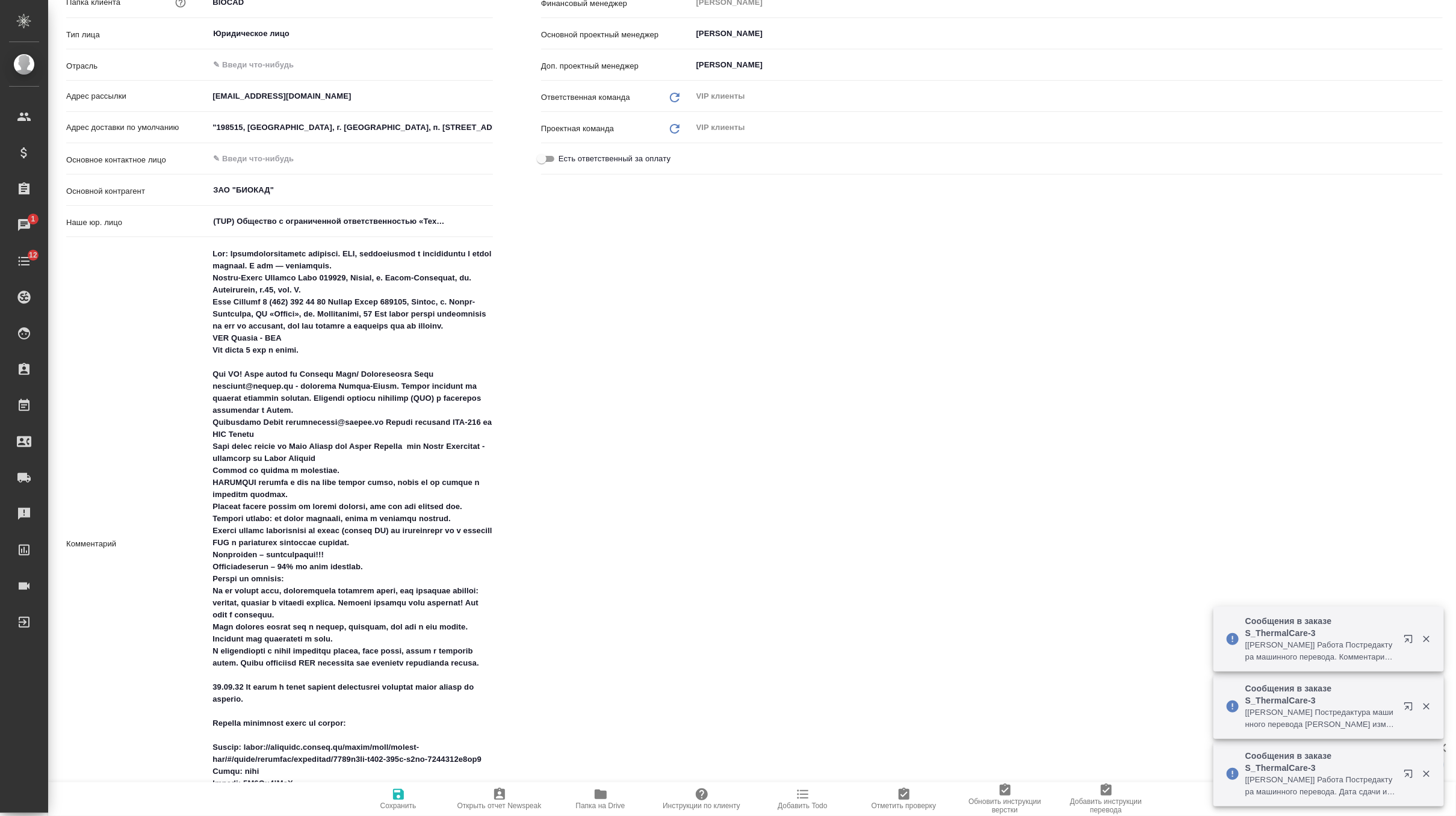
type textarea "x"
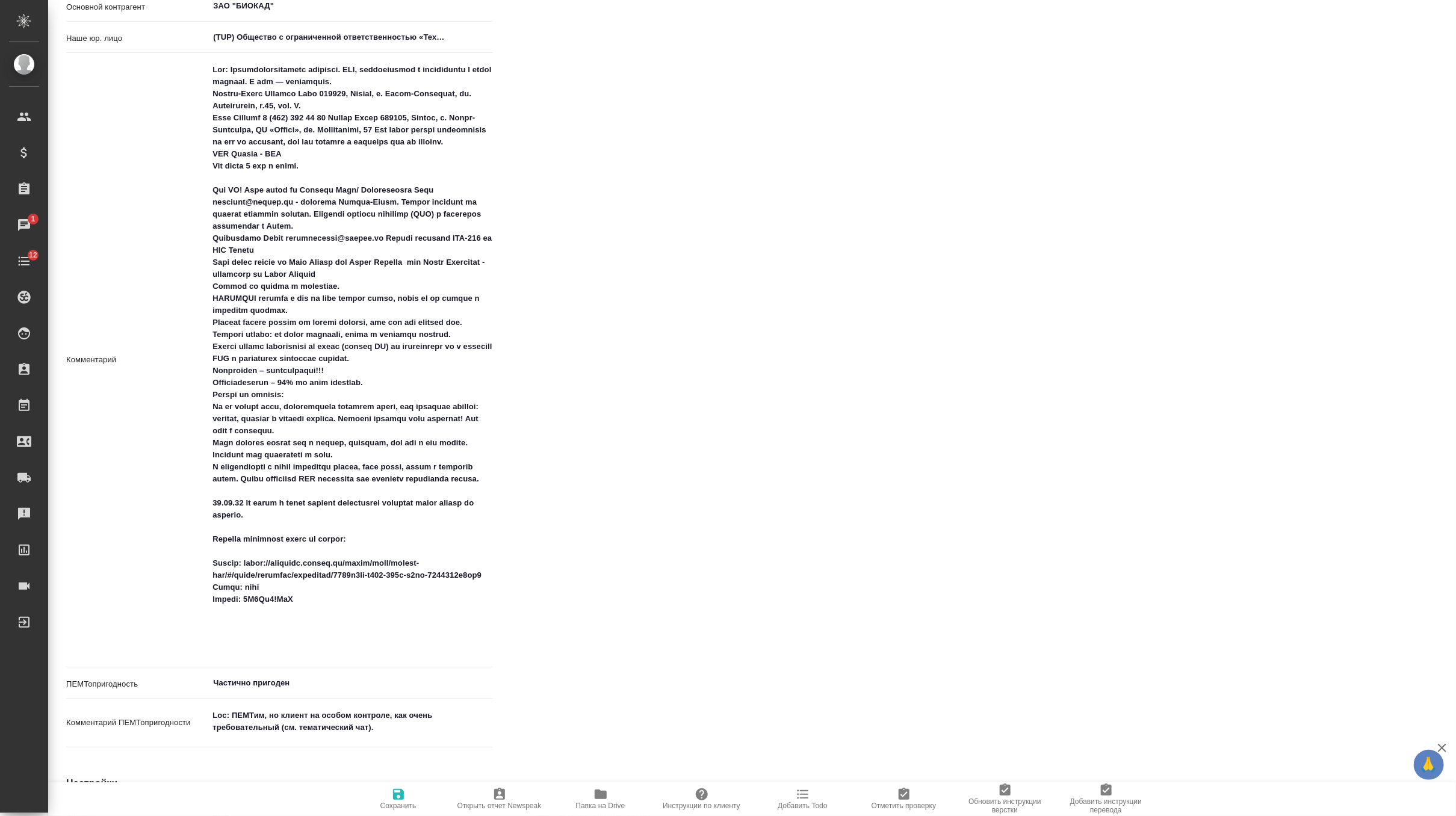
scroll to position [444, 0]
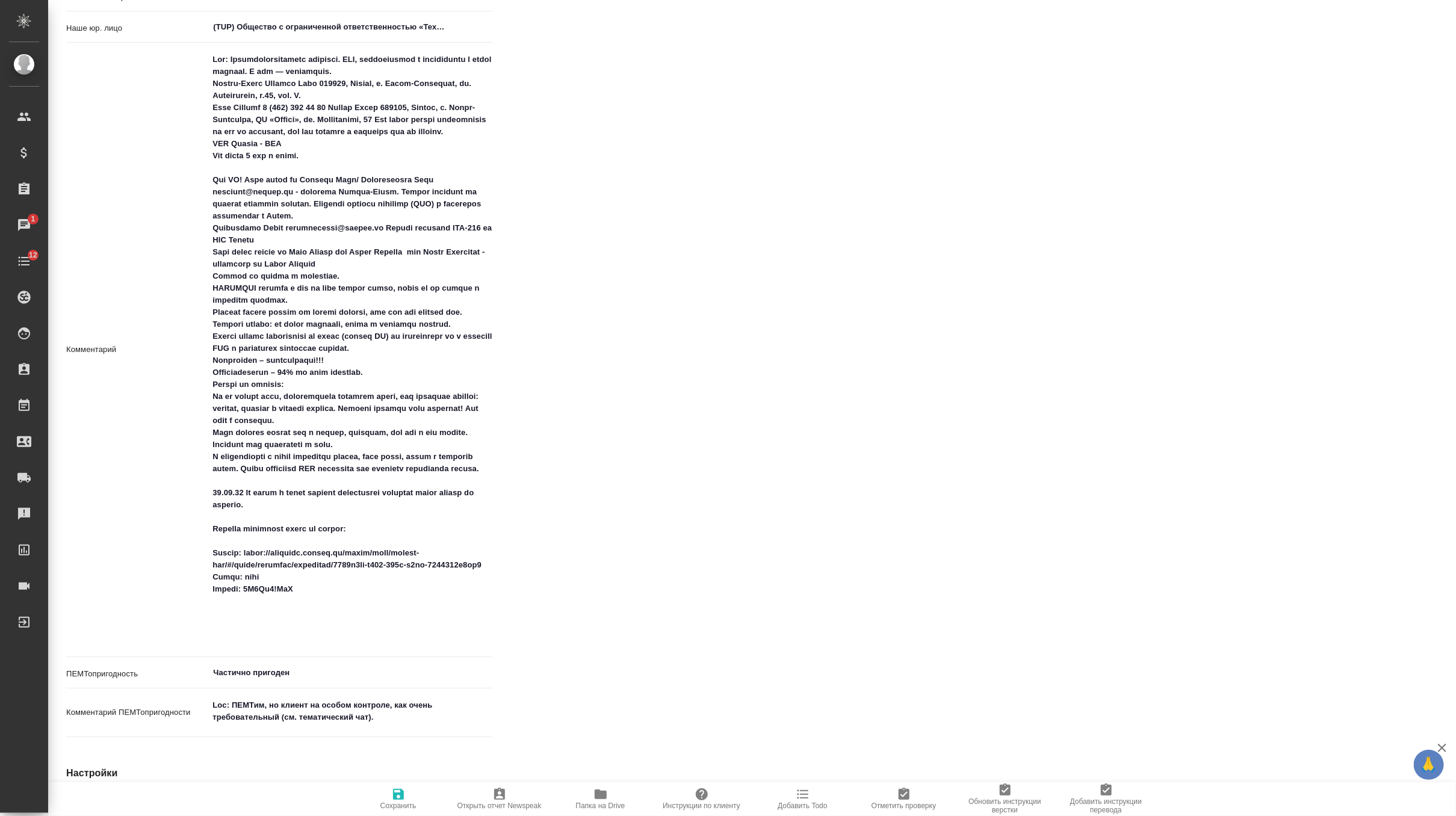
type textarea "x"
click at [310, 625] on textarea at bounding box center [351, 349] width 283 height 598
type textarea "Loc: Биотехнологическая компания. НИЦ, производство и дистрибуция в одном флако…"
type textarea "x"
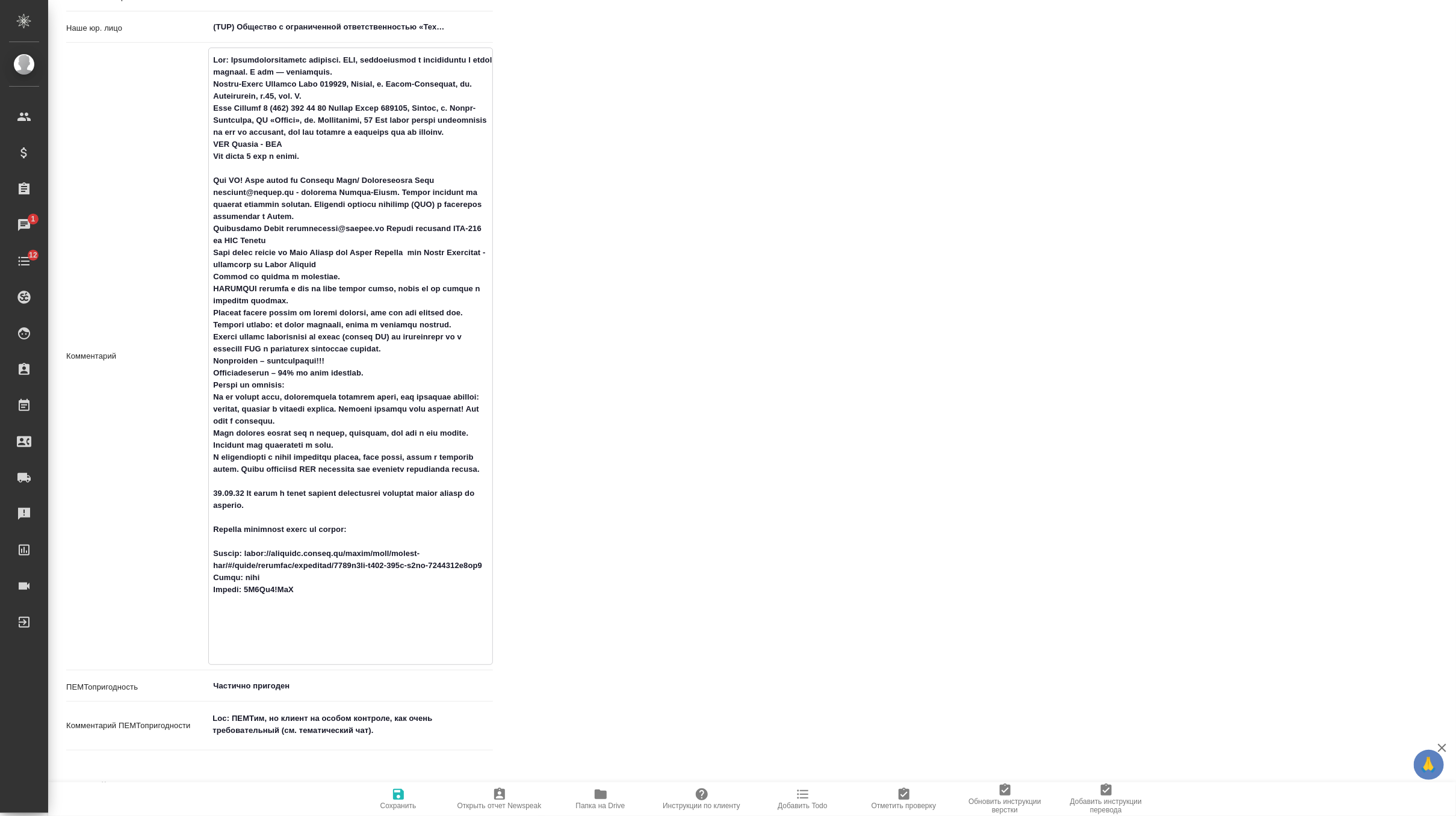
type textarea "Loc: Биотехнологическая компания. НИЦ, производство и дистрибуция в одном флако…"
type textarea "x"
type textarea "Loc: Биотехнологическая компания. НИЦ, производство и дистрибуция в одном флако…"
type textarea "x"
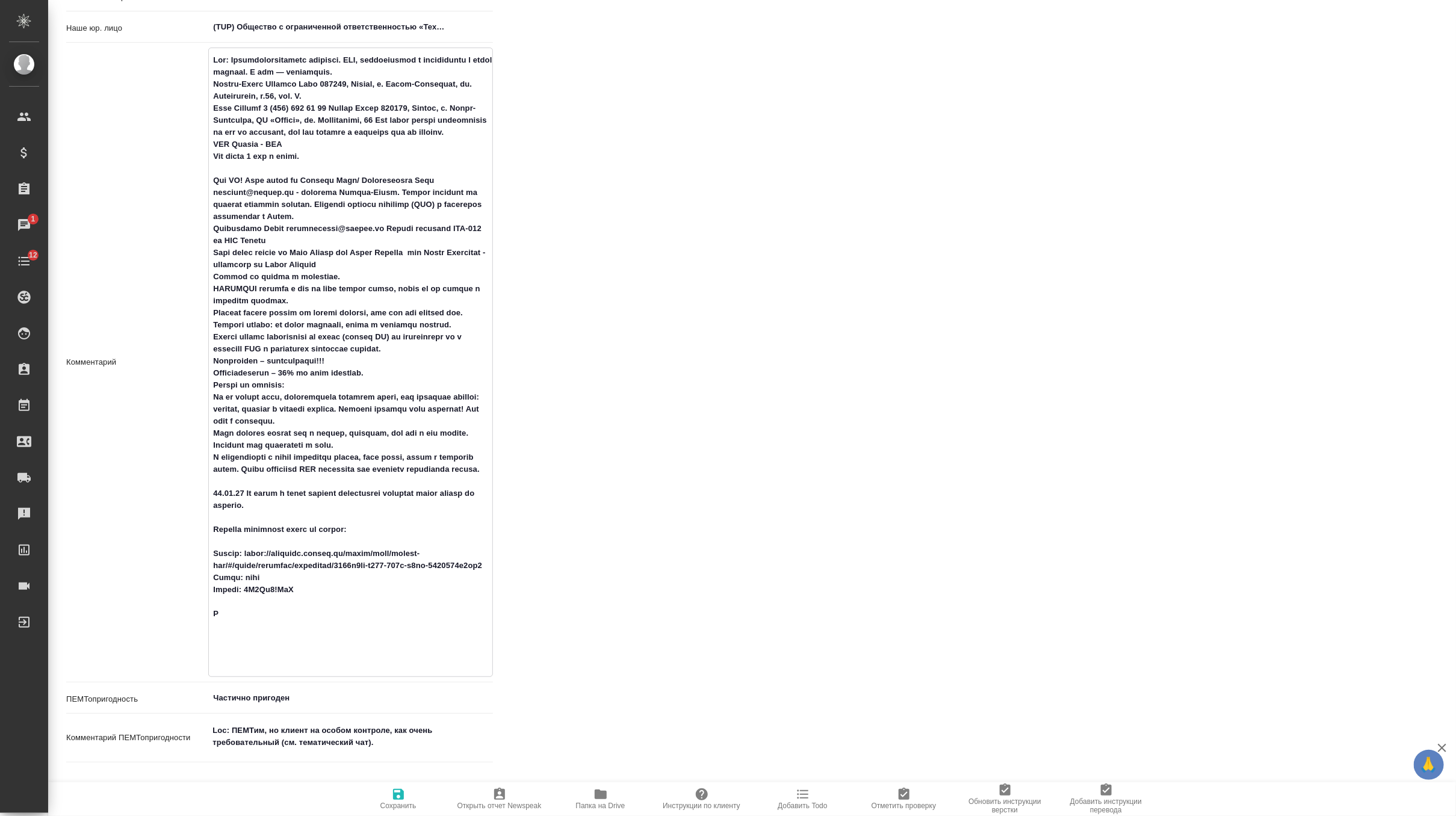
type textarea "x"
type textarea "Loc: Биотехнологическая компания. НИЦ, производство и дистрибуция в одном флако…"
type textarea "x"
type textarea "Loc: Биотехнологическая компания. НИЦ, производство и дистрибуция в одном флако…"
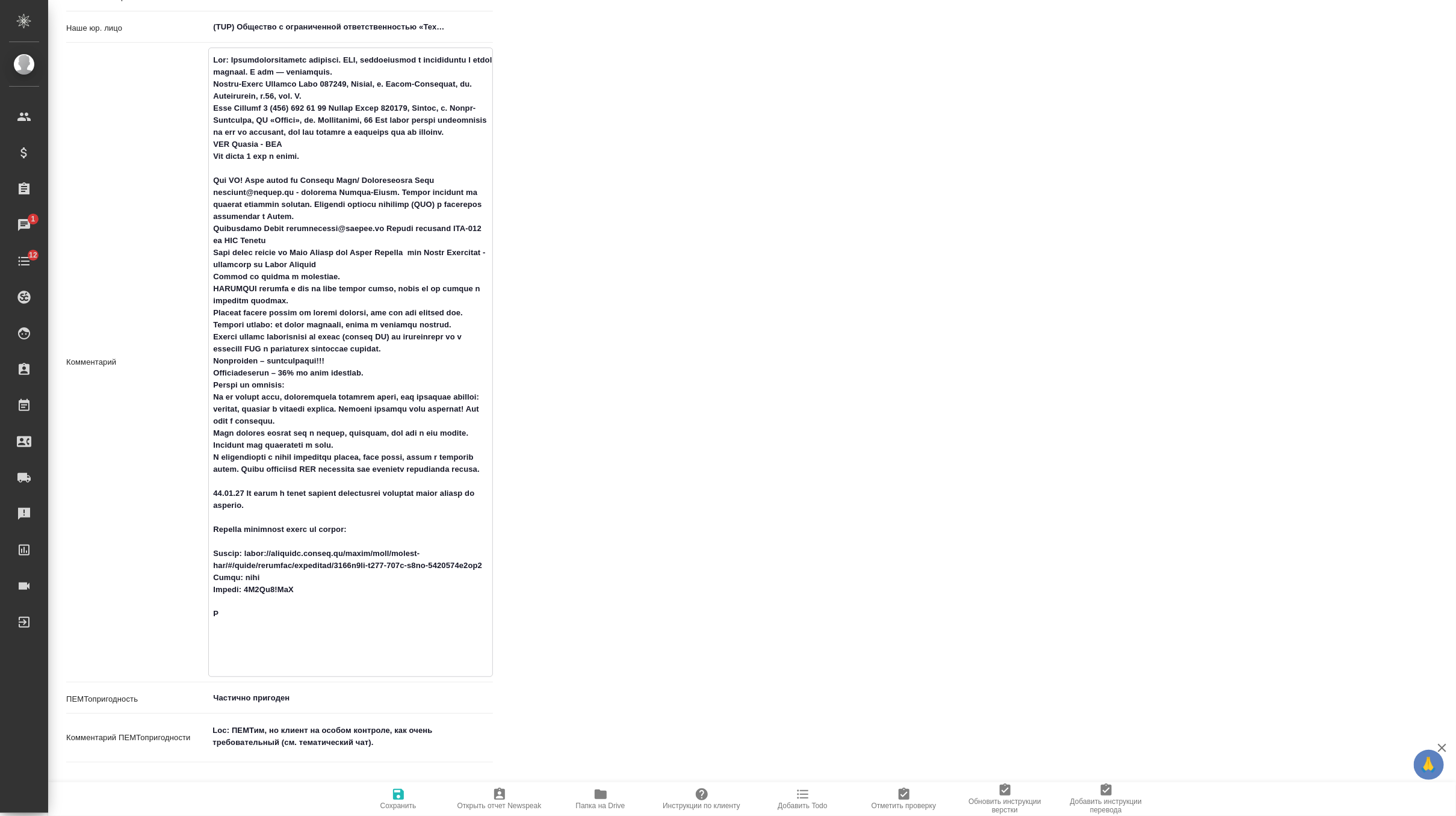
type textarea "x"
type textarea "Loc: Биотехнологическая компания. НИЦ, производство и дистрибуция в одном флако…"
type textarea "x"
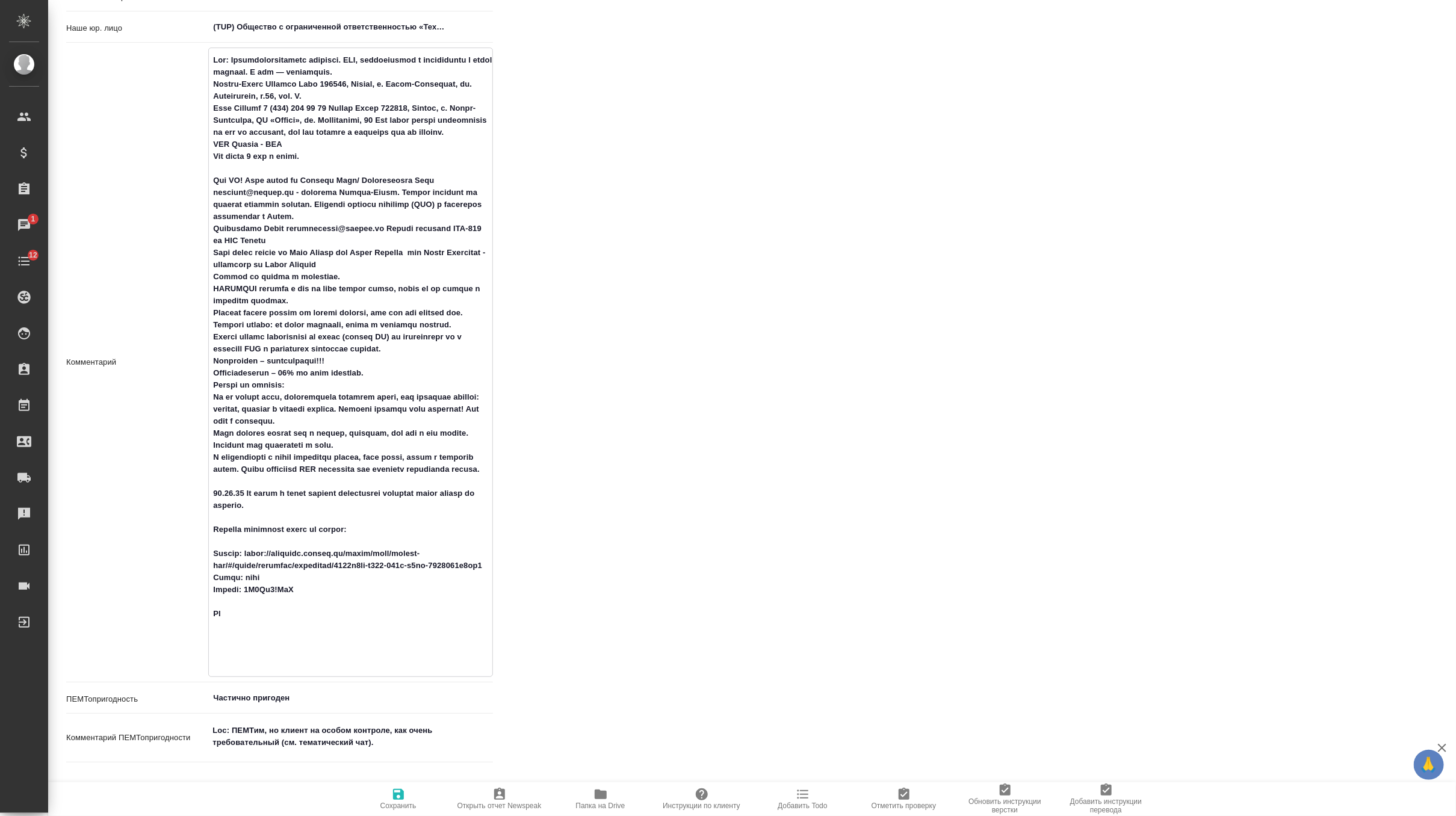
type textarea "Loc: Биотехнологическая компания. НИЦ, производство и дистрибуция в одном флако…"
type textarea "x"
type textarea "Loc: Биотехнологическая компания. НИЦ, производство и дистрибуция в одном флако…"
type textarea "x"
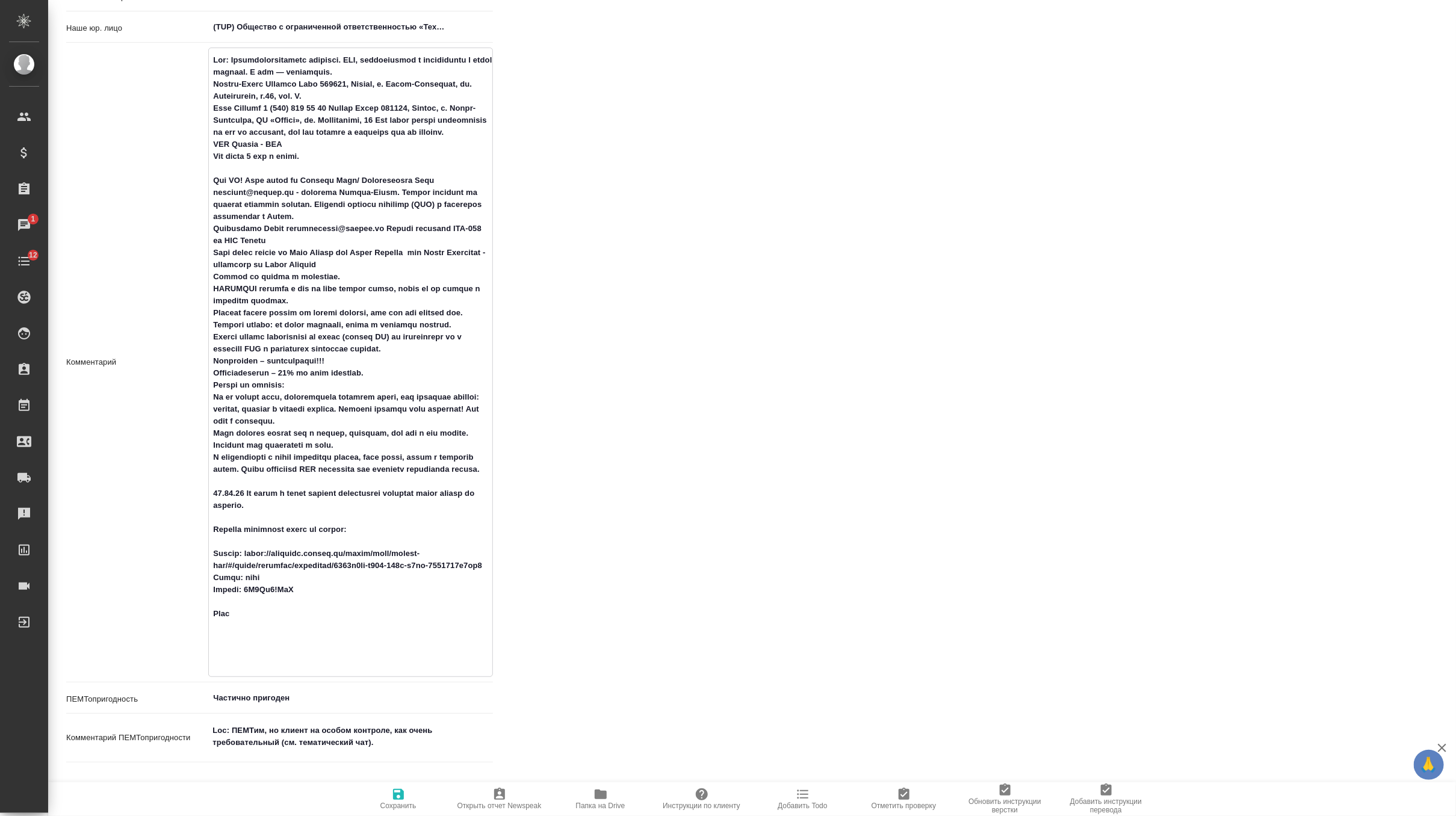
type textarea "x"
type textarea "Loc: Биотехнологическая компания. НИЦ, производство и дистрибуция в одном флако…"
type textarea "x"
type textarea "Loc: Биотехнологическая компания. НИЦ, производство и дистрибуция в одном флако…"
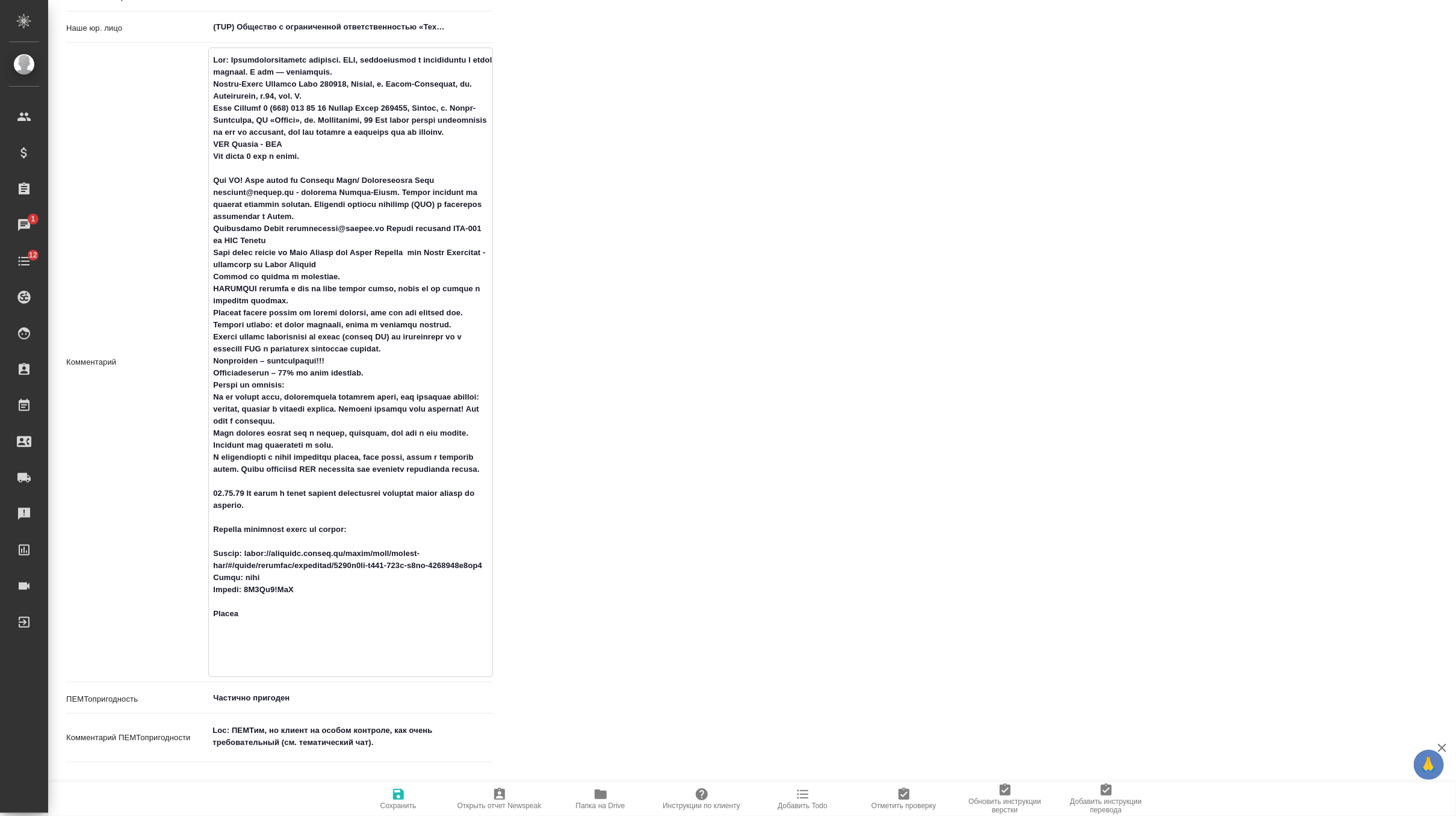
type textarea "x"
type textarea "Loc: Биотехнологическая компания. НИЦ, производство и дистрибуция в одном флако…"
type textarea "x"
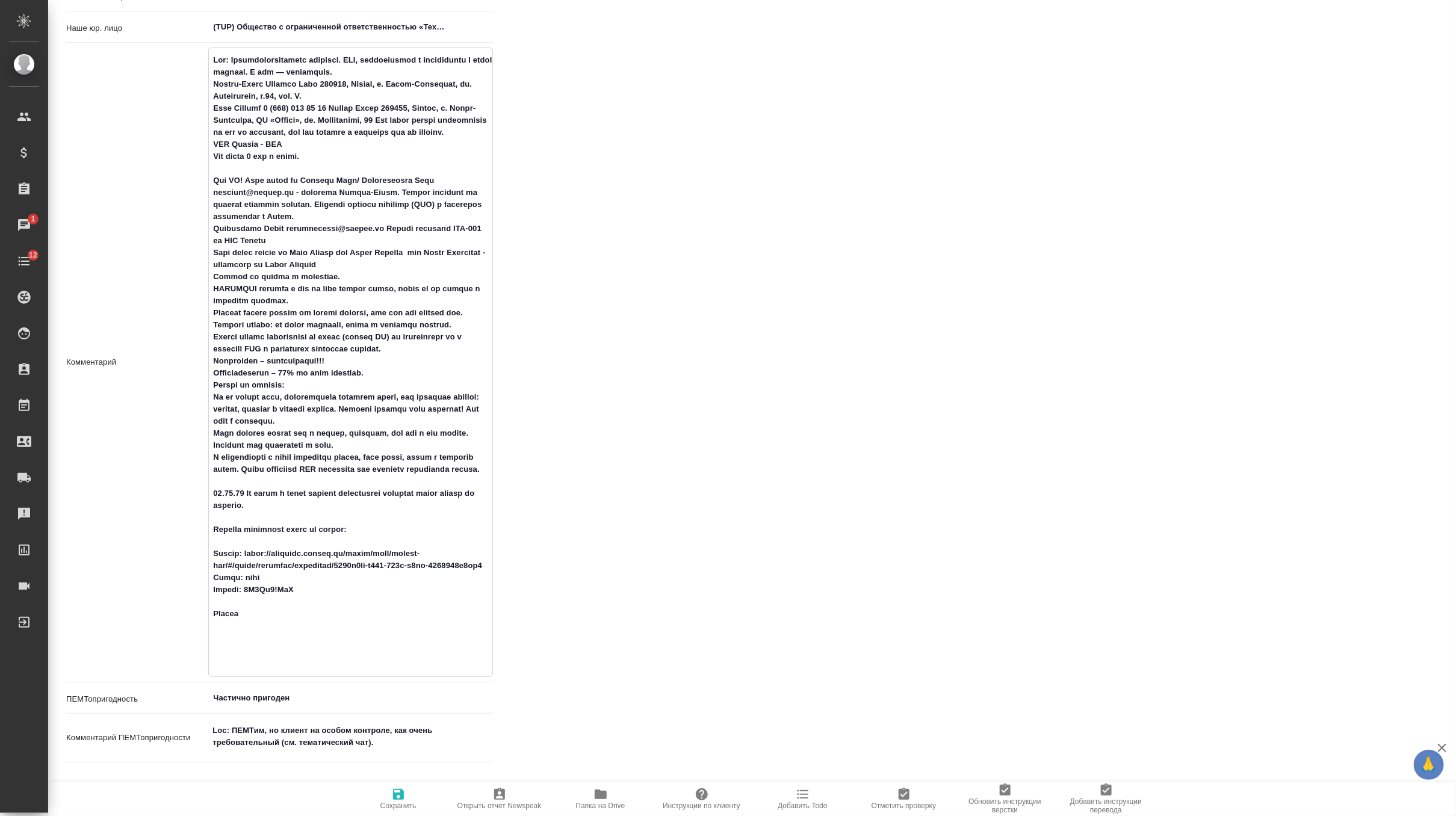
type textarea "Loc: Биотехнологическая компания. НИЦ, производство и дистрибуция в одном флако…"
type textarea "x"
type textarea "Loc: Биотехнологическая компания. НИЦ, производство и дистрибуция в одном флако…"
type textarea "x"
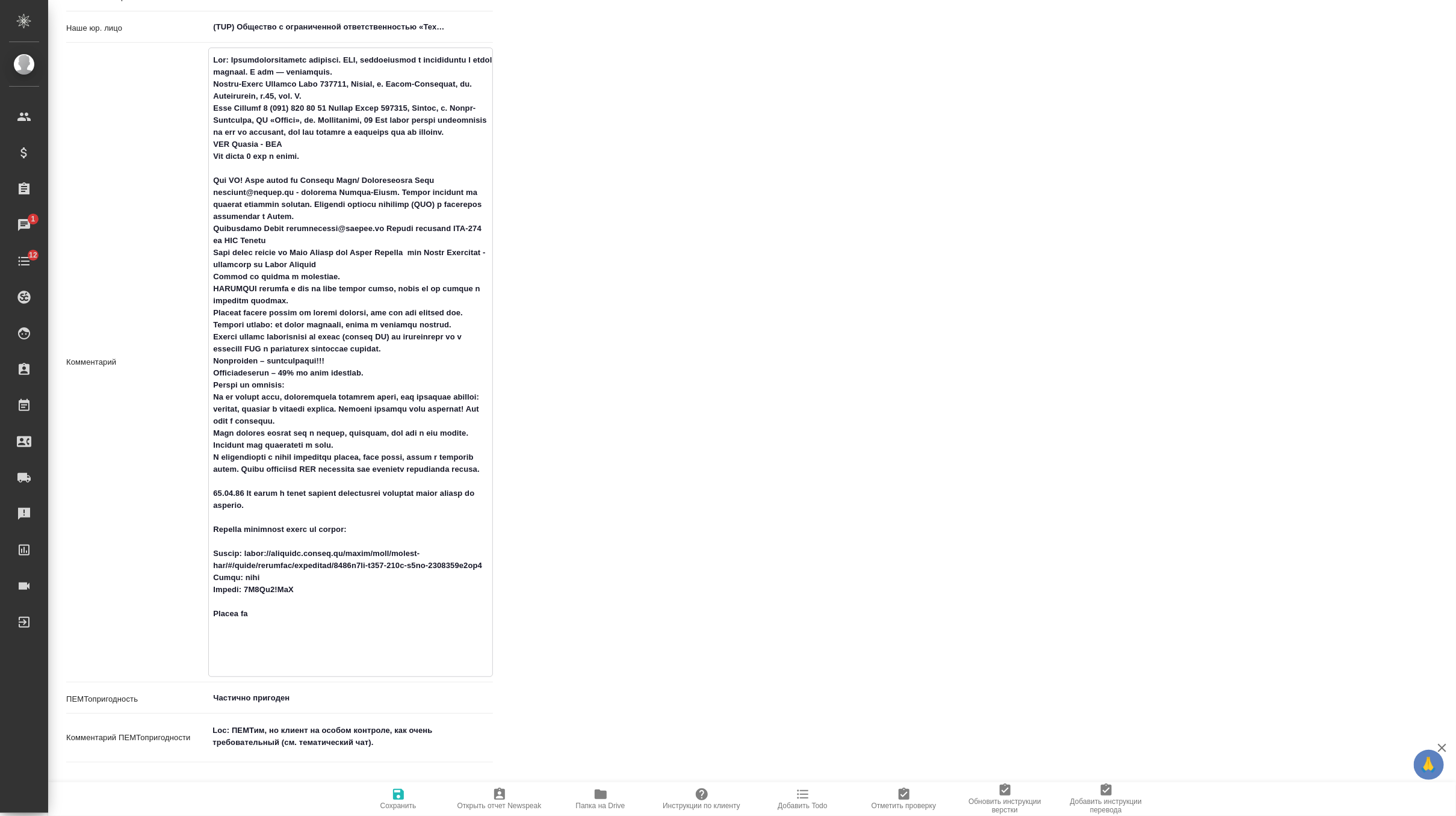
type textarea "x"
type textarea "Loc: Биотехнологическая компания. НИЦ, производство и дистрибуция в одном флако…"
type textarea "x"
type textarea "Loc: Биотехнологическая компания. НИЦ, производство и дистрибуция в одном флако…"
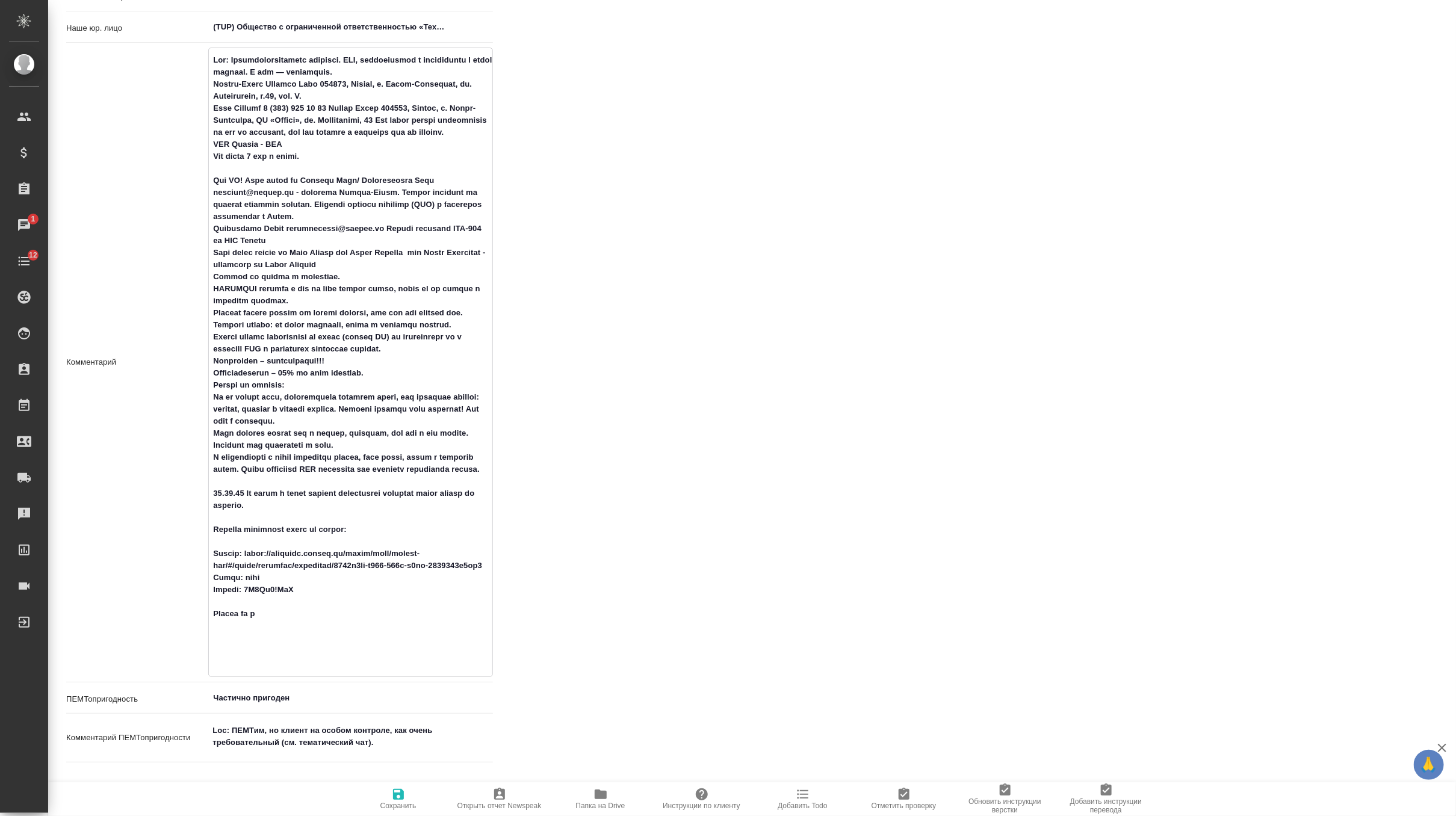
type textarea "x"
type textarea "Loc: Биотехнологическая компания. НИЦ, производство и дистрибуция в одном флако…"
type textarea "x"
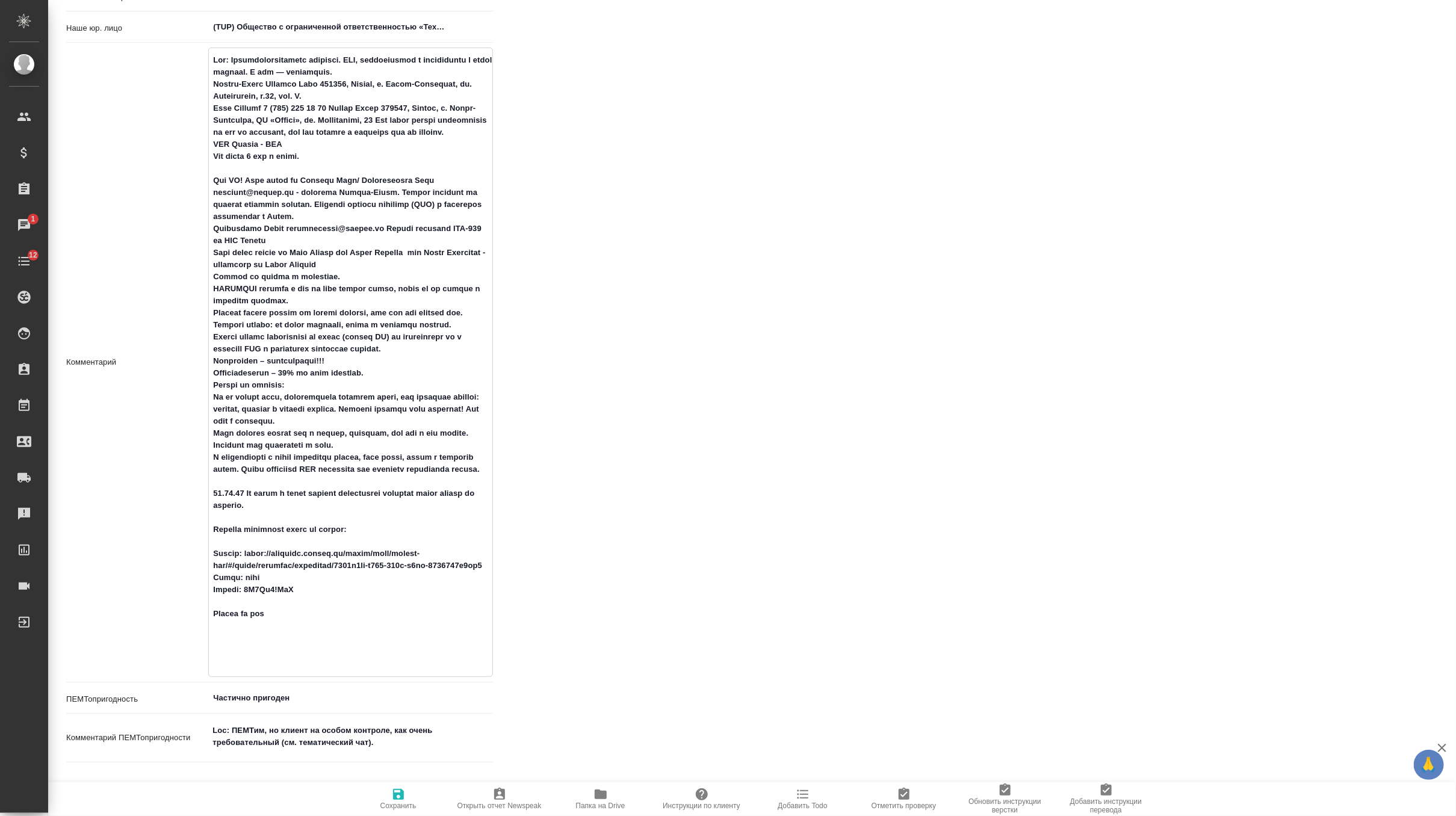
type textarea "Loc: Биотехнологическая компания. НИЦ, производство и дистрибуция в одном флако…"
type textarea "x"
type textarea "Loc: Биотехнологическая компания. НИЦ, производство и дистрибуция в одном флако…"
type textarea "x"
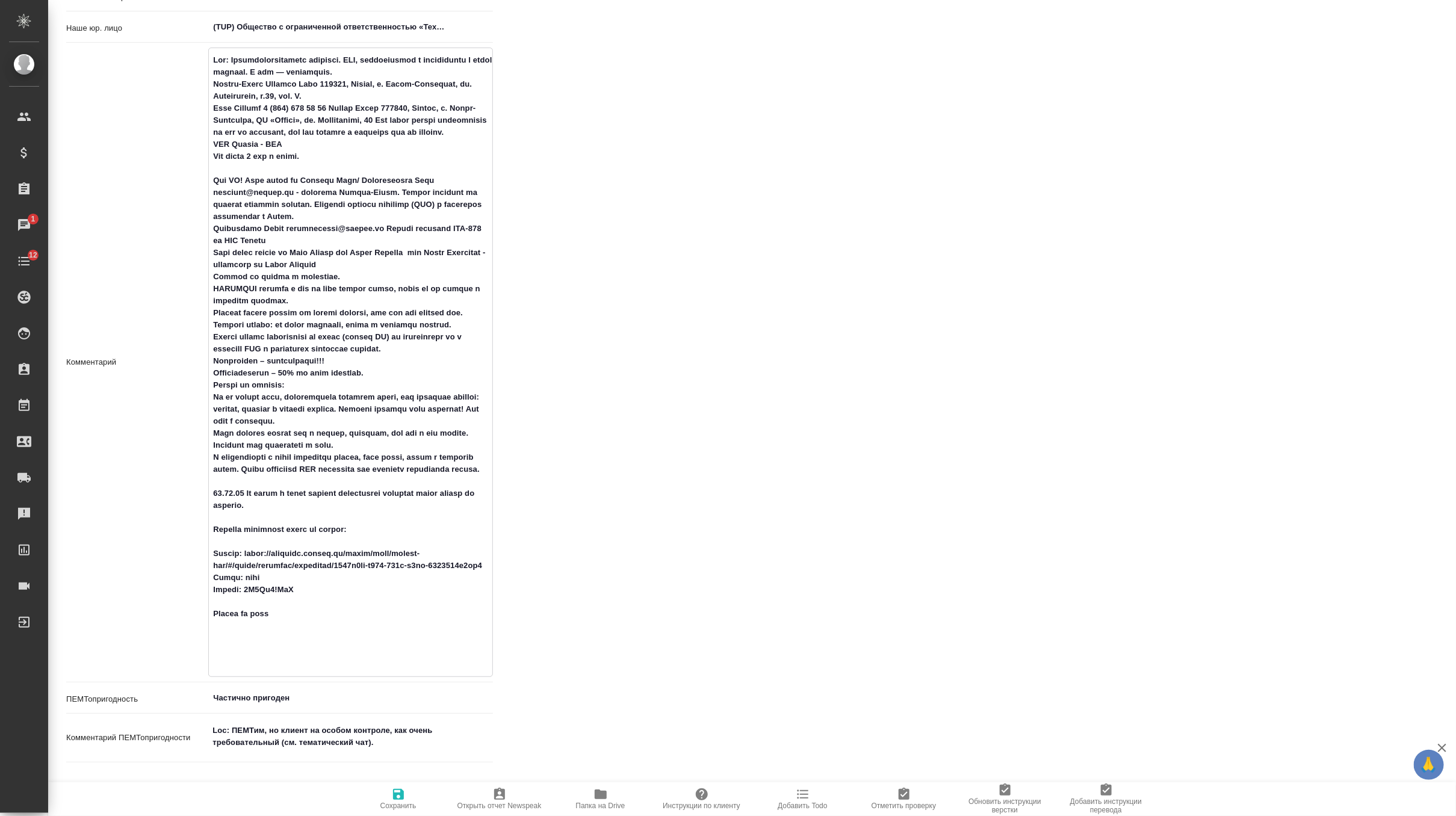
type textarea "x"
type textarea "Loc: Биотехнологическая компания. НИЦ, производство и дистрибуция в одном флако…"
type textarea "x"
type textarea "Loc: Биотехнологическая компания. НИЦ, производство и дистрибуция в одном флако…"
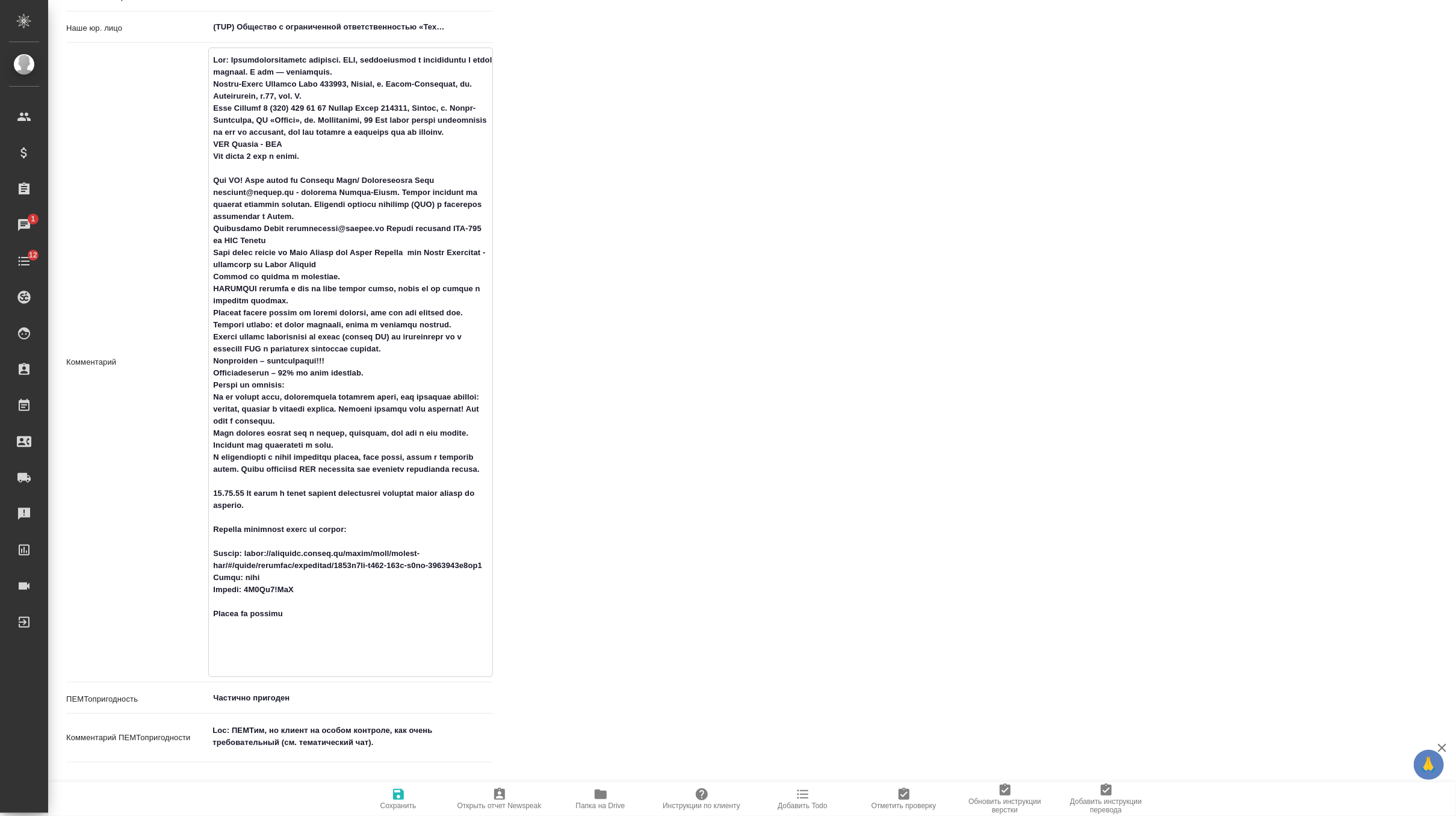
type textarea "x"
type textarea "Loc: Биотехнологическая компания. НИЦ, производство и дистрибуция в одном флако…"
type textarea "x"
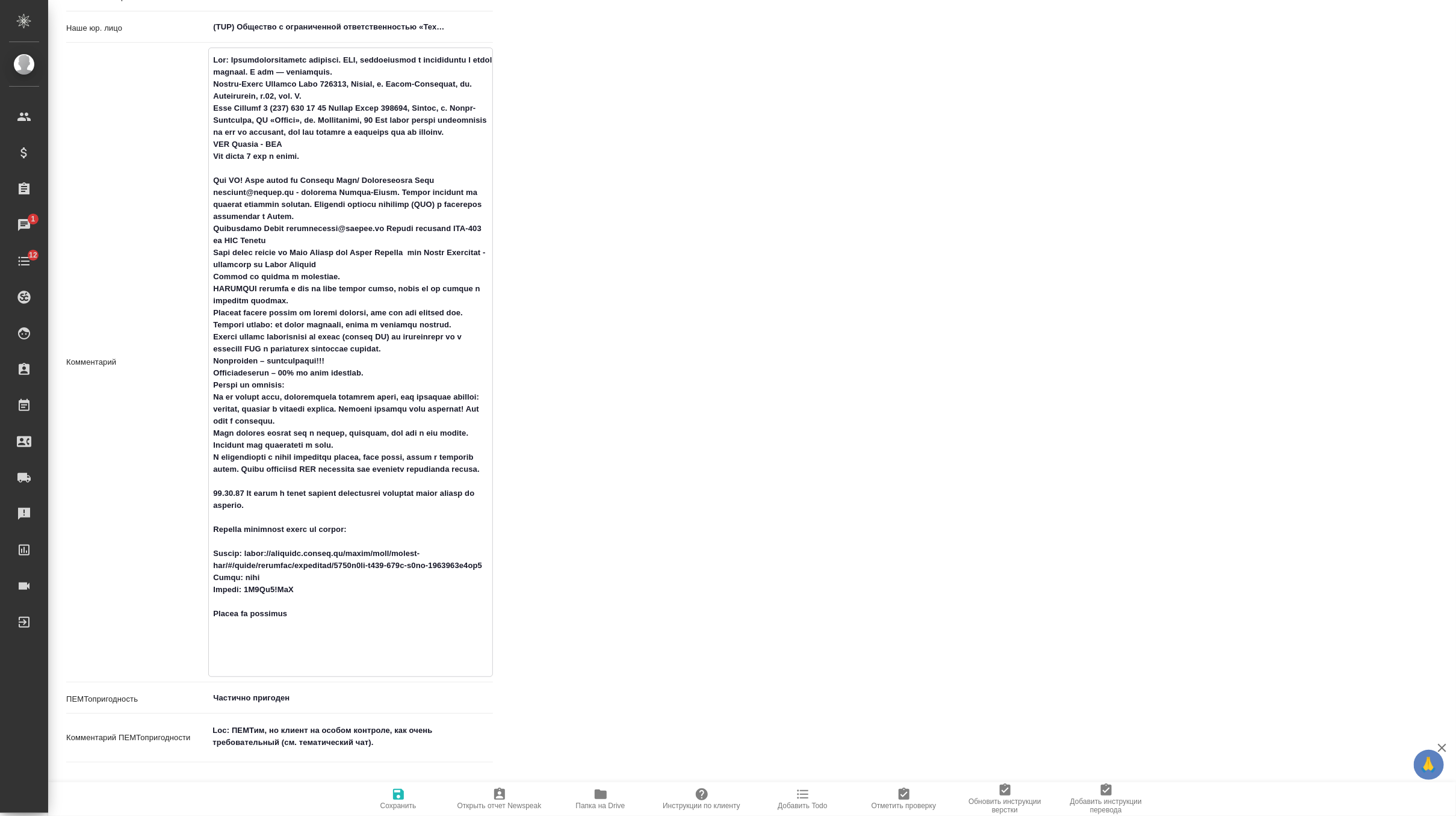
type textarea "Loc: Биотехнологическая компания. НИЦ, производство и дистрибуция в одном флако…"
type textarea "x"
type textarea "Loc: Биотехнологическая компания. НИЦ, производство и дистрибуция в одном флако…"
type textarea "x"
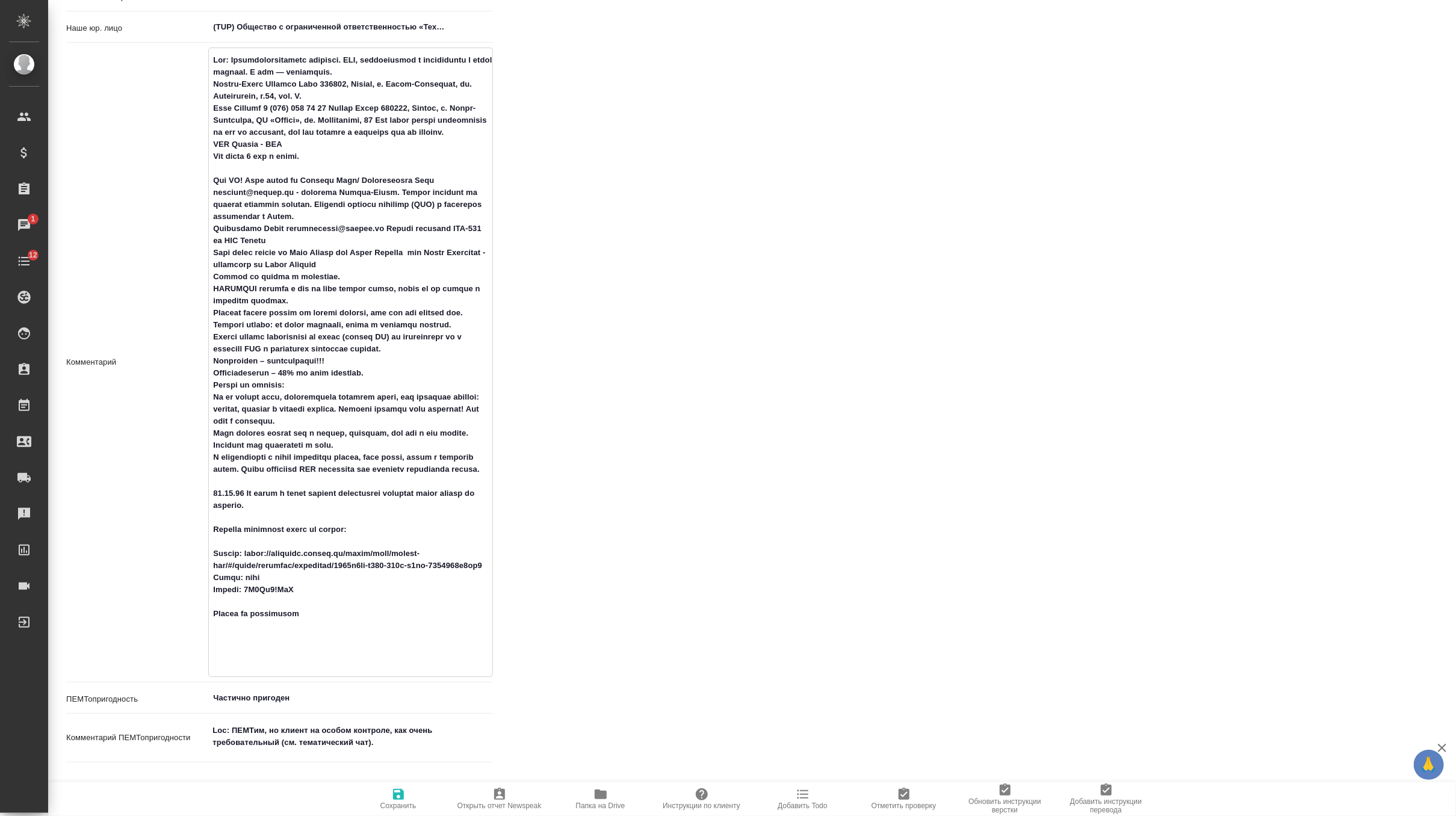
type textarea "x"
type textarea "Loc: Биотехнологическая компания. НИЦ, производство и дистрибуция в одном флако…"
type textarea "x"
paste textarea "https://drive.awatera.com/f/10370155"
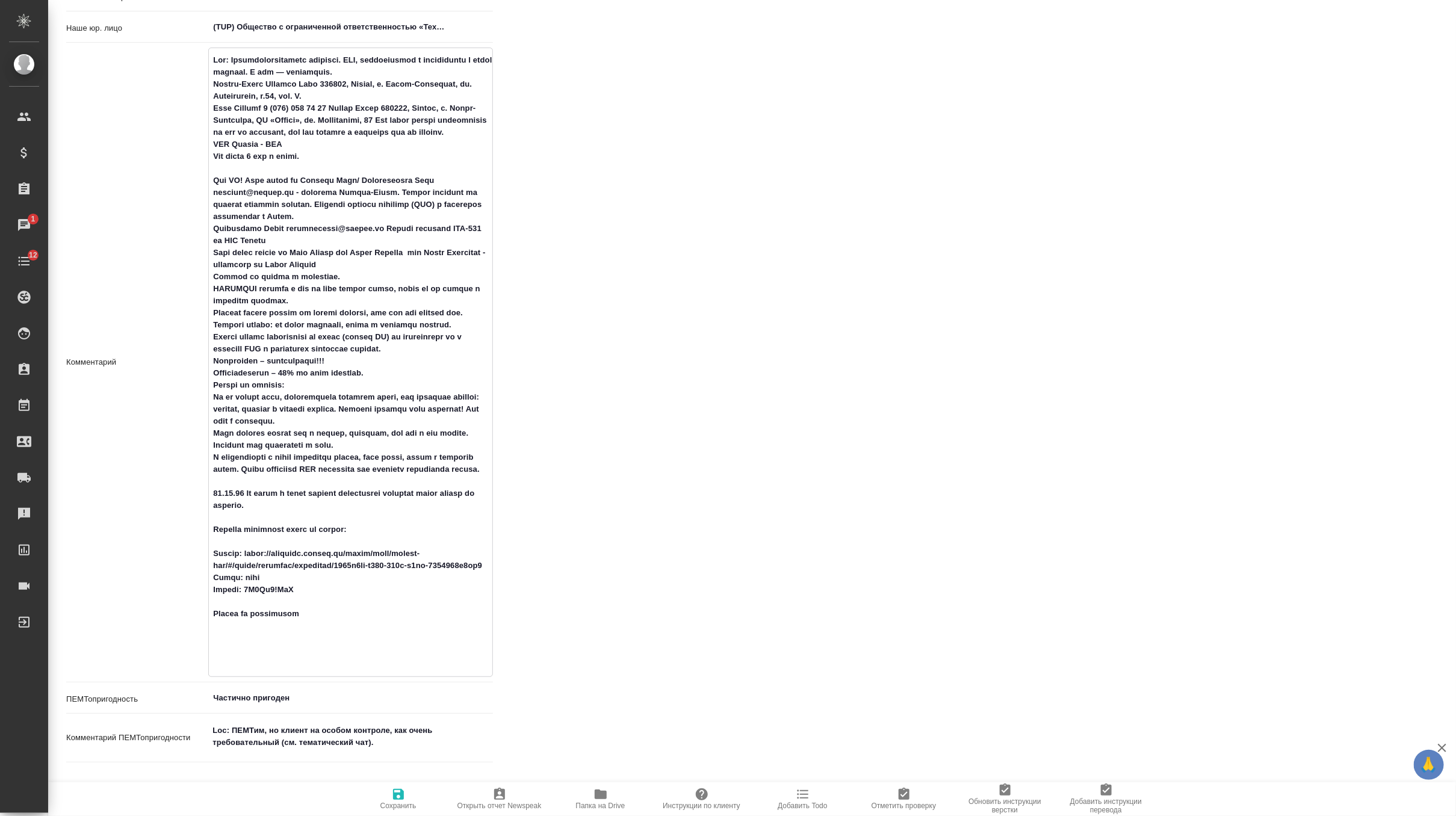
type textarea "Loc: Биотехнологическая компания. НИЦ, производство и дистрибуция в одном флако…"
type textarea "x"
type textarea "Loc: Биотехнологическая компания. НИЦ, производство и дистрибуция в одном флако…"
click at [396, 796] on icon "button" at bounding box center [398, 794] width 11 height 11
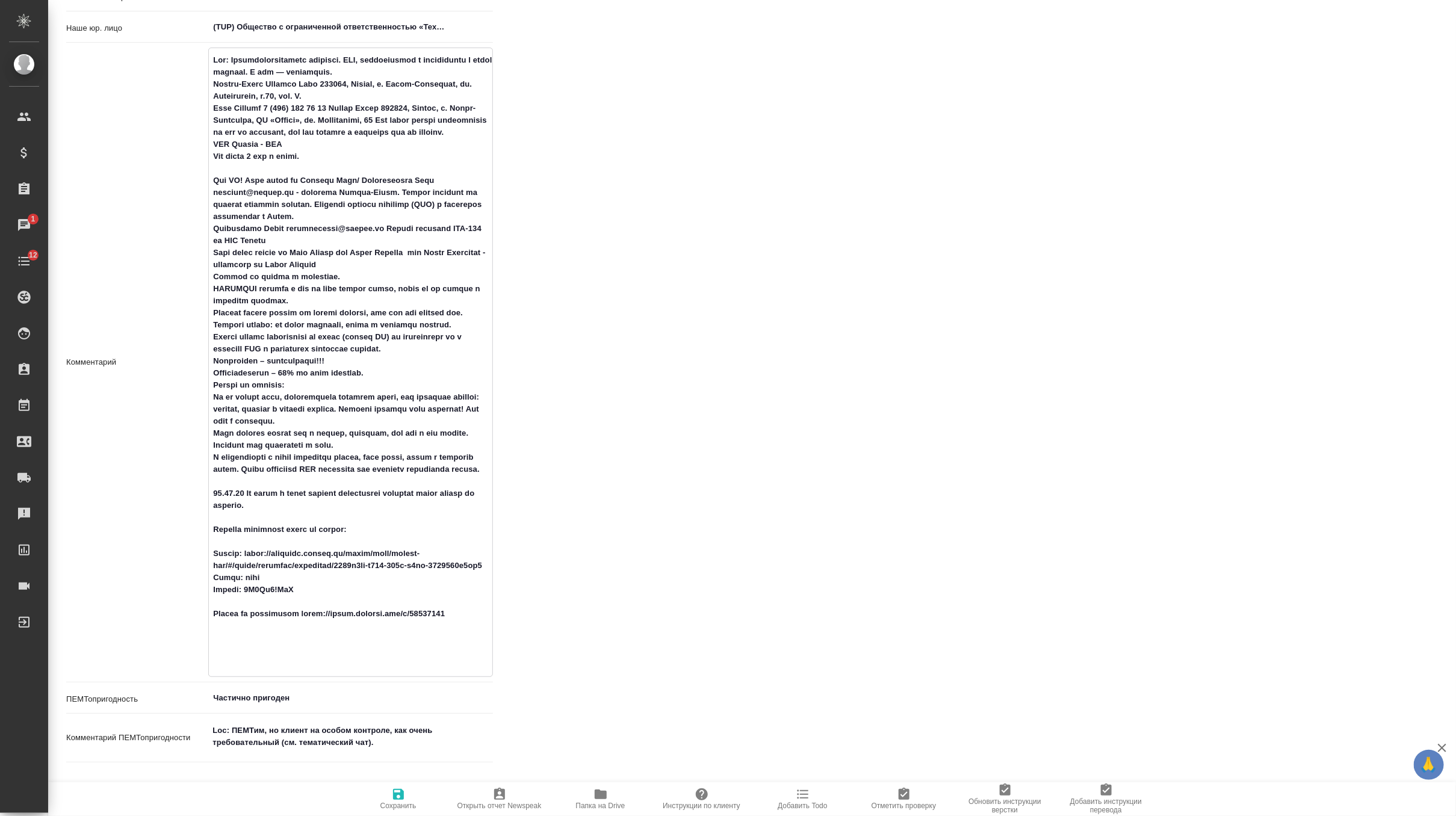
type textarea "x"
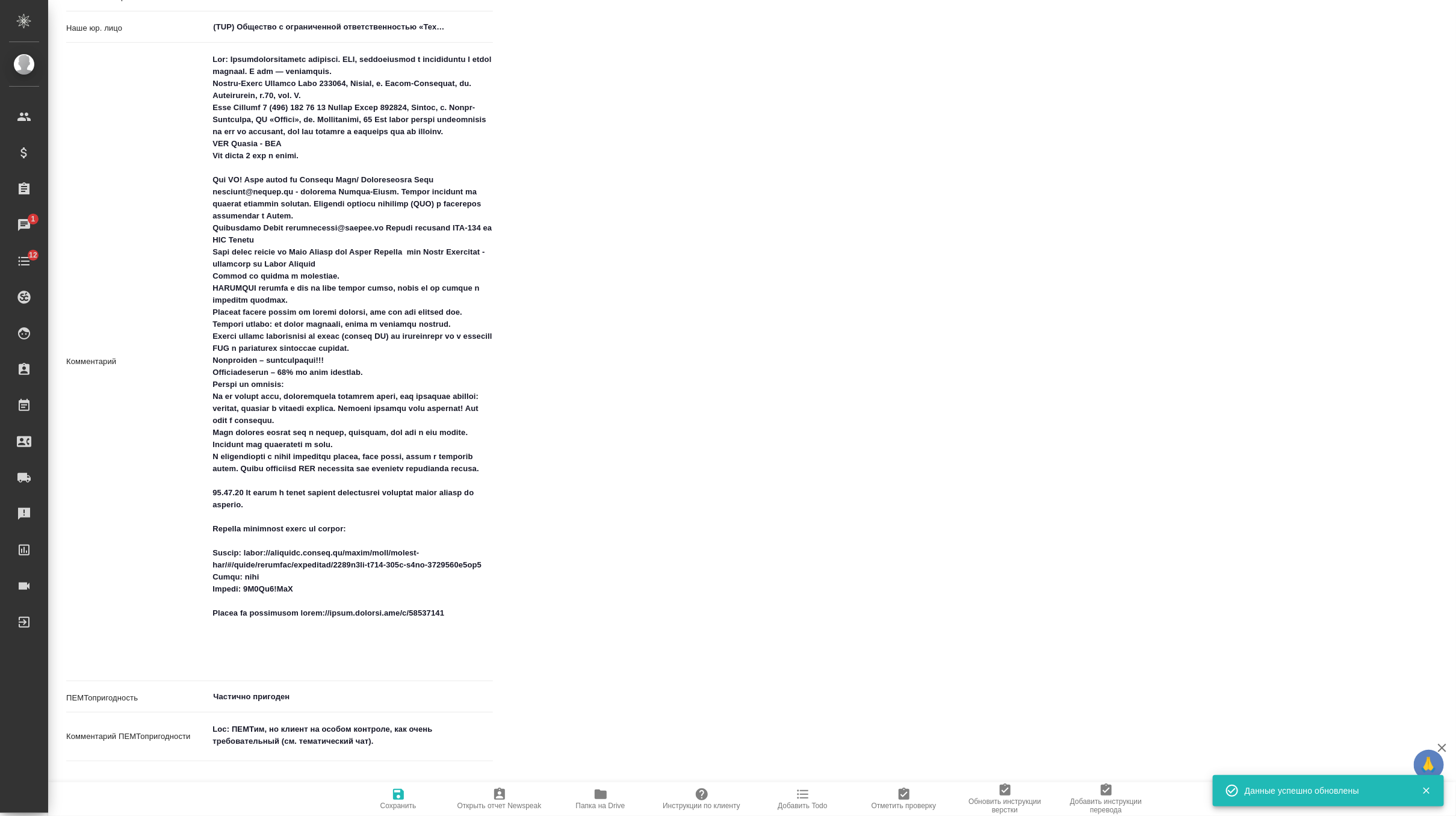
type textarea "x"
click at [266, 650] on textarea at bounding box center [351, 361] width 283 height 622
type textarea "Loc: Биотехнологическая компания. НИЦ, производство и дистрибуция в одном флако…"
type textarea "x"
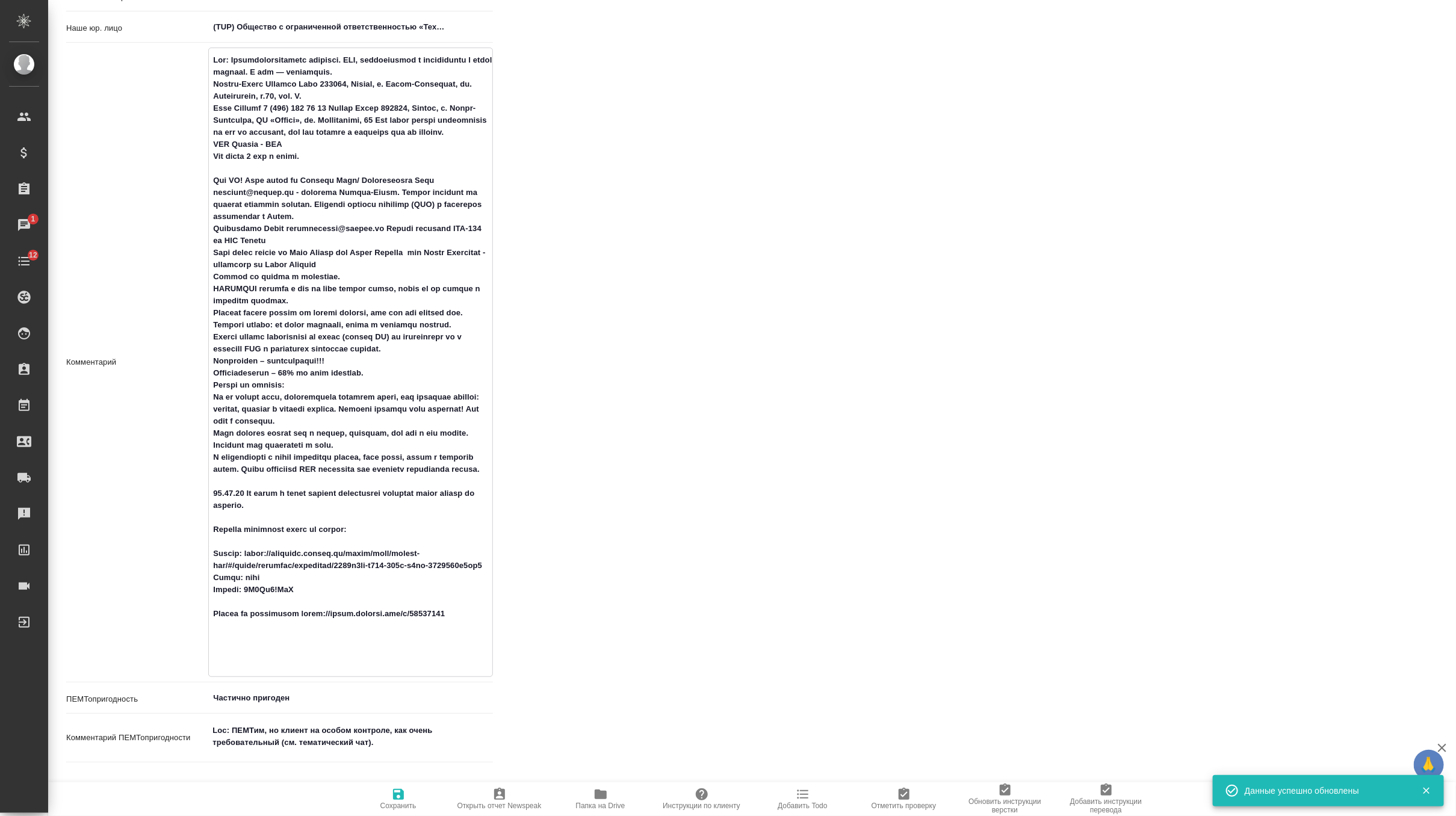
type textarea "x"
type textarea "Loc: Биотехнологическая компания. НИЦ, производство и дистрибуция в одном флако…"
type textarea "x"
type textarea "Loc: Биотехнологическая компания. НИЦ, производство и дистрибуция в одном флако…"
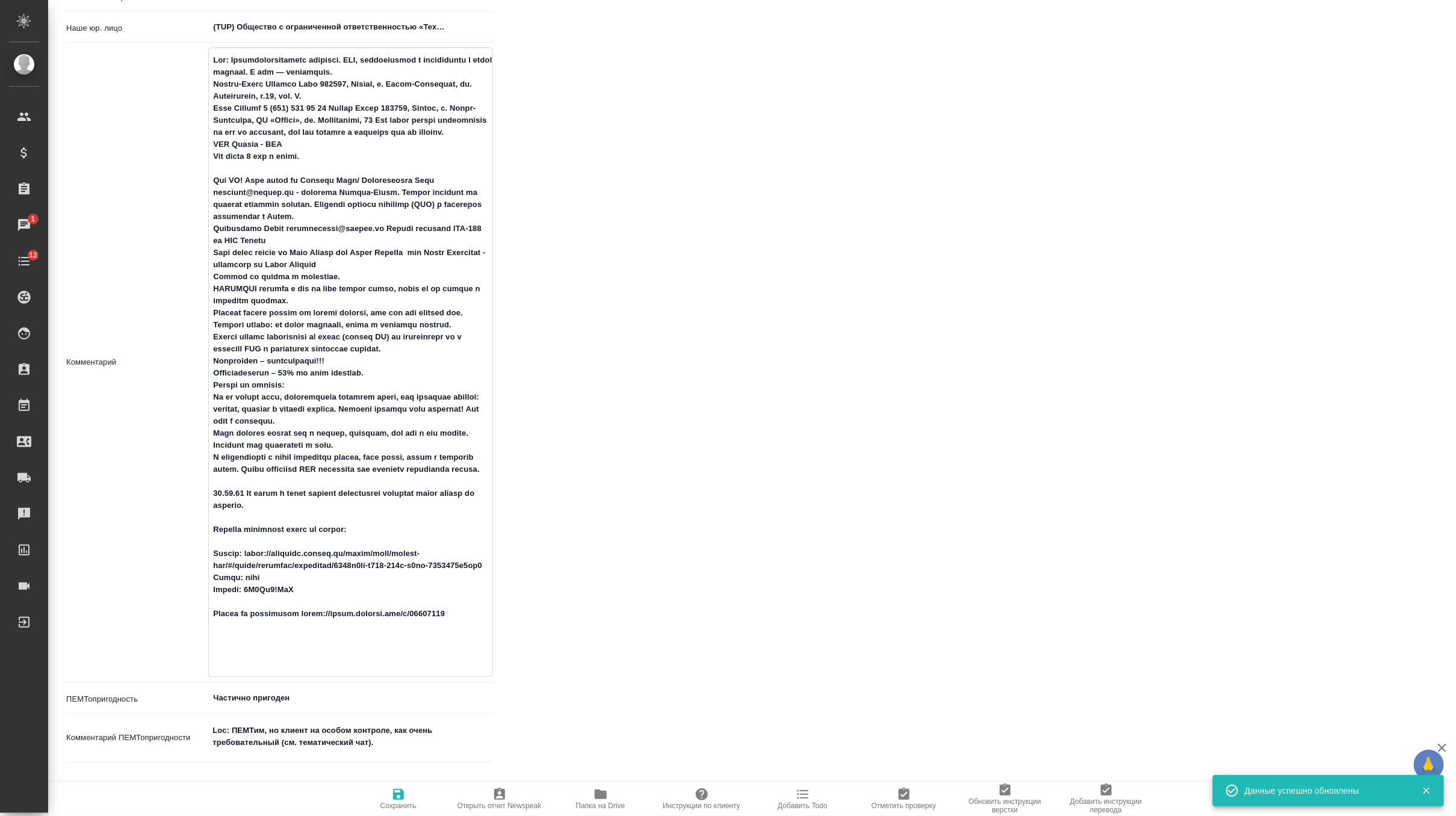
click at [401, 802] on span "Сохранить" at bounding box center [398, 806] width 36 height 8
type textarea "x"
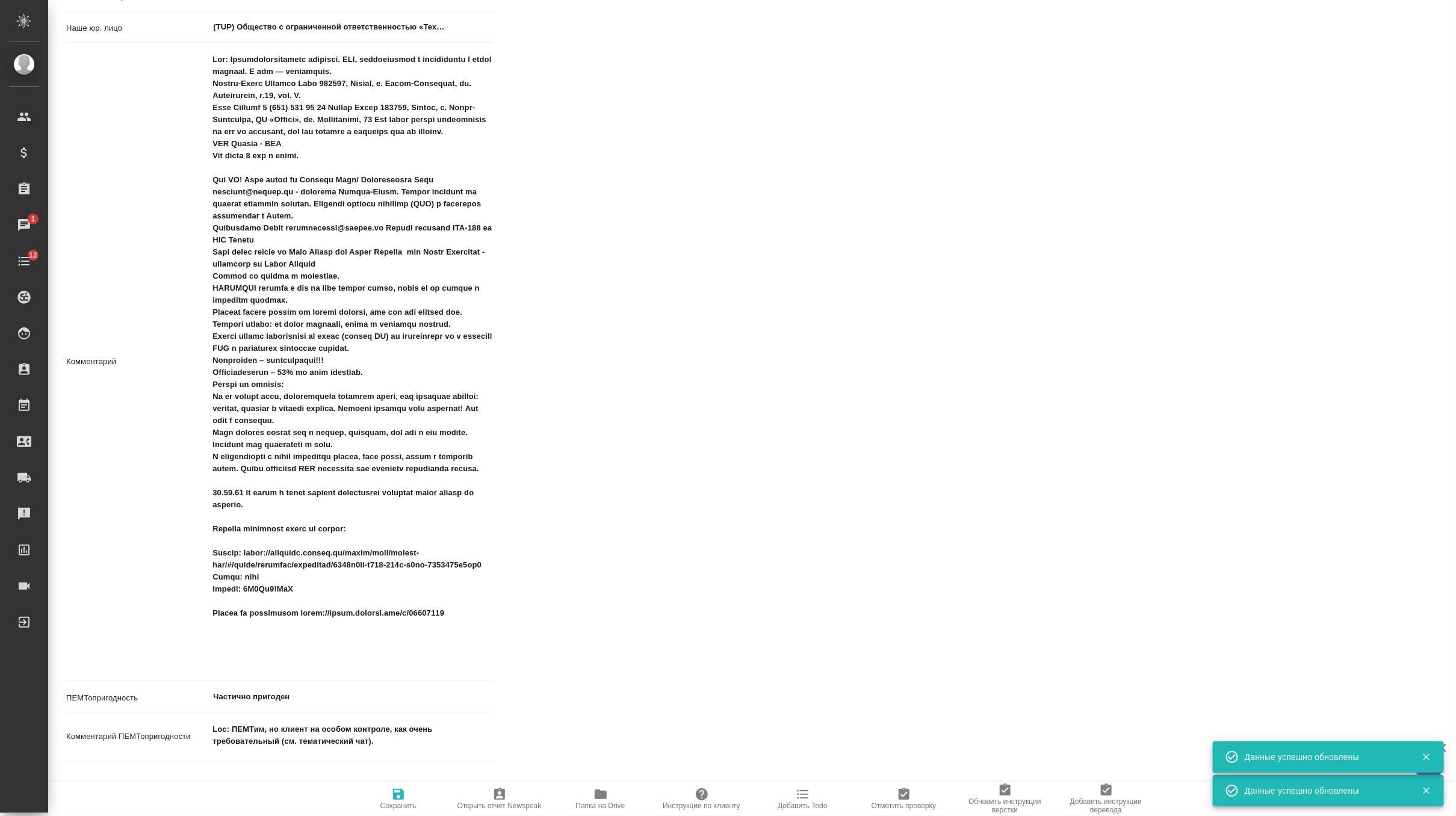
type textarea "x"
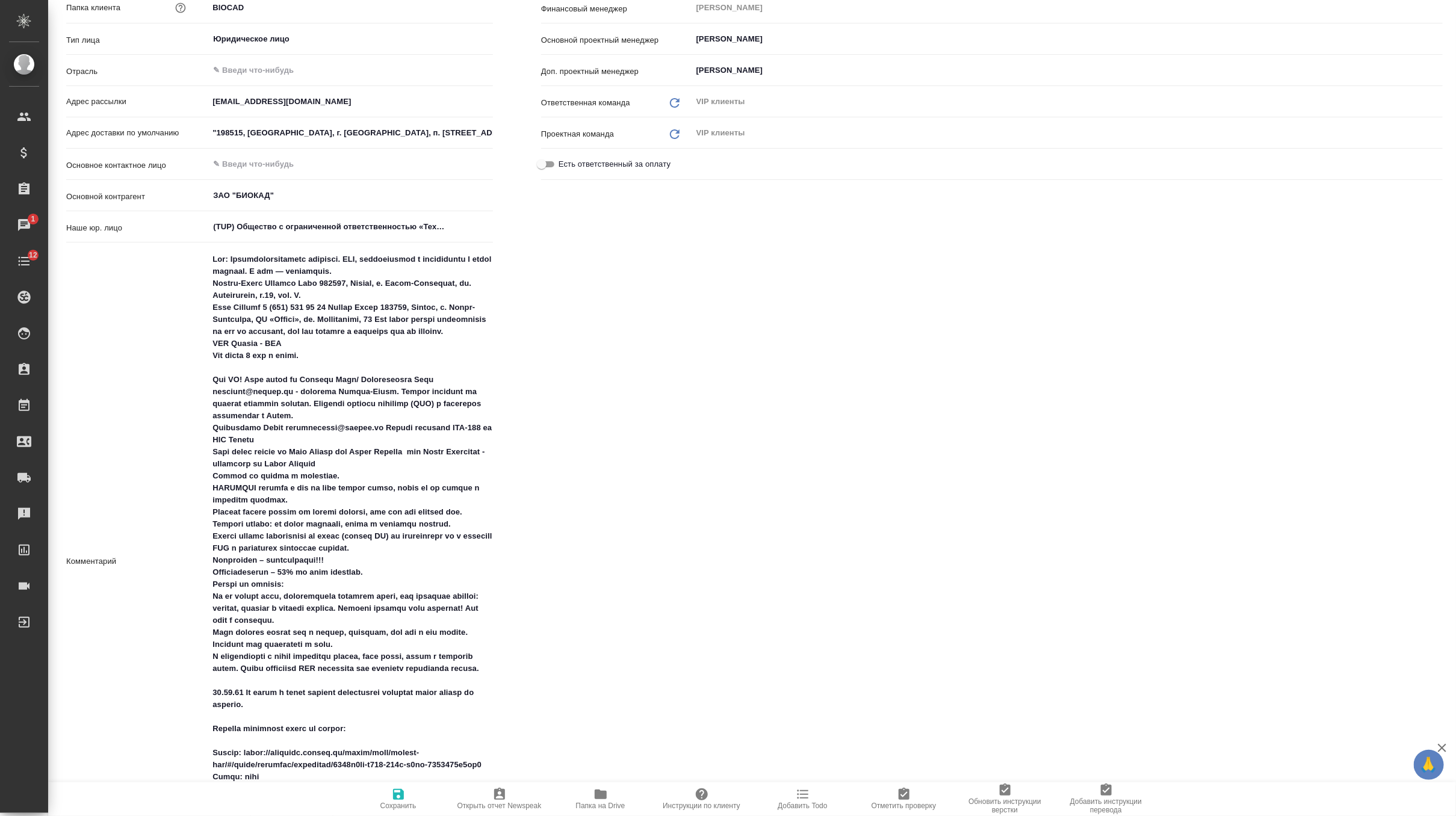
scroll to position [253, 0]
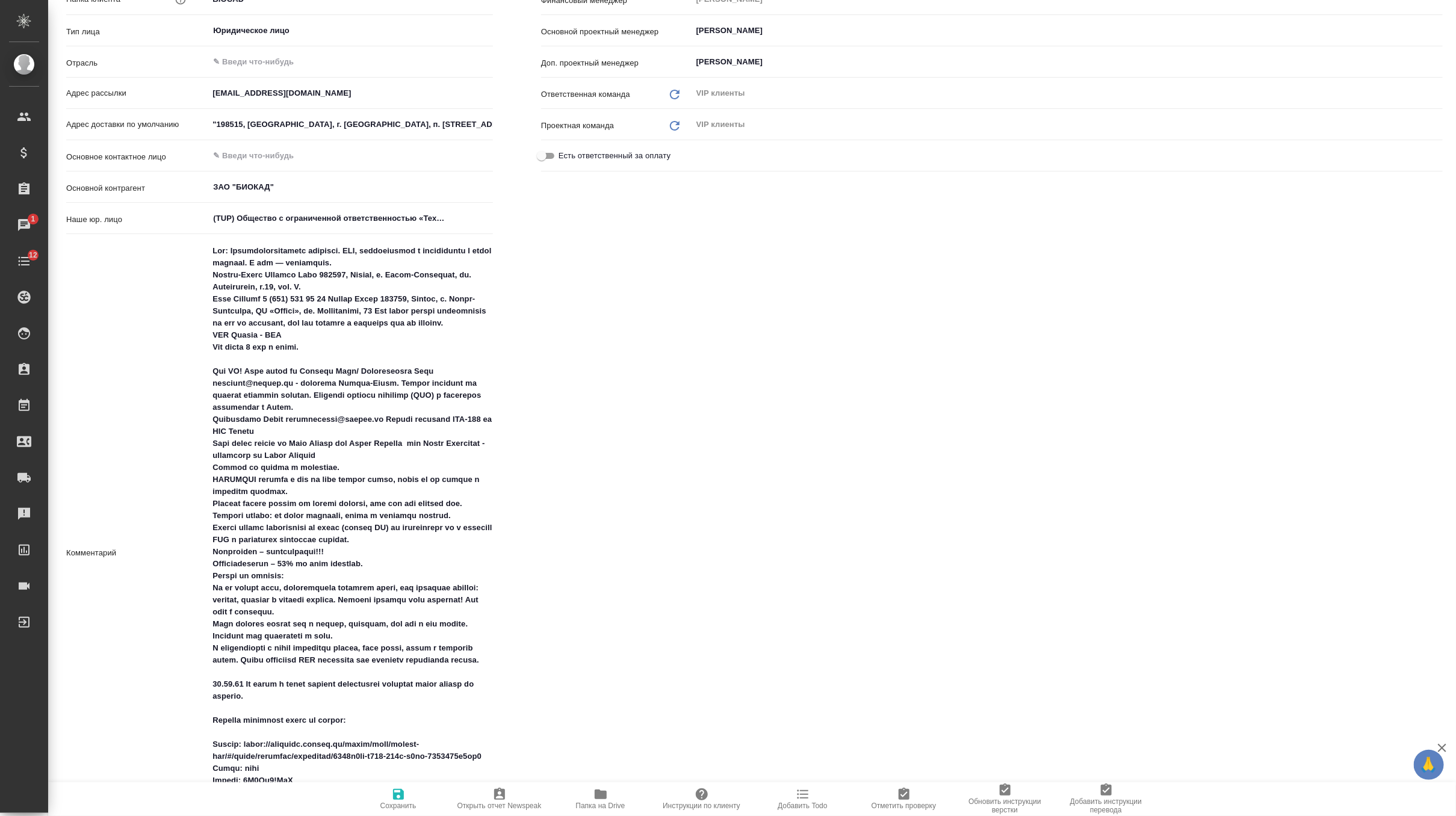
type textarea "x"
drag, startPoint x: 307, startPoint y: 359, endPoint x: 260, endPoint y: 364, distance: 47.3
click at [259, 361] on textarea at bounding box center [351, 552] width 283 height 622
type textarea "Loc: Биотехнологическая компания. НИЦ, производство и дистрибуция в одном флако…"
type textarea "x"
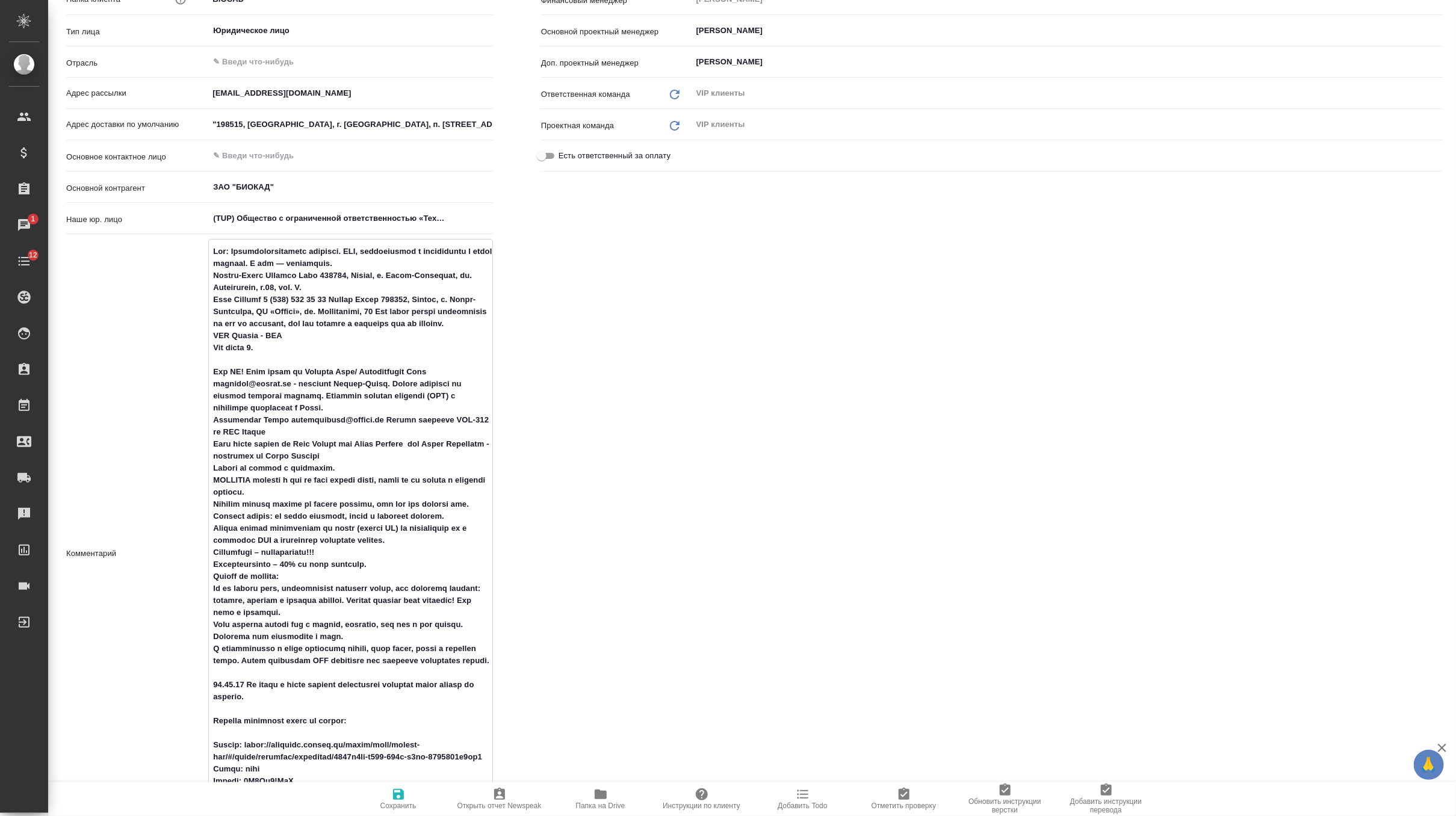
type textarea "x"
type textarea "Loc: Биотехнологическая компания. НИЦ, производство и дистрибуция в одном флако…"
type textarea "x"
type textarea "Loc: Биотехнологическая компания. НИЦ, производство и дистрибуция в одном флако…"
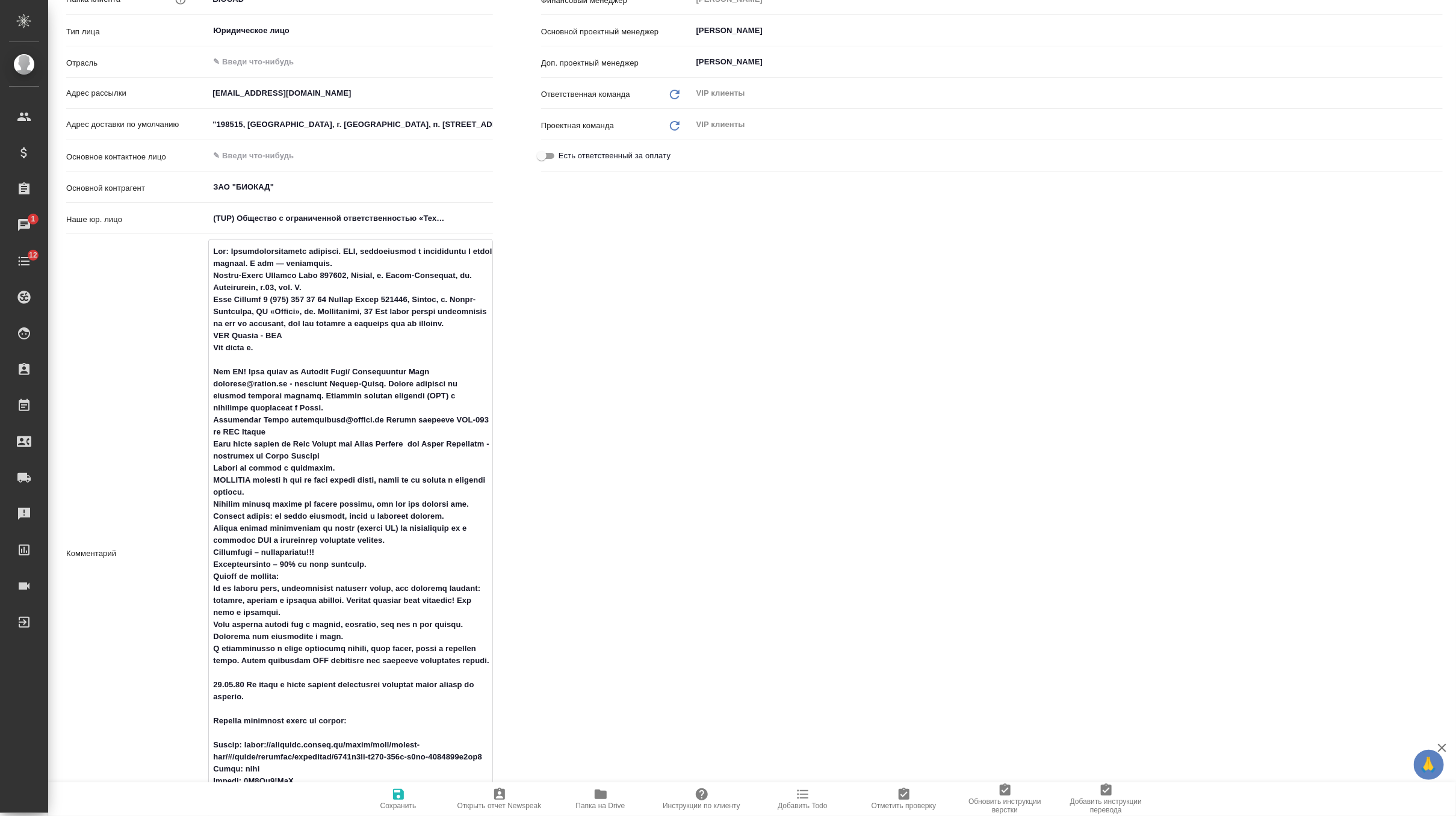
type textarea "x"
type textarea "Loc: Биотехнологическая компания. НИЦ, производство и дистрибуция в одном флако…"
type textarea "x"
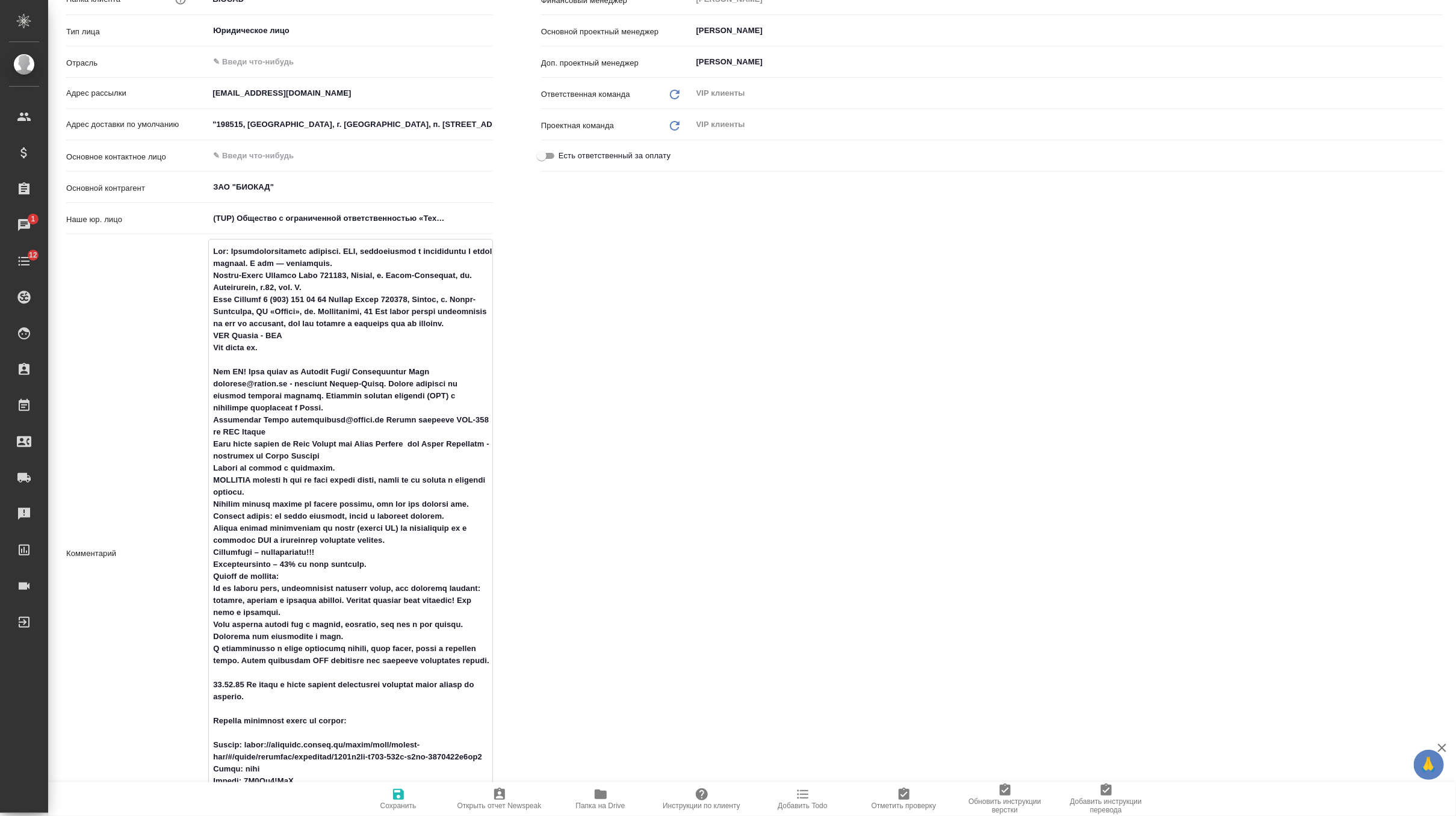
type textarea "Loc: Биотехнологическая компания. НИЦ, производство и дистрибуция в одном флако…"
type textarea "x"
type textarea "Loc: Биотехнологическая компания. НИЦ, производство и дистрибуция в одном флако…"
type textarea "x"
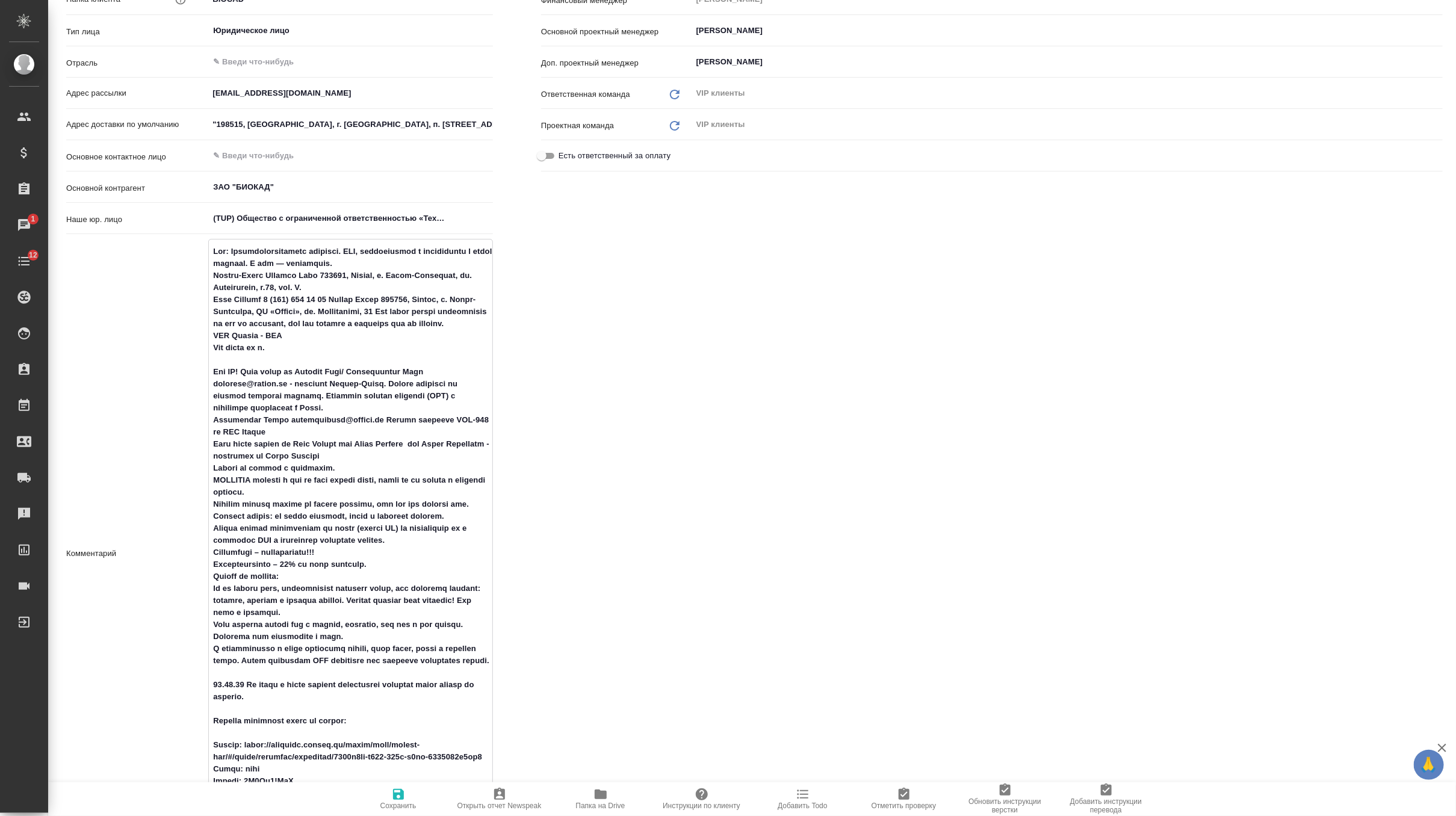
type textarea "x"
type textarea "Loc: Биотехнологическая компания. НИЦ, производство и дистрибуция в одном флако…"
type textarea "x"
type textarea "Loc: Биотехнологическая компания. НИЦ, производство и дистрибуция в одном флако…"
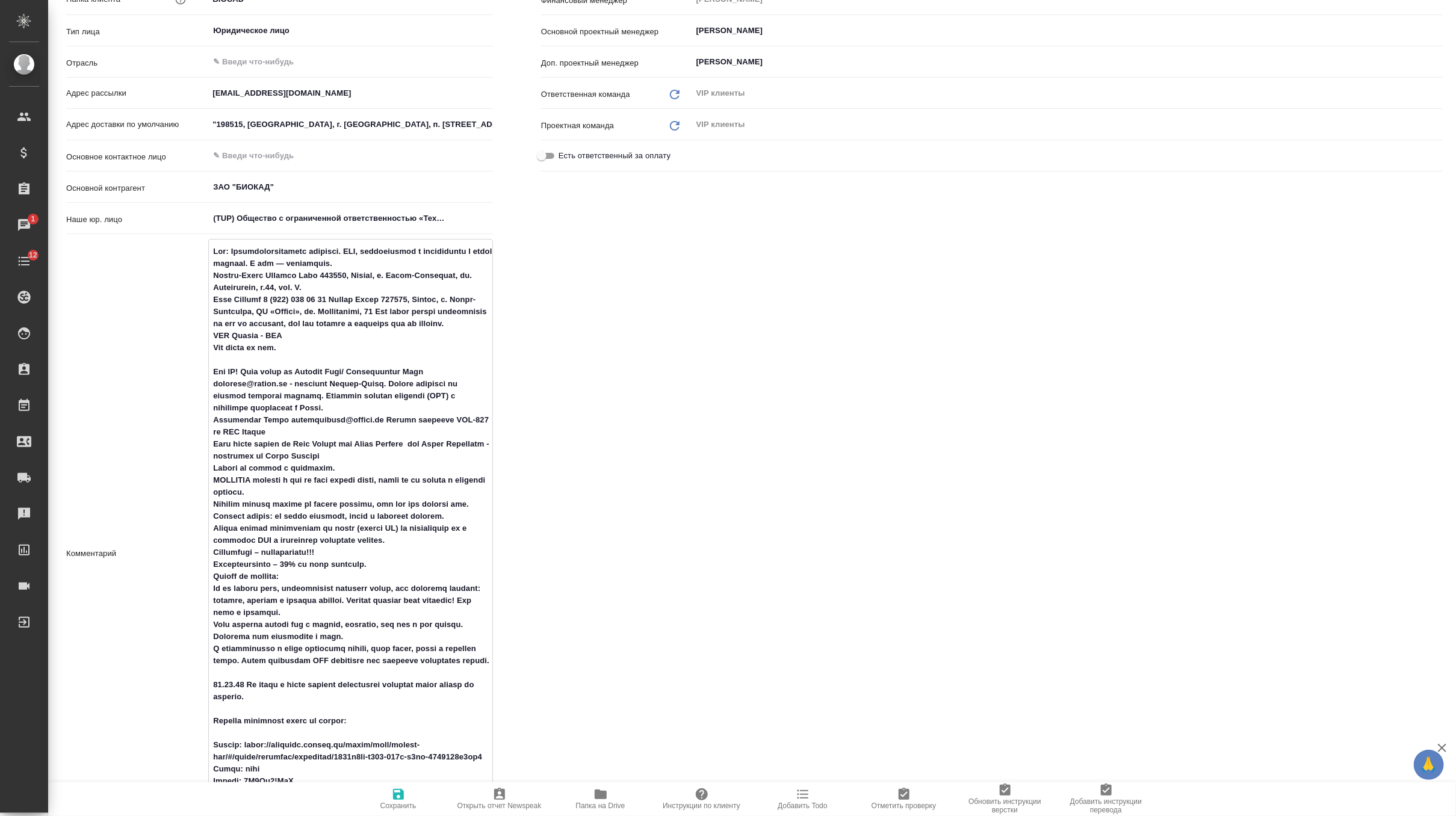
type textarea "x"
type textarea "Loc: Биотехнологическая компания. НИЦ, производство и дистрибуция в одном флако…"
type textarea "x"
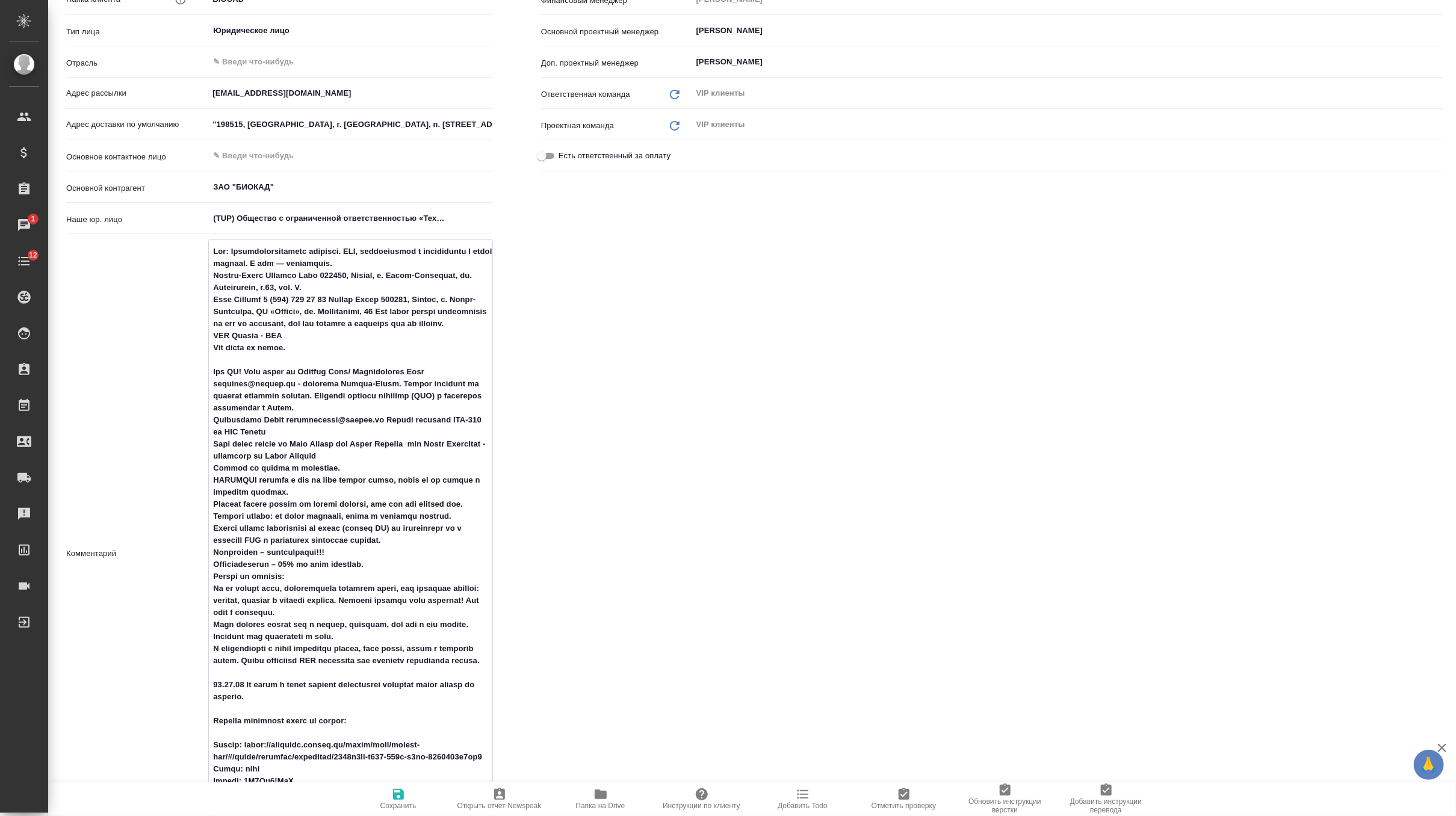
type textarea "Loc: Биотехнологическая компания. НИЦ, производство и дистрибуция в одном флако…"
type textarea "x"
type textarea "Loc: Биотехнологическая компания. НИЦ, производство и дистрибуция в одном флако…"
type textarea "x"
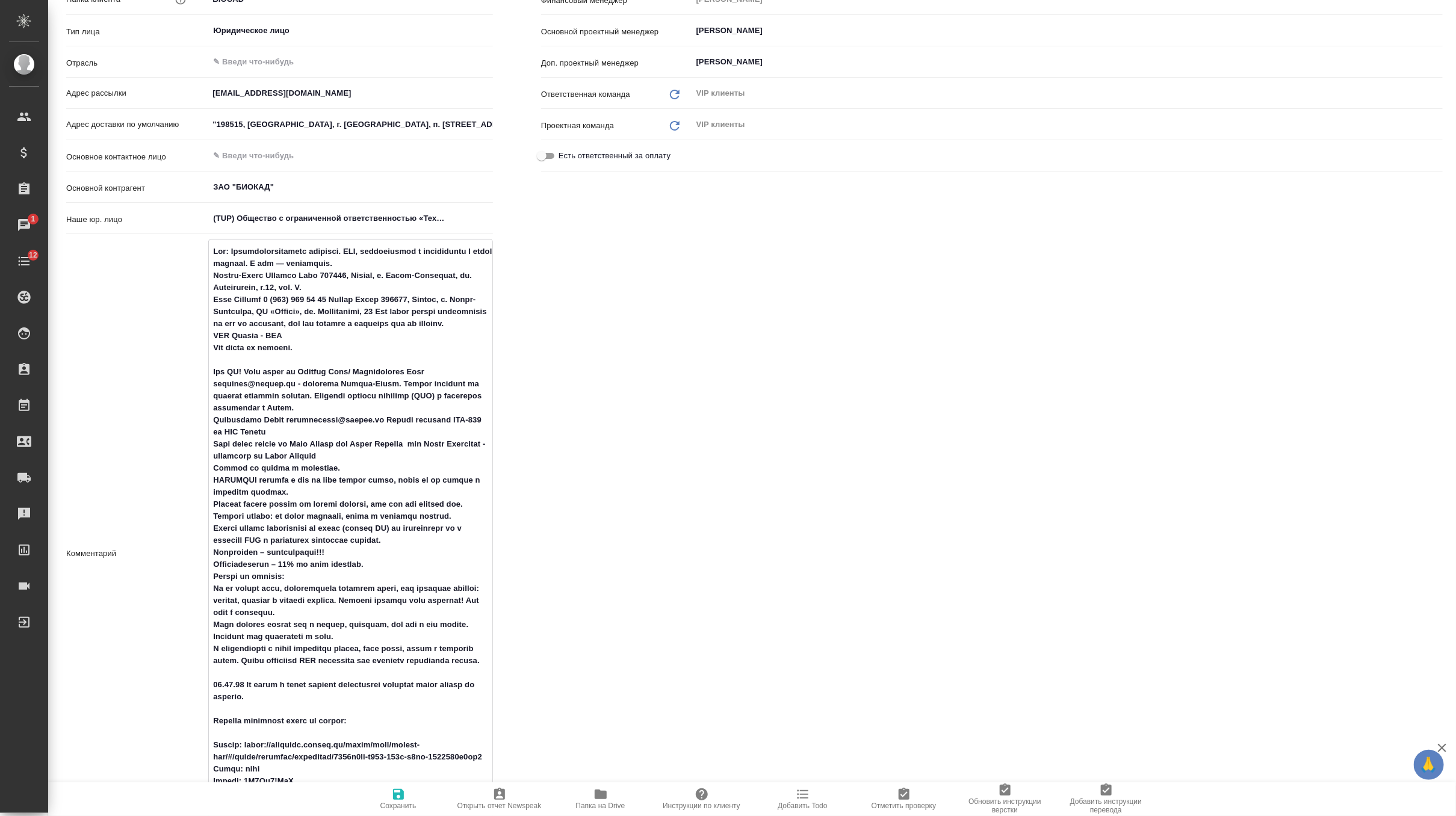
type textarea "x"
type textarea "Loc: Биотехнологическая компания. НИЦ, производство и дистрибуция в одном флако…"
type textarea "x"
type textarea "Loc: Биотехнологическая компания. НИЦ, производство и дистрибуция в одном флако…"
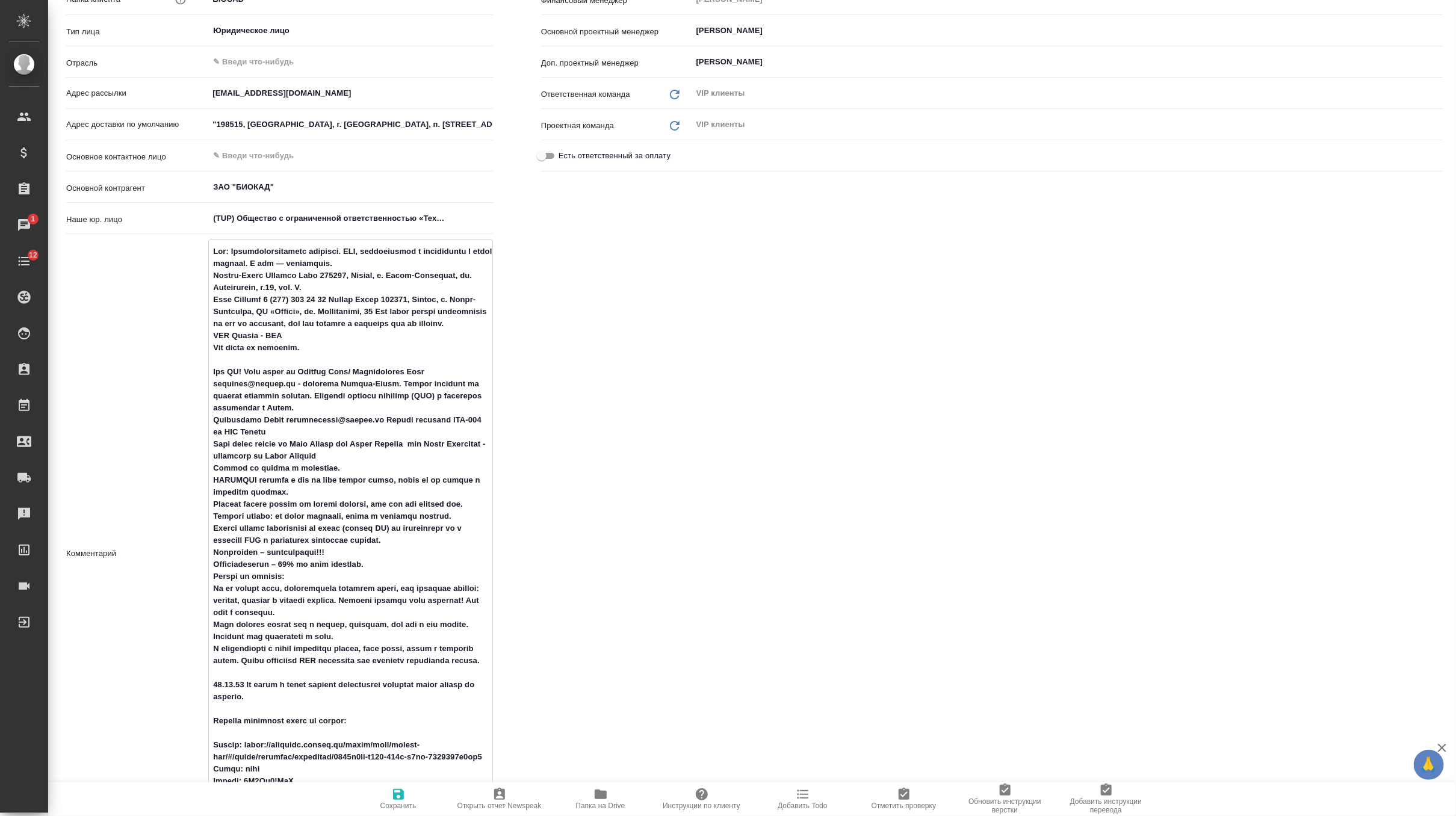
type textarea "x"
type textarea "Loc: Биотехнологическая компания. НИЦ, производство и дистрибуция в одном флако…"
type textarea "x"
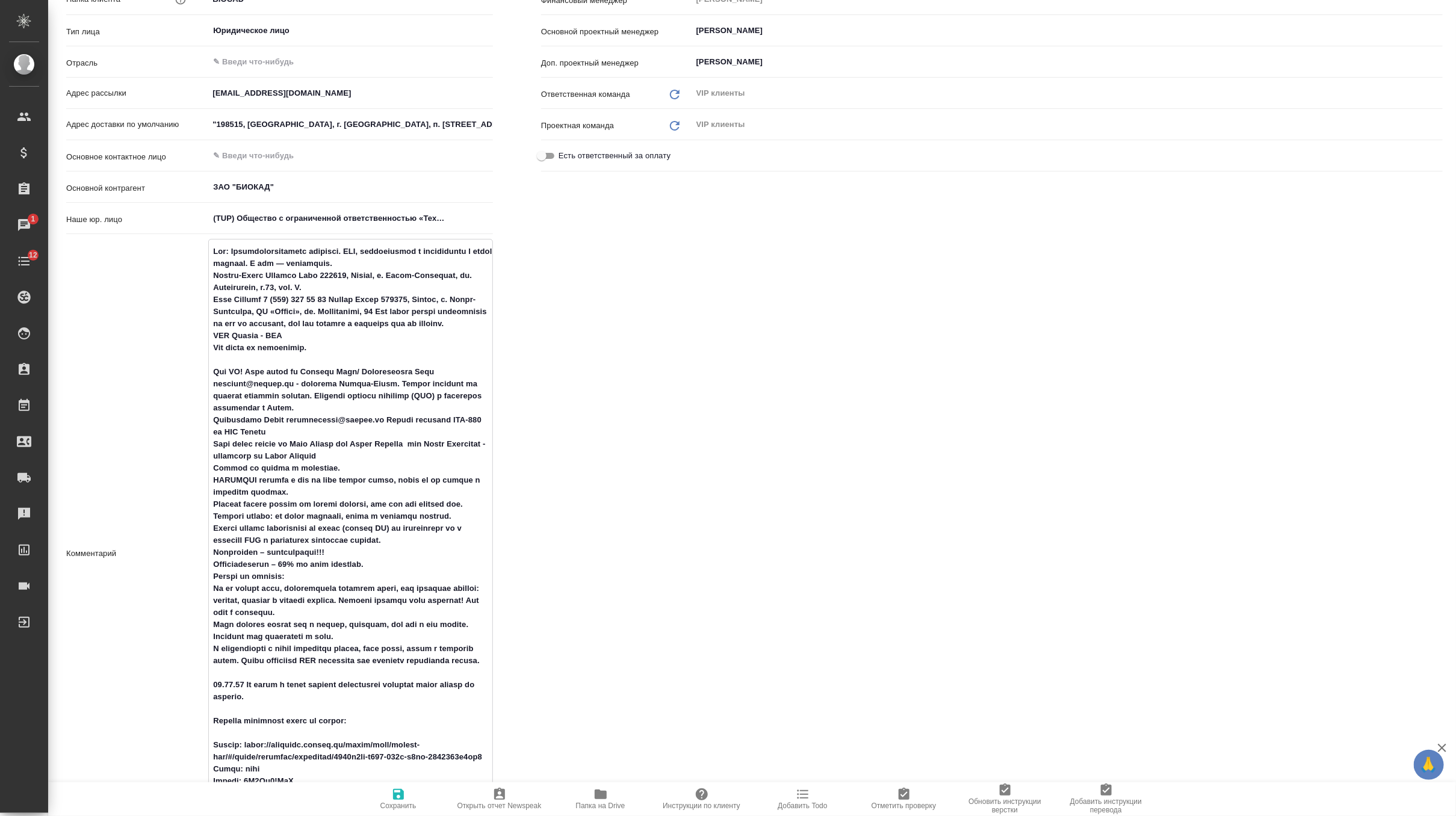
type textarea "Loc: Биотехнологическая компания. НИЦ, производство и дистрибуция в одном флако…"
type textarea "x"
type textarea "Loc: Биотехнологическая компания. НИЦ, производство и дистрибуция в одном флако…"
type textarea "x"
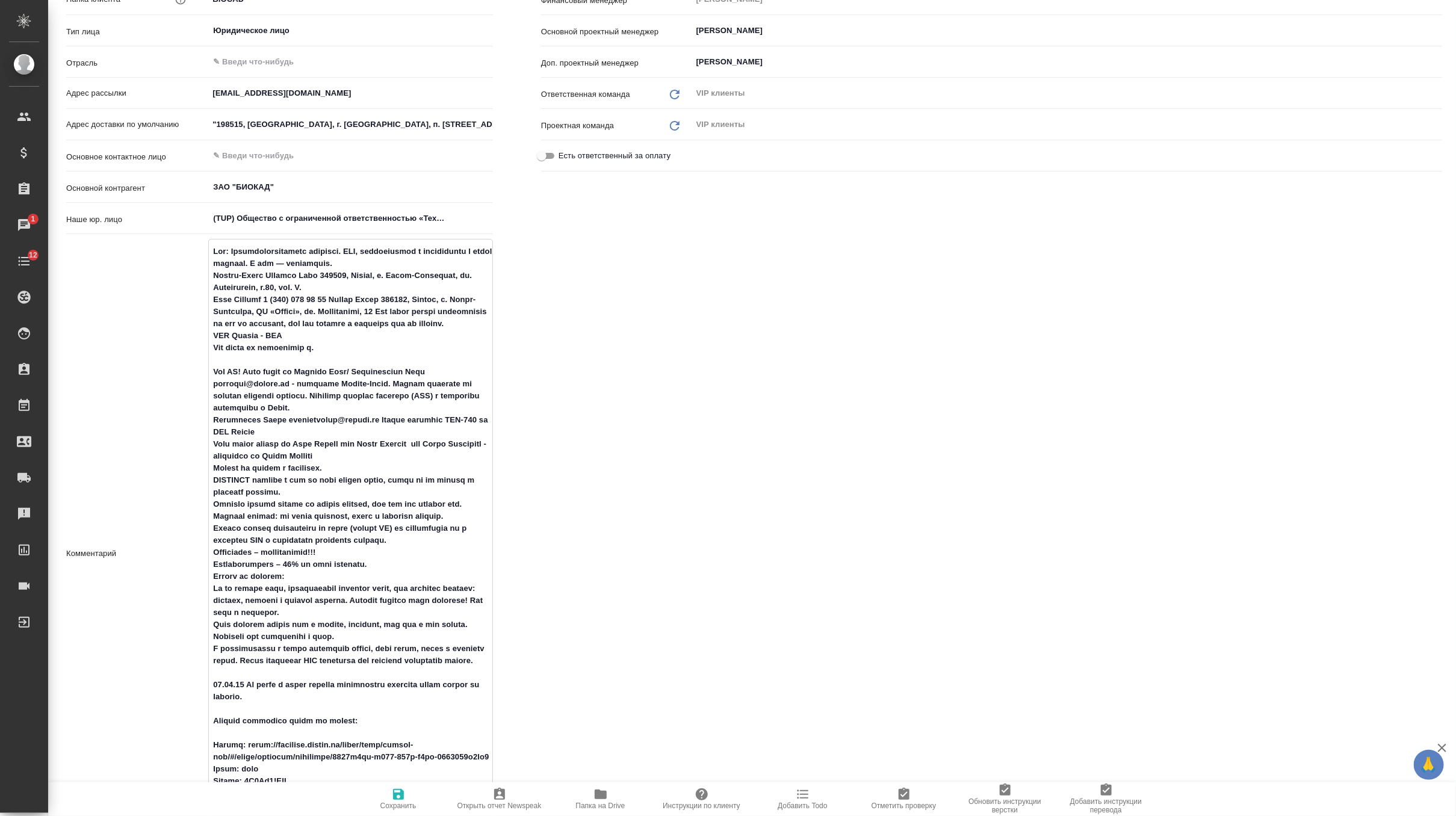
type textarea "x"
type textarea "Loc: Биотехнологическая компания. НИЦ, производство и дистрибуция в одном флако…"
type textarea "x"
type textarea "Loc: Биотехнологическая компания. НИЦ, производство и дистрибуция в одном флако…"
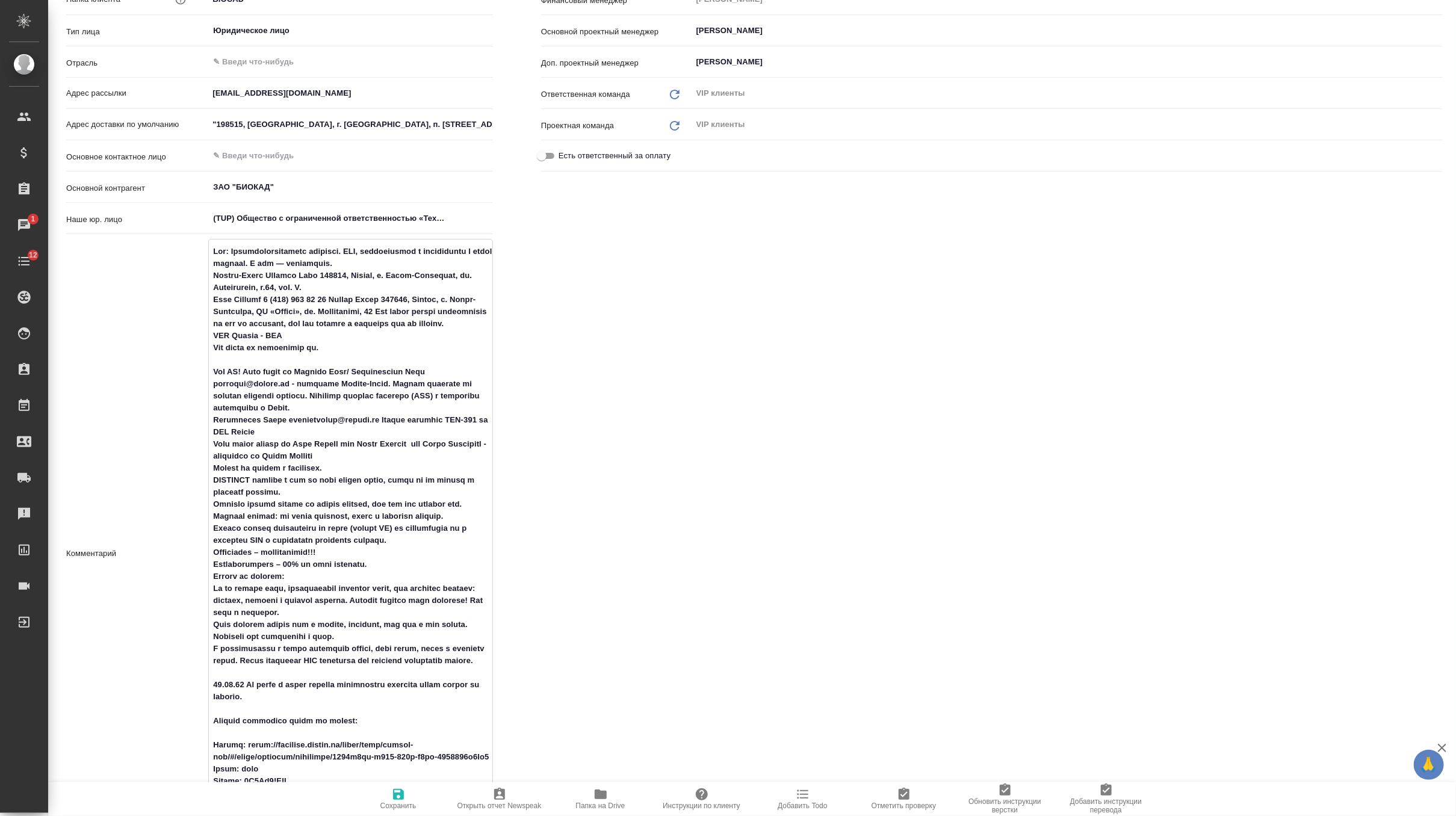
type textarea "x"
type textarea "Loc: Биотехнологическая компания. НИЦ, производство и дистрибуция в одном флако…"
type textarea "x"
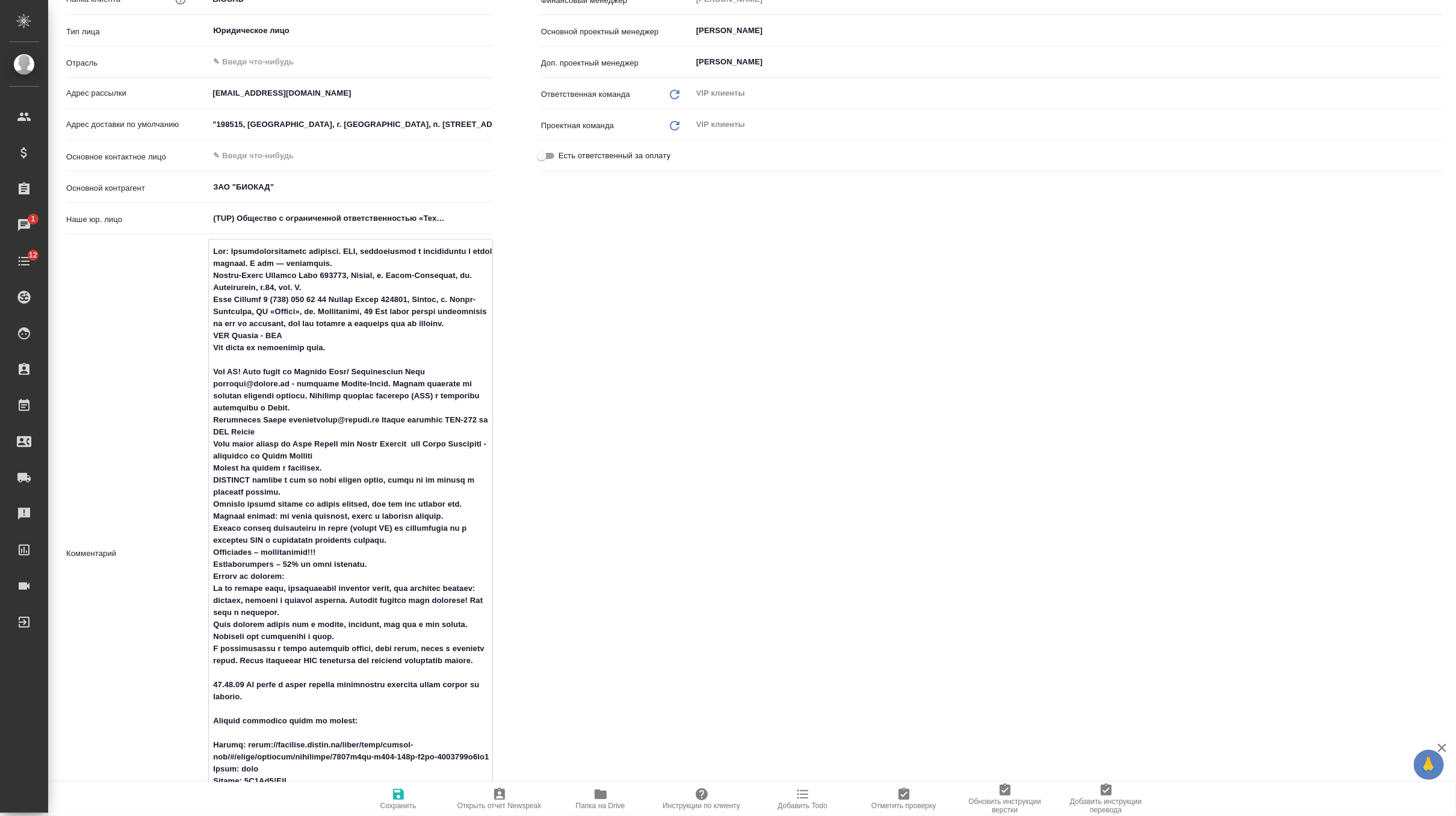
type textarea "Loc: Биотехнологическая компания. НИЦ, производство и дистрибуция в одном флако…"
type textarea "x"
type textarea "Loc: Биотехнологическая компания. НИЦ, производство и дистрибуция в одном флако…"
type textarea "x"
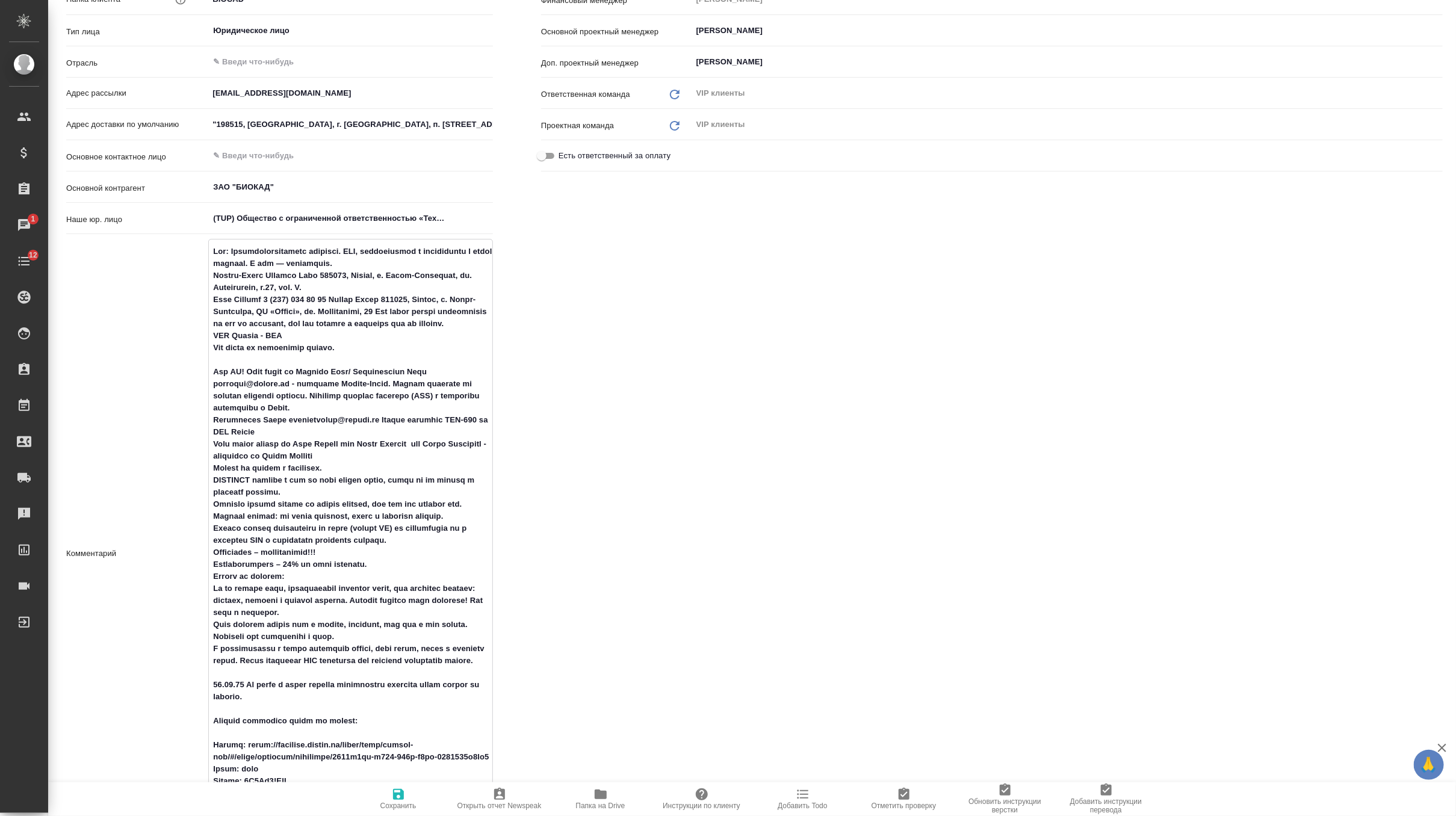
type textarea "x"
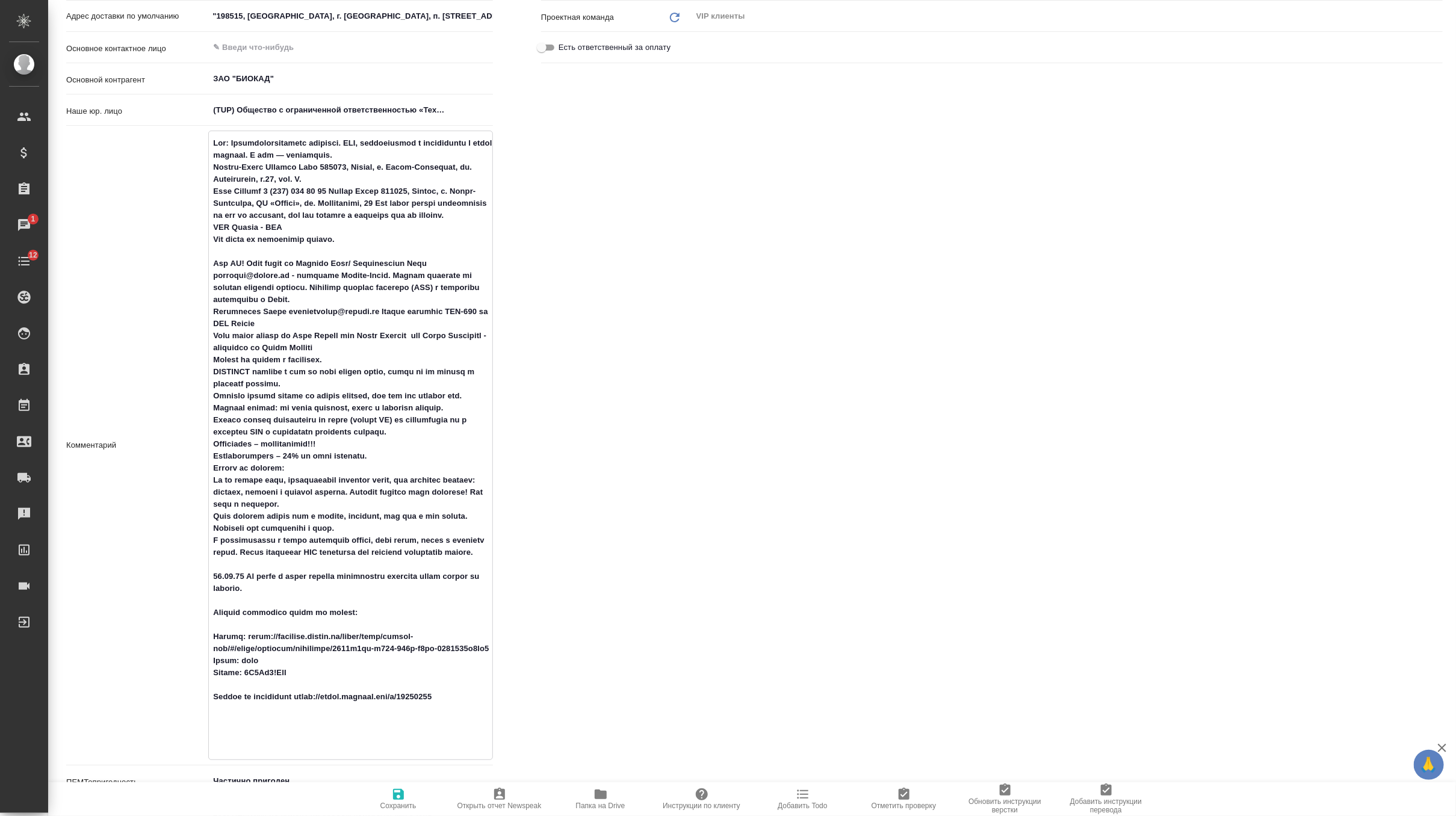
scroll to position [356, 0]
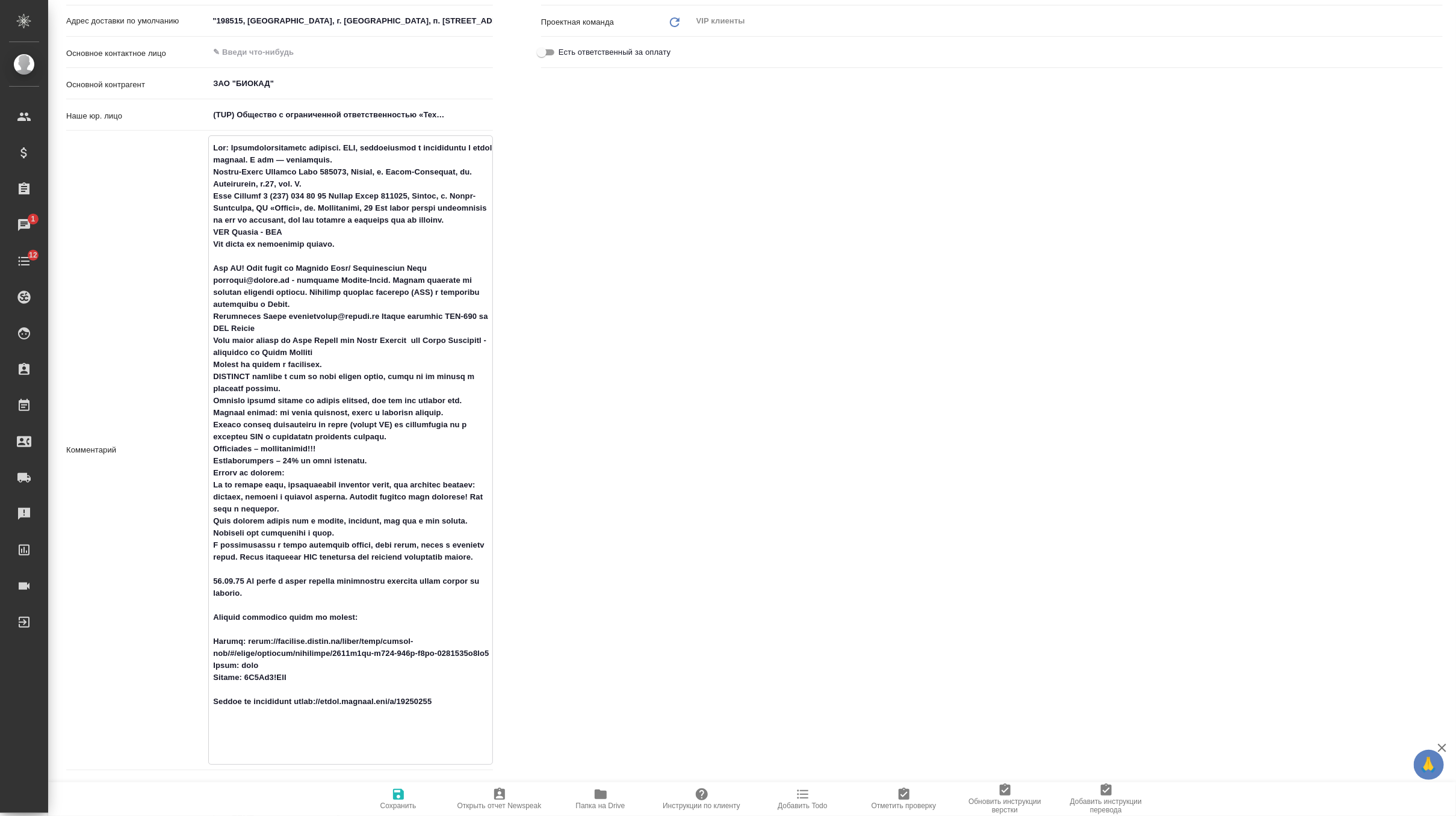
drag, startPoint x: 294, startPoint y: 246, endPoint x: 201, endPoint y: 240, distance: 93.2
click at [201, 240] on div "Комментарий x" at bounding box center [279, 450] width 427 height 629
click at [296, 241] on textarea at bounding box center [351, 448] width 283 height 622
type textarea "Loc: Биотехнологическая компания. НИЦ, производство и дистрибуция в одном флако…"
click at [401, 795] on icon "button" at bounding box center [398, 794] width 11 height 11
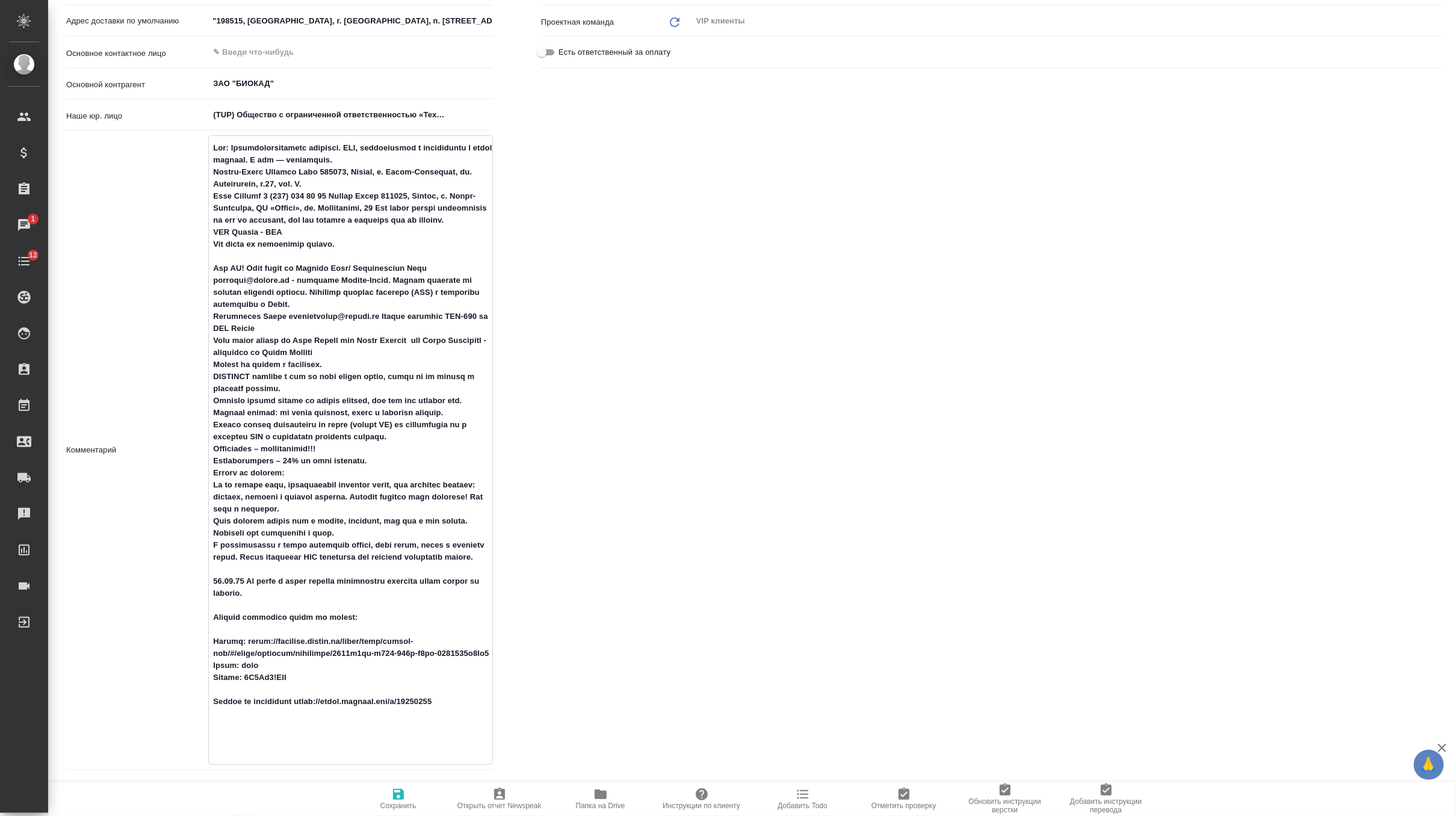
type textarea "x"
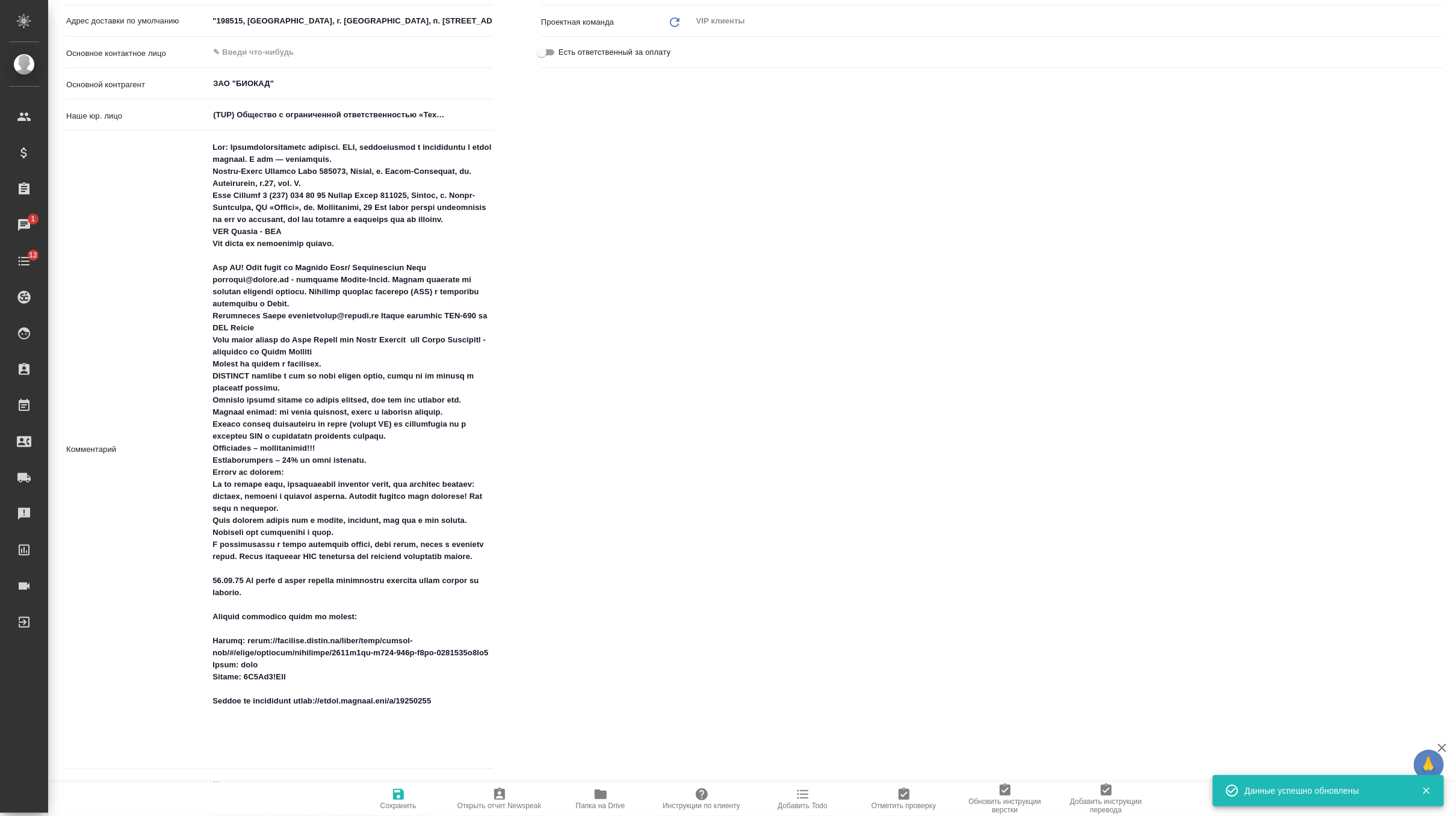
type textarea "x"
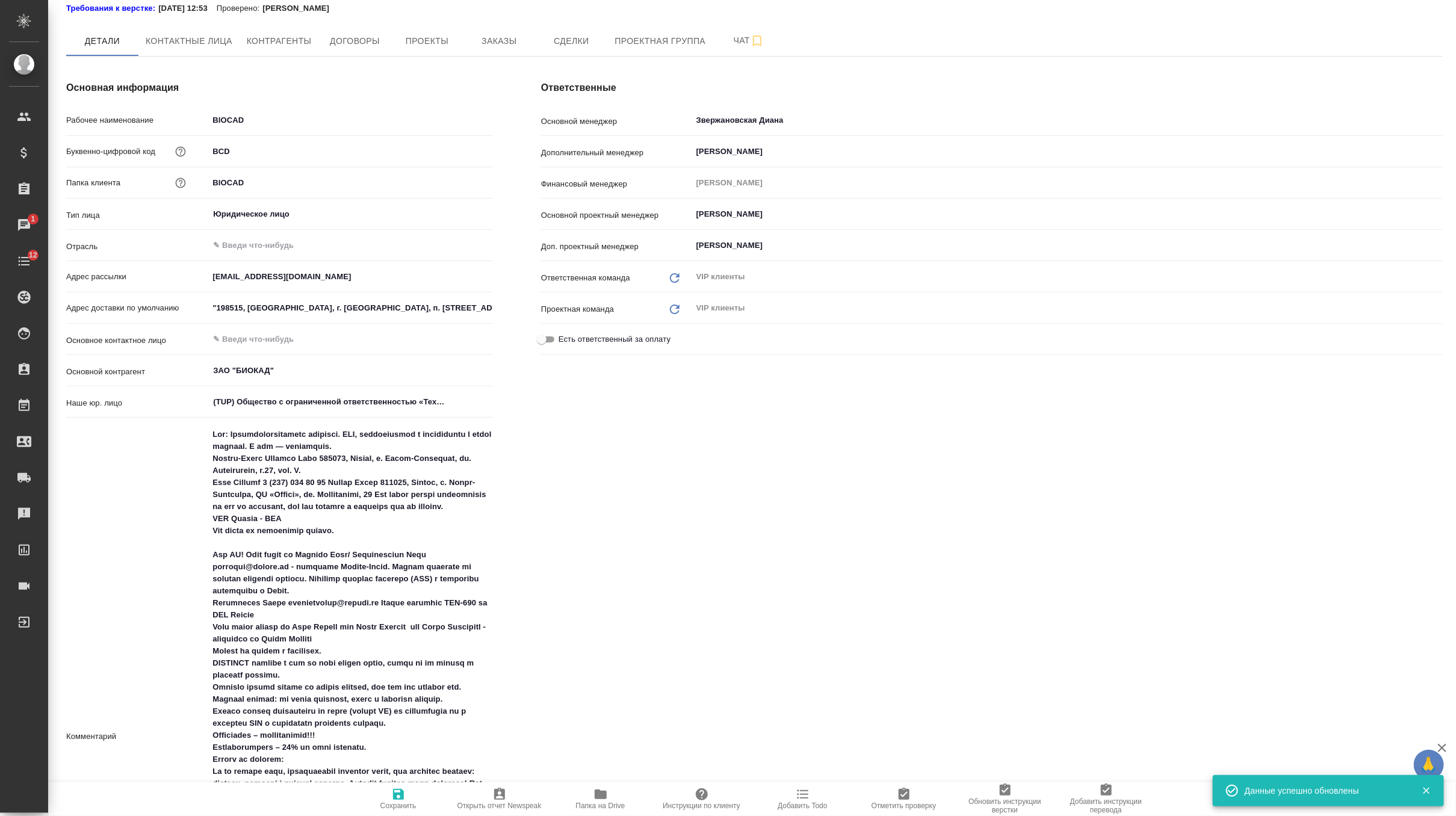
scroll to position [16, 0]
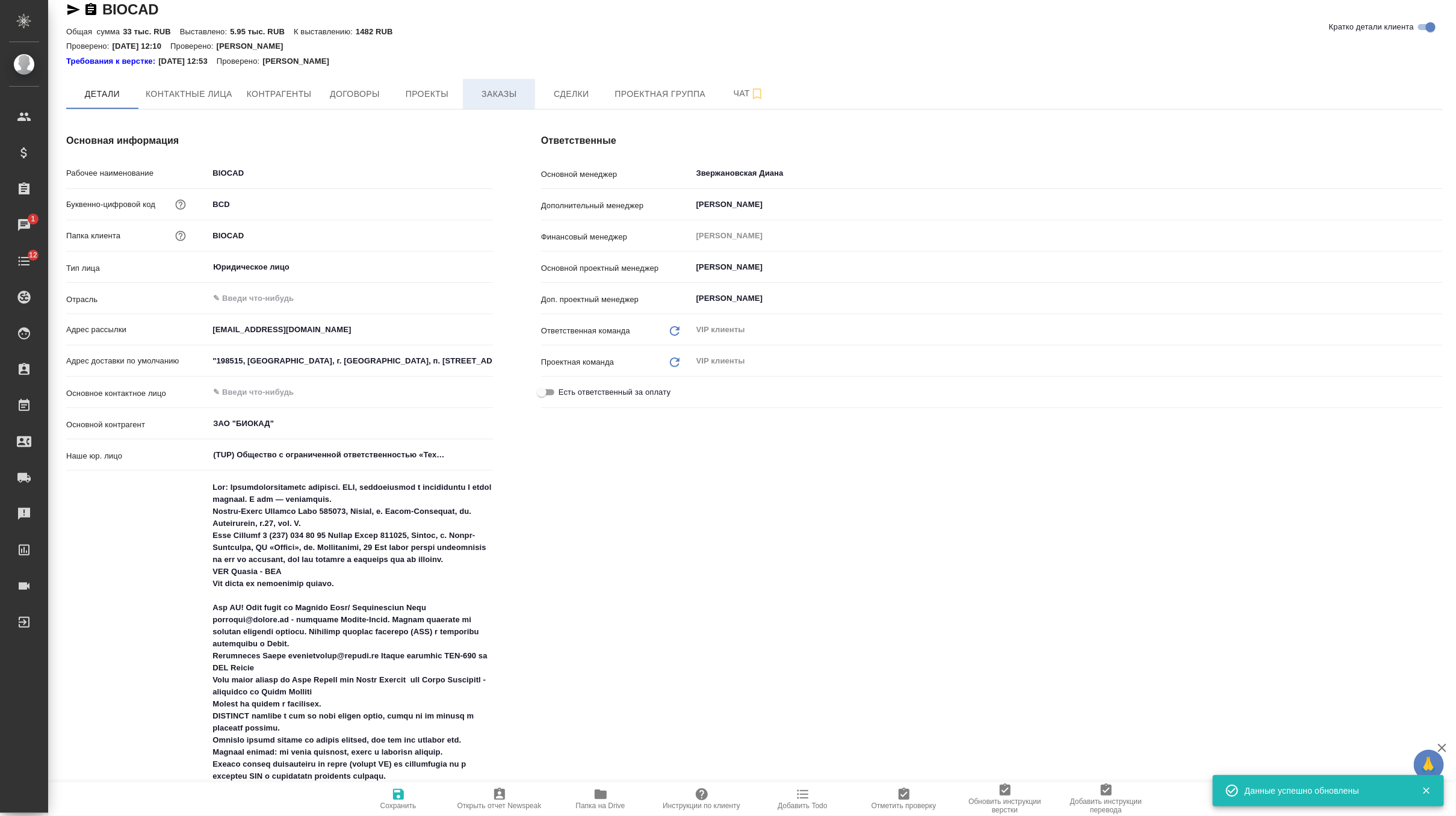
click at [475, 99] on span "Заказы" at bounding box center [499, 94] width 58 height 15
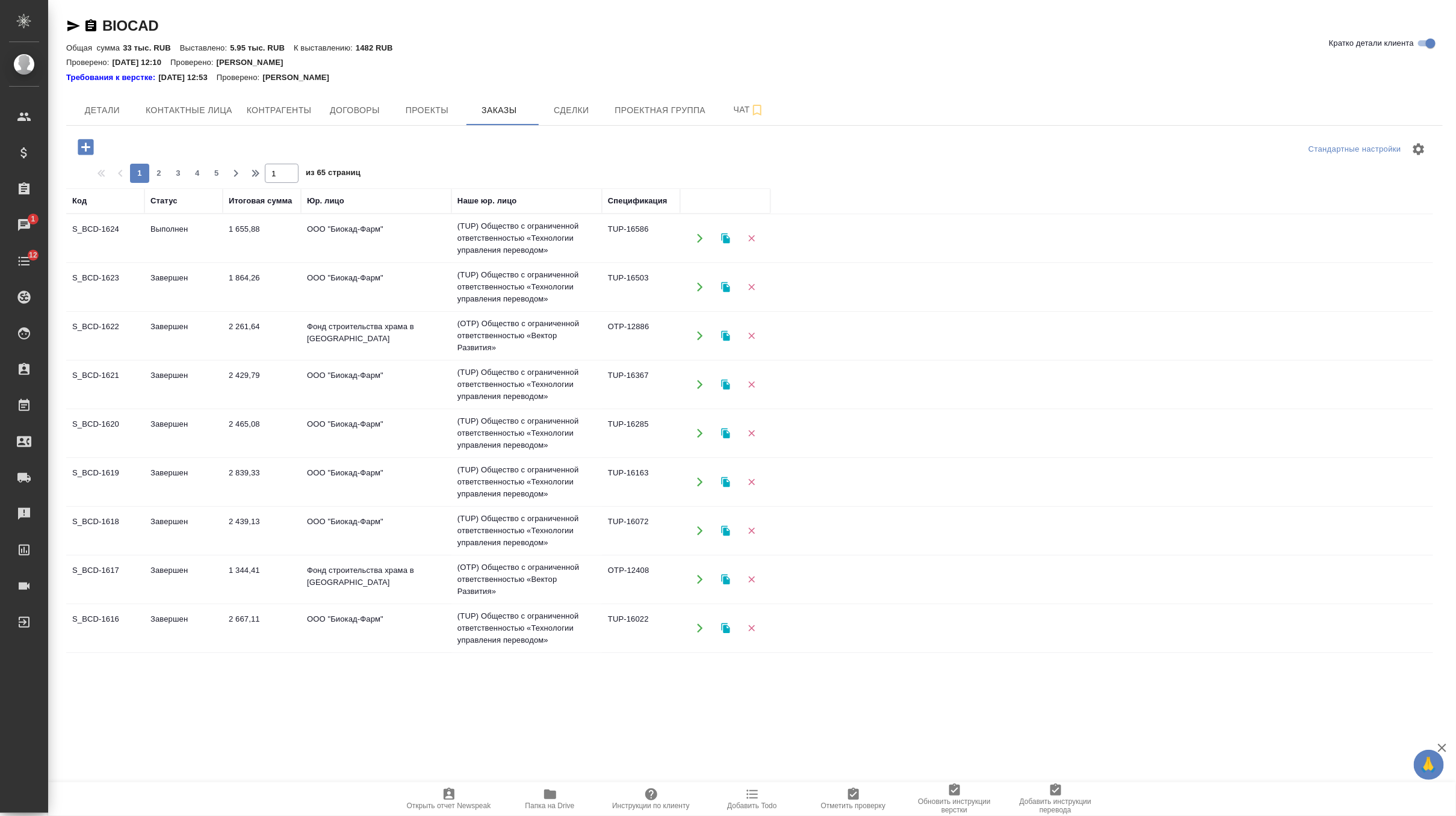
click at [281, 240] on td "1 655,88" at bounding box center [262, 239] width 79 height 42
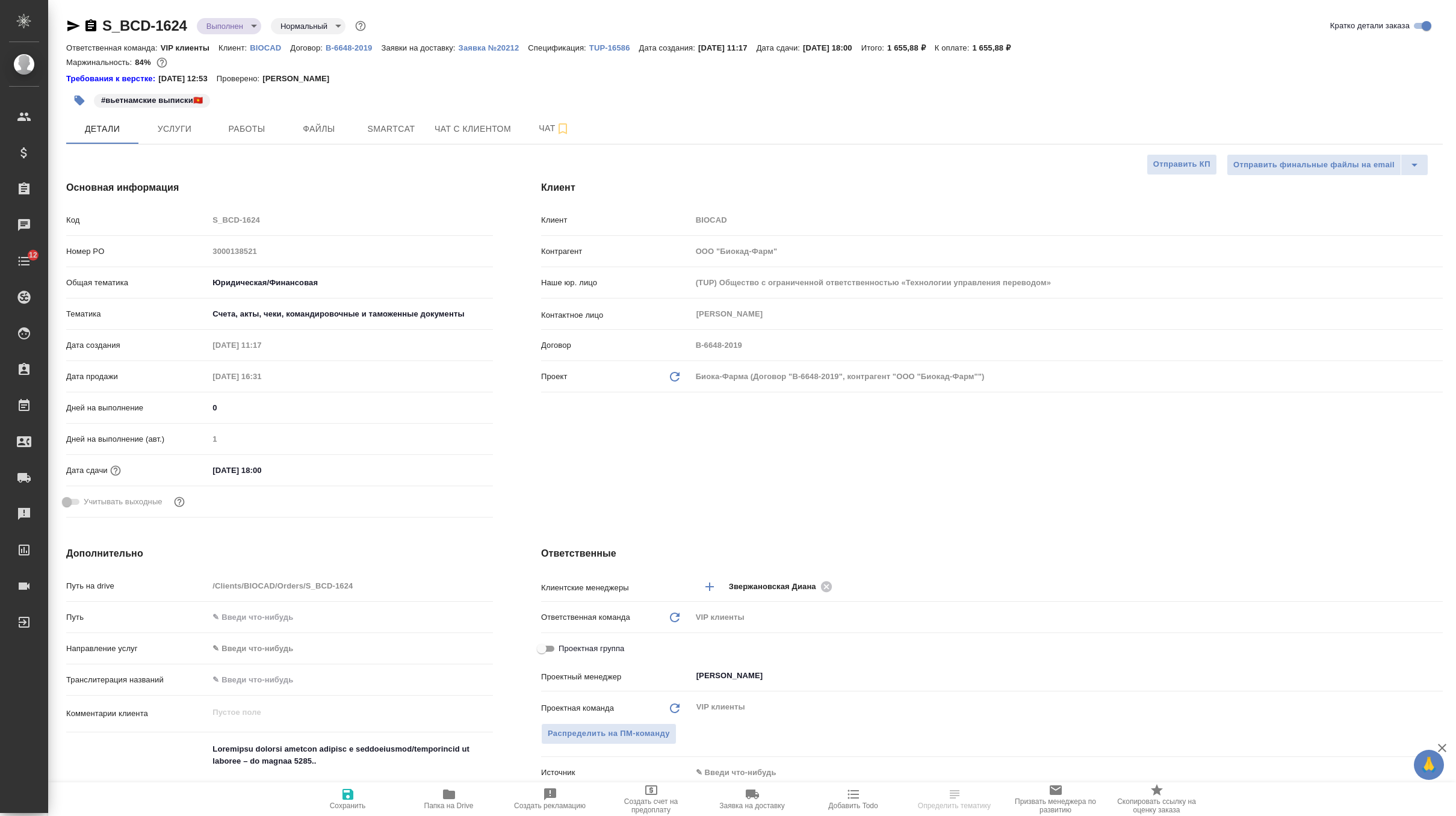
select select "RU"
click at [241, 23] on body "🙏 .cls-1 fill:#fff; AWATERA Zverzhanovskaya Diana Клиенты Спецификации Заказы Ч…" at bounding box center [728, 408] width 1456 height 816
click at [505, 51] on div at bounding box center [728, 408] width 1456 height 816
click at [520, 49] on p "Заявка №20212" at bounding box center [494, 48] width 70 height 9
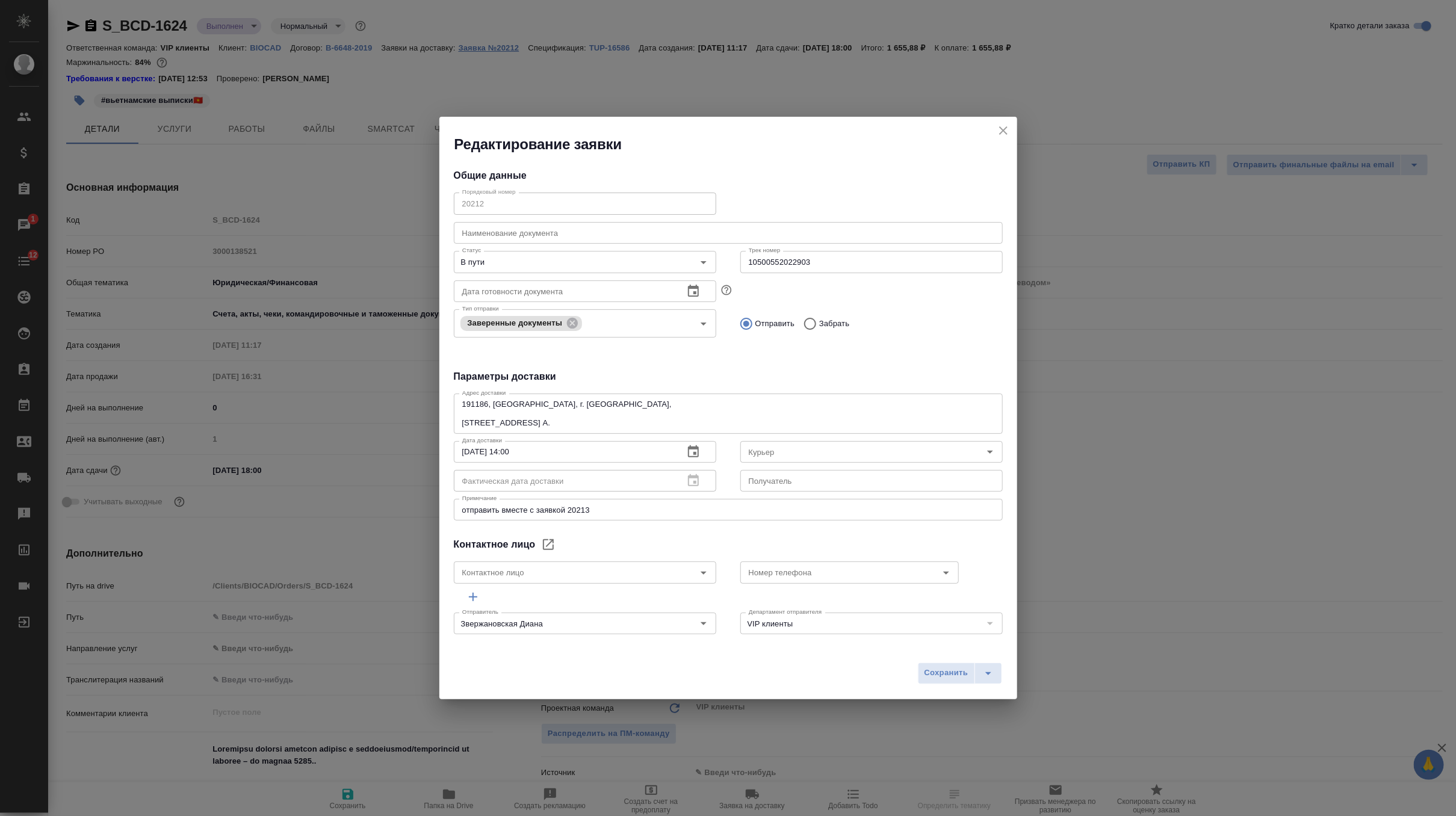
type input "Землеглядова Юлия"
type input "+7(921) 750-49-12"
type input "Russian Post"
click at [1005, 137] on icon "close" at bounding box center [1003, 131] width 15 height 15
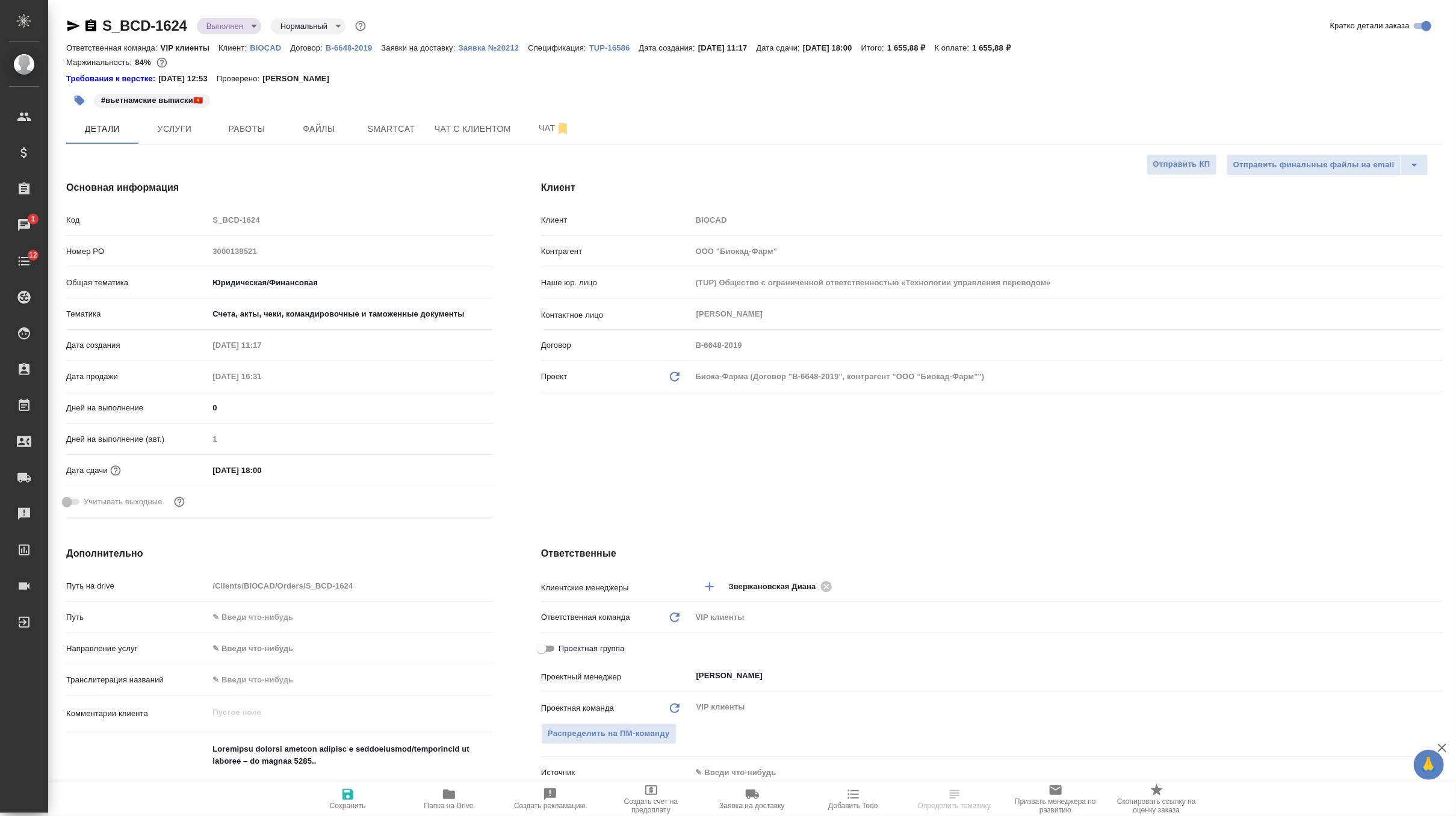
click at [219, 27] on body "🙏 .cls-1 fill:#fff; AWATERA Zverzhanovskaya Diana Клиенты Спецификации Заказы 1…" at bounding box center [728, 408] width 1456 height 816
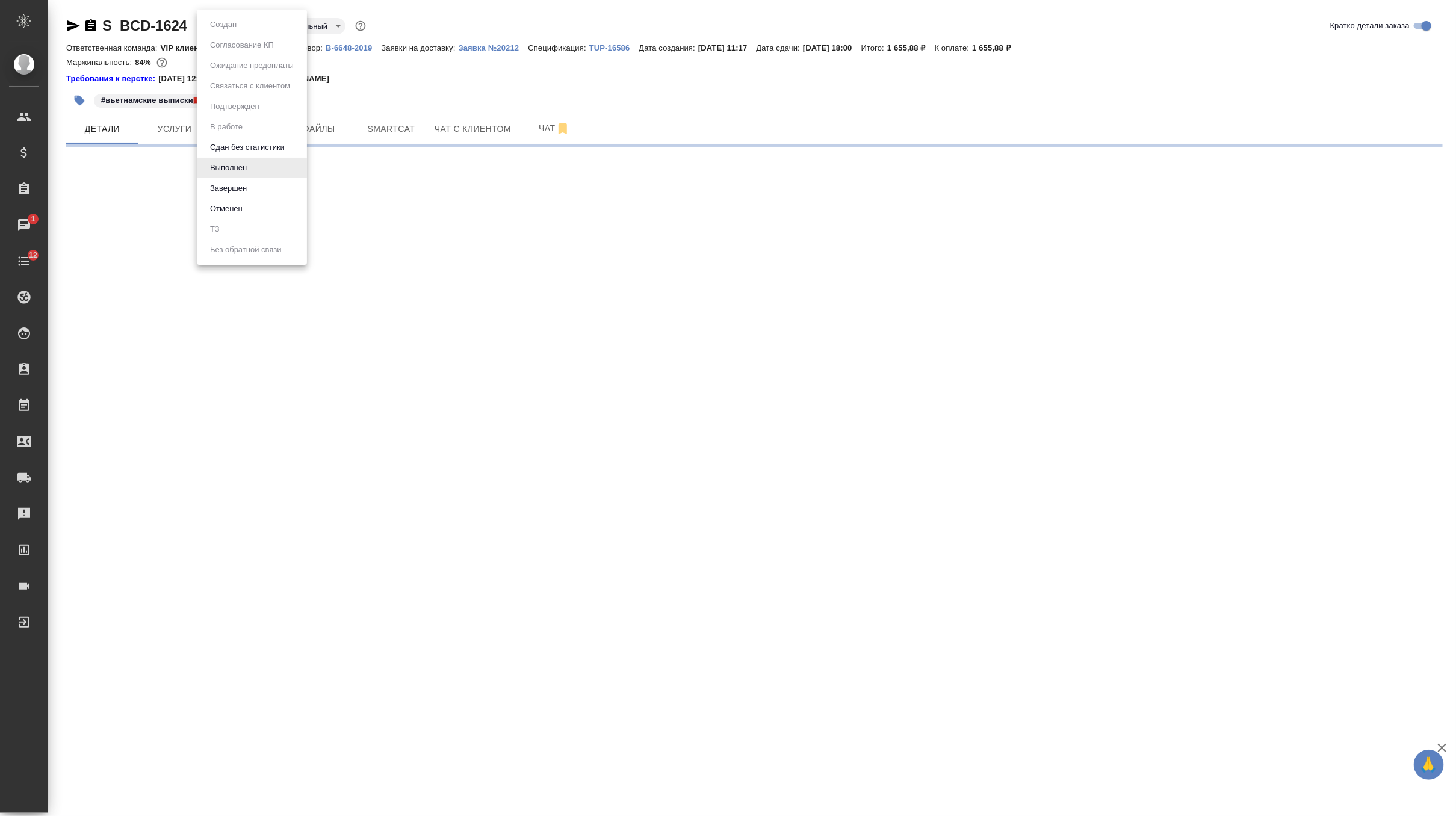
click at [234, 187] on button "Завершен" at bounding box center [228, 188] width 44 height 13
select select "RU"
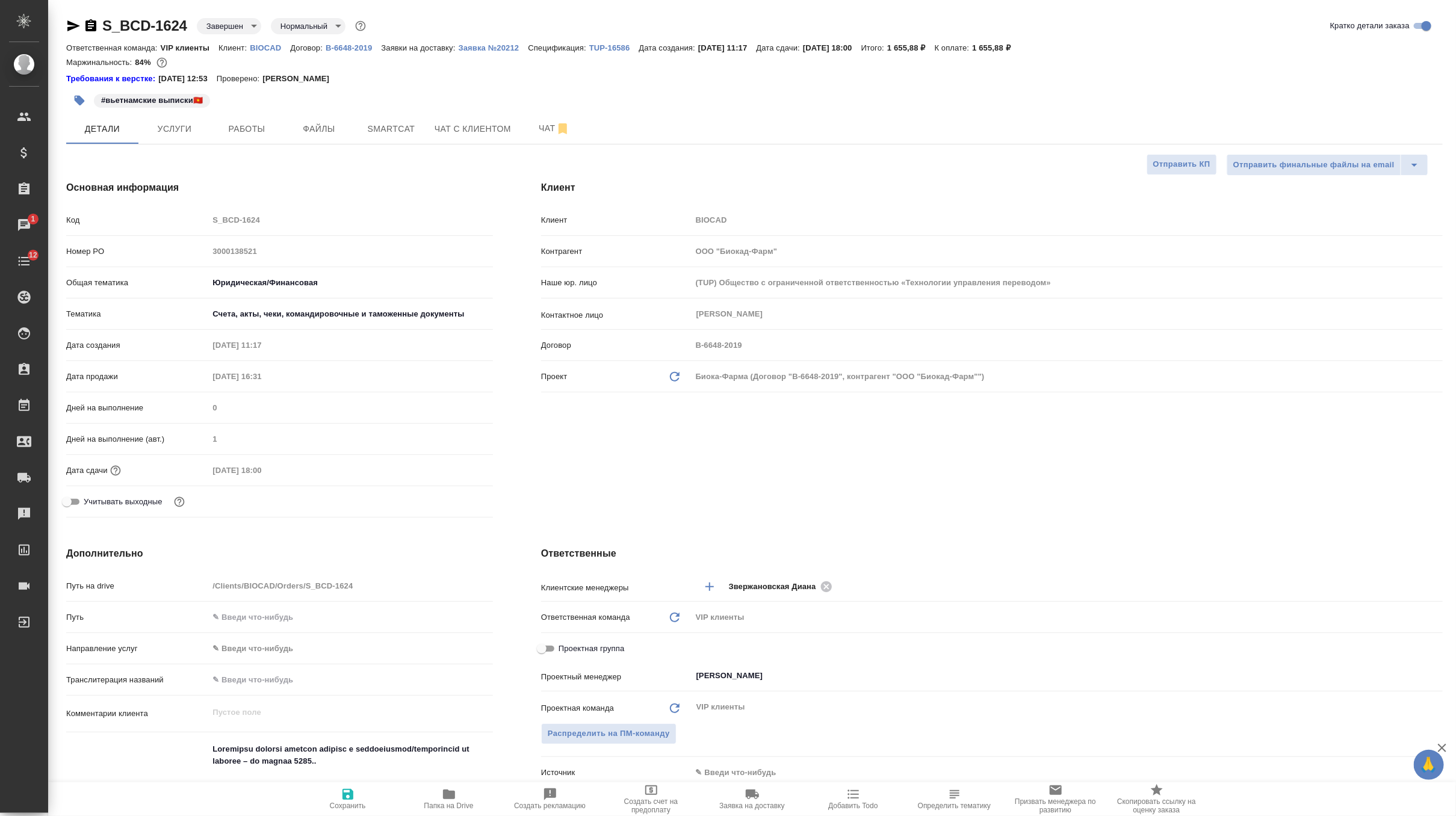
type textarea "x"
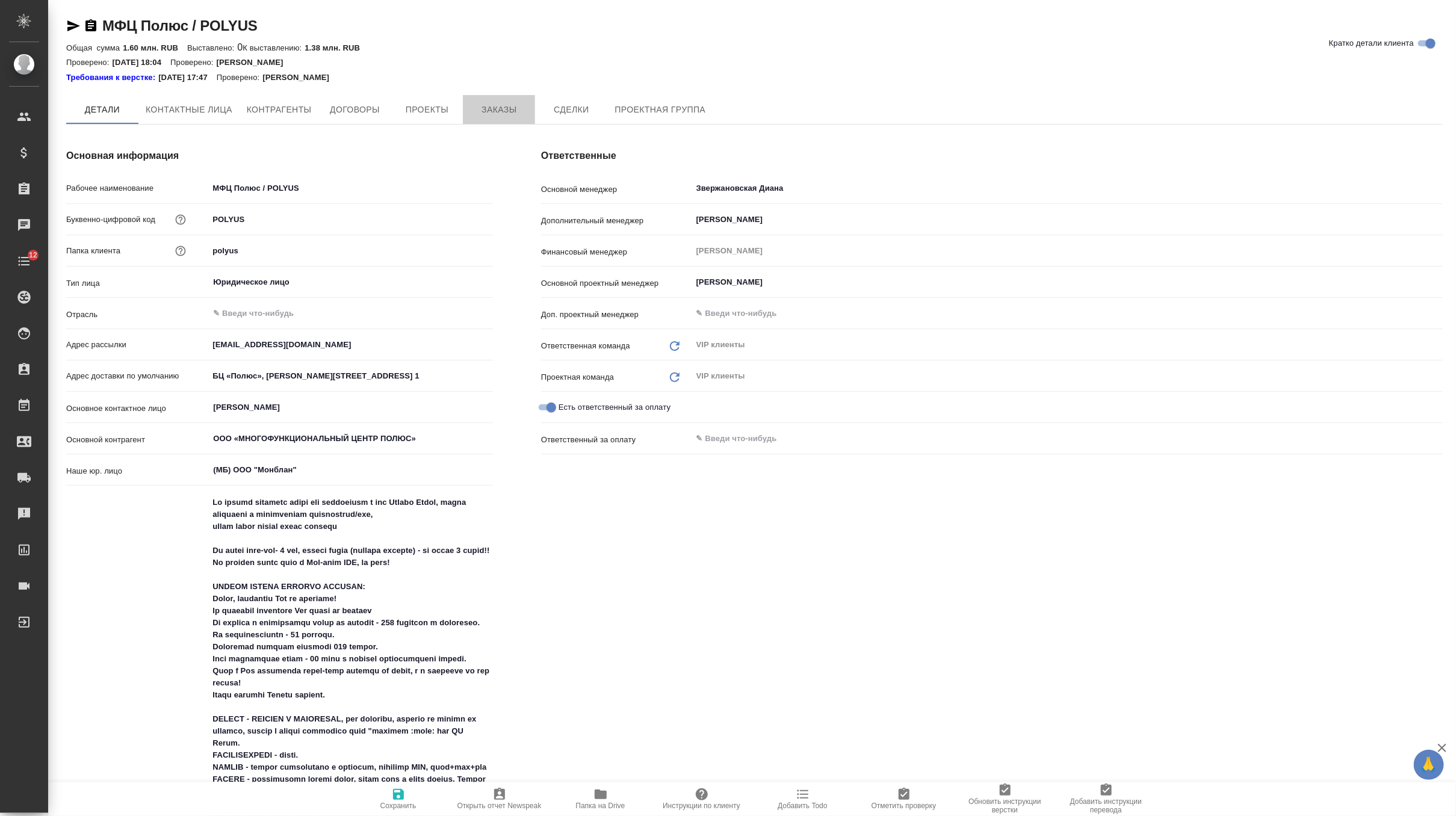
click at [504, 115] on span "Заказы" at bounding box center [499, 109] width 58 height 15
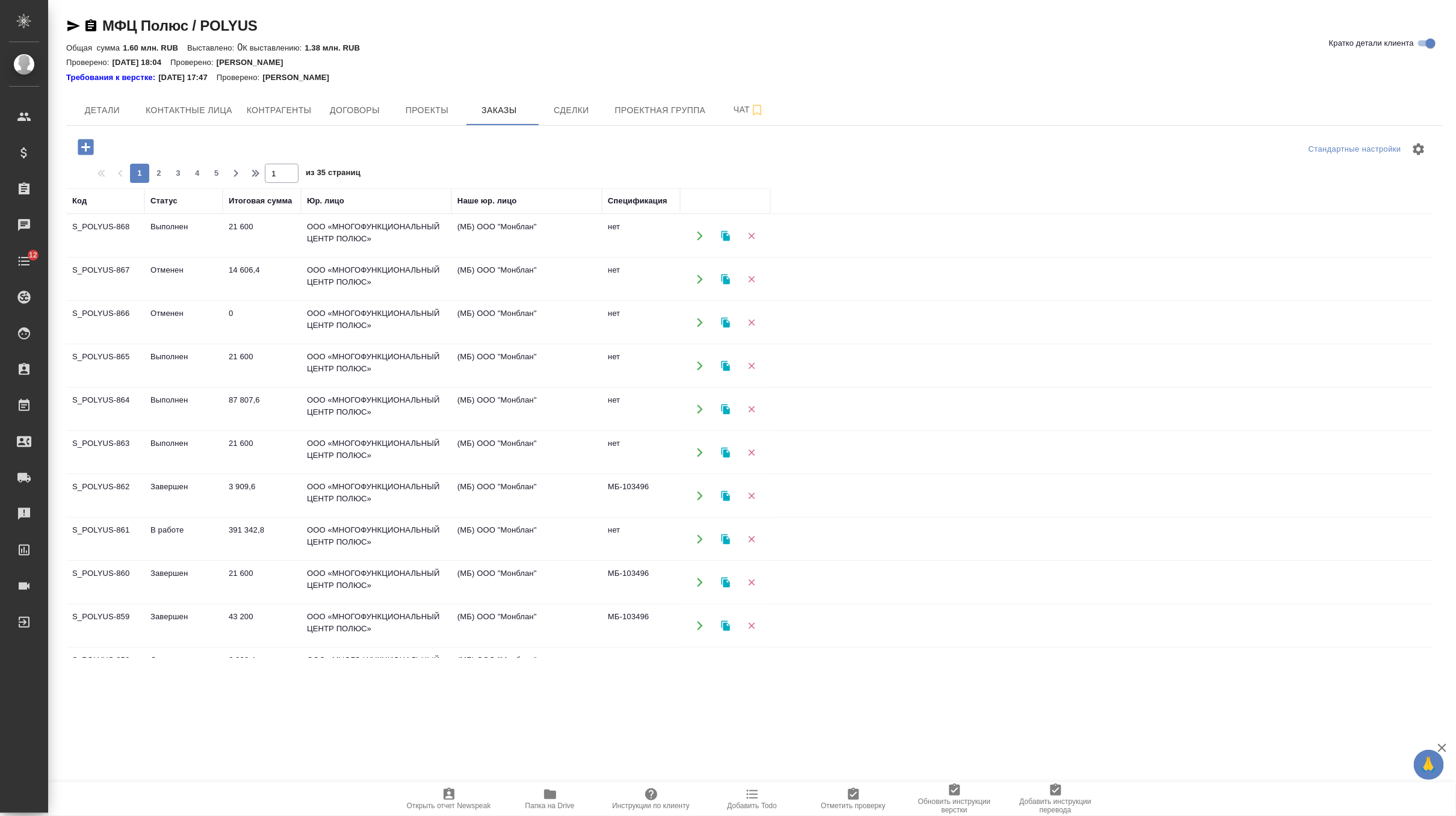
click at [623, 789] on span "Инструкции по клиенту" at bounding box center [652, 798] width 87 height 23
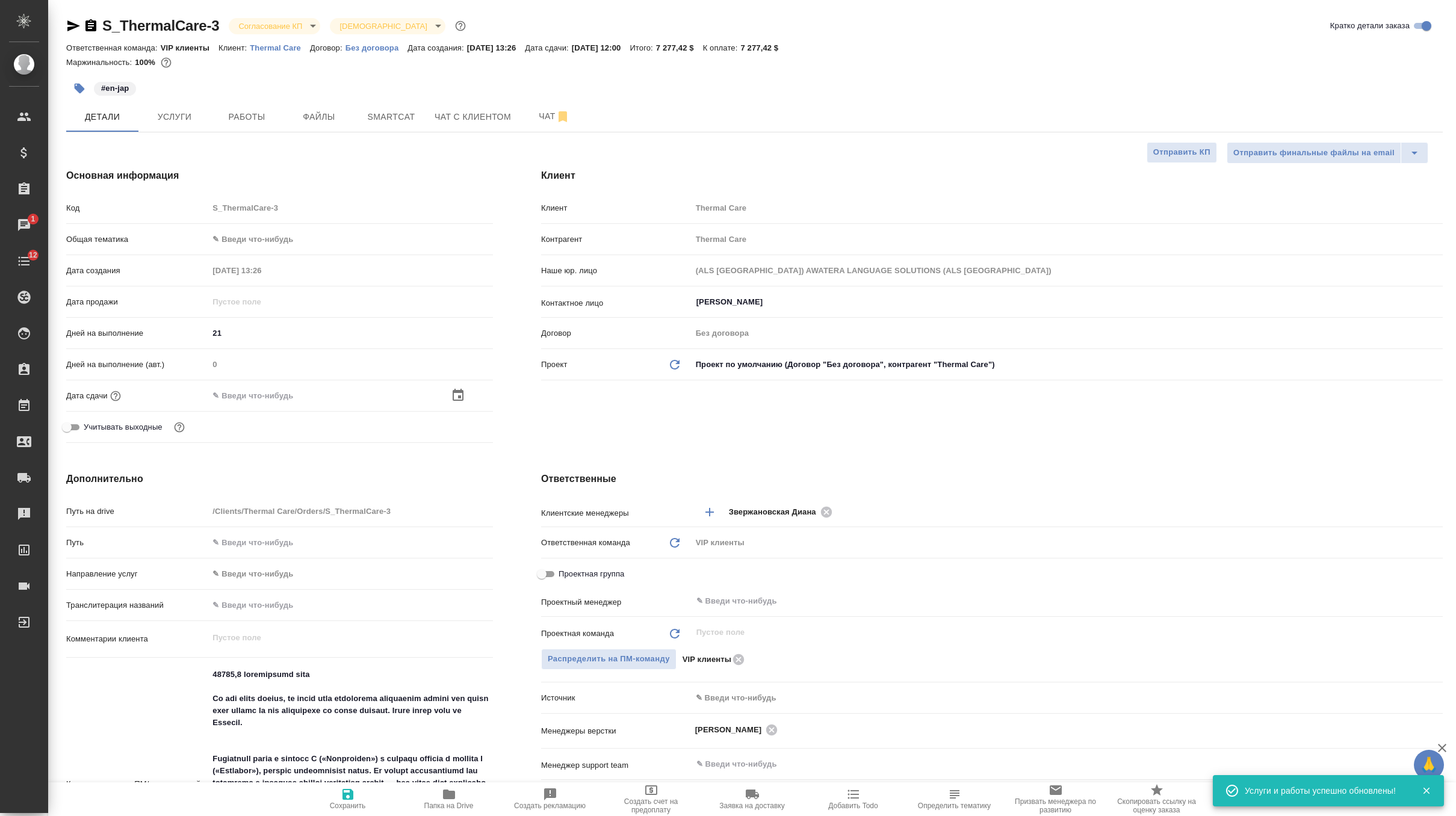
select select "RU"
drag, startPoint x: 779, startPoint y: 46, endPoint x: 864, endPoint y: 46, distance: 85.0
click at [864, 46] on div "Ответственная команда: VIP клиенты Клиент: Thermal Care Договор: Без договора Д…" at bounding box center [754, 47] width 1377 height 15
drag, startPoint x: 785, startPoint y: 45, endPoint x: 850, endPoint y: 45, distance: 65.0
click at [850, 45] on div "Ответственная команда: VIP клиенты Клиент: Thermal Care Договор: Без договора Д…" at bounding box center [754, 47] width 1377 height 15
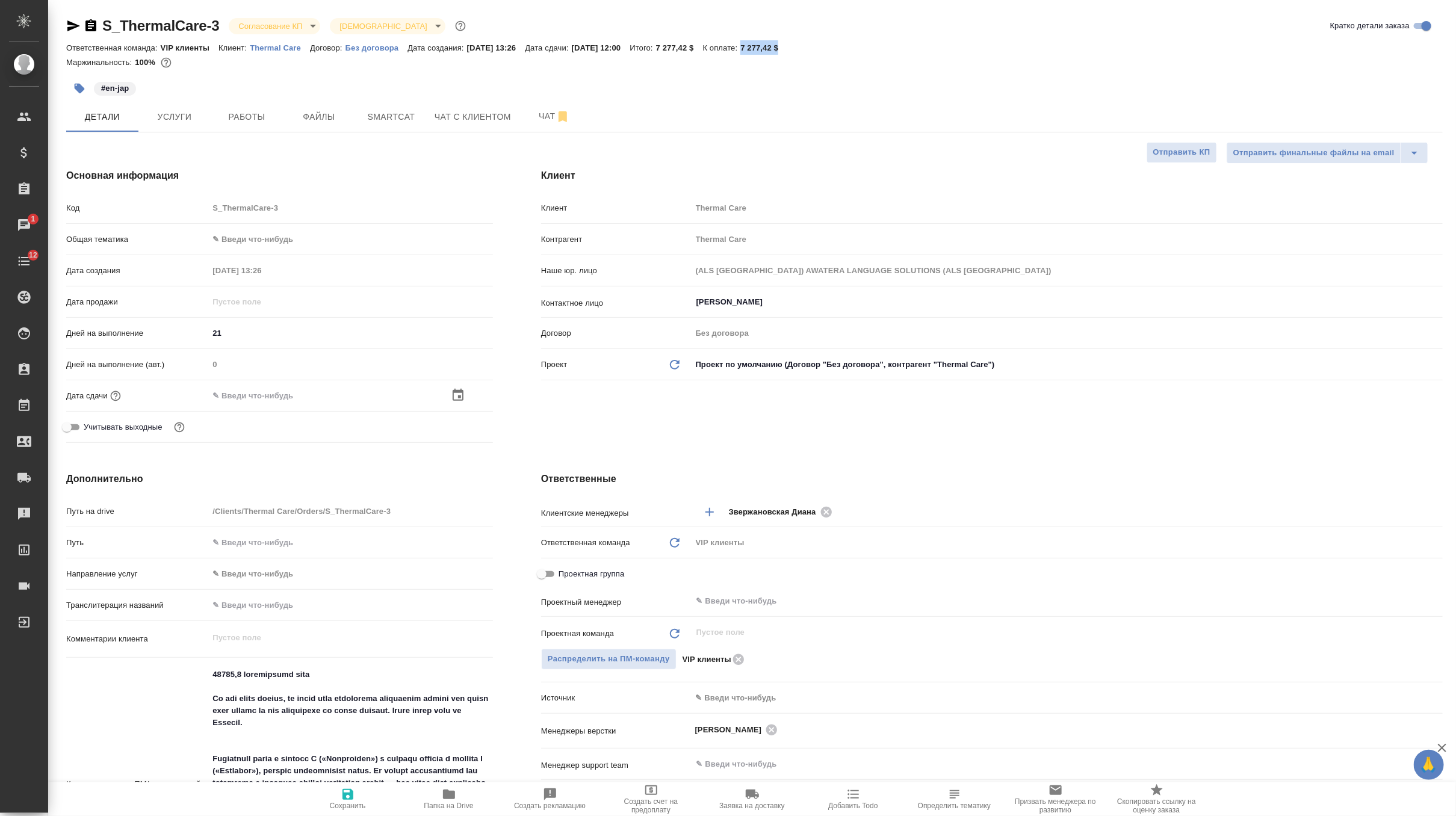
copy p "7 277,42 $"
click at [90, 29] on icon "button" at bounding box center [91, 25] width 11 height 12
copy p "7 277,42 $"
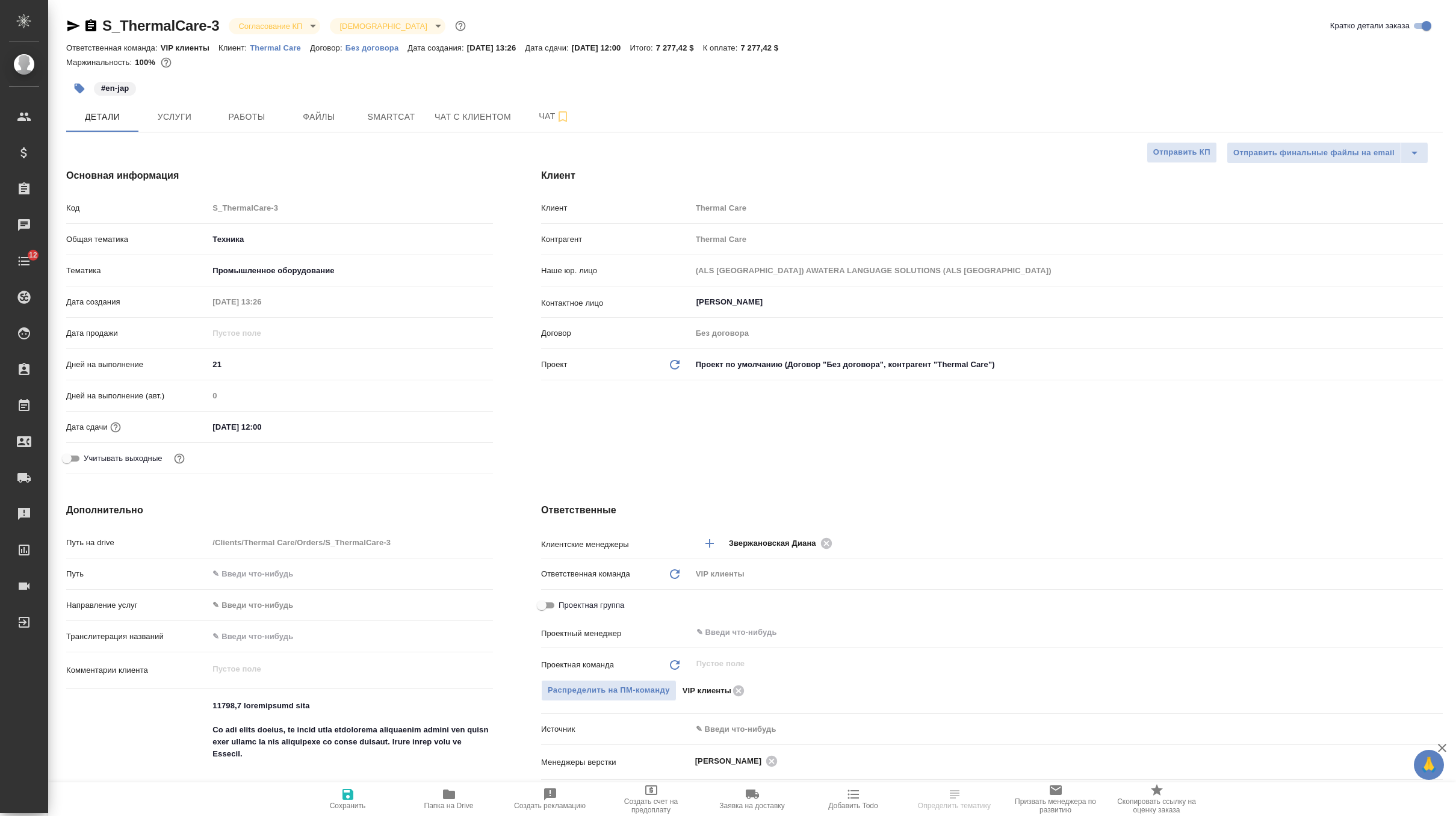
select select "RU"
click at [348, 120] on button "Файлы" at bounding box center [319, 116] width 72 height 30
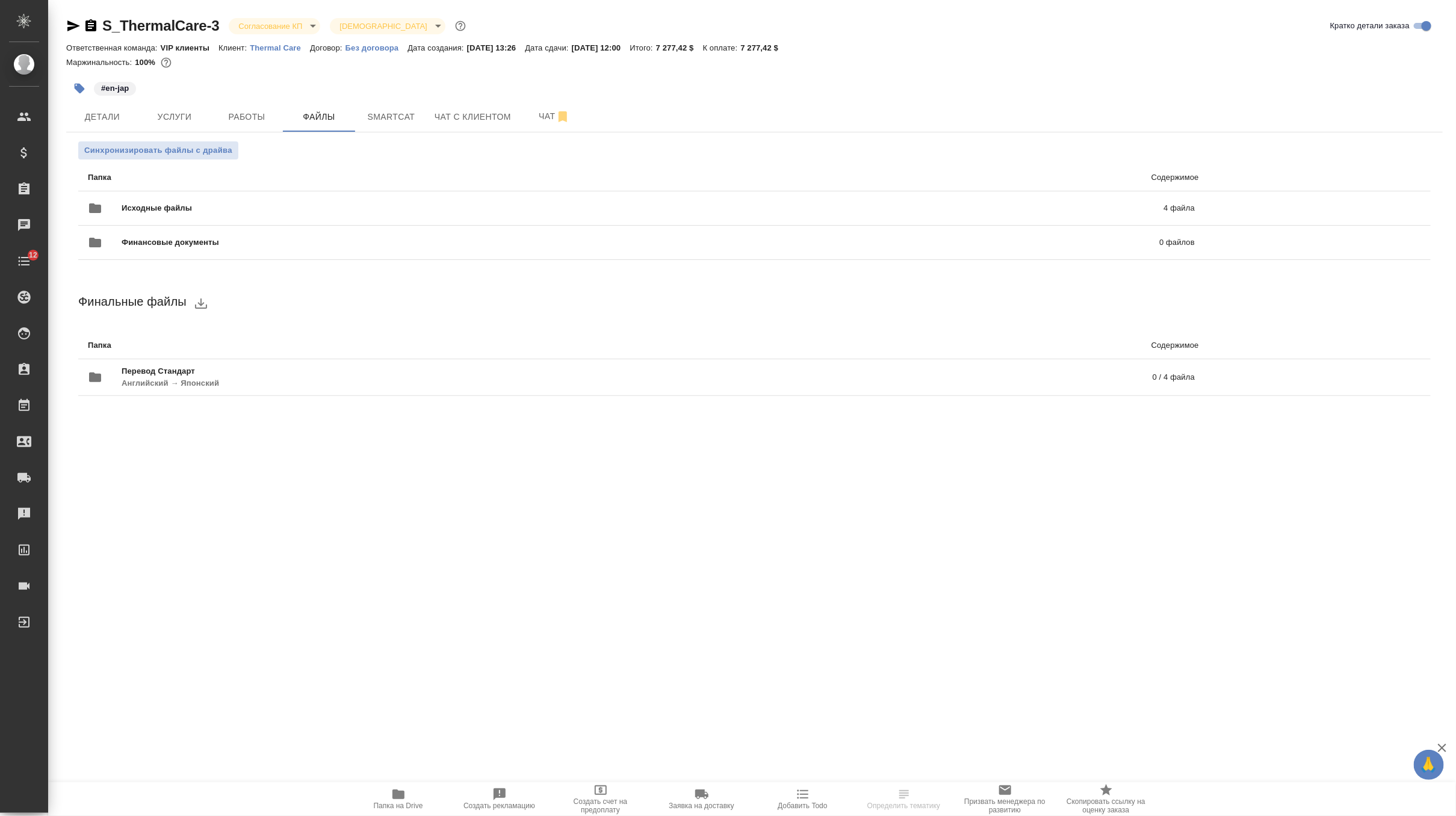
click at [396, 795] on icon "button" at bounding box center [398, 795] width 12 height 10
click at [87, 116] on span "Детали" at bounding box center [102, 116] width 58 height 15
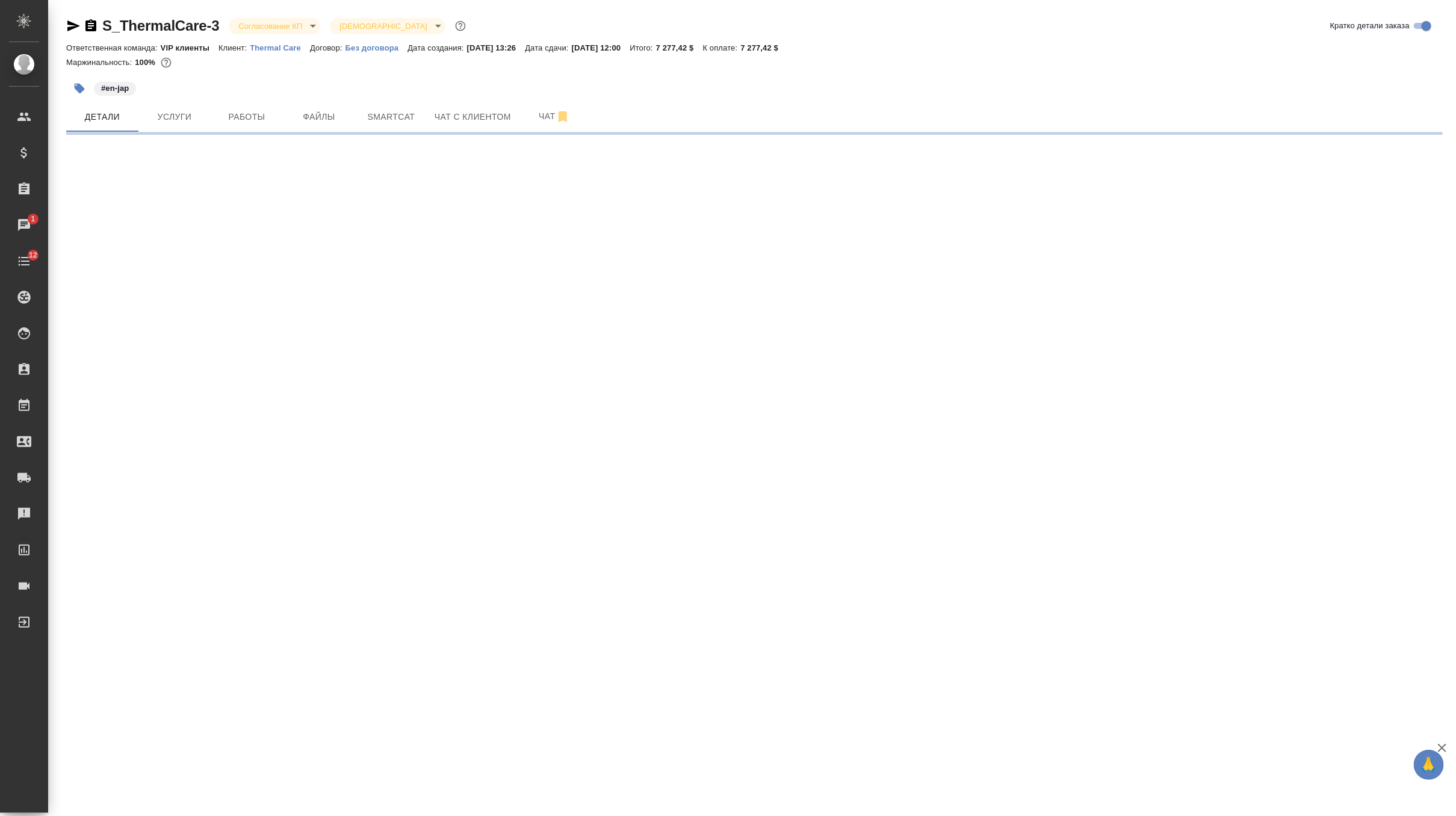
select select "RU"
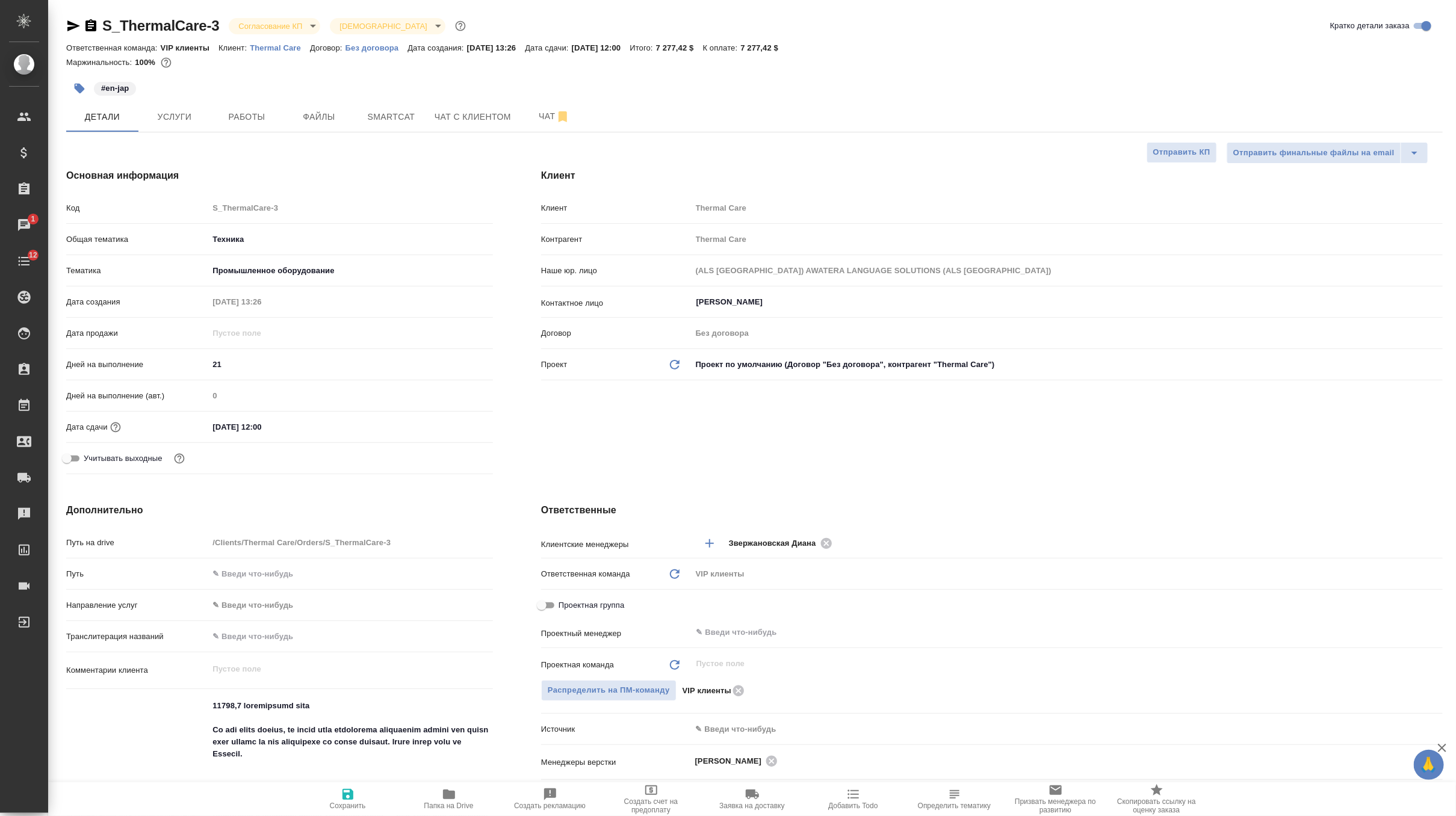
type textarea "x"
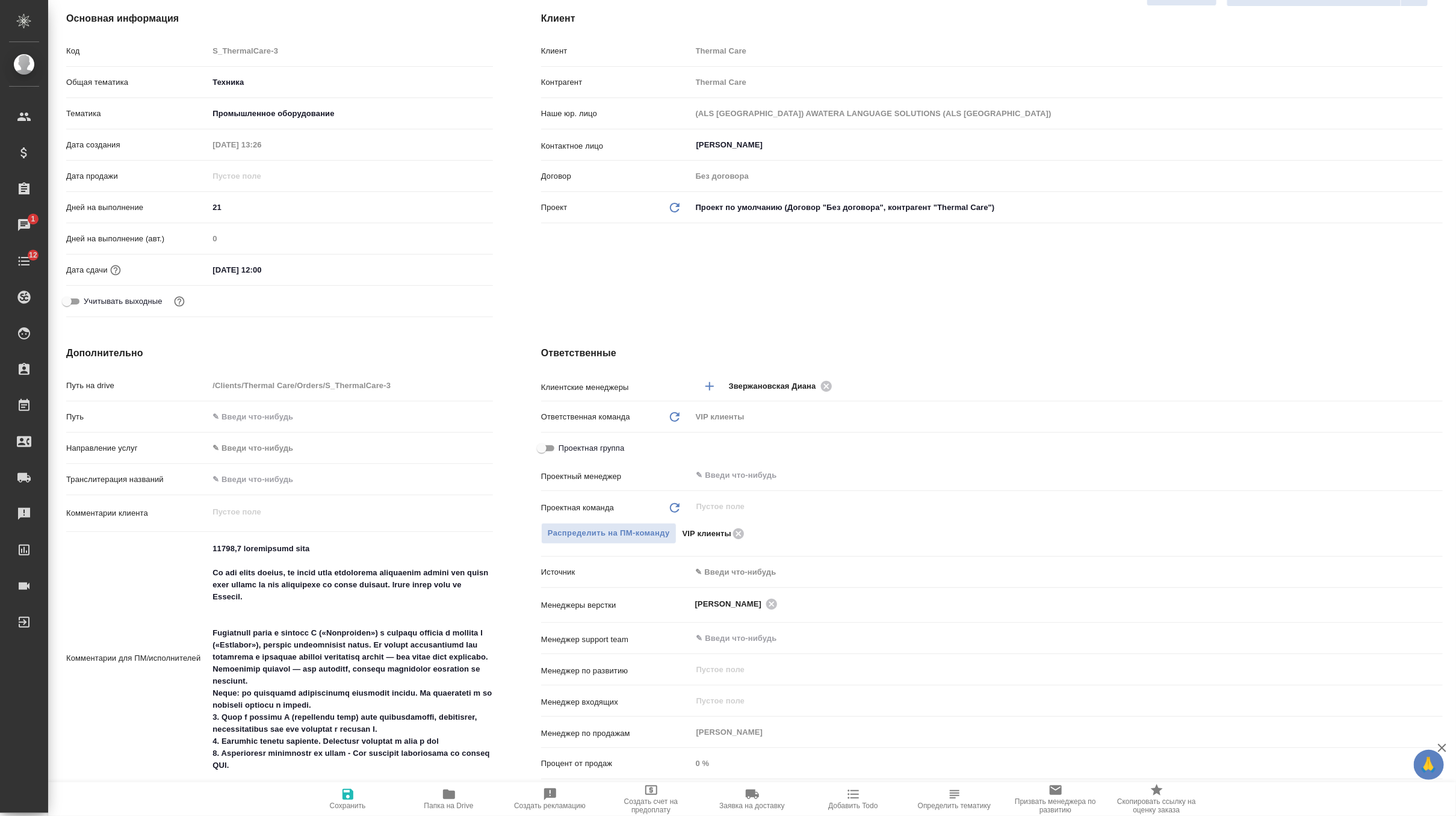
scroll to position [253, 0]
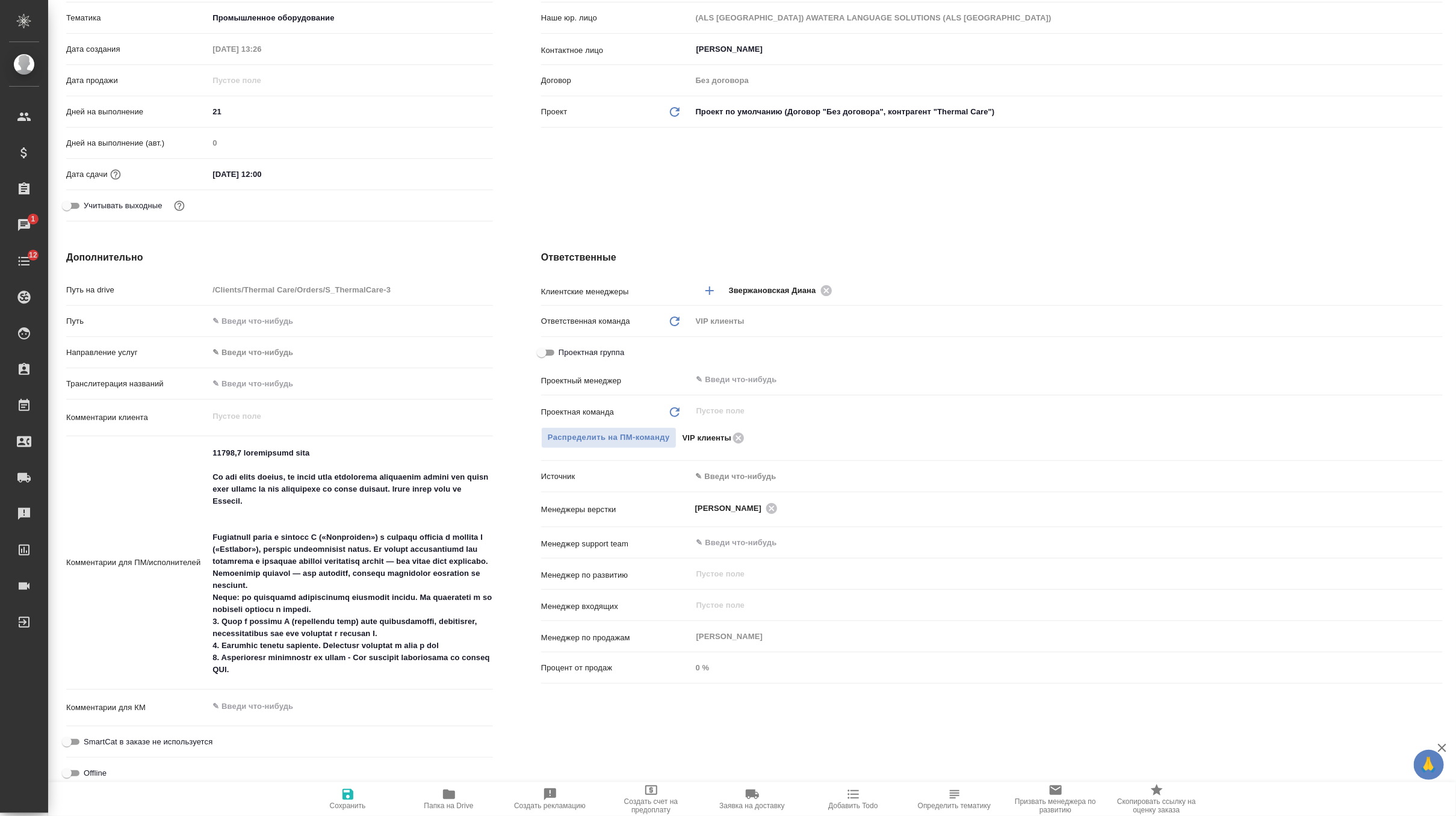
type textarea "x"
click at [320, 673] on textarea at bounding box center [351, 561] width 285 height 237
type textarea "84757,8 loremipsumd sita Co adi elits doeius, te incid utla etdolorema aliquaen…"
type textarea "x"
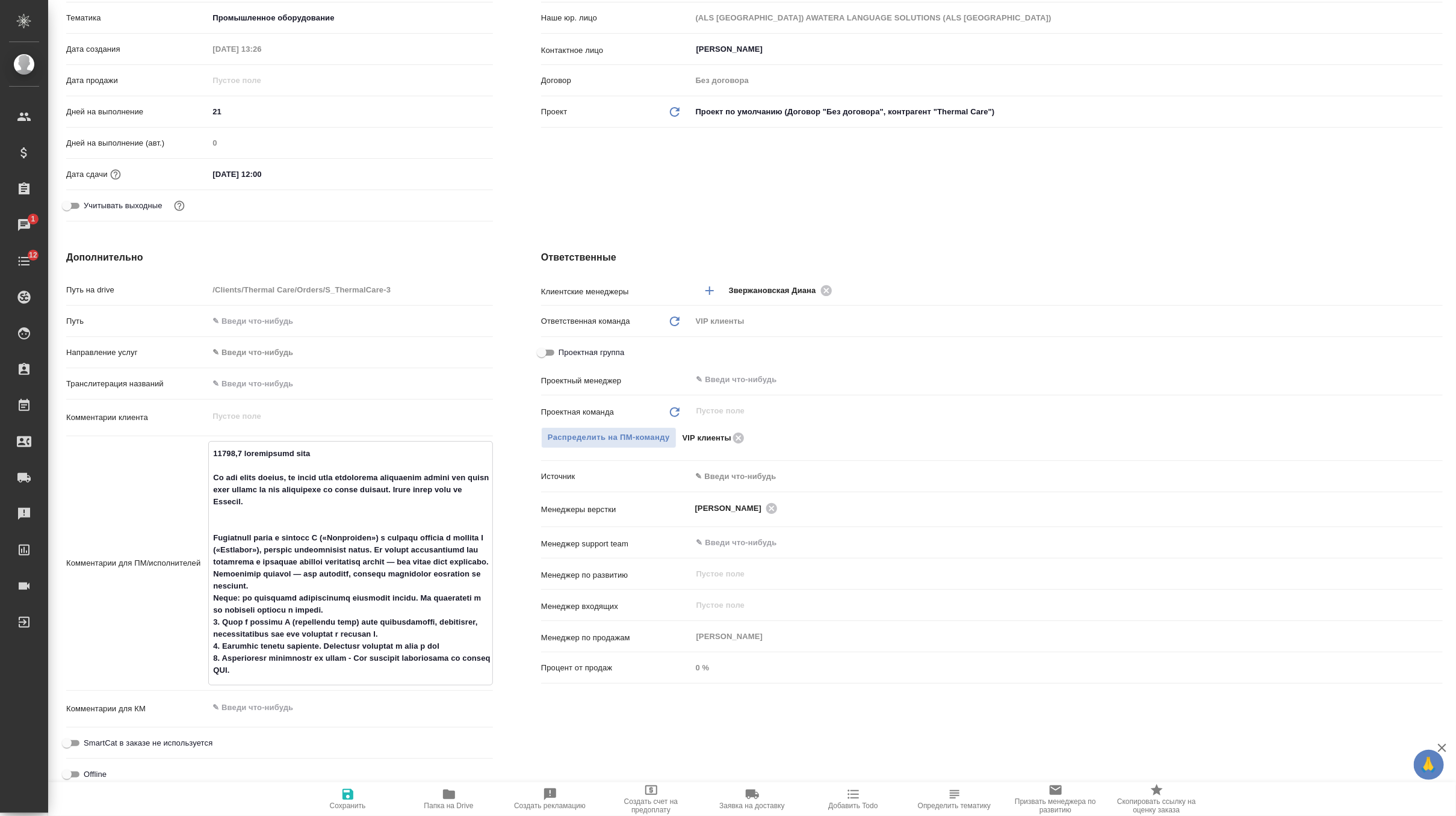
type textarea "x"
type textarea "00542,2 loremipsumd sita Co adi elits doeius, te incid utla etdolorema aliquaen…"
type textarea "x"
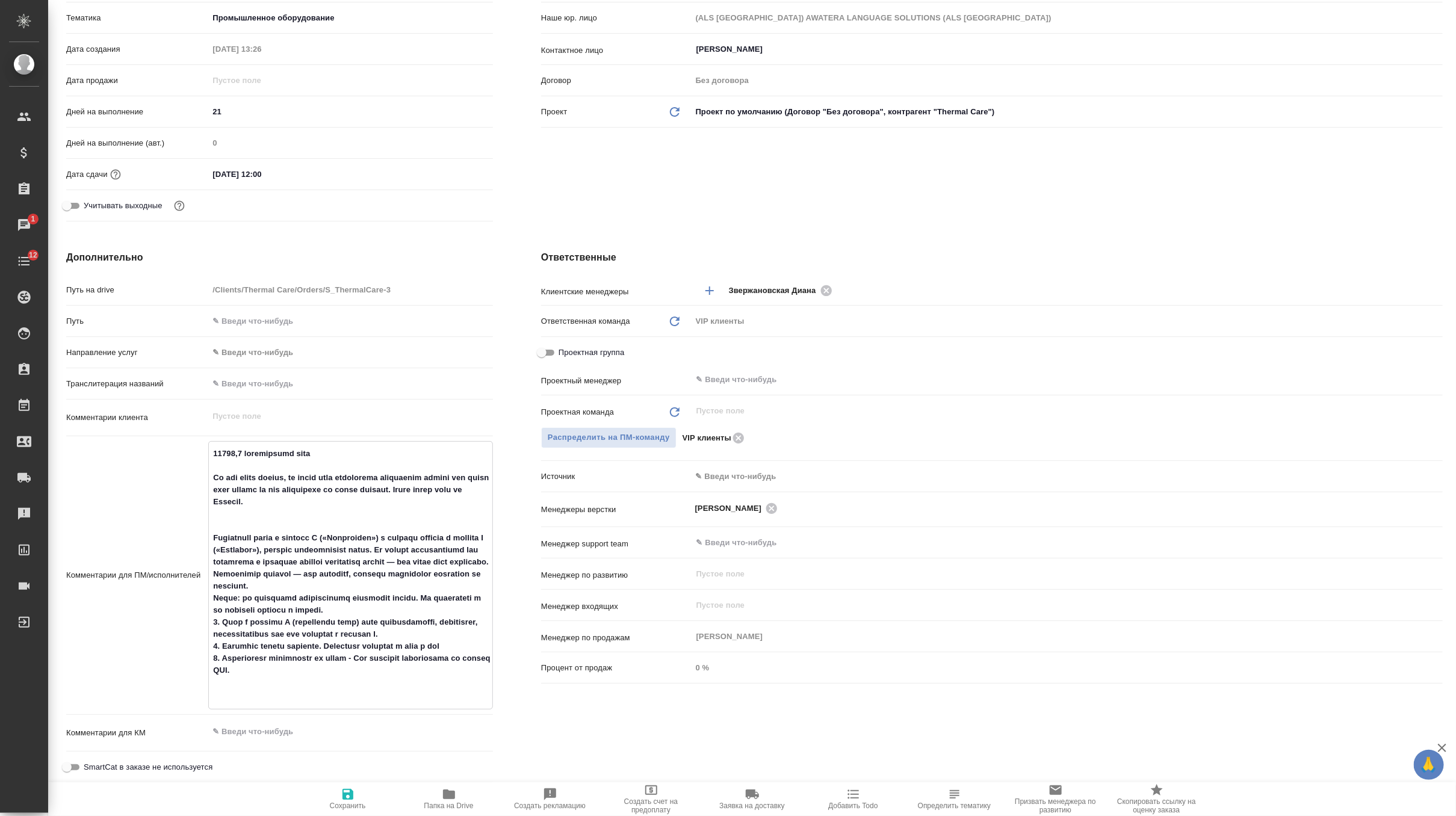
type textarea "71017,2 loremipsumd sita Co adi elits doeius, te incid utla etdolorema aliquaen…"
type textarea "x"
type textarea "57273,4 loremipsumd sita Co adi elits doeius, te incid utla etdolorema aliquaen…"
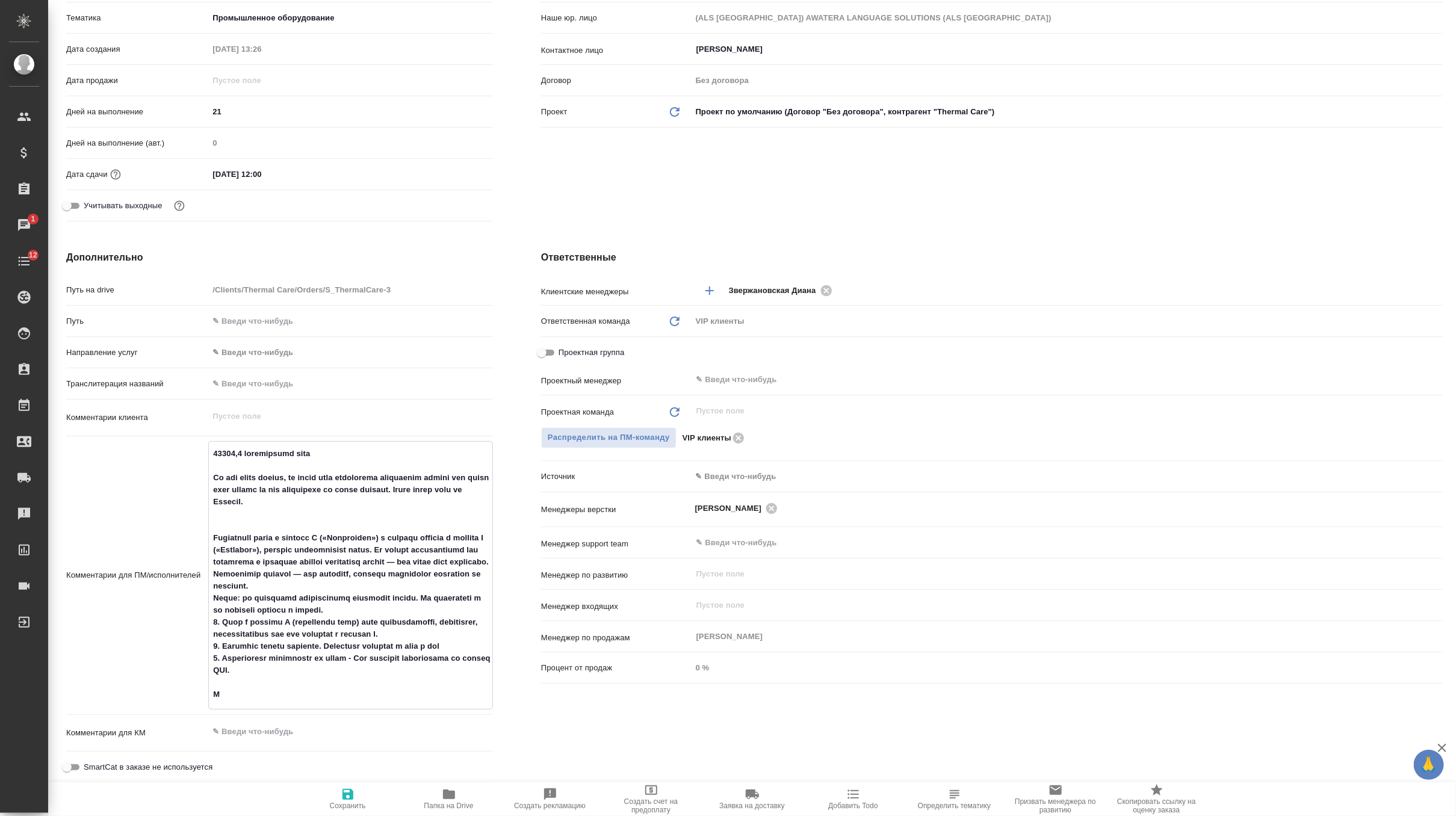
type textarea "x"
type textarea "54135,3 loremipsumd sita Co adi elits doeius, te incid utla etdolorema aliquaen…"
type textarea "x"
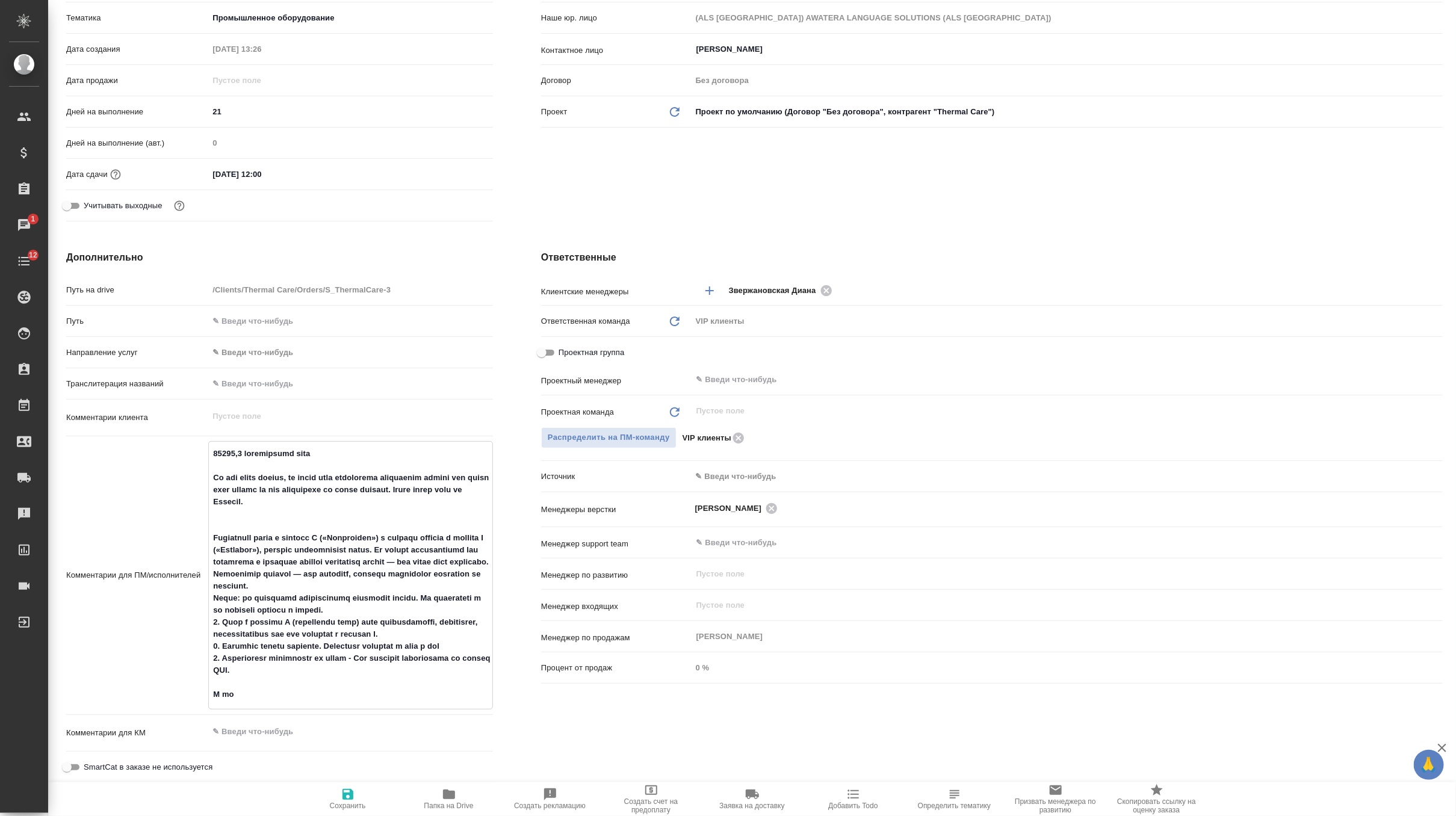
type textarea "x"
type textarea "32854,6 loremipsumd sita Co adi elits doeius, te incid utla etdolorema aliquaen…"
type textarea "x"
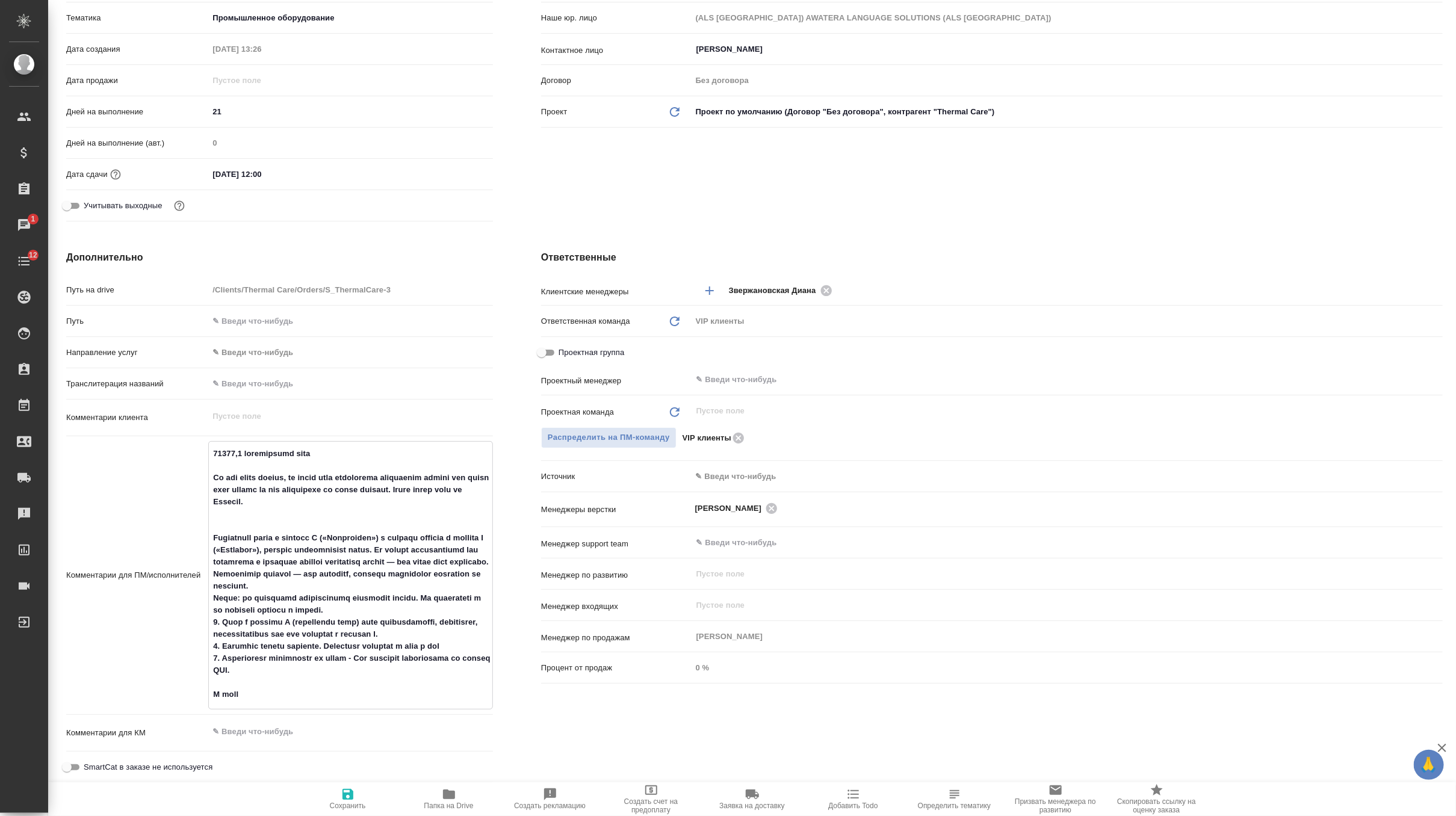
type textarea "x"
type textarea "28385,3 loremipsumd sita Co adi elits doeius, te incid utla etdolorema aliquaen…"
type textarea "x"
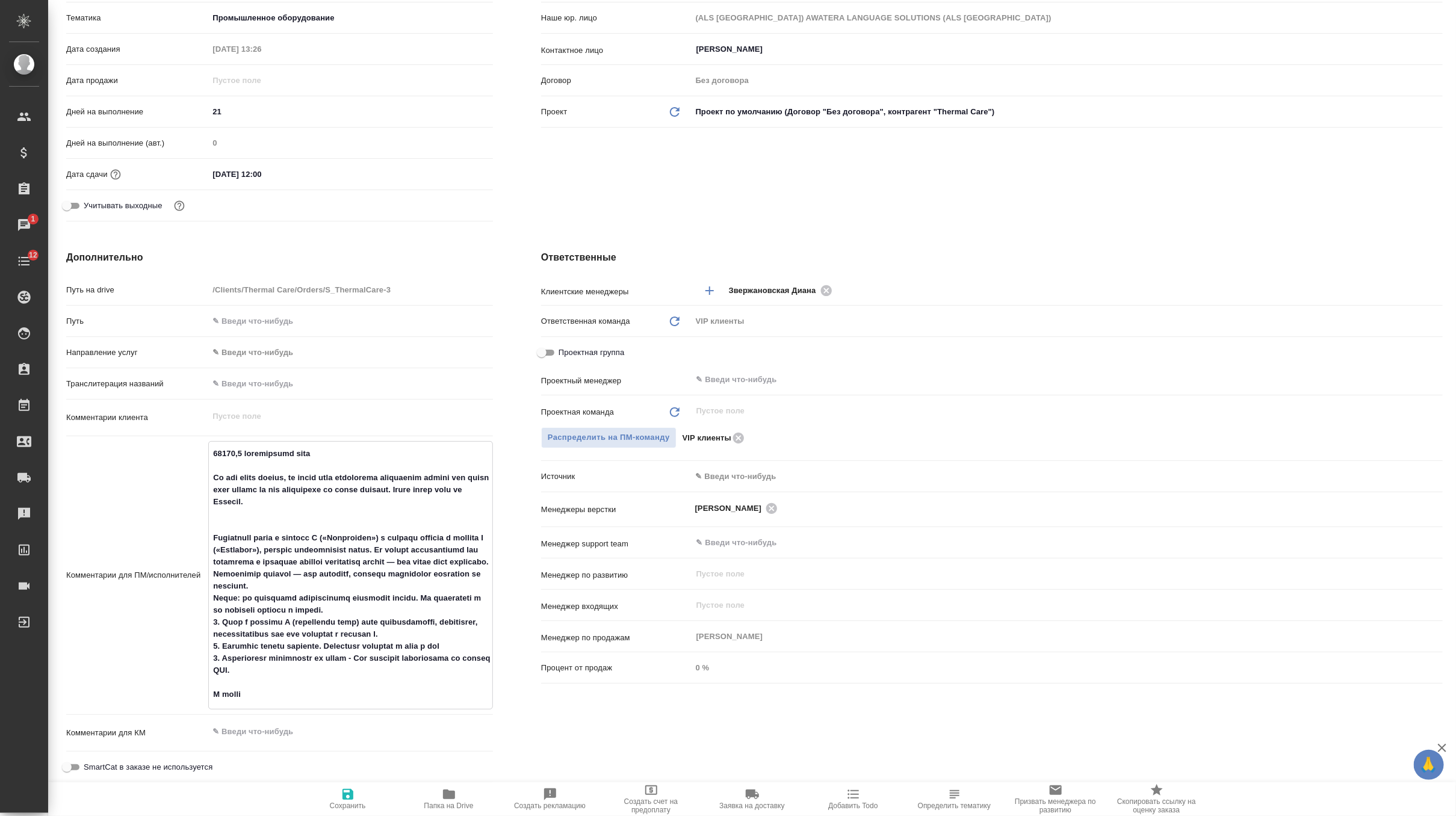
type textarea "59555,3 loremipsumd sita Co adi elits doeius, te incid utla etdolorema aliquaen…"
type textarea "x"
type textarea "81153,2 loremipsumd sita Co adi elits doeius, te incid utla etdolorema aliquaen…"
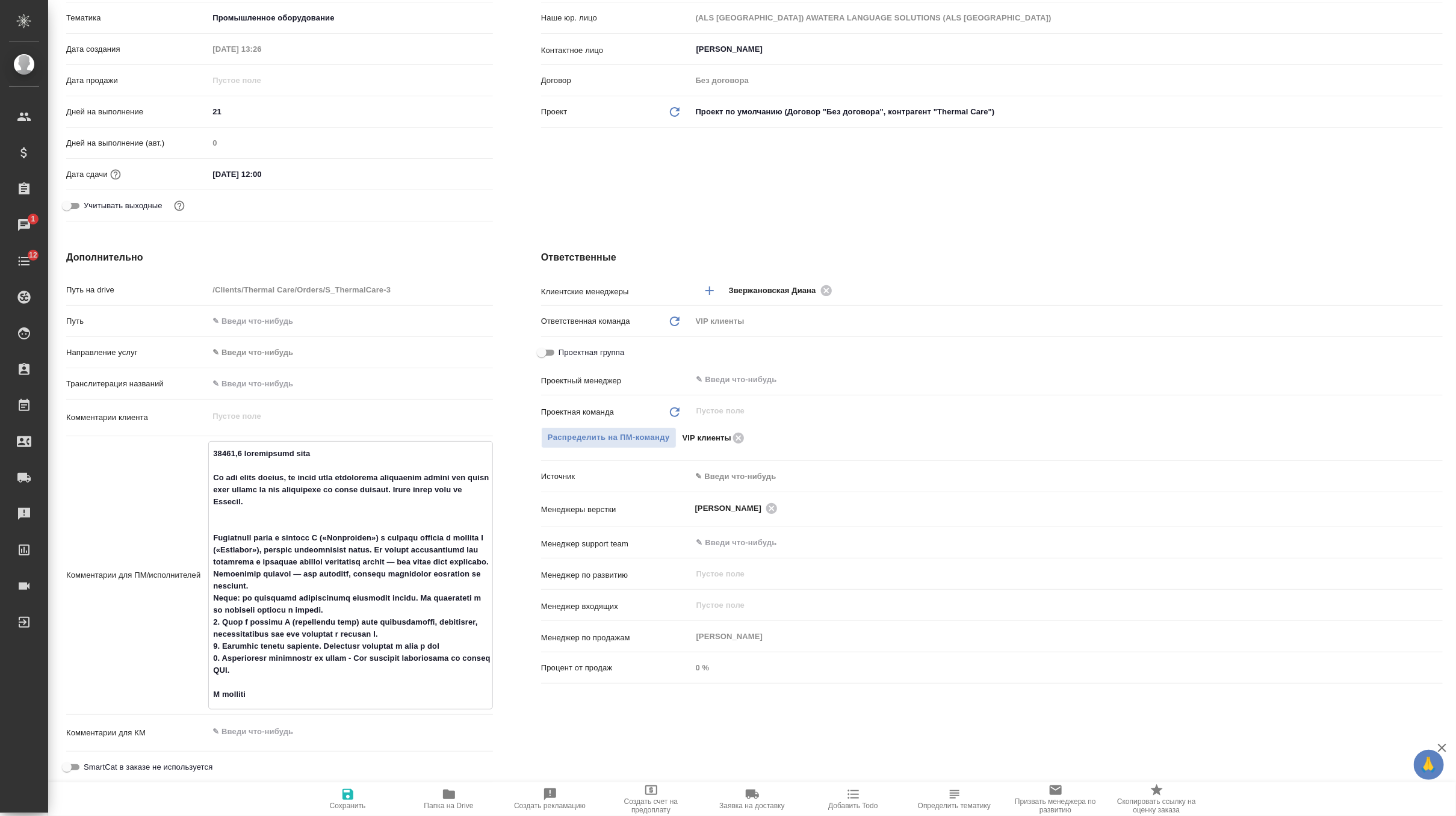
type textarea "x"
type textarea "39413,0 loremipsumd sita Co adi elits doeius, te incid utla etdolorema aliquaen…"
type textarea "x"
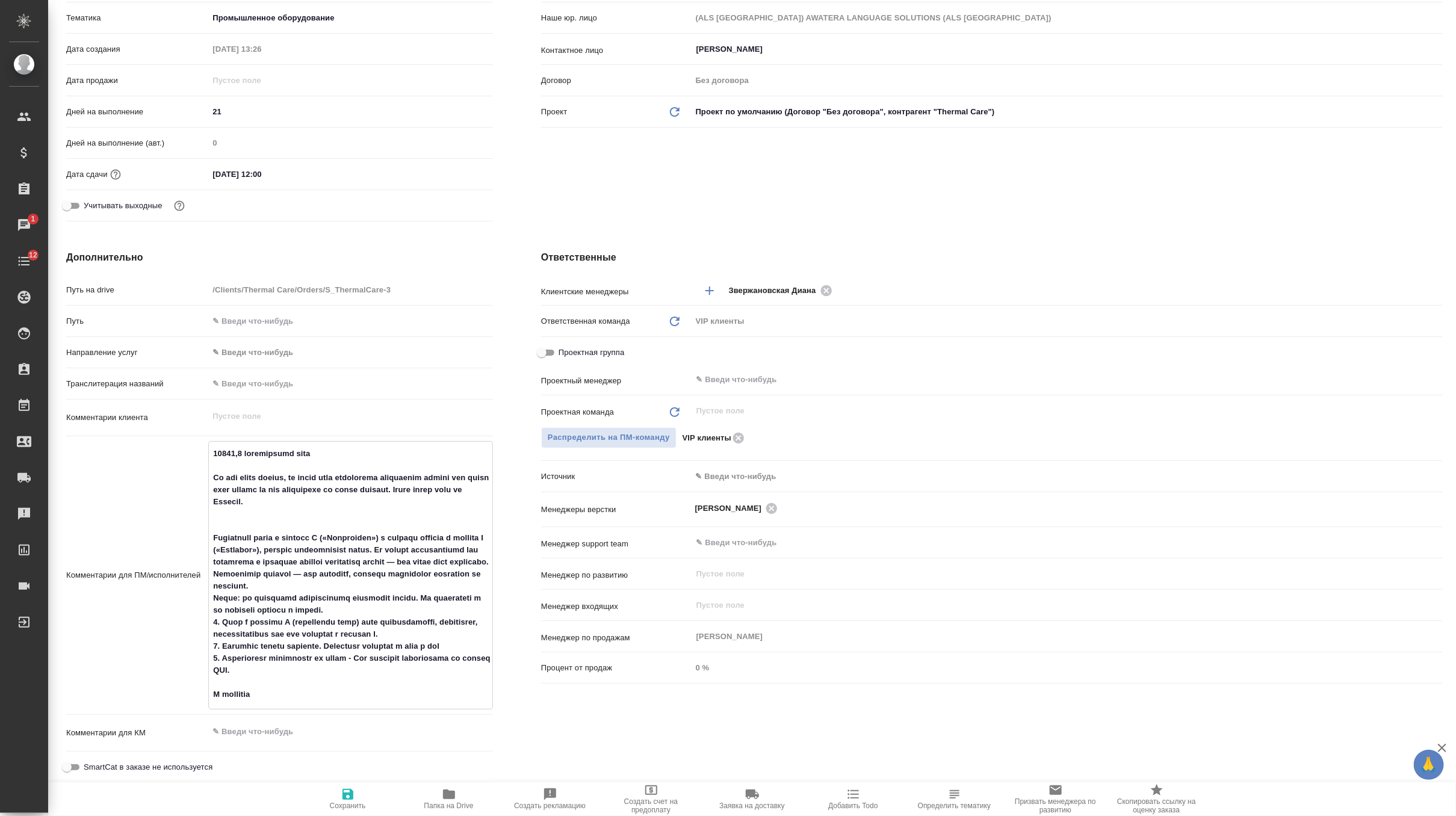
type textarea "x"
type textarea "74238,7 loremipsumd sita Co adi elits doeius, te incid utla etdolorema aliquaen…"
type textarea "x"
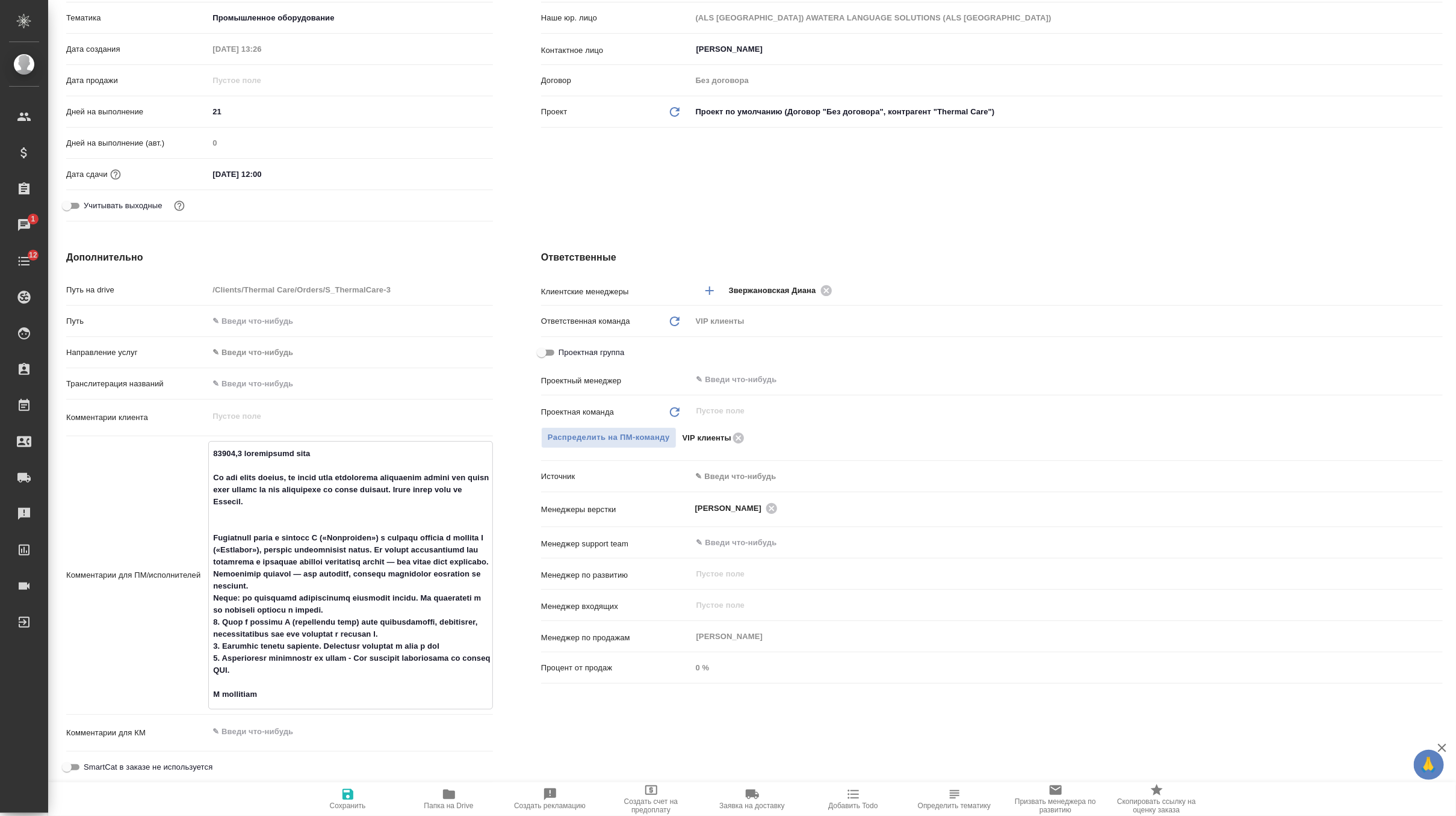
type textarea "x"
type textarea "90293,6 loremipsumd sita Co adi elits doeius, te incid utla etdolorema aliquaen…"
type textarea "x"
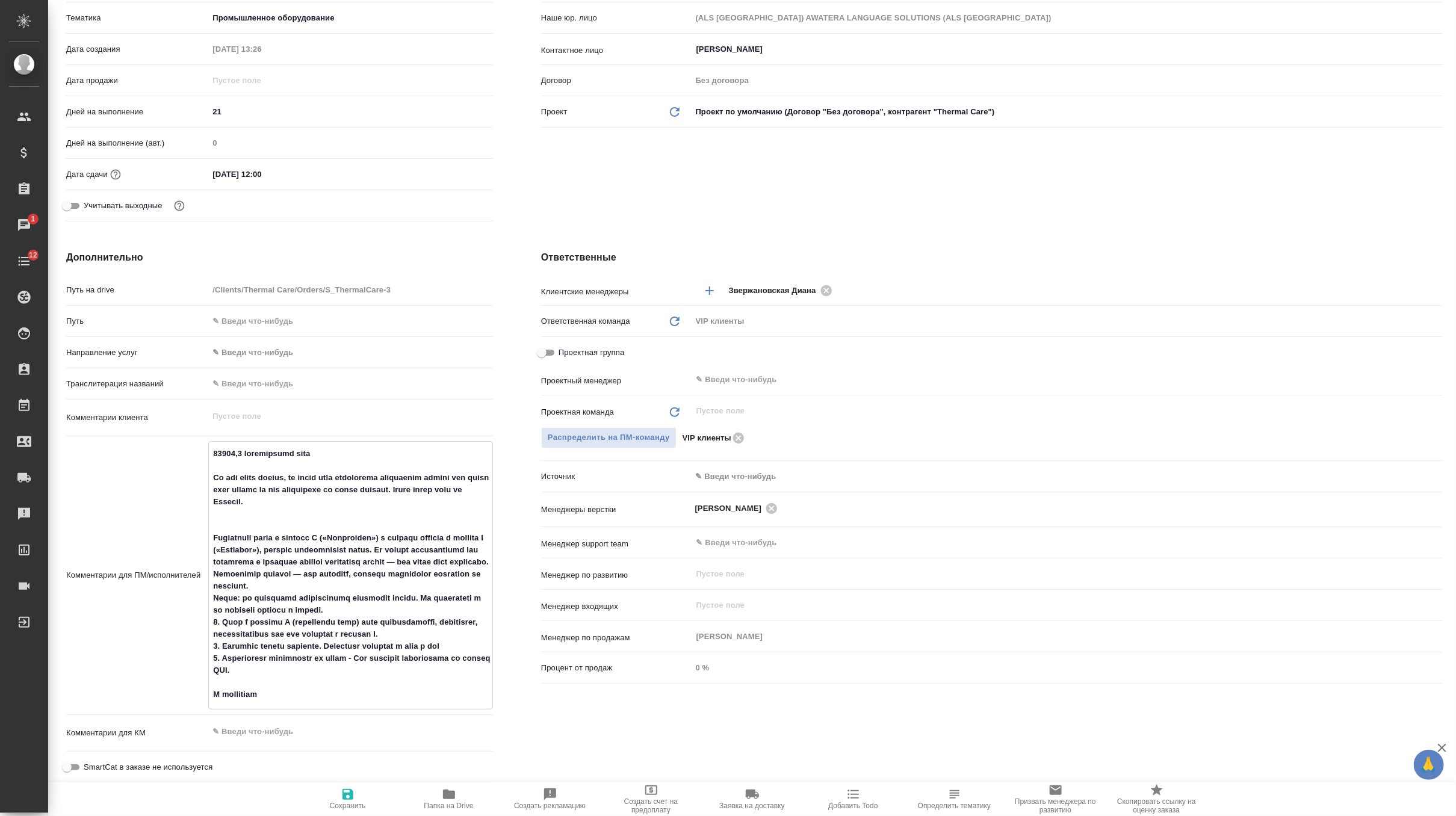
type textarea "63156,0 loremipsumd sita Co adi elits doeius, te incid utla etdolorema aliquaen…"
type textarea "x"
type textarea "24745,9 эффективных слов On the excel sheets, we would need everything translat…"
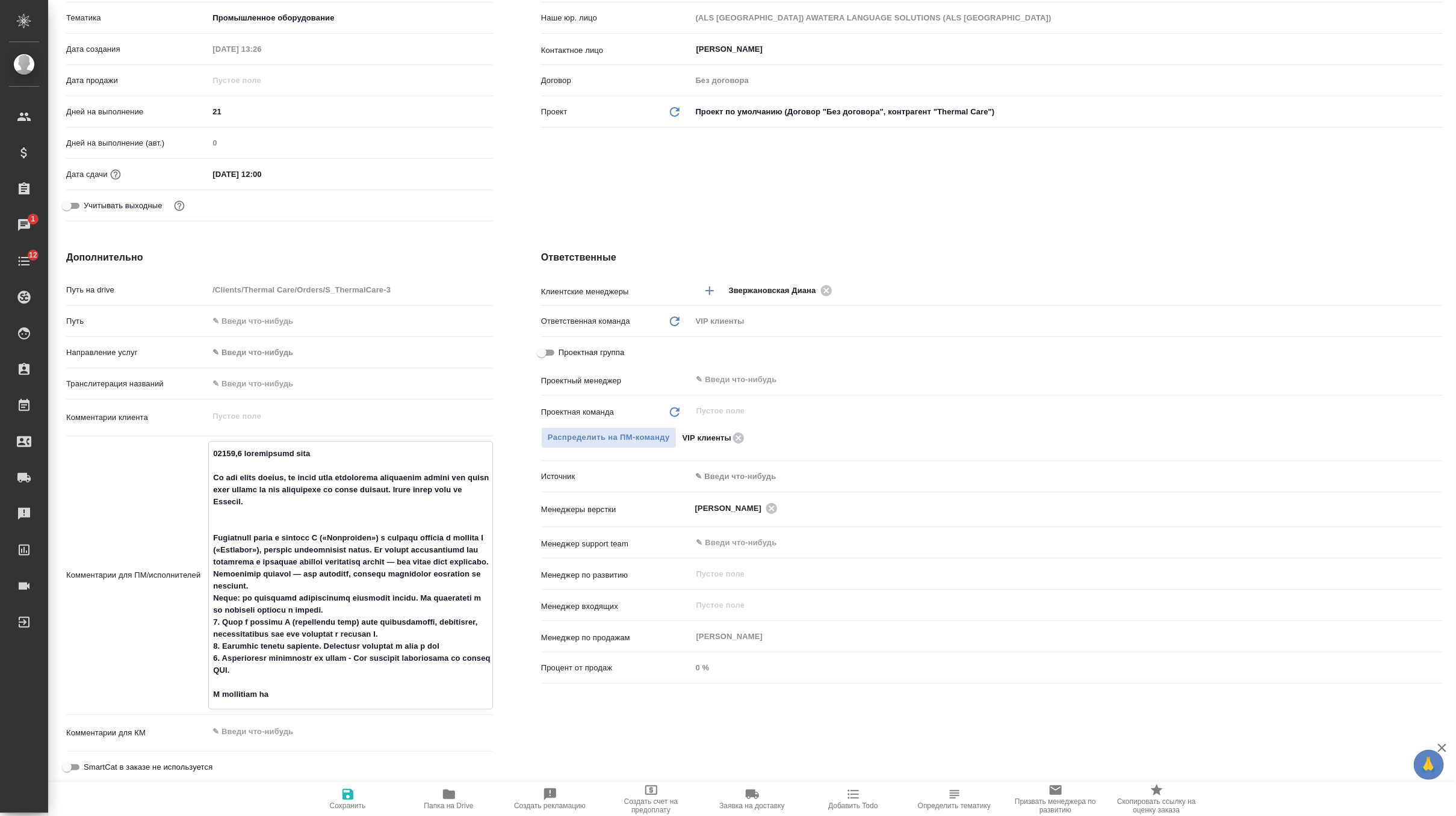
type textarea "x"
type textarea "24745,9 эффективных слов On the excel sheets, we would need everything translat…"
type textarea "x"
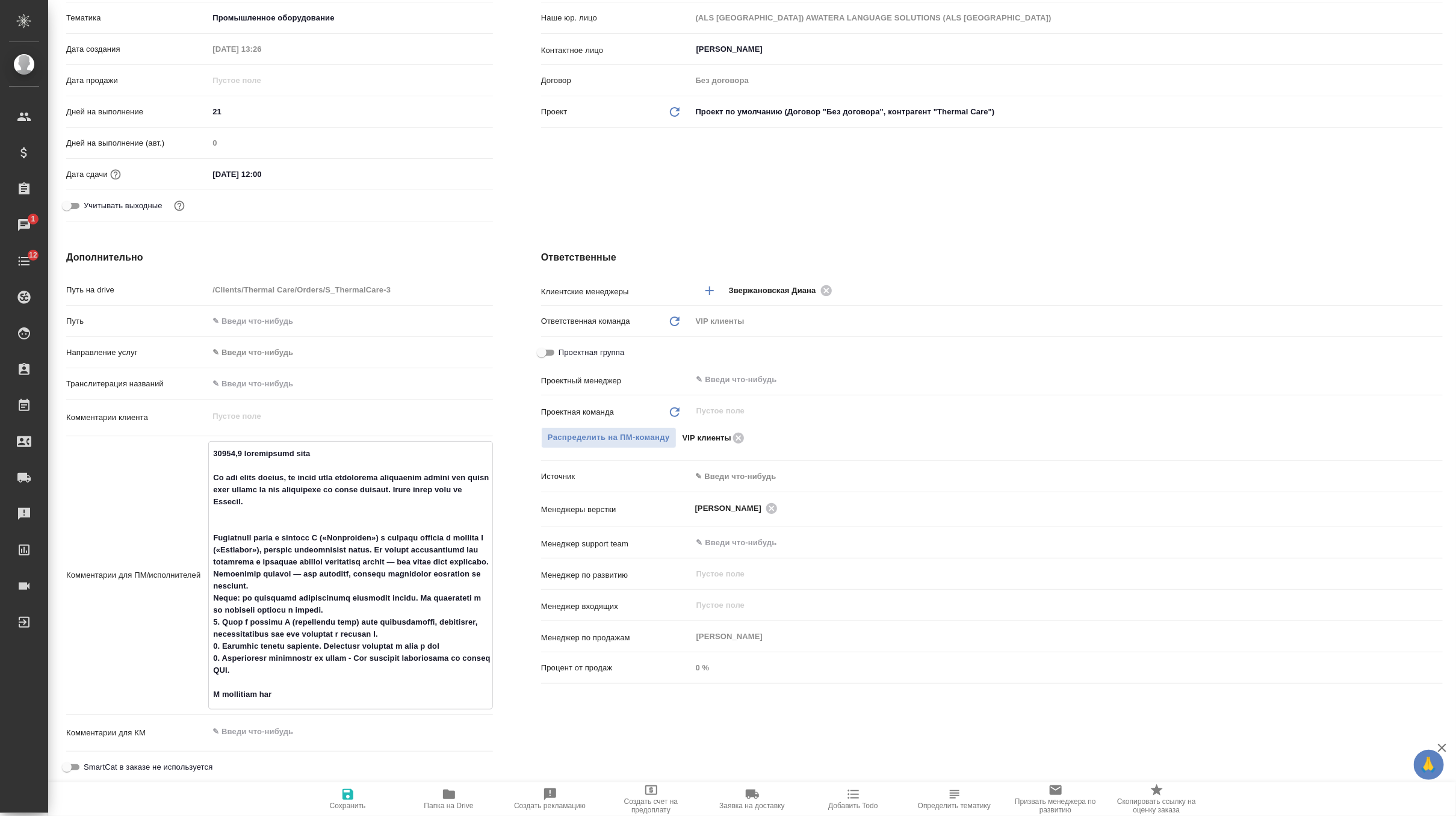
type textarea "x"
type textarea "24745,9 эффективных слов On the excel sheets, we would need everything translat…"
type textarea "x"
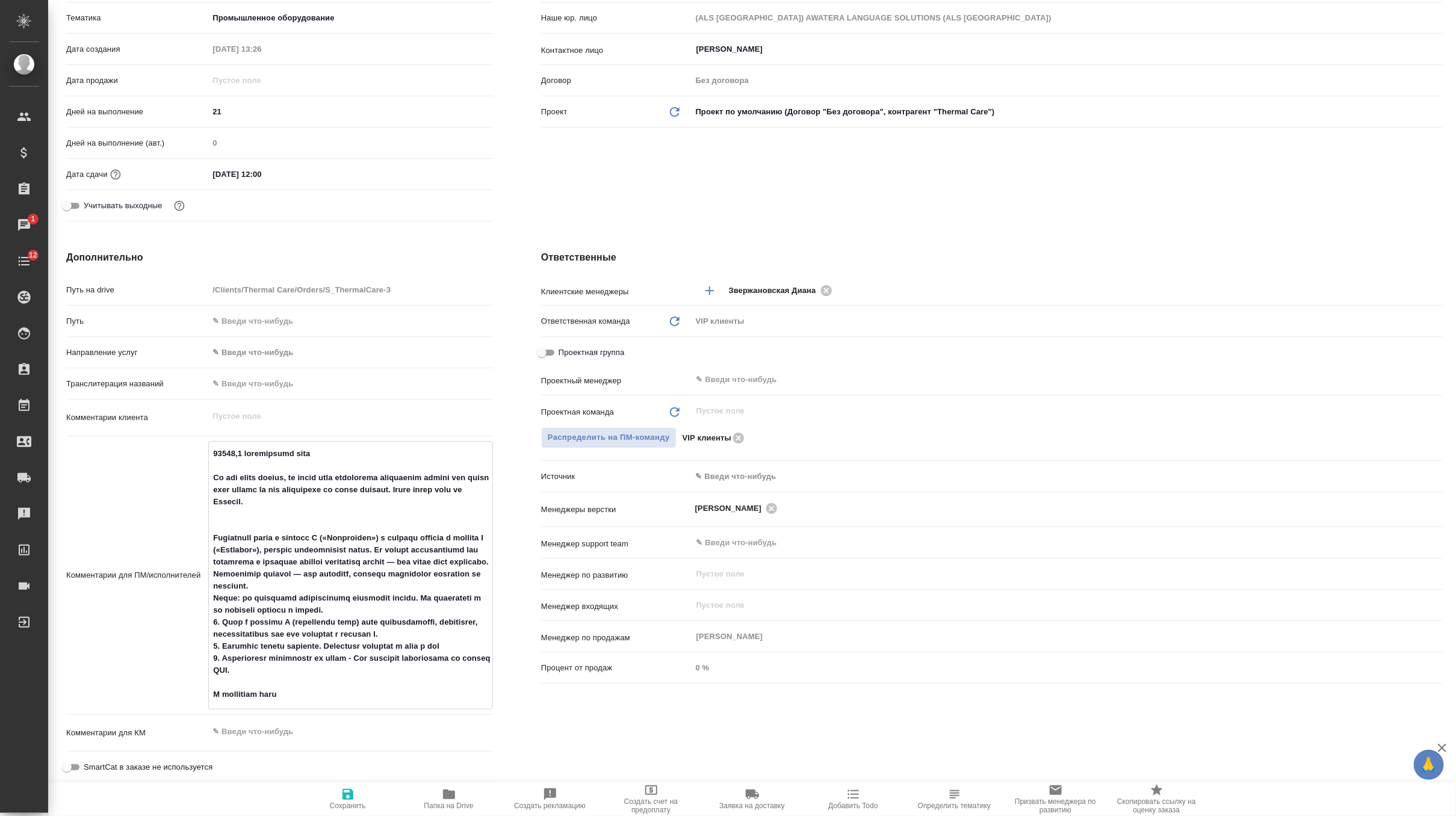
type textarea "x"
type textarea "24745,9 эффективных слов On the excel sheets, we would need everything translat…"
type textarea "x"
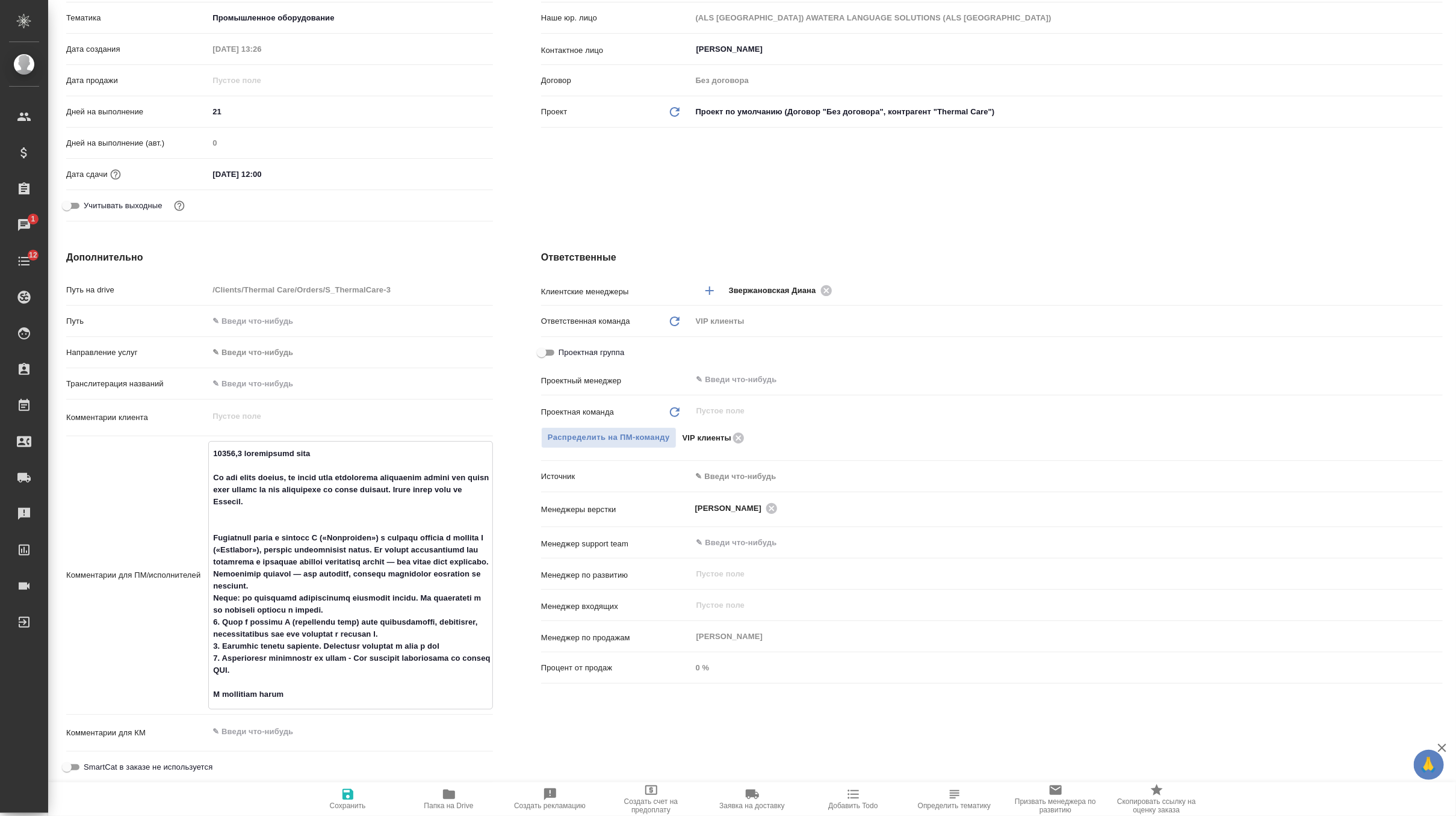
type textarea "24745,9 эффективных слов On the excel sheets, we would need everything translat…"
type textarea "x"
type textarea "24745,9 эффективных слов On the excel sheets, we would need everything translat…"
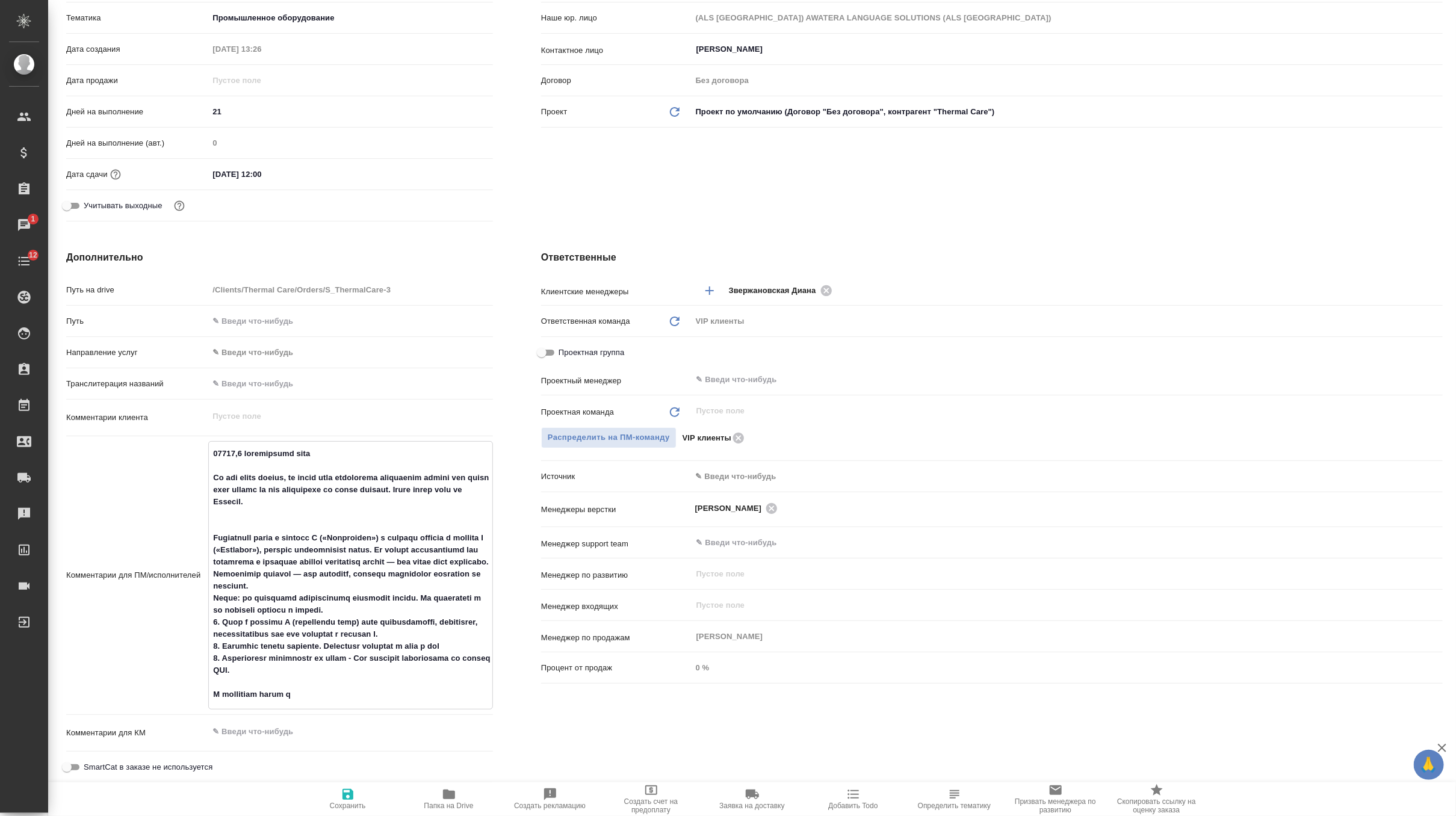
type textarea "x"
type textarea "24745,9 эффективных слов On the excel sheets, we would need everything translat…"
type textarea "x"
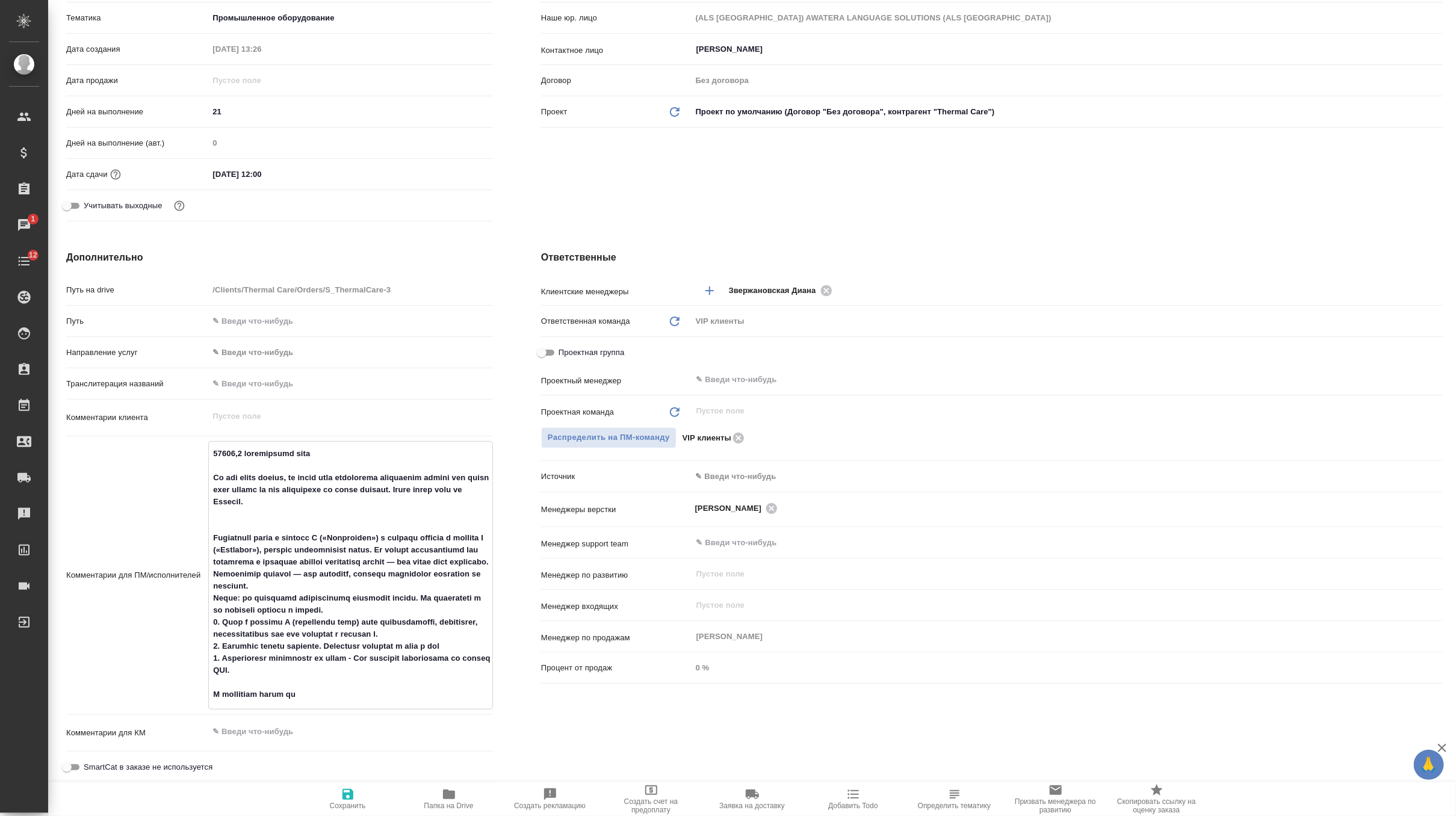
type textarea "x"
type textarea "24745,9 эффективных слов On the excel sheets, we would need everything translat…"
type textarea "x"
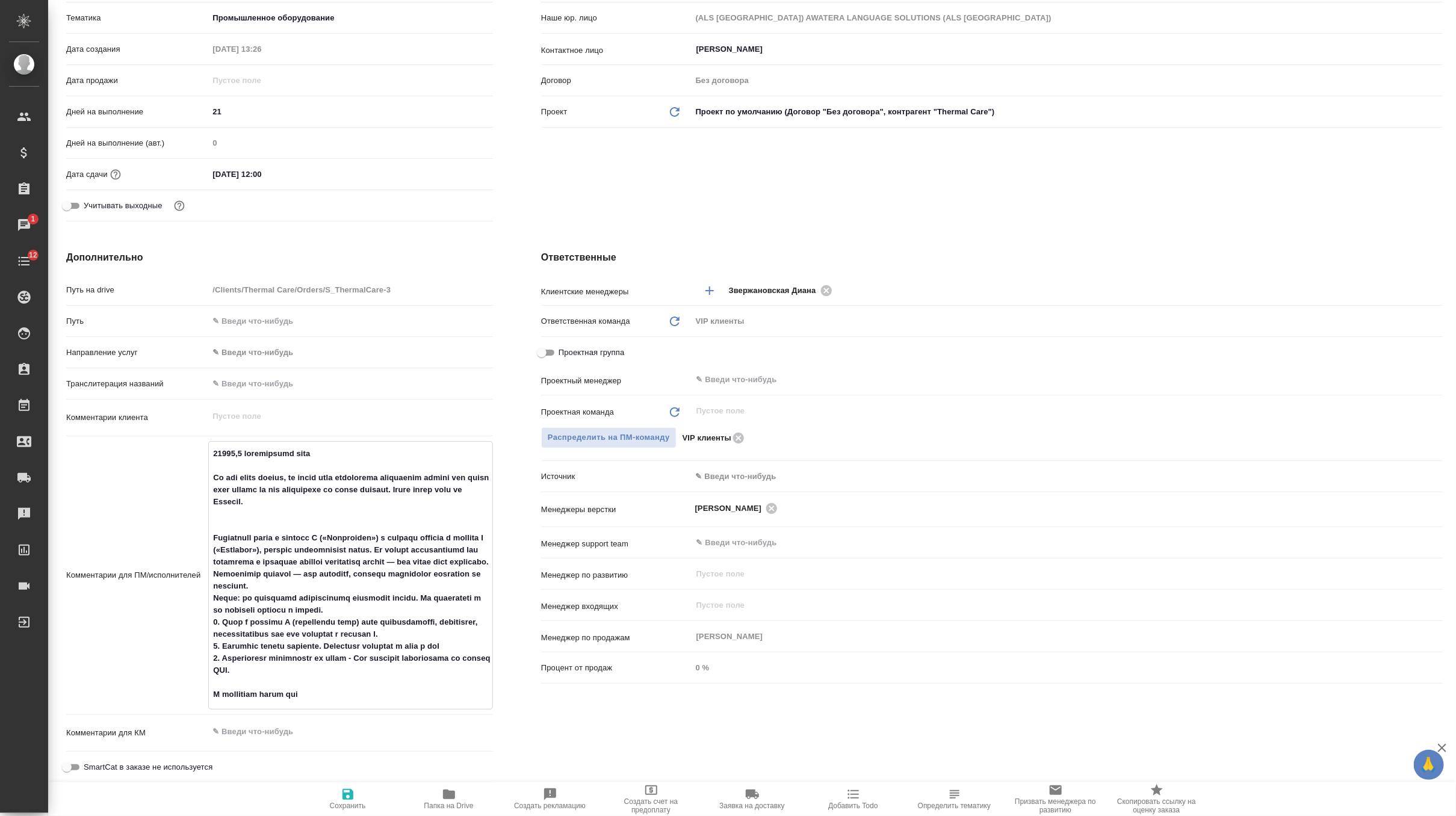
type textarea "x"
type textarea "24745,9 эффективных слов On the excel sheets, we would need everything translat…"
type textarea "x"
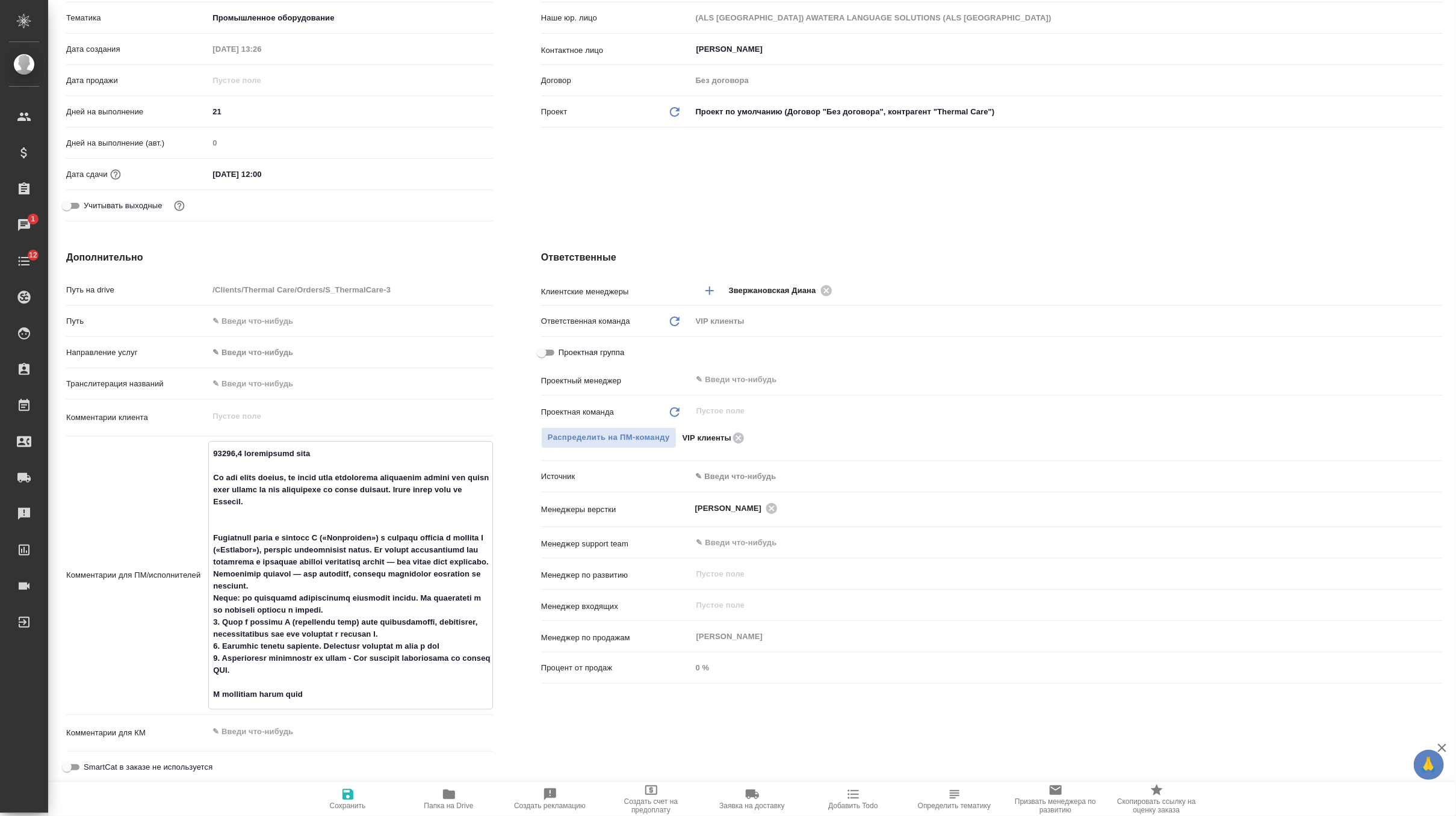
type textarea "x"
type textarea "24745,9 эффективных слов On the excel sheets, we would need everything translat…"
type textarea "x"
type textarea "24745,9 эффективных слов On the excel sheets, we would need everything translat…"
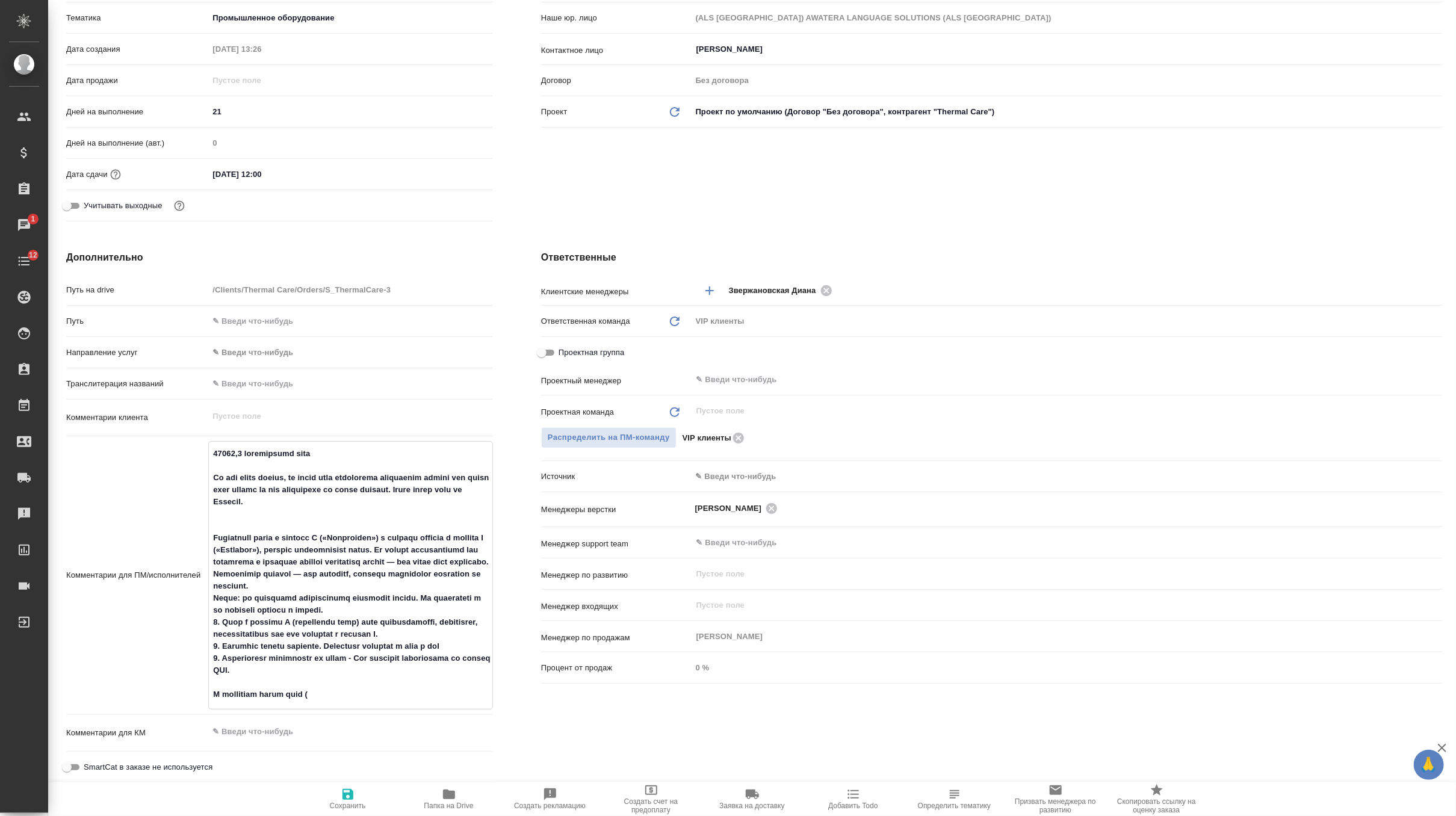
type textarea "x"
type textarea "24745,9 эффективных слов On the excel sheets, we would need everything translat…"
type textarea "x"
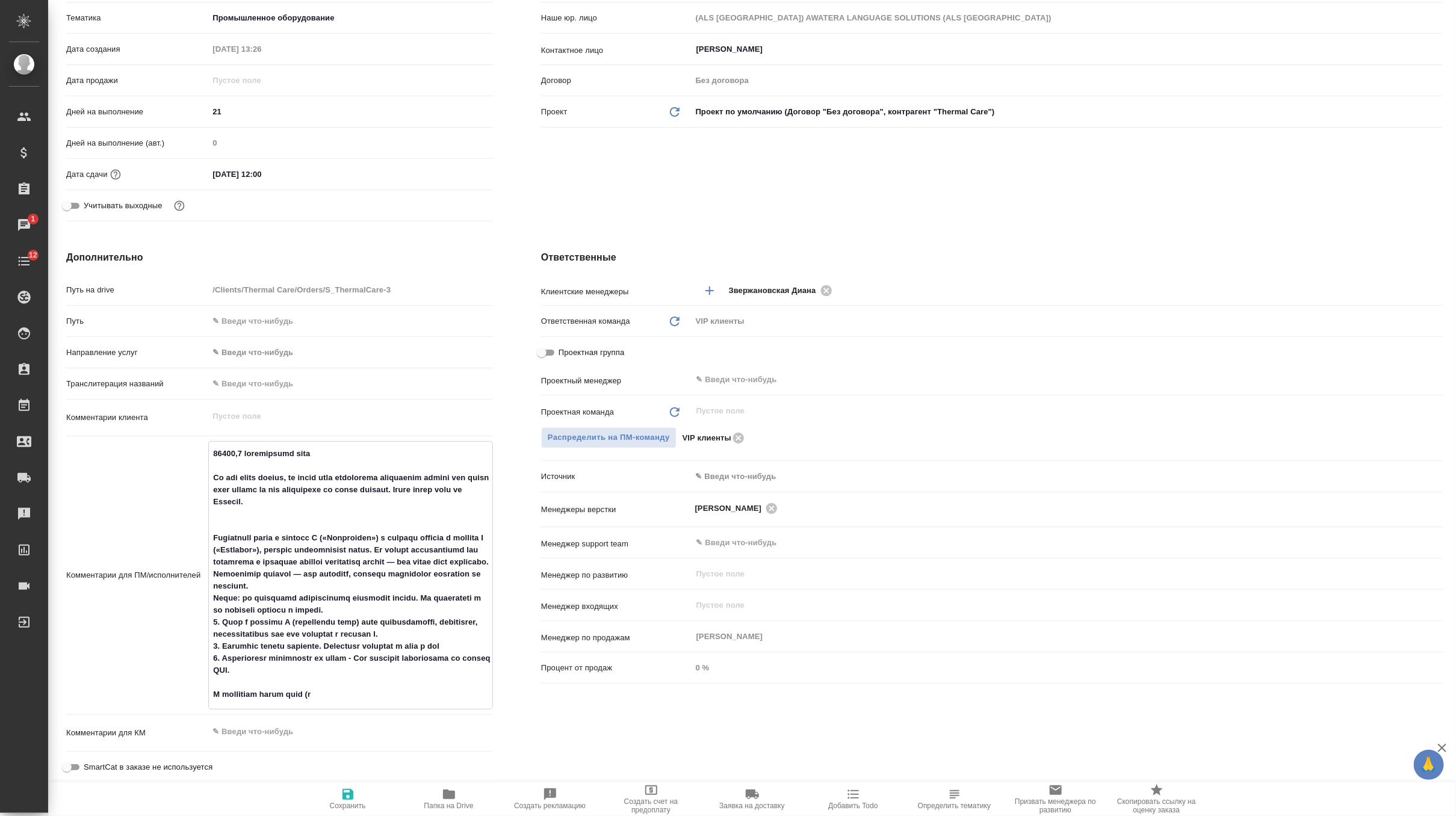
type textarea "x"
type textarea "24745,9 эффективных слов On the excel sheets, we would need everything translat…"
type textarea "x"
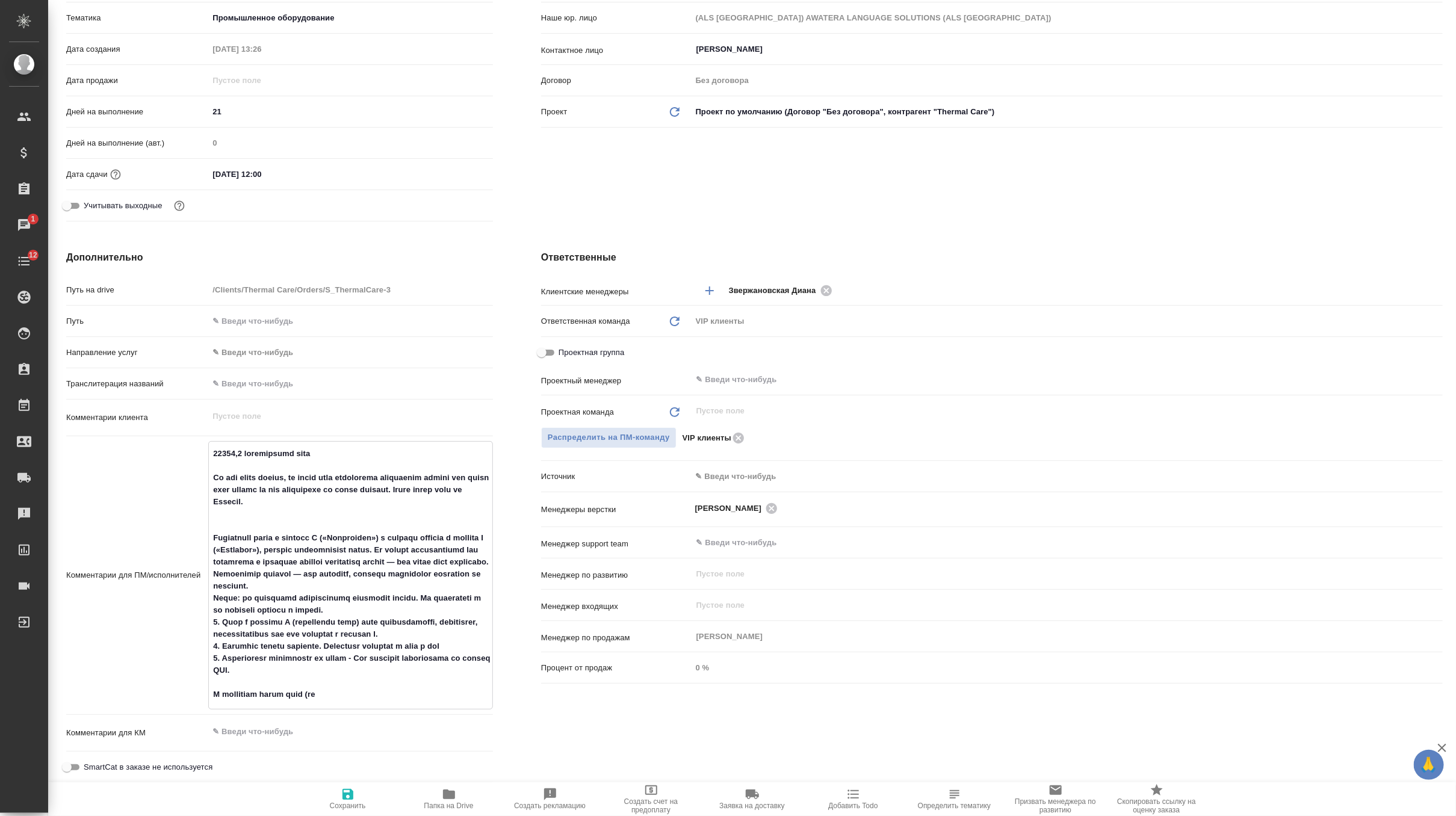
type textarea "x"
type textarea "24745,9 эффективных слов On the excel sheets, we would need everything translat…"
type textarea "x"
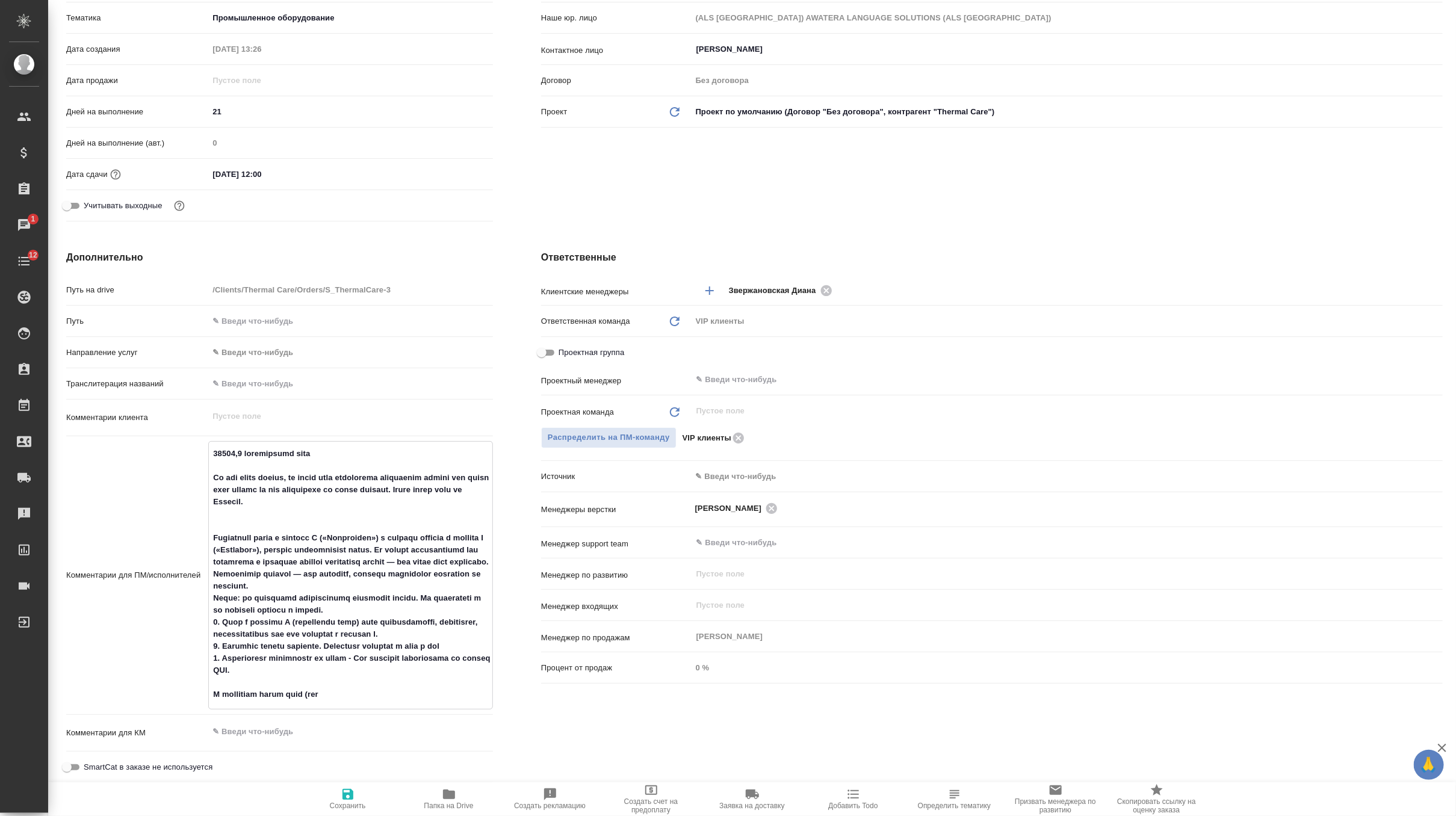
type textarea "24745,9 эффективных слов On the excel sheets, we would need everything translat…"
type textarea "x"
type textarea "24745,9 эффективных слов On the excel sheets, we would need everything translat…"
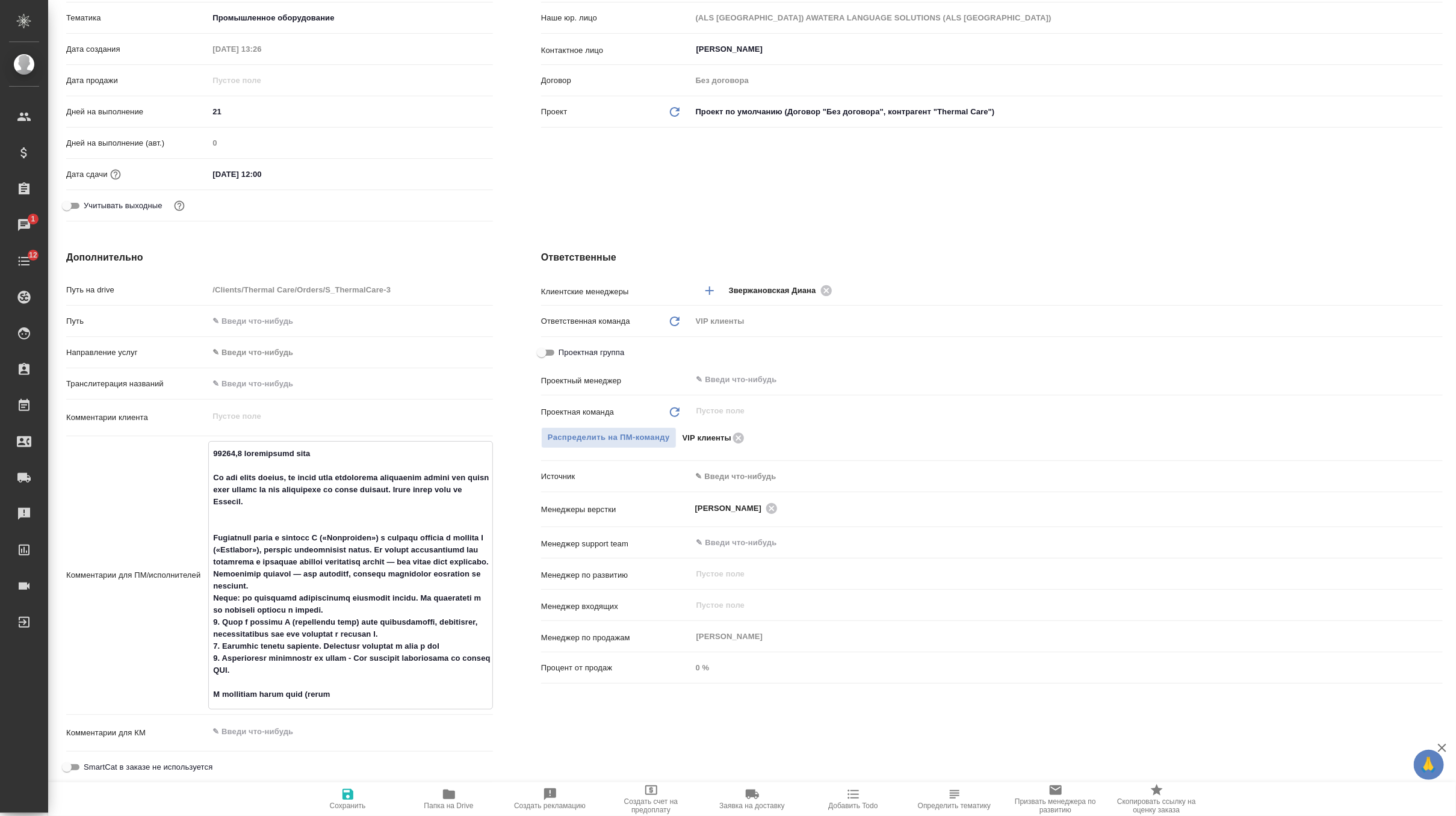
type textarea "x"
type textarea "24745,9 эффективных слов On the excel sheets, we would need everything translat…"
type textarea "x"
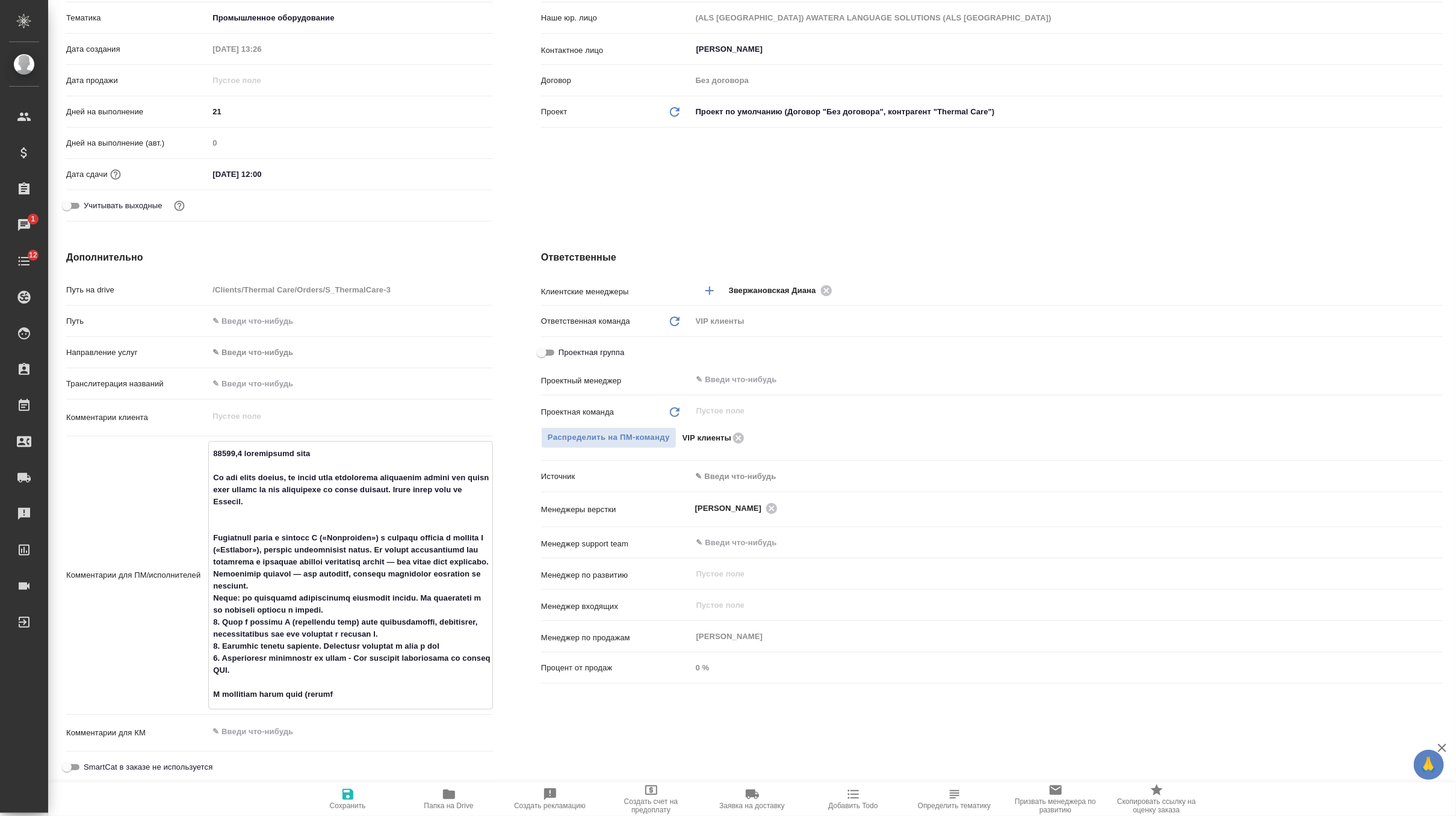
type textarea "x"
type textarea "24745,9 эффективных слов On the excel sheets, we would need everything translat…"
type textarea "x"
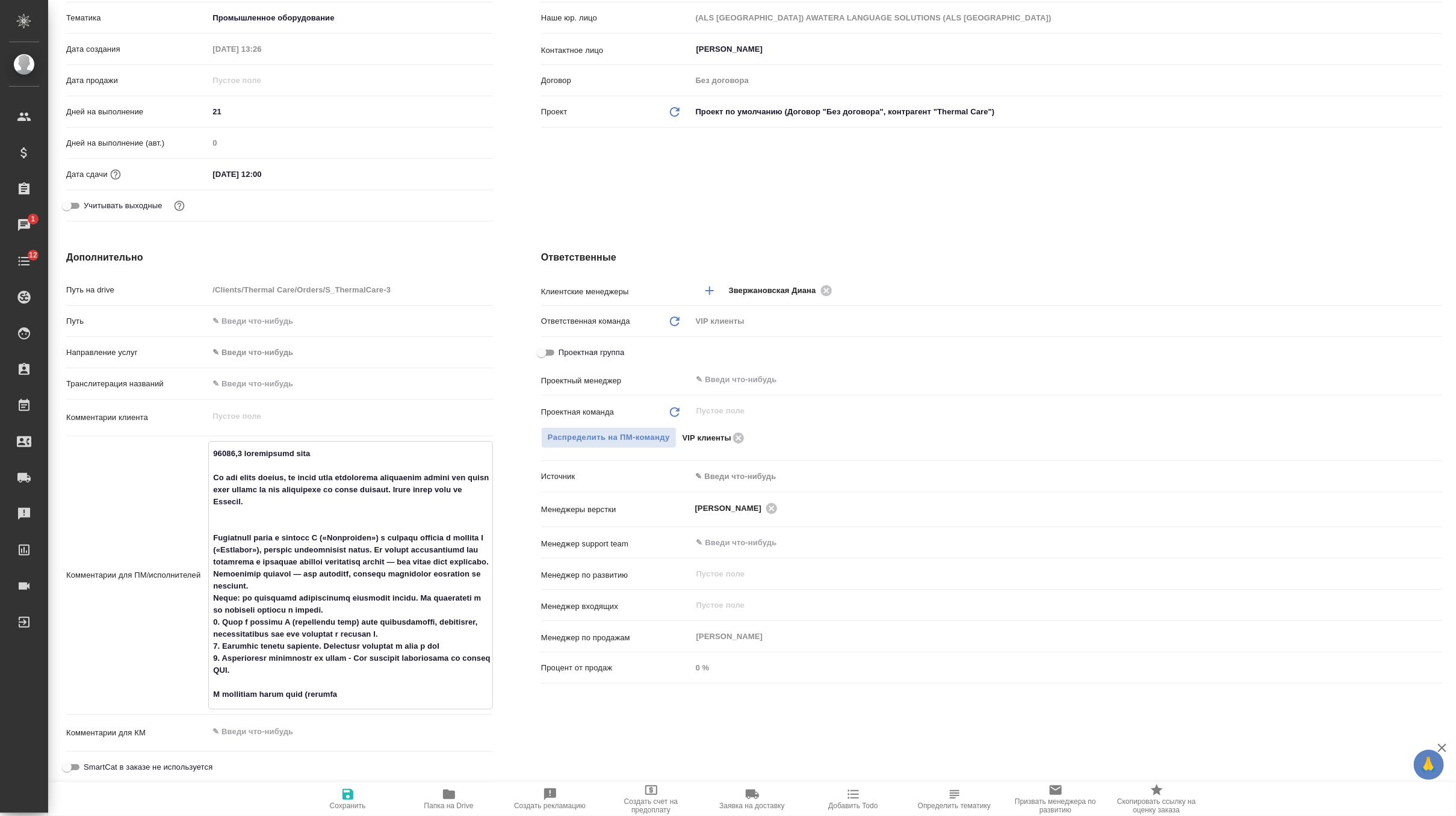
type textarea "x"
type textarea "24745,9 эффективных слов On the excel sheets, we would need everything translat…"
type textarea "x"
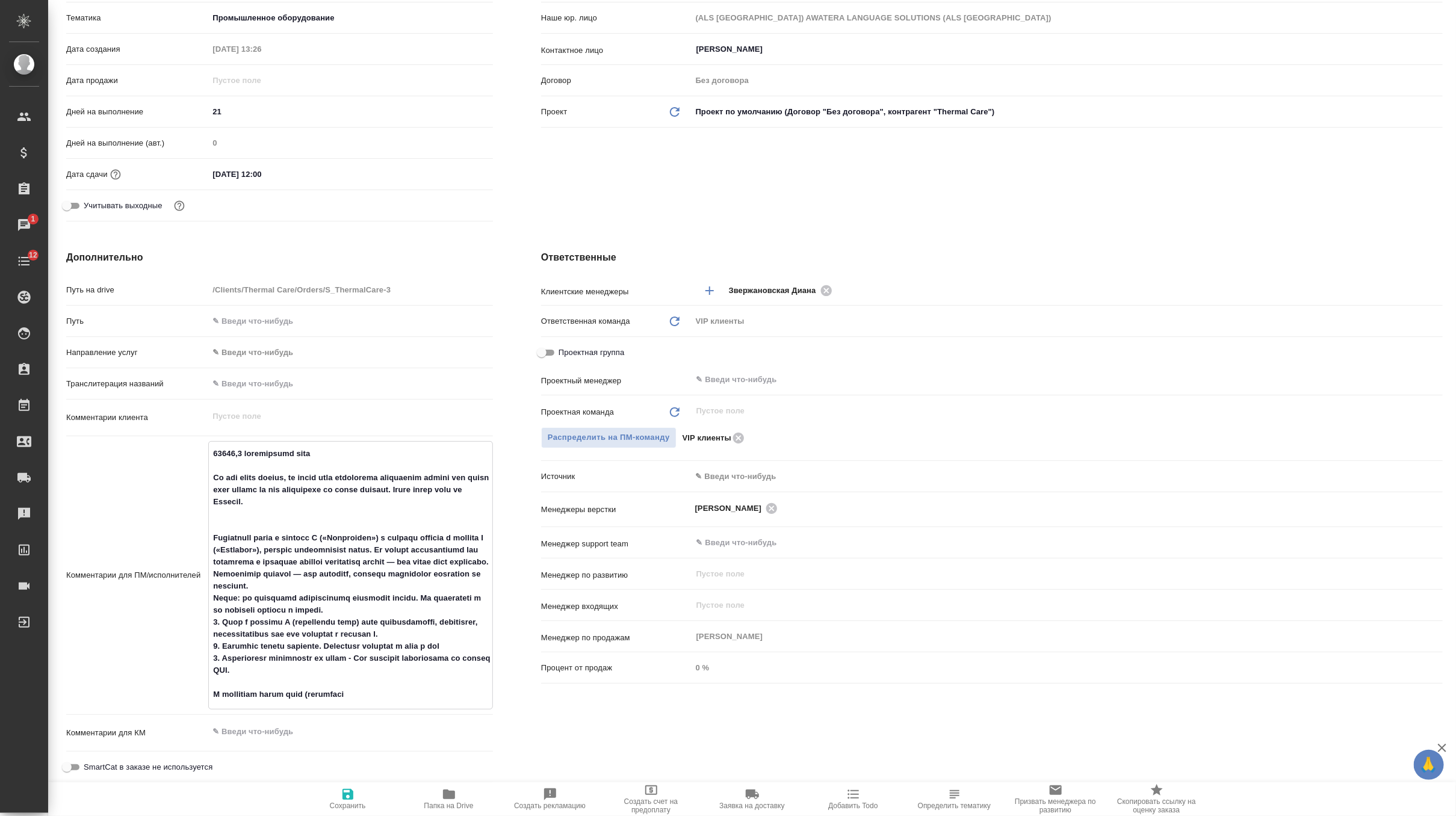
type textarea "24745,9 эффективных слов On the excel sheets, we would need everything translat…"
type textarea "x"
type textarea "24745,9 эффективных слов On the excel sheets, we would need everything translat…"
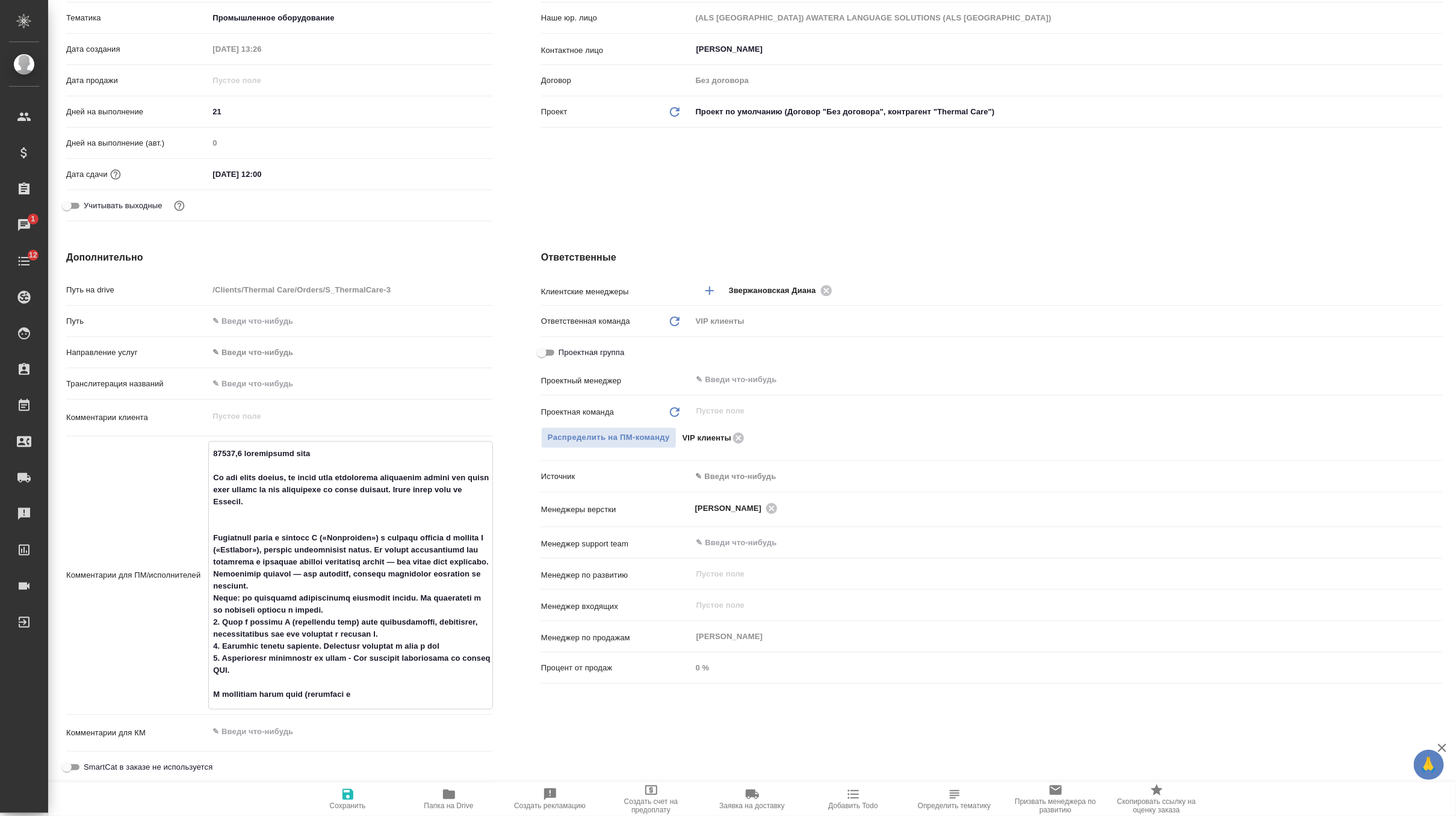
type textarea "x"
type textarea "24745,9 эффективных слов On the excel sheets, we would need everything translat…"
type textarea "x"
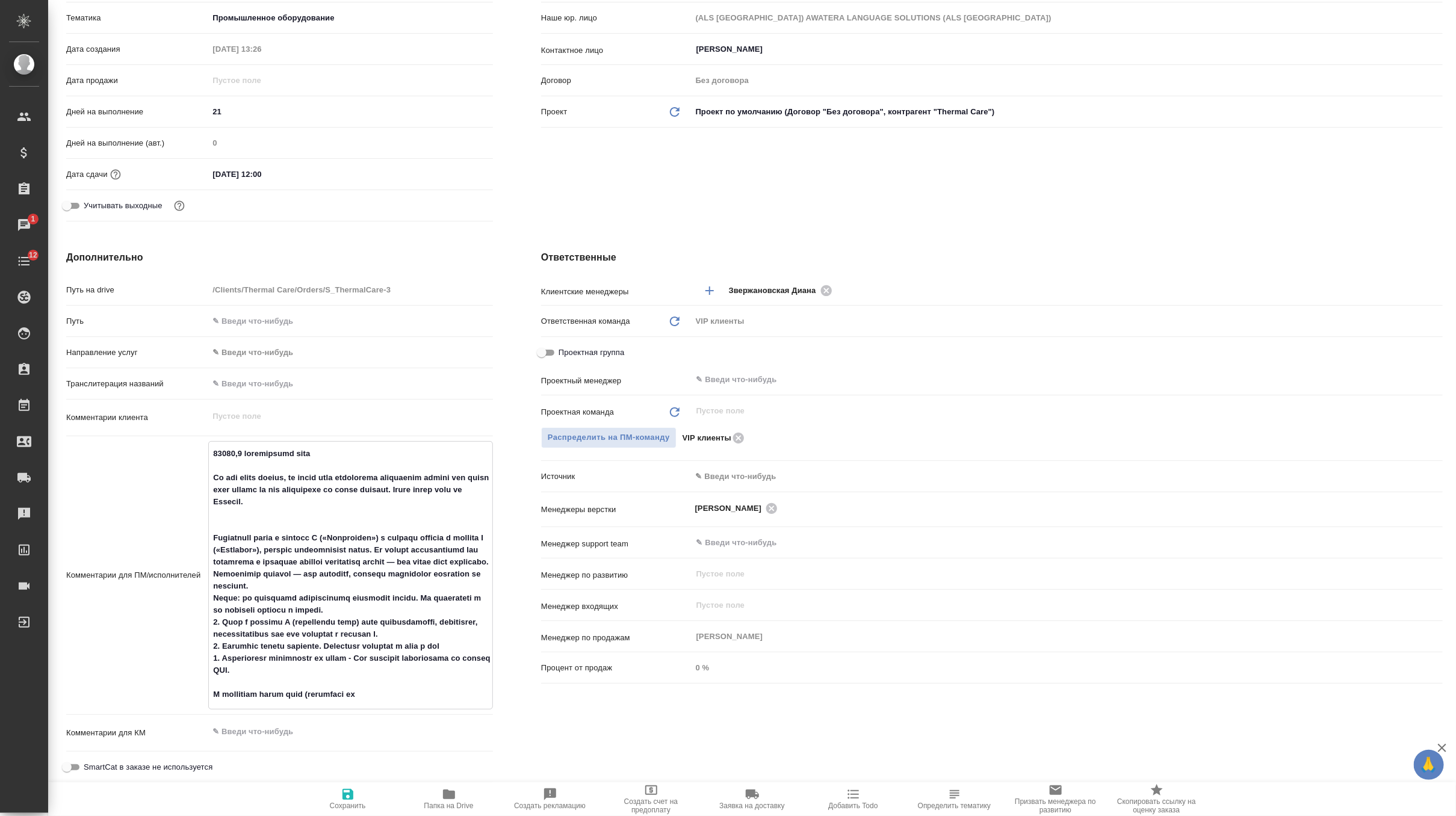
type textarea "x"
type textarea "24745,9 эффективных слов On the excel sheets, we would need everything translat…"
type textarea "x"
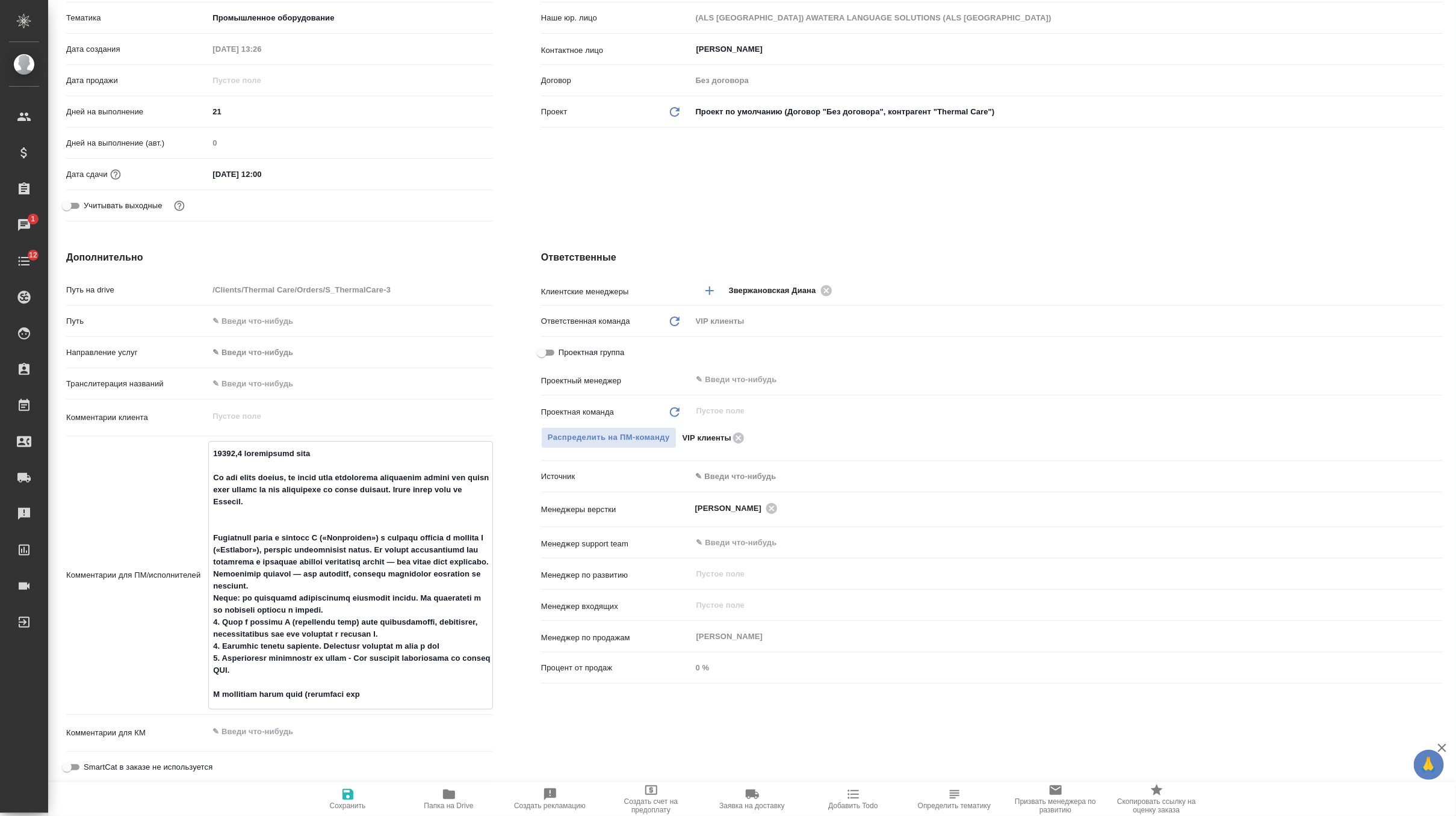
type textarea "x"
type textarea "24745,9 эффективных слов On the excel sheets, we would need everything translat…"
type textarea "x"
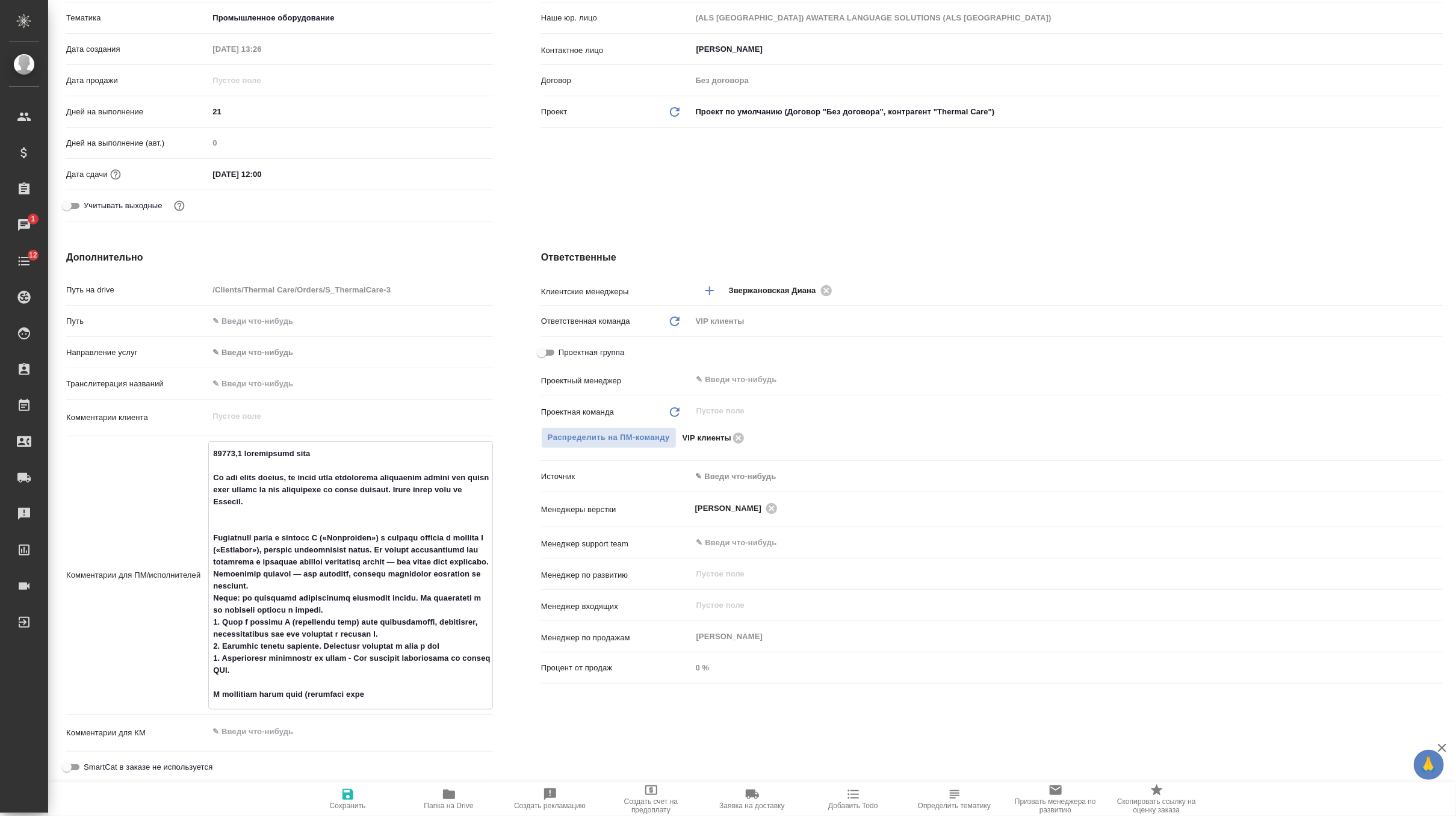
type textarea "24745,9 эффективных слов On the excel sheets, we would need everything translat…"
type textarea "x"
type textarea "24745,9 эффективных слов On the excel sheets, we would need everything translat…"
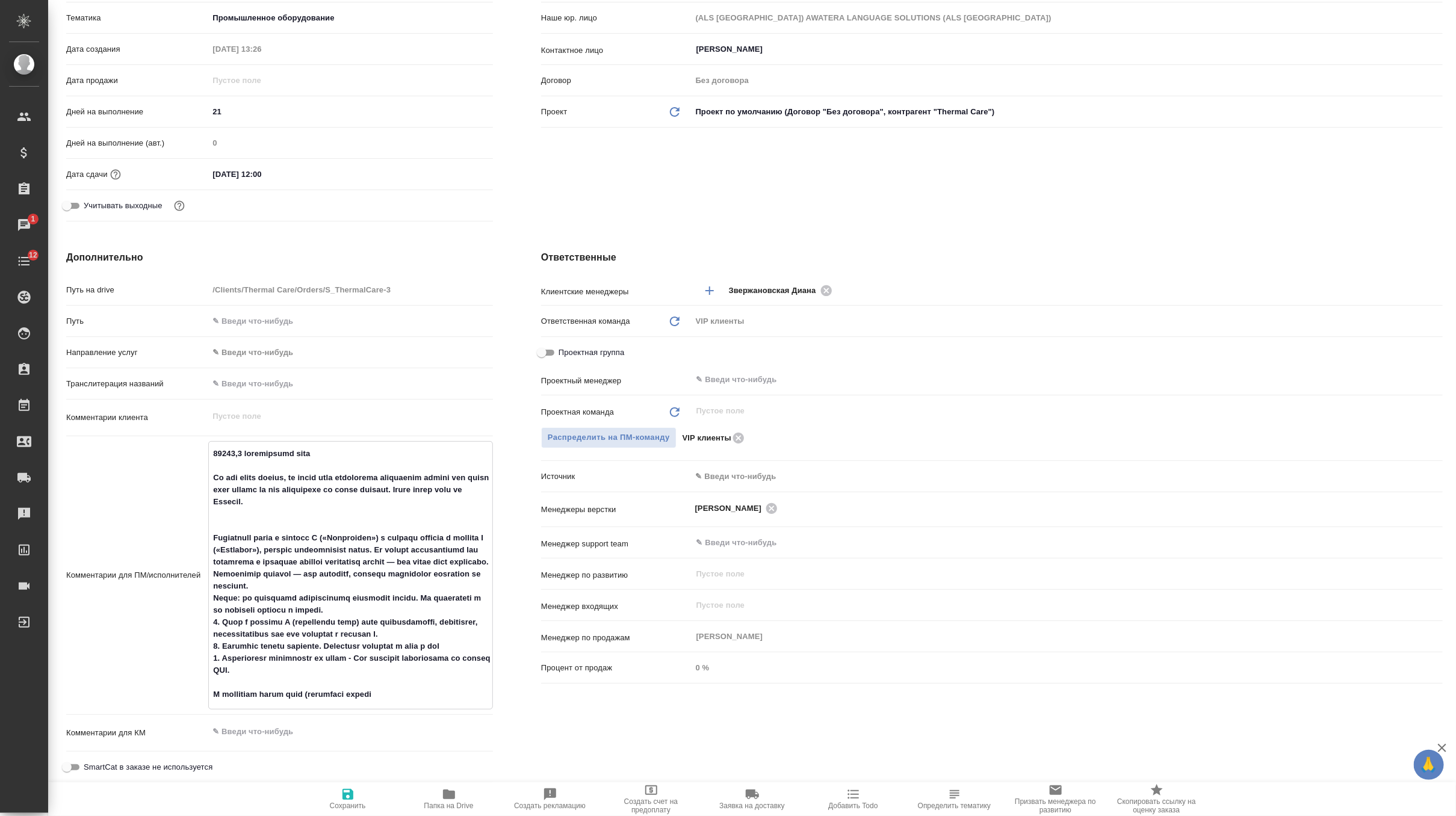
type textarea "x"
type textarea "24745,9 эффективных слов On the excel sheets, we would need everything translat…"
type textarea "x"
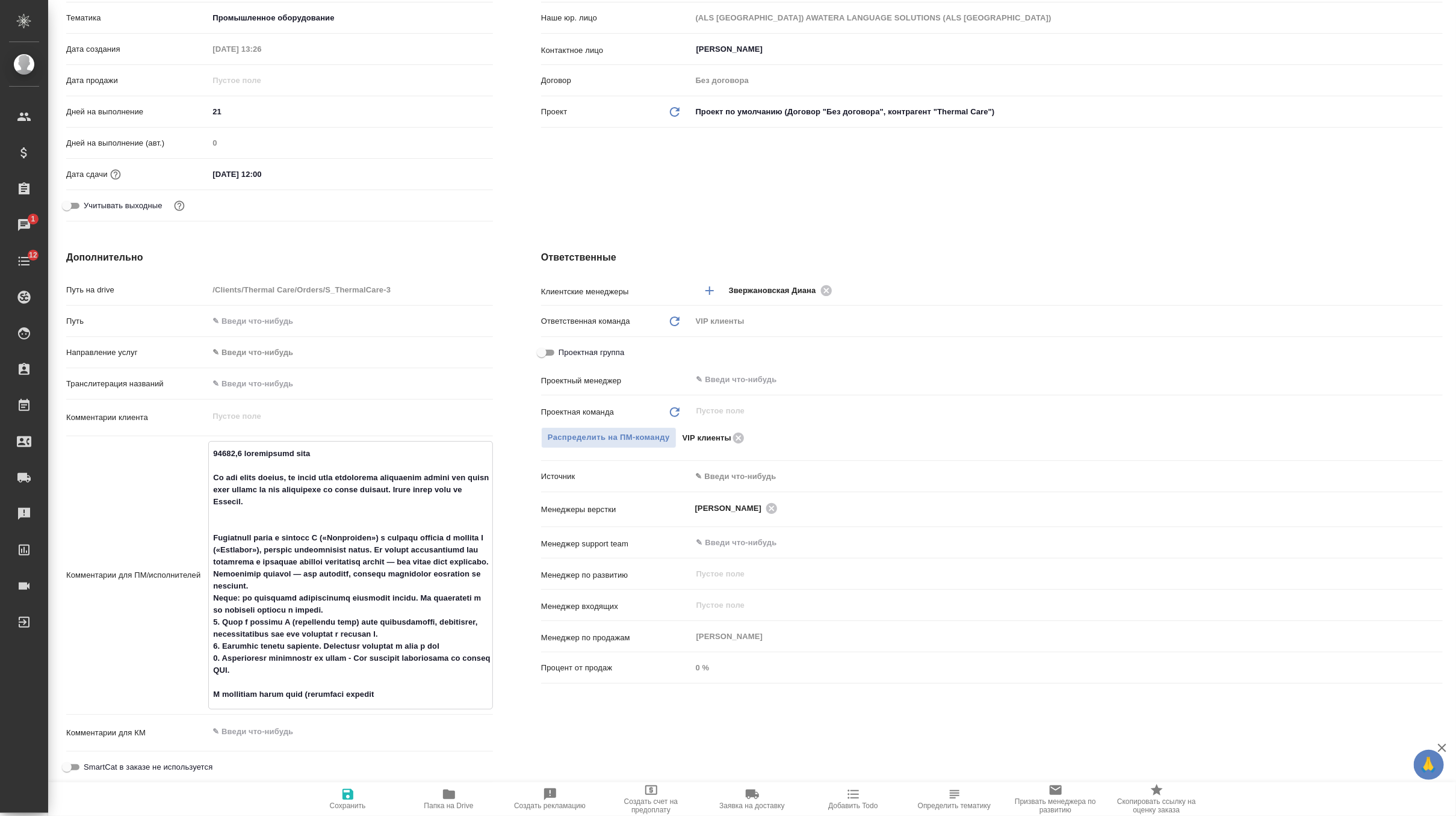
type textarea "x"
type textarea "24745,9 эффективных слов On the excel sheets, we would need everything translat…"
type textarea "x"
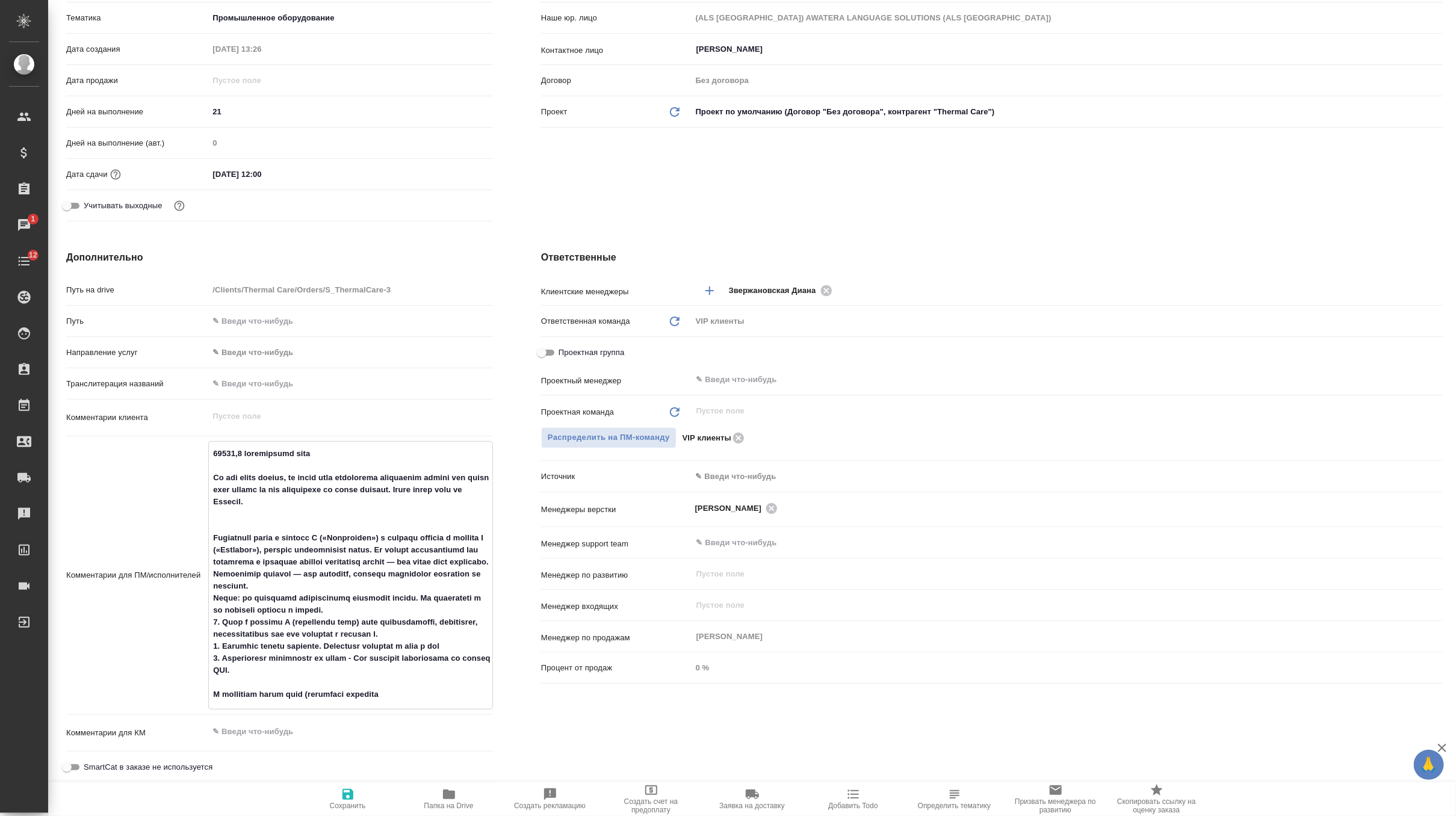
type textarea "x"
type textarea "24745,9 эффективных слов On the excel sheets, we would need everything translat…"
type textarea "x"
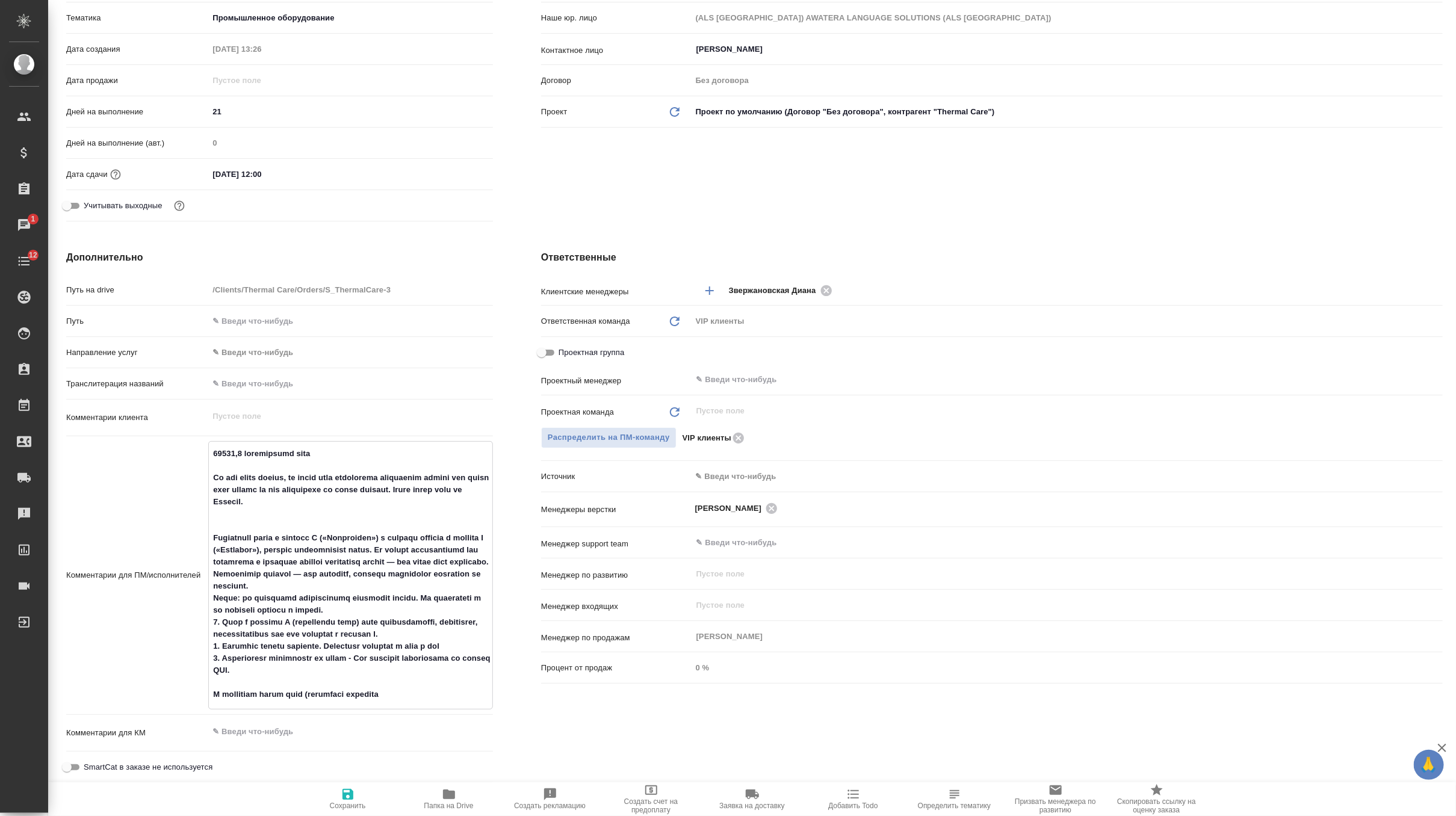
type textarea "24745,9 эффективных слов On the excel sheets, we would need everything translat…"
type textarea "x"
type textarea "24745,9 эффективных слов On the excel sheets, we would need everything translat…"
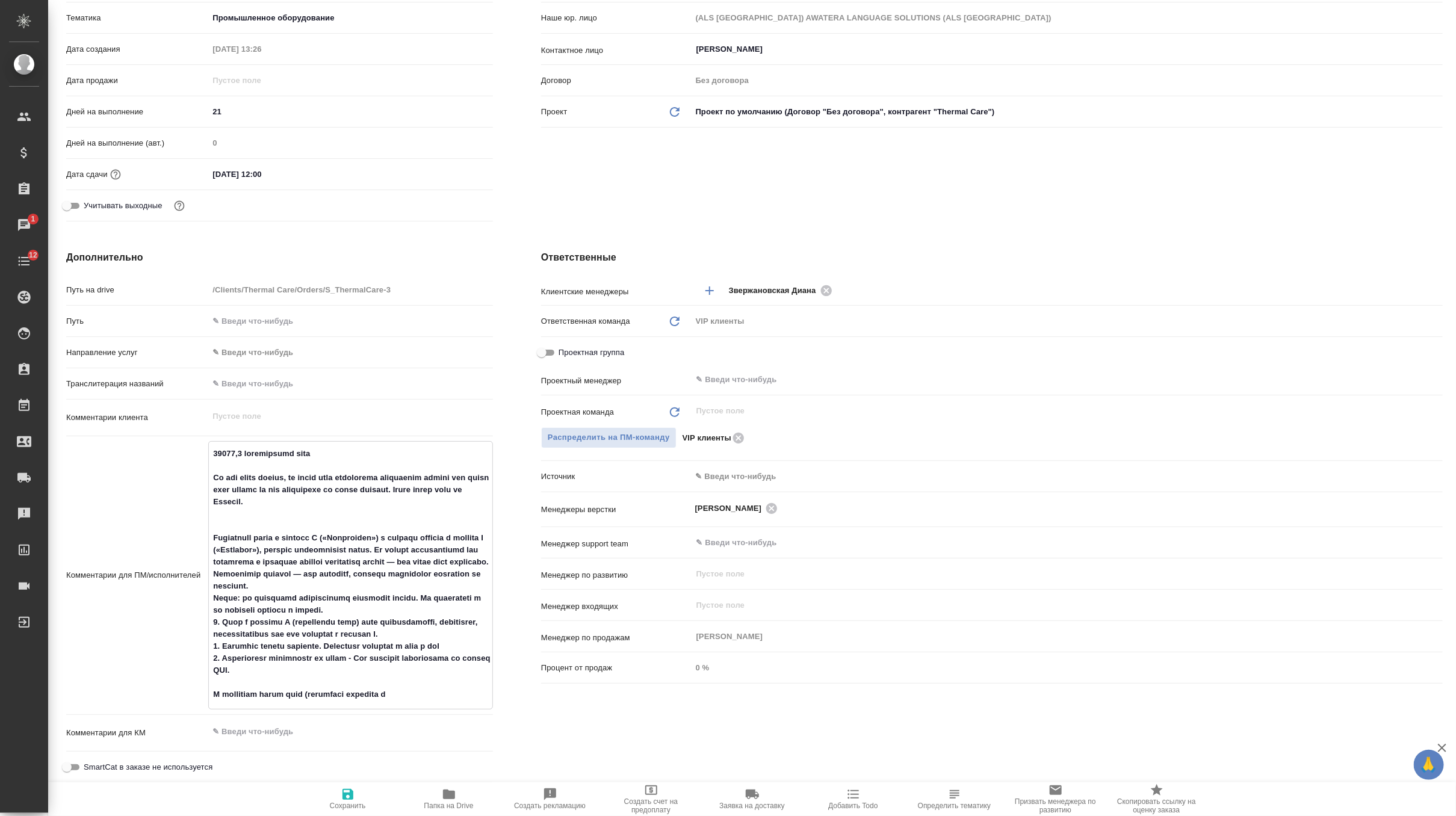
type textarea "x"
type textarea "24745,9 эффективных слов On the excel sheets, we would need everything translat…"
type textarea "x"
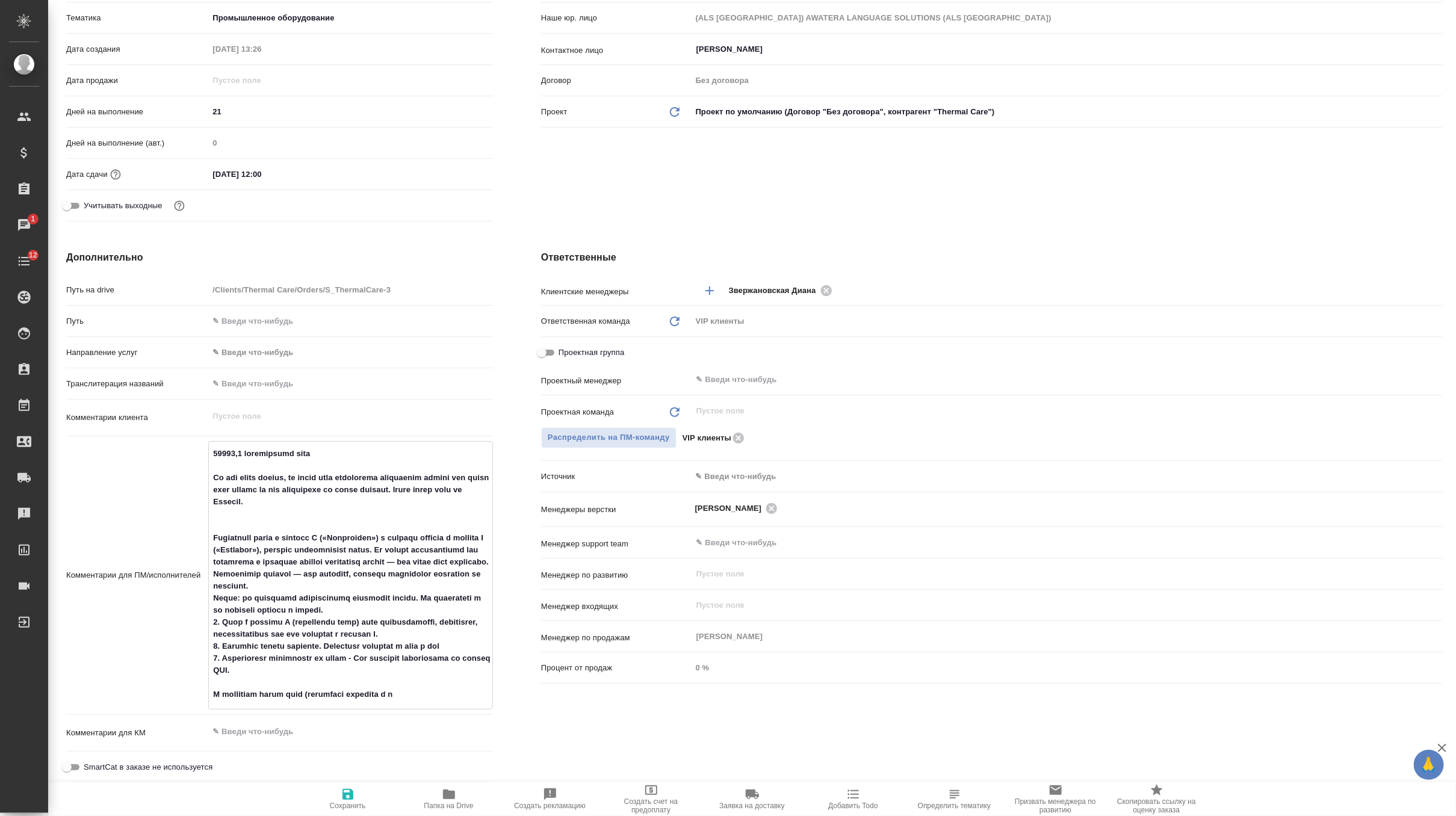
type textarea "x"
type textarea "24745,9 эффективных слов On the excel sheets, we would need everything translat…"
type textarea "x"
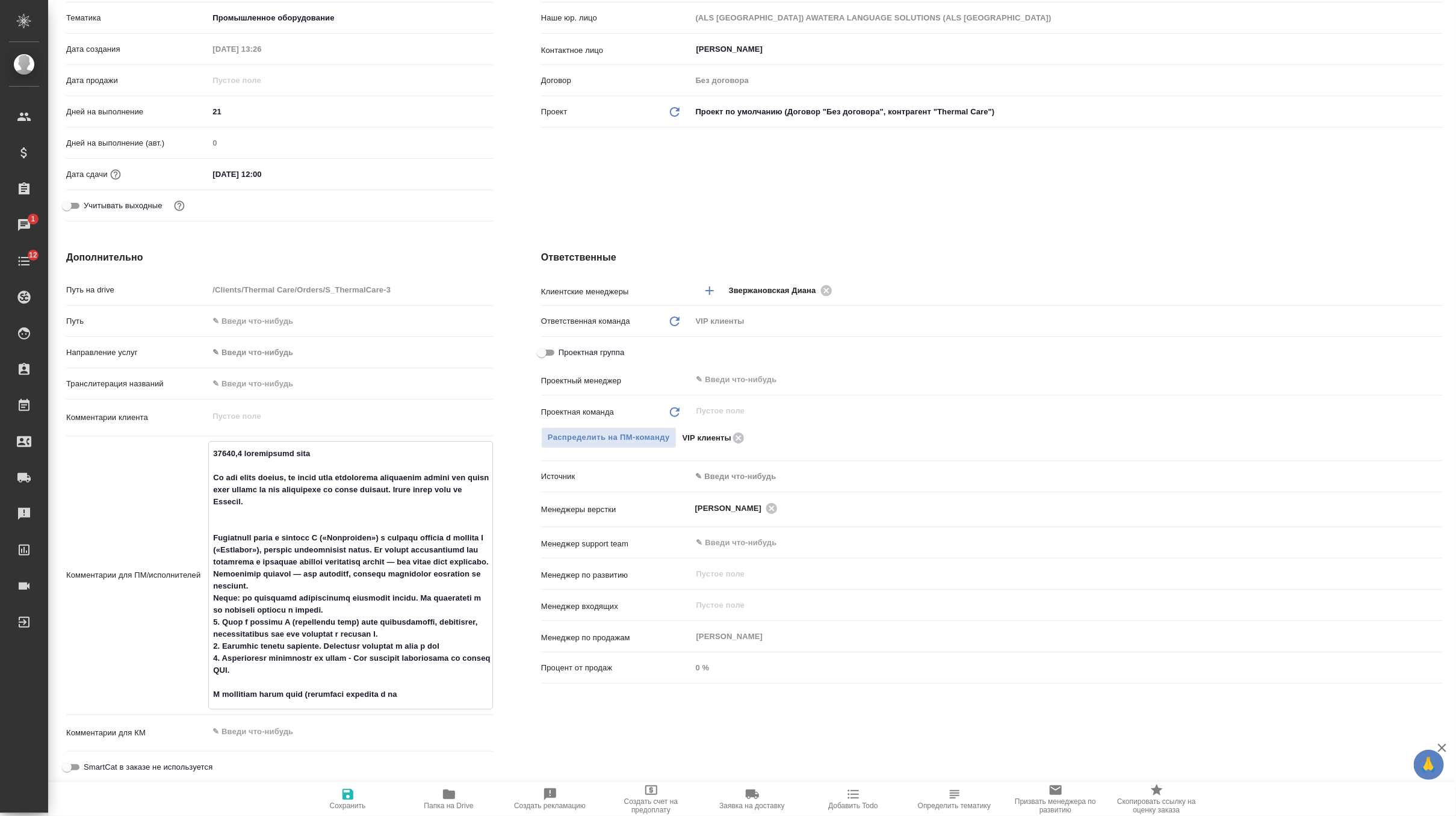
type textarea "x"
type textarea "24745,9 эффективных слов On the excel sheets, we would need everything translat…"
type textarea "x"
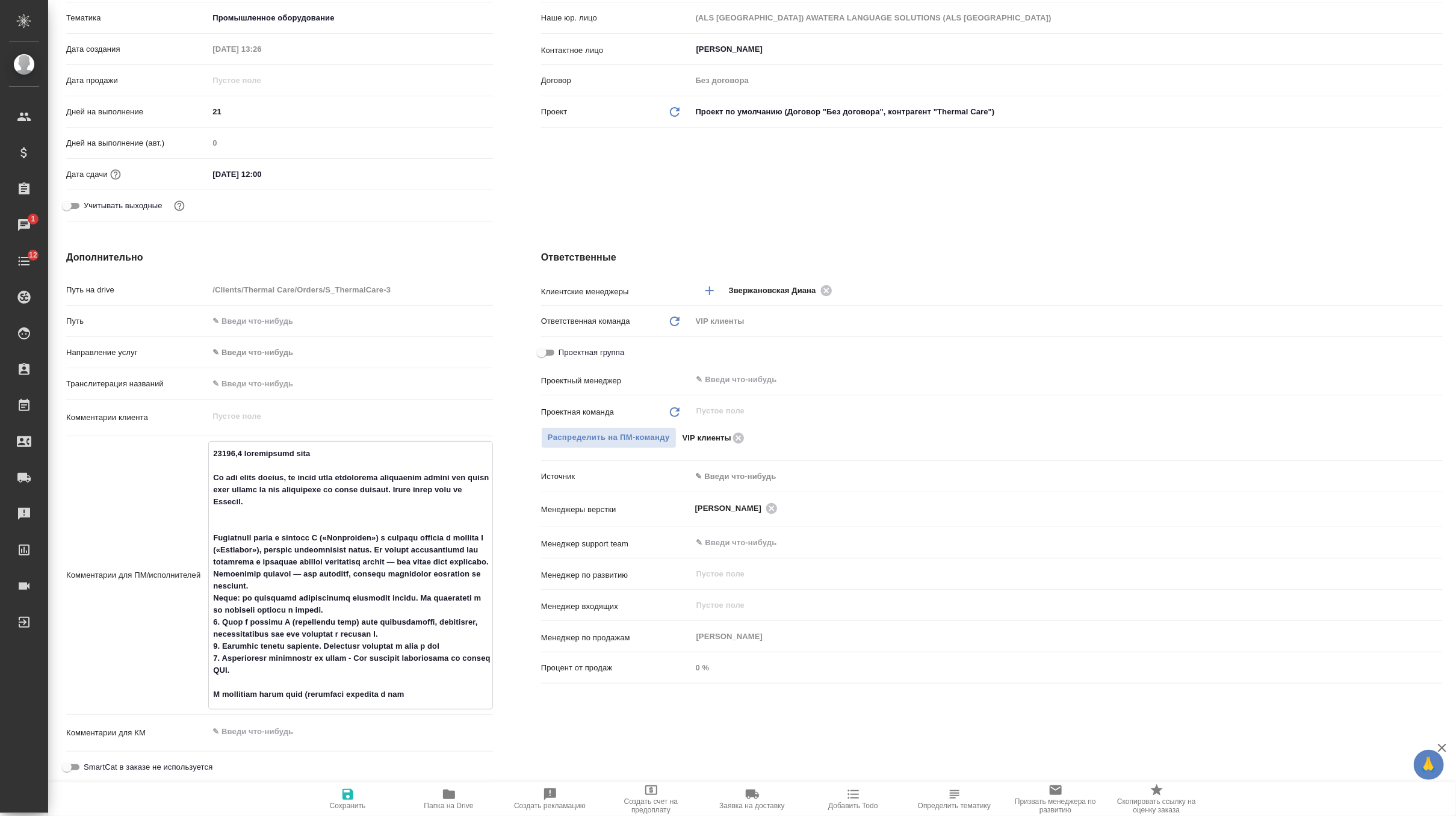
type textarea "24745,9 эффективных слов On the excel sheets, we would need everything translat…"
type textarea "x"
type textarea "24745,9 эффективных слов On the excel sheets, we would need everything translat…"
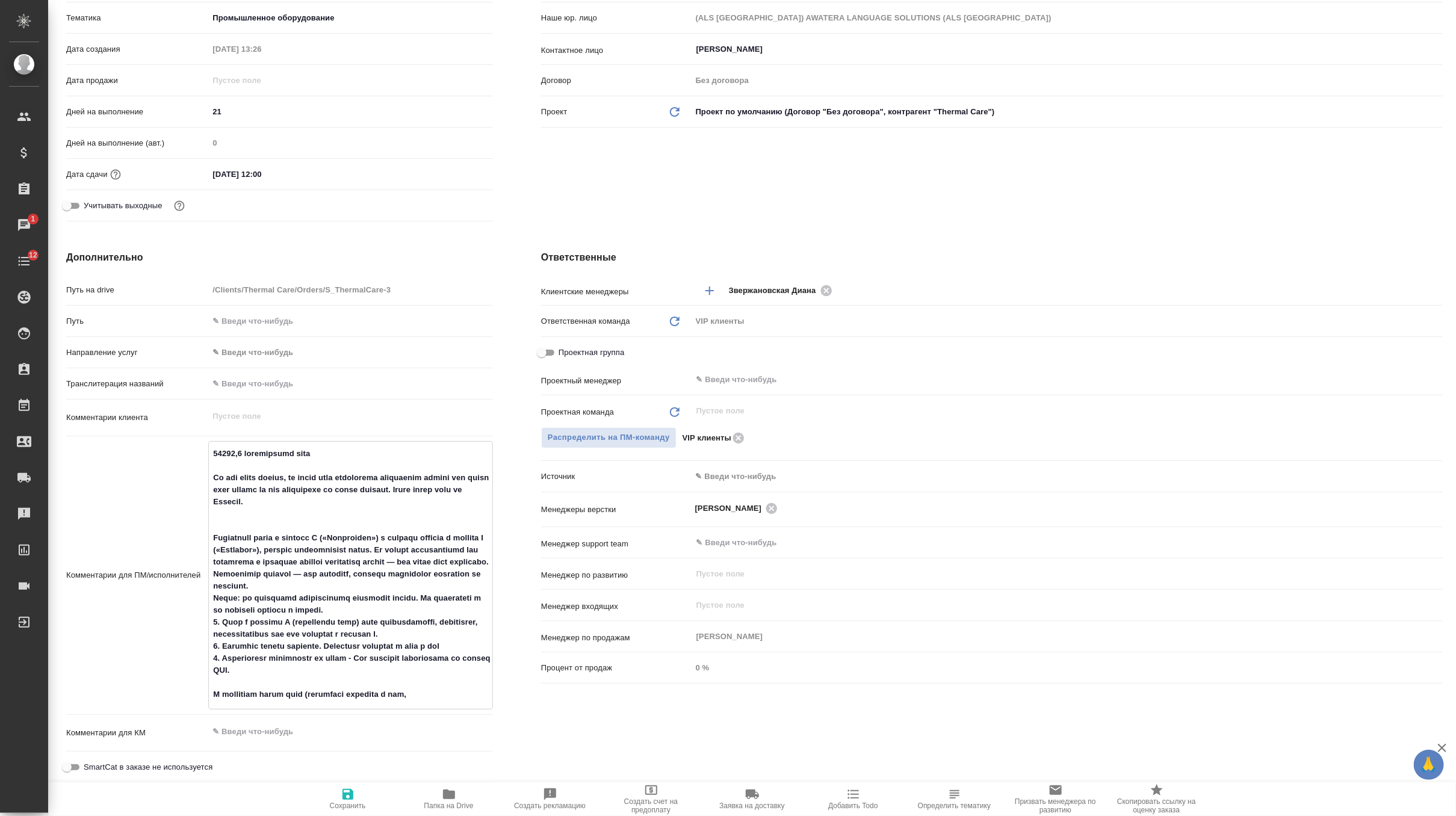
type textarea "x"
paste textarea "[URL][DOMAIN_NAME]"
click at [351, 800] on icon "button" at bounding box center [348, 794] width 15 height 15
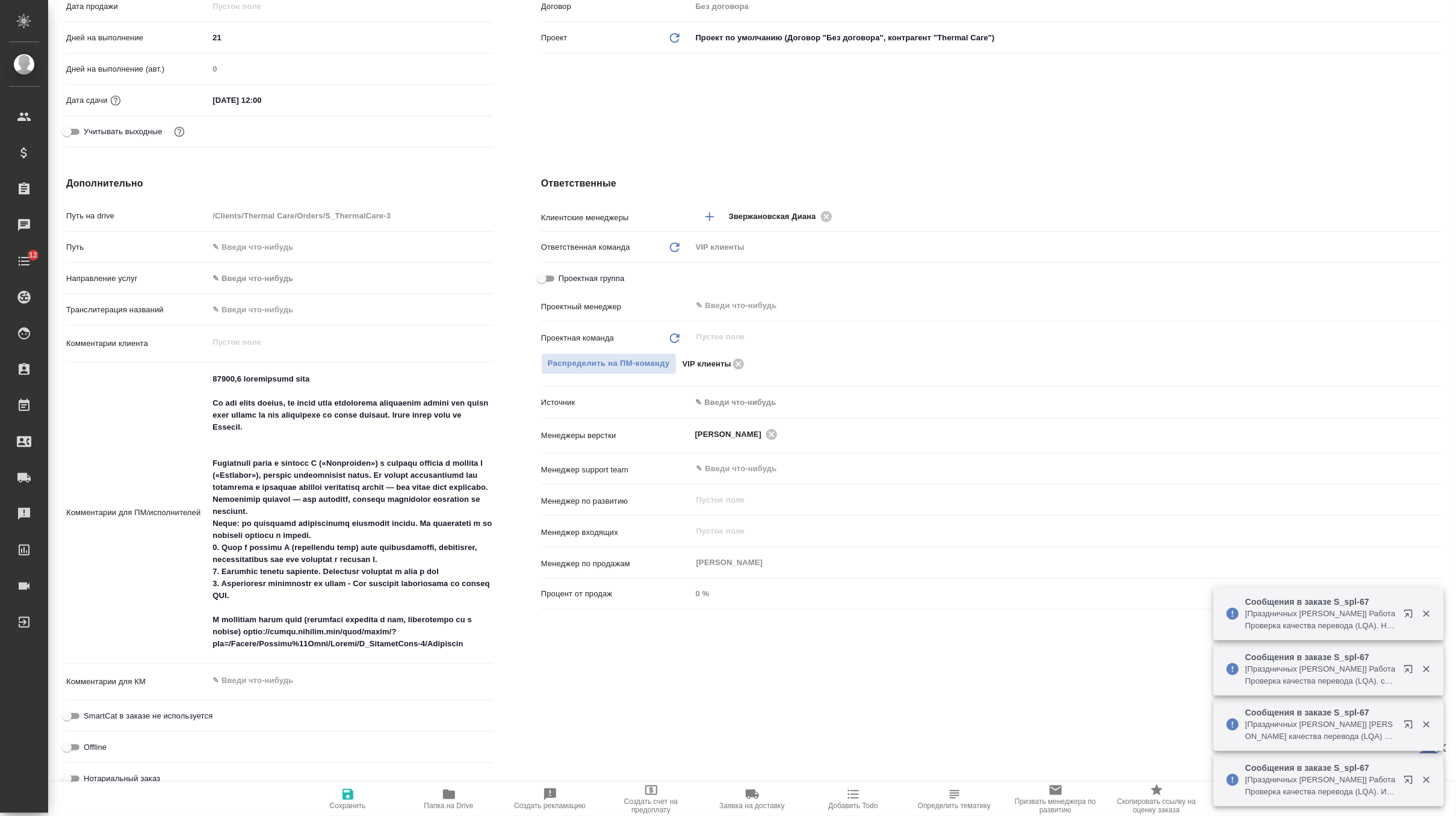
scroll to position [331, 0]
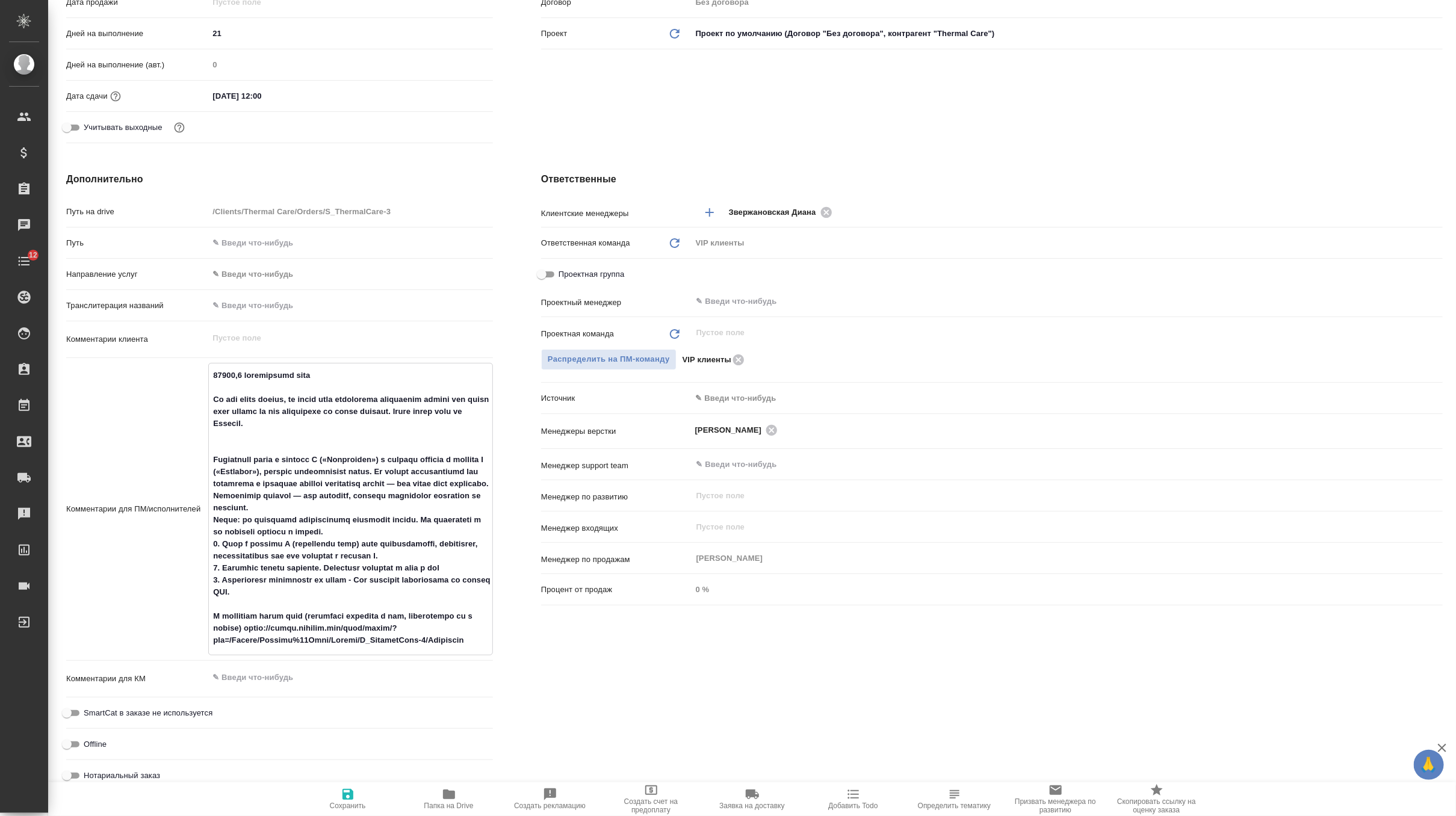
click at [462, 556] on textarea at bounding box center [351, 508] width 283 height 286
paste textarea "переводите сами строчки, но игнорируйте подчеркивания"
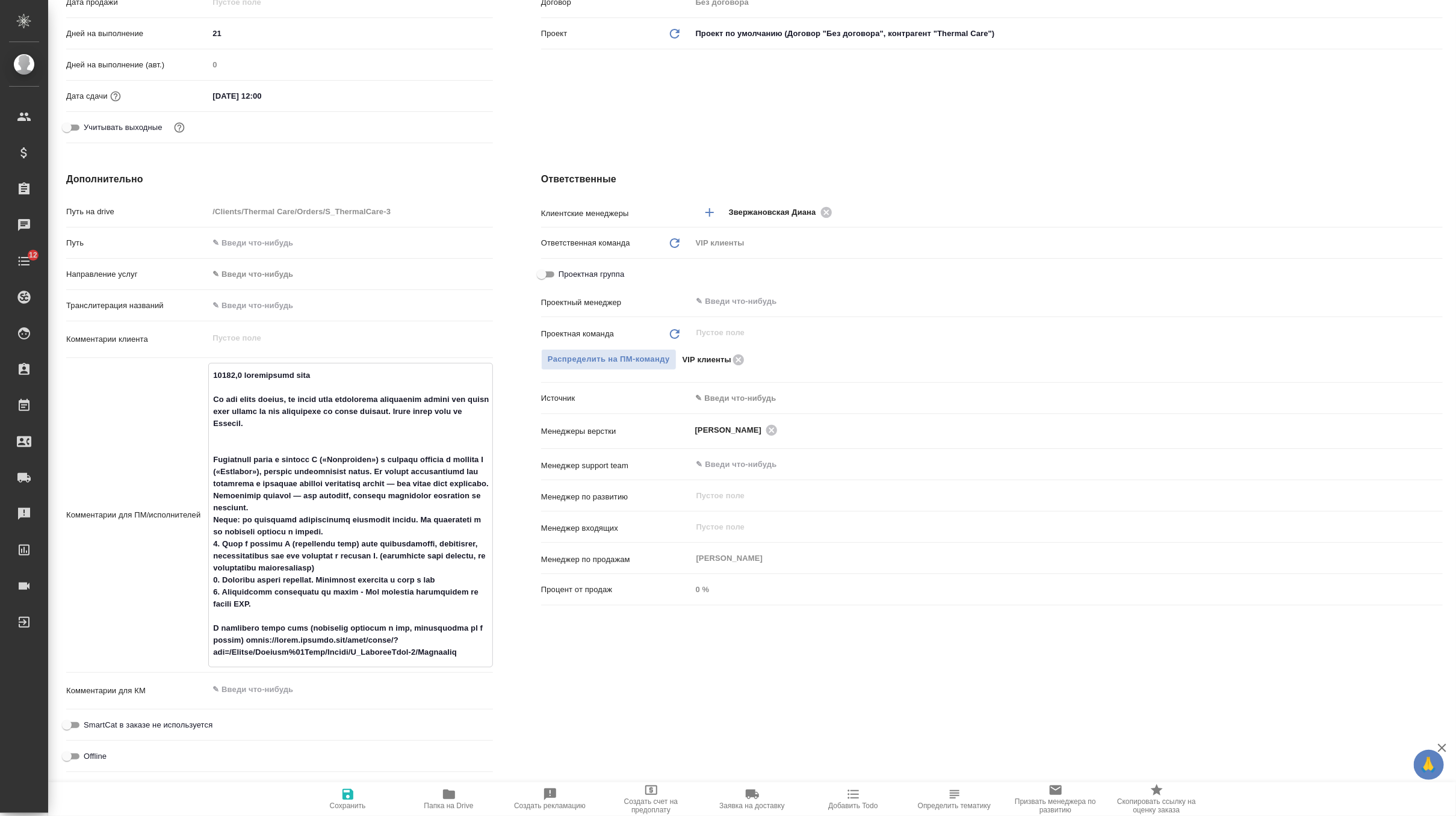
click at [335, 798] on span "Сохранить" at bounding box center [348, 798] width 87 height 23
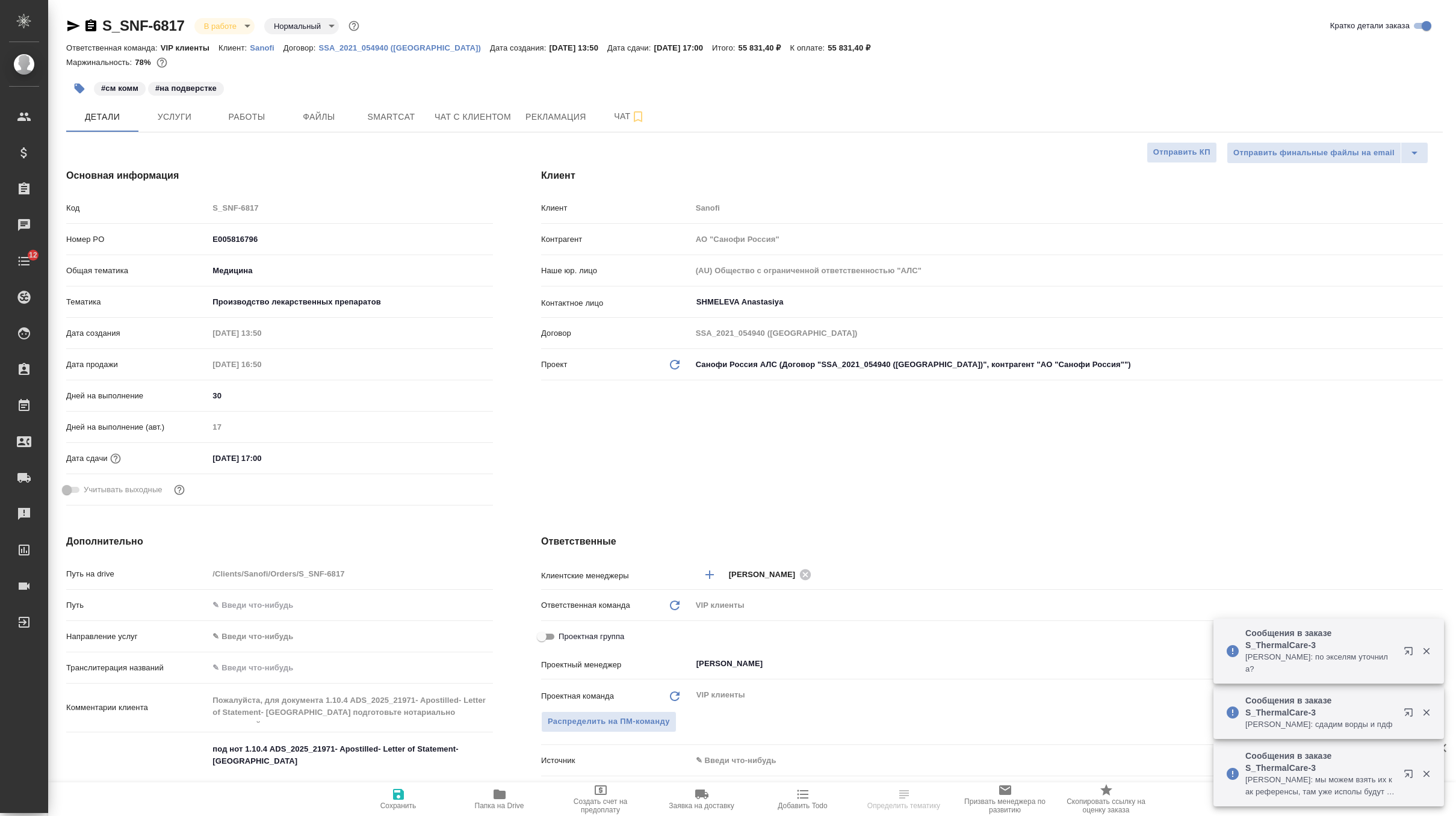
select select "RU"
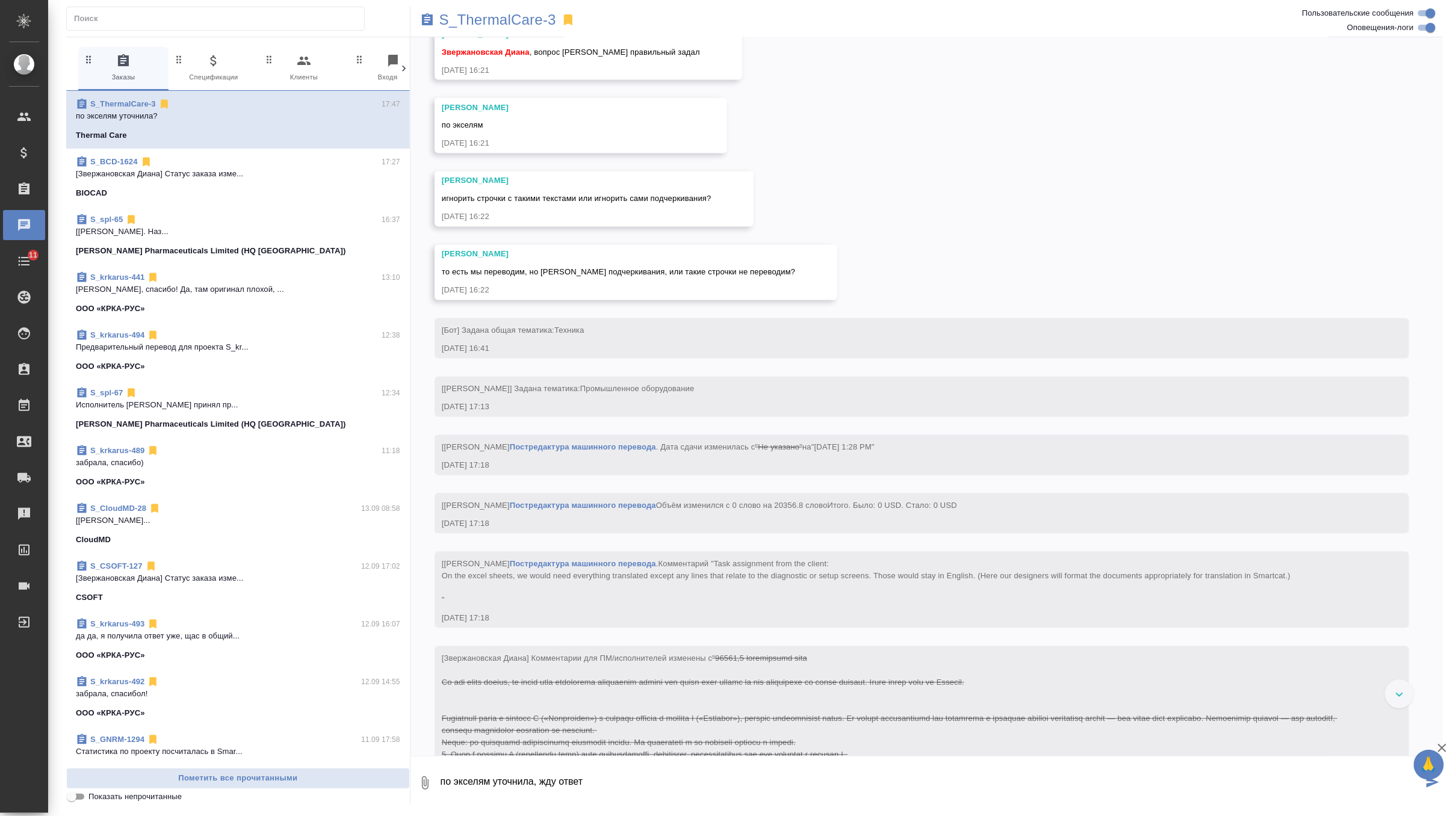
type textarea "по экселям уточнила, жду ответ"
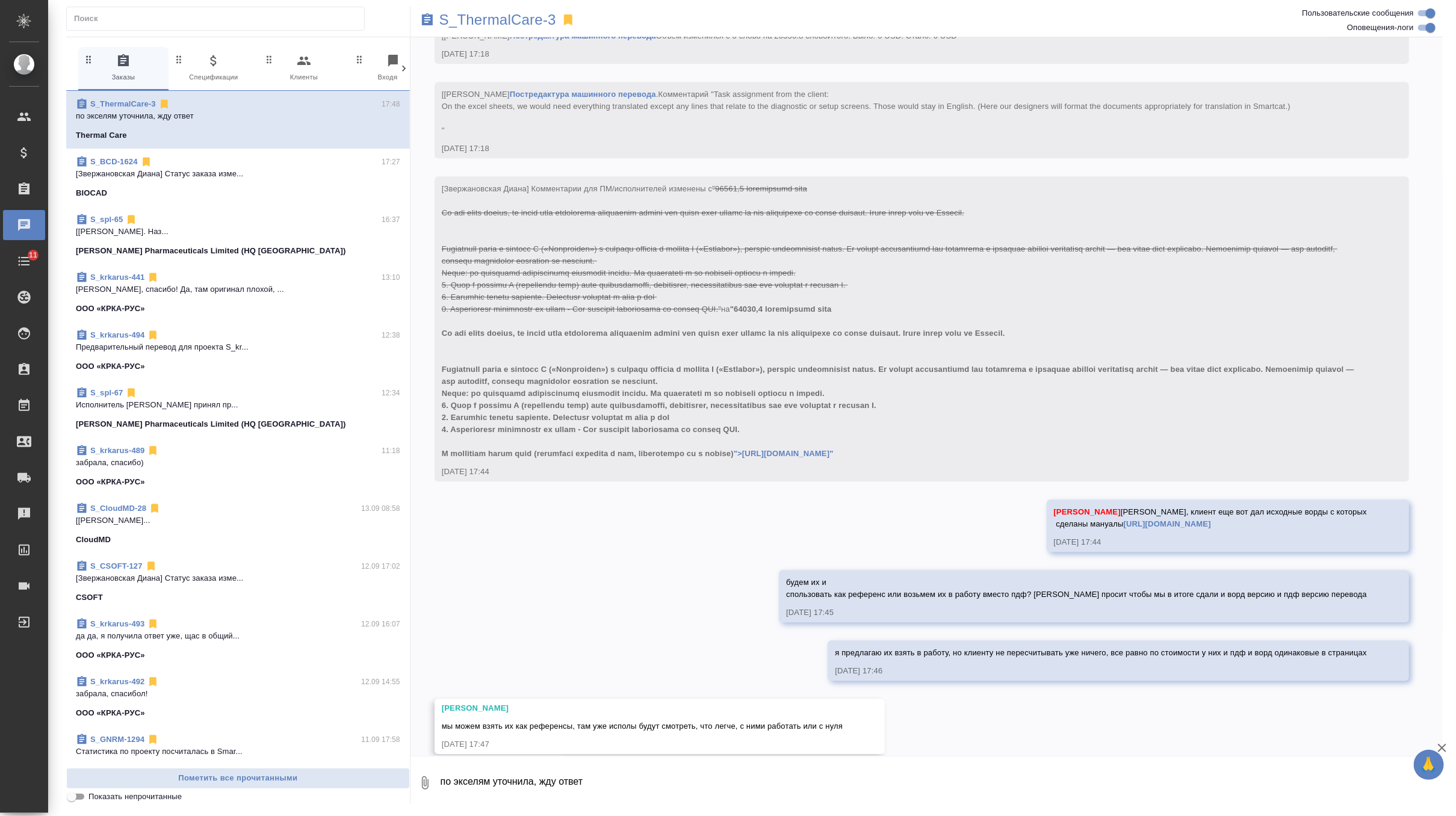
scroll to position [7910, 0]
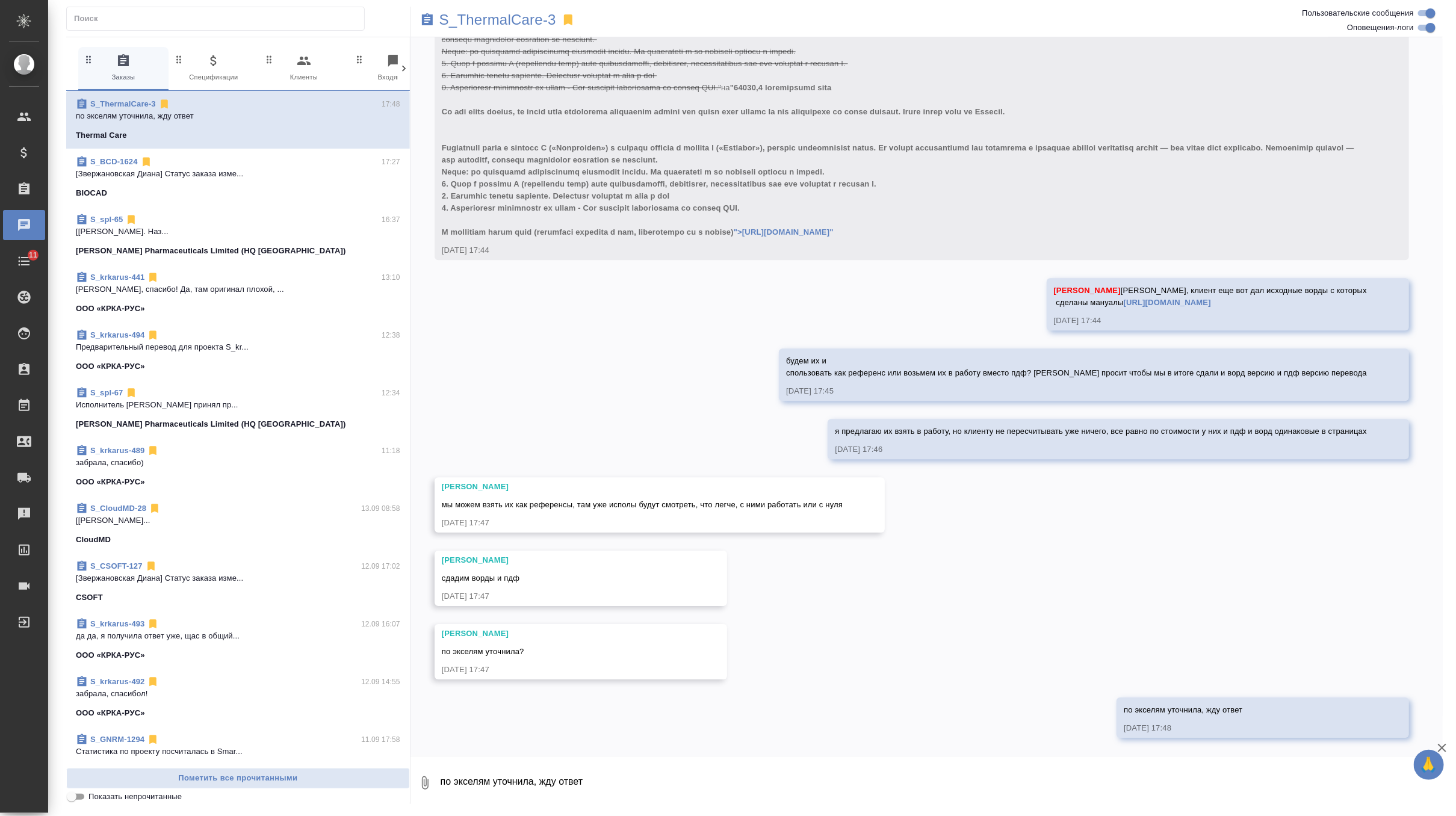
click at [519, 774] on textarea "по экселям уточнила, жду ответ" at bounding box center [941, 783] width 1003 height 41
type textarea "д"
click at [545, 427] on button "Ответить на сообщение" at bounding box center [508, 433] width 132 height 23
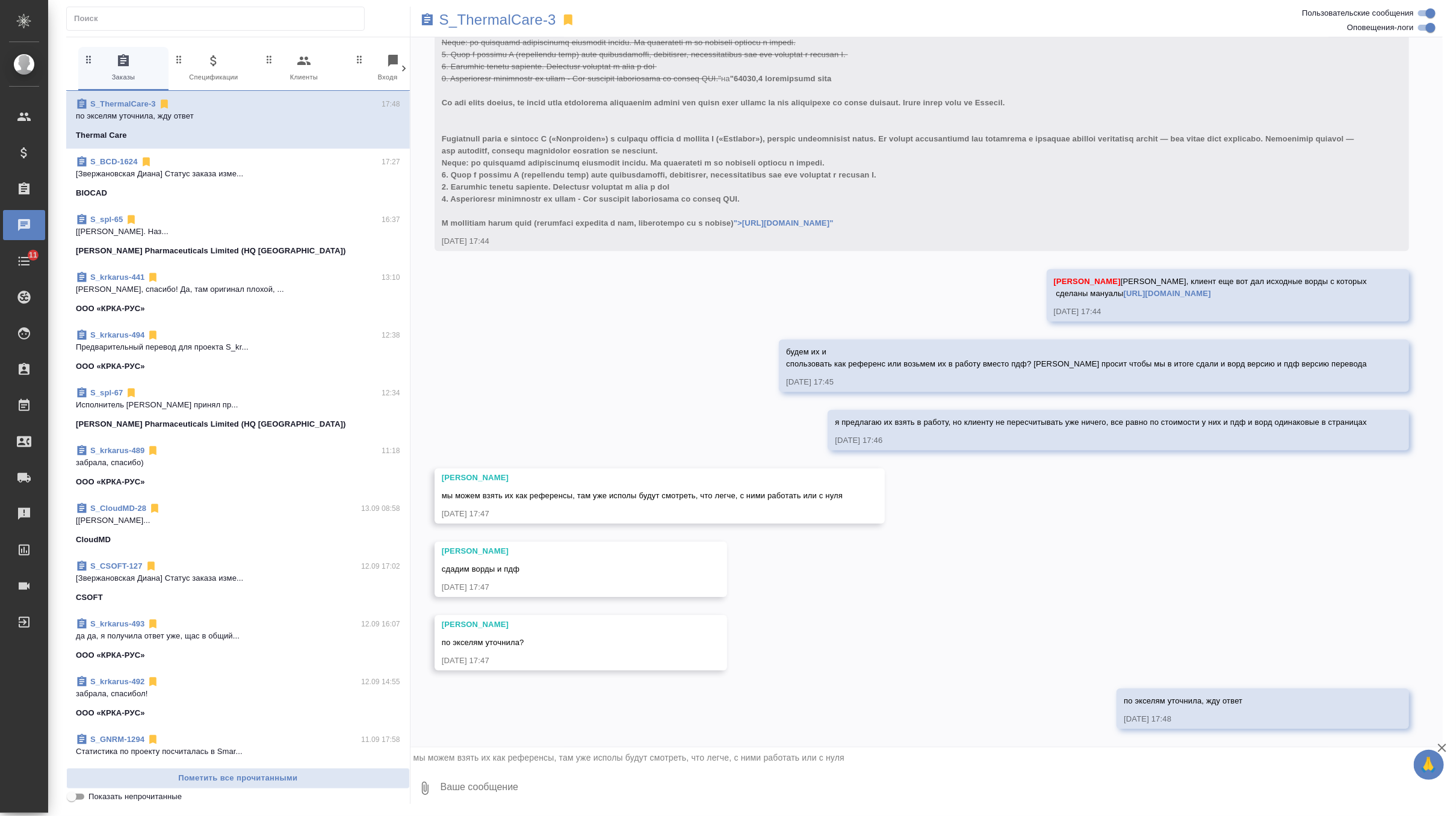
click at [502, 781] on textarea at bounding box center [941, 789] width 1003 height 41
type textarea "окей, я тогда для клиента посчитала как верстку с пдф"
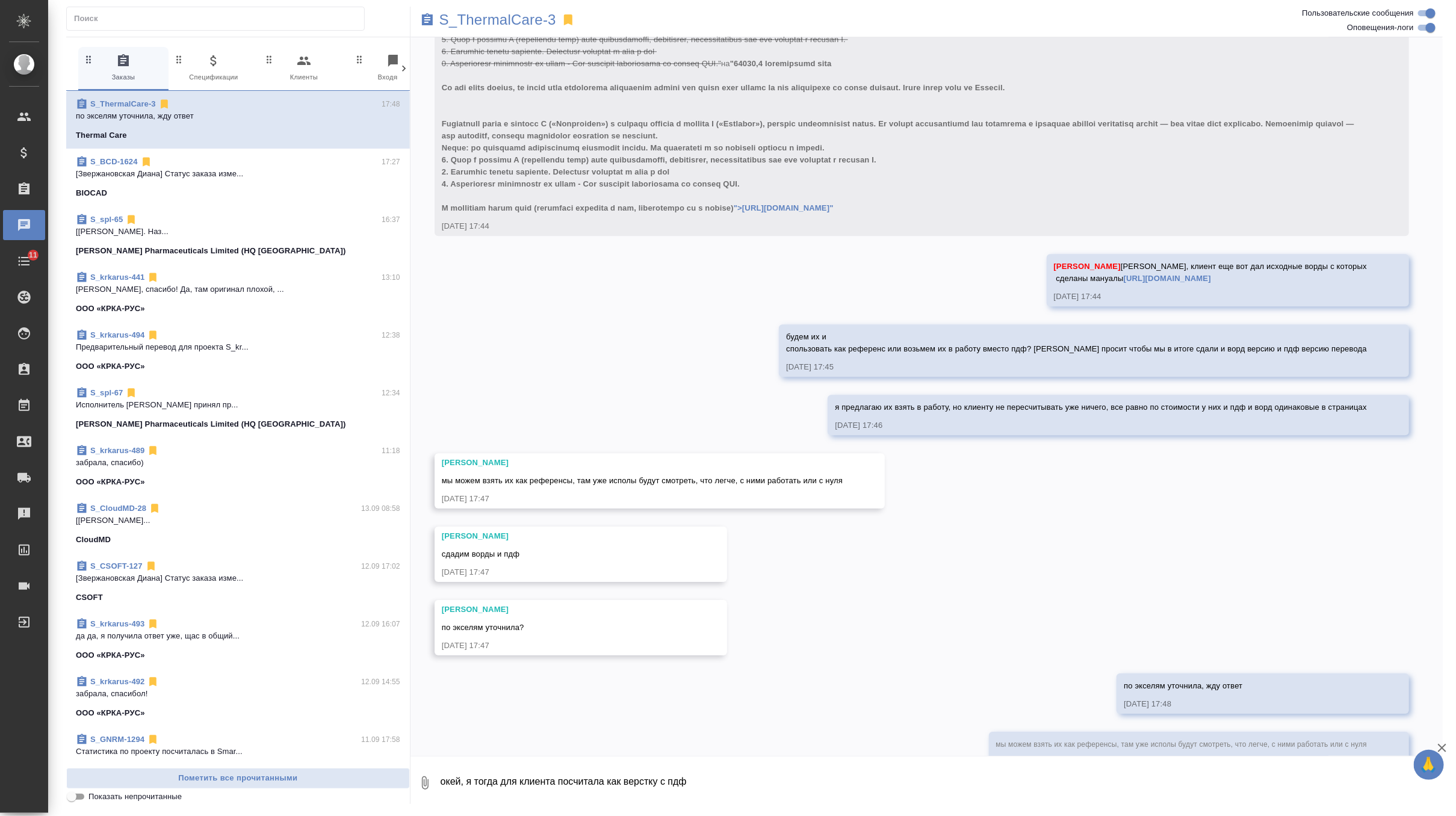
scroll to position [7993, 0]
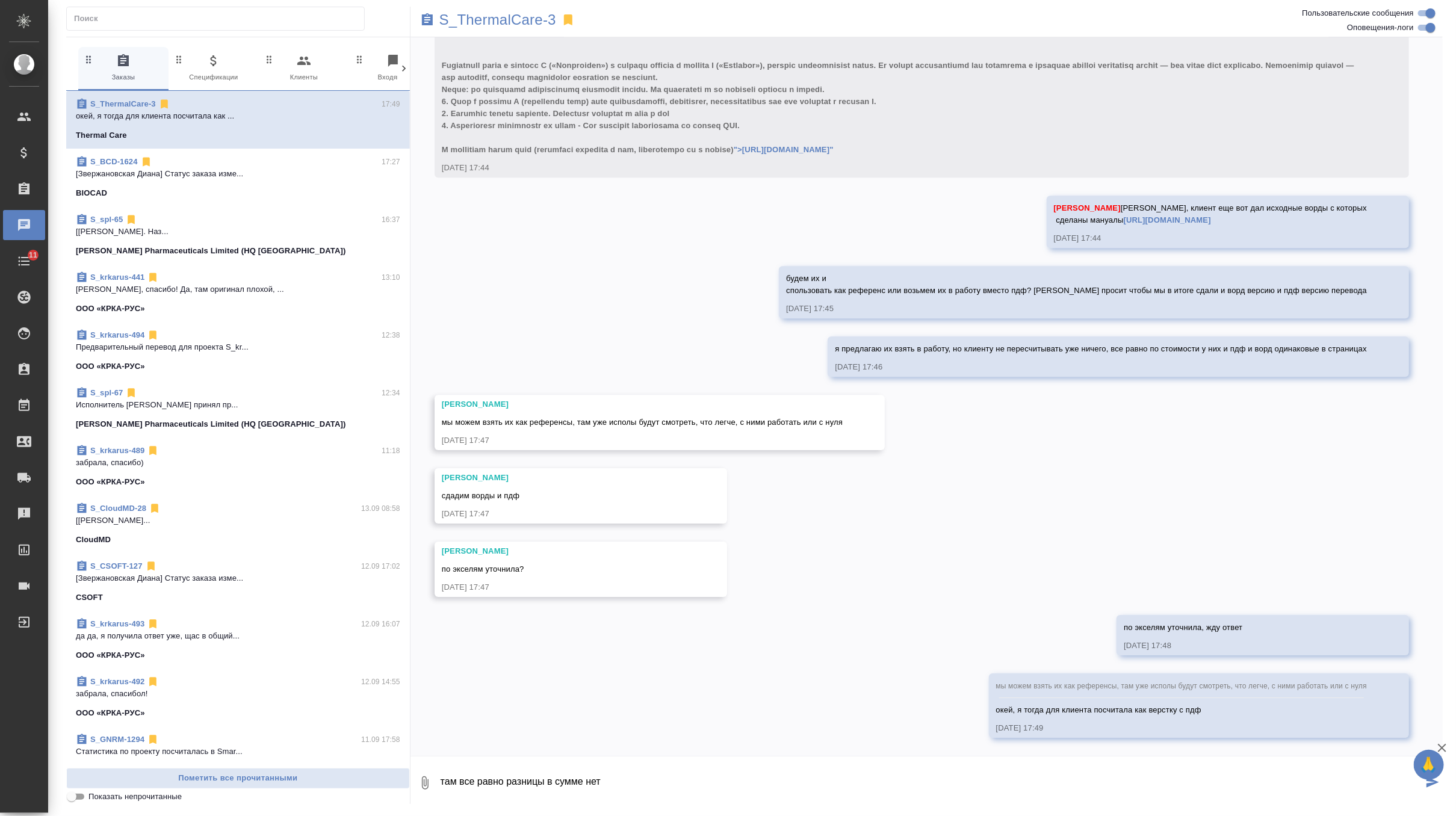
type textarea "там все равно разницы в сумме нет"
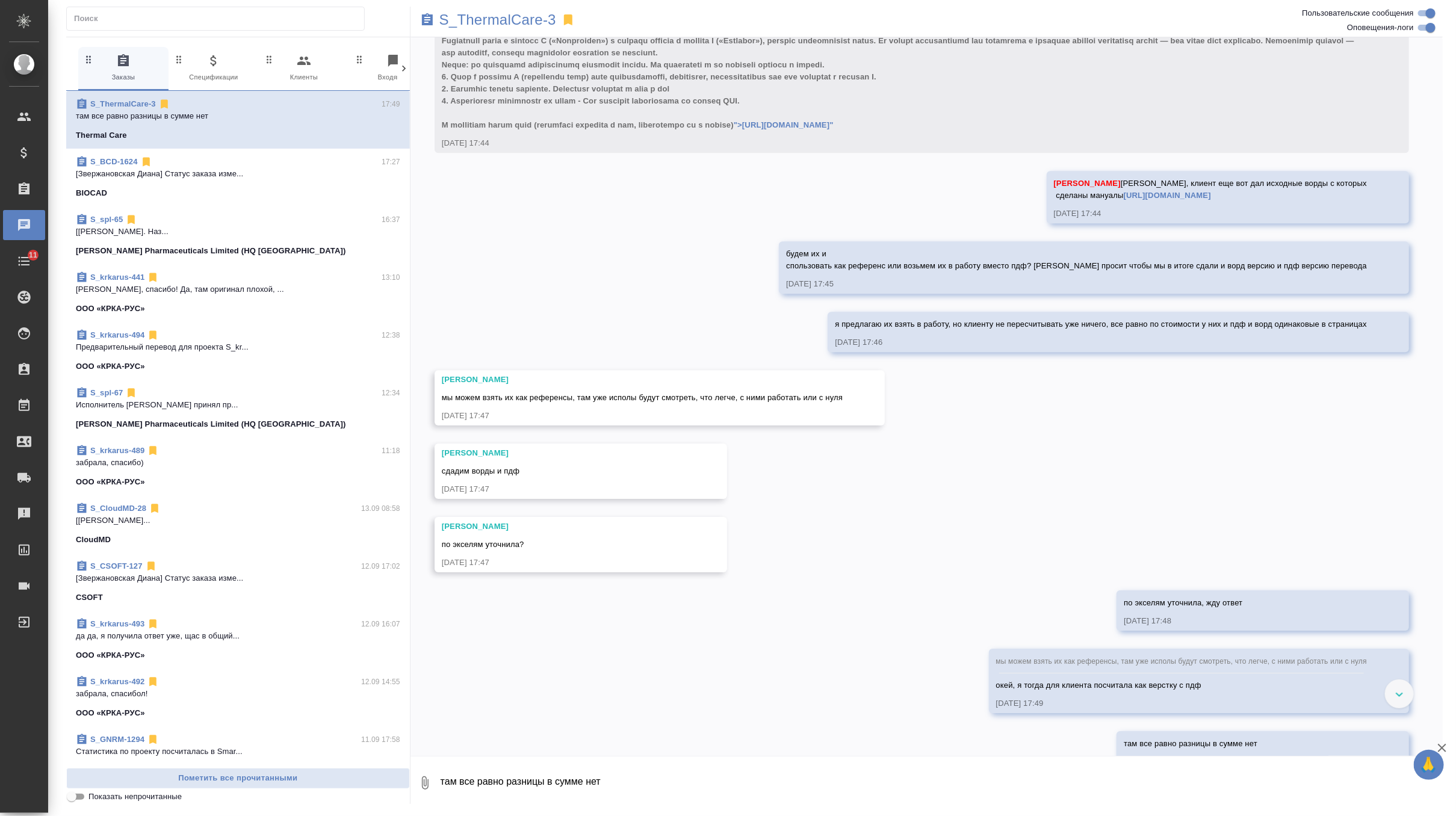
scroll to position [8051, 0]
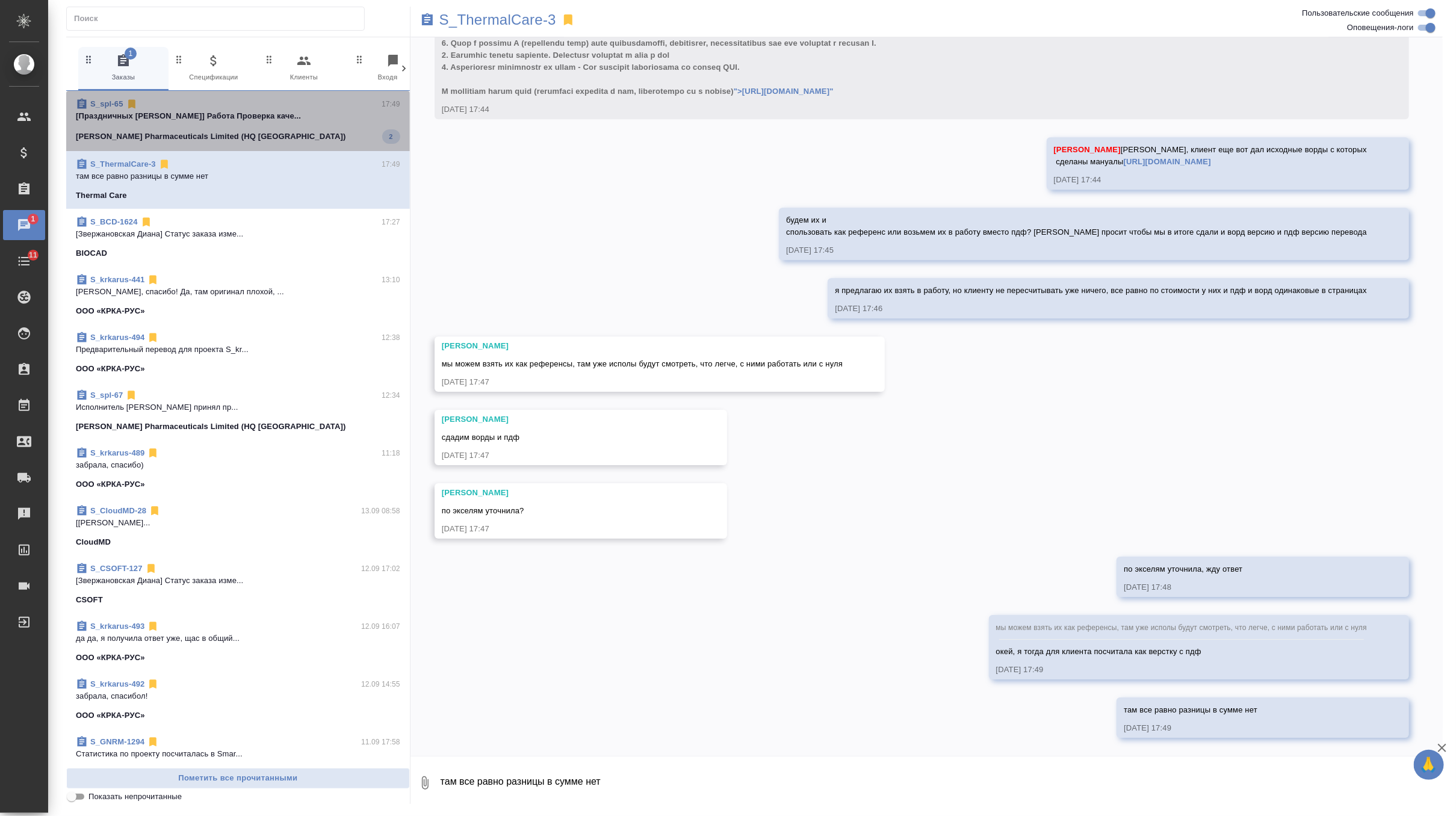
click at [303, 121] on p "[Праздничных [PERSON_NAME]] Работа Проверка каче..." at bounding box center [238, 116] width 324 height 12
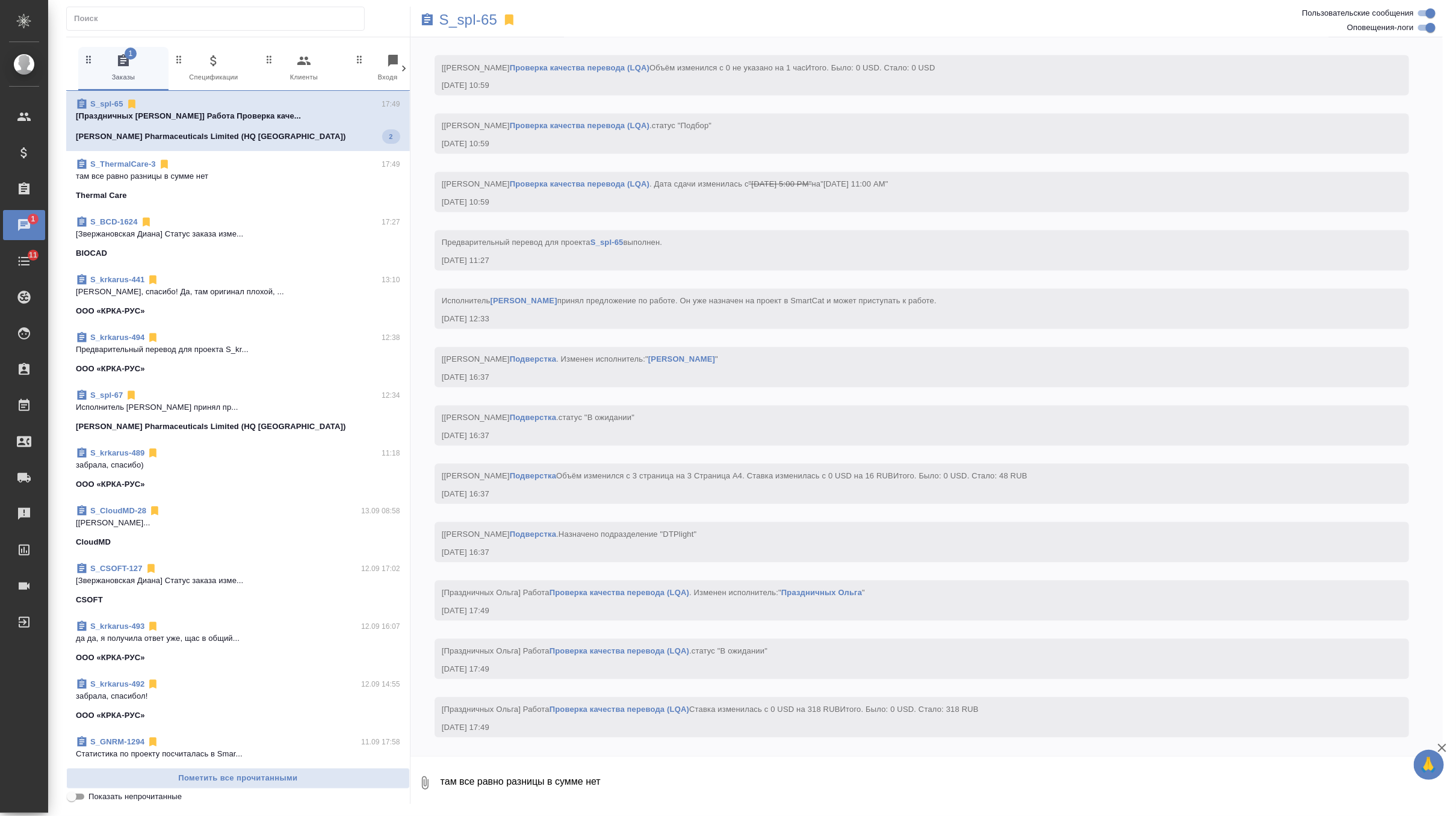
scroll to position [4405, 0]
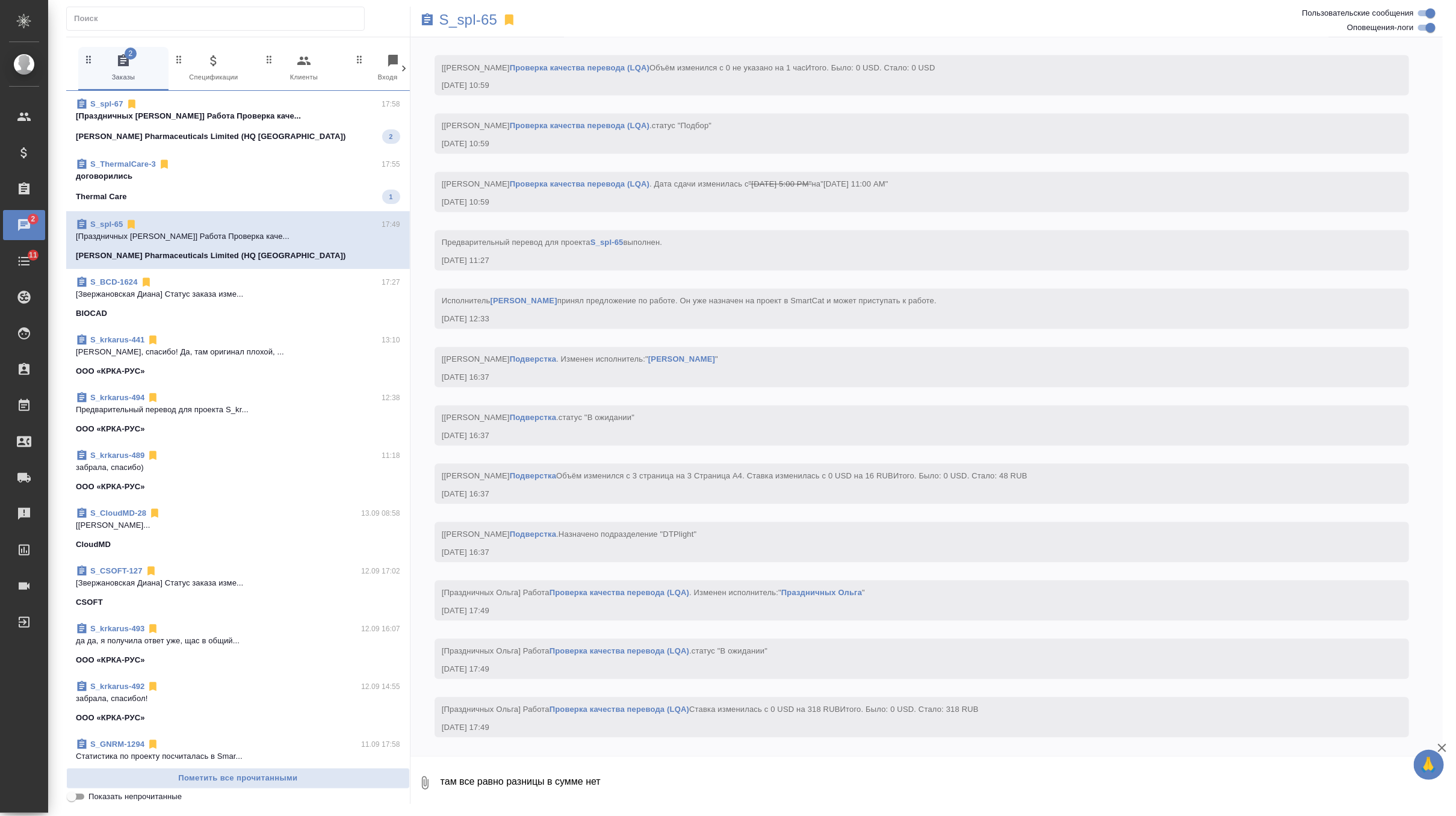
click at [292, 182] on span "S_ThermalCare-3 17:55 договорились Thermal Care 1" at bounding box center [238, 181] width 324 height 46
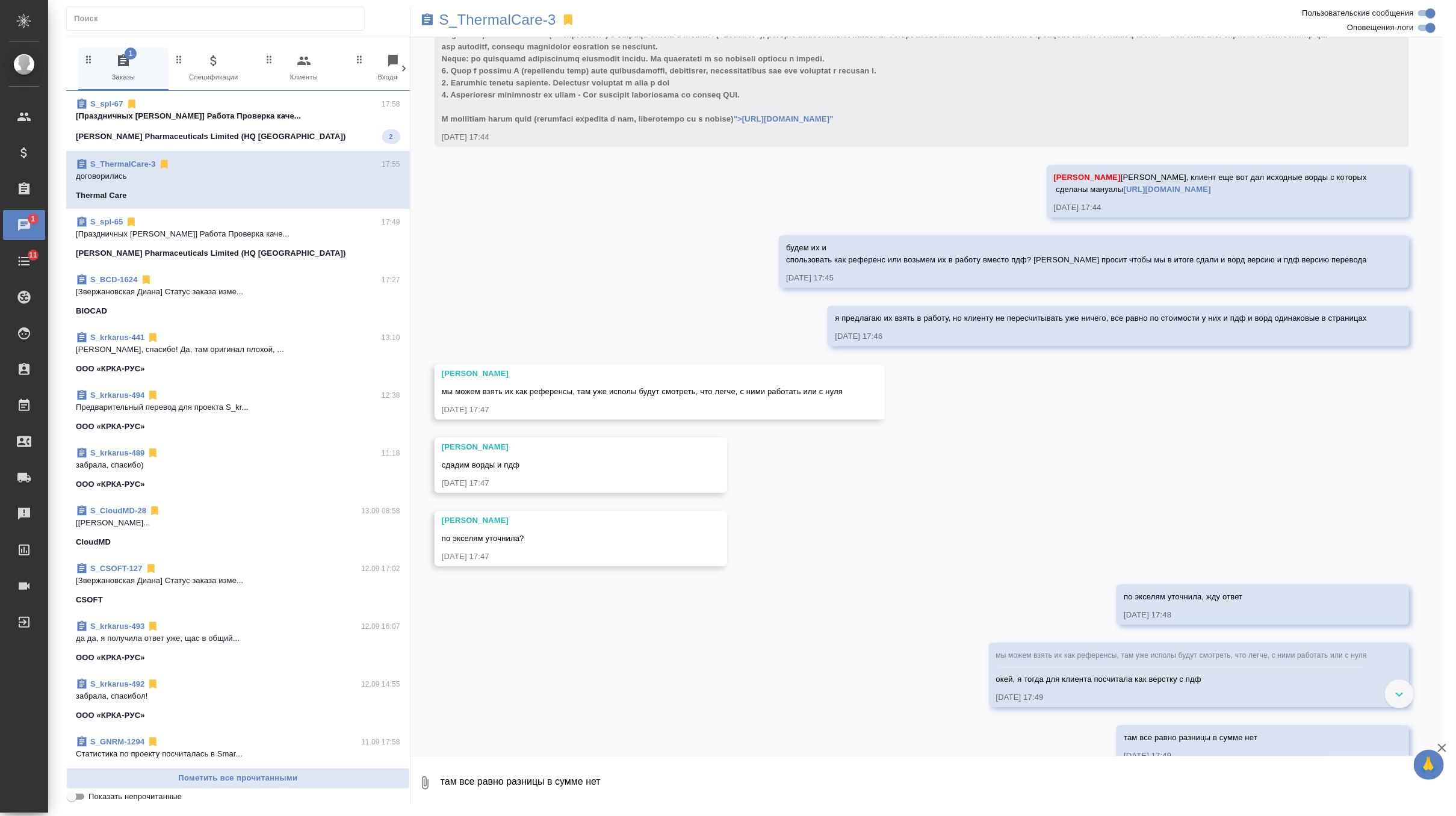
scroll to position [8125, 0]
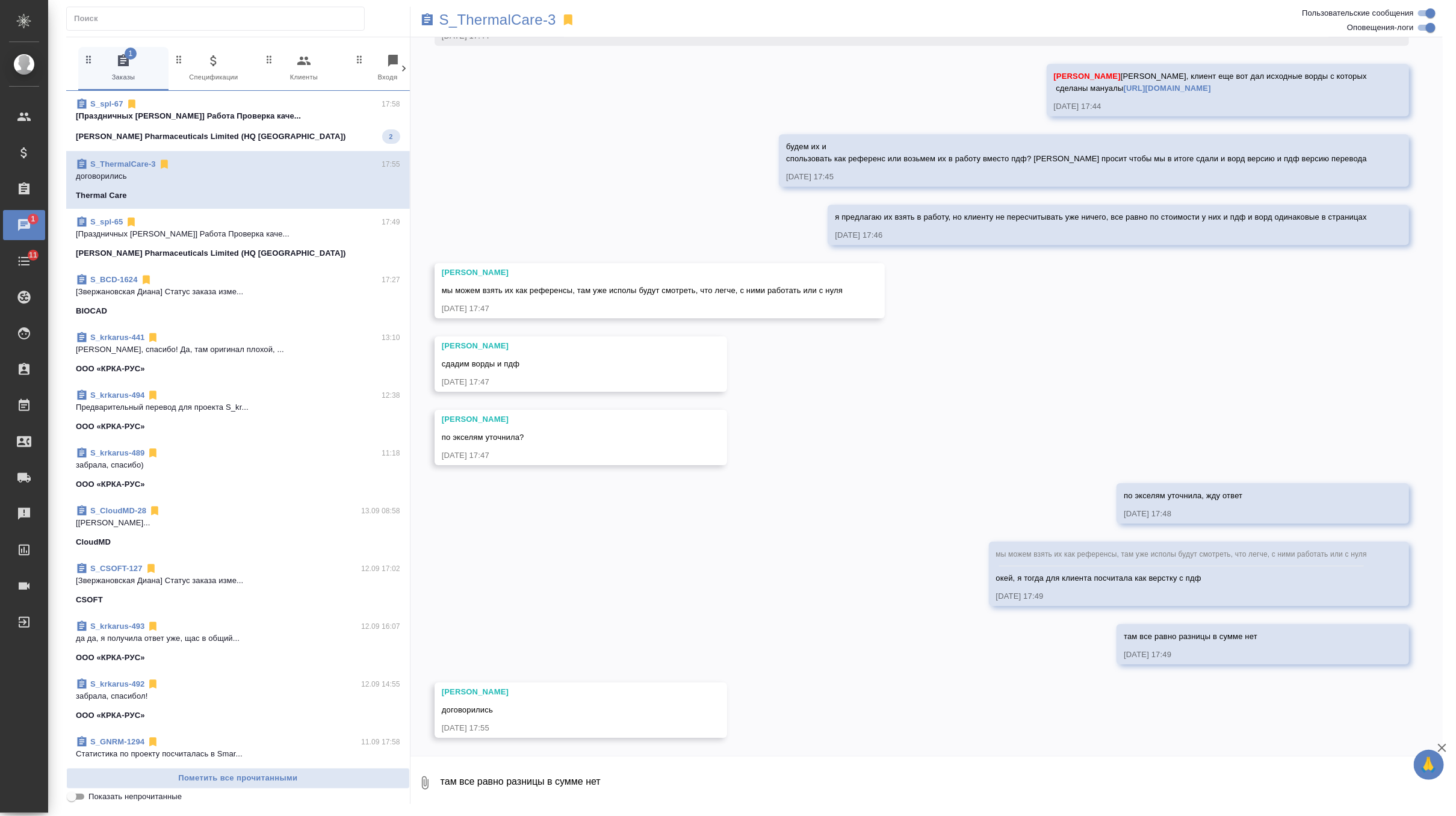
click at [476, 792] on textarea "там все равно разницы в сумме нет" at bounding box center [941, 783] width 1003 height 41
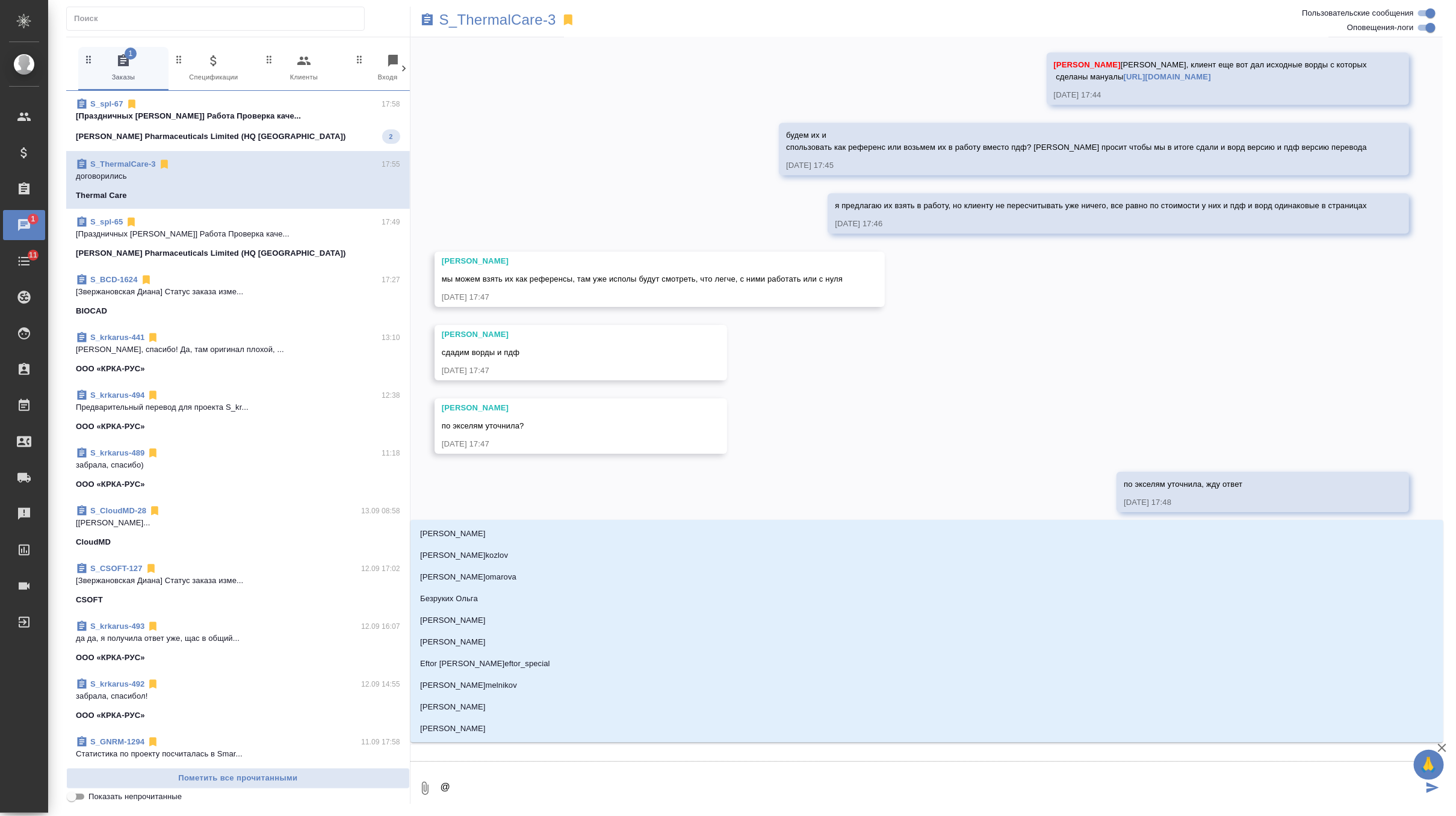
type textarea "@о"
type input "о"
type textarea "@ок"
type input "ок"
type textarea "@окс"
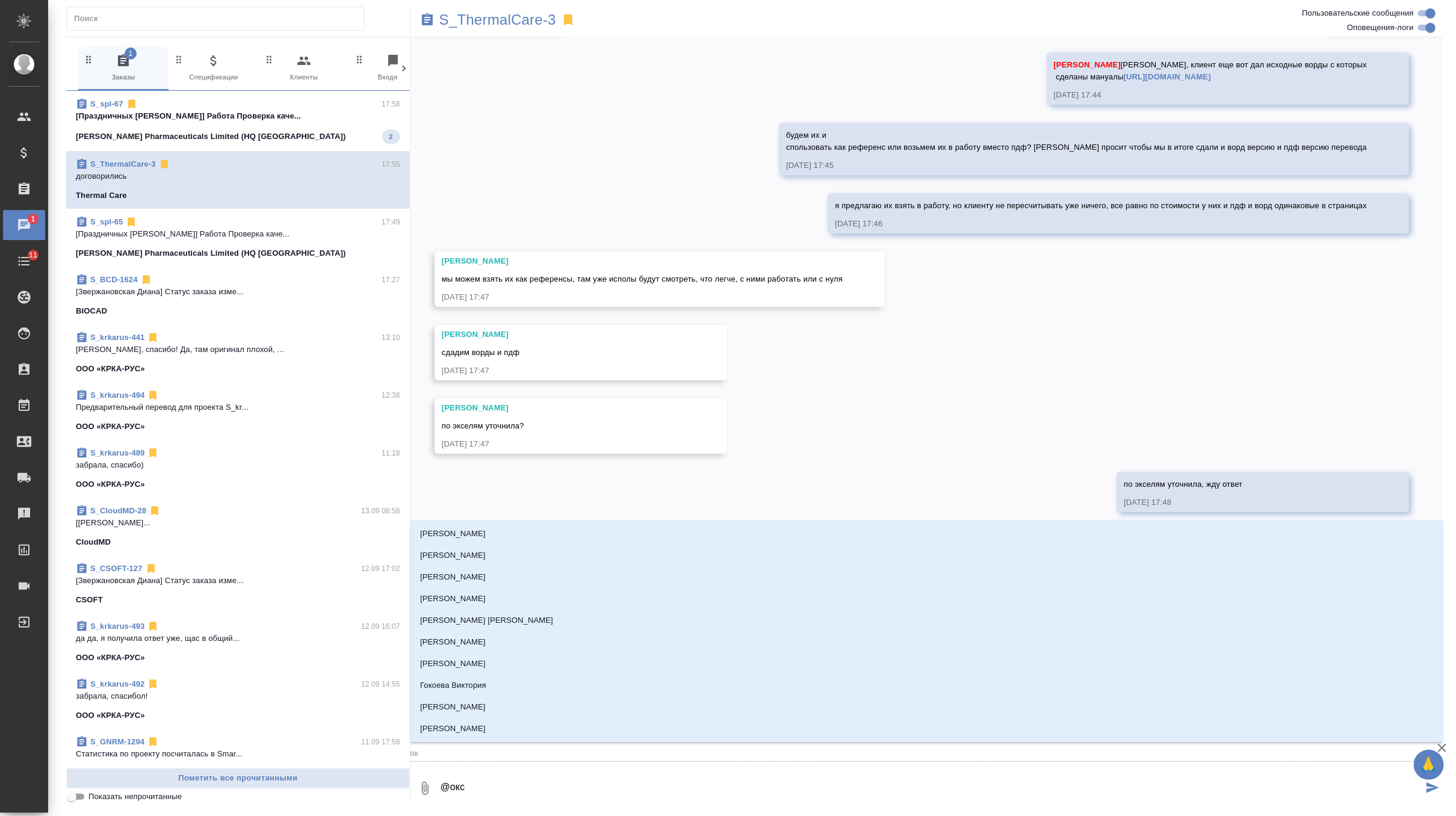
type input "окс"
type textarea "@оксю"
type input "оксю"
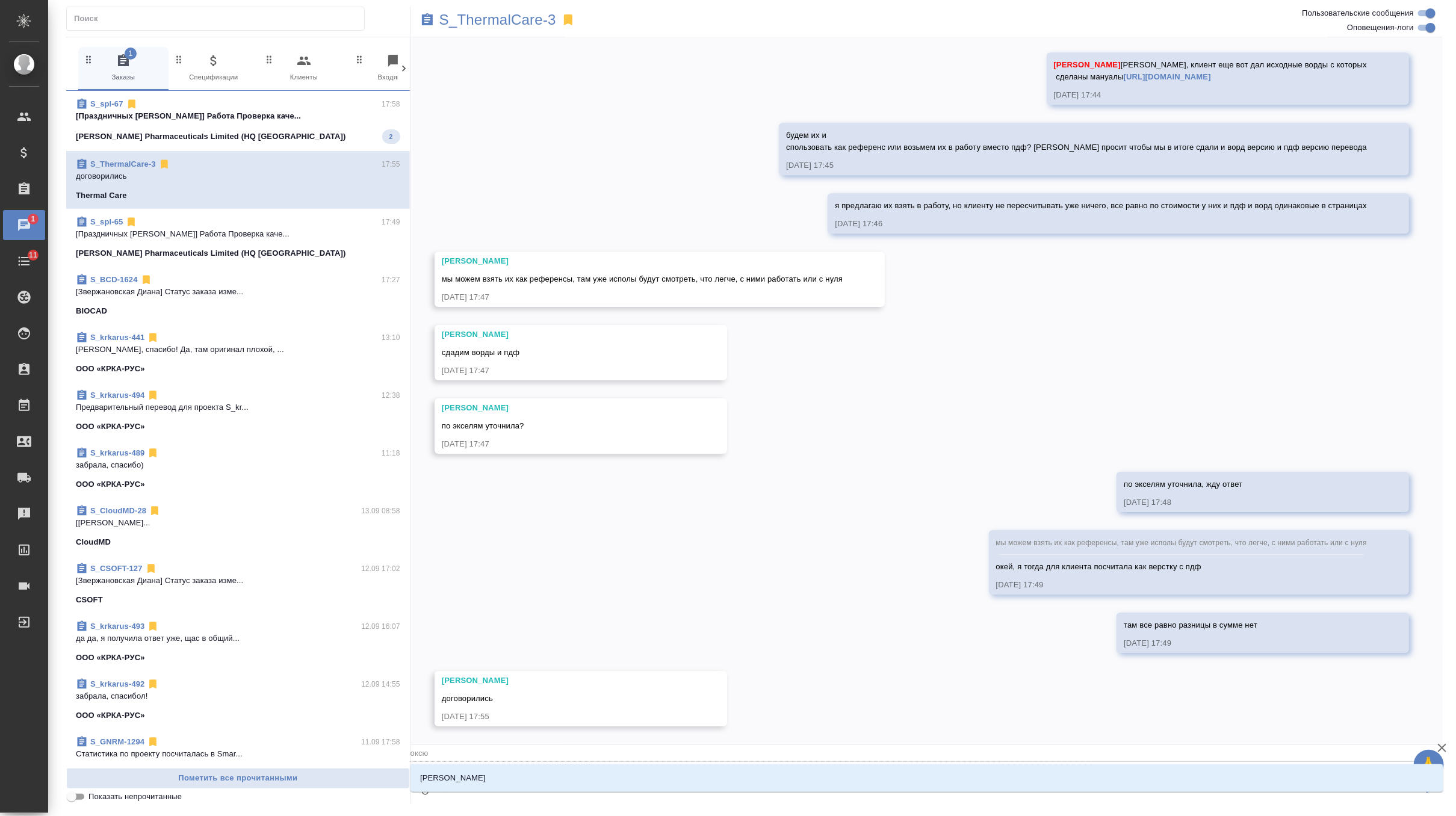
type textarea "@оксют"
type input "оксют"
type textarea "@оксюто"
type input "оксюто"
type textarea "@оксютов"
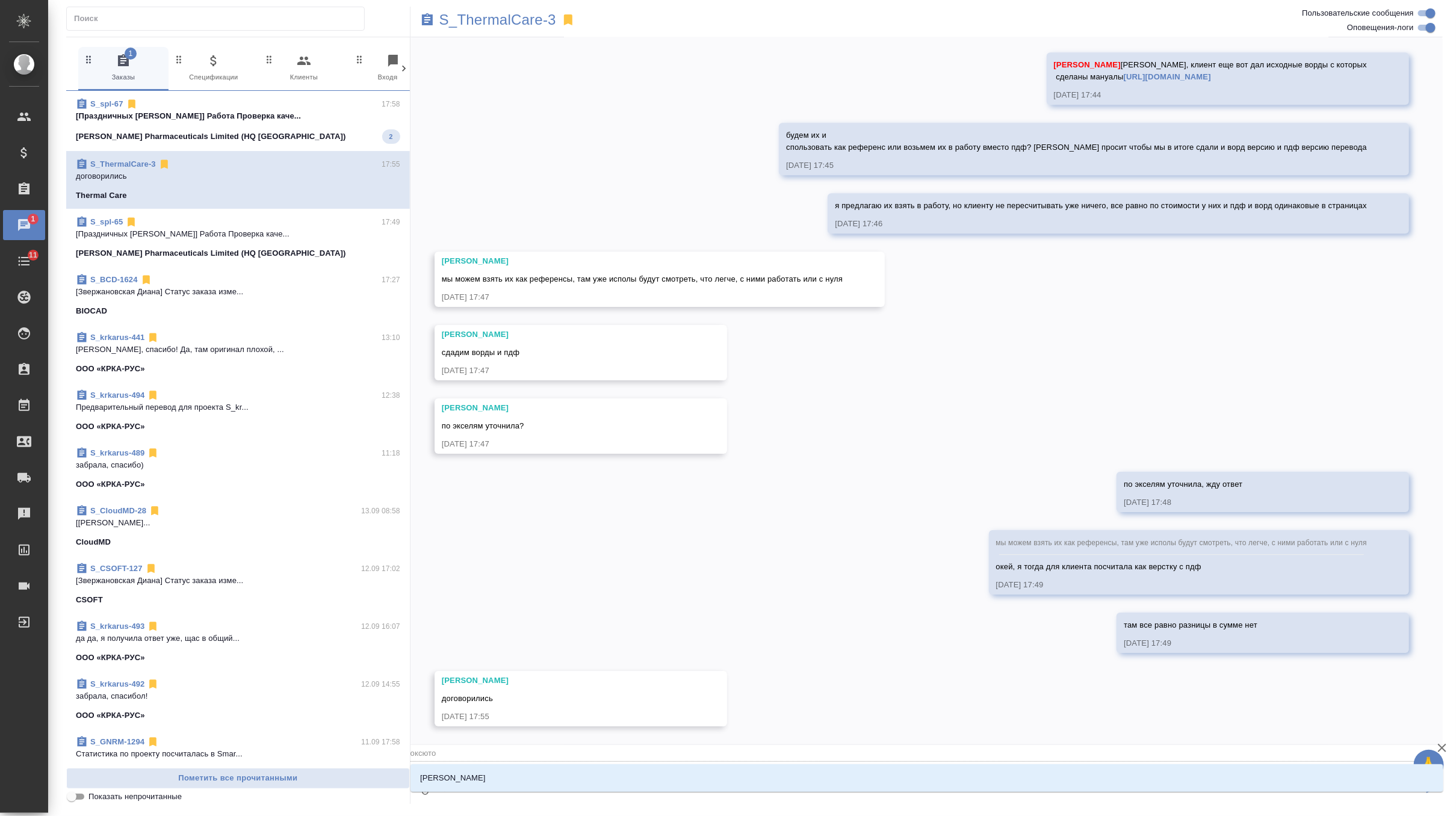
type input "оксютов"
type textarea "@оксютови"
type input "оксютови"
click at [470, 778] on p "[PERSON_NAME]" at bounding box center [453, 778] width 66 height 12
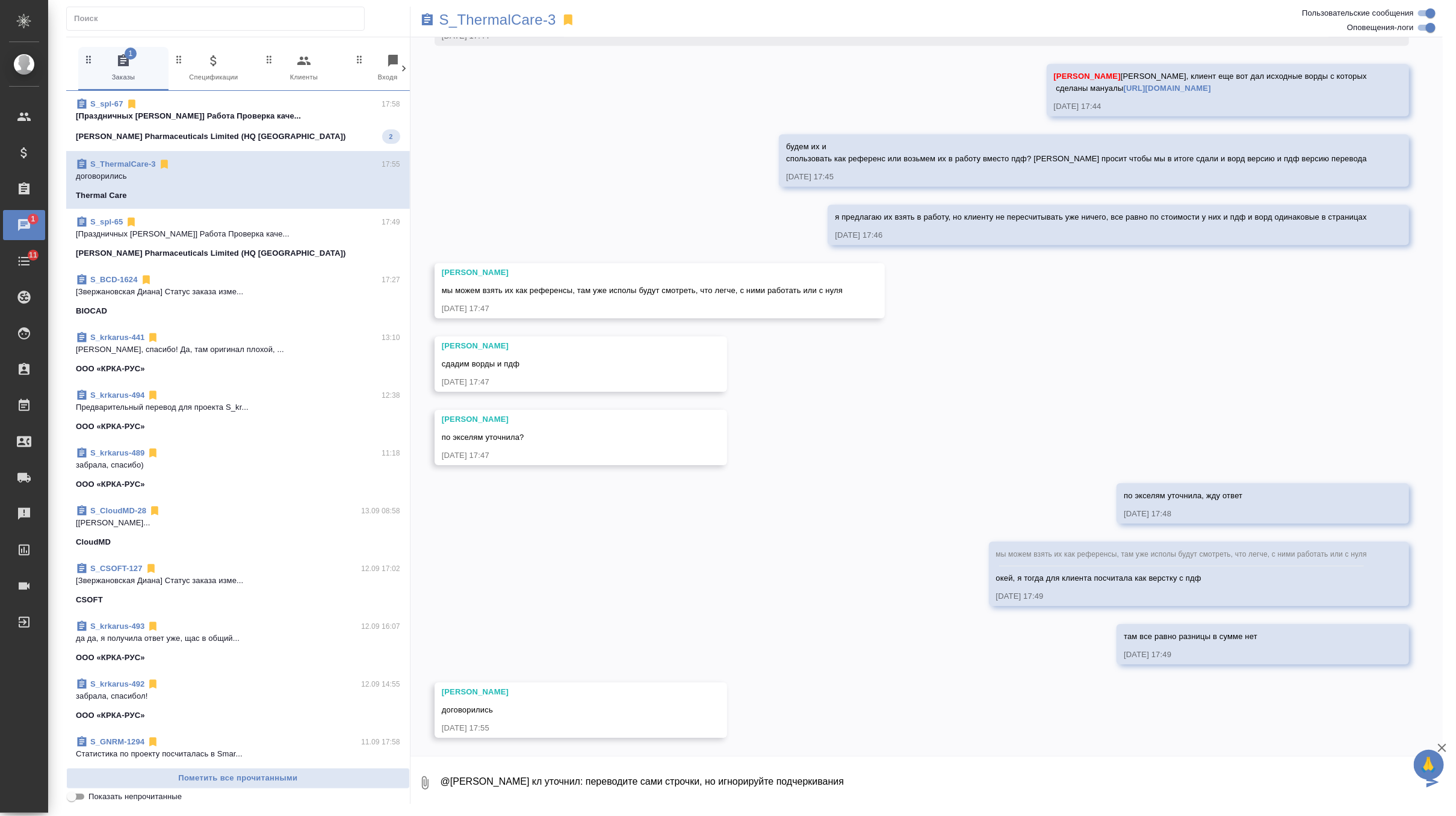
type textarea "@[PERSON_NAME] кл уточнил: переводите сами строчки, но игнорируйте подчеркивания"
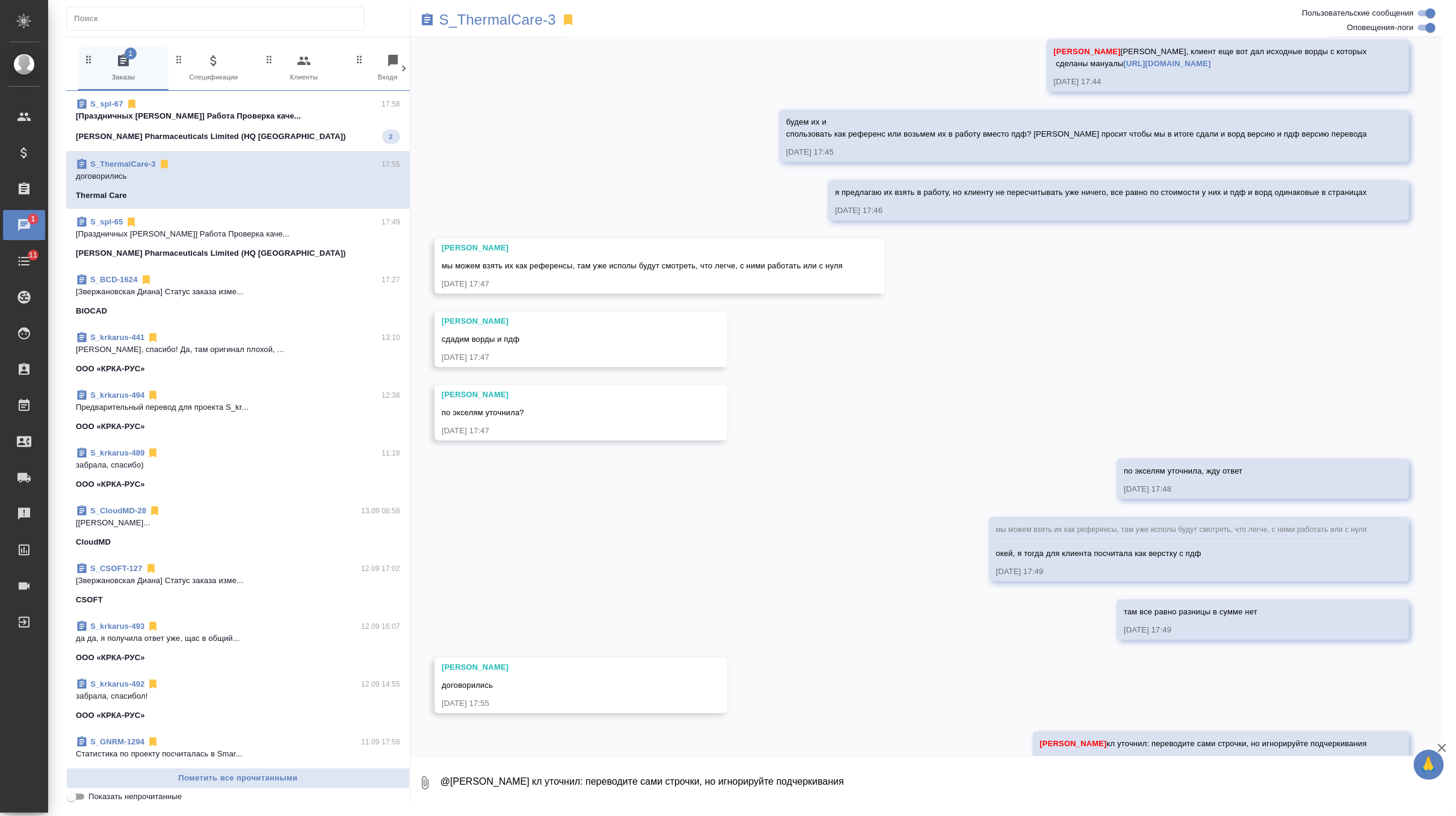
scroll to position [8182, 0]
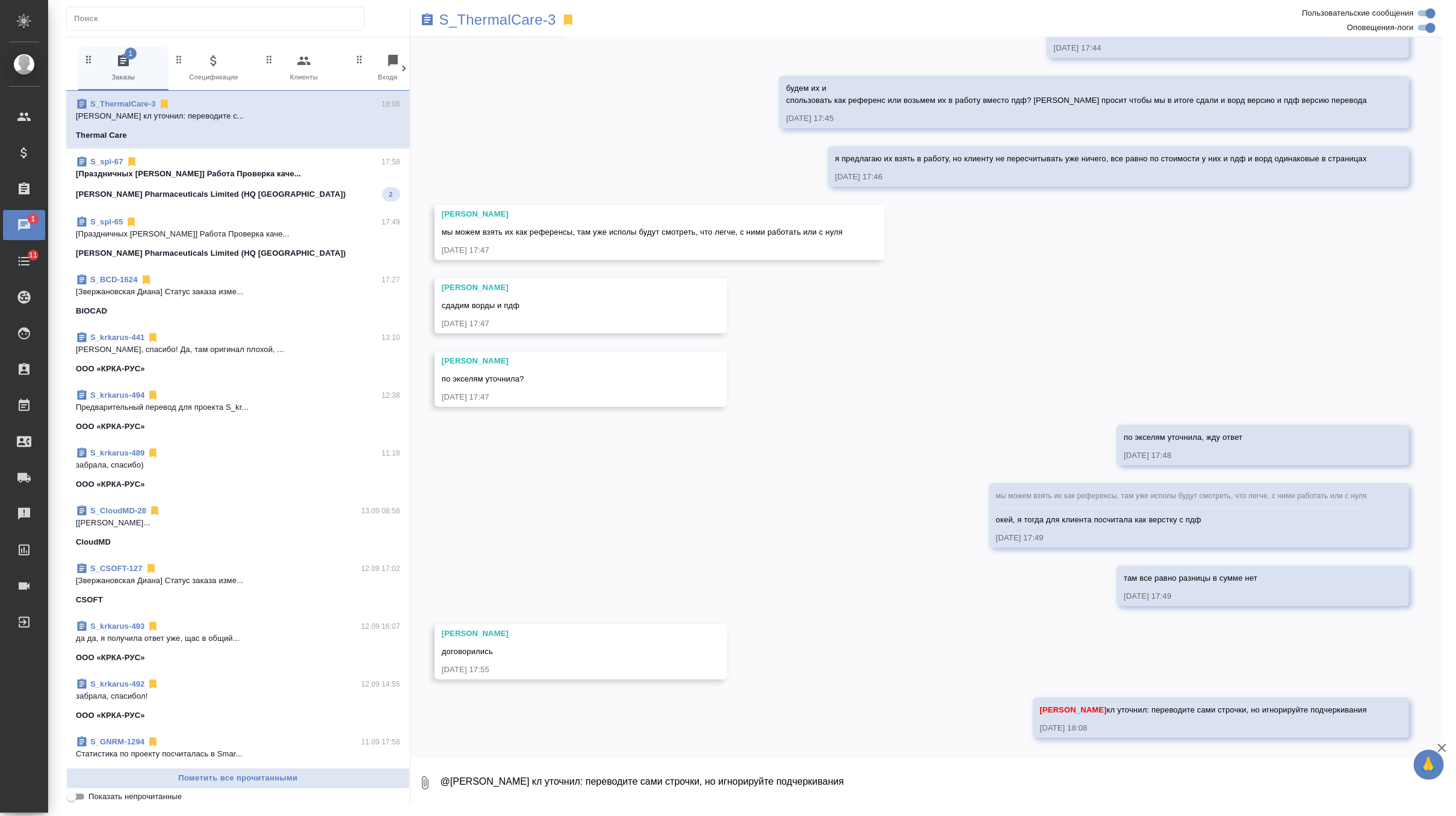
click at [307, 173] on p "[Праздничных [PERSON_NAME]] Работа Проверка каче..." at bounding box center [238, 173] width 324 height 12
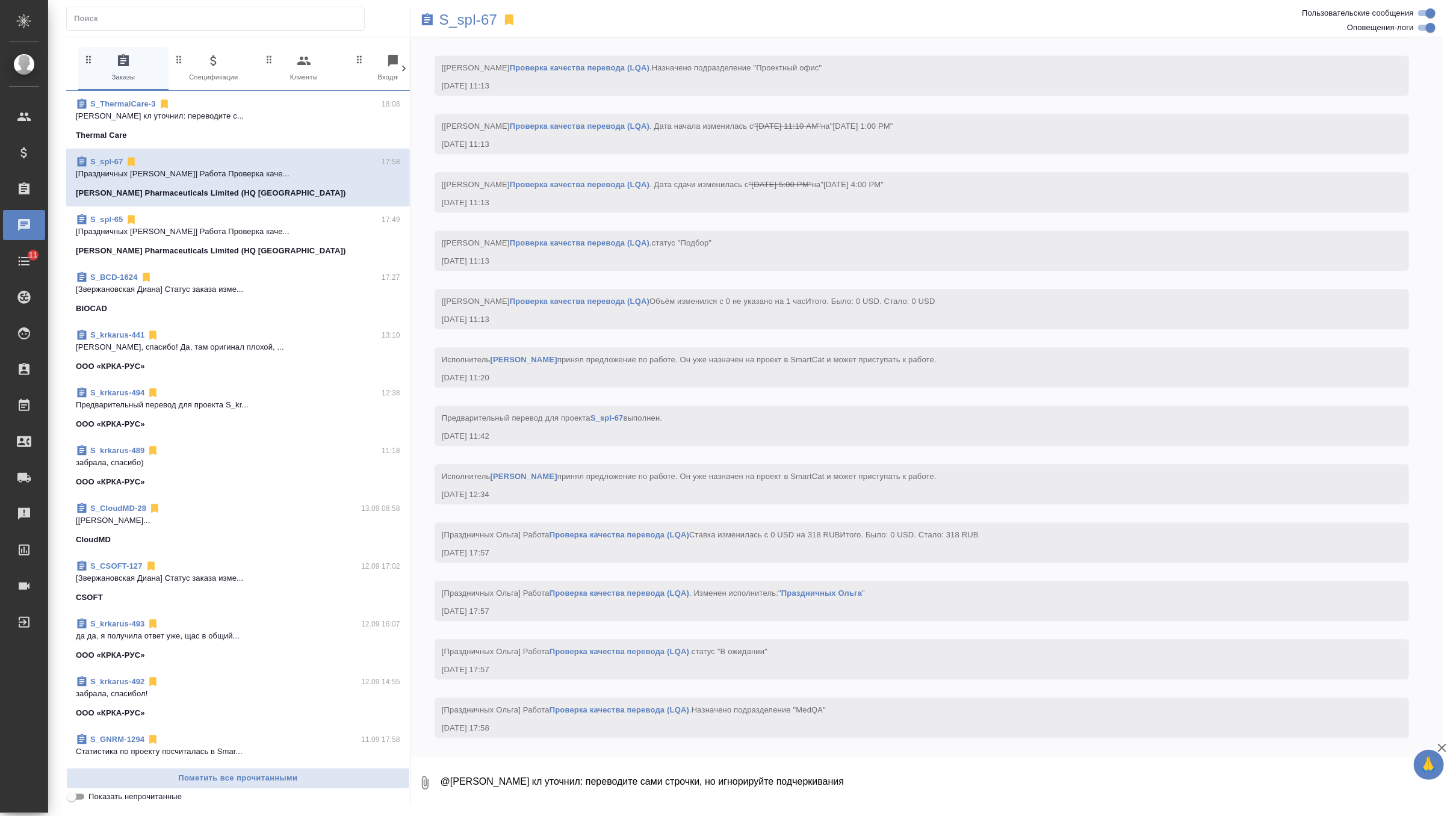
scroll to position [4784, 0]
click at [363, 131] on div "Thermal Care" at bounding box center [238, 135] width 324 height 12
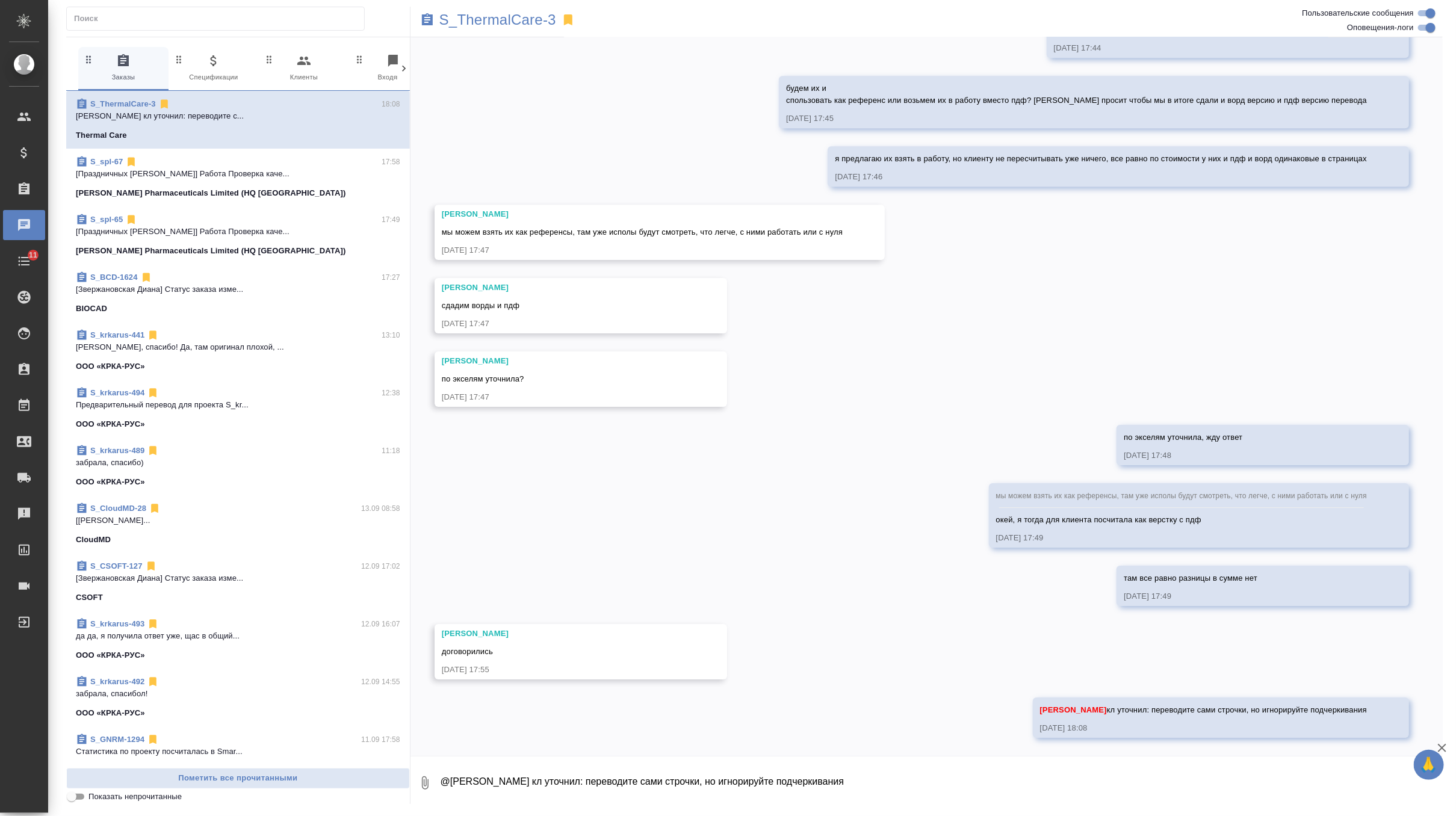
scroll to position [8182, 0]
drag, startPoint x: 1146, startPoint y: 708, endPoint x: 1390, endPoint y: 718, distance: 244.2
click at [1390, 718] on div "[PERSON_NAME] кл уточнил: переводите сами строчки, но игнорируйте подчеркивания…" at bounding box center [1221, 717] width 376 height 40
copy span "переводите сами строчки, но игнорируйте подчеркивания"
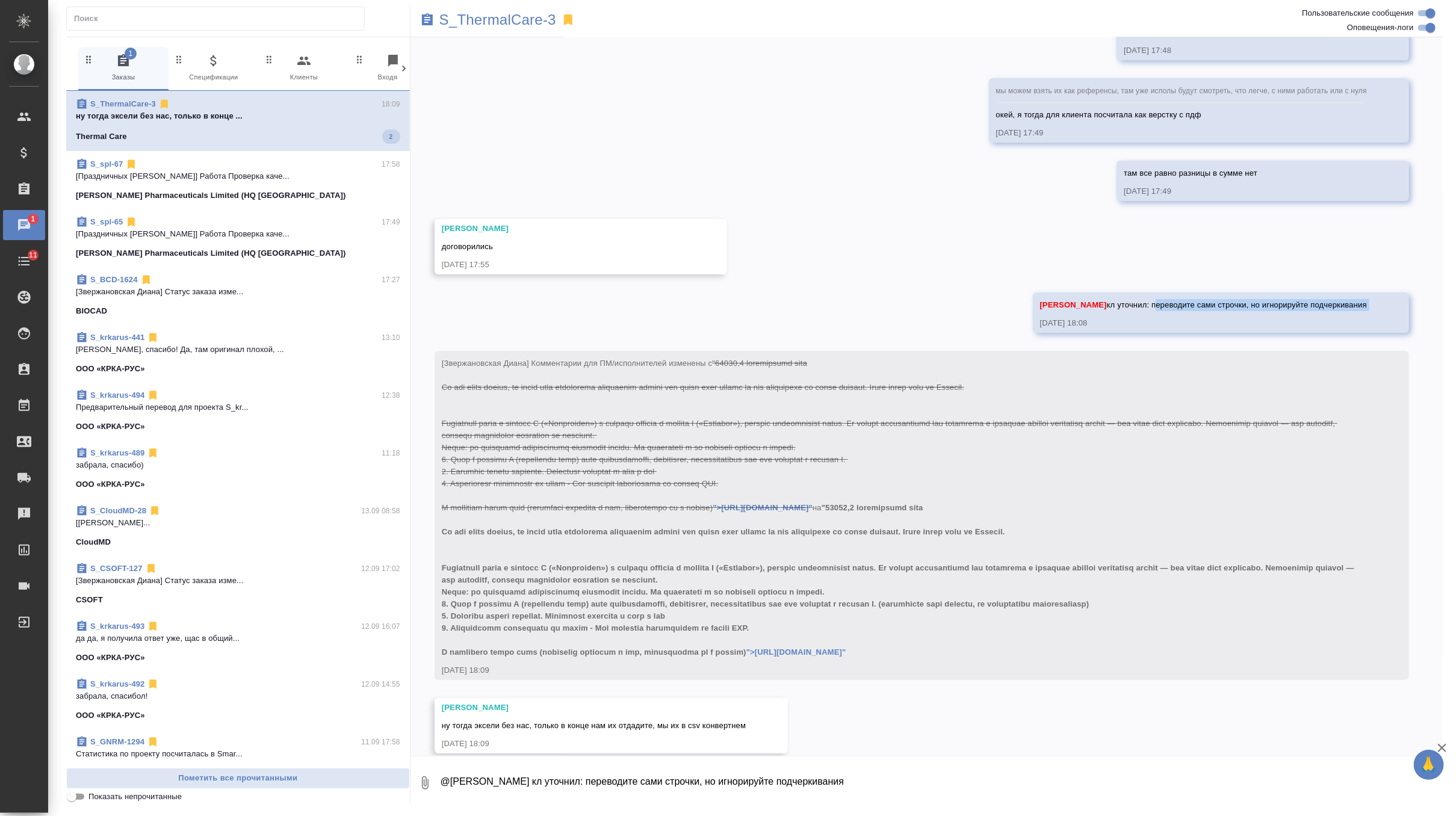
scroll to position [8603, 0]
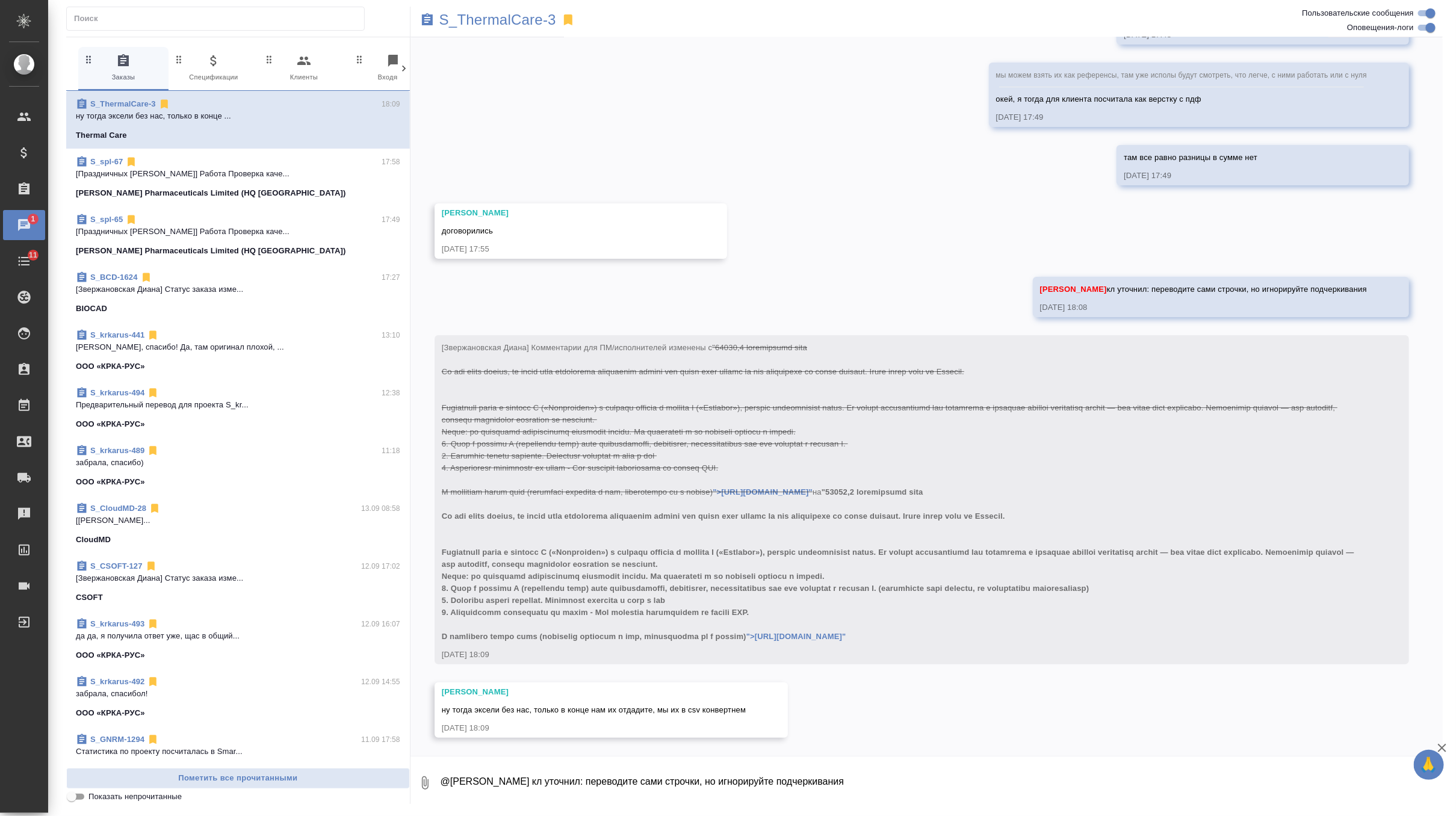
click at [587, 775] on textarea "@[PERSON_NAME] кл уточнил: переводите сами строчки, но игнорируйте подчеркивания" at bounding box center [941, 783] width 1003 height 41
type textarea "принято"
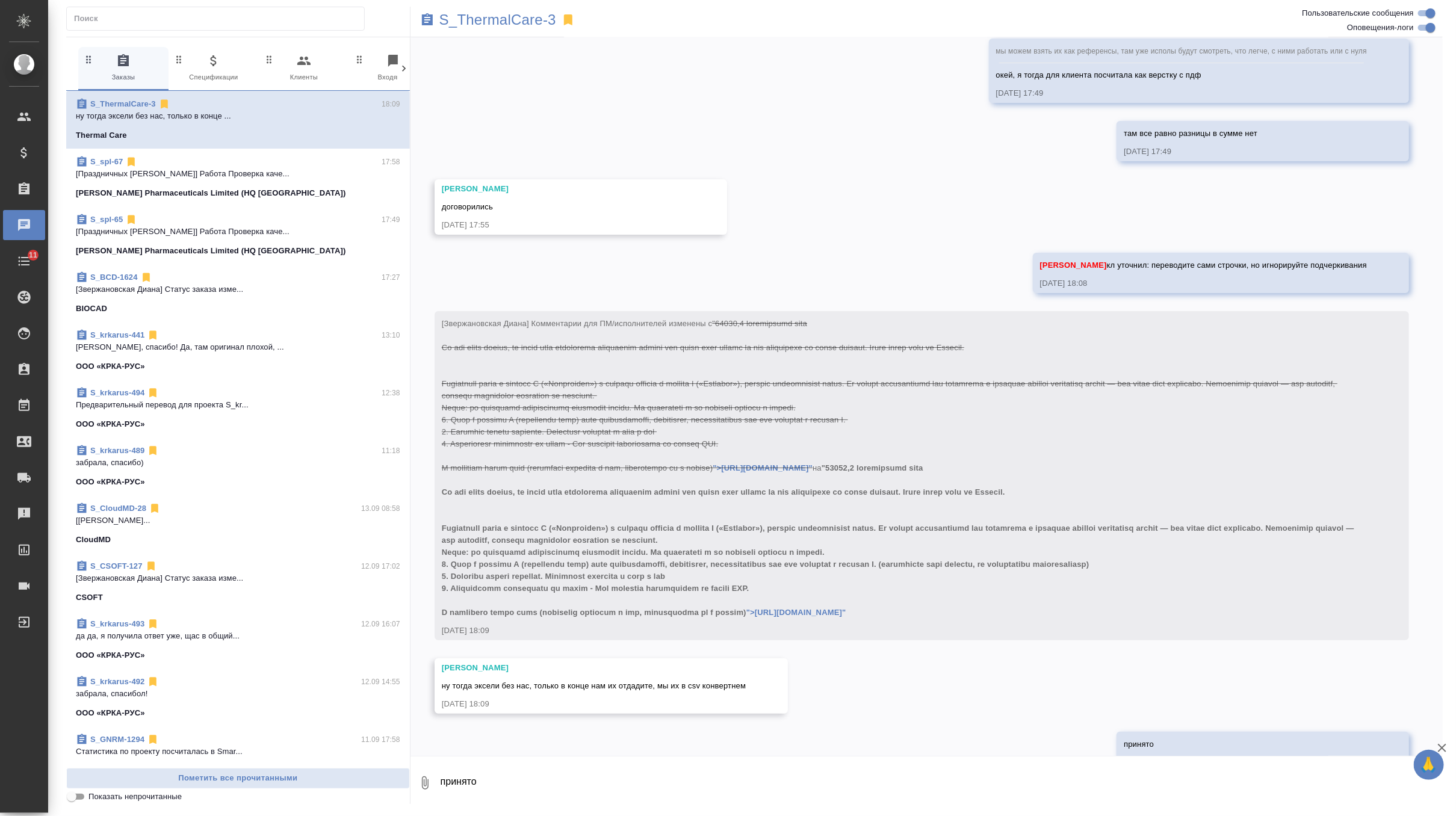
scroll to position [8662, 0]
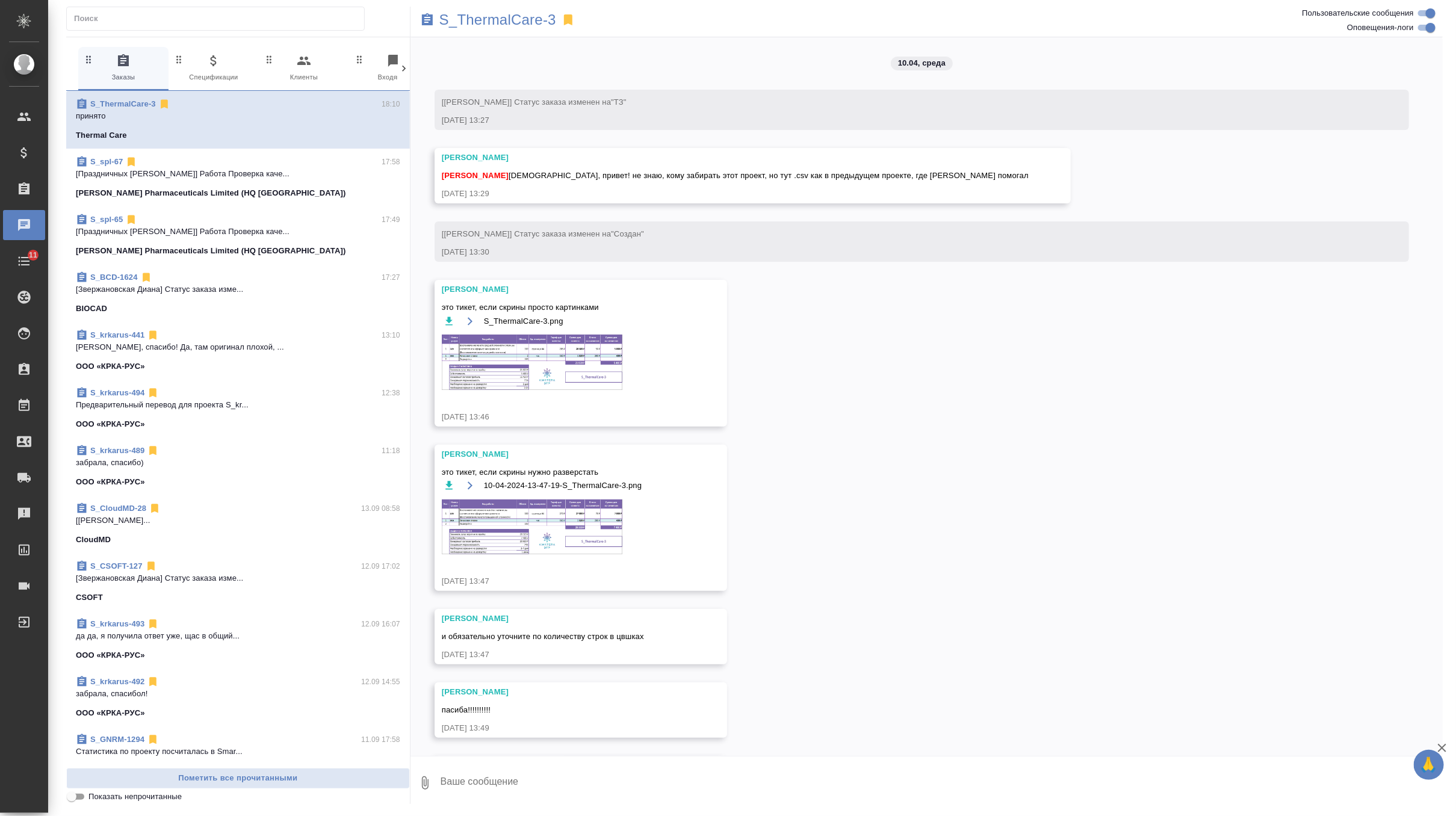
scroll to position [8662, 0]
